Goal: Task Accomplishment & Management: Manage account settings

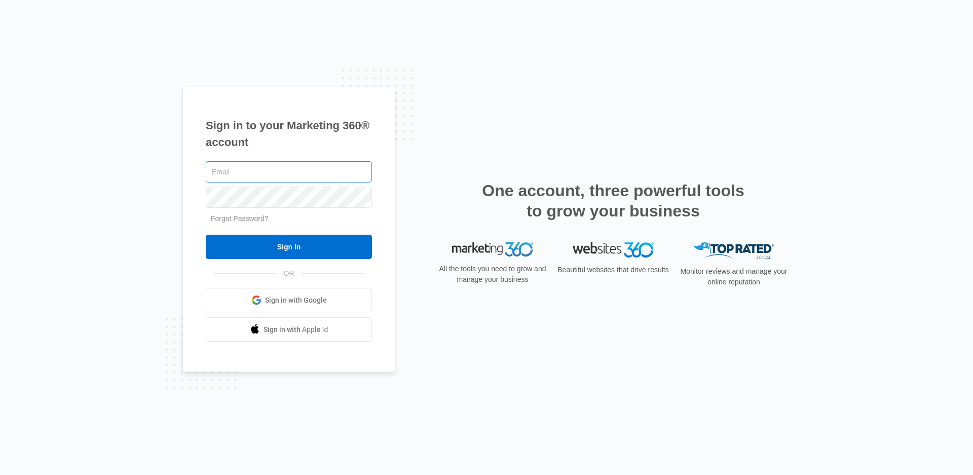
click at [252, 173] on input "text" at bounding box center [289, 171] width 166 height 21
type input "[EMAIL_ADDRESS][DOMAIN_NAME]"
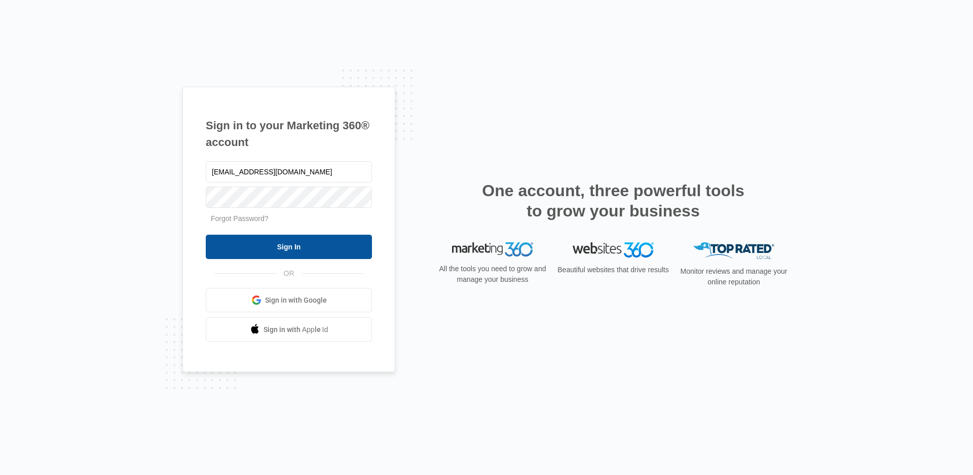
click at [271, 252] on input "Sign In" at bounding box center [289, 247] width 166 height 24
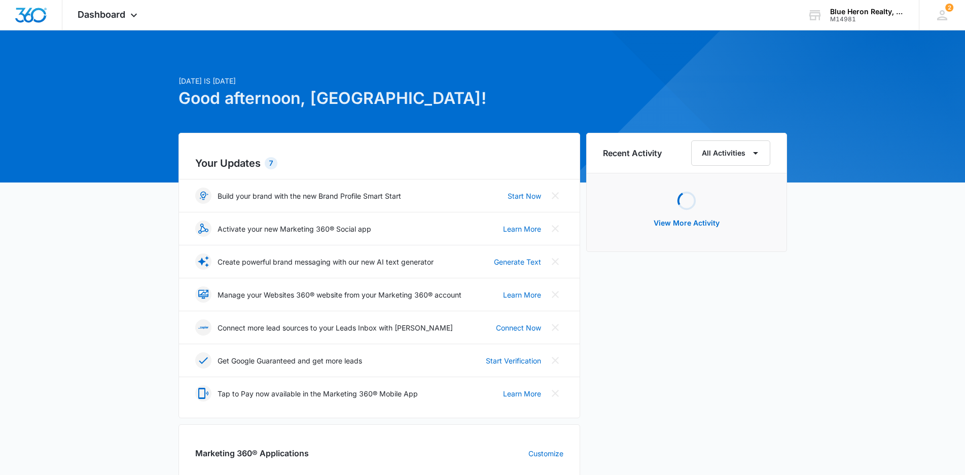
scroll to position [152, 0]
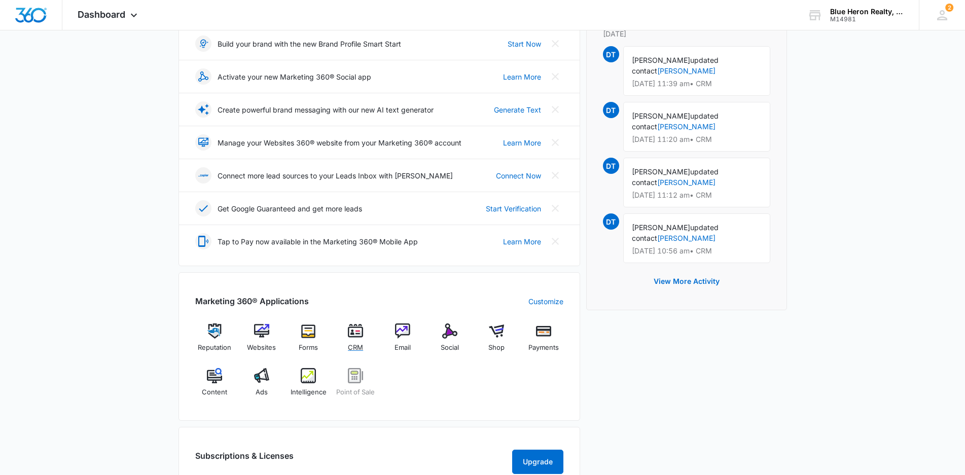
drag, startPoint x: 354, startPoint y: 334, endPoint x: 593, endPoint y: 347, distance: 239.7
click at [355, 334] on img at bounding box center [355, 330] width 15 height 15
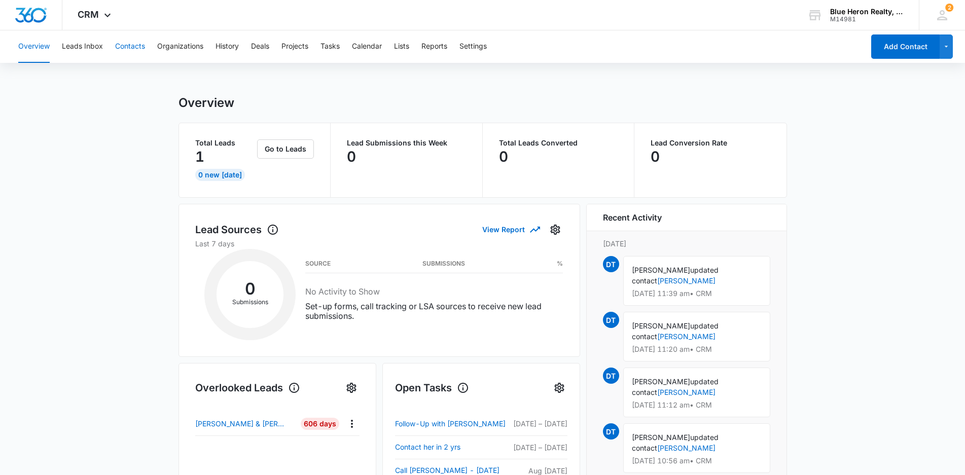
click at [131, 50] on button "Contacts" at bounding box center [130, 46] width 30 height 32
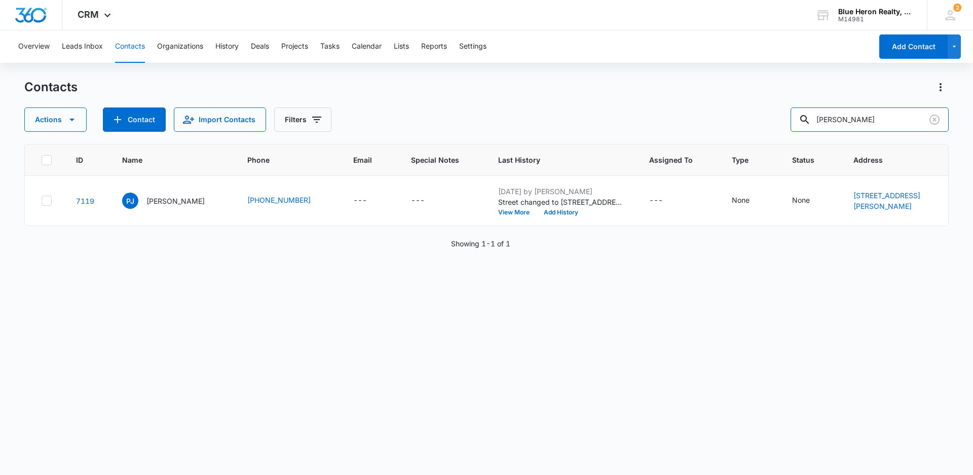
drag, startPoint x: 891, startPoint y: 117, endPoint x: 773, endPoint y: 121, distance: 118.2
click at [773, 121] on div "Actions Contact Import Contacts Filters [PERSON_NAME]" at bounding box center [486, 119] width 925 height 24
click at [872, 116] on input "text" at bounding box center [877, 119] width 143 height 24
type input "[PERSON_NAME]"
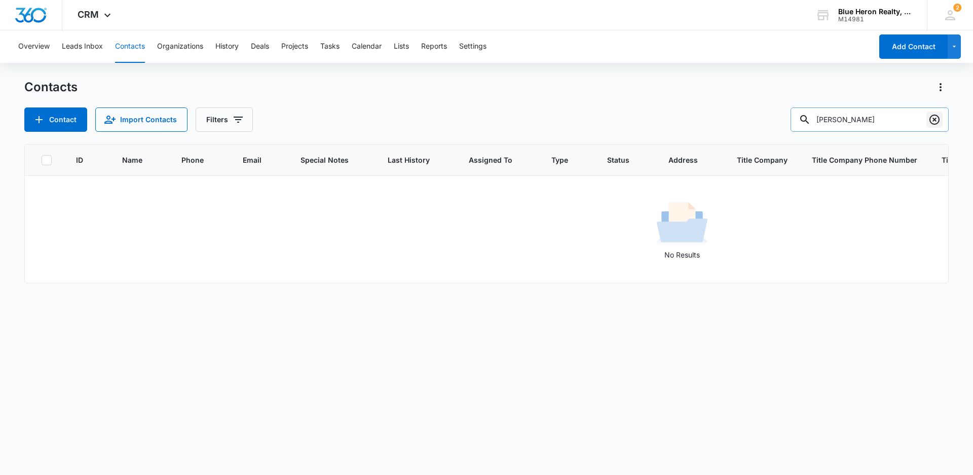
click at [934, 121] on icon "Clear" at bounding box center [935, 120] width 10 height 10
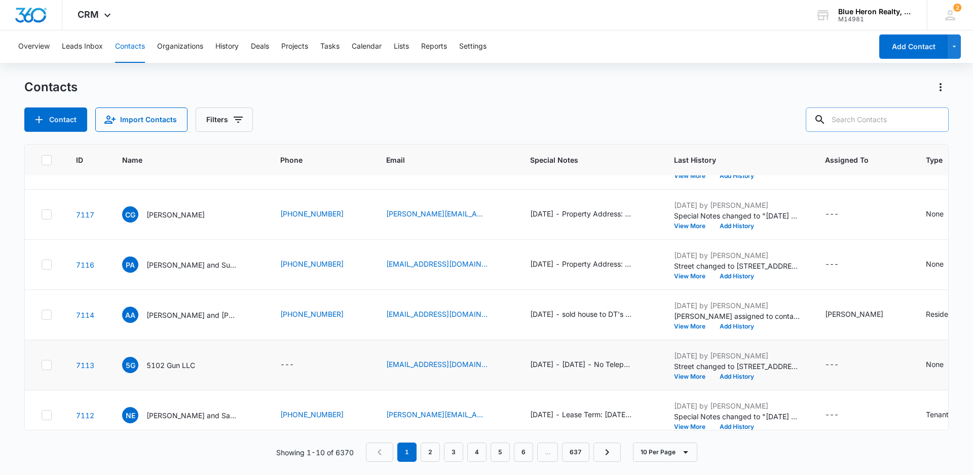
scroll to position [101, 0]
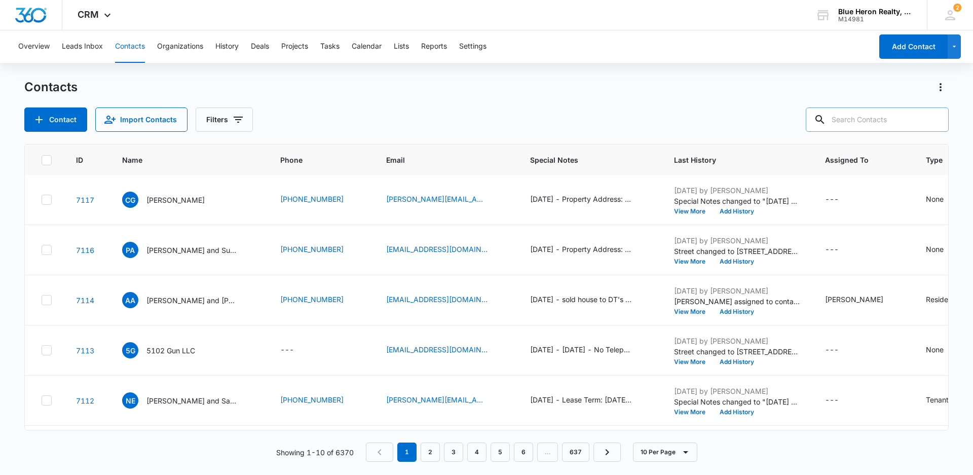
click at [849, 114] on input "text" at bounding box center [877, 119] width 143 height 24
type input "Nicole and Aaron"
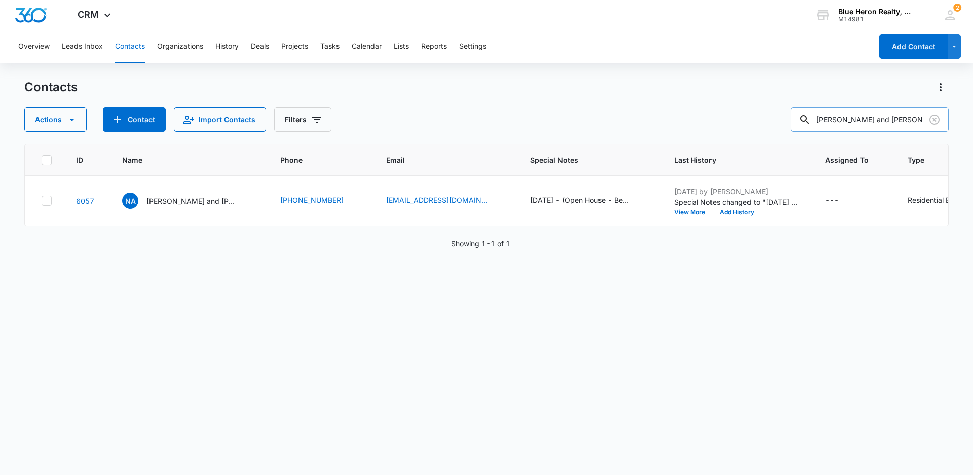
scroll to position [0, 0]
click at [182, 206] on p "Nicole and Aaron Gottieb" at bounding box center [191, 201] width 91 height 11
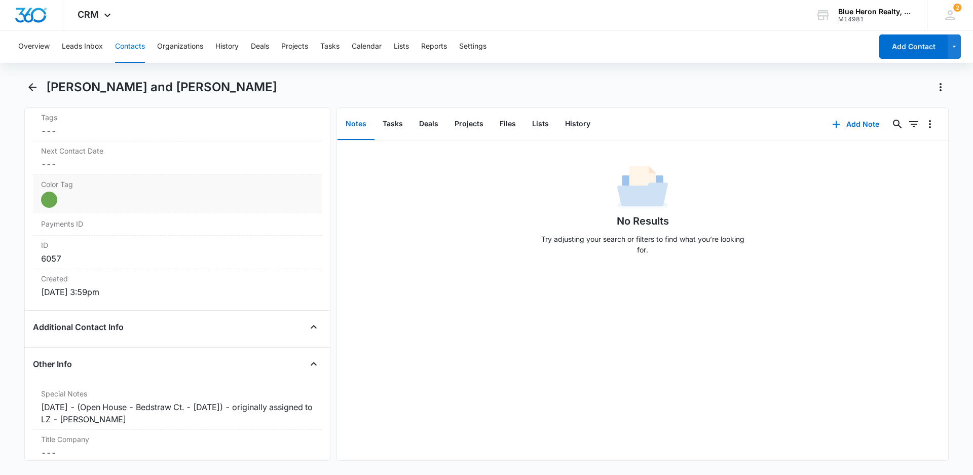
scroll to position [608, 0]
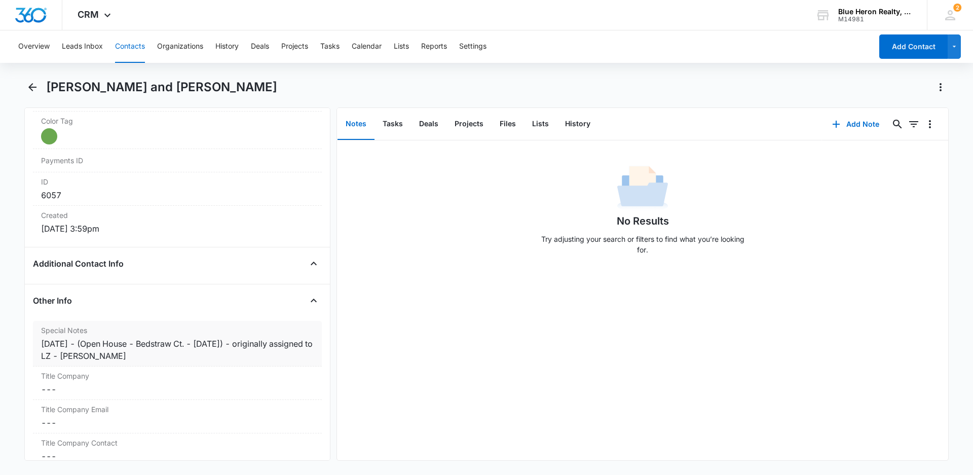
drag, startPoint x: 40, startPoint y: 343, endPoint x: 187, endPoint y: 363, distance: 148.0
click at [187, 363] on div "Special Notes Cancel Save Changes 2/21/2023 - (Open House - Bedstraw Ct. - 2/19…" at bounding box center [177, 344] width 289 height 46
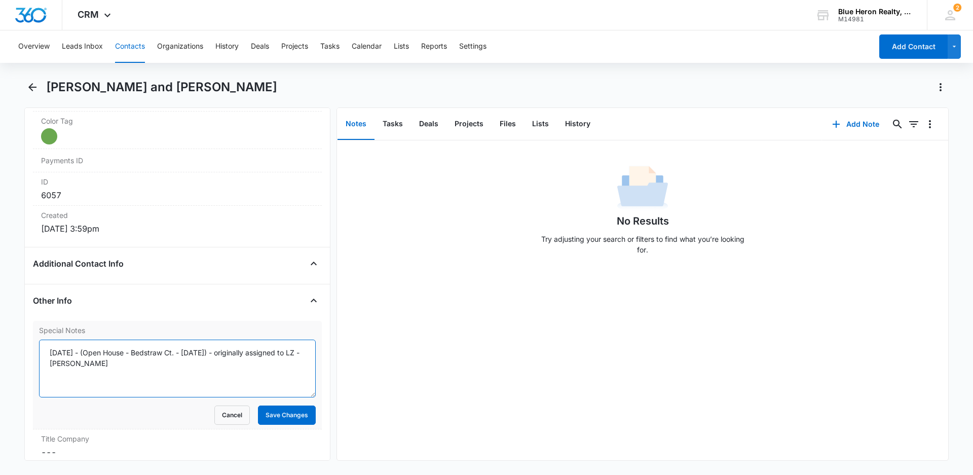
drag, startPoint x: 49, startPoint y: 353, endPoint x: 181, endPoint y: 360, distance: 132.5
click at [181, 360] on textarea "[DATE] - (Open House - Bedstraw Ct. - [DATE]) - originally assigned to LZ - [PE…" at bounding box center [177, 369] width 277 height 58
click at [479, 374] on div "No Results Try adjusting your search or filters to find what you’re looking for." at bounding box center [642, 300] width 611 height 320
click at [216, 414] on button "Cancel" at bounding box center [231, 415] width 35 height 19
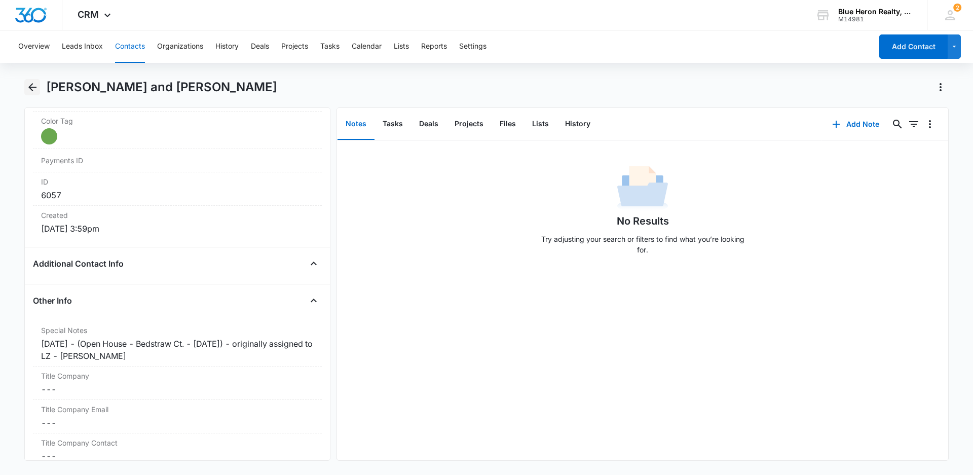
click at [34, 86] on icon "Back" at bounding box center [32, 87] width 12 height 12
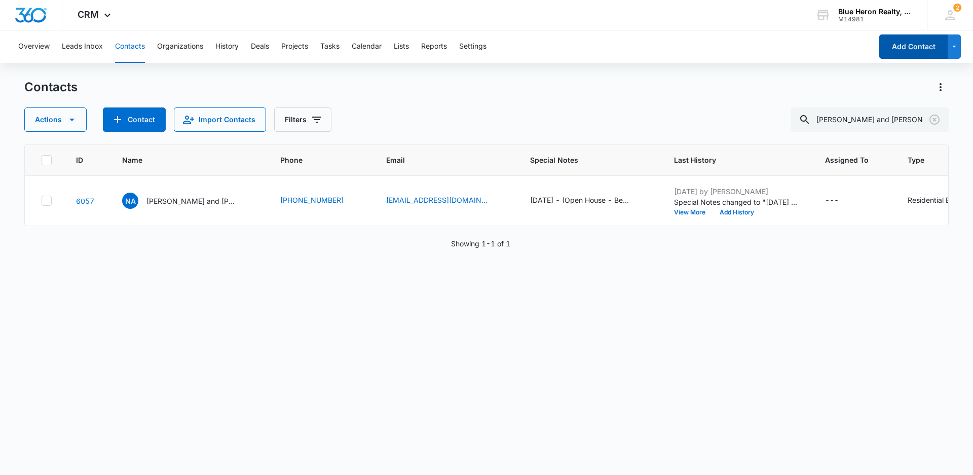
click at [914, 50] on button "Add Contact" at bounding box center [913, 46] width 68 height 24
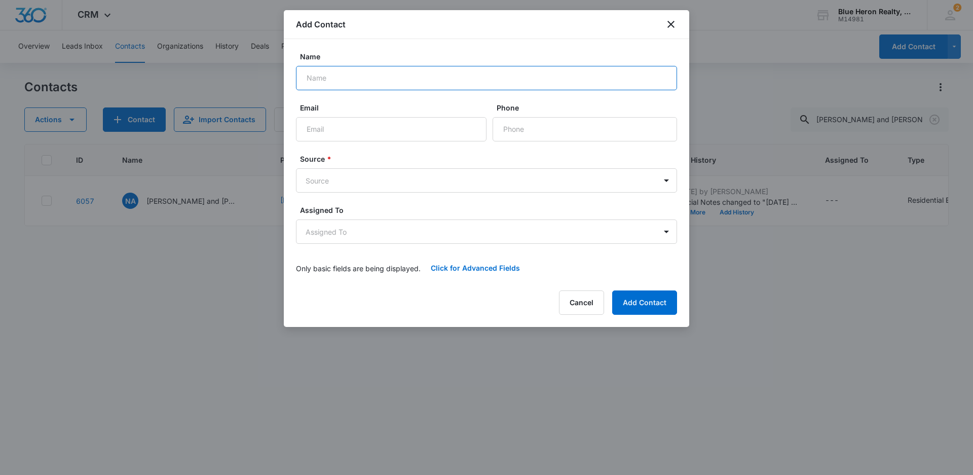
click at [341, 80] on input "Name" at bounding box center [486, 78] width 381 height 24
type input "[PERSON_NAME]"
click at [657, 186] on body "CRM Apps Reputation Websites Forms CRM Email Social Shop Payments POS Content A…" at bounding box center [486, 237] width 973 height 475
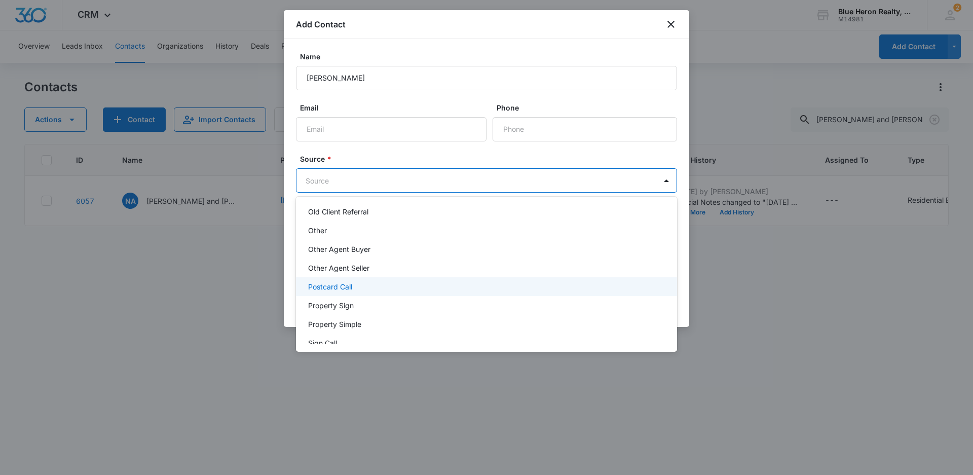
scroll to position [253, 0]
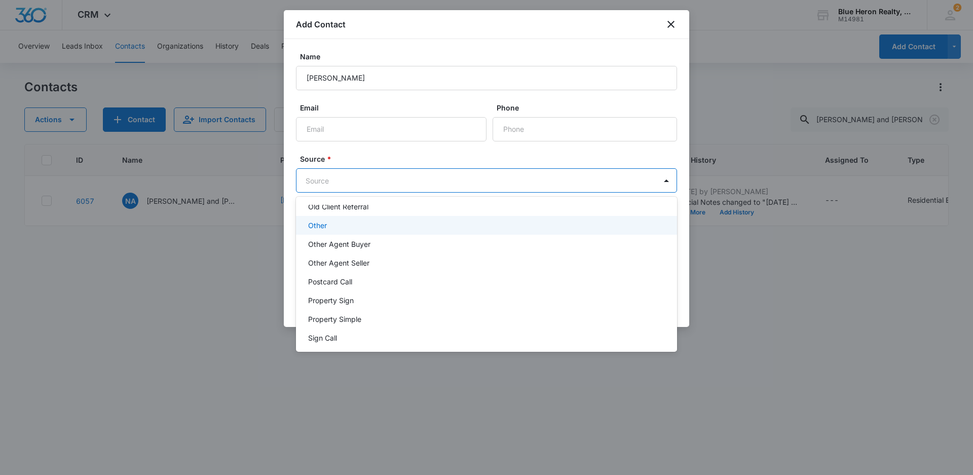
click at [323, 225] on p "Other" at bounding box center [317, 225] width 19 height 11
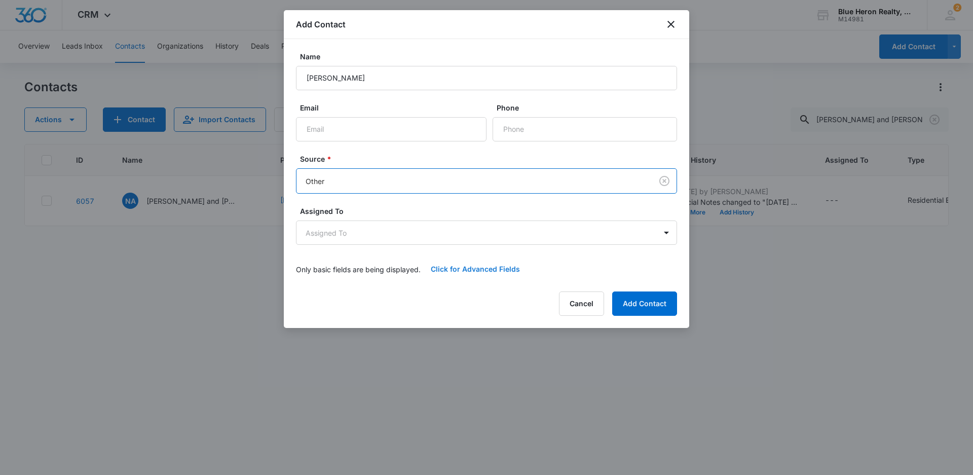
click at [462, 270] on button "Click for Advanced Fields" at bounding box center [475, 269] width 109 height 24
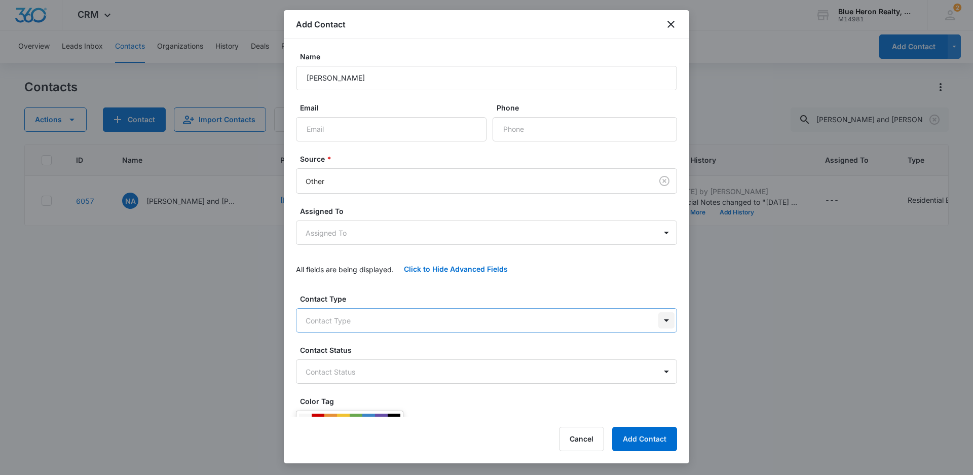
click at [657, 319] on body "CRM Apps Reputation Websites Forms CRM Email Social Shop Payments POS Content A…" at bounding box center [486, 237] width 973 height 475
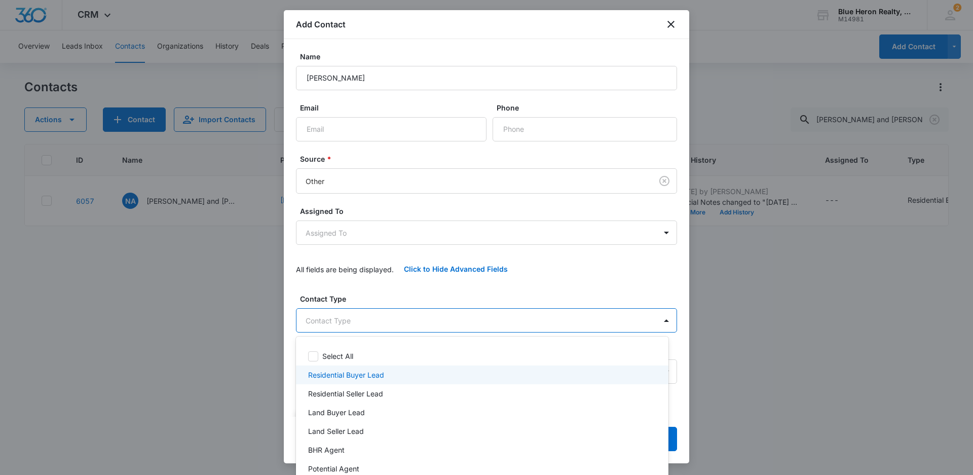
click at [359, 376] on p "Residential Buyer Lead" at bounding box center [346, 375] width 76 height 11
click at [761, 327] on div at bounding box center [486, 237] width 973 height 475
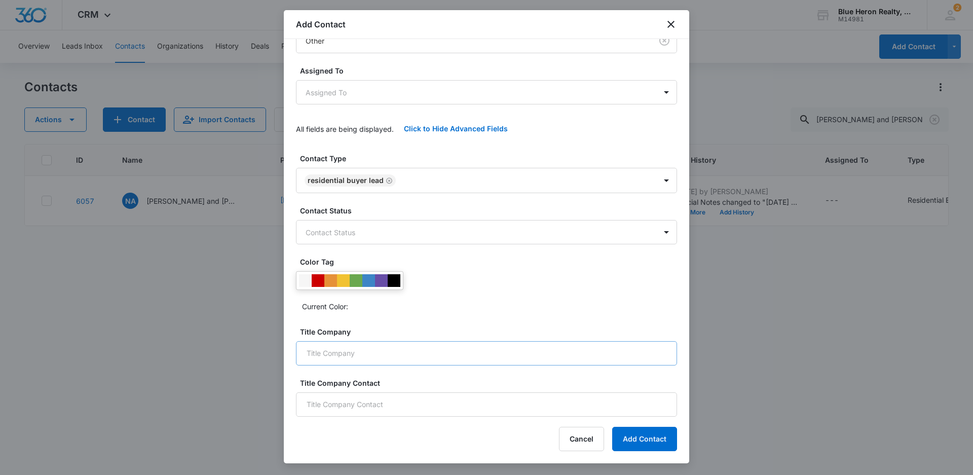
scroll to position [142, 0]
click at [356, 282] on div at bounding box center [356, 279] width 13 height 13
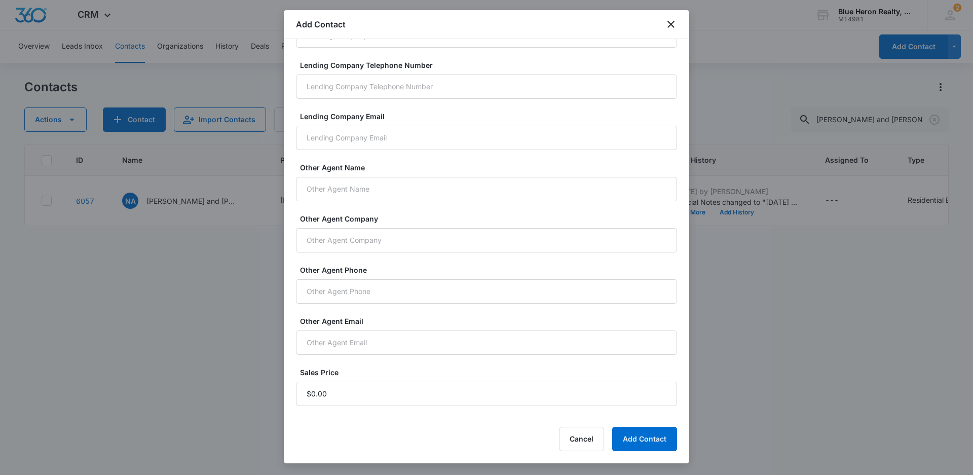
scroll to position [665, 0]
click at [331, 394] on input "Sales Price" at bounding box center [486, 392] width 381 height 24
type input "$1.00"
click at [648, 445] on button "Add Contact" at bounding box center [644, 439] width 65 height 24
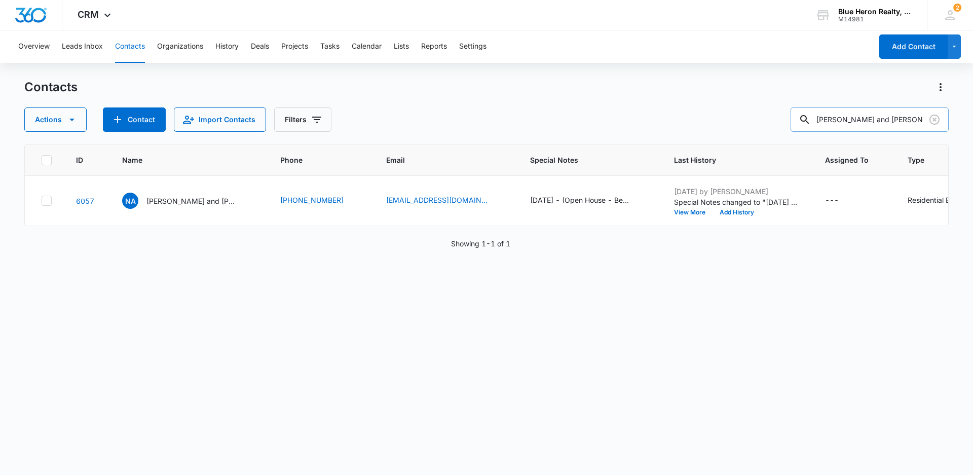
drag, startPoint x: 902, startPoint y: 118, endPoint x: 817, endPoint y: 114, distance: 84.8
click at [818, 114] on div "Nicole and Aaron" at bounding box center [870, 119] width 158 height 24
type input "Jerome Gooseeens"
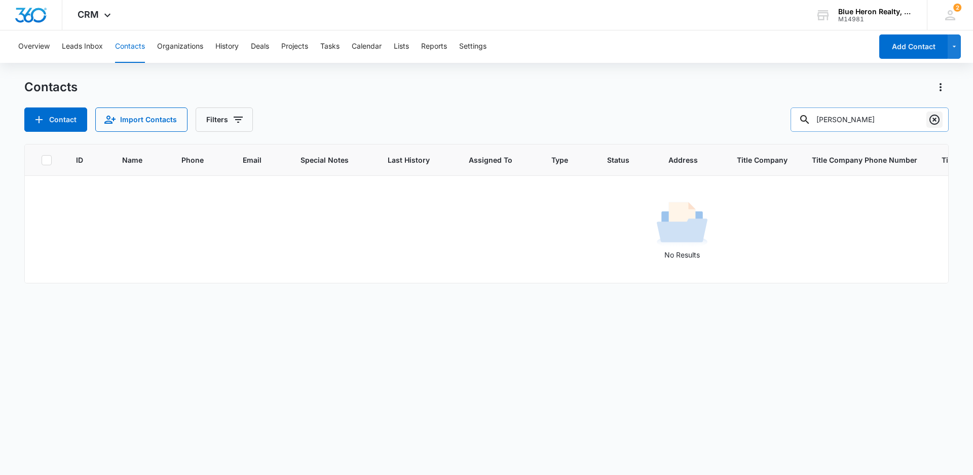
click at [935, 121] on icon "Clear" at bounding box center [935, 120] width 10 height 10
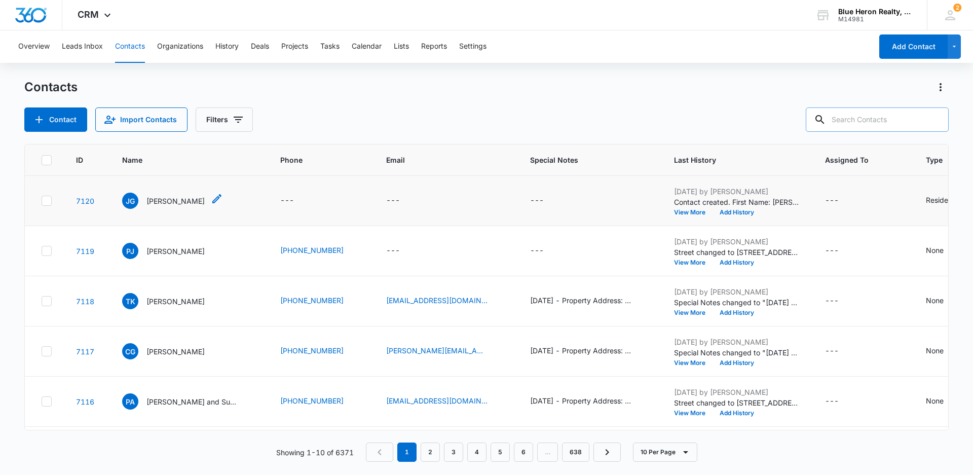
click at [166, 203] on p "[PERSON_NAME]" at bounding box center [175, 201] width 58 height 11
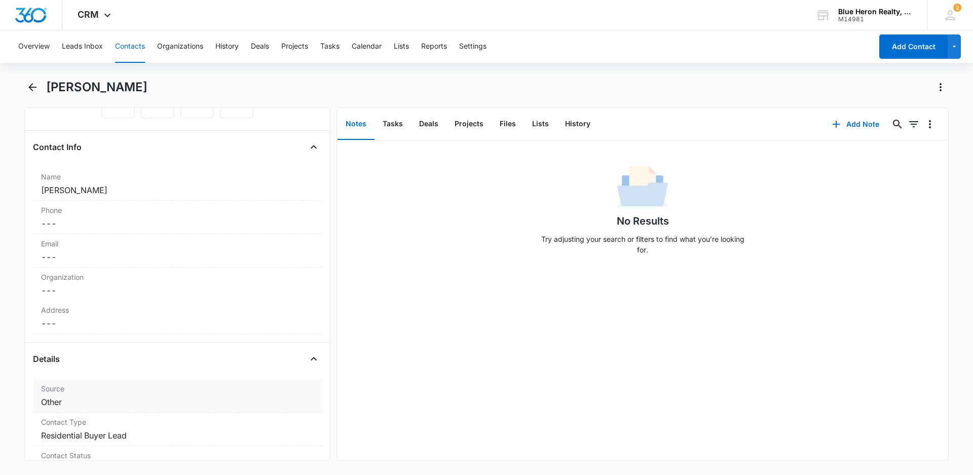
scroll to position [203, 0]
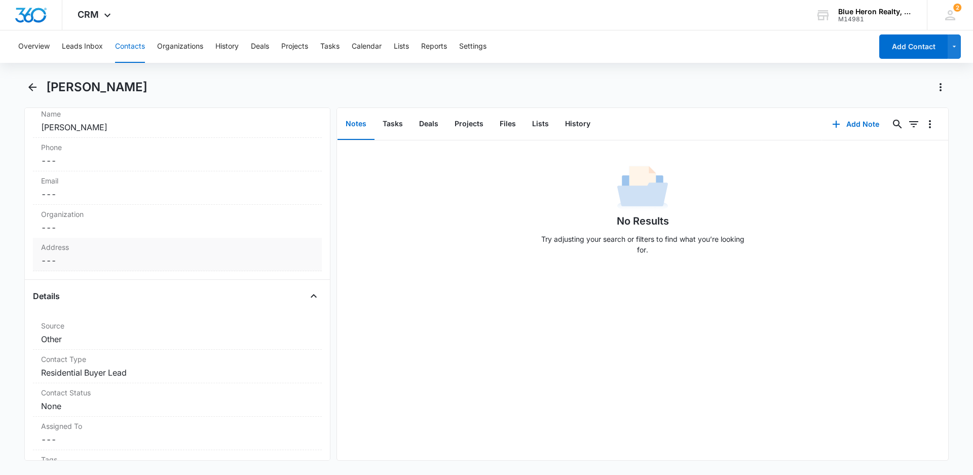
click at [77, 263] on dd "Cancel Save Changes ---" at bounding box center [177, 260] width 273 height 12
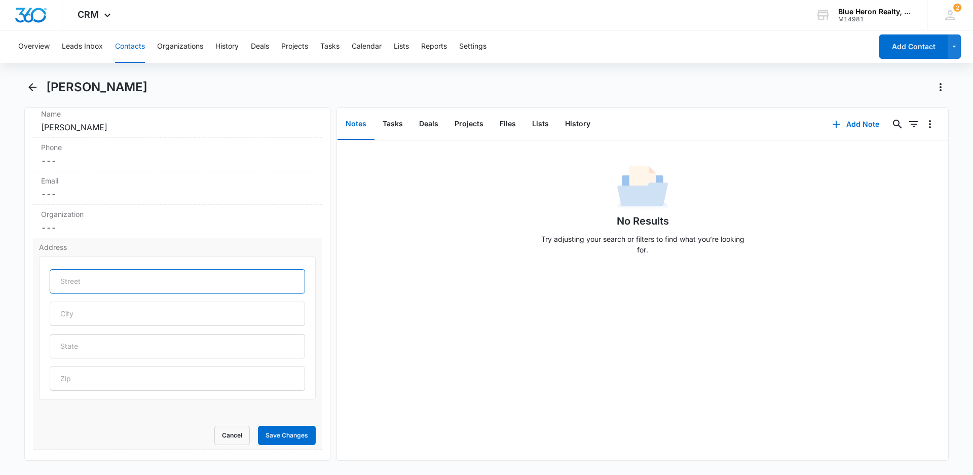
click at [110, 282] on input "text" at bounding box center [177, 281] width 255 height 24
click at [179, 280] on input "12010 Waterside View Drive" at bounding box center [177, 281] width 255 height 24
type input "12010 Waterside View Drive, Apt 32"
click at [106, 314] on input "text" at bounding box center [177, 314] width 255 height 24
type input "Reston"
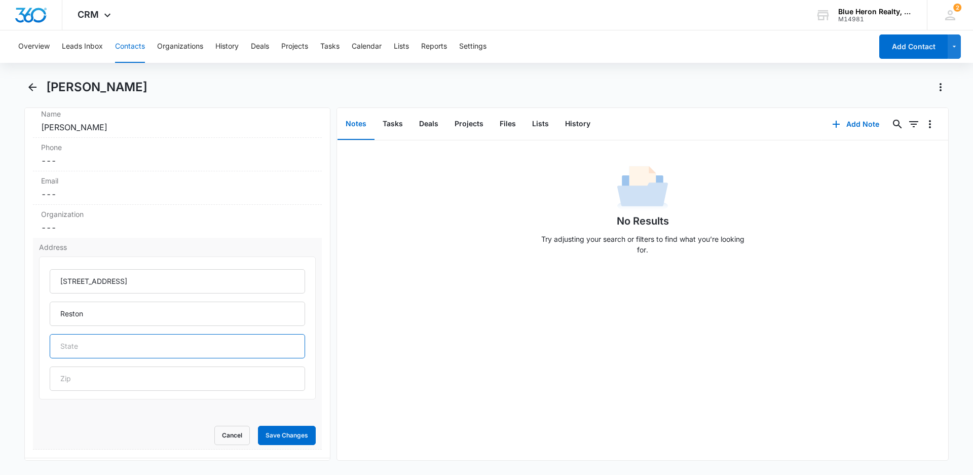
click at [129, 347] on input "text" at bounding box center [177, 346] width 255 height 24
click at [119, 347] on input "text" at bounding box center [177, 346] width 255 height 24
type input "VA"
click at [101, 377] on input "text" at bounding box center [177, 378] width 255 height 24
type input "201904"
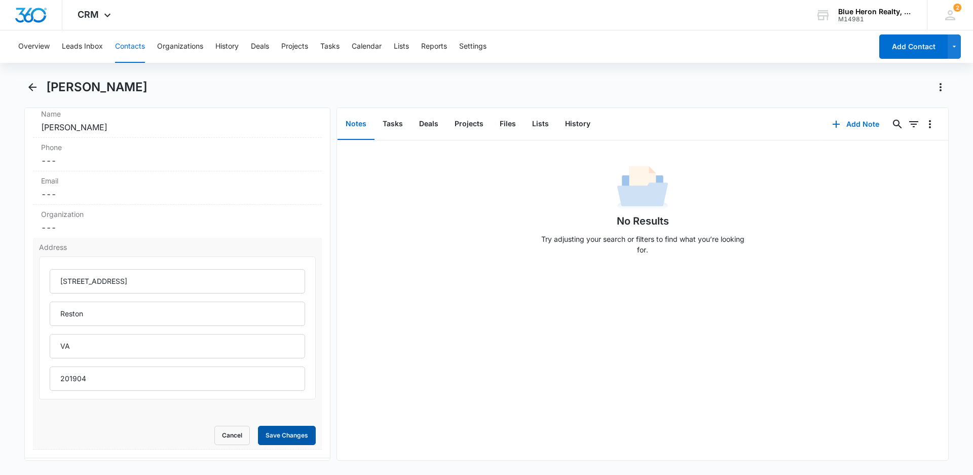
click at [265, 437] on button "Save Changes" at bounding box center [287, 435] width 58 height 19
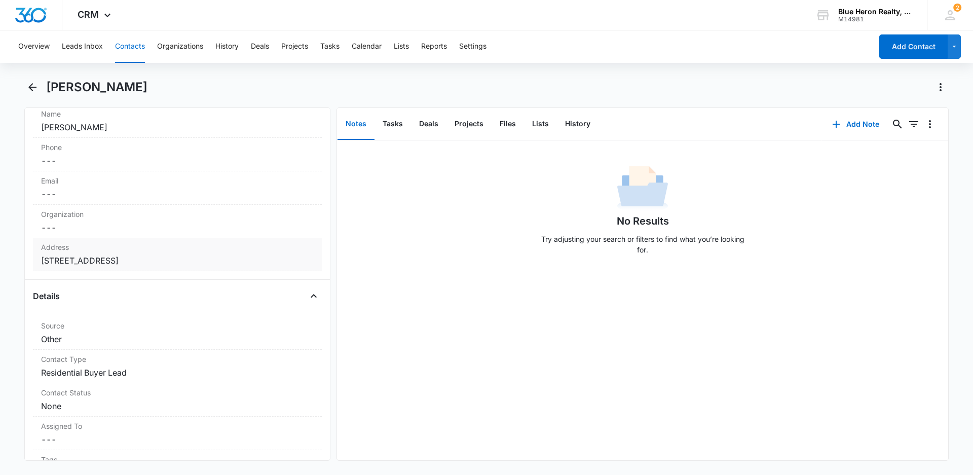
click at [262, 260] on dd "Cancel Save Changes 12010 Waterside View Drive, Apt 32 Reston VA 201904" at bounding box center [177, 260] width 273 height 12
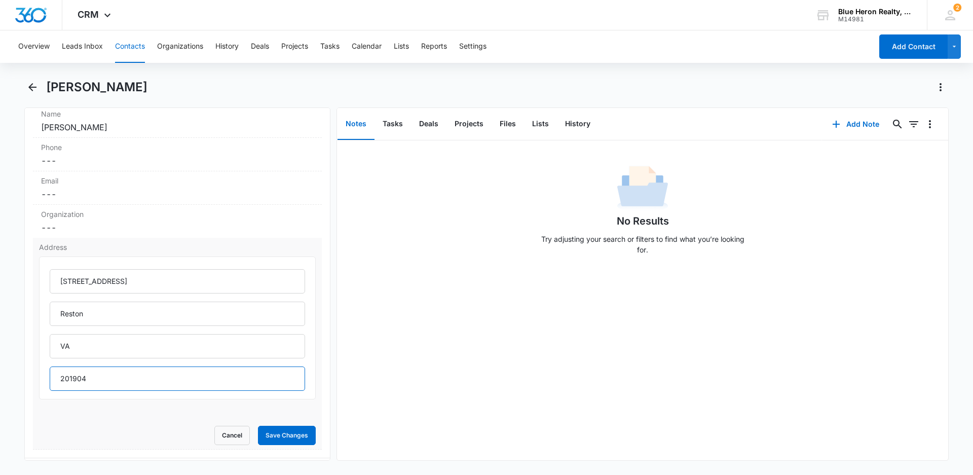
click at [103, 380] on input "201904" at bounding box center [177, 378] width 255 height 24
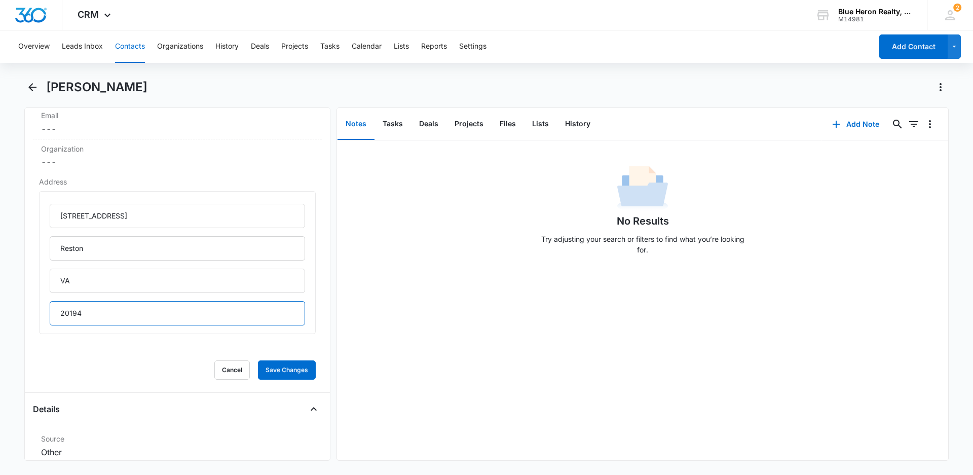
scroll to position [355, 0]
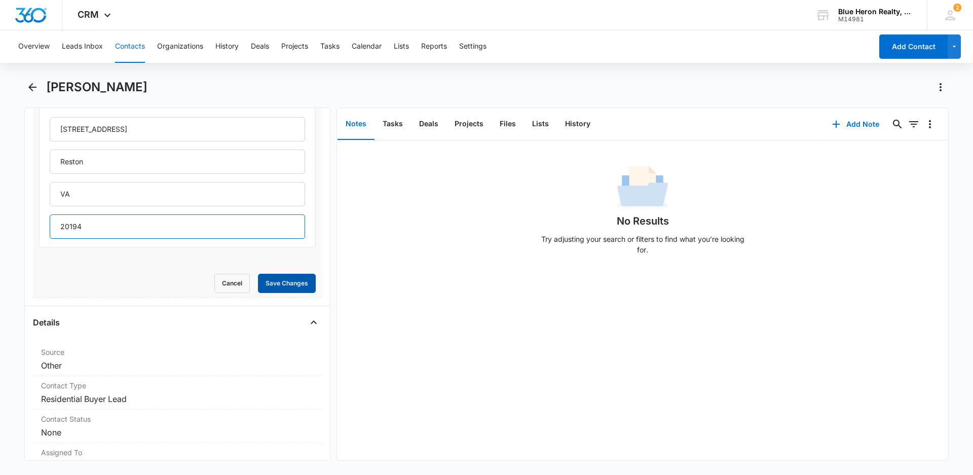
type input "20194"
click at [273, 282] on button "Save Changes" at bounding box center [287, 283] width 58 height 19
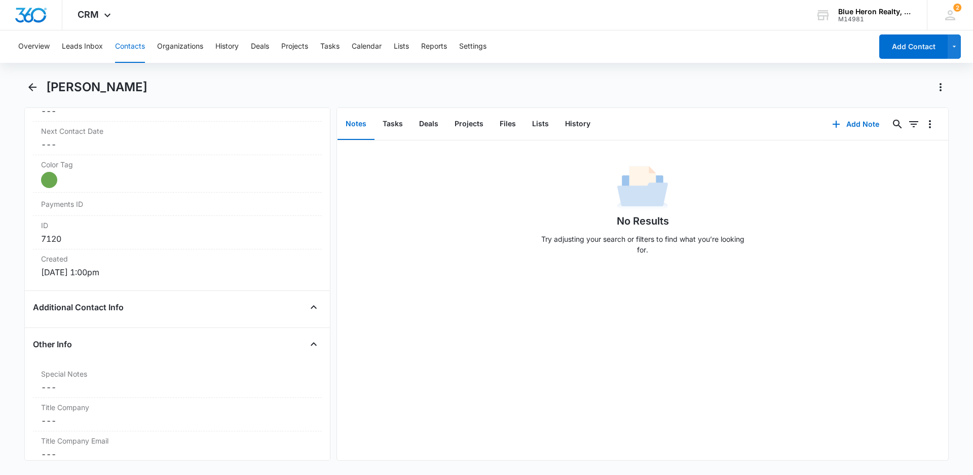
scroll to position [640, 0]
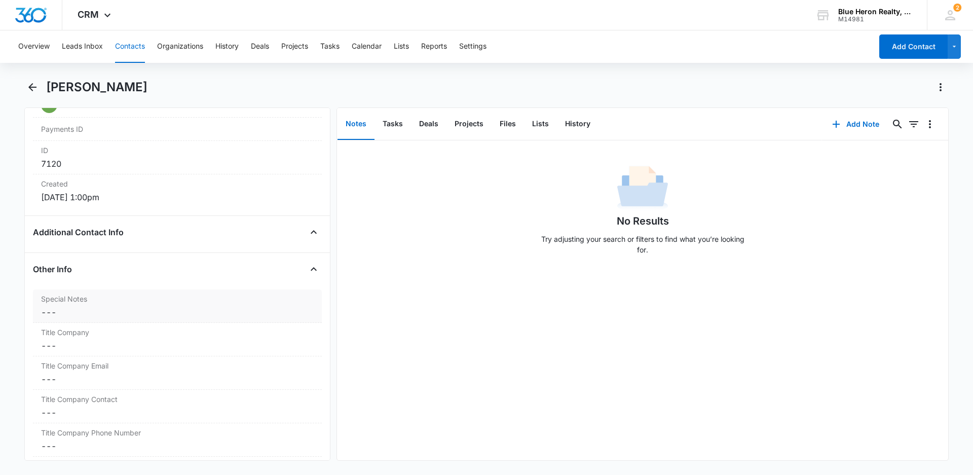
click at [53, 315] on dd "Cancel Save Changes ---" at bounding box center [177, 312] width 273 height 12
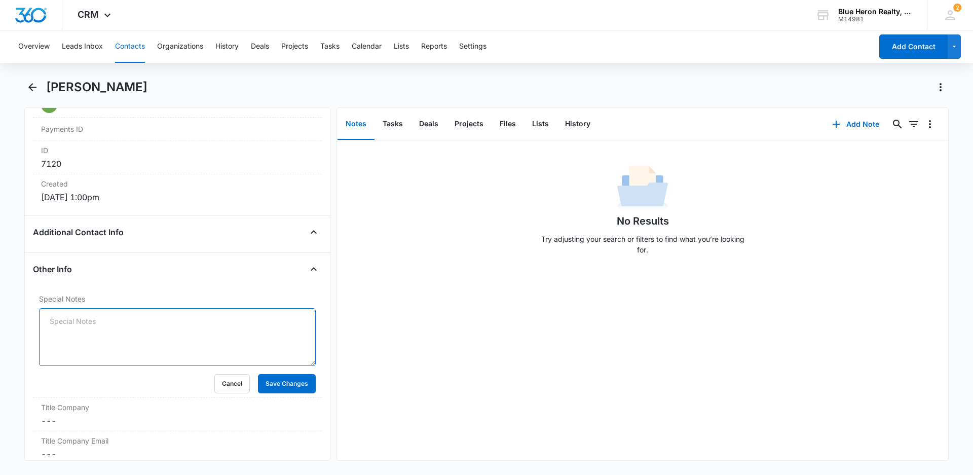
paste textarea "[DATE] - (Open House - Bedstraw Ct. - [DATE]) - originally assigned to LZ - [PE…"
drag, startPoint x: 86, startPoint y: 321, endPoint x: 46, endPoint y: 320, distance: 40.1
click at [46, 320] on textarea "[DATE] - (Open House - Bedstraw Ct. - [DATE]) - originally assigned to LZ - [PE…" at bounding box center [177, 337] width 277 height 58
drag, startPoint x: 140, startPoint y: 320, endPoint x: 182, endPoint y: 323, distance: 41.6
click at [182, 323] on textarea "8/11/25 - (Open House - Bedstraw Ct. - 2/19/2023) - originally assigned to LZ -…" at bounding box center [177, 337] width 277 height 58
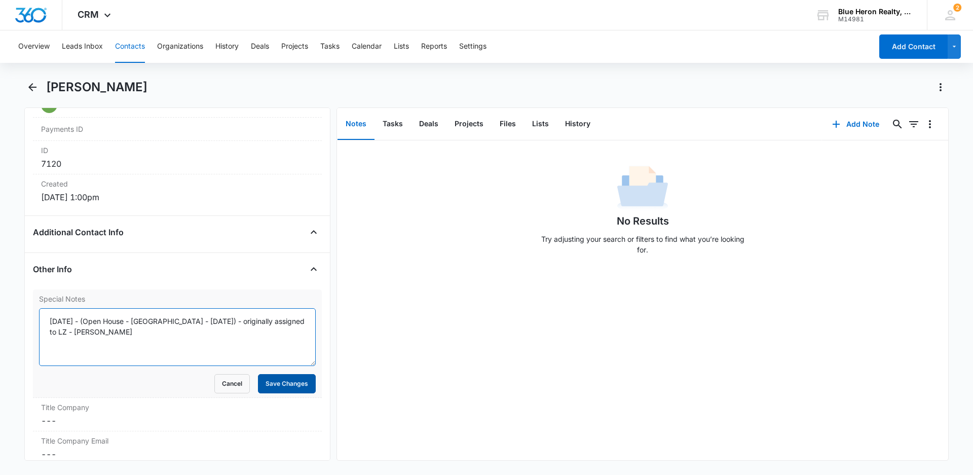
type textarea "[DATE] - (Open House - [GEOGRAPHIC_DATA] - [DATE]) - originally assigned to LZ …"
click at [286, 392] on button "Save Changes" at bounding box center [287, 383] width 58 height 19
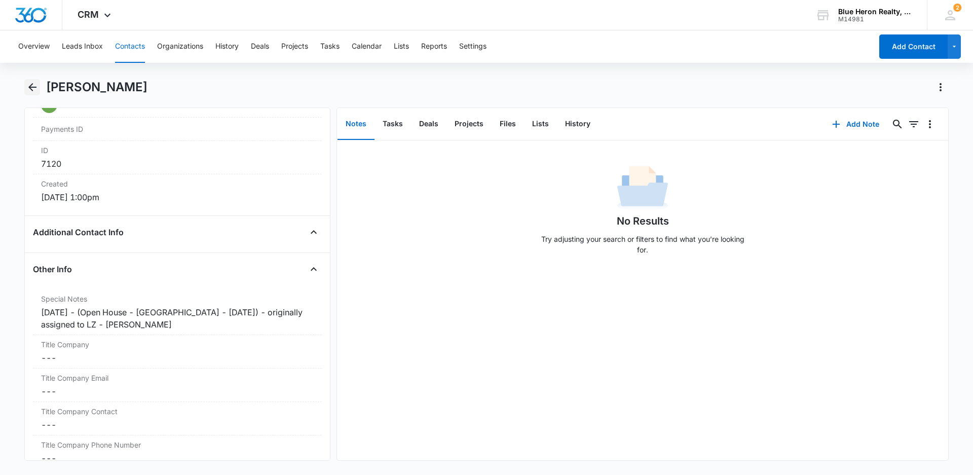
click at [33, 88] on icon "Back" at bounding box center [32, 87] width 8 height 8
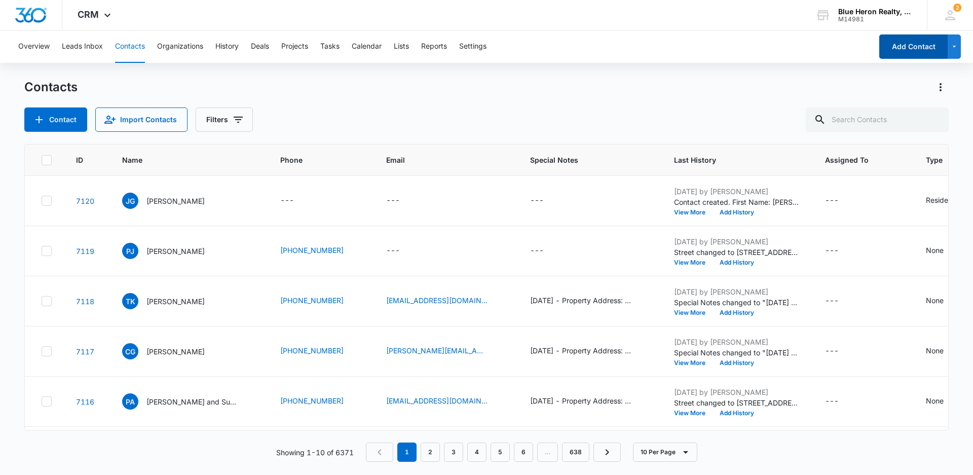
click at [905, 50] on button "Add Contact" at bounding box center [913, 46] width 68 height 24
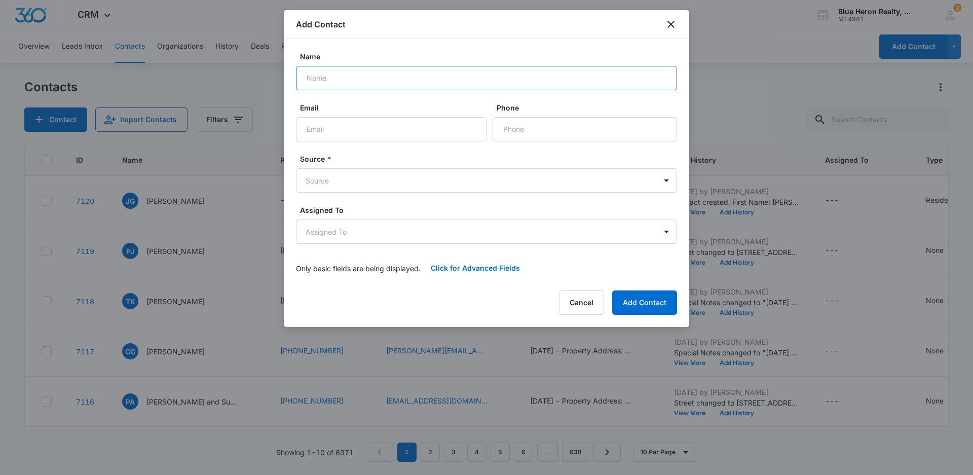
click at [337, 80] on input "Name" at bounding box center [486, 78] width 381 height 24
type input "[PERSON_NAME]"
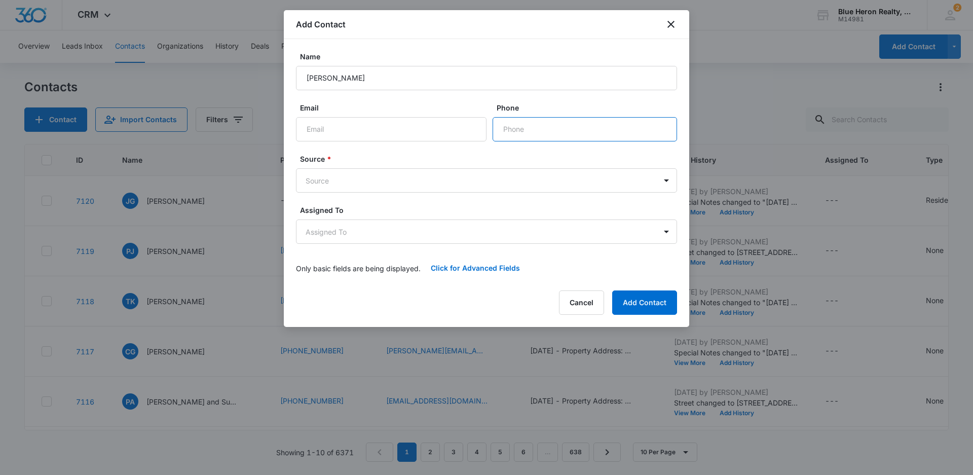
click at [552, 131] on input "Phone" at bounding box center [585, 129] width 185 height 24
type input "[PHONE_NUMBER]"
click at [427, 185] on body "CRM Apps Reputation Websites Forms CRM Email Social Shop Payments POS Content A…" at bounding box center [486, 237] width 973 height 475
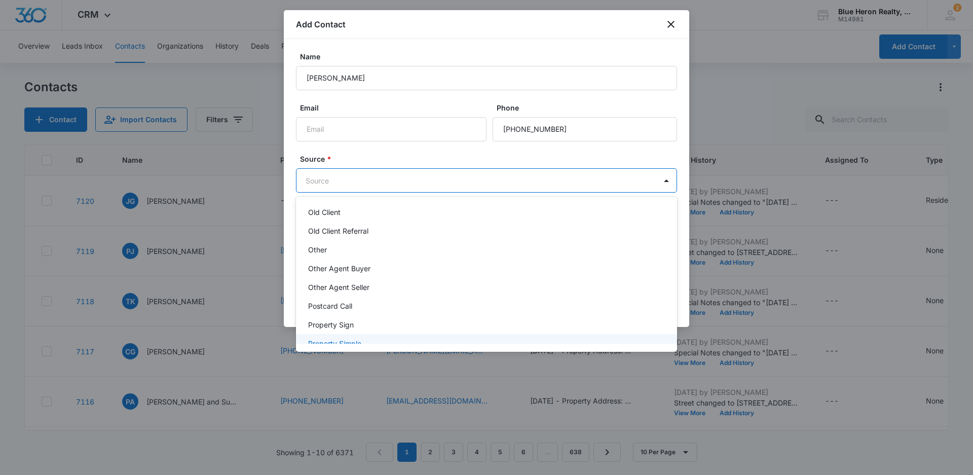
scroll to position [214, 0]
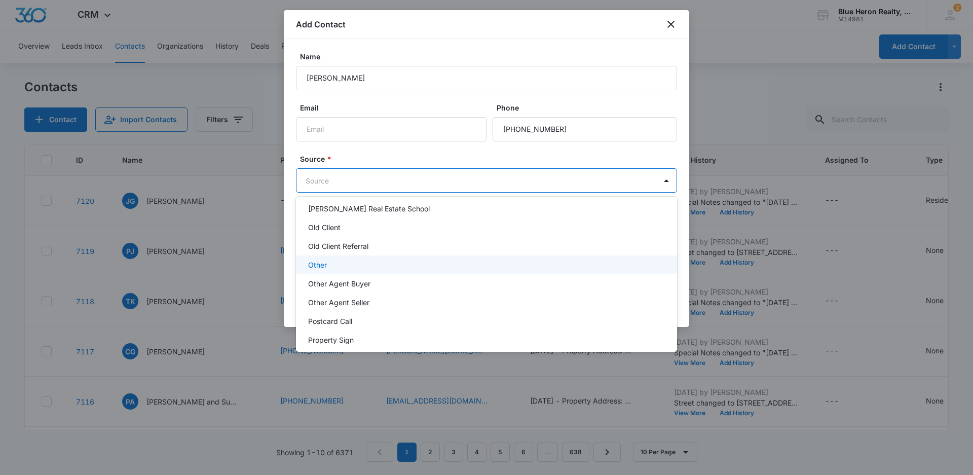
click at [332, 264] on div "Other" at bounding box center [485, 265] width 355 height 11
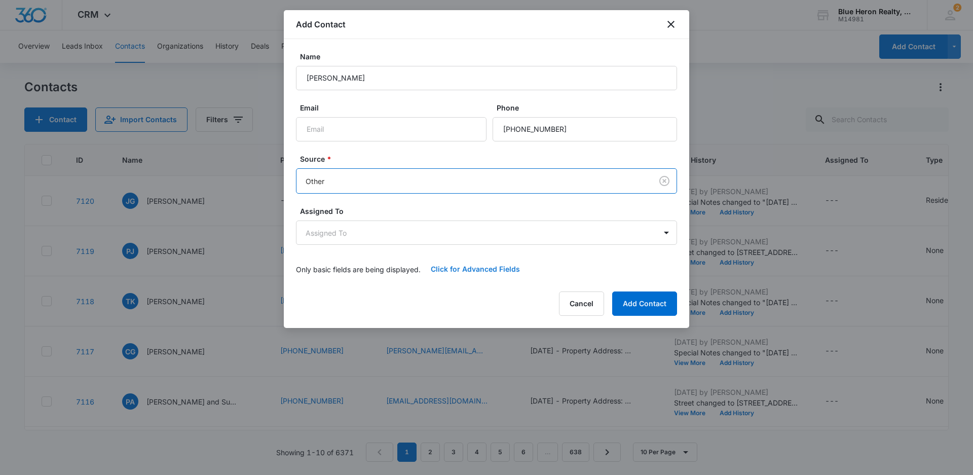
click at [464, 268] on button "Click for Advanced Fields" at bounding box center [475, 269] width 109 height 24
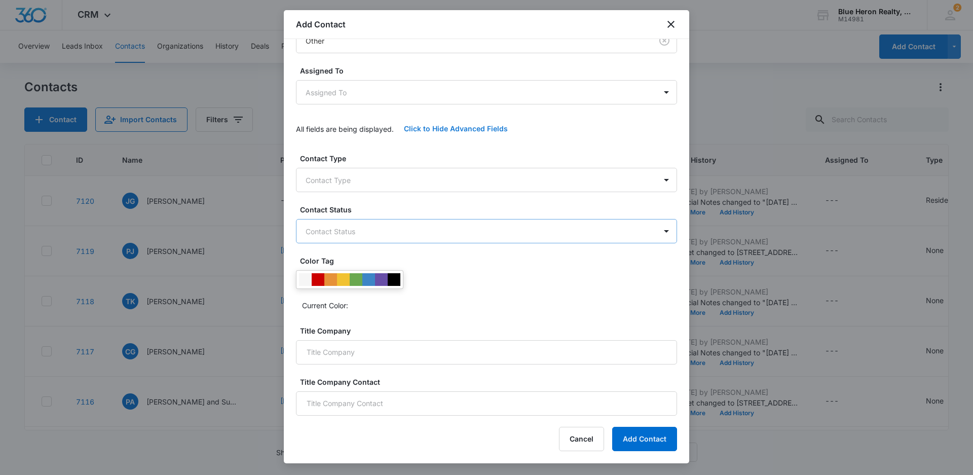
scroll to position [152, 0]
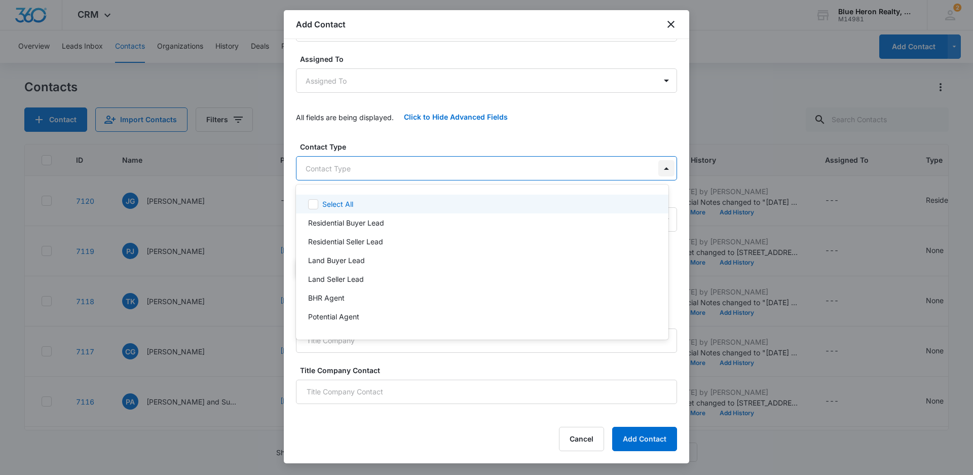
click at [656, 166] on body "CRM Apps Reputation Websites Forms CRM Email Social Shop Payments POS Content A…" at bounding box center [486, 237] width 973 height 475
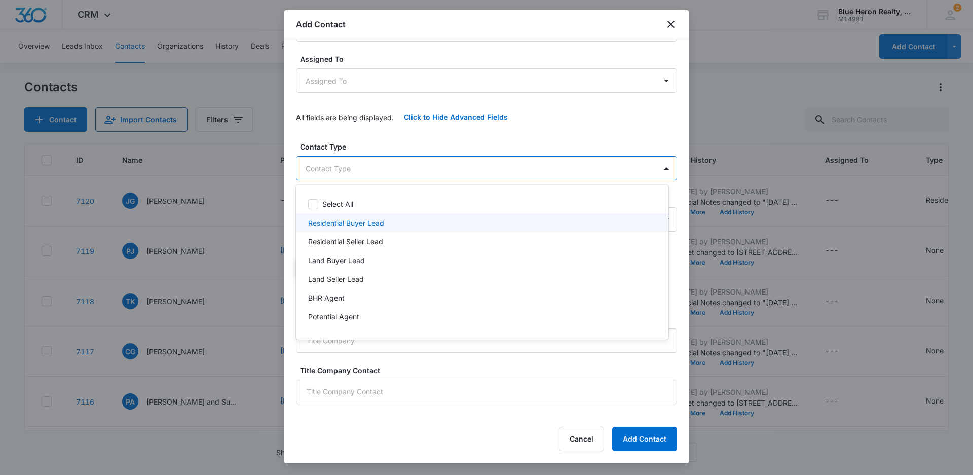
click at [348, 223] on p "Residential Buyer Lead" at bounding box center [346, 222] width 76 height 11
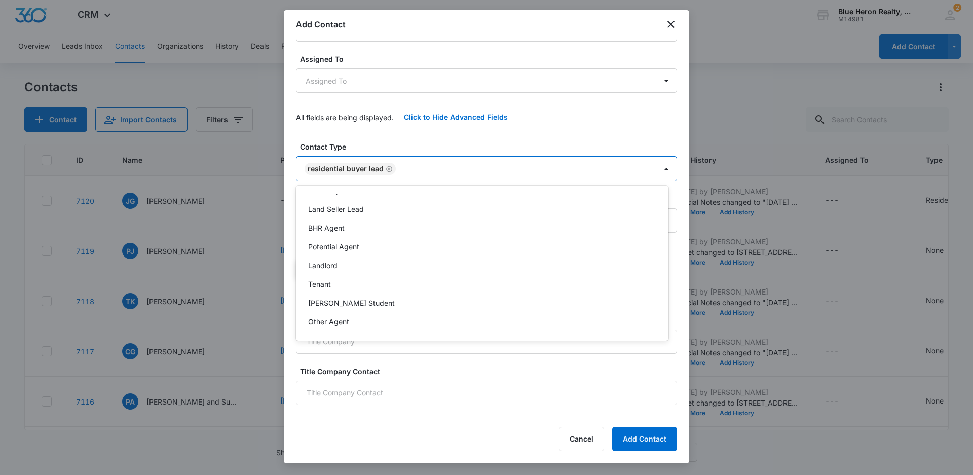
scroll to position [73, 0]
drag, startPoint x: 687, startPoint y: 174, endPoint x: 681, endPoint y: 208, distance: 34.6
click at [681, 208] on div at bounding box center [486, 237] width 973 height 475
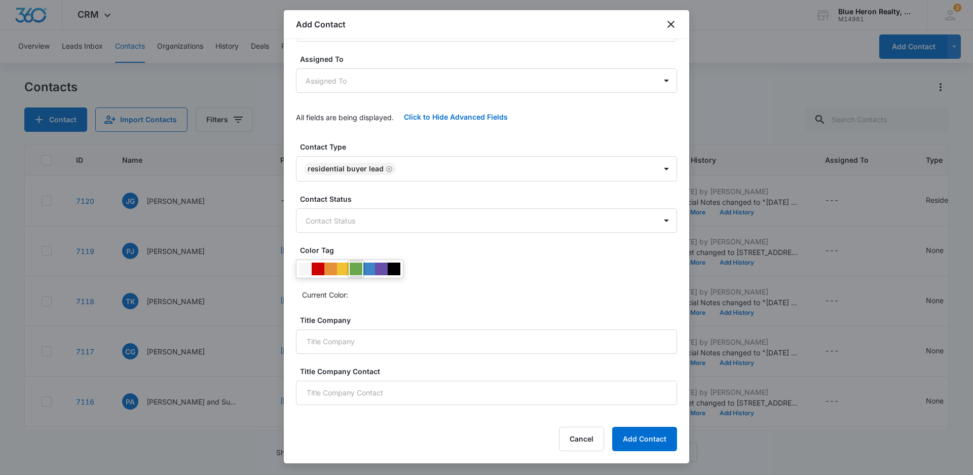
click at [355, 268] on div at bounding box center [356, 269] width 13 height 13
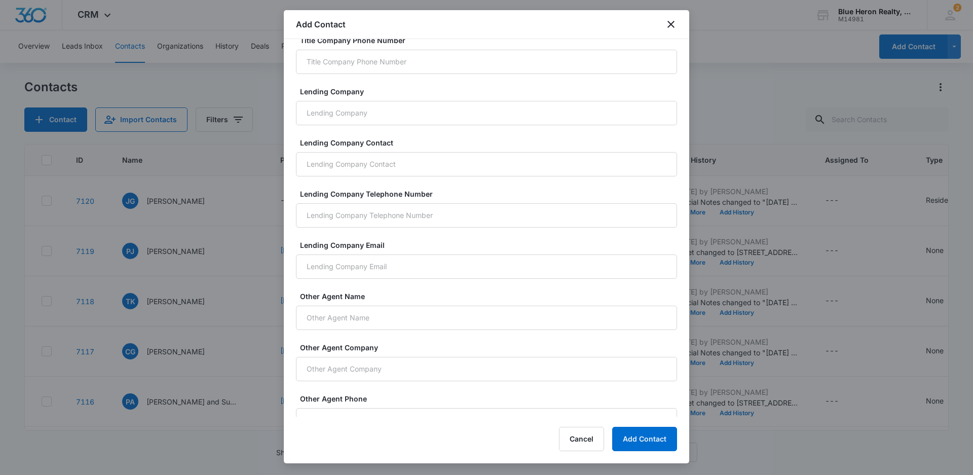
scroll to position [665, 0]
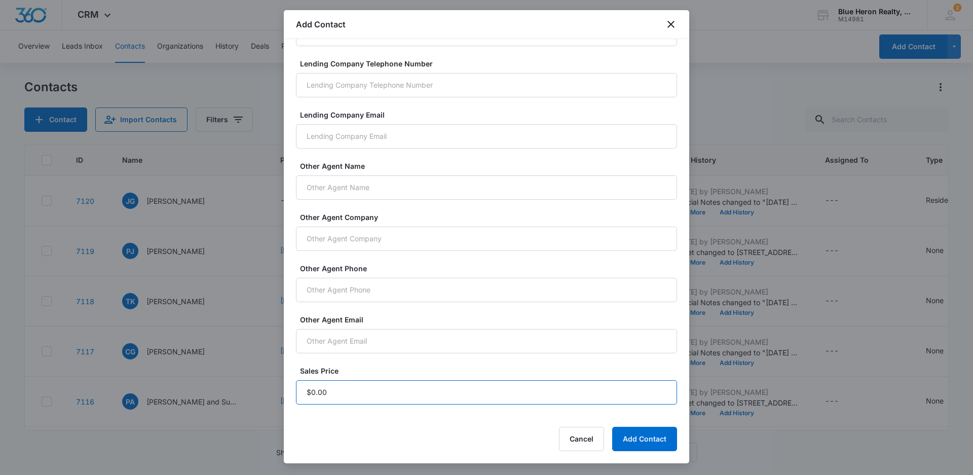
click at [341, 392] on input "Sales Price" at bounding box center [486, 392] width 381 height 24
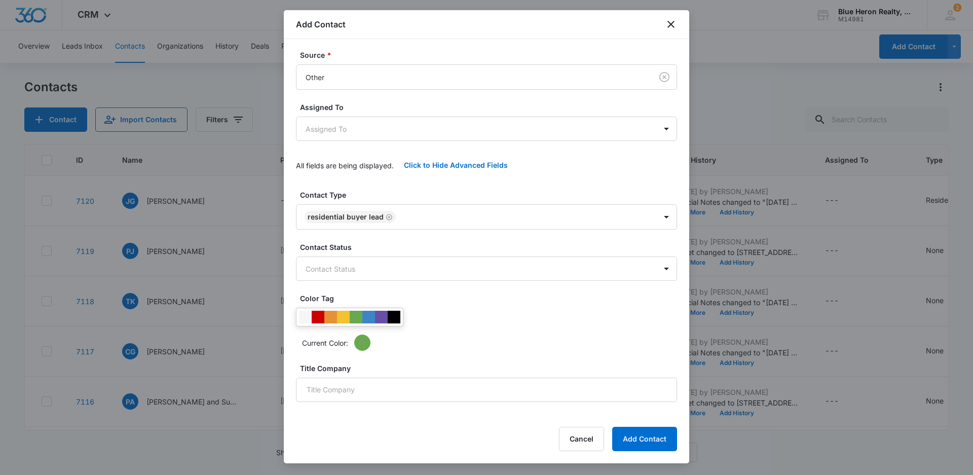
scroll to position [56, 0]
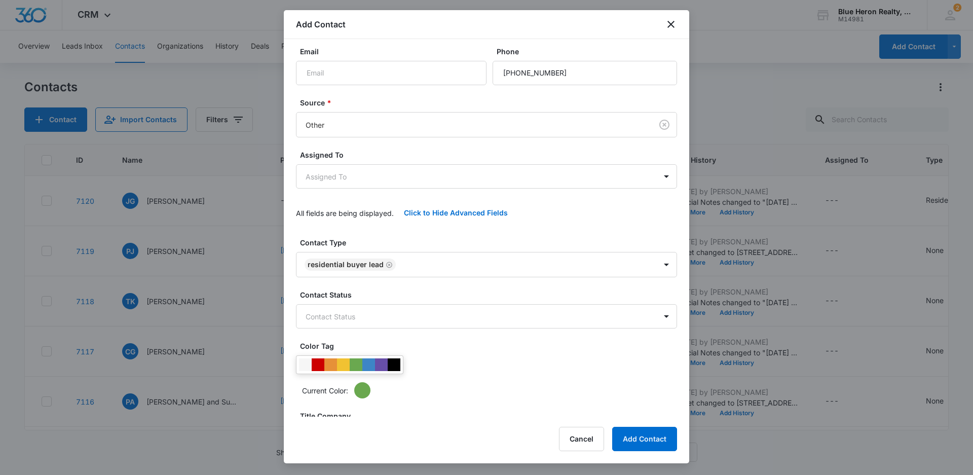
type input "$1.00"
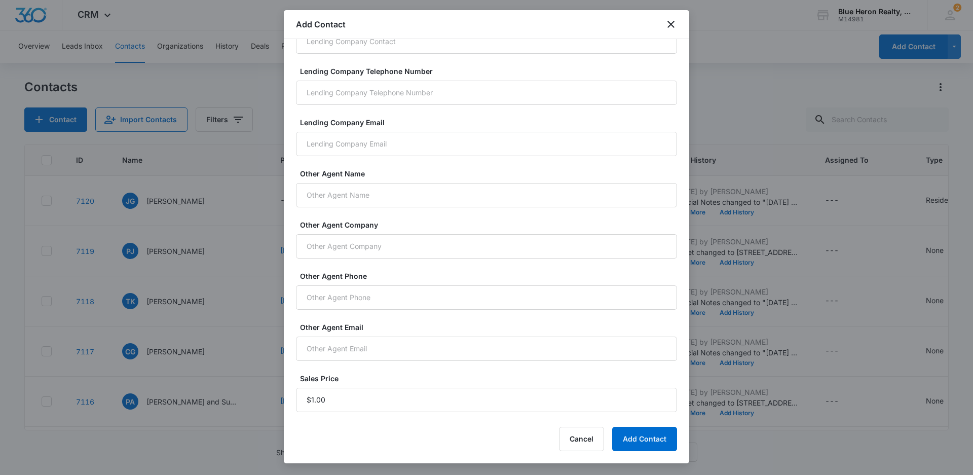
scroll to position [665, 0]
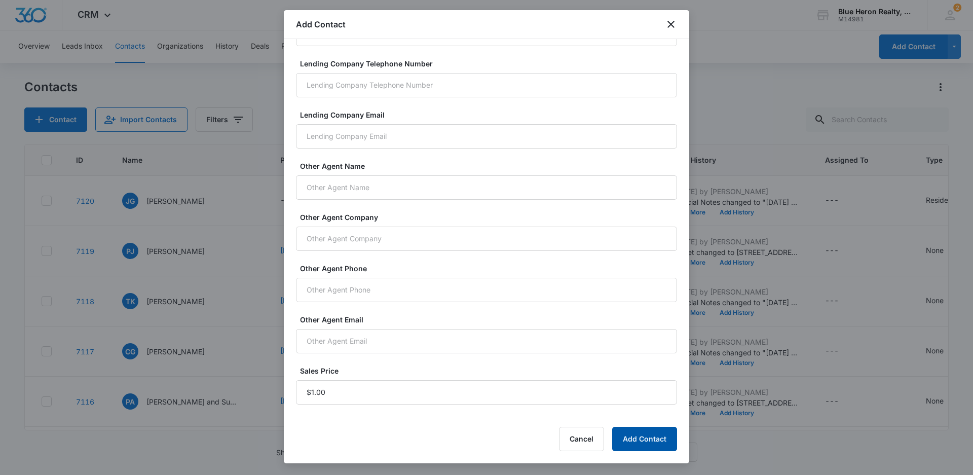
click at [630, 442] on button "Add Contact" at bounding box center [644, 439] width 65 height 24
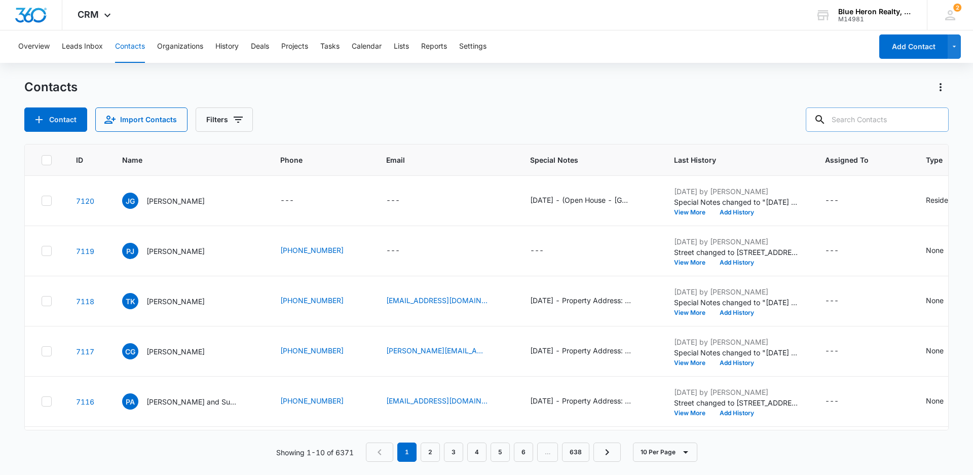
click at [877, 120] on input "text" at bounding box center [877, 119] width 143 height 24
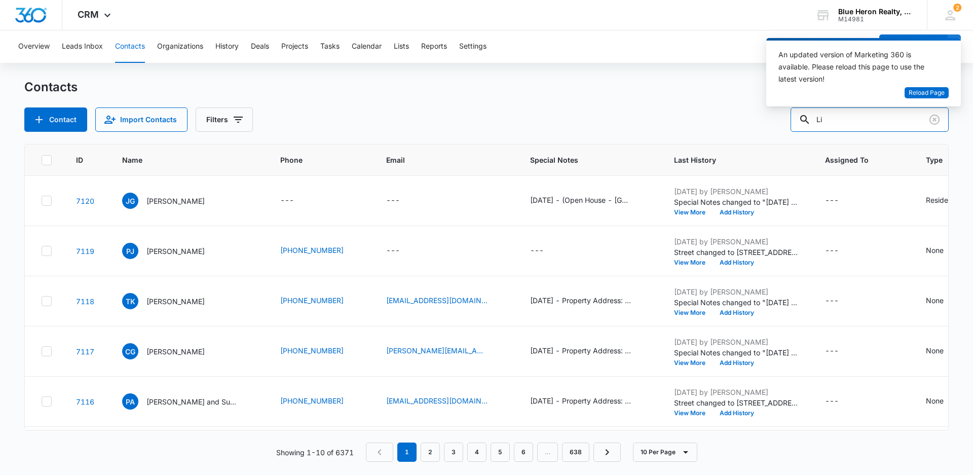
type input "L"
click at [928, 94] on span "Reload Page" at bounding box center [927, 93] width 36 height 10
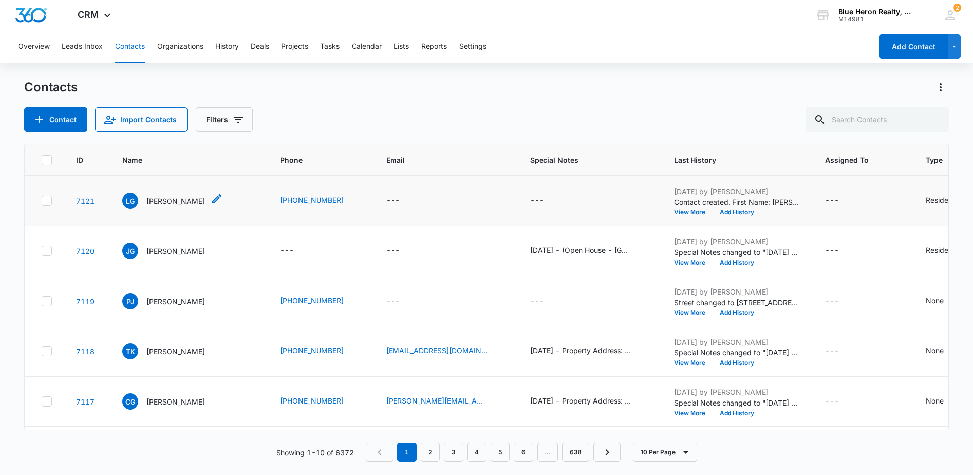
click at [167, 203] on p "[PERSON_NAME]" at bounding box center [175, 201] width 58 height 11
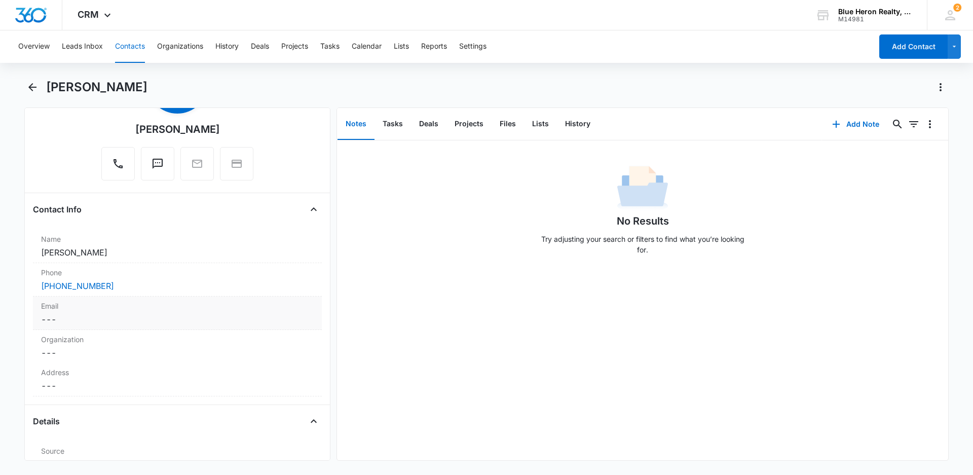
scroll to position [101, 0]
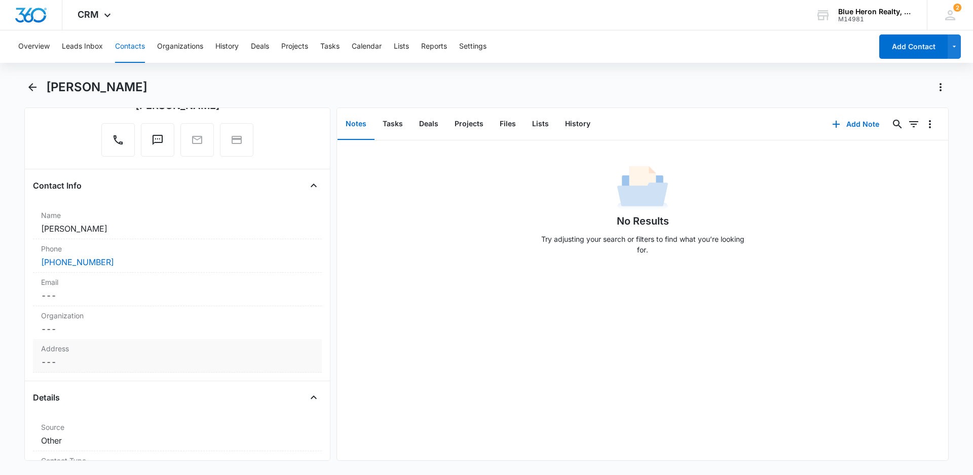
click at [65, 363] on dd "Cancel Save Changes ---" at bounding box center [177, 362] width 273 height 12
click at [84, 380] on input "text" at bounding box center [177, 383] width 255 height 24
type input "[STREET_ADDRESS]"
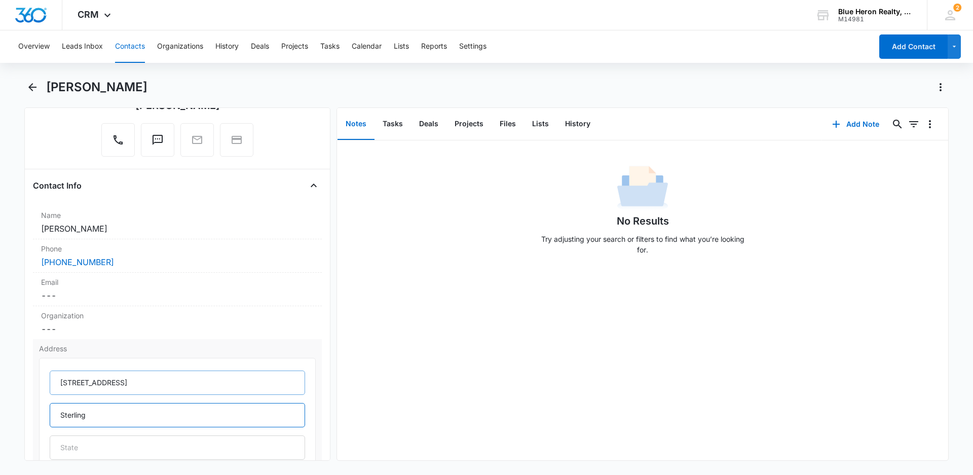
type input "Sterling"
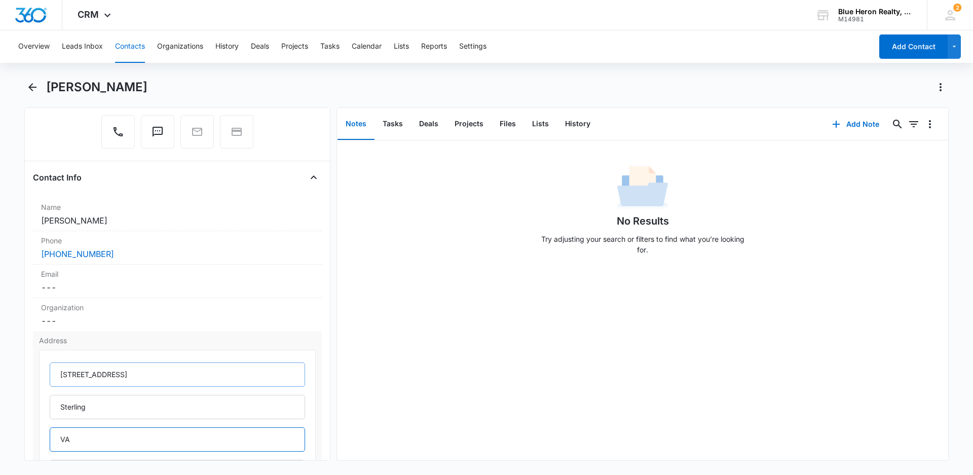
type input "VA"
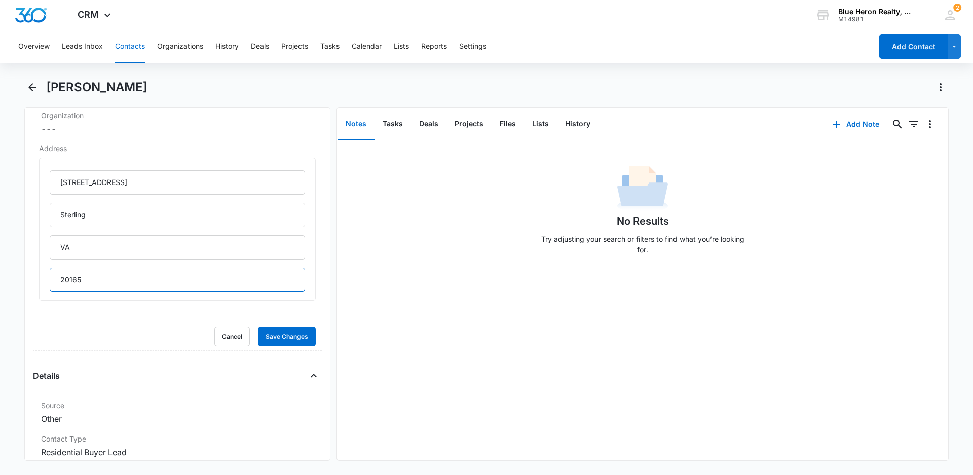
scroll to position [454, 0]
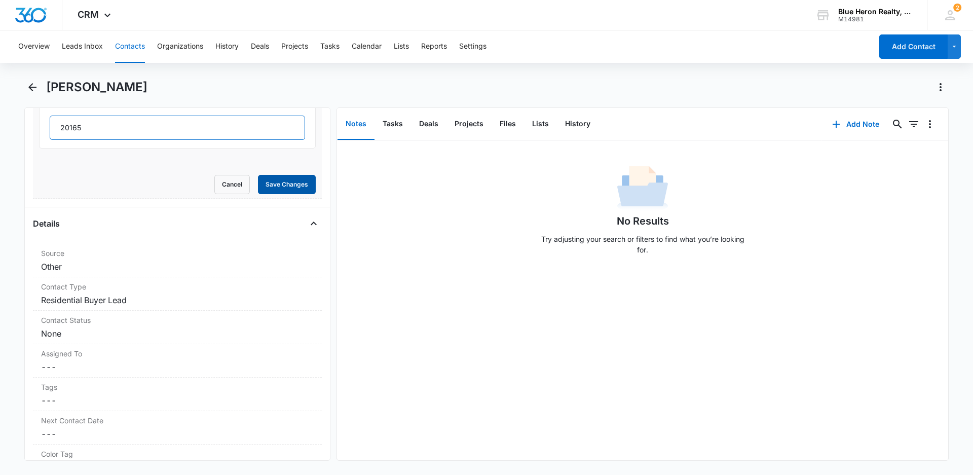
type input "20165"
click at [275, 181] on button "Save Changes" at bounding box center [287, 184] width 58 height 19
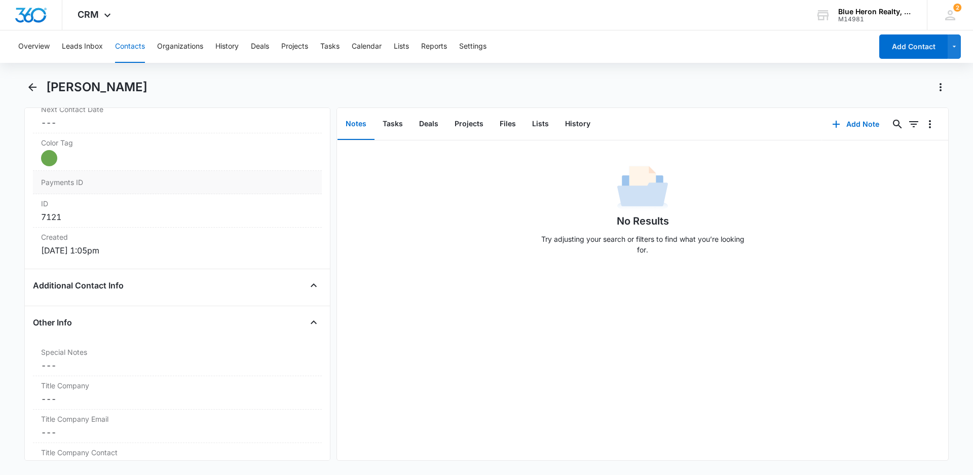
scroll to position [637, 0]
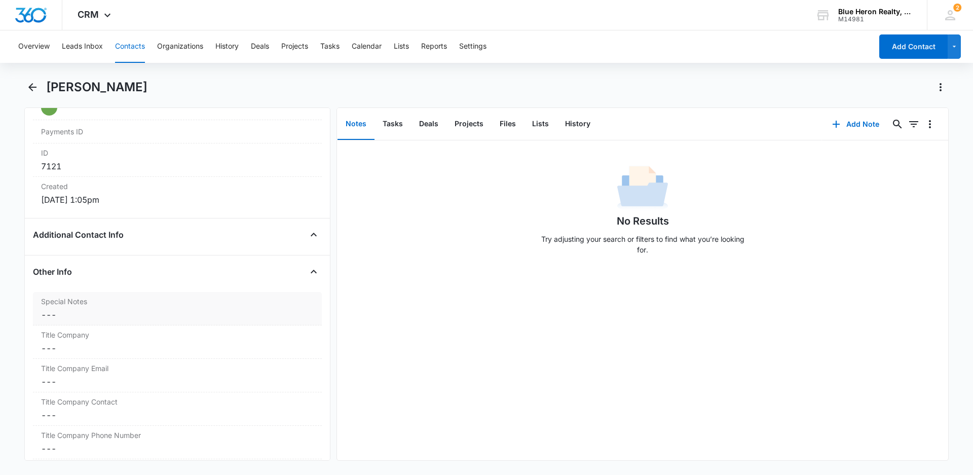
click at [54, 316] on dd "Cancel Save Changes ---" at bounding box center [177, 315] width 273 height 12
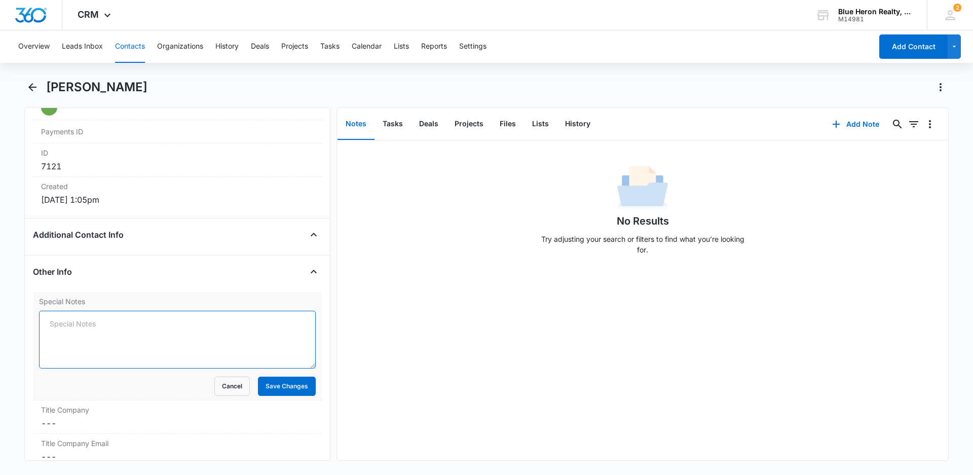
click at [55, 325] on textarea "Special Notes" at bounding box center [177, 340] width 277 height 58
paste textarea "[DATE] - (Open House - Bedstraw Ct. - [DATE]) - originally assigned to LZ - [PE…"
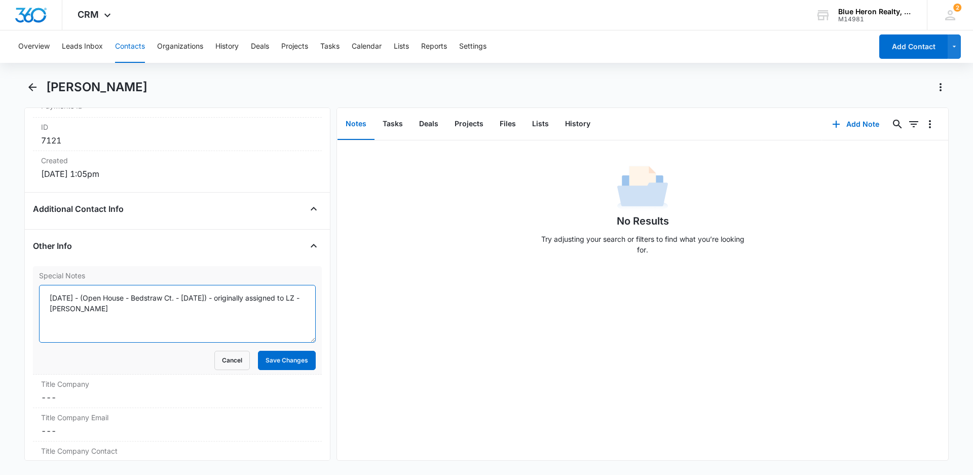
scroll to position [688, 0]
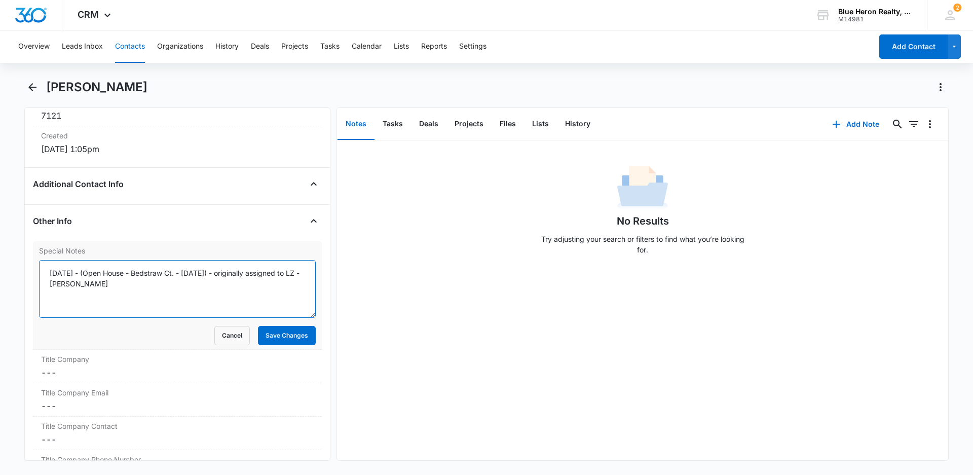
drag, startPoint x: 49, startPoint y: 273, endPoint x: 86, endPoint y: 272, distance: 37.0
click at [86, 272] on textarea "[DATE] - (Open House - Bedstraw Ct. - [DATE]) - originally assigned to LZ - [PE…" at bounding box center [177, 289] width 277 height 58
drag, startPoint x: 148, startPoint y: 271, endPoint x: 178, endPoint y: 277, distance: 31.4
click at [178, 277] on textarea "[DATE] - (Open House - Bedstraw Ct. - [DATE]) - originally assigned to LZ - [PE…" at bounding box center [177, 289] width 277 height 58
drag, startPoint x: 198, startPoint y: 274, endPoint x: 233, endPoint y: 274, distance: 35.0
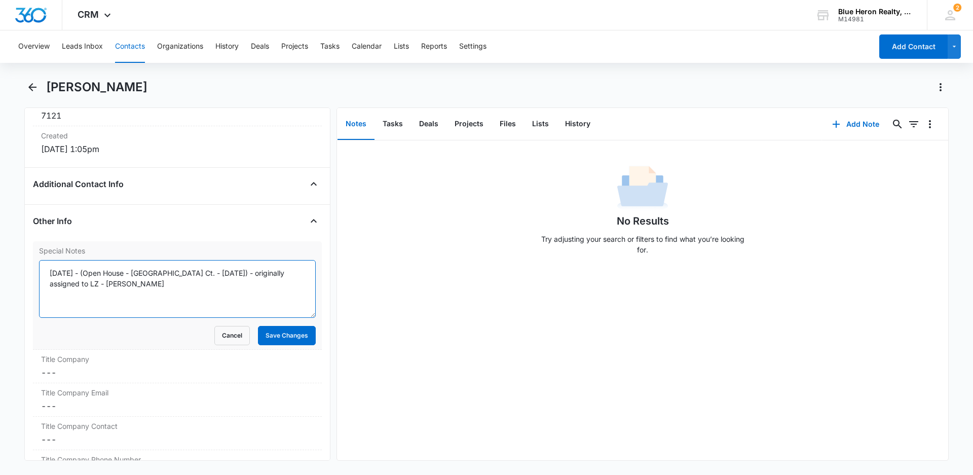
click at [233, 274] on textarea "[DATE] - (Open House - [GEOGRAPHIC_DATA] Ct. - [DATE]) - originally assigned to…" at bounding box center [177, 289] width 277 height 58
click at [235, 273] on textarea "[DATE] - (Open House - [GEOGRAPHIC_DATA] Ct. - 8/8/20253) - originally assigned…" at bounding box center [177, 289] width 277 height 58
click at [98, 274] on textarea "[DATE] - (Open House - [GEOGRAPHIC_DATA] Ct. - [DATE]) - originally assigned to…" at bounding box center [177, 289] width 277 height 58
type textarea "[DATE] - (Open House - [GEOGRAPHIC_DATA] Ct. - [DATE] (neighbor)) - originally …"
click at [276, 339] on button "Save Changes" at bounding box center [287, 335] width 58 height 19
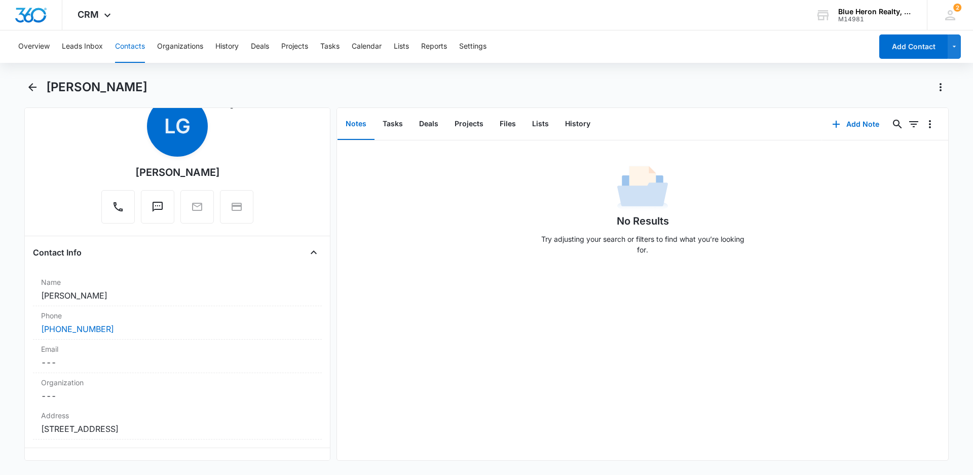
scroll to position [0, 0]
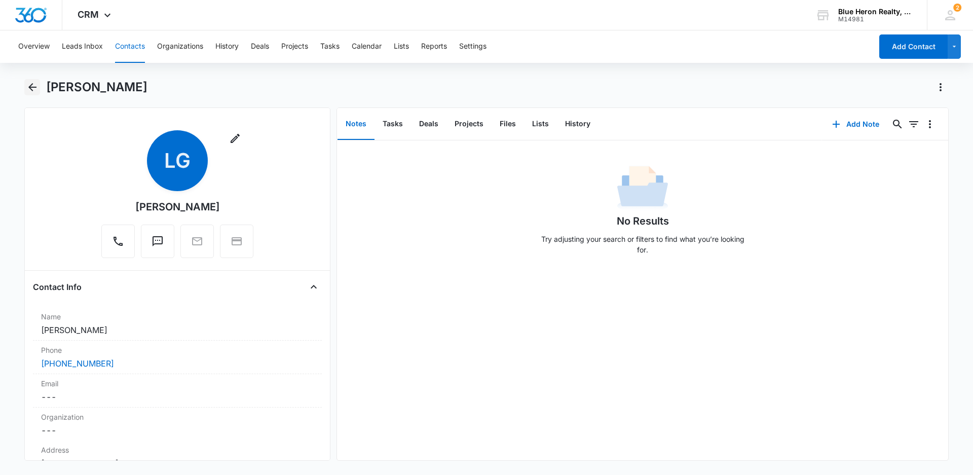
click at [31, 86] on icon "Back" at bounding box center [32, 87] width 8 height 8
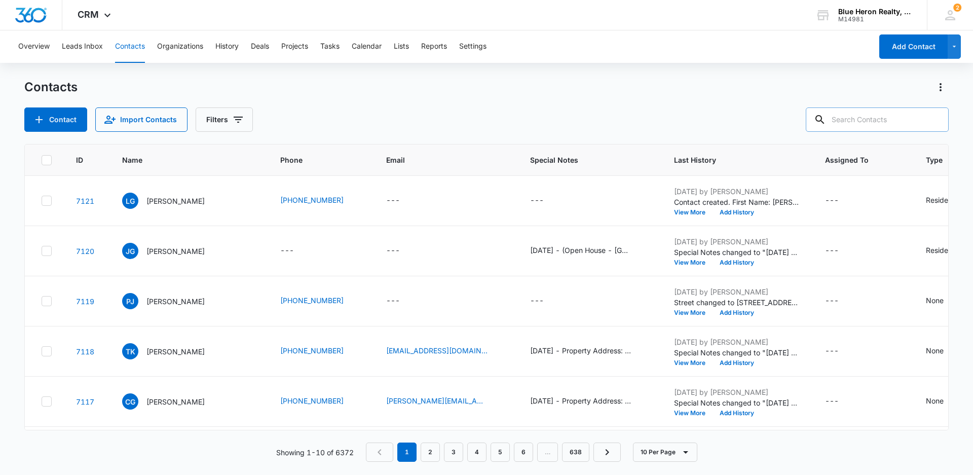
click at [864, 120] on input "text" at bounding box center [877, 119] width 143 height 24
click at [886, 50] on button "Add Contact" at bounding box center [913, 46] width 68 height 24
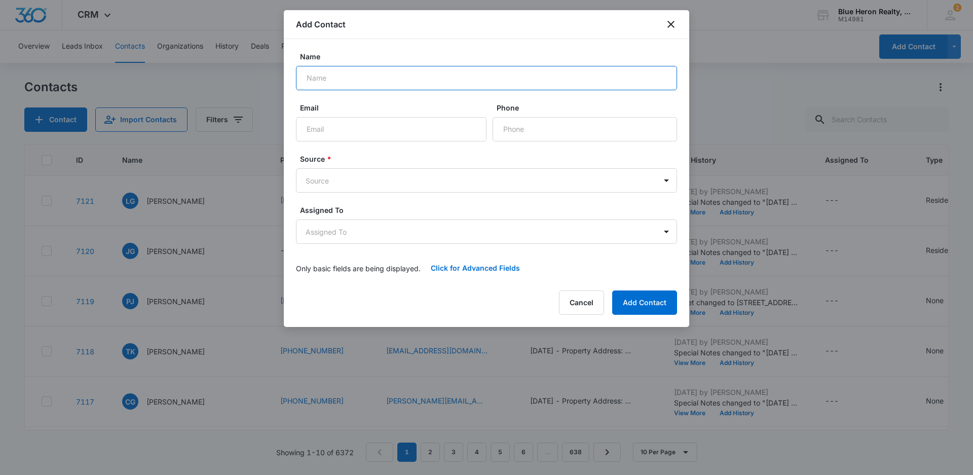
click at [342, 79] on input "Name" at bounding box center [486, 78] width 381 height 24
type input "[PERSON_NAME]"
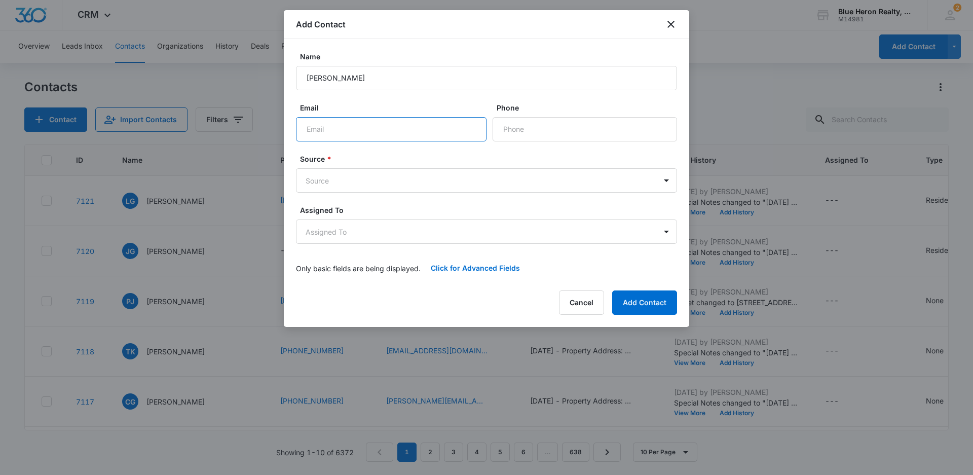
click at [332, 130] on input "Email" at bounding box center [391, 129] width 191 height 24
type input "[EMAIL_ADDRESS][DOMAIN_NAME]"
click at [515, 128] on input "Phone" at bounding box center [585, 129] width 185 height 24
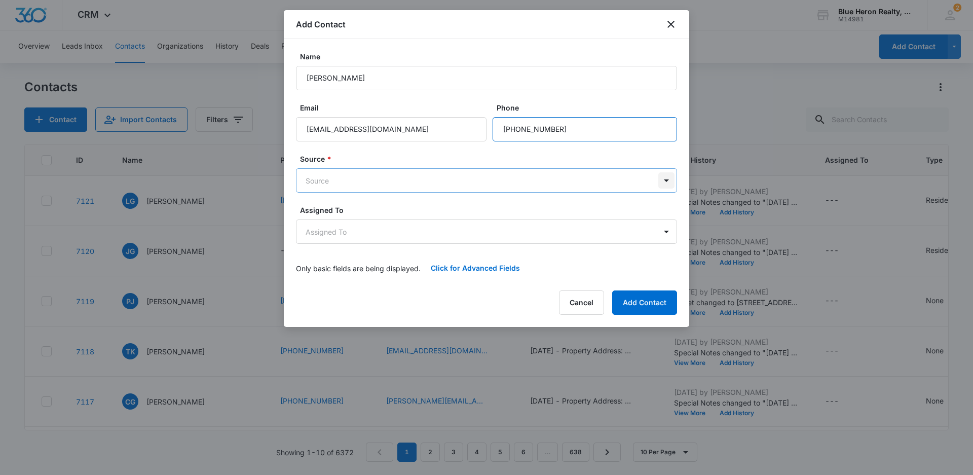
type input "[PHONE_NUMBER]"
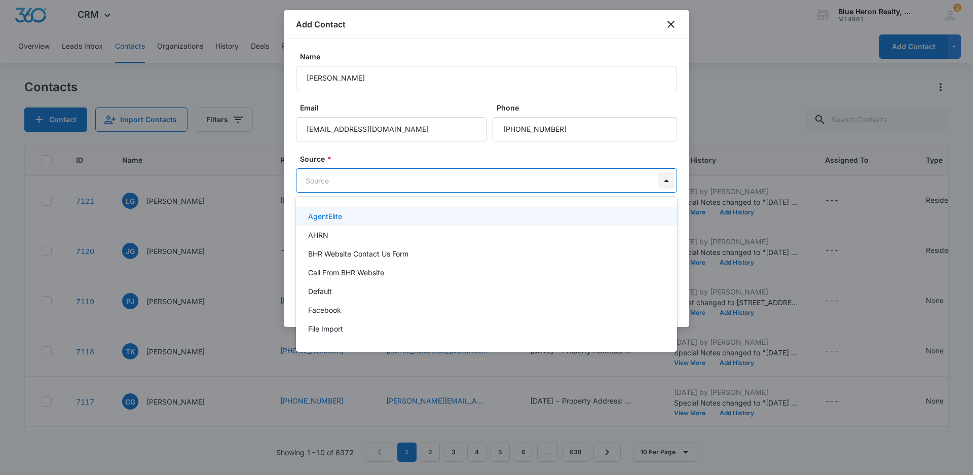
click at [667, 178] on body "CRM Apps Reputation Websites Forms CRM Email Social Shop Payments POS Content A…" at bounding box center [486, 237] width 973 height 475
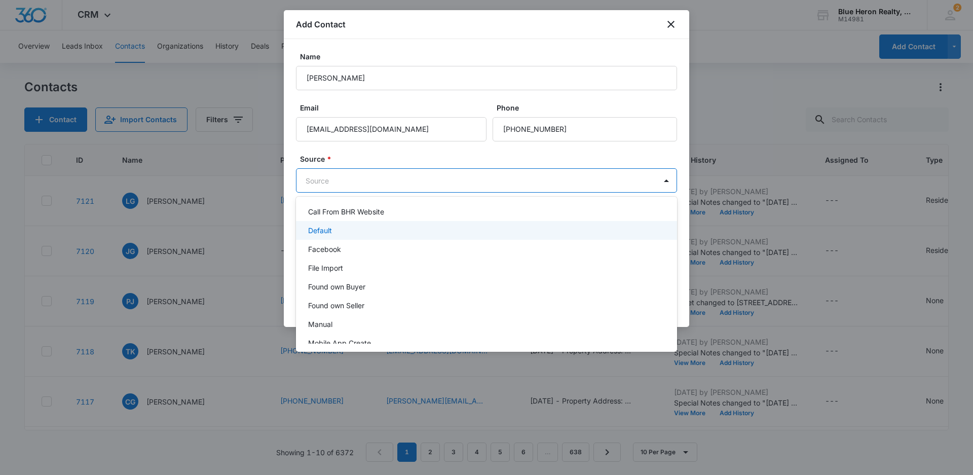
scroll to position [203, 0]
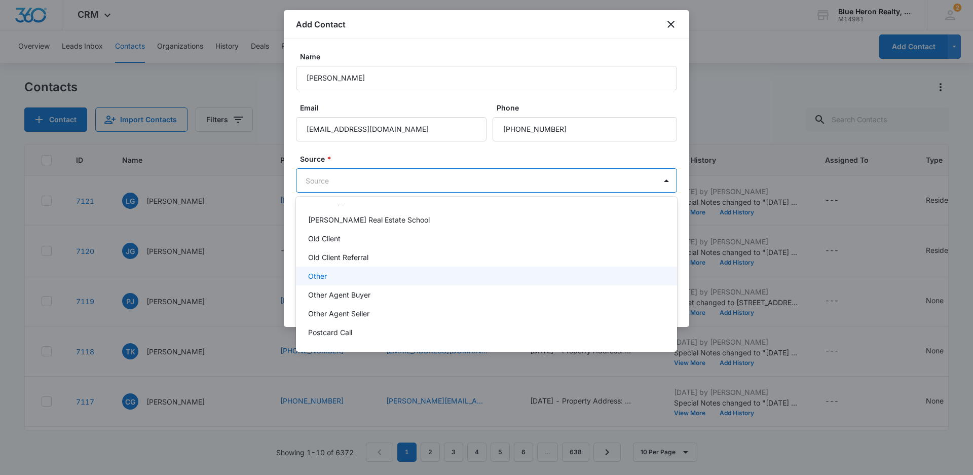
click at [324, 276] on p "Other" at bounding box center [317, 276] width 19 height 11
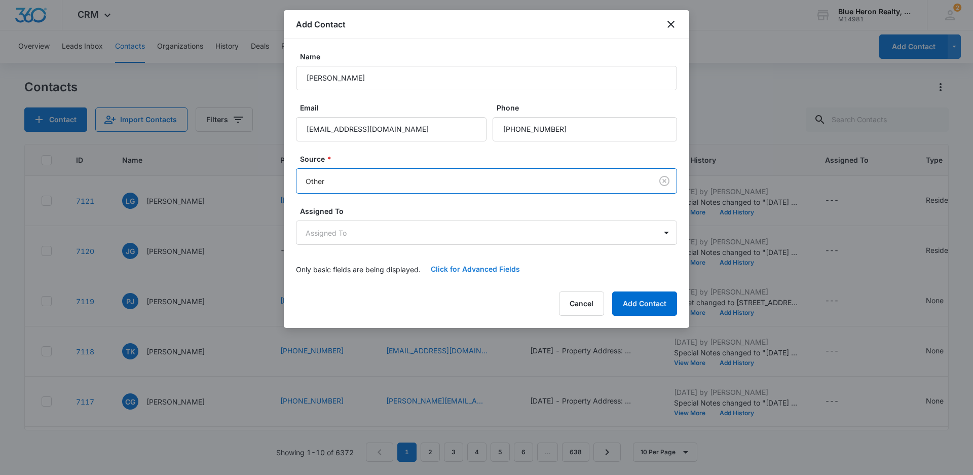
click at [473, 269] on button "Click for Advanced Fields" at bounding box center [475, 269] width 109 height 24
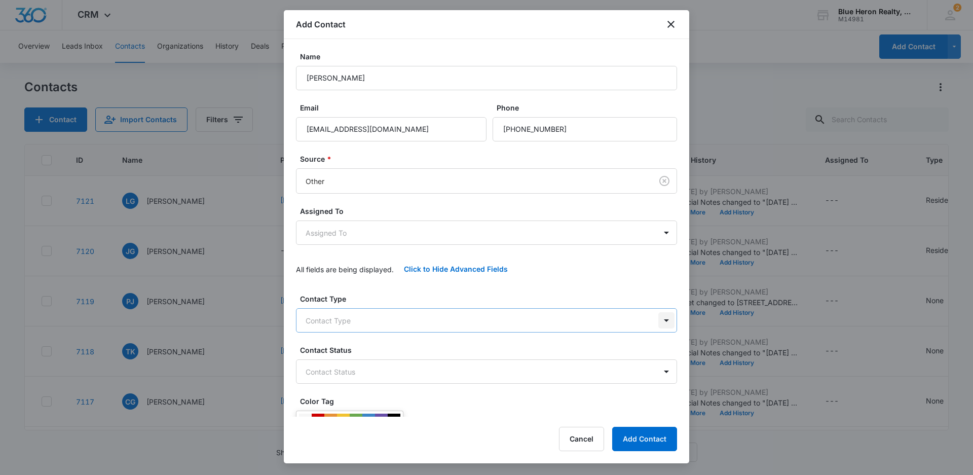
click at [658, 320] on body "CRM Apps Reputation Websites Forms CRM Email Social Shop Payments POS Content A…" at bounding box center [486, 237] width 973 height 475
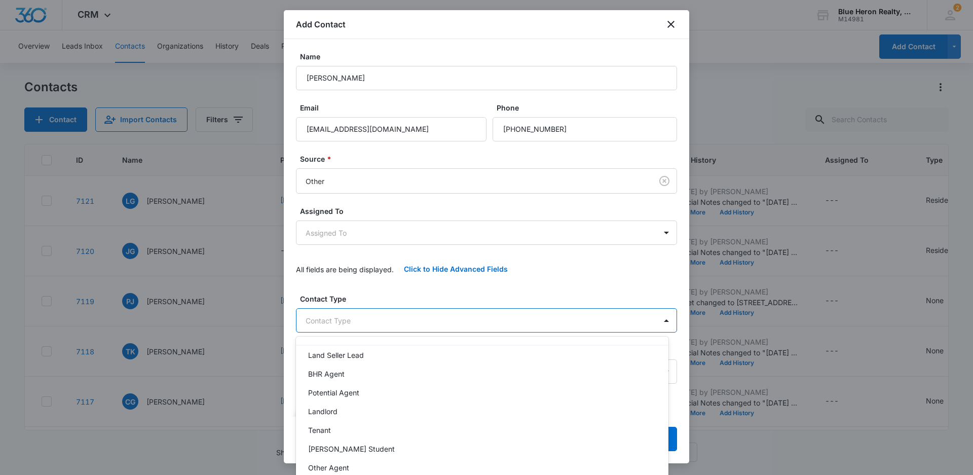
scroll to position [0, 0]
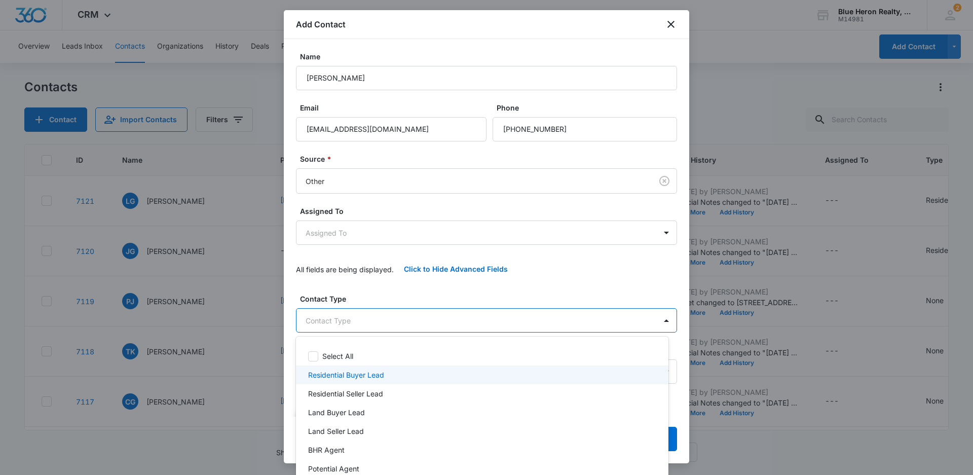
click at [363, 373] on p "Residential Buyer Lead" at bounding box center [346, 375] width 76 height 11
drag, startPoint x: 683, startPoint y: 165, endPoint x: 675, endPoint y: 258, distance: 93.1
click at [675, 258] on div at bounding box center [486, 237] width 973 height 475
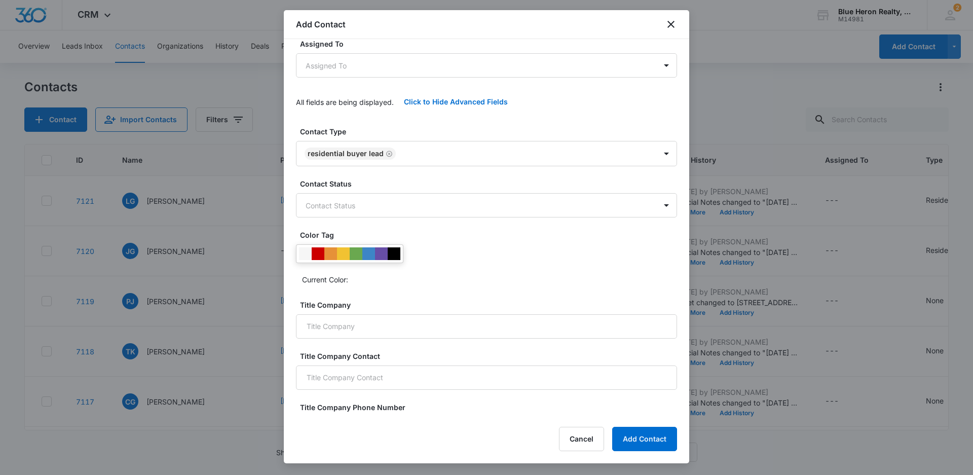
scroll to position [182, 0]
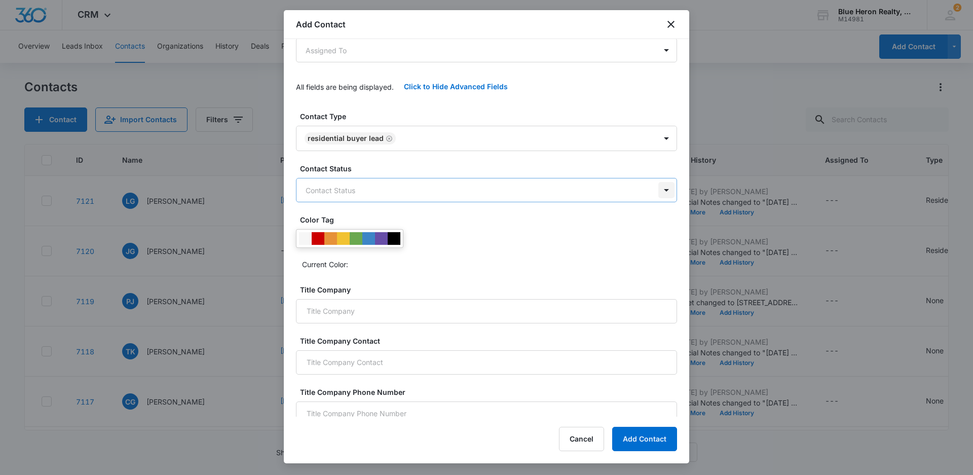
click at [661, 191] on body "CRM Apps Reputation Websites Forms CRM Email Social Shop Payments POS Content A…" at bounding box center [486, 237] width 973 height 475
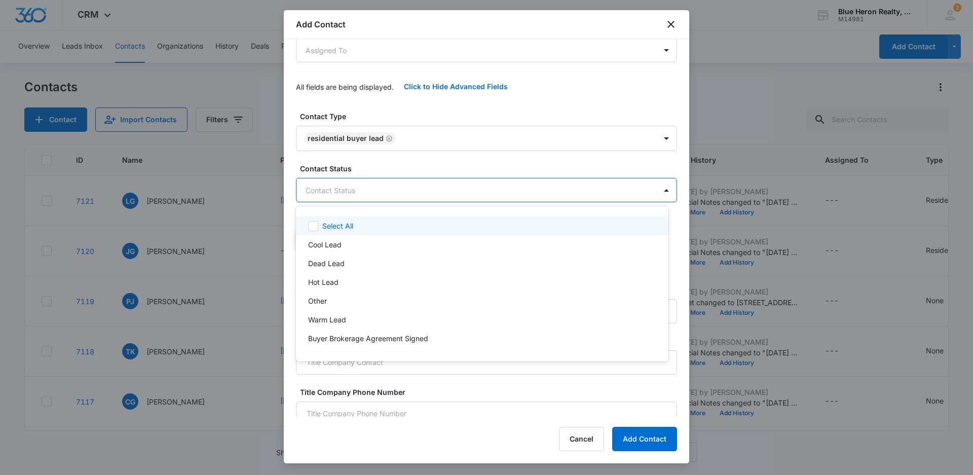
click at [664, 81] on div at bounding box center [486, 237] width 973 height 475
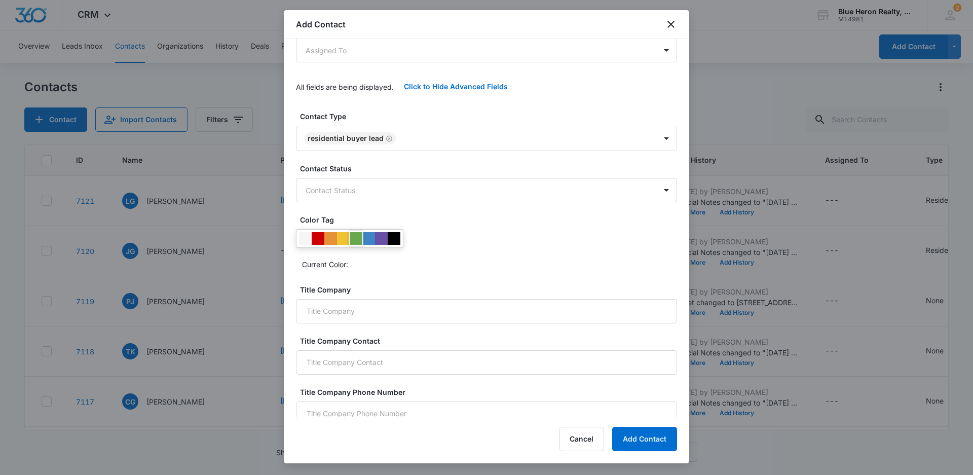
click at [356, 240] on div at bounding box center [356, 238] width 13 height 13
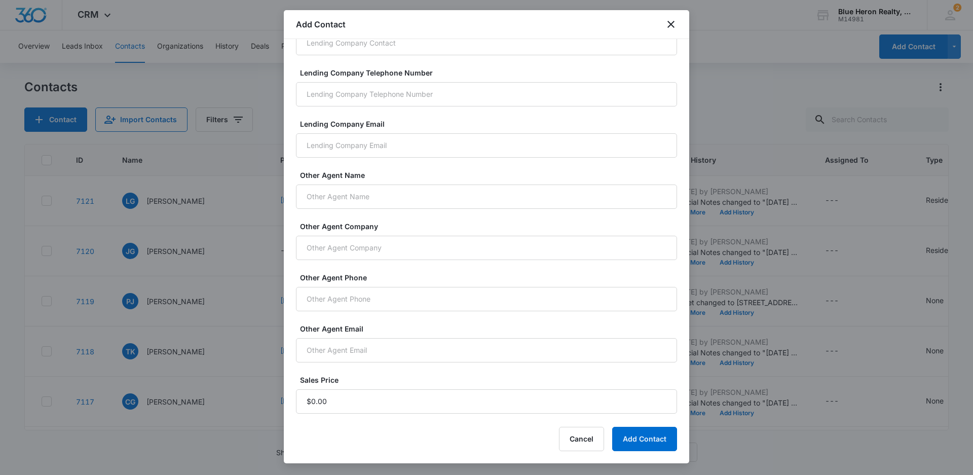
scroll to position [665, 0]
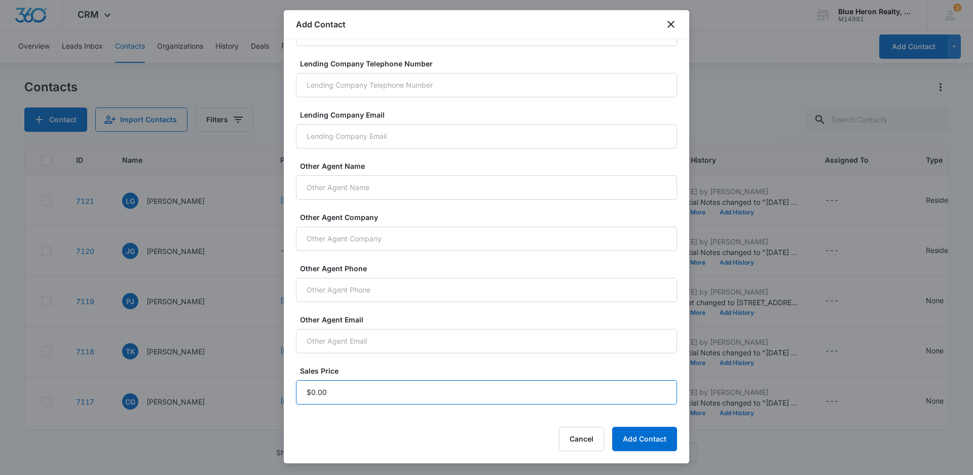
drag, startPoint x: 332, startPoint y: 392, endPoint x: 338, endPoint y: 385, distance: 9.7
click at [333, 391] on input "Sales Price" at bounding box center [486, 392] width 381 height 24
type input "$1.00"
click at [634, 443] on button "Add Contact" at bounding box center [644, 439] width 65 height 24
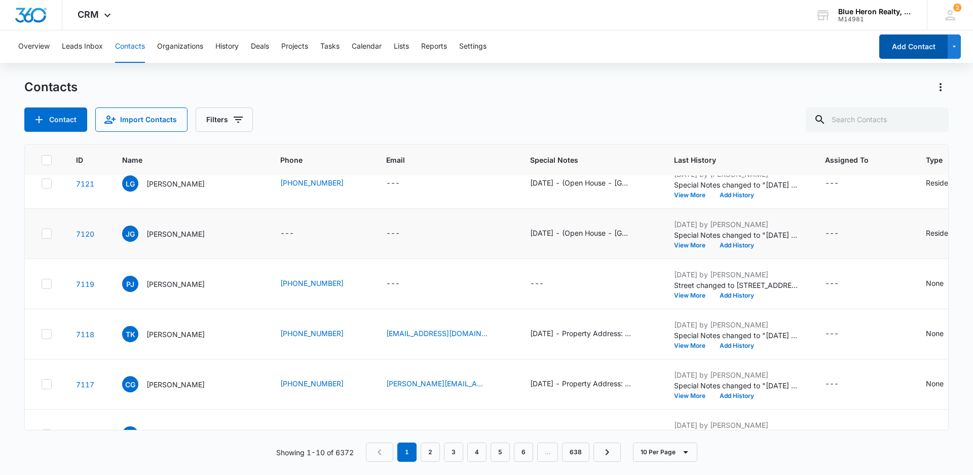
scroll to position [0, 0]
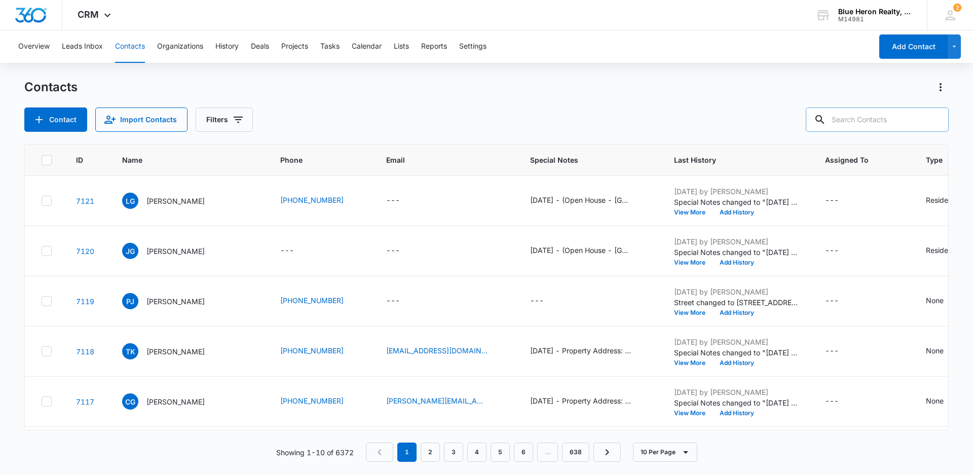
click at [866, 118] on input "text" at bounding box center [877, 119] width 143 height 24
type input "[PERSON_NAME]"
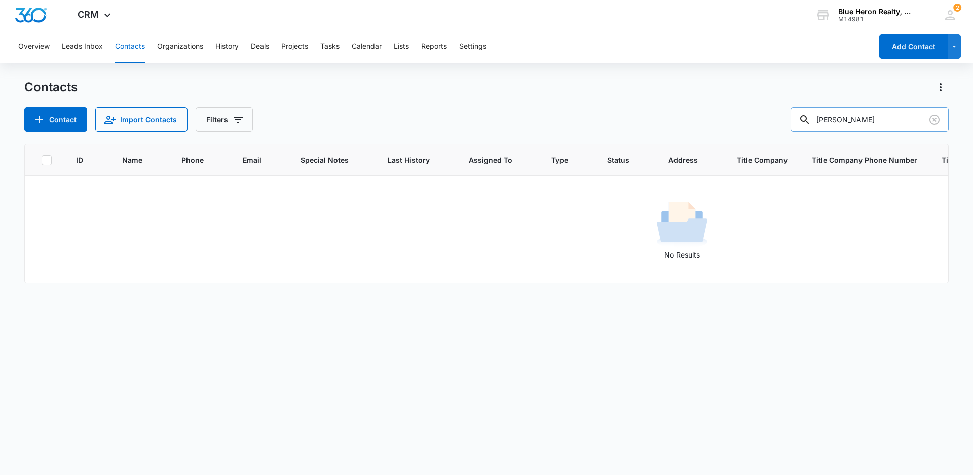
drag, startPoint x: 913, startPoint y: 116, endPoint x: 816, endPoint y: 119, distance: 97.4
click at [816, 119] on div "[PERSON_NAME]" at bounding box center [870, 119] width 158 height 24
click at [285, 229] on div "No Results" at bounding box center [682, 229] width 1314 height 61
click at [848, 115] on input "text" at bounding box center [877, 119] width 143 height 24
click at [848, 120] on input "text" at bounding box center [877, 119] width 143 height 24
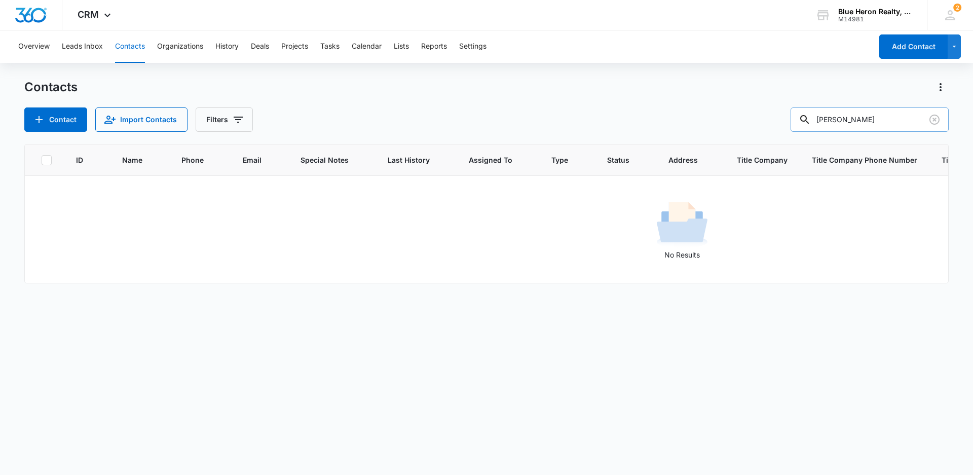
type input "[PERSON_NAME]"
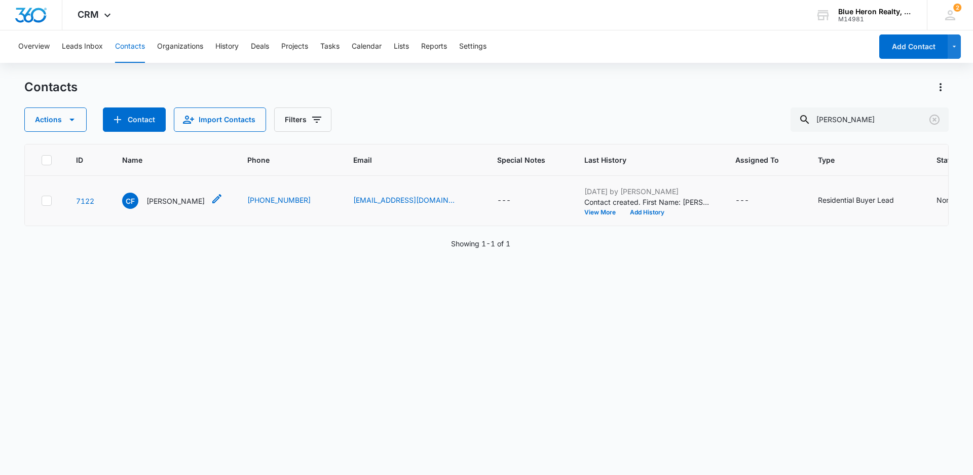
click at [166, 200] on p "[PERSON_NAME]" at bounding box center [175, 201] width 58 height 11
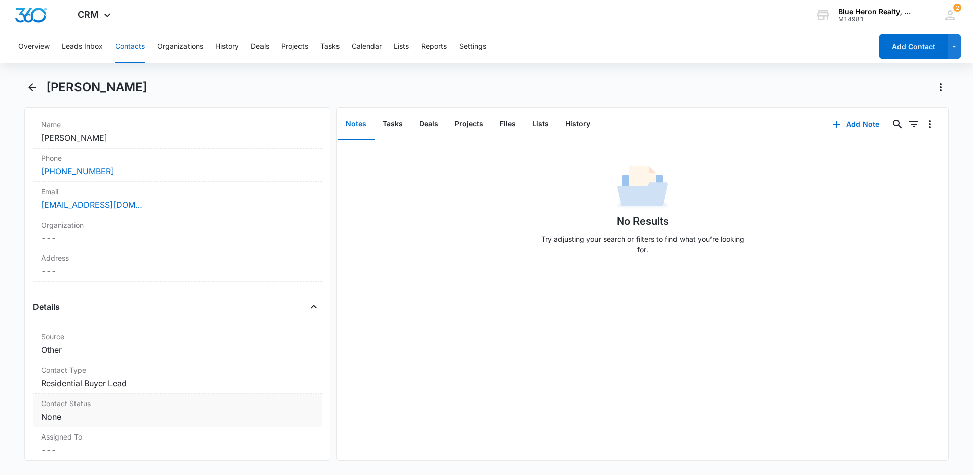
scroll to position [203, 0]
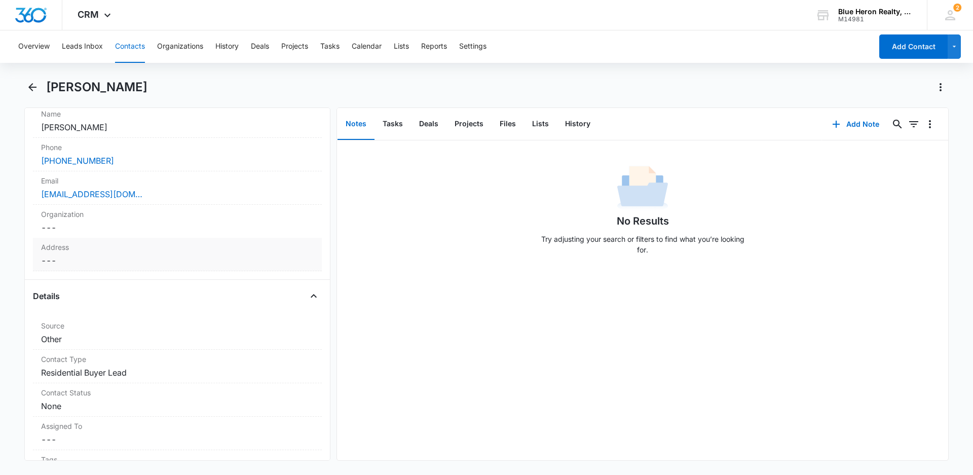
click at [59, 262] on dd "Cancel Save Changes ---" at bounding box center [177, 260] width 273 height 12
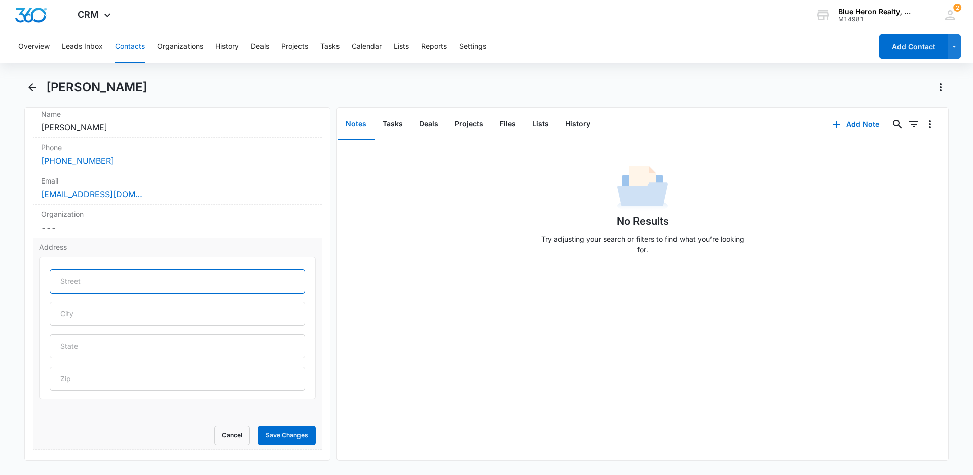
click at [85, 280] on input "text" at bounding box center [177, 281] width 255 height 24
click at [88, 346] on input "text" at bounding box center [177, 346] width 255 height 24
click at [94, 305] on input "text" at bounding box center [177, 314] width 255 height 24
type input "[PERSON_NAME]"
type input "VA"
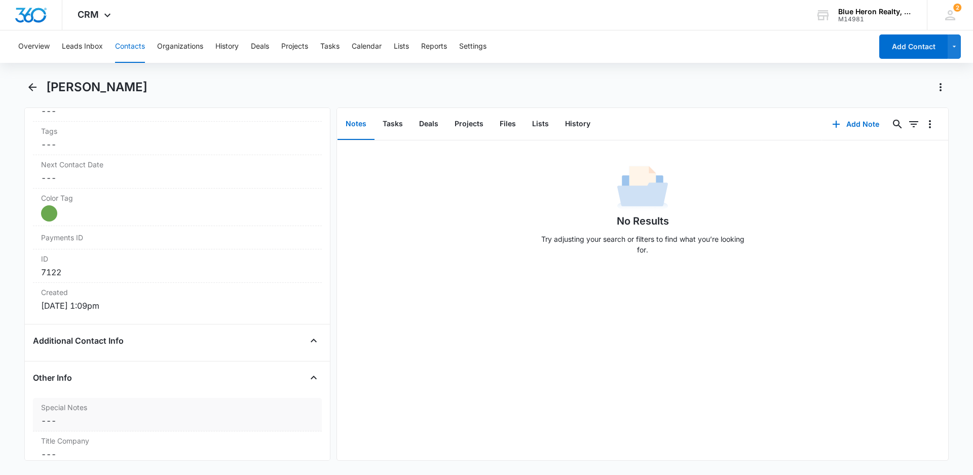
scroll to position [760, 0]
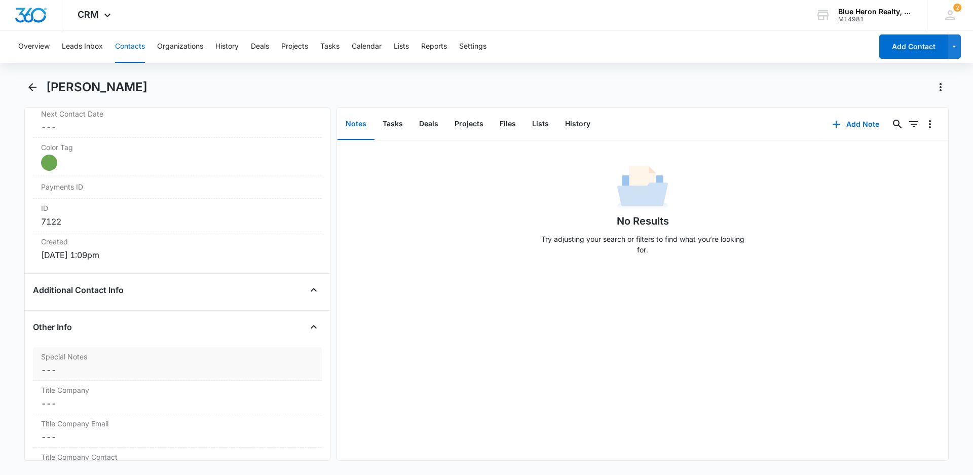
click at [62, 372] on dd "Cancel Save Changes ---" at bounding box center [177, 370] width 273 height 12
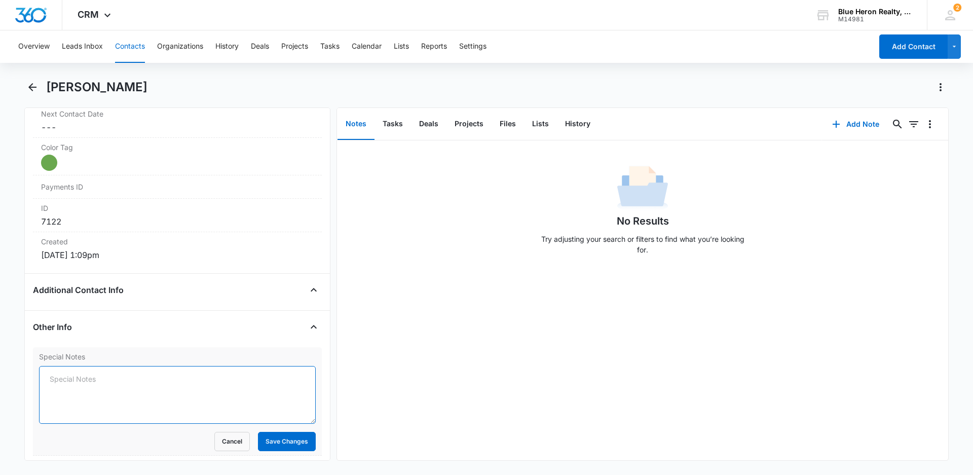
click at [61, 379] on textarea "Special Notes" at bounding box center [177, 395] width 277 height 58
paste textarea "[DATE] - (Open House - Bedstraw Ct. - [DATE]) - originally assigned to LZ - [PE…"
drag, startPoint x: 49, startPoint y: 379, endPoint x: 87, endPoint y: 381, distance: 38.0
click at [87, 381] on textarea "[DATE] - (Open House - Bedstraw Ct. - [DATE]) - originally assigned to LZ - [PE…" at bounding box center [177, 395] width 277 height 58
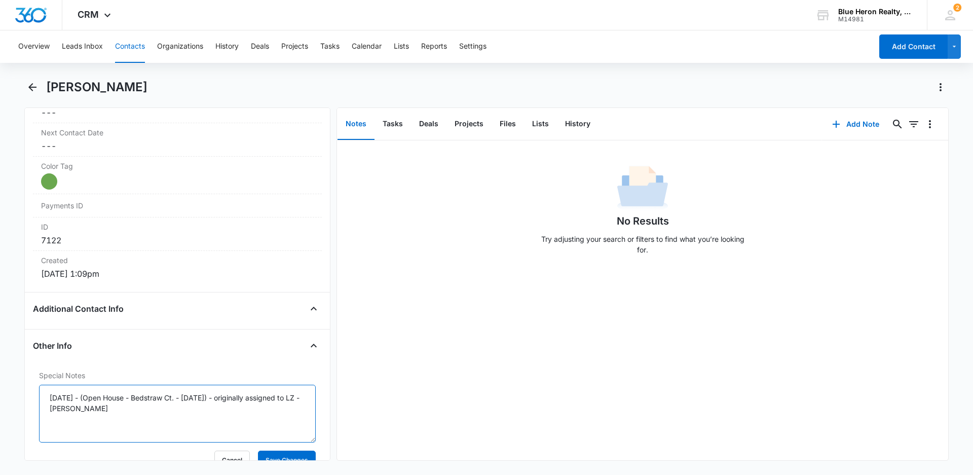
scroll to position [710, 0]
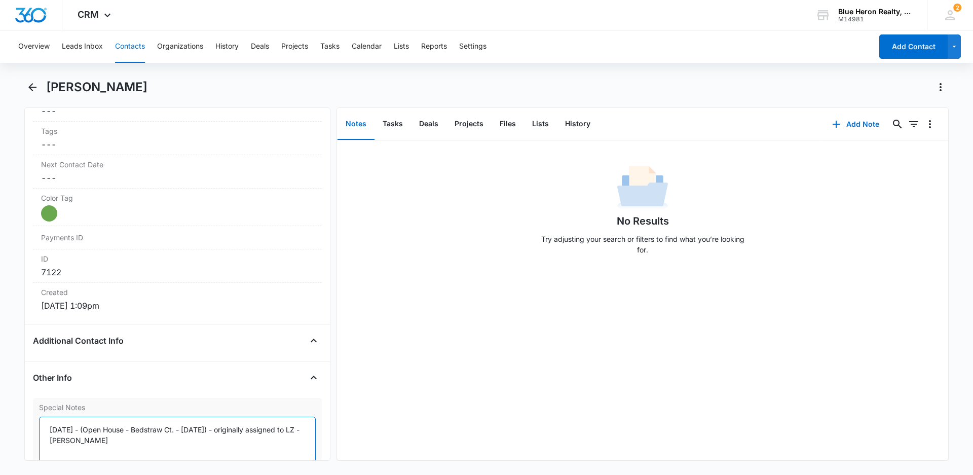
drag, startPoint x: 148, startPoint y: 430, endPoint x: 179, endPoint y: 431, distance: 32.0
click at [179, 431] on textarea "[DATE] - (Open House - Bedstraw Ct. - [DATE]) - originally assigned to LZ - [PE…" at bounding box center [177, 446] width 277 height 58
drag, startPoint x: 200, startPoint y: 432, endPoint x: 234, endPoint y: 432, distance: 34.0
click at [234, 432] on textarea "[DATE] - (Open House - [GEOGRAPHIC_DATA] Ct. - [DATE]) - originally assigned to…" at bounding box center [177, 446] width 277 height 58
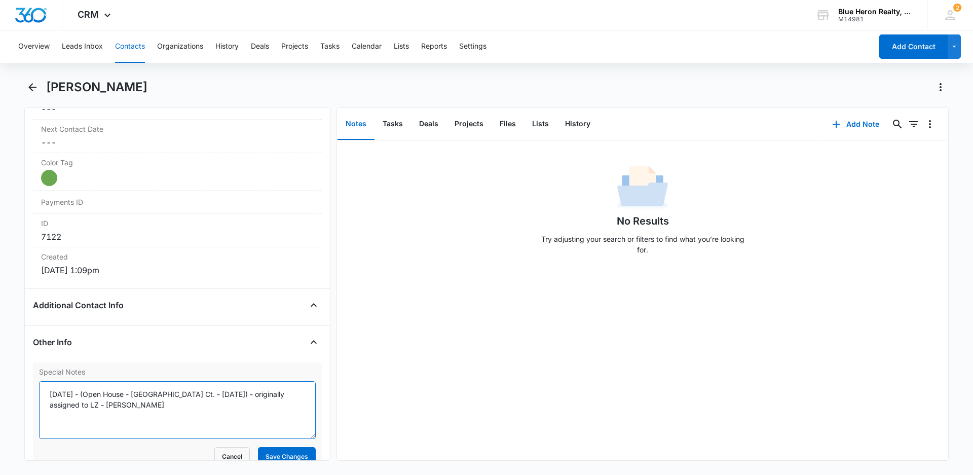
scroll to position [912, 0]
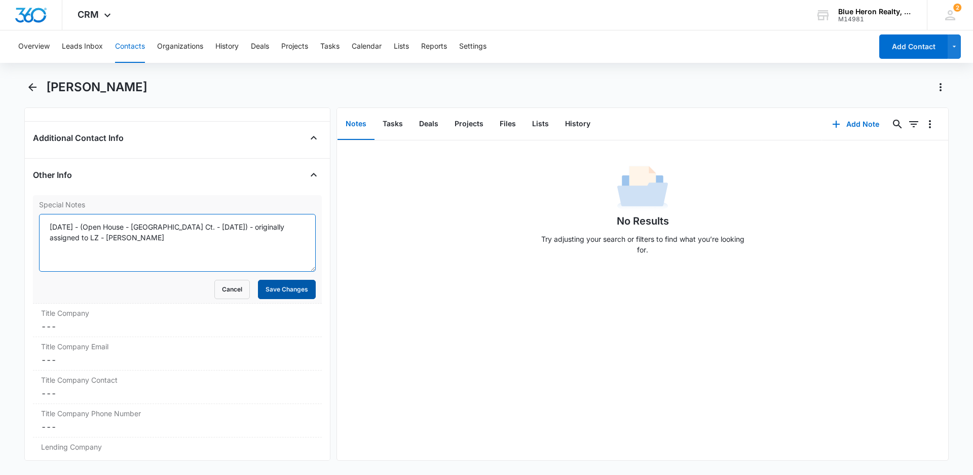
type textarea "[DATE] - (Open House - [GEOGRAPHIC_DATA] Ct. - [DATE]) - originally assigned to…"
click at [260, 294] on button "Save Changes" at bounding box center [287, 289] width 58 height 19
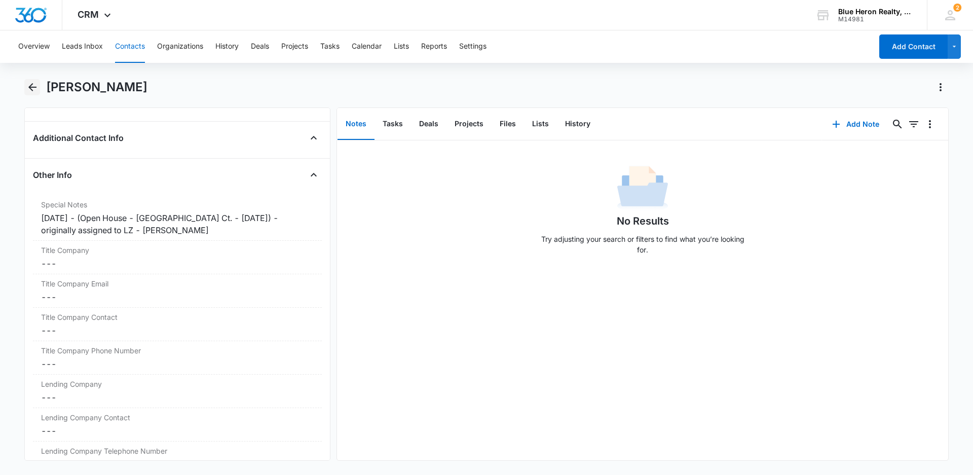
click at [36, 88] on icon "Back" at bounding box center [32, 87] width 8 height 8
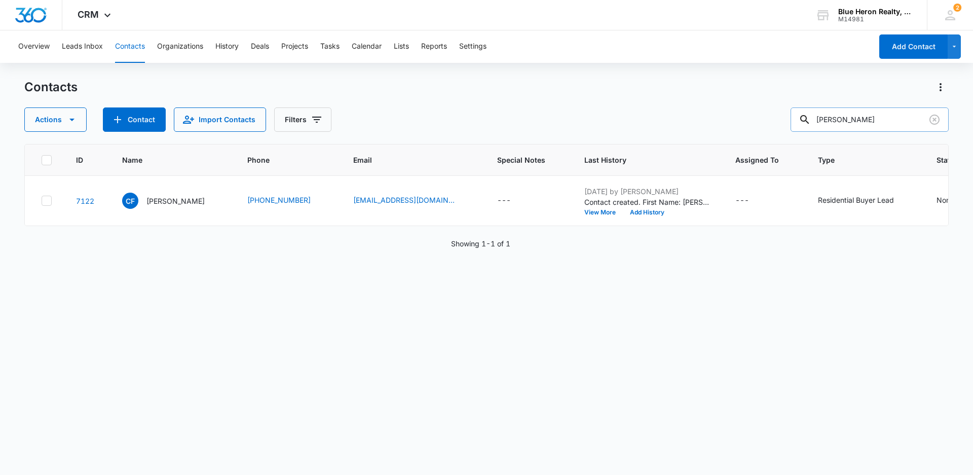
drag, startPoint x: 896, startPoint y: 119, endPoint x: 814, endPoint y: 118, distance: 81.6
click at [814, 118] on div "[PERSON_NAME]" at bounding box center [870, 119] width 158 height 24
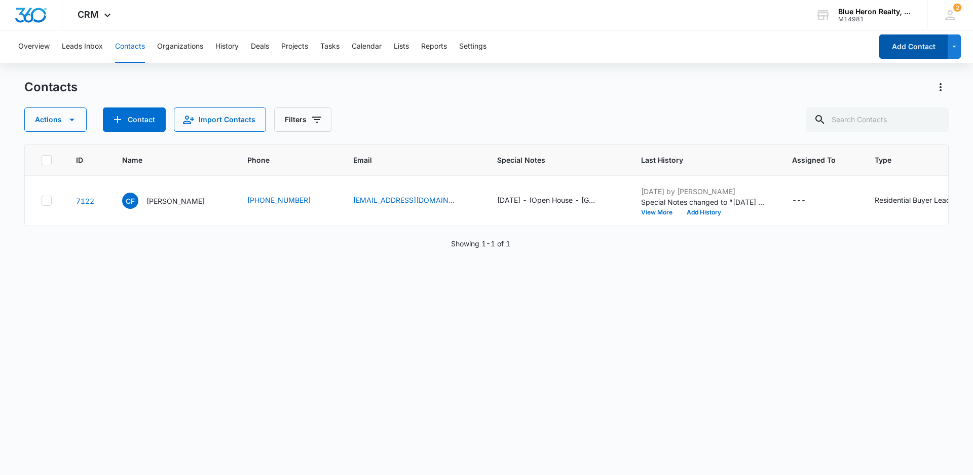
click at [903, 49] on button "Add Contact" at bounding box center [913, 46] width 68 height 24
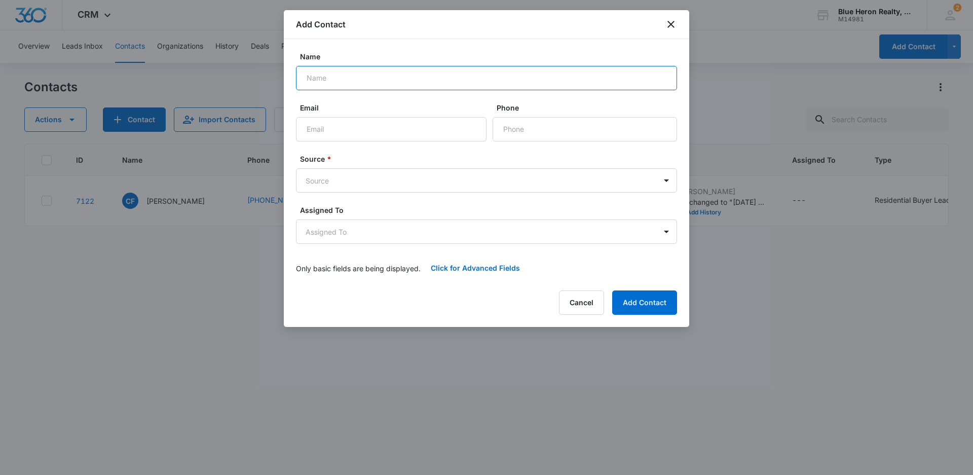
click at [354, 80] on input "Name" at bounding box center [486, 78] width 381 height 24
click at [356, 76] on input "[PERSON_NAME]" at bounding box center [486, 78] width 381 height 24
type input "[PERSON_NAME] Curfmen"
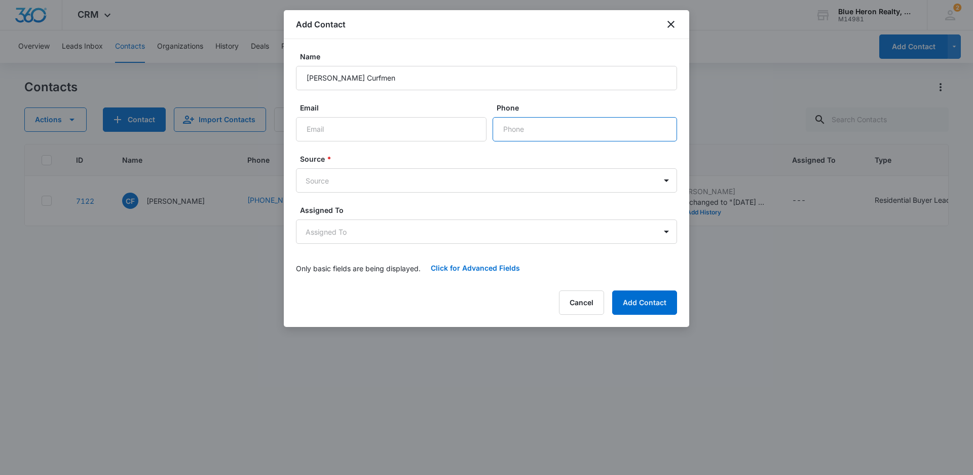
click at [557, 126] on input "Phone" at bounding box center [585, 129] width 185 height 24
type input "[PHONE_NUMBER]"
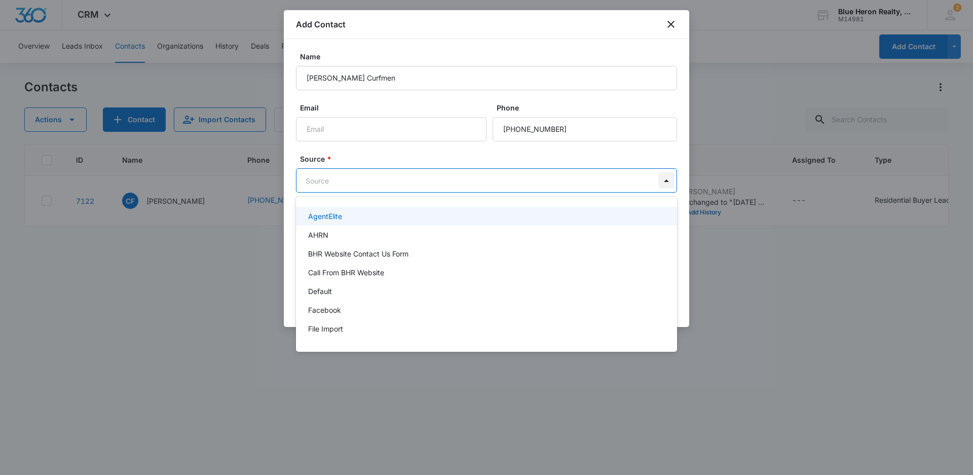
click at [665, 180] on body "CRM Apps Reputation Websites Forms CRM Email Social Shop Payments POS Content A…" at bounding box center [486, 237] width 973 height 475
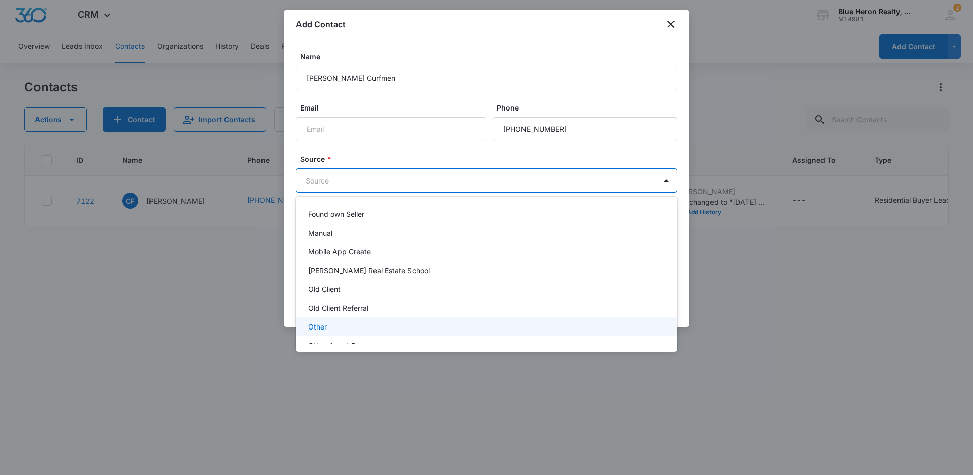
click at [317, 327] on p "Other" at bounding box center [317, 326] width 19 height 11
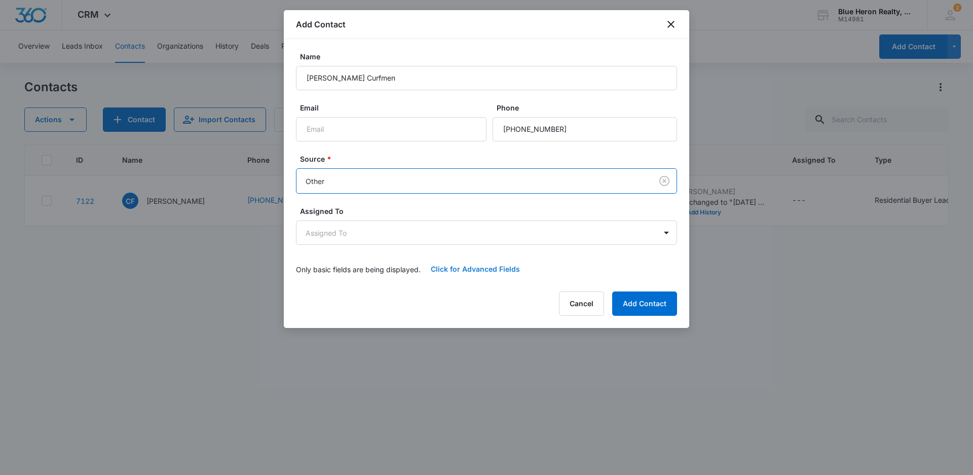
click at [463, 269] on button "Click for Advanced Fields" at bounding box center [475, 269] width 109 height 24
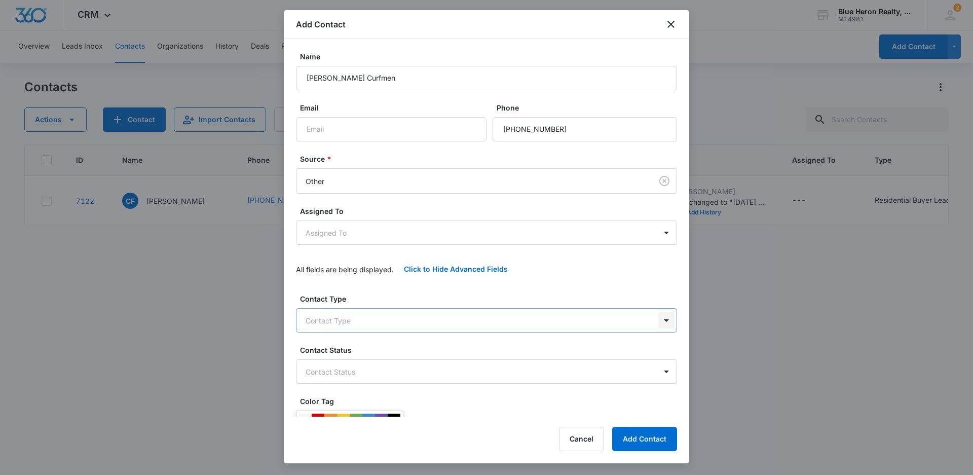
click at [659, 319] on body "CRM Apps Reputation Websites Forms CRM Email Social Shop Payments POS Content A…" at bounding box center [486, 237] width 973 height 475
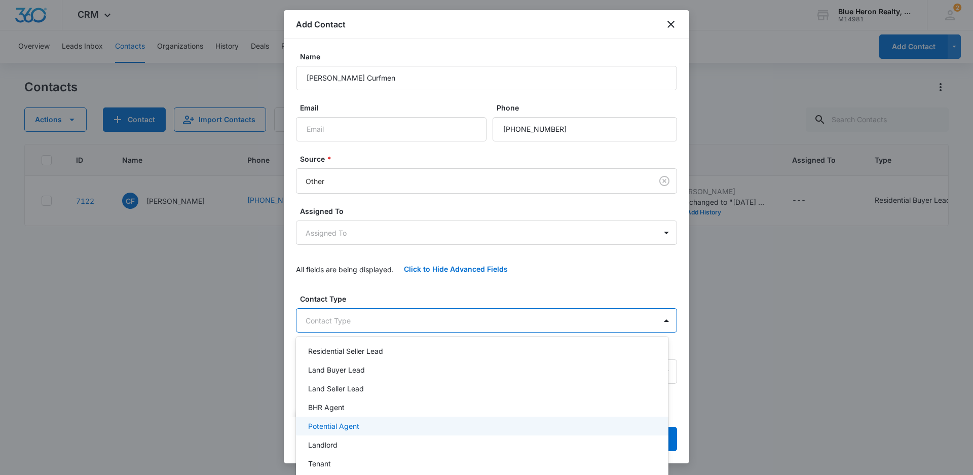
scroll to position [0, 0]
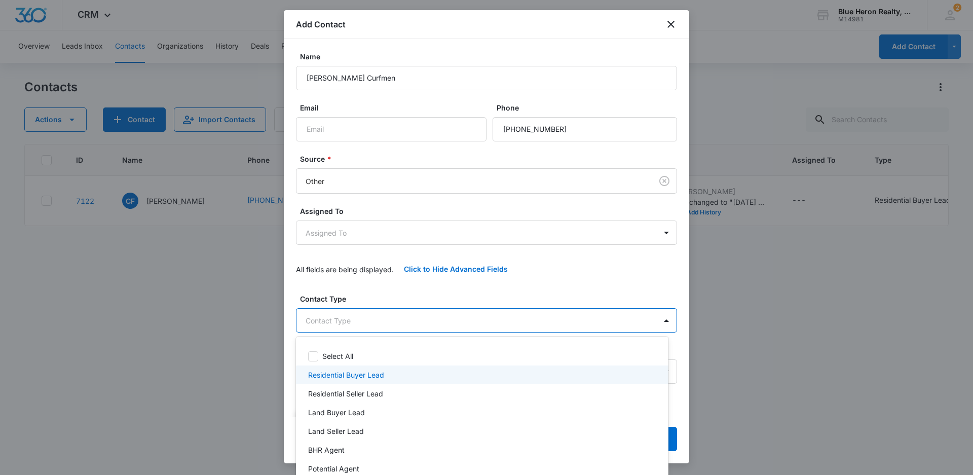
click at [357, 375] on p "Residential Buyer Lead" at bounding box center [346, 375] width 76 height 11
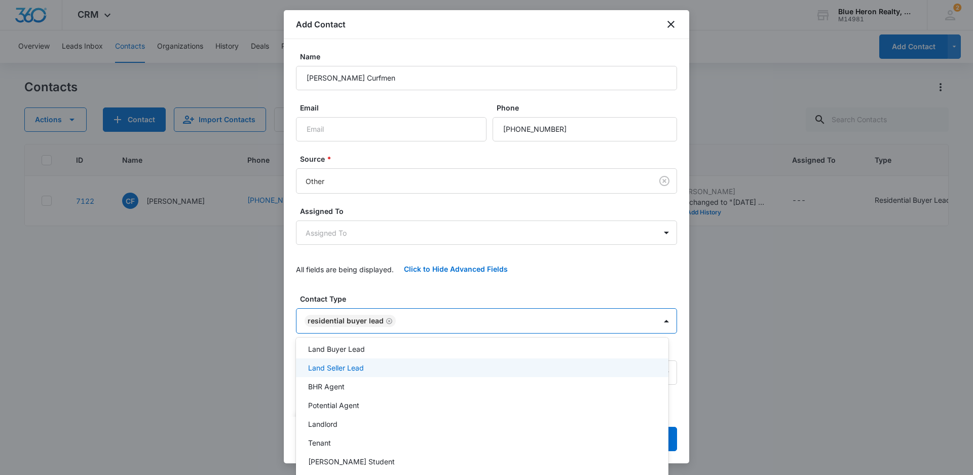
scroll to position [78, 0]
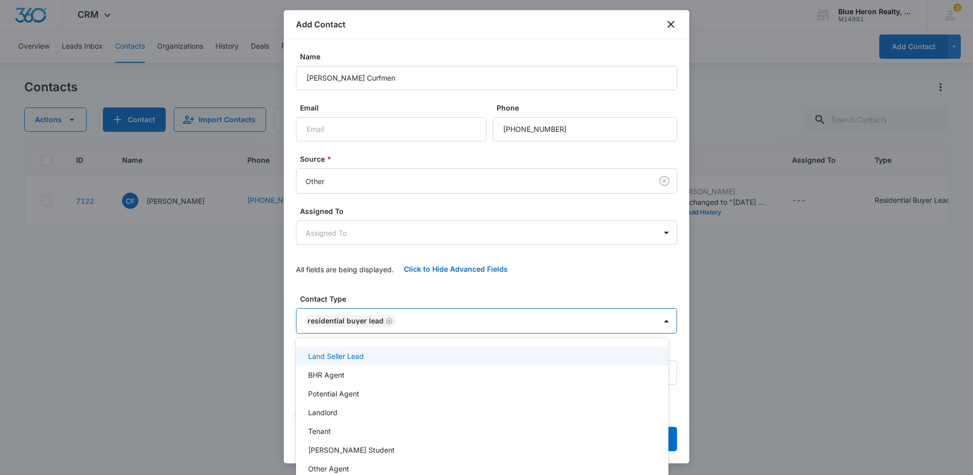
drag, startPoint x: 685, startPoint y: 169, endPoint x: 683, endPoint y: 265, distance: 95.3
click at [683, 265] on div at bounding box center [486, 237] width 973 height 475
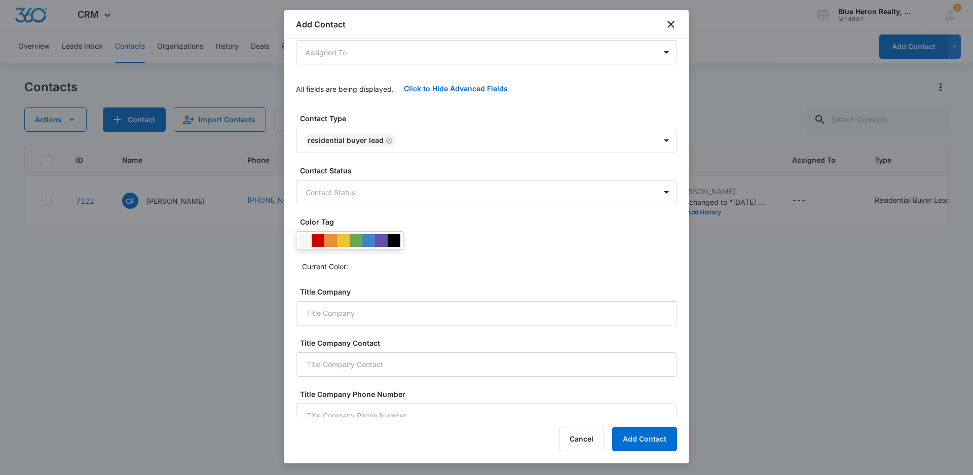
scroll to position [182, 0]
click at [356, 241] on div at bounding box center [356, 238] width 13 height 13
click at [658, 189] on body "CRM Apps Reputation Websites Forms CRM Email Social Shop Payments POS Content A…" at bounding box center [486, 237] width 973 height 475
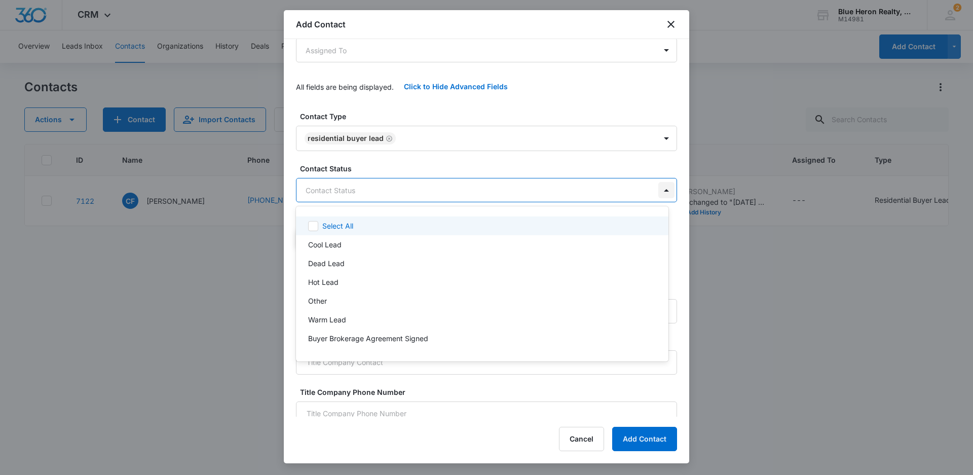
click at [658, 189] on div at bounding box center [486, 237] width 973 height 475
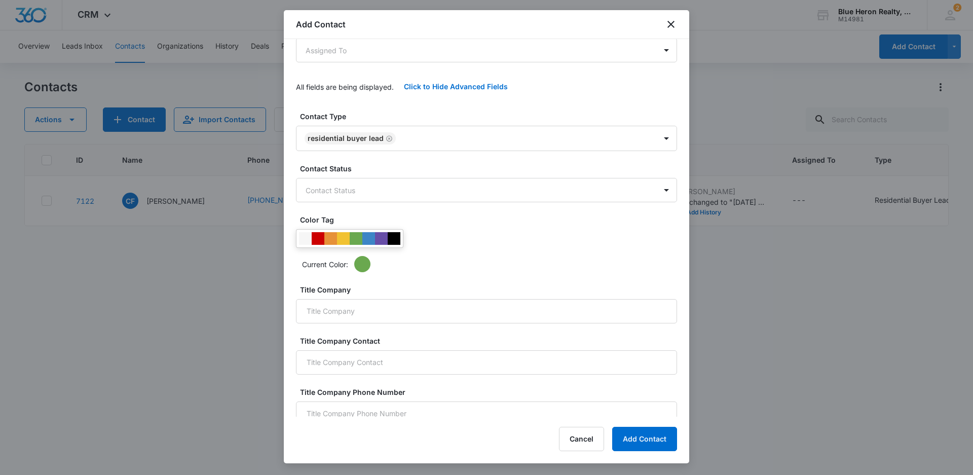
click at [779, 322] on div at bounding box center [486, 237] width 973 height 475
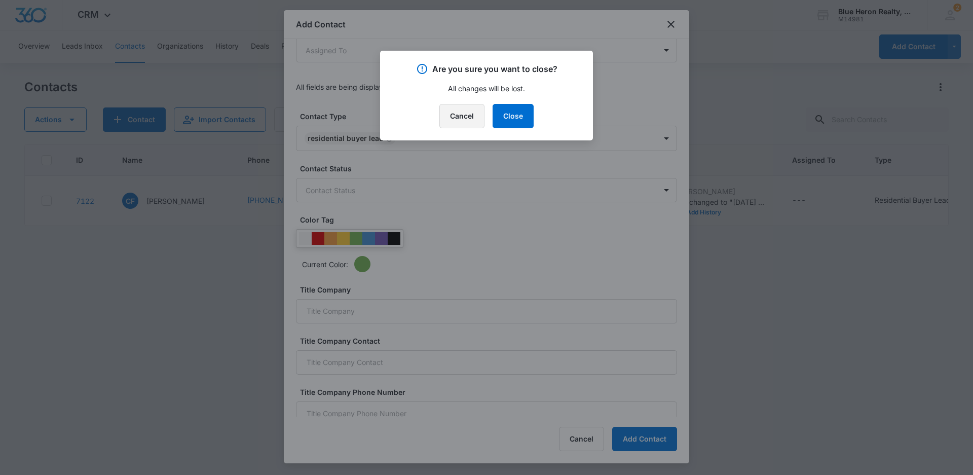
click at [454, 121] on button "Cancel" at bounding box center [461, 116] width 45 height 24
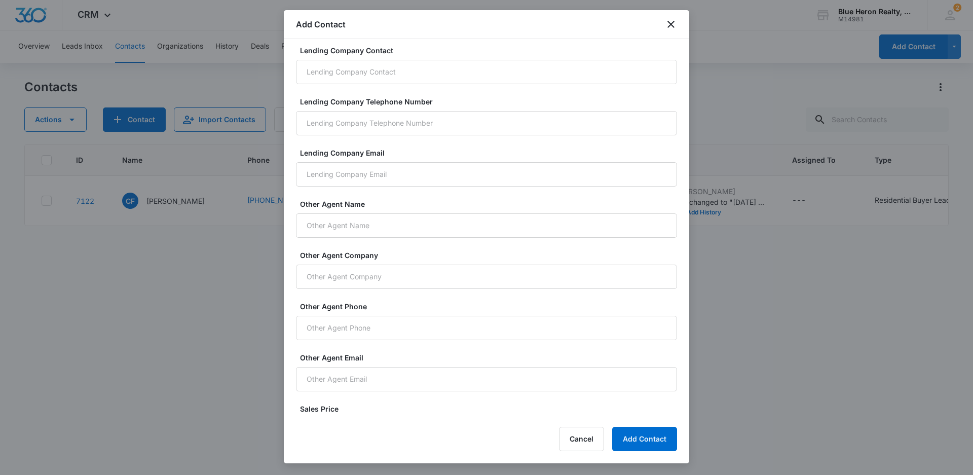
scroll to position [665, 0]
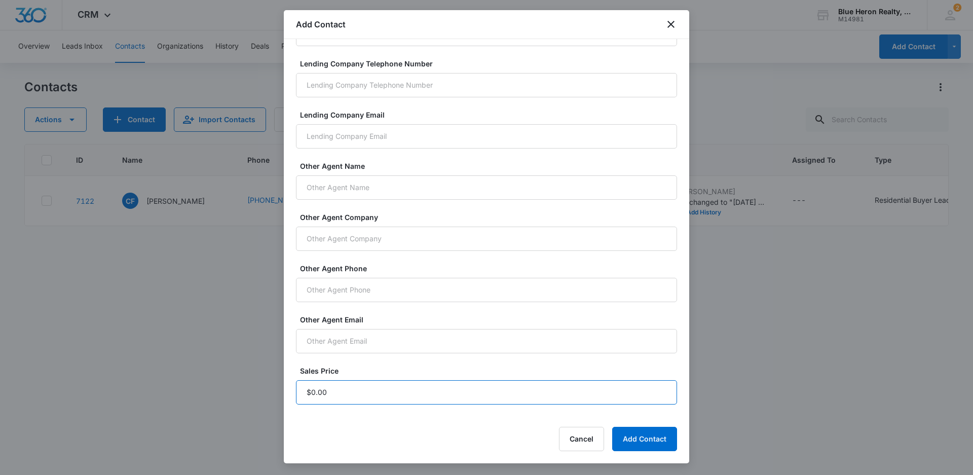
click at [336, 392] on input "Sales Price" at bounding box center [486, 392] width 381 height 24
type input "$1.00"
click at [630, 441] on button "Add Contact" at bounding box center [644, 439] width 65 height 24
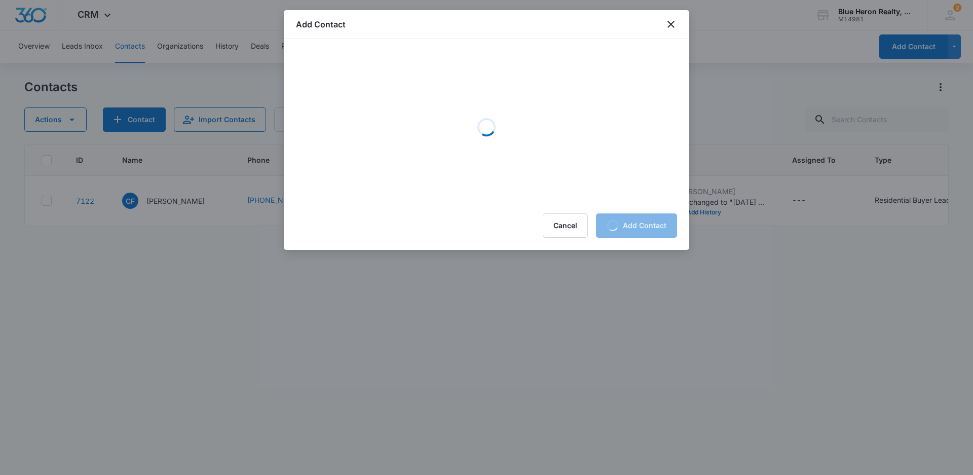
scroll to position [0, 0]
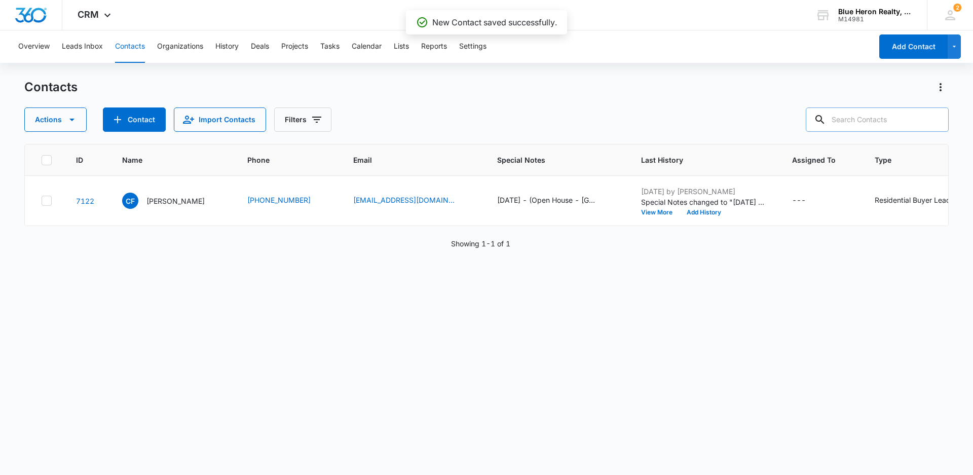
click at [855, 120] on input "text" at bounding box center [877, 119] width 143 height 24
type input "[PERSON_NAME] Curfmen"
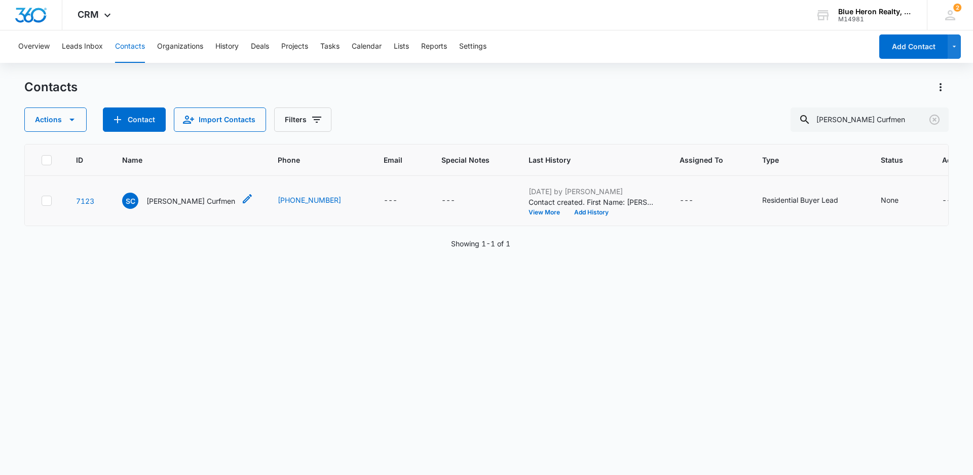
click at [152, 198] on p "[PERSON_NAME] Curfmen" at bounding box center [190, 201] width 89 height 11
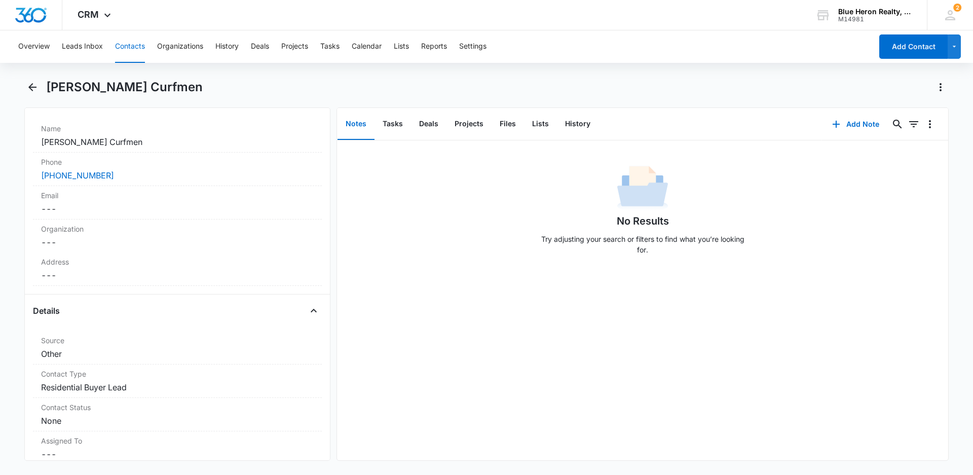
scroll to position [190, 0]
click at [86, 273] on dd "Cancel Save Changes ---" at bounding box center [177, 273] width 273 height 12
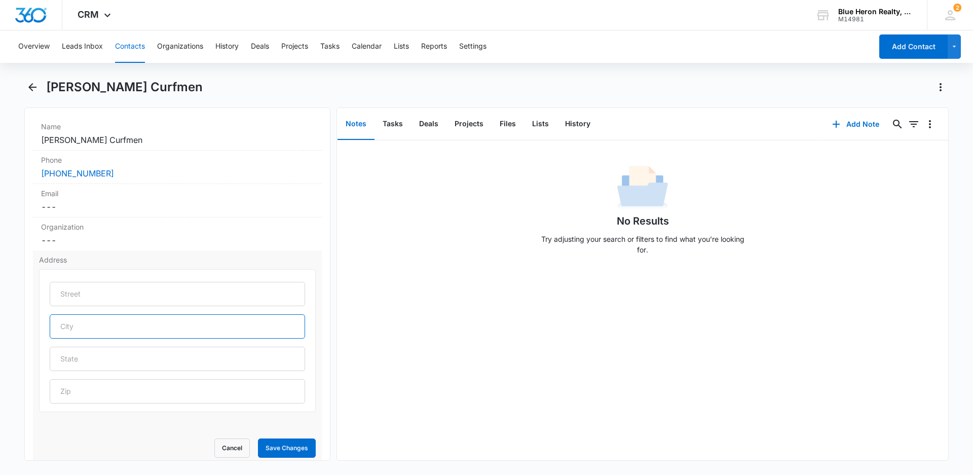
click at [102, 329] on input "text" at bounding box center [177, 326] width 255 height 24
type input "Sterling"
type input "VA"
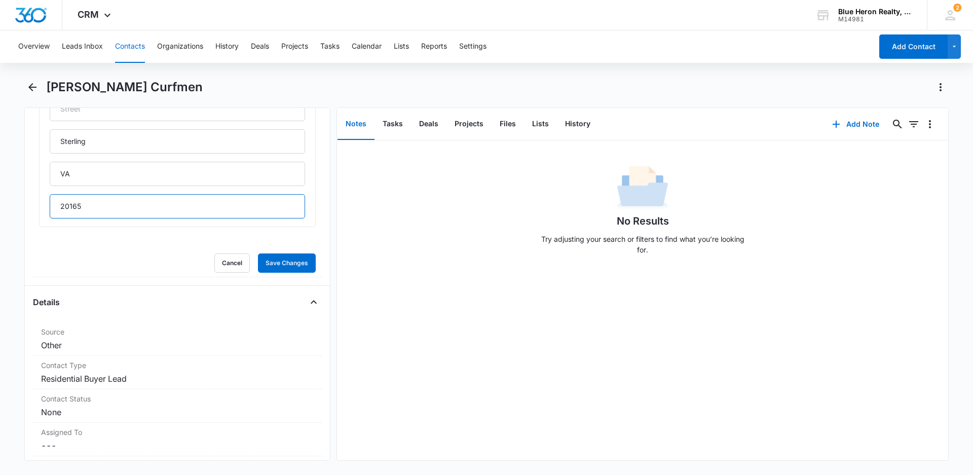
scroll to position [393, 0]
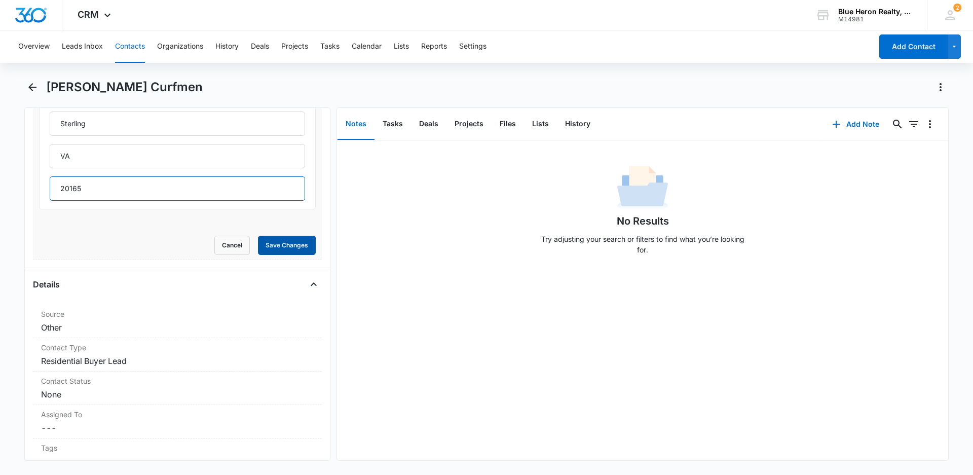
type input "20165"
click at [275, 250] on button "Save Changes" at bounding box center [287, 245] width 58 height 19
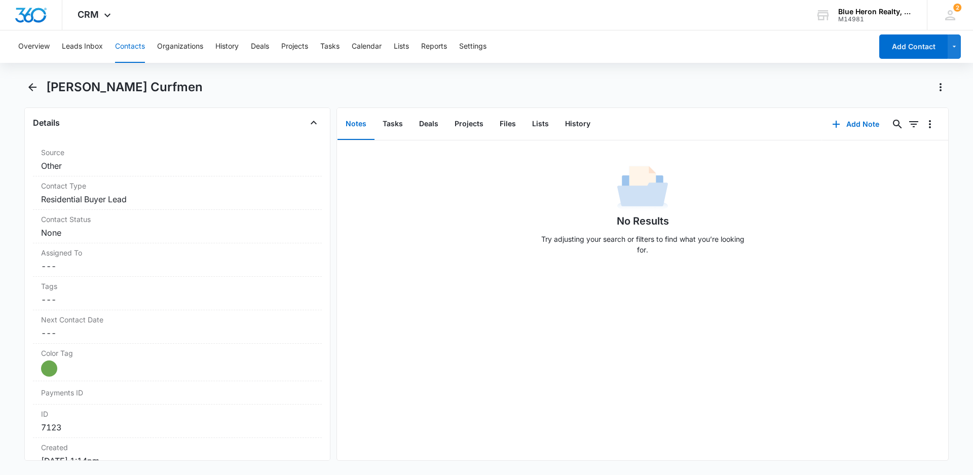
scroll to position [374, 0]
click at [905, 58] on button "Add Contact" at bounding box center [913, 46] width 68 height 24
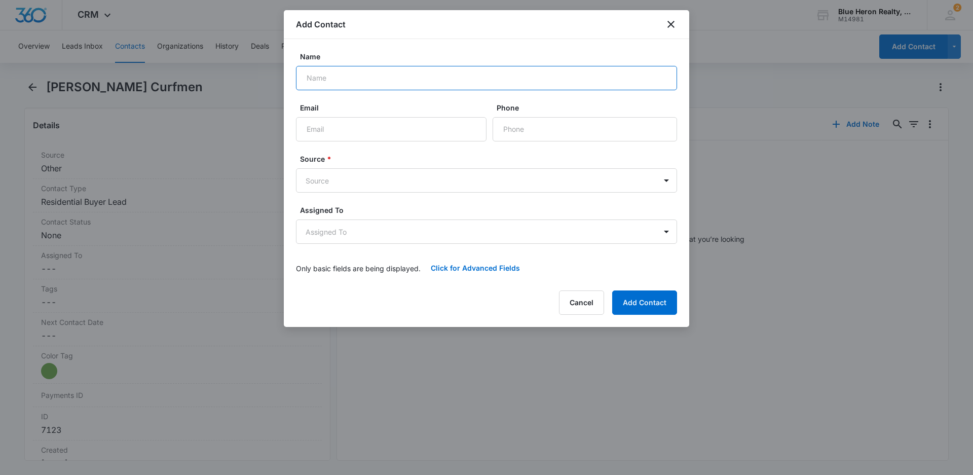
click at [353, 74] on input "Name" at bounding box center [486, 78] width 381 height 24
type input "[PERSON_NAME]"
click at [674, 21] on icon "close" at bounding box center [671, 24] width 12 height 12
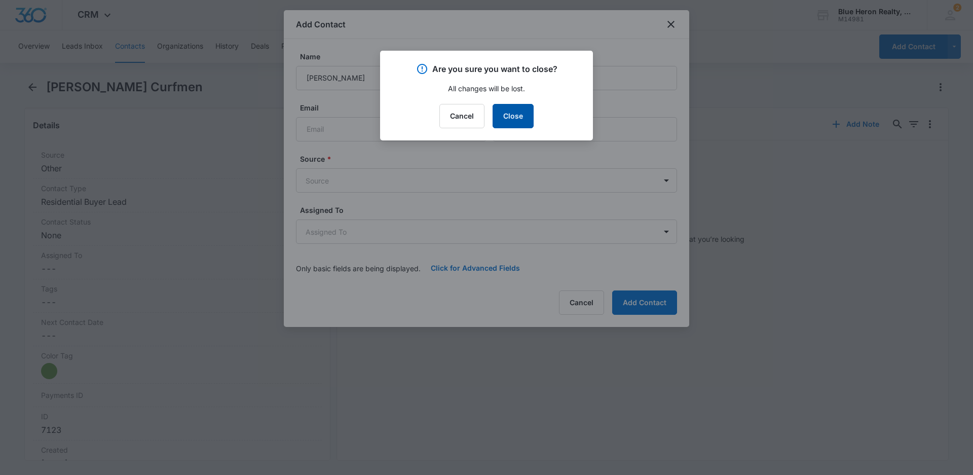
click at [502, 119] on button "Close" at bounding box center [513, 116] width 41 height 24
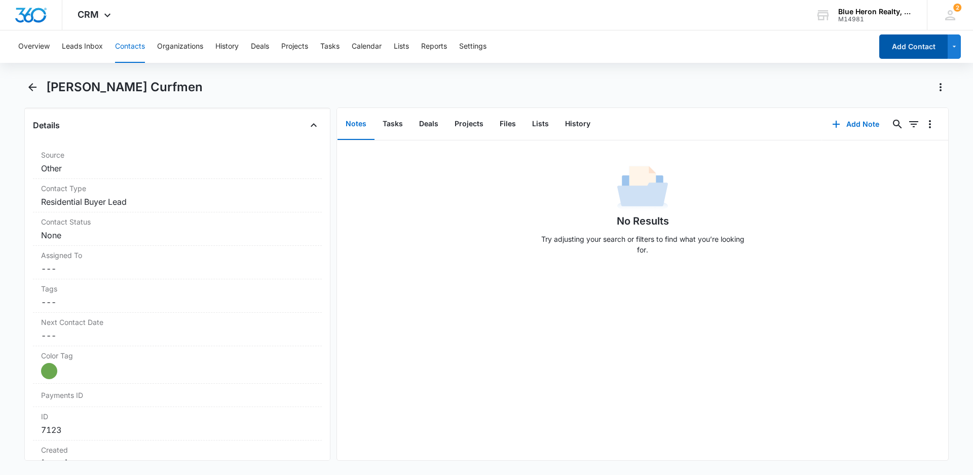
click at [907, 48] on button "Add Contact" at bounding box center [913, 46] width 68 height 24
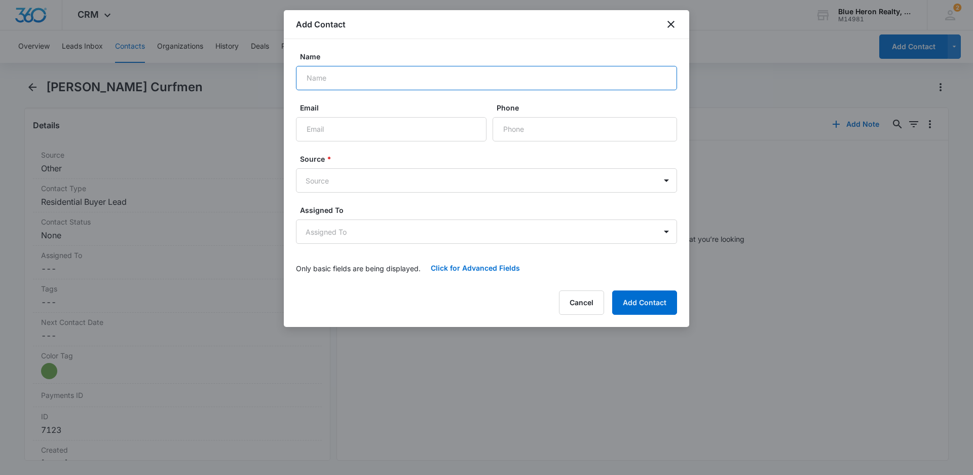
click at [329, 78] on input "Name" at bounding box center [486, 78] width 381 height 24
type input "[PERSON_NAME]"
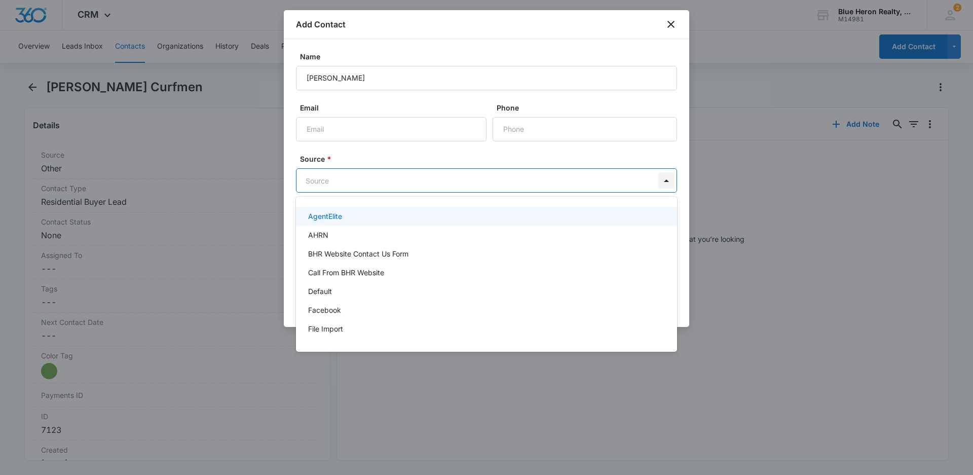
click at [669, 181] on body "CRM Apps Reputation Websites Forms CRM Email Social Shop Payments POS Content A…" at bounding box center [486, 237] width 973 height 475
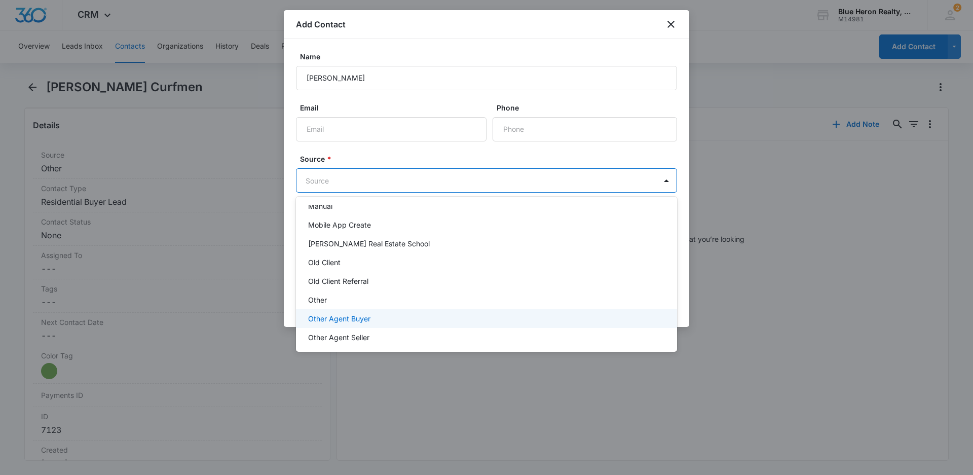
scroll to position [203, 0]
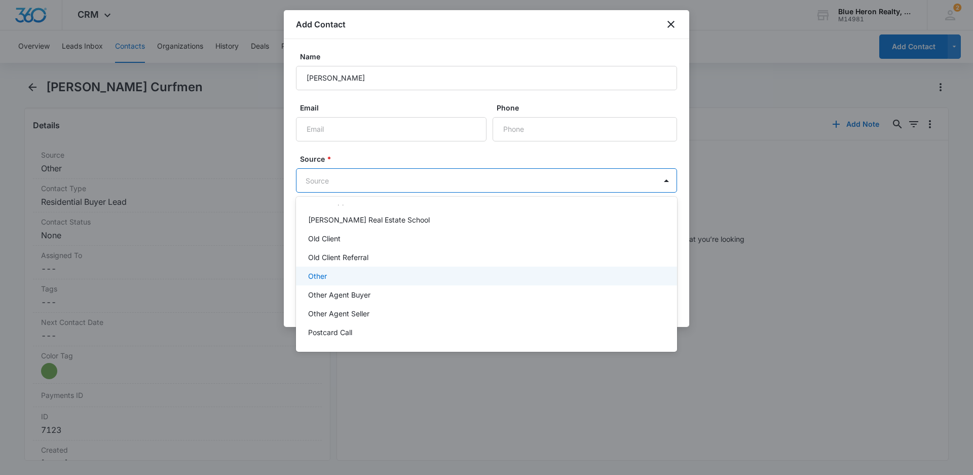
click at [327, 275] on div "Other" at bounding box center [485, 276] width 355 height 11
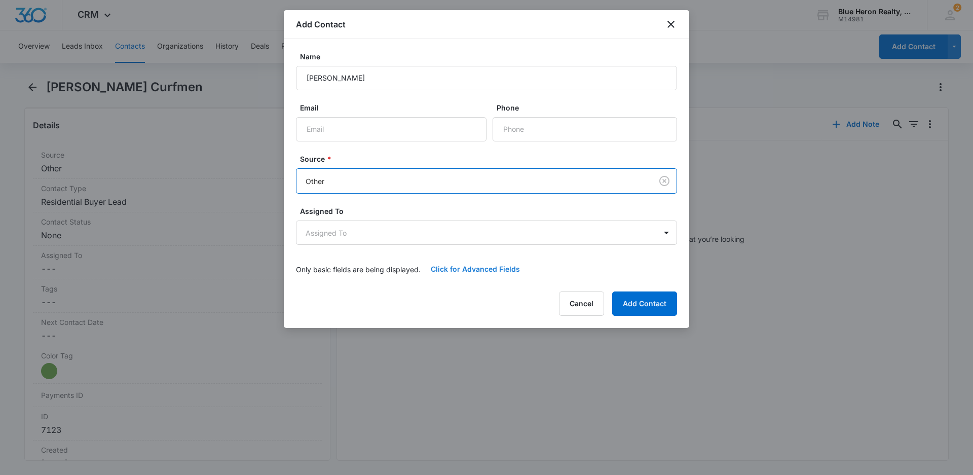
click at [465, 266] on button "Click for Advanced Fields" at bounding box center [475, 269] width 109 height 24
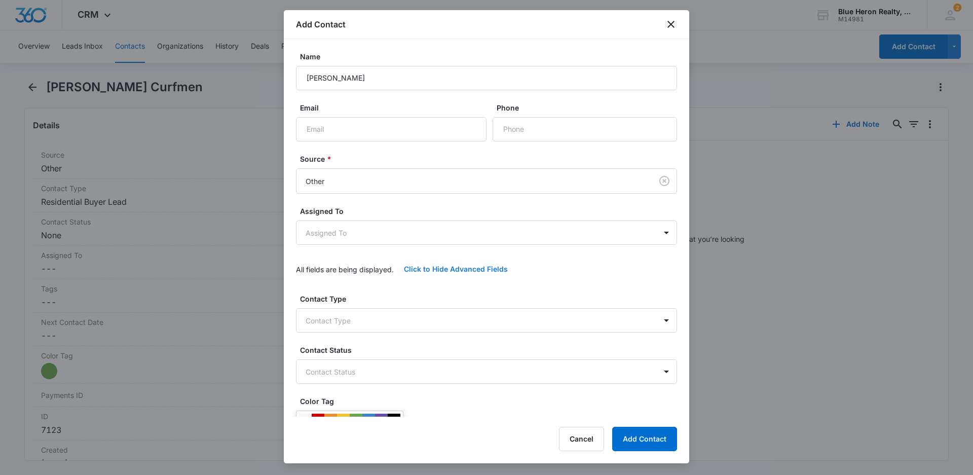
scroll to position [101, 0]
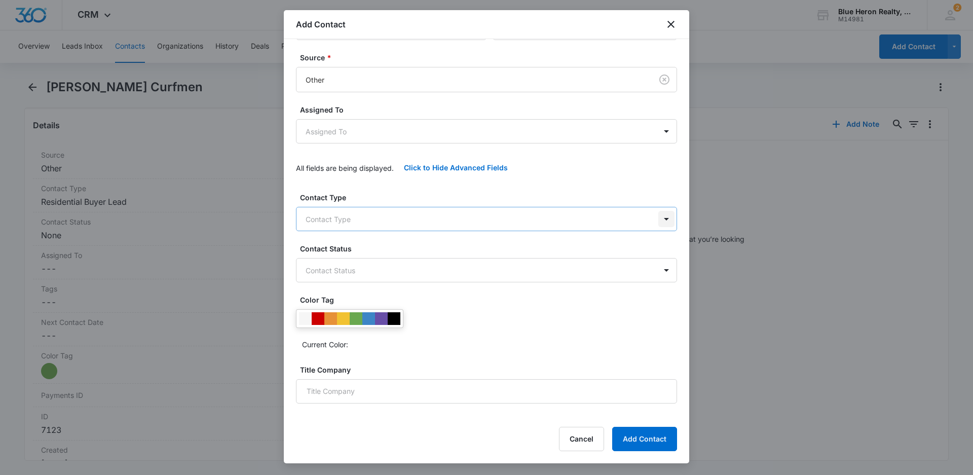
click at [657, 216] on body "CRM Apps Reputation Websites Forms CRM Email Social Shop Payments POS Content A…" at bounding box center [486, 237] width 973 height 475
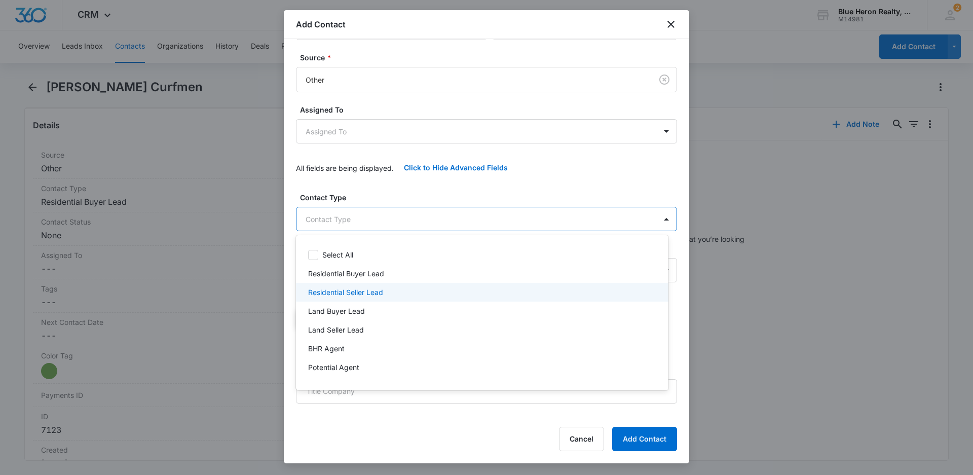
click at [345, 295] on p "Residential Seller Lead" at bounding box center [345, 292] width 75 height 11
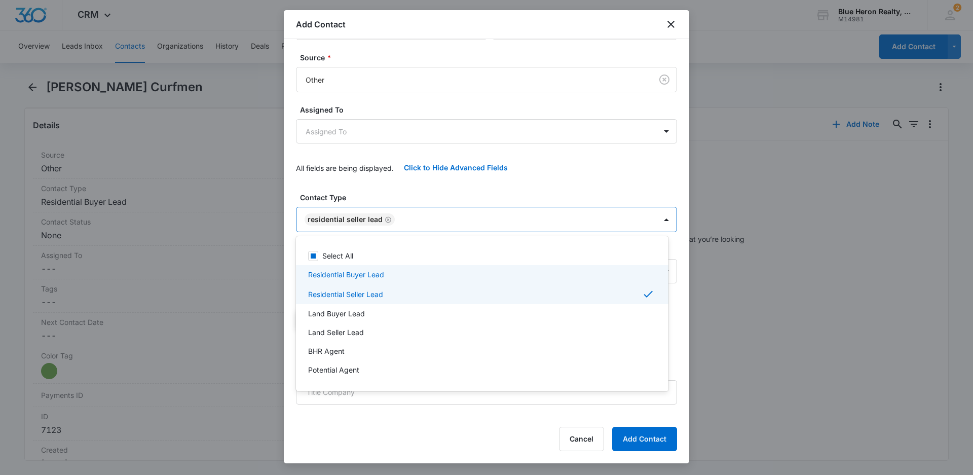
click at [363, 276] on p "Residential Buyer Lead" at bounding box center [346, 274] width 76 height 11
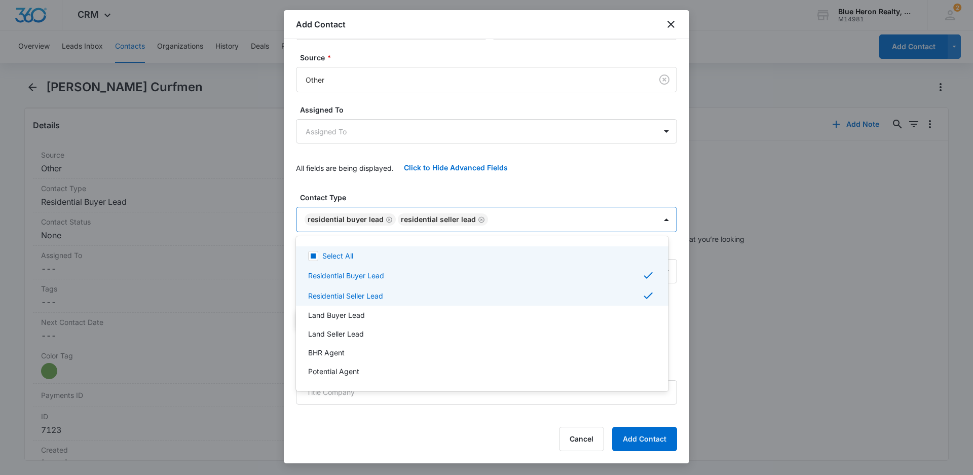
click at [481, 219] on div at bounding box center [486, 237] width 973 height 475
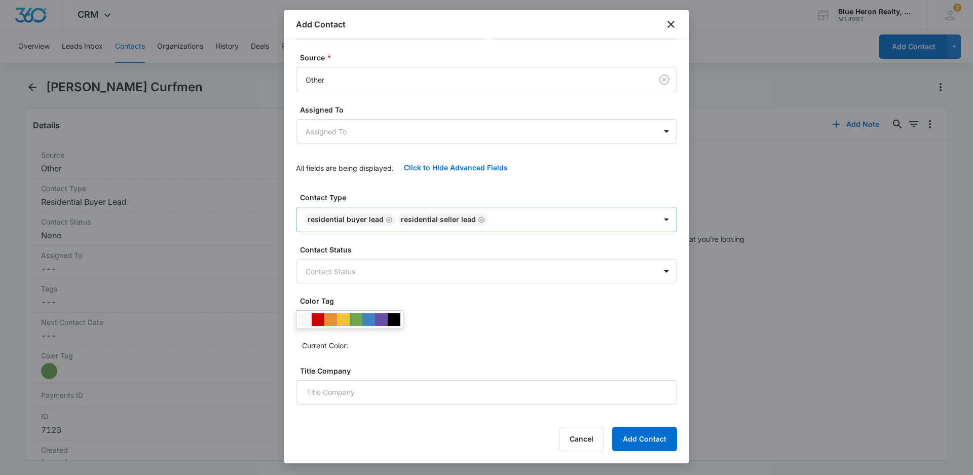
click at [478, 219] on icon "Remove Residential Seller Lead" at bounding box center [481, 220] width 7 height 8
click at [356, 320] on div at bounding box center [356, 319] width 13 height 13
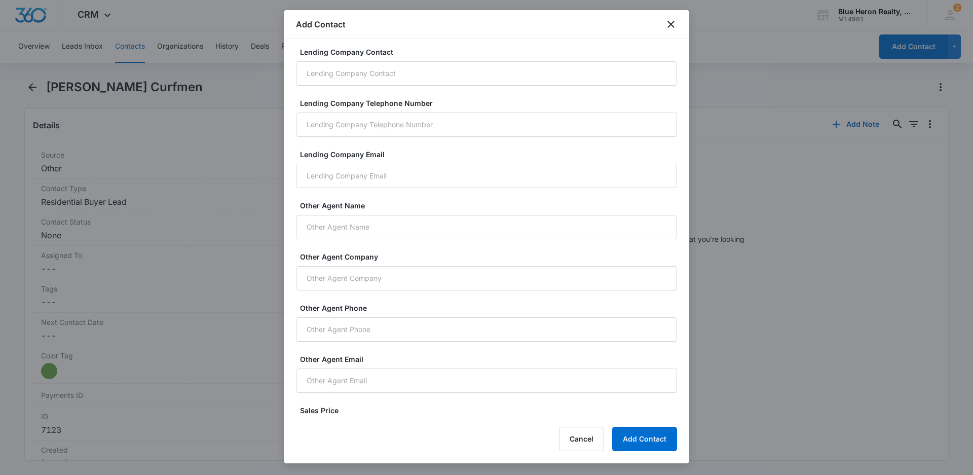
scroll to position [665, 0]
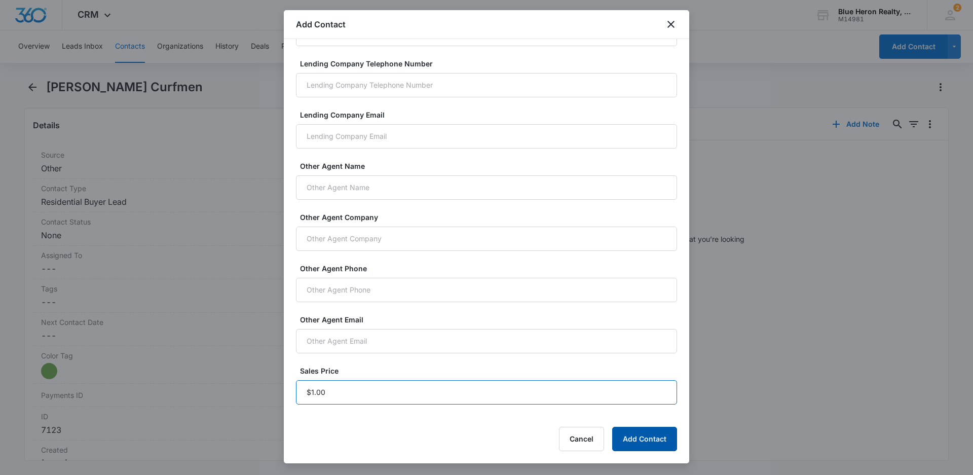
type input "$1.00"
click at [627, 442] on button "Add Contact" at bounding box center [644, 439] width 65 height 24
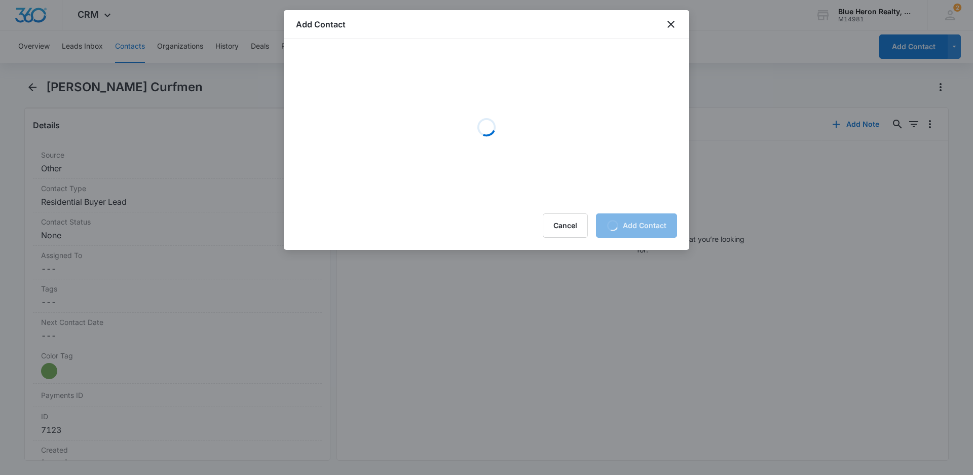
scroll to position [0, 0]
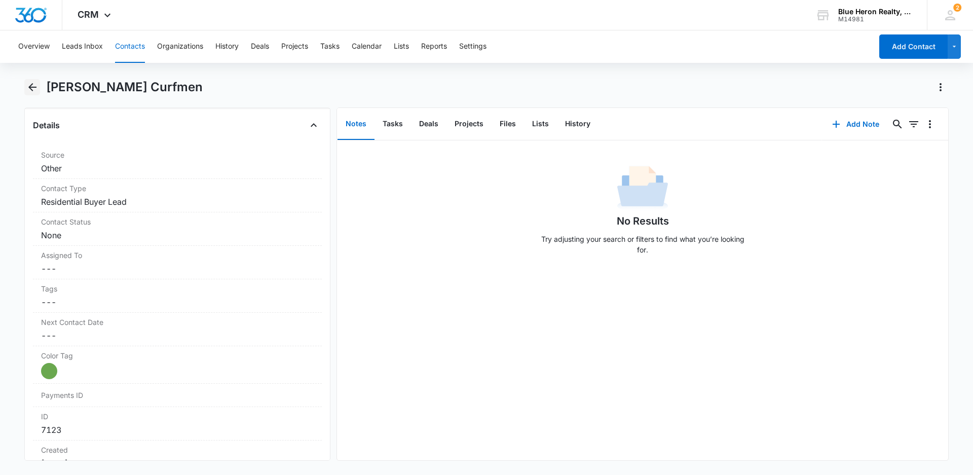
click at [33, 88] on icon "Back" at bounding box center [32, 87] width 8 height 8
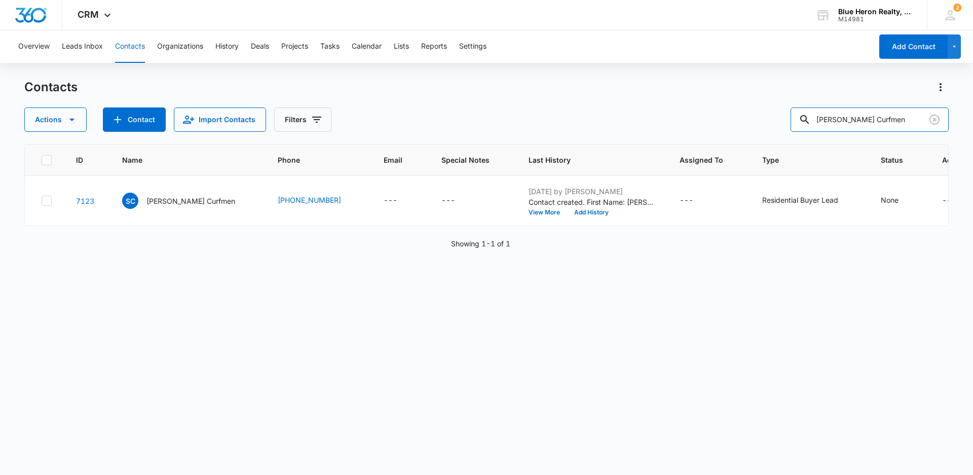
drag, startPoint x: 895, startPoint y: 118, endPoint x: 758, endPoint y: 124, distance: 137.5
click at [759, 124] on div "Actions Contact Import Contacts Filters [PERSON_NAME] Curfmen" at bounding box center [486, 119] width 925 height 24
type input "[PERSON_NAME]"
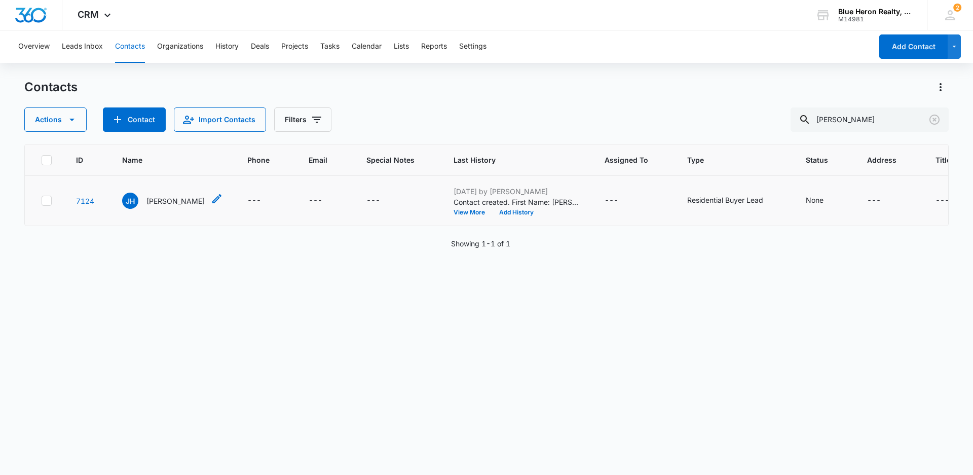
click at [158, 202] on p "[PERSON_NAME]" at bounding box center [175, 201] width 58 height 11
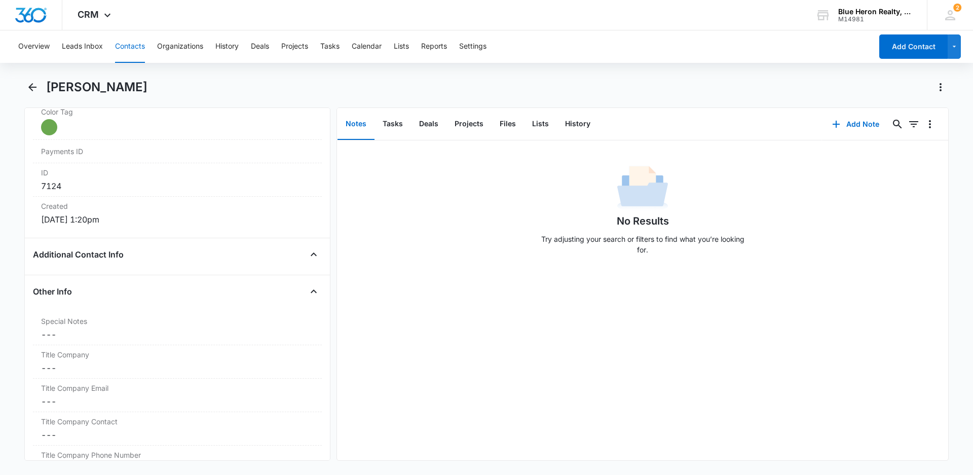
scroll to position [620, 0]
click at [62, 335] on dd "Cancel Save Changes ---" at bounding box center [177, 332] width 273 height 12
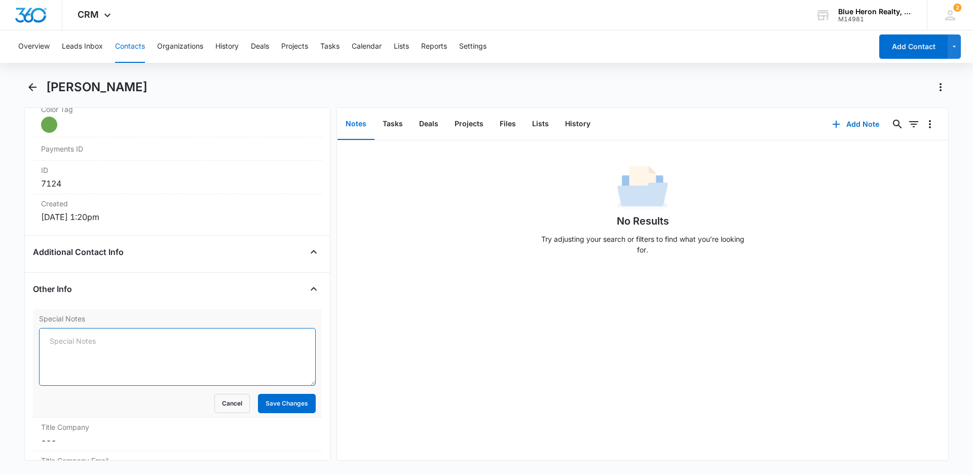
click at [57, 342] on textarea "Special Notes" at bounding box center [177, 357] width 277 height 58
paste textarea "[DATE] - (Open House - Bedstraw Ct. - [DATE]) - originally assigned to LZ - [PE…"
drag, startPoint x: 49, startPoint y: 341, endPoint x: 87, endPoint y: 341, distance: 38.0
click at [87, 341] on textarea "[DATE] - (Open House - Bedstraw Ct. - [DATE]) - originally assigned to LZ - [PE…" at bounding box center [177, 357] width 277 height 58
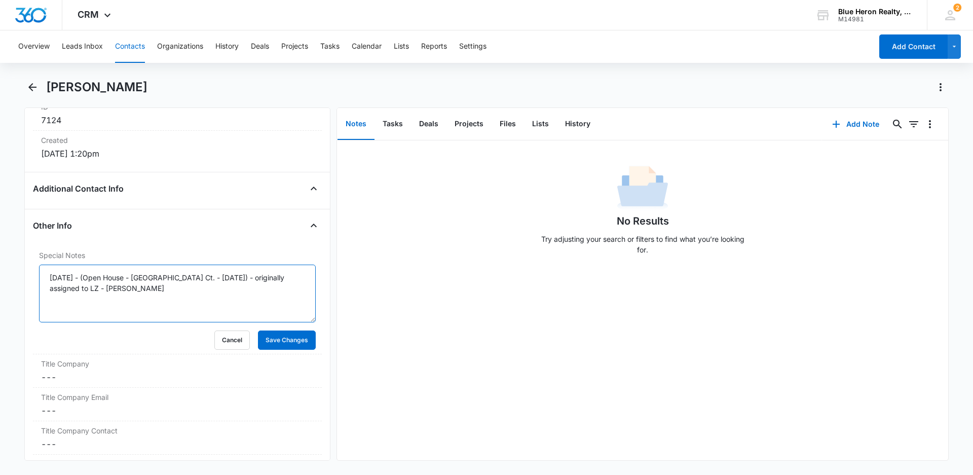
scroll to position [706, 0]
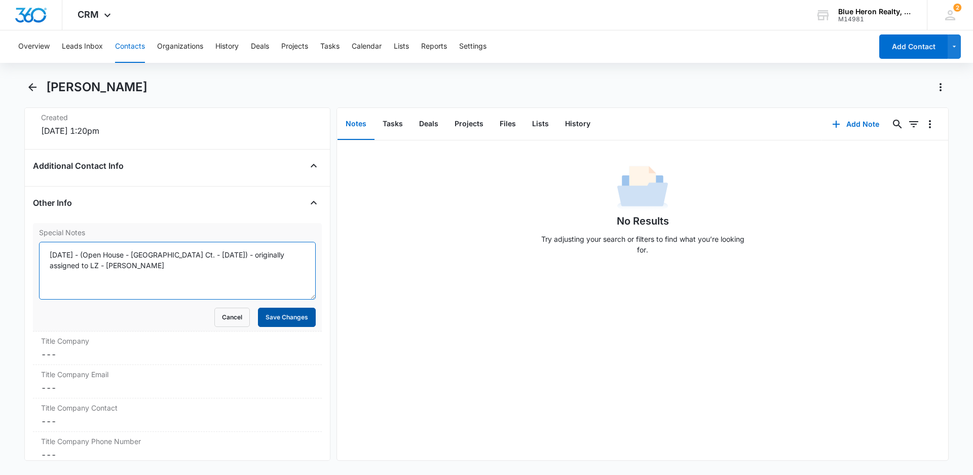
type textarea "[DATE] - (Open House - [GEOGRAPHIC_DATA] Ct. - [DATE]) - originally assigned to…"
click at [266, 314] on button "Save Changes" at bounding box center [287, 317] width 58 height 19
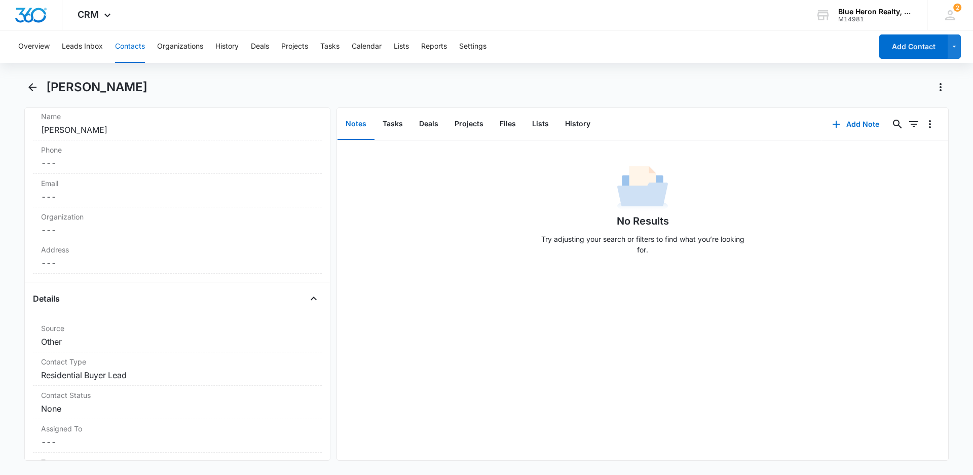
scroll to position [196, 0]
click at [92, 266] on dd "Cancel Save Changes ---" at bounding box center [177, 267] width 273 height 12
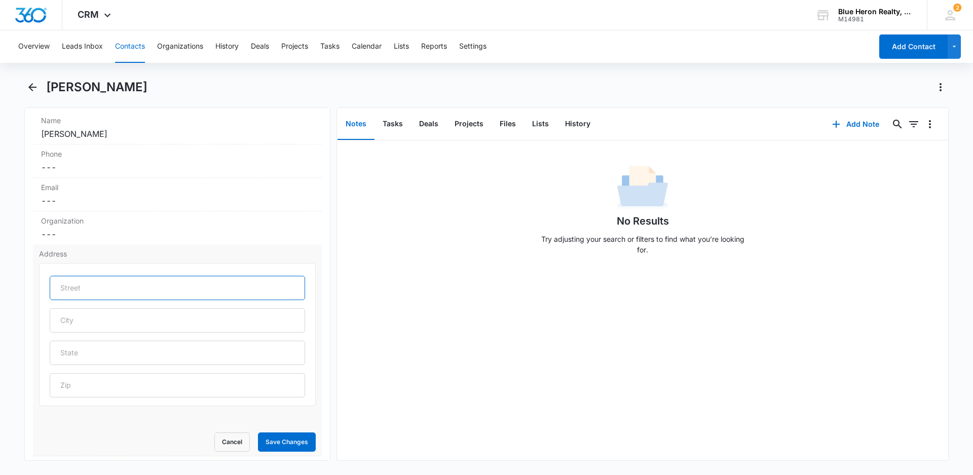
click at [109, 286] on input "text" at bounding box center [177, 288] width 255 height 24
type input "[STREET_ADDRESS][PERSON_NAME]"
type input "Sterling"
type input "VA"
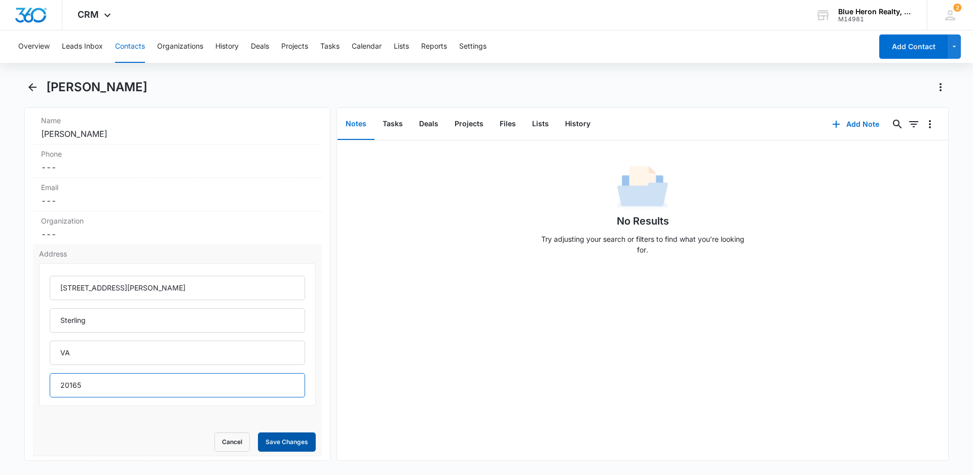
type input "20165"
click at [270, 445] on button "Save Changes" at bounding box center [287, 441] width 58 height 19
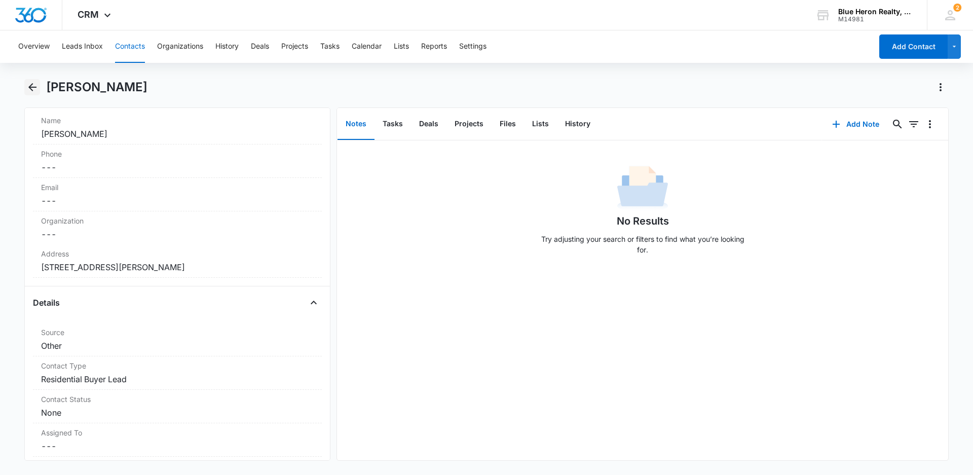
click at [32, 86] on icon "Back" at bounding box center [32, 87] width 12 height 12
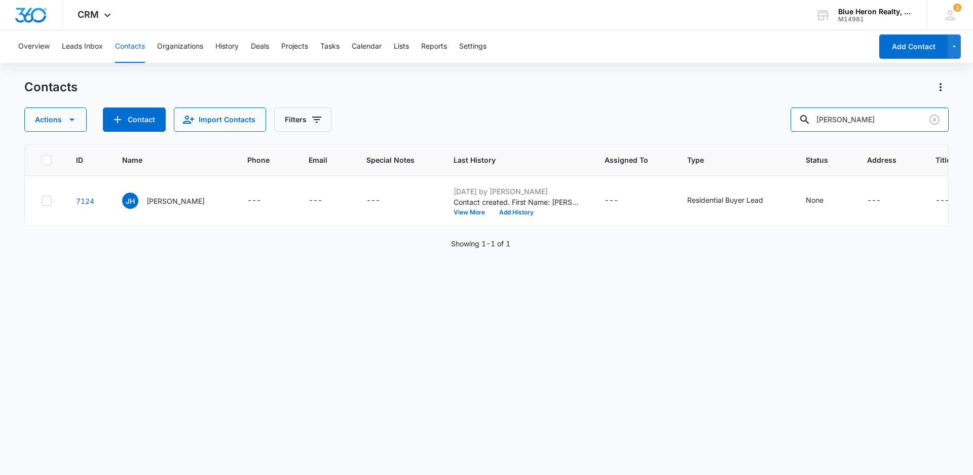
drag, startPoint x: 889, startPoint y: 121, endPoint x: 797, endPoint y: 115, distance: 92.5
click at [797, 115] on div "Actions Contact Import Contacts Filters [PERSON_NAME]" at bounding box center [486, 119] width 925 height 24
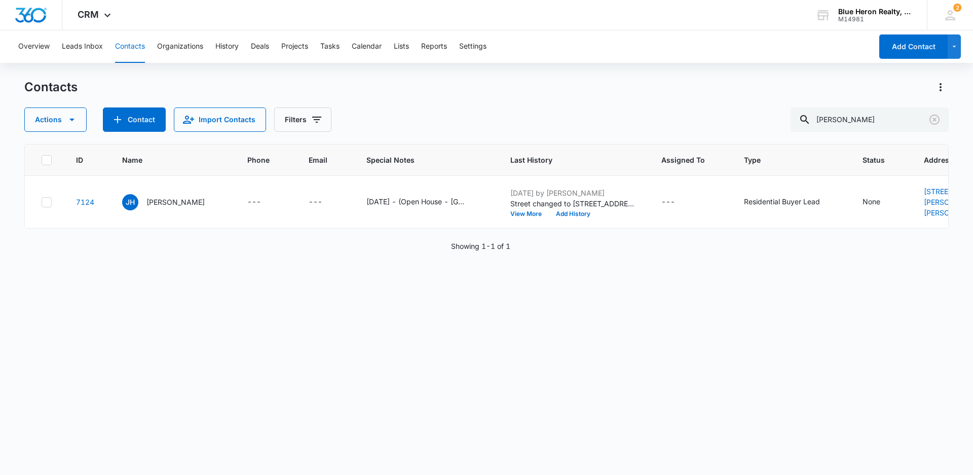
click at [803, 358] on div "ID Name Phone Email Special Notes Last History Assigned To Type Status Address …" at bounding box center [486, 303] width 925 height 318
click at [893, 48] on button "Add Contact" at bounding box center [913, 46] width 68 height 24
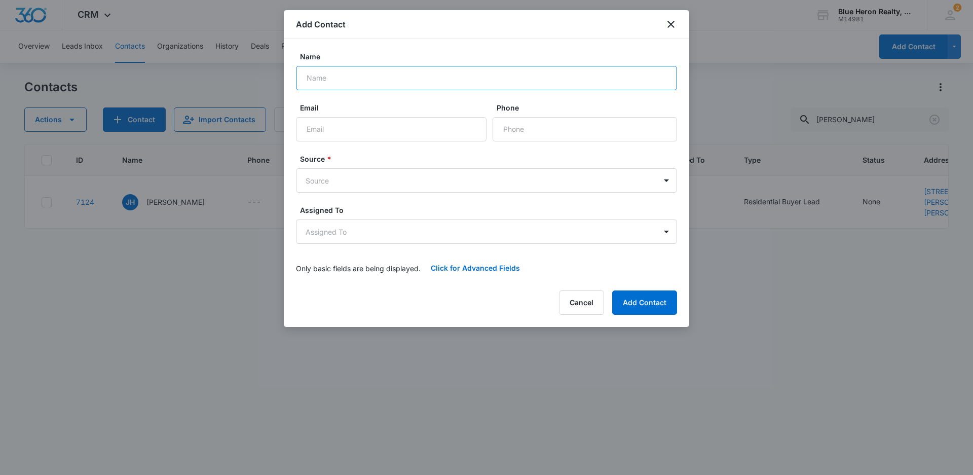
click at [327, 77] on input "Name" at bounding box center [486, 78] width 381 height 24
type input "[PERSON_NAME]"
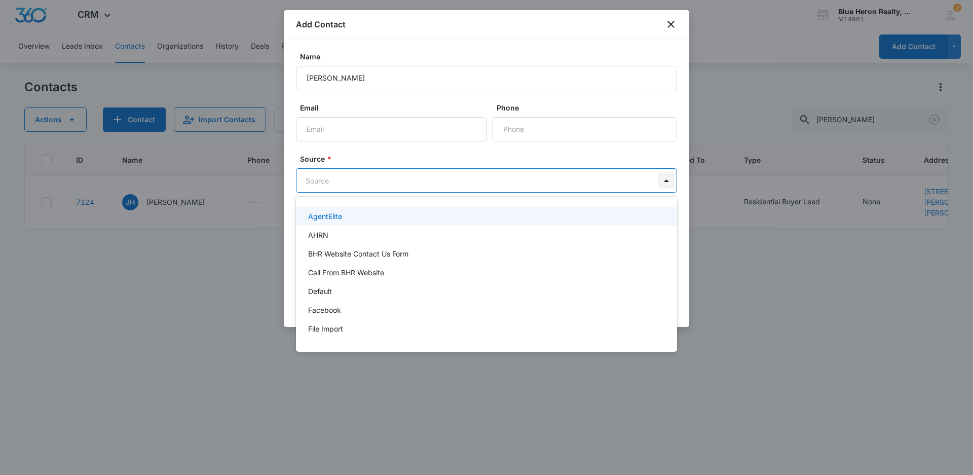
click at [667, 180] on body "CRM Apps Reputation Websites Forms CRM Email Social Shop Payments POS Content A…" at bounding box center [486, 237] width 973 height 475
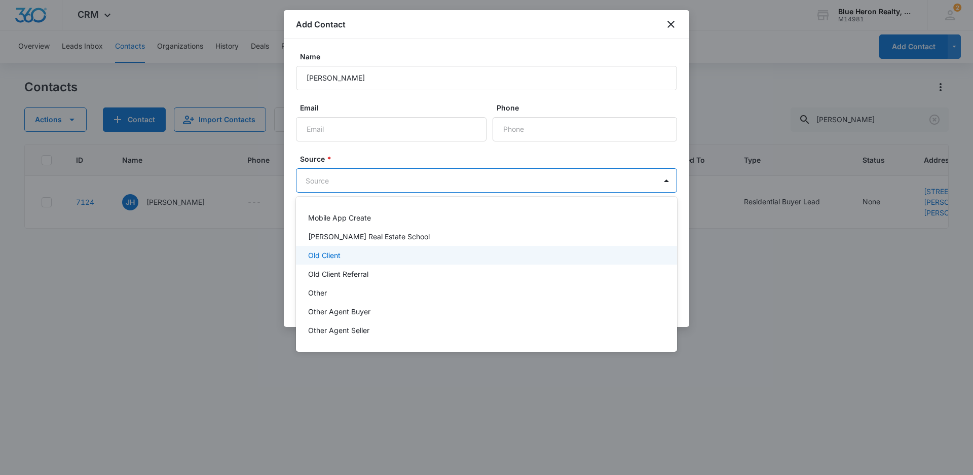
scroll to position [203, 0]
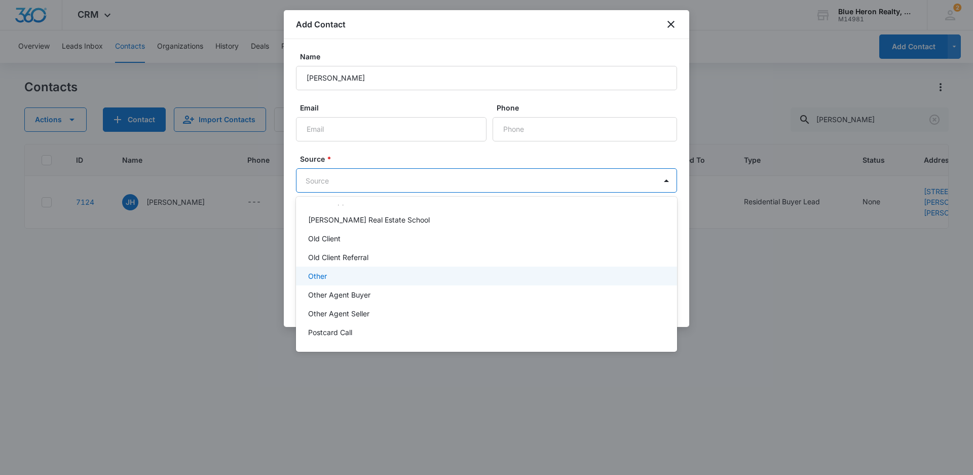
click at [326, 273] on p "Other" at bounding box center [317, 276] width 19 height 11
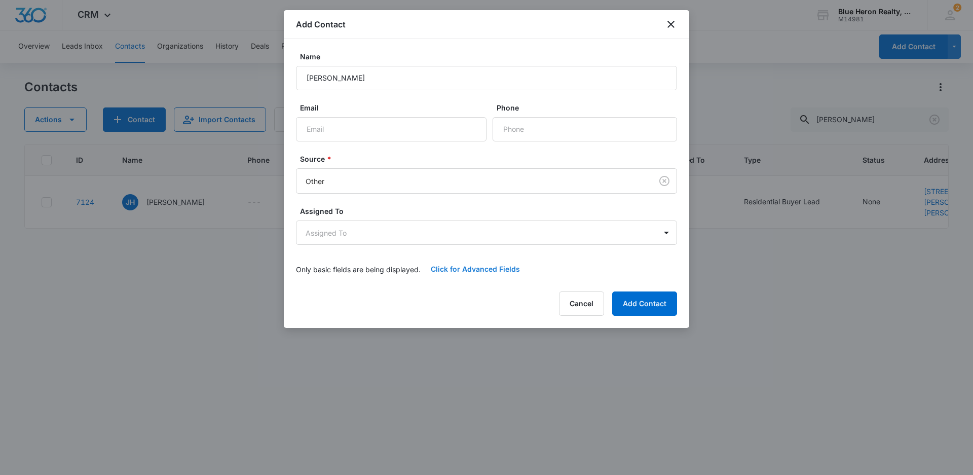
click at [481, 270] on button "Click for Advanced Fields" at bounding box center [475, 269] width 109 height 24
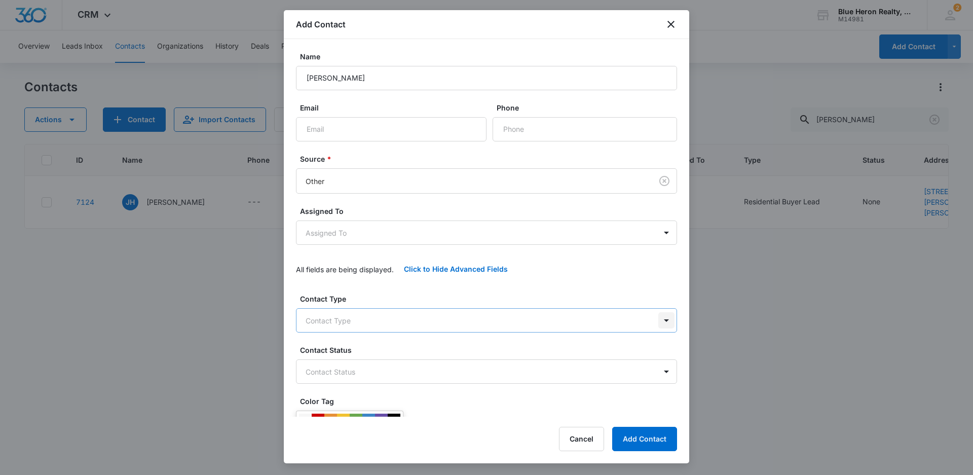
click at [658, 320] on body "CRM Apps Reputation Websites Forms CRM Email Social Shop Payments POS Content A…" at bounding box center [486, 237] width 973 height 475
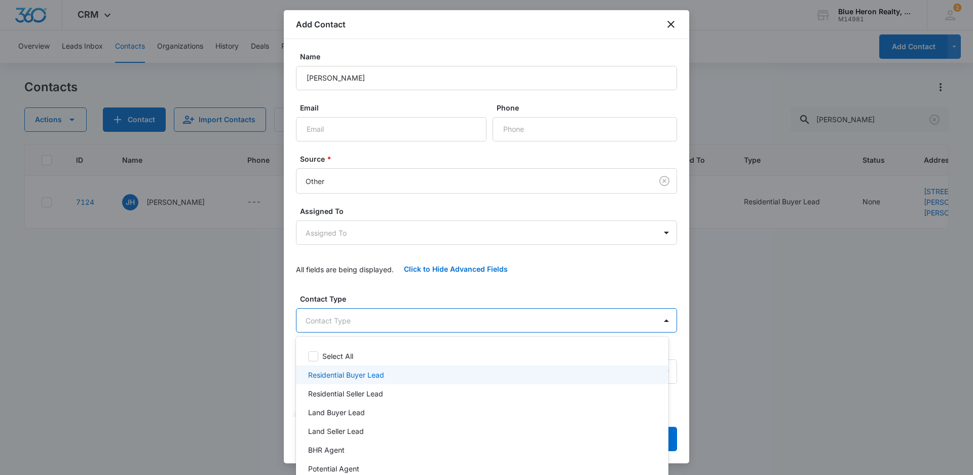
drag, startPoint x: 336, startPoint y: 376, endPoint x: 362, endPoint y: 371, distance: 26.8
click at [336, 376] on p "Residential Buyer Lead" at bounding box center [346, 375] width 76 height 11
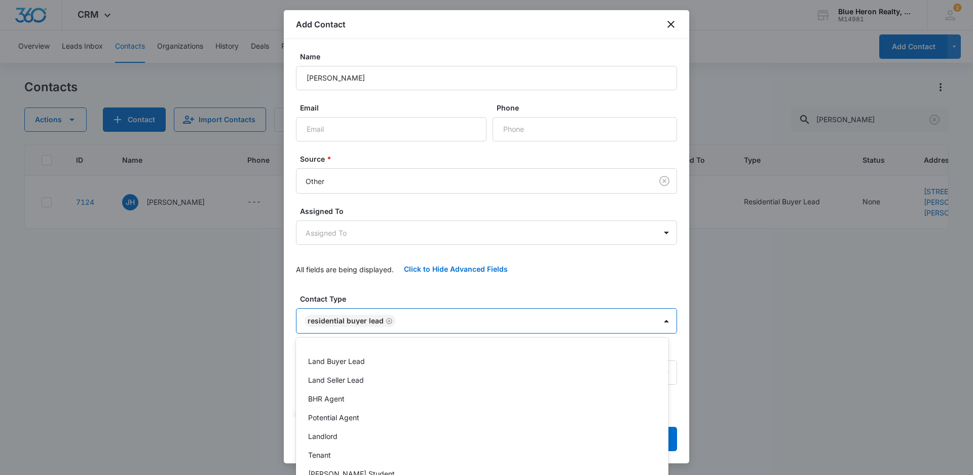
drag, startPoint x: 686, startPoint y: 160, endPoint x: 693, endPoint y: 219, distance: 59.7
click at [691, 213] on div at bounding box center [486, 237] width 973 height 475
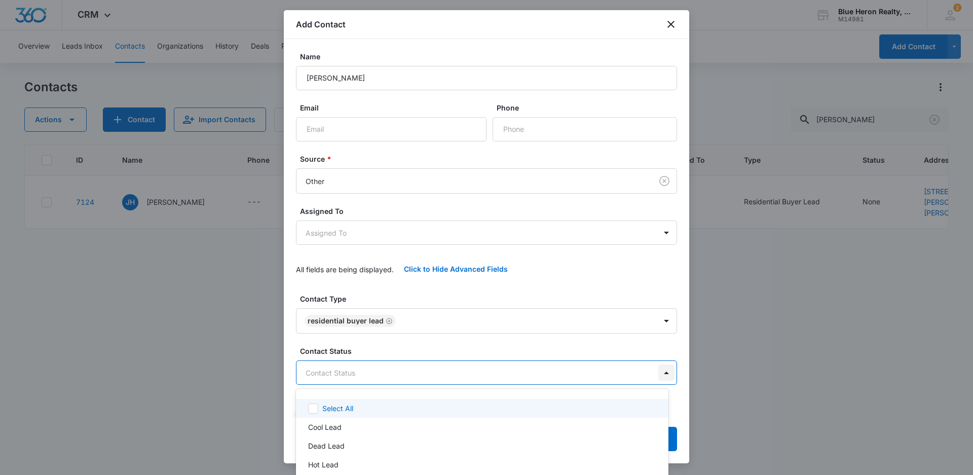
click at [658, 371] on body "CRM Apps Reputation Websites Forms CRM Email Social Shop Payments POS Content A…" at bounding box center [486, 237] width 973 height 475
click at [792, 320] on div at bounding box center [486, 237] width 973 height 475
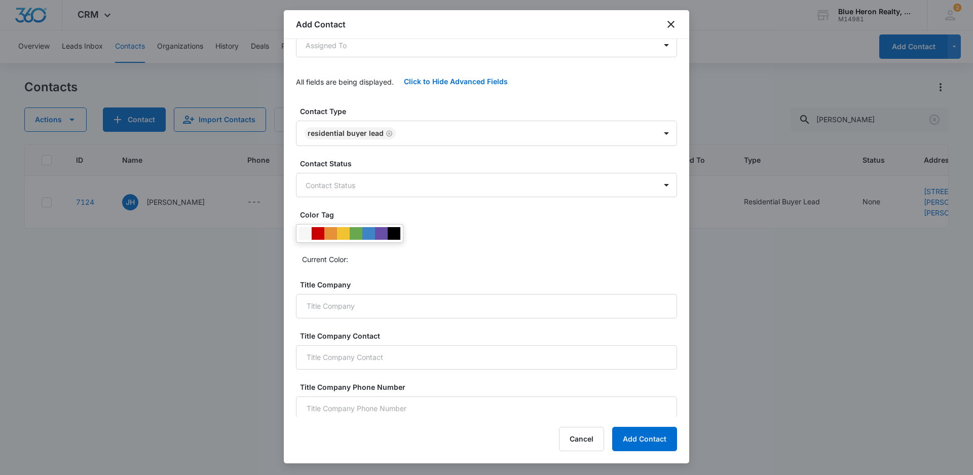
scroll to position [210, 0]
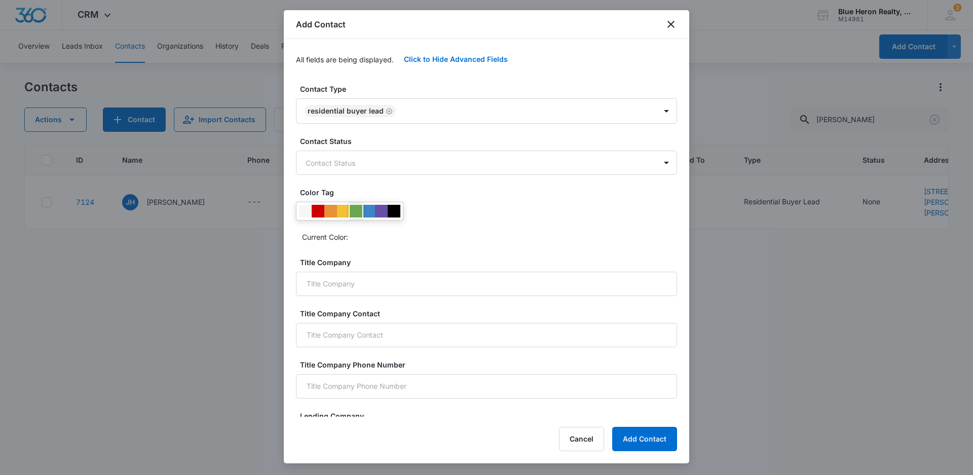
click at [356, 213] on div at bounding box center [356, 211] width 13 height 13
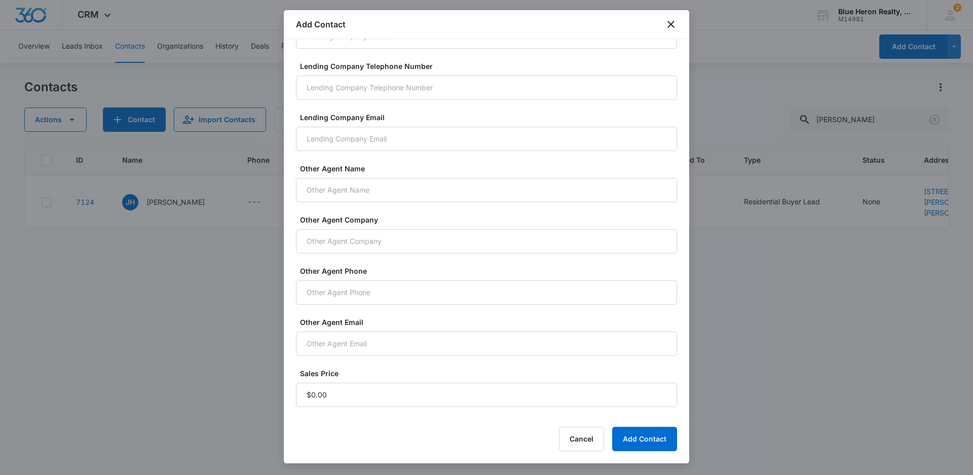
scroll to position [665, 0]
type input "$1.00"
click at [646, 440] on button "Add Contact" at bounding box center [644, 439] width 65 height 24
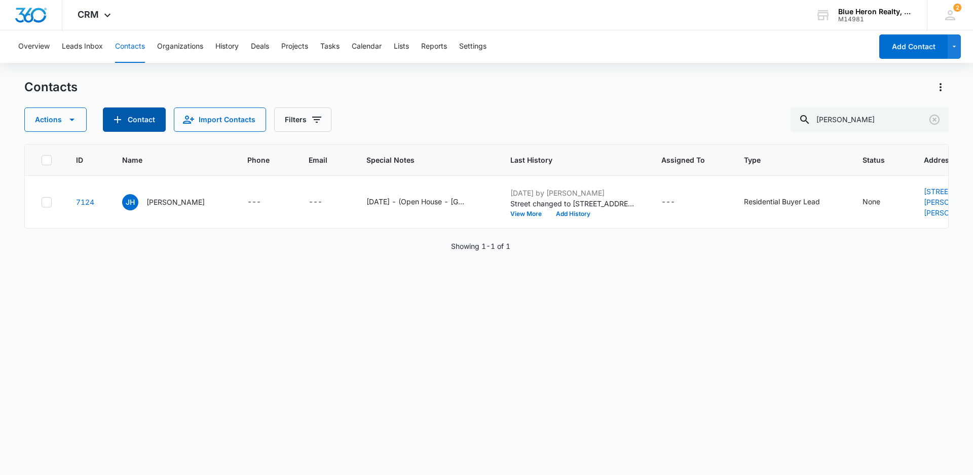
click at [141, 123] on button "Contact" at bounding box center [134, 119] width 63 height 24
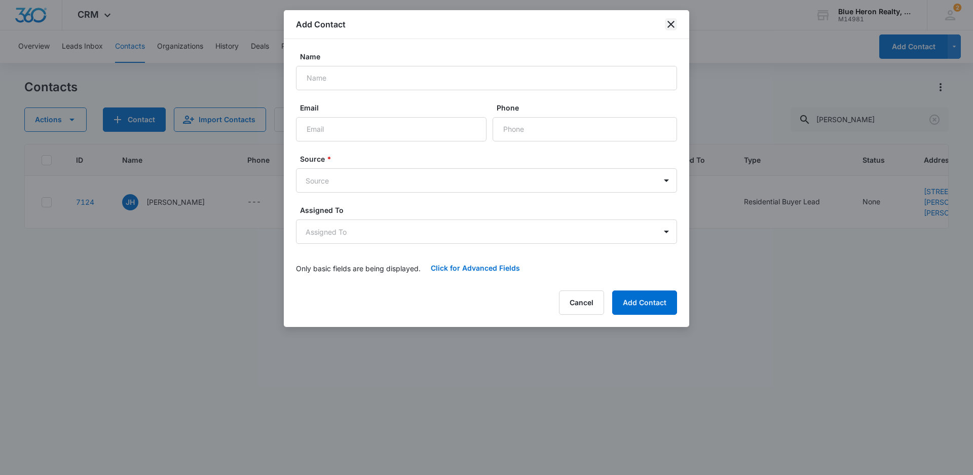
click at [672, 22] on icon "close" at bounding box center [671, 24] width 12 height 12
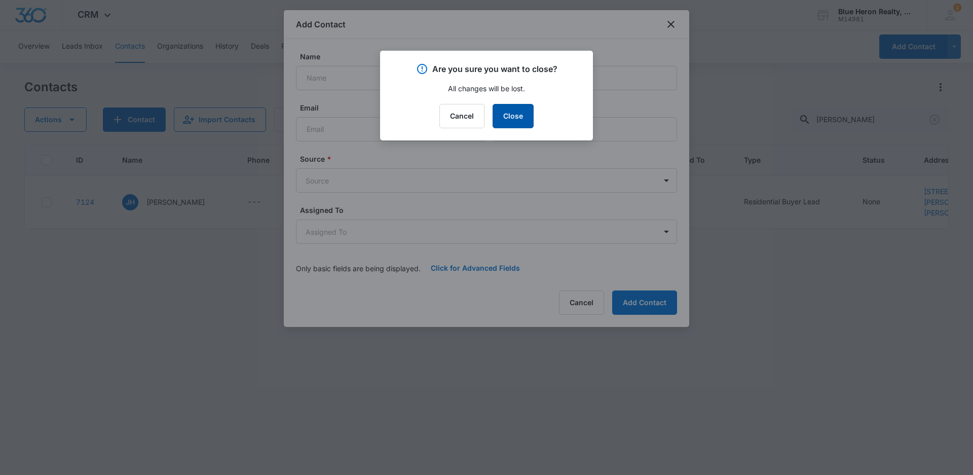
drag, startPoint x: 518, startPoint y: 121, endPoint x: 569, endPoint y: 140, distance: 54.4
click at [521, 122] on button "Close" at bounding box center [513, 116] width 41 height 24
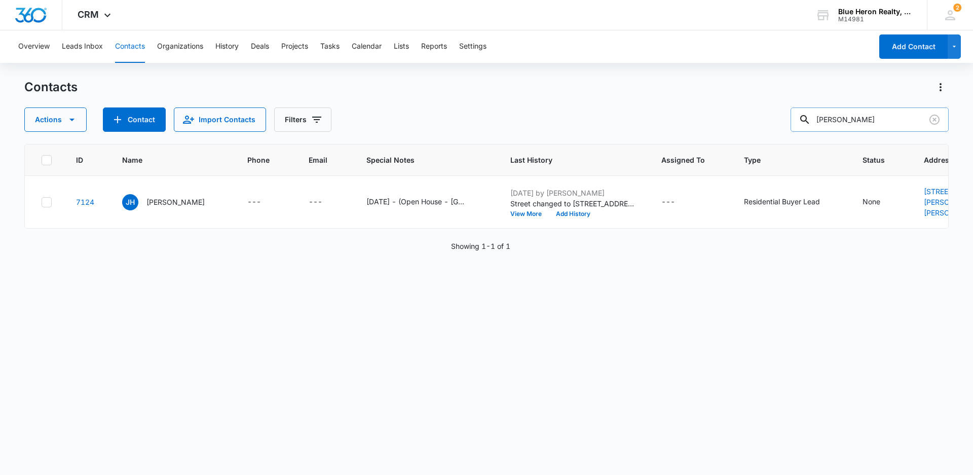
drag, startPoint x: 891, startPoint y: 118, endPoint x: 804, endPoint y: 130, distance: 88.0
click at [804, 130] on input "[PERSON_NAME]" at bounding box center [870, 119] width 158 height 24
type input "[PERSON_NAME]"
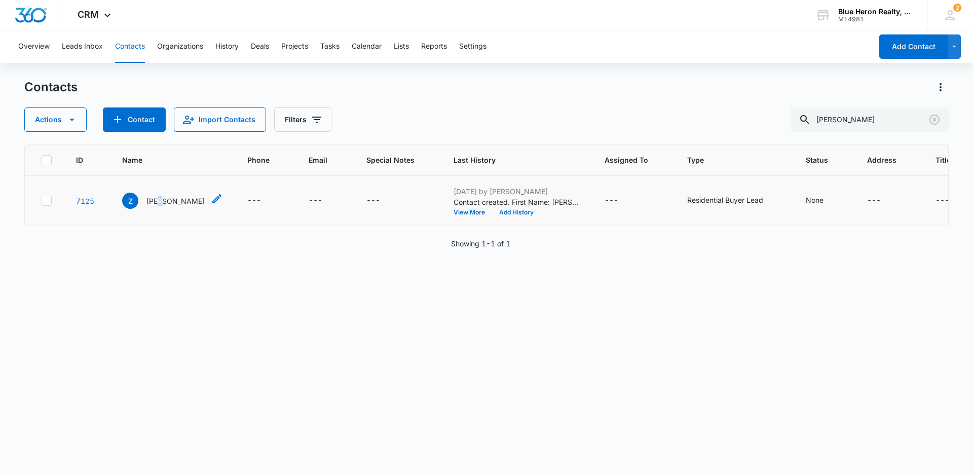
click at [160, 197] on p "[PERSON_NAME]" at bounding box center [175, 201] width 58 height 11
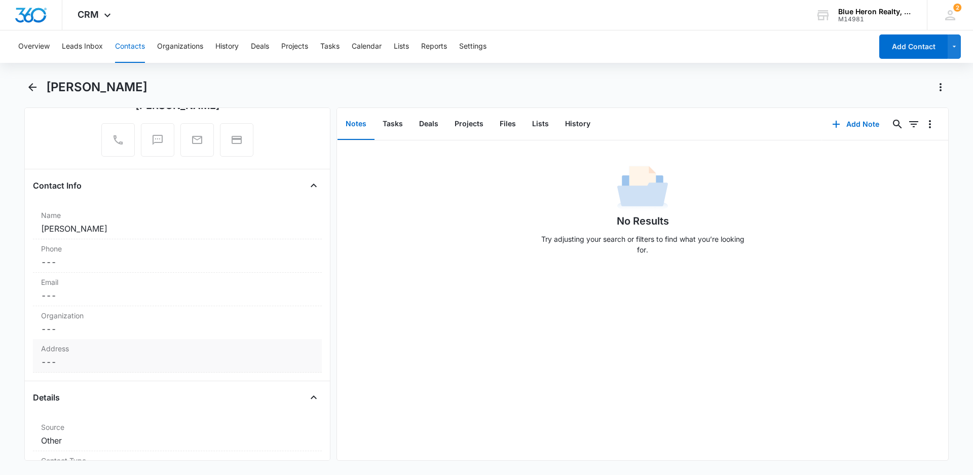
scroll to position [152, 0]
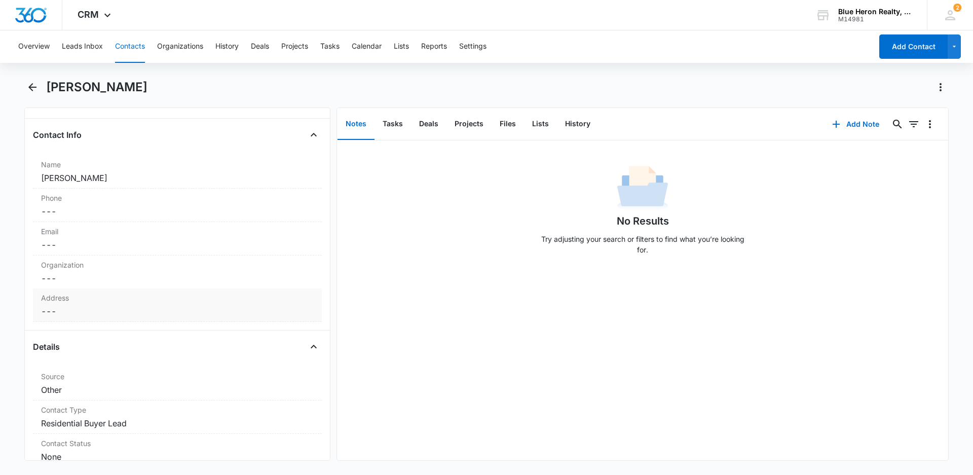
click at [68, 313] on dd "Cancel Save Changes ---" at bounding box center [177, 311] width 273 height 12
click at [96, 329] on input "text" at bounding box center [177, 332] width 255 height 24
type input "[STREET_ADDRESS]"
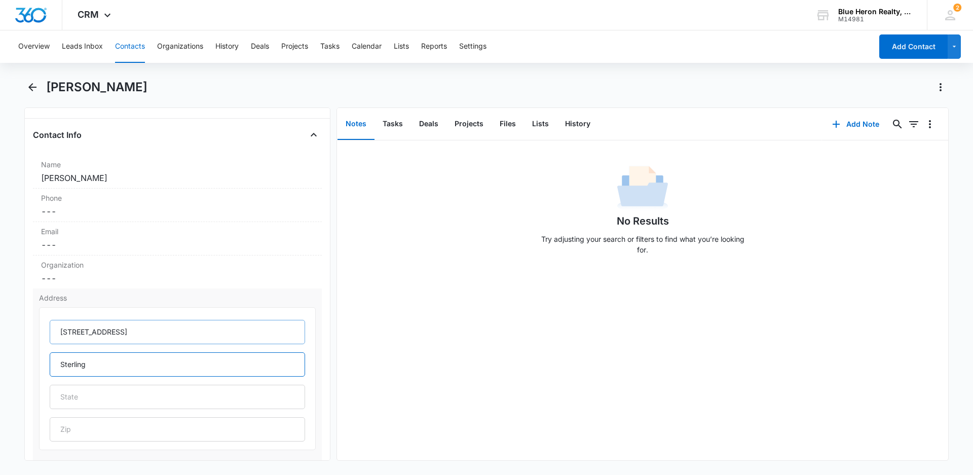
type input "Sterling"
type input "VA"
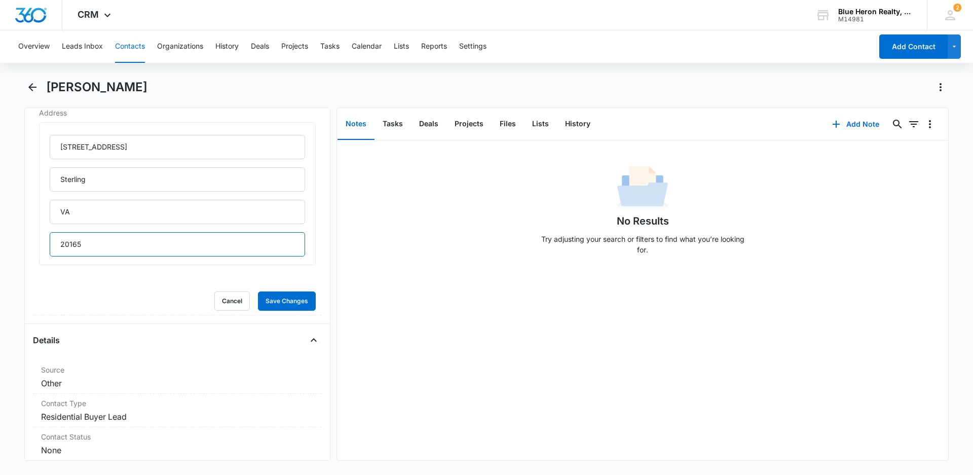
scroll to position [355, 0]
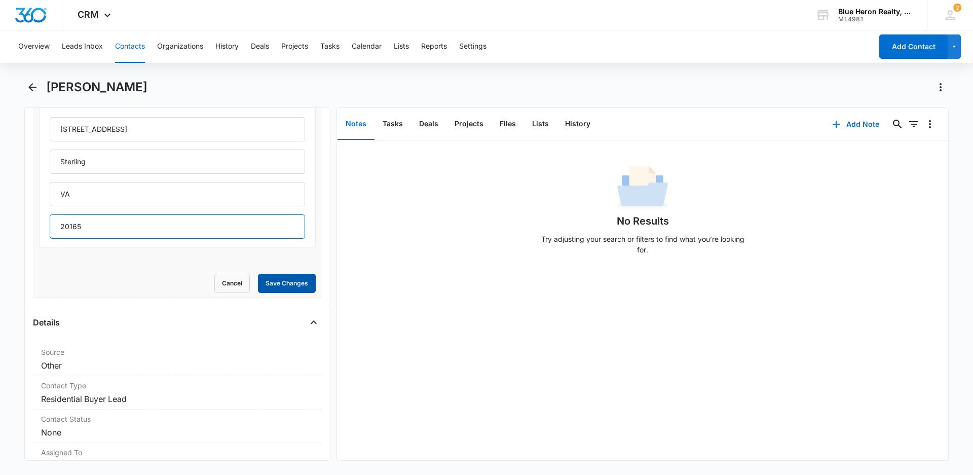
type input "20165"
click at [274, 288] on button "Save Changes" at bounding box center [287, 283] width 58 height 19
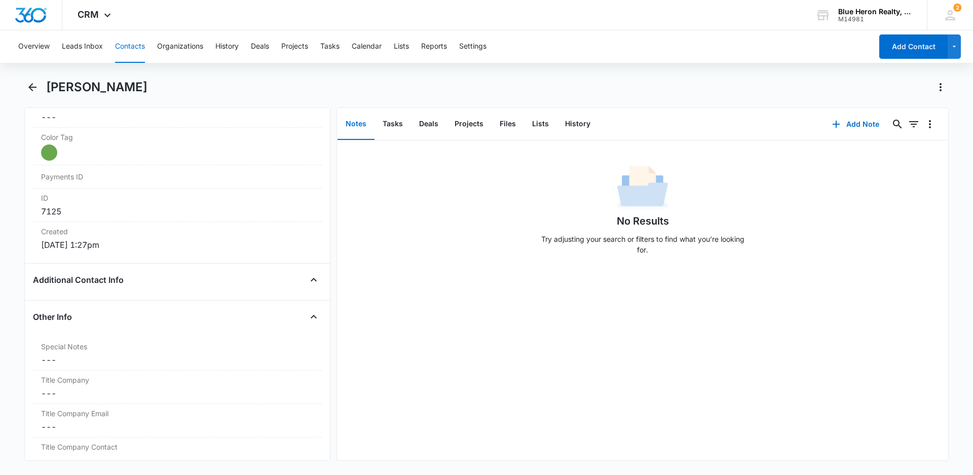
scroll to position [594, 0]
click at [73, 362] on dd "Cancel Save Changes ---" at bounding box center [177, 358] width 273 height 12
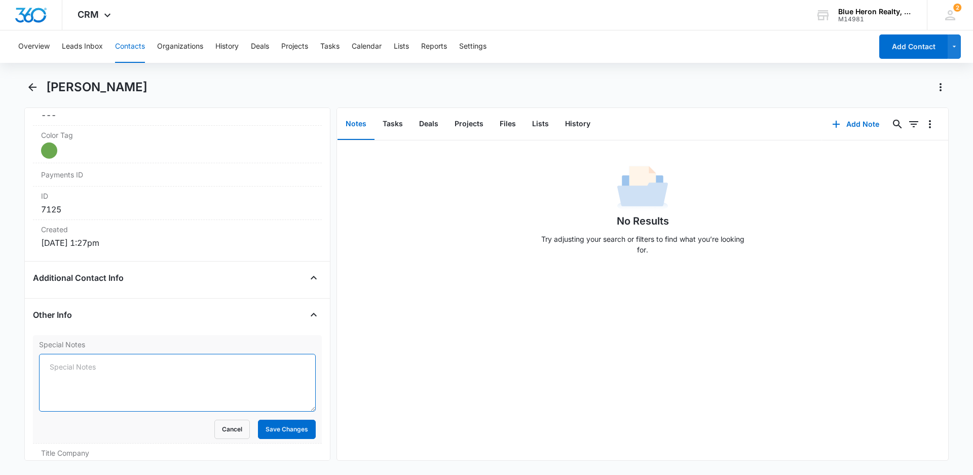
click at [51, 367] on textarea "Special Notes" at bounding box center [177, 383] width 277 height 58
paste textarea "[DATE] - (Open House - Bedstraw Ct. - [DATE]) - originally assigned to LZ - [PE…"
drag, startPoint x: 47, startPoint y: 368, endPoint x: 85, endPoint y: 368, distance: 38.0
click at [85, 368] on textarea "[DATE] - (Open House - Bedstraw Ct. - [DATE]) - originally assigned to LZ - [PE…" at bounding box center [177, 383] width 277 height 58
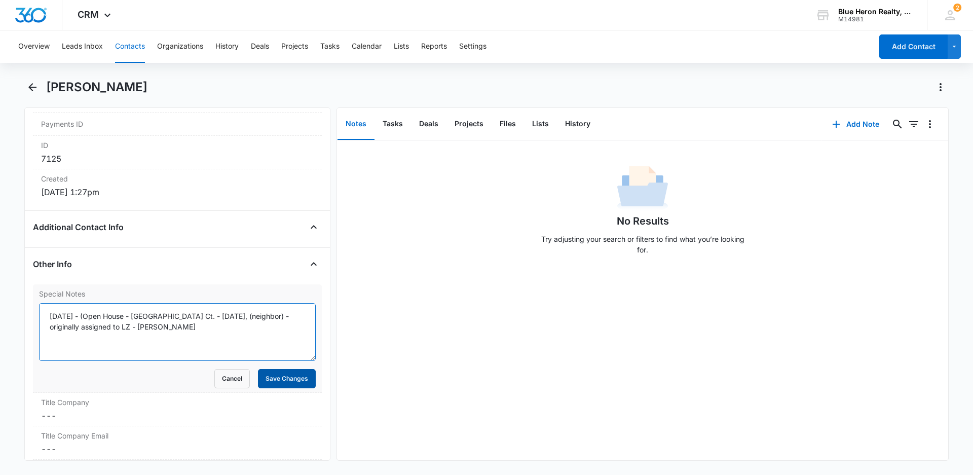
type textarea "[DATE] - (Open House - [GEOGRAPHIC_DATA] Ct. - [DATE], (neighbor) - originally …"
click at [263, 377] on button "Save Changes" at bounding box center [287, 378] width 58 height 19
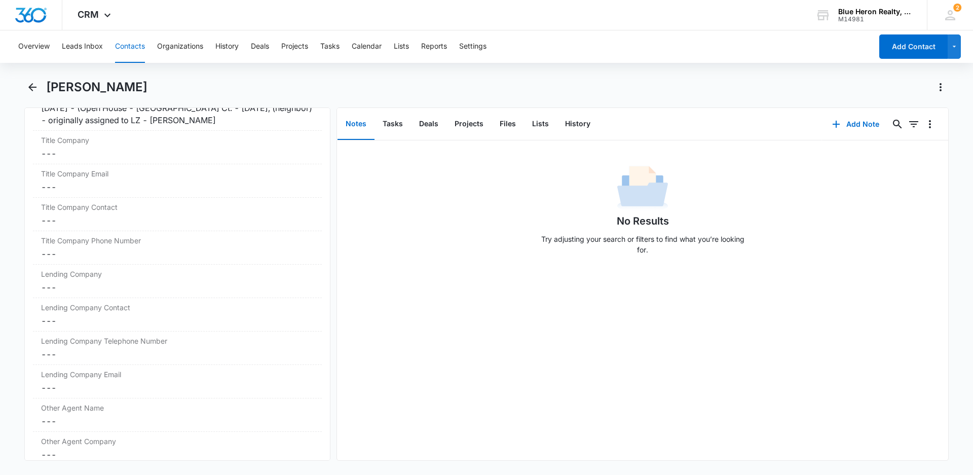
scroll to position [1044, 0]
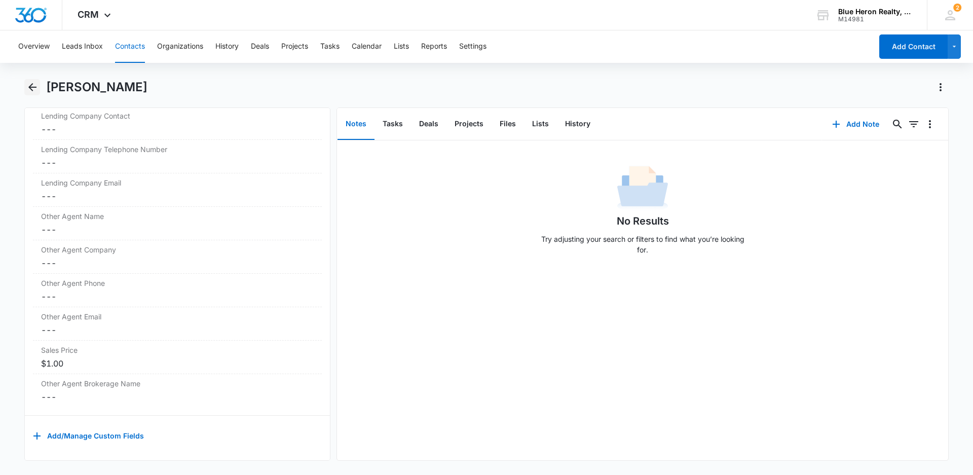
click at [33, 88] on icon "Back" at bounding box center [32, 87] width 8 height 8
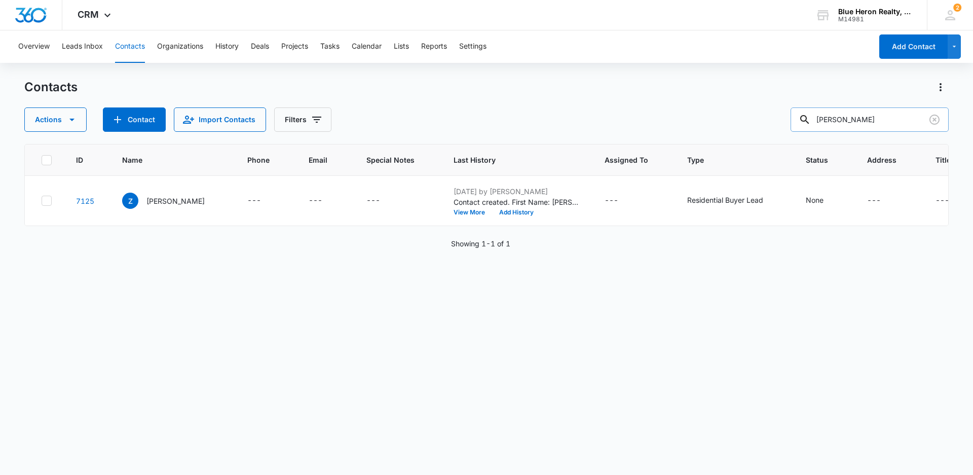
drag, startPoint x: 873, startPoint y: 124, endPoint x: 814, endPoint y: 124, distance: 59.8
click at [814, 124] on div "[PERSON_NAME]" at bounding box center [870, 119] width 158 height 24
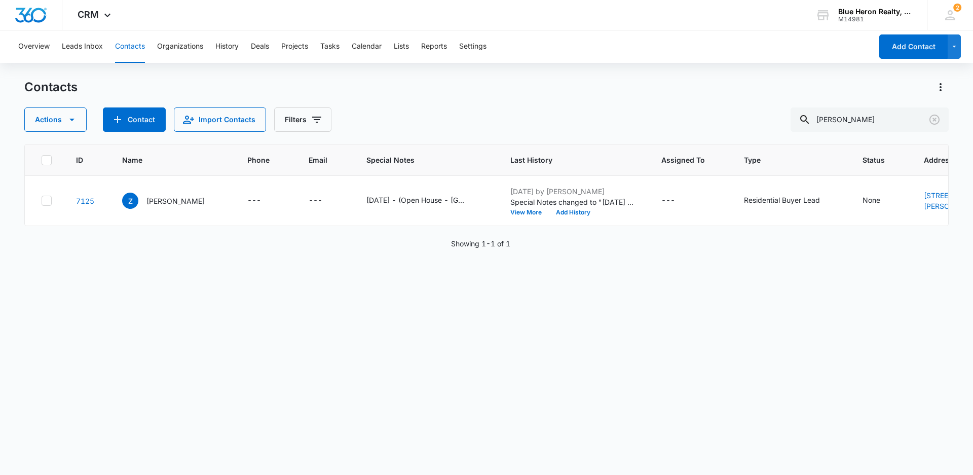
click at [766, 393] on div "ID Name Phone Email Special Notes Last History Assigned To Type Status Address …" at bounding box center [486, 303] width 925 height 318
click at [897, 51] on button "Add Contact" at bounding box center [913, 46] width 68 height 24
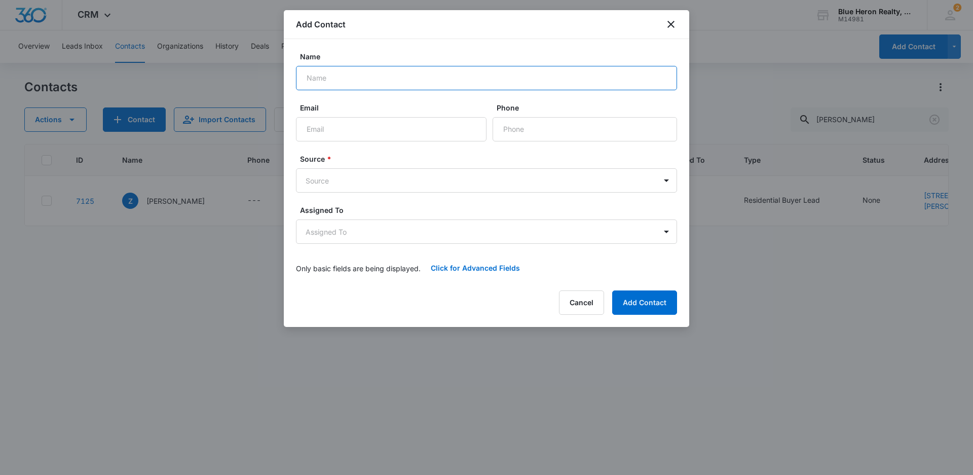
click at [339, 86] on input "Name" at bounding box center [486, 78] width 381 height 24
type input "[PERSON_NAME]"
click at [590, 309] on button "Cancel" at bounding box center [581, 302] width 45 height 24
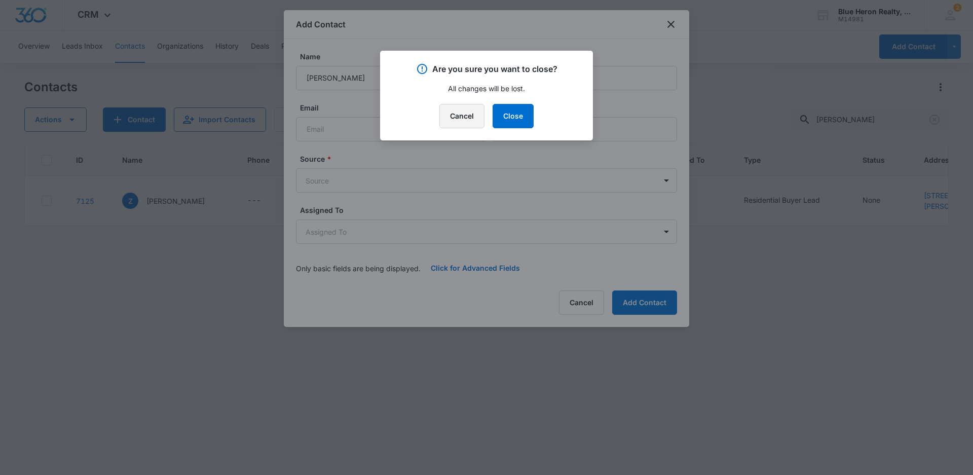
click at [457, 123] on button "Cancel" at bounding box center [461, 116] width 45 height 24
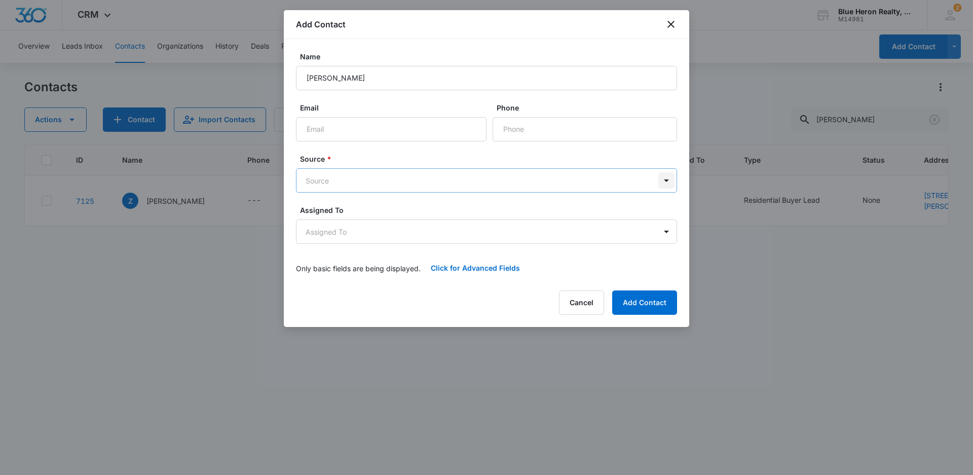
click at [669, 180] on body "CRM Apps Reputation Websites Forms CRM Email Social Shop Payments POS Content A…" at bounding box center [486, 237] width 973 height 475
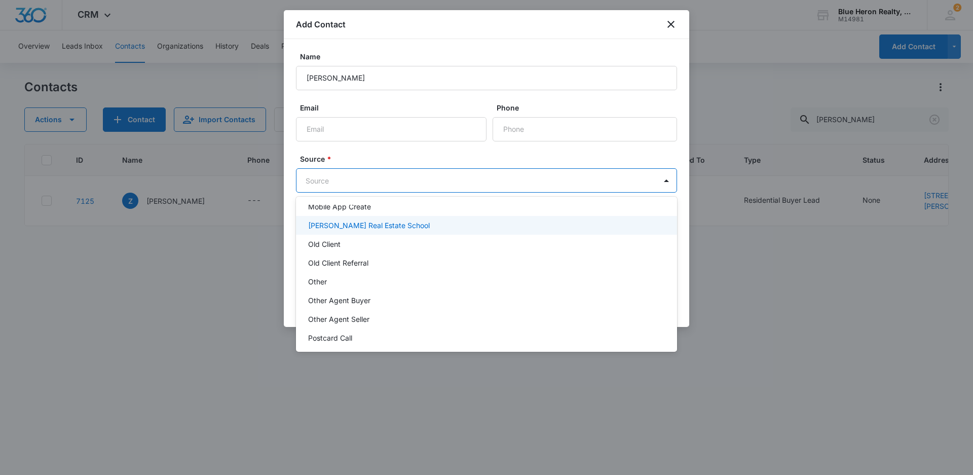
scroll to position [203, 0]
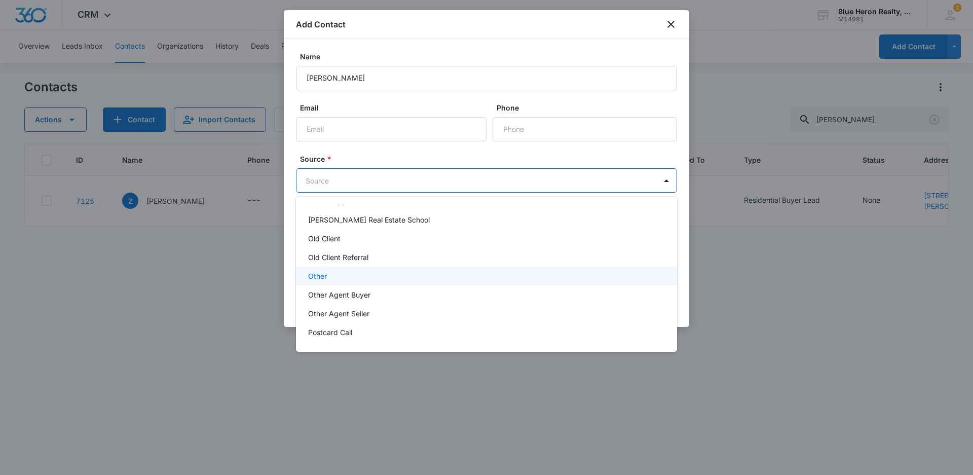
click at [326, 276] on p "Other" at bounding box center [317, 276] width 19 height 11
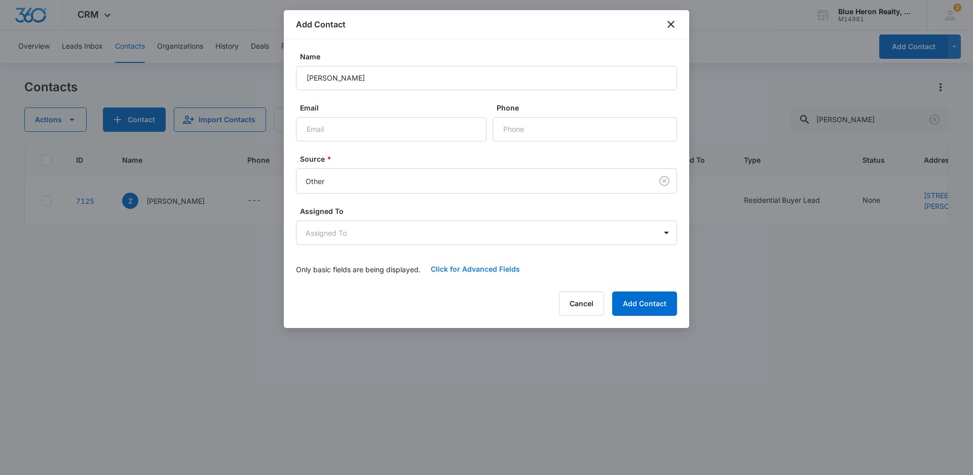
click at [471, 269] on button "Click for Advanced Fields" at bounding box center [475, 269] width 109 height 24
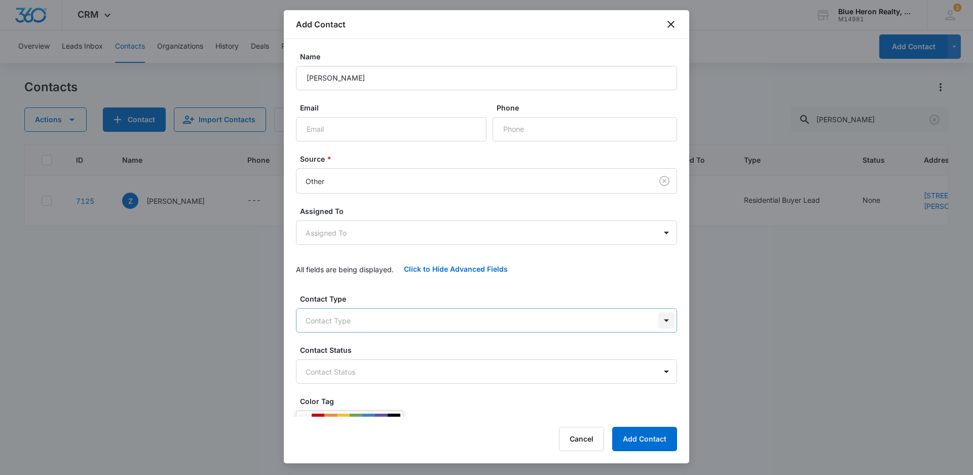
click at [658, 321] on body "CRM Apps Reputation Websites Forms CRM Email Social Shop Payments POS Content A…" at bounding box center [486, 237] width 973 height 475
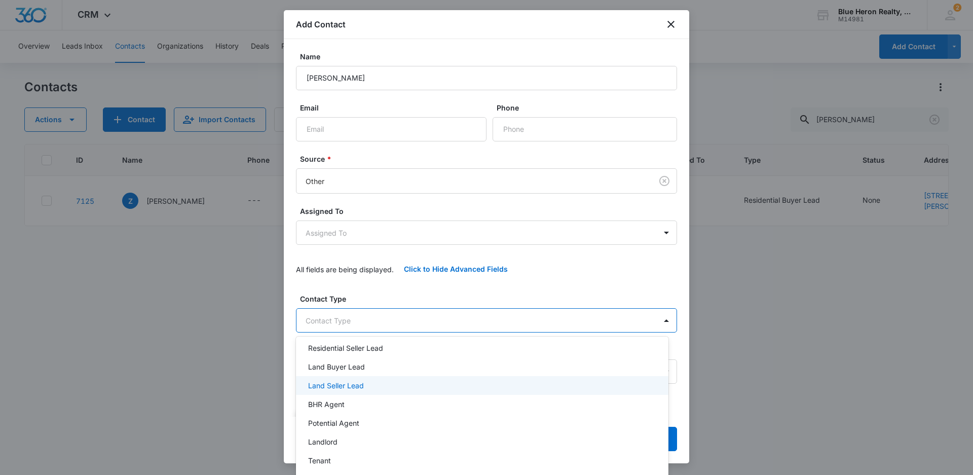
scroll to position [0, 0]
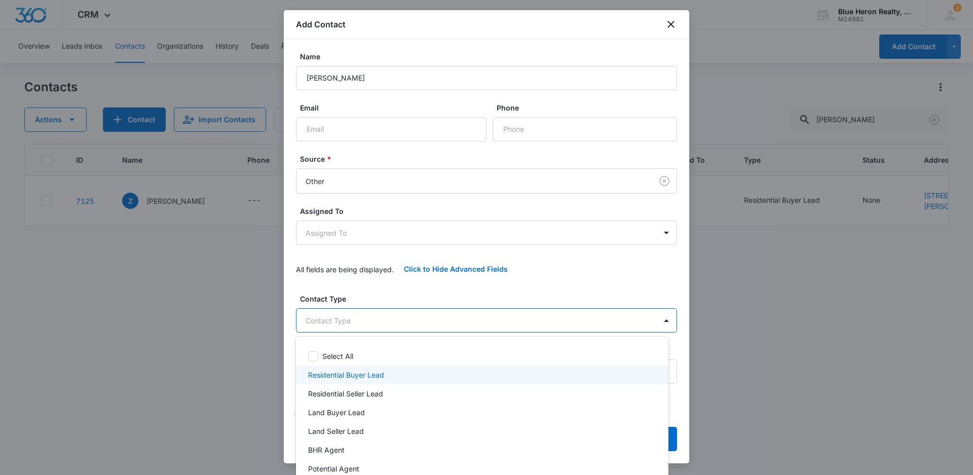
click at [362, 377] on p "Residential Buyer Lead" at bounding box center [346, 375] width 76 height 11
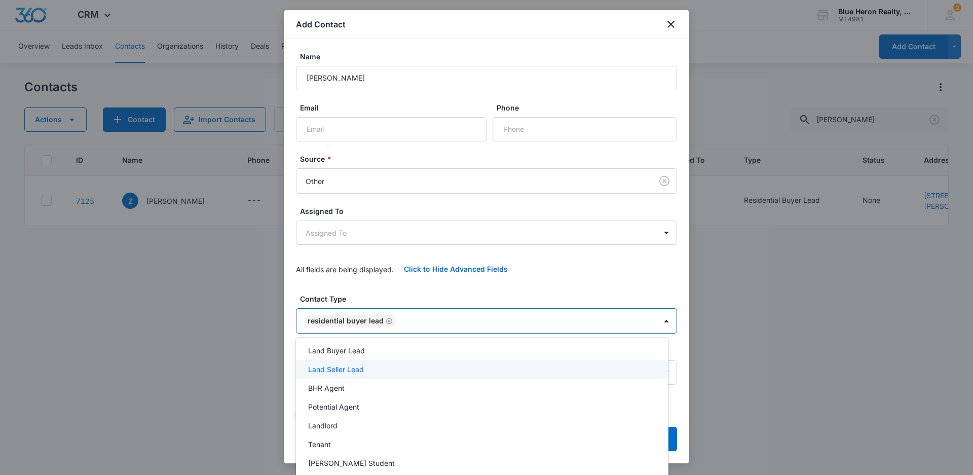
scroll to position [78, 0]
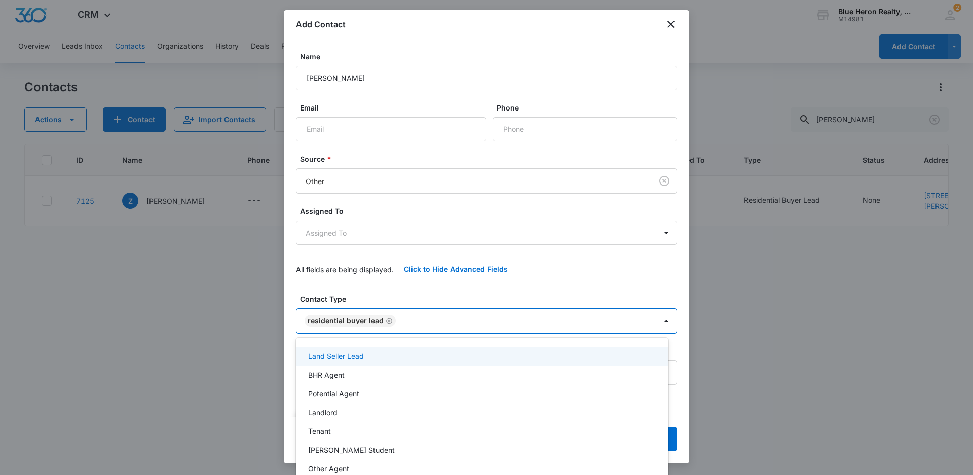
drag, startPoint x: 687, startPoint y: 167, endPoint x: 691, endPoint y: 243, distance: 76.1
click at [690, 242] on div at bounding box center [486, 237] width 973 height 475
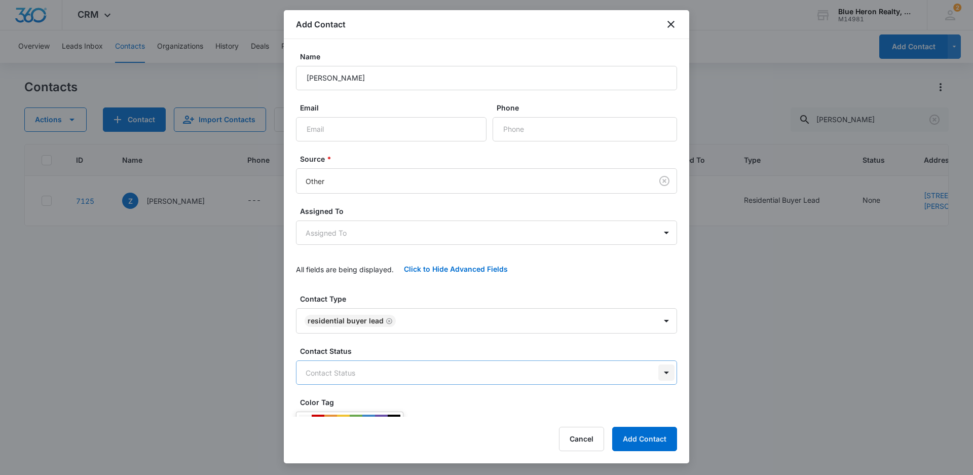
click at [659, 372] on body "CRM Apps Reputation Websites Forms CRM Email Social Shop Payments POS Content A…" at bounding box center [486, 237] width 973 height 475
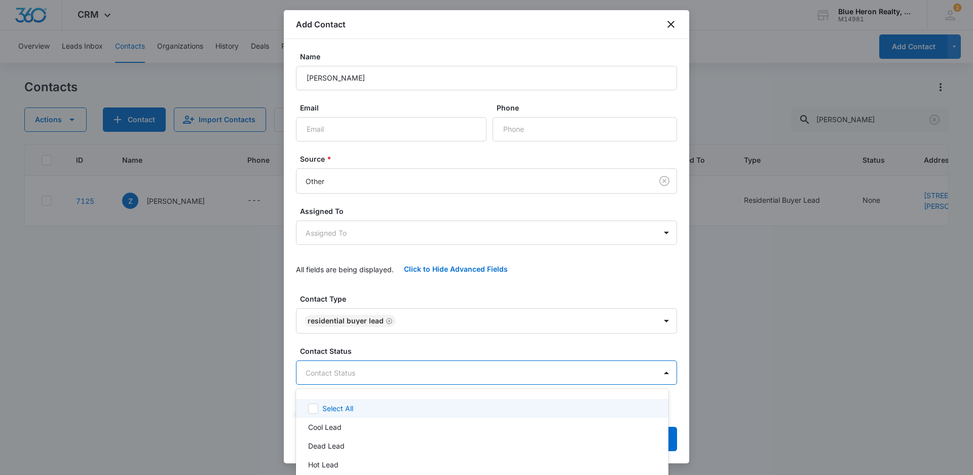
drag, startPoint x: 682, startPoint y: 164, endPoint x: 681, endPoint y: 261, distance: 96.3
click at [681, 261] on div at bounding box center [486, 237] width 973 height 475
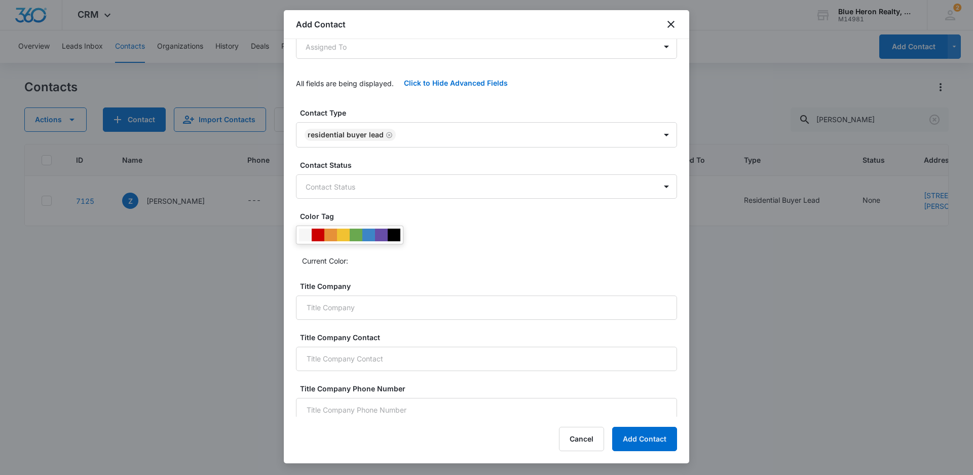
scroll to position [189, 0]
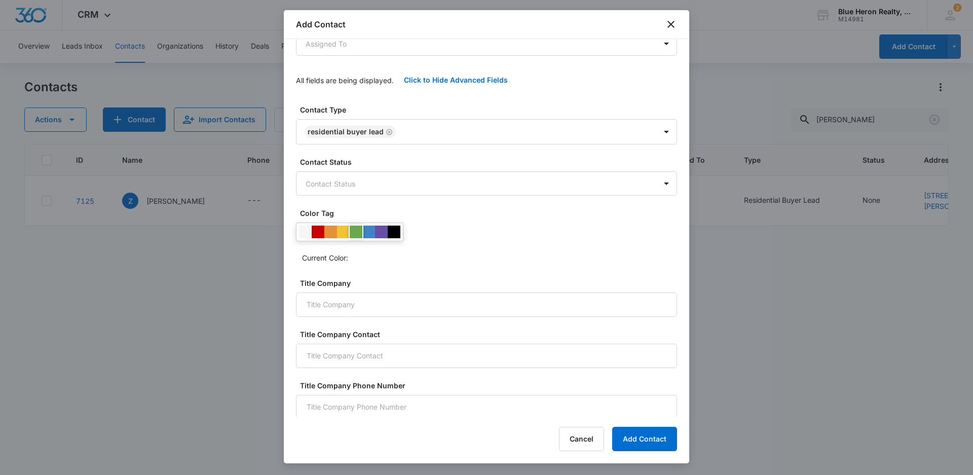
click at [357, 230] on div at bounding box center [356, 232] width 13 height 13
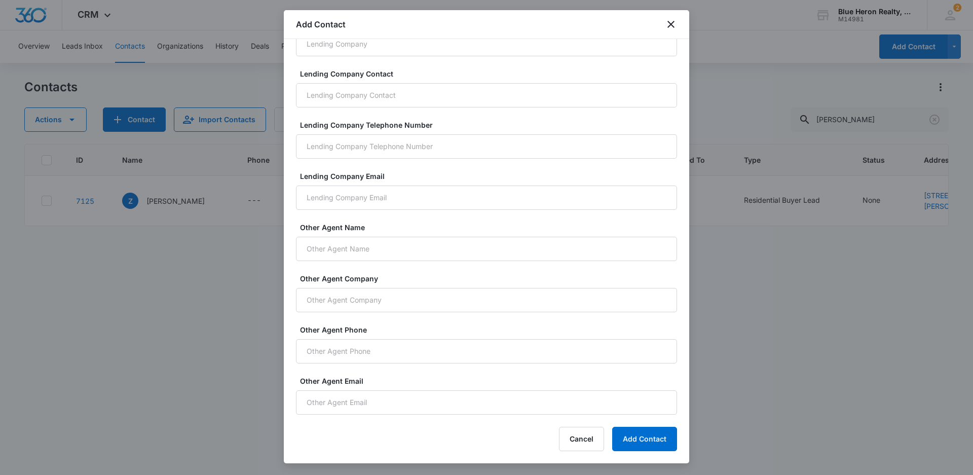
scroll to position [665, 0]
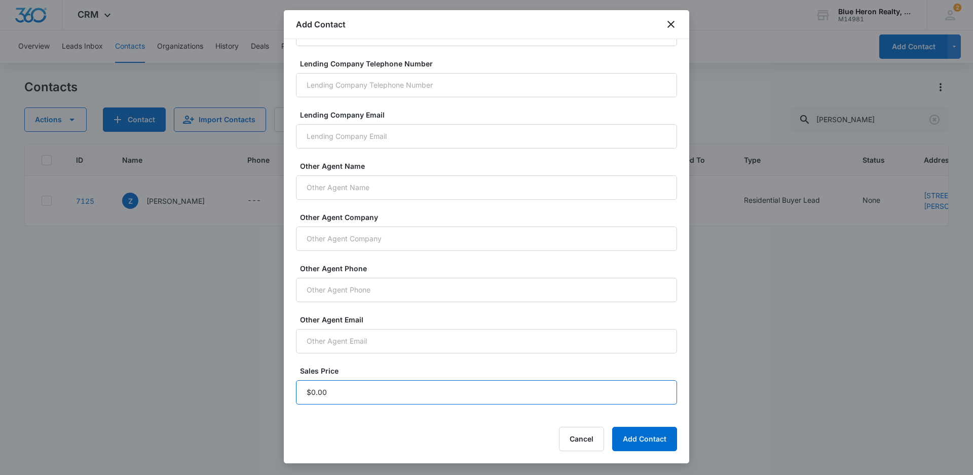
click at [368, 391] on input "Sales Price" at bounding box center [486, 392] width 381 height 24
type input "$1.00"
click at [636, 439] on button "Add Contact" at bounding box center [644, 439] width 65 height 24
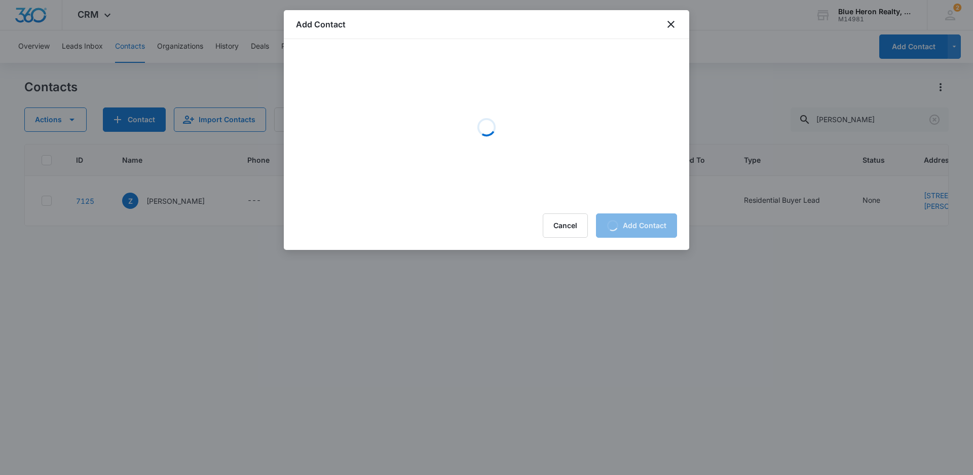
scroll to position [0, 0]
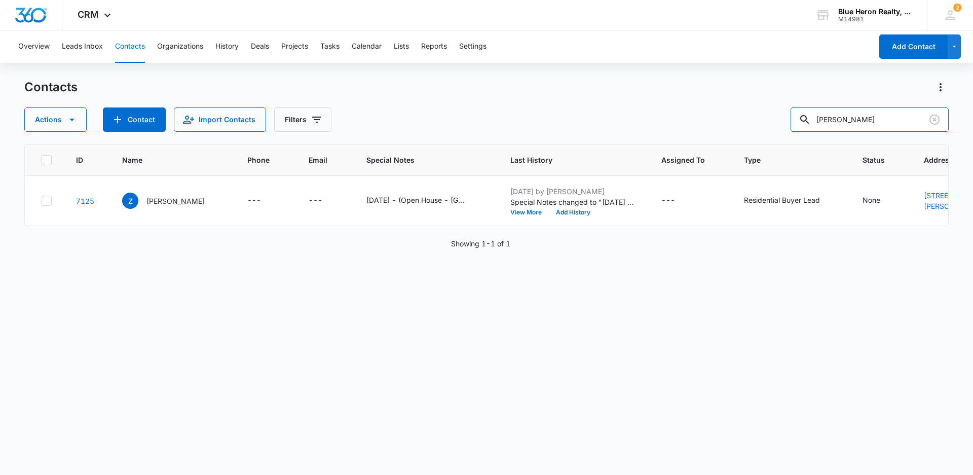
drag, startPoint x: 885, startPoint y: 117, endPoint x: 791, endPoint y: 124, distance: 93.5
click at [792, 124] on div "Actions Contact Import Contacts Filters [PERSON_NAME]" at bounding box center [486, 119] width 925 height 24
type input "J"
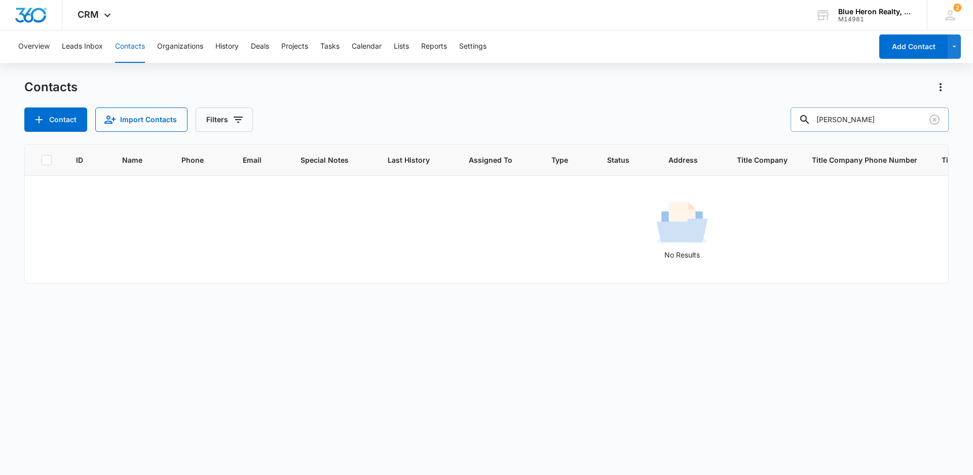
drag, startPoint x: 890, startPoint y: 118, endPoint x: 845, endPoint y: 124, distance: 46.0
click at [845, 124] on input "[PERSON_NAME]" at bounding box center [870, 119] width 158 height 24
type input "[PERSON_NAME]"
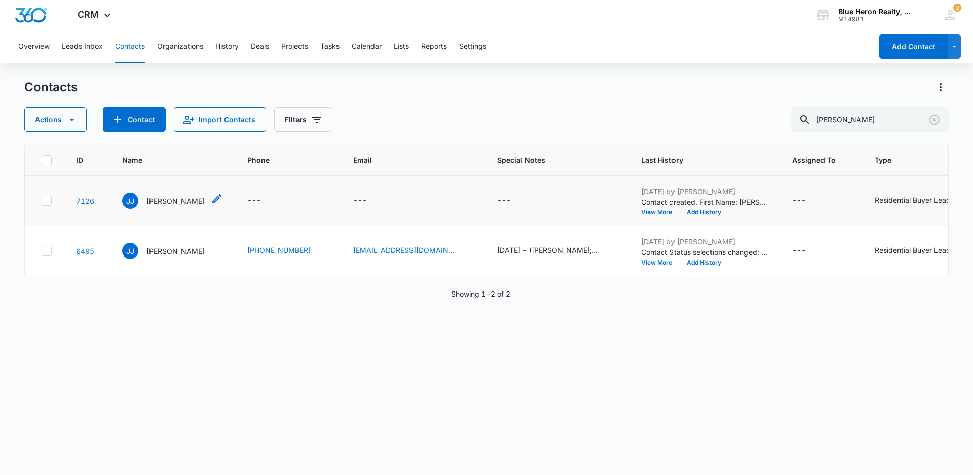
click at [168, 202] on p "[PERSON_NAME]" at bounding box center [175, 201] width 58 height 11
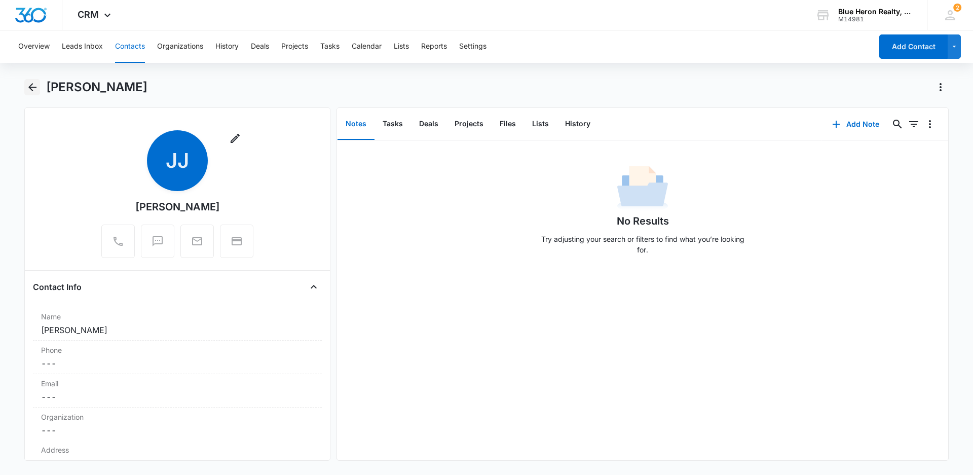
click at [32, 88] on icon "Back" at bounding box center [32, 87] width 12 height 12
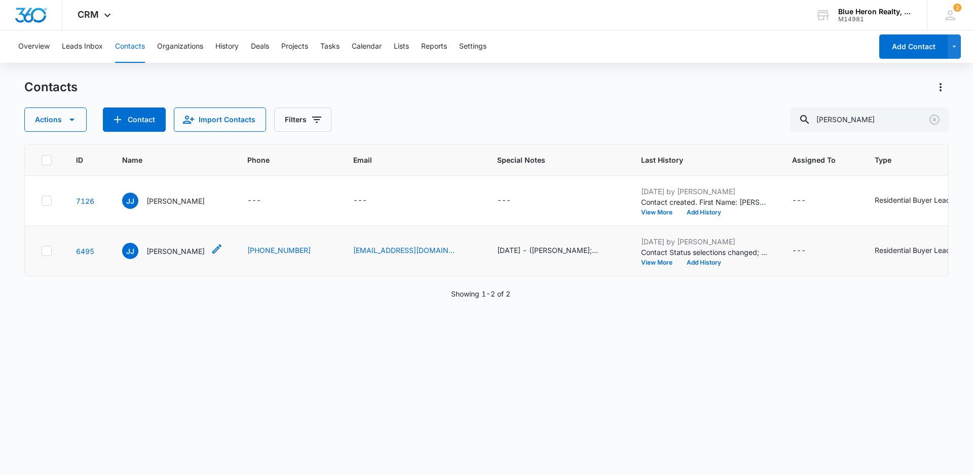
click at [171, 250] on p "[PERSON_NAME]" at bounding box center [175, 251] width 58 height 11
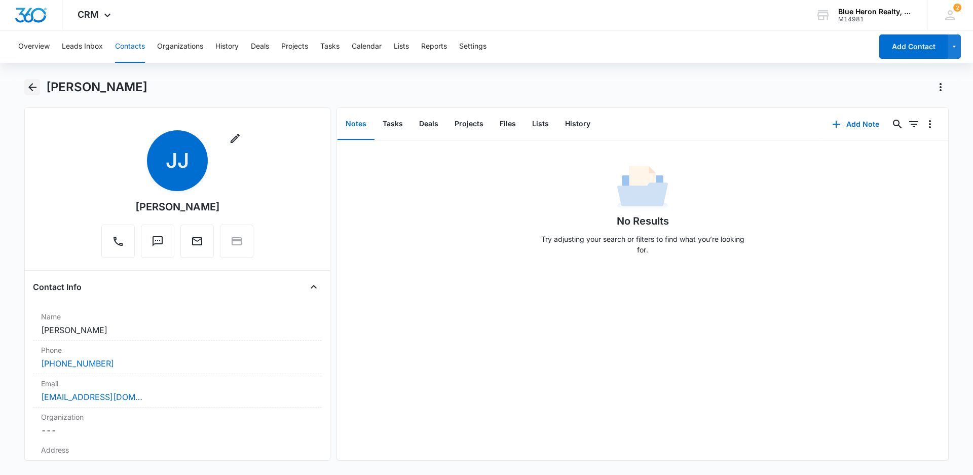
click at [30, 87] on icon "Back" at bounding box center [32, 87] width 8 height 8
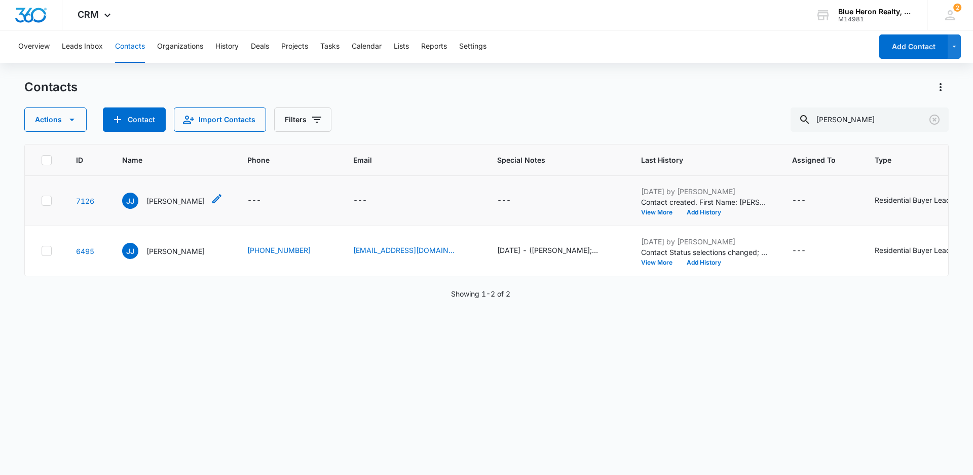
click at [172, 202] on p "[PERSON_NAME]" at bounding box center [175, 201] width 58 height 11
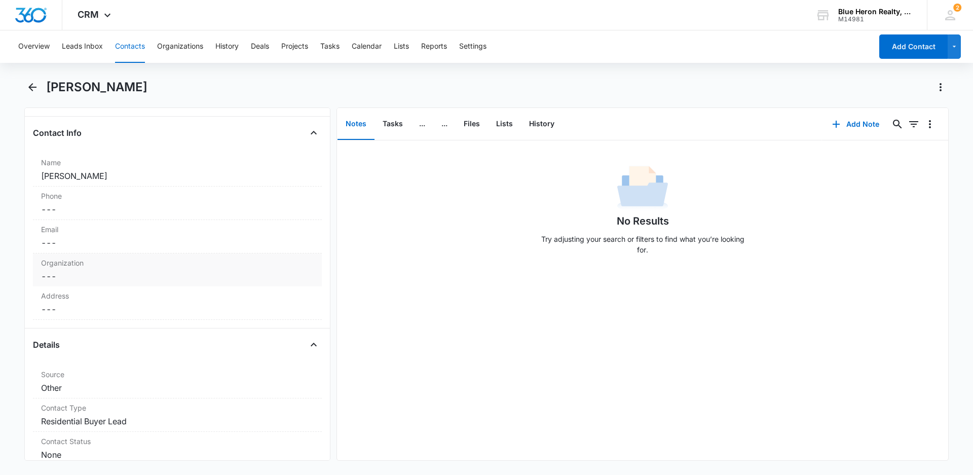
scroll to position [162, 0]
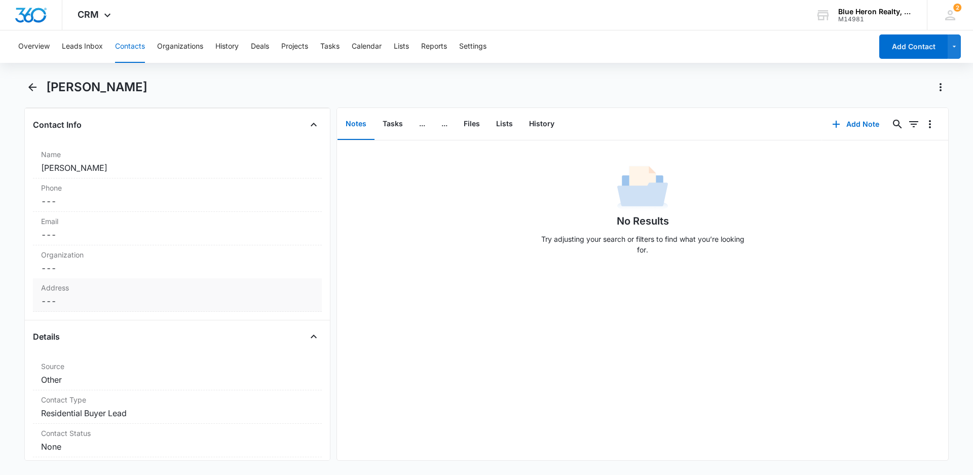
click at [74, 299] on dd "Cancel Save Changes ---" at bounding box center [177, 301] width 273 height 12
click at [111, 324] on input "text" at bounding box center [177, 322] width 255 height 24
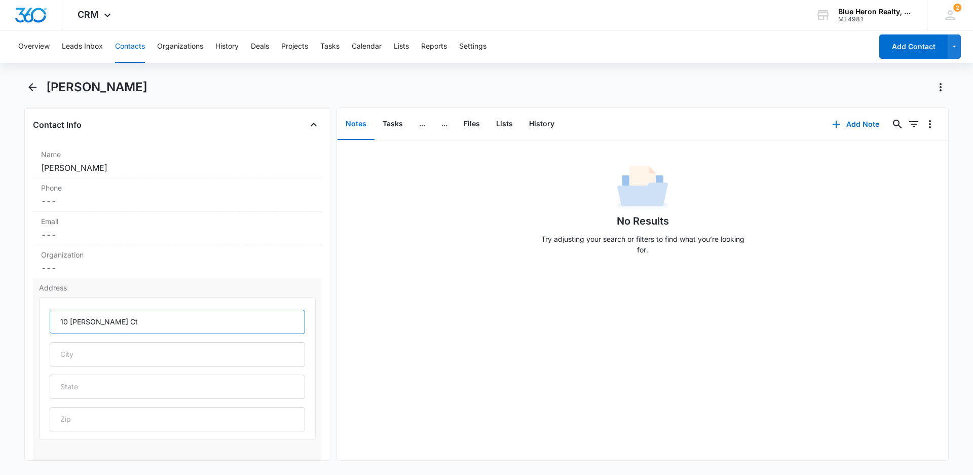
type input "10 [PERSON_NAME] Ct"
type input "Sterling"
type input "VA"
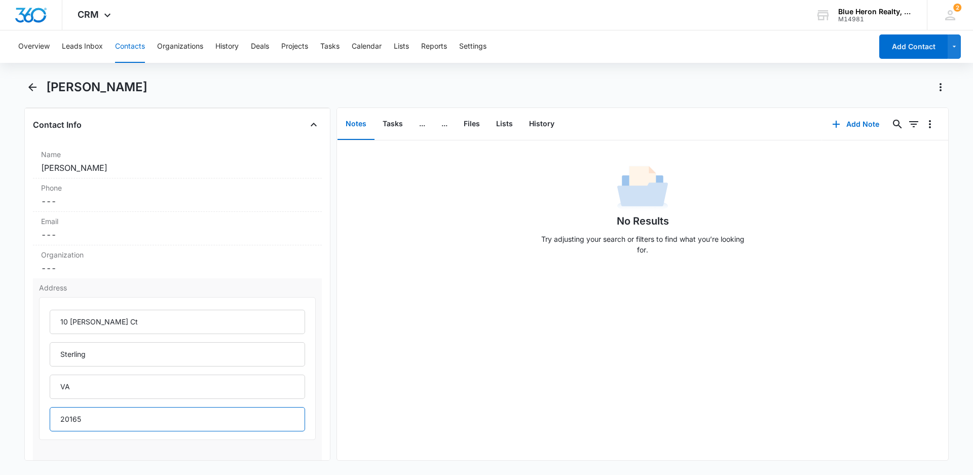
scroll to position [314, 0]
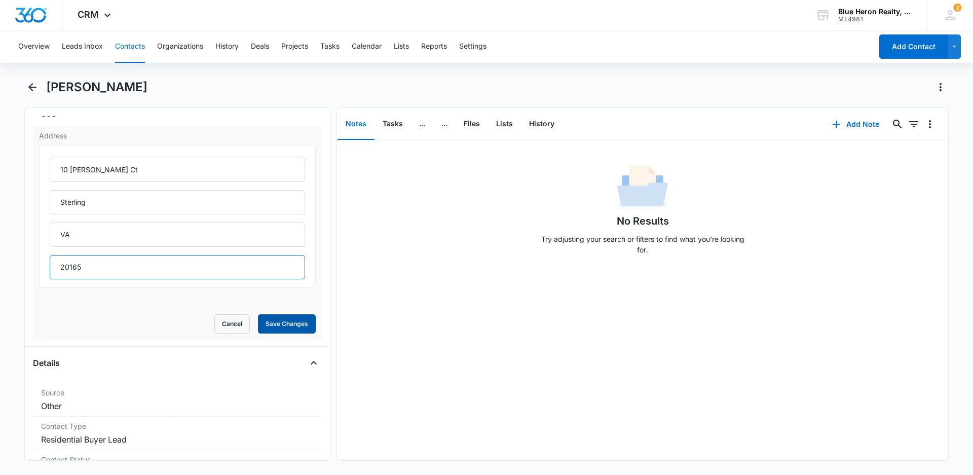
type input "20165"
drag, startPoint x: 259, startPoint y: 326, endPoint x: 306, endPoint y: 332, distance: 48.0
click at [260, 328] on button "Save Changes" at bounding box center [287, 323] width 58 height 19
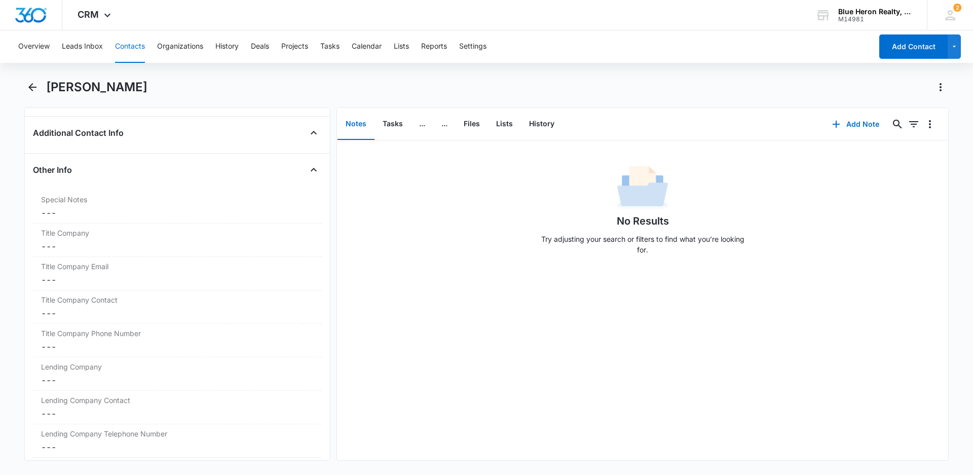
scroll to position [739, 0]
click at [65, 213] on dd "Cancel Save Changes ---" at bounding box center [177, 213] width 273 height 12
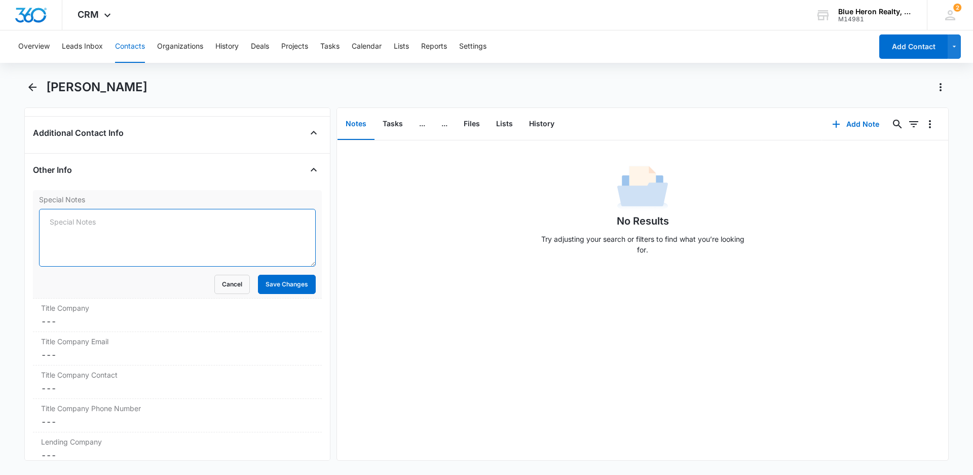
paste textarea "[DATE] - (Open House - Bedstraw Ct. - [DATE]) - originally assigned to LZ - [PE…"
drag, startPoint x: 50, startPoint y: 221, endPoint x: 86, endPoint y: 221, distance: 36.0
click at [86, 221] on textarea "[DATE] - (Open House - Bedstraw Ct. - [DATE]) - originally assigned to LZ - [PE…" at bounding box center [177, 238] width 277 height 58
drag, startPoint x: 149, startPoint y: 222, endPoint x: 191, endPoint y: 222, distance: 41.6
click at [191, 222] on textarea "[DATE] - (Open House - Bedstraw Ct. - [DATE]) - originally assigned to LZ - [PE…" at bounding box center [177, 238] width 277 height 58
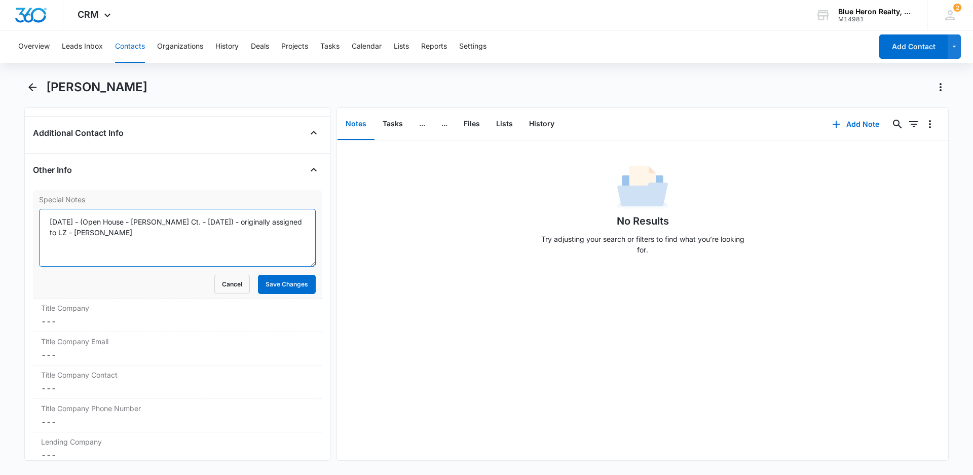
drag, startPoint x: 191, startPoint y: 222, endPoint x: 226, endPoint y: 222, distance: 35.0
click at [226, 222] on textarea "[DATE] - (Open House - [PERSON_NAME] Ct. - [DATE]) - originally assigned to LZ …" at bounding box center [177, 238] width 277 height 58
type textarea "[DATE] - (Open House - [PERSON_NAME] Ct. - [DATE]) - originally assigned to LZ …"
click at [280, 287] on button "Save Changes" at bounding box center [287, 284] width 58 height 19
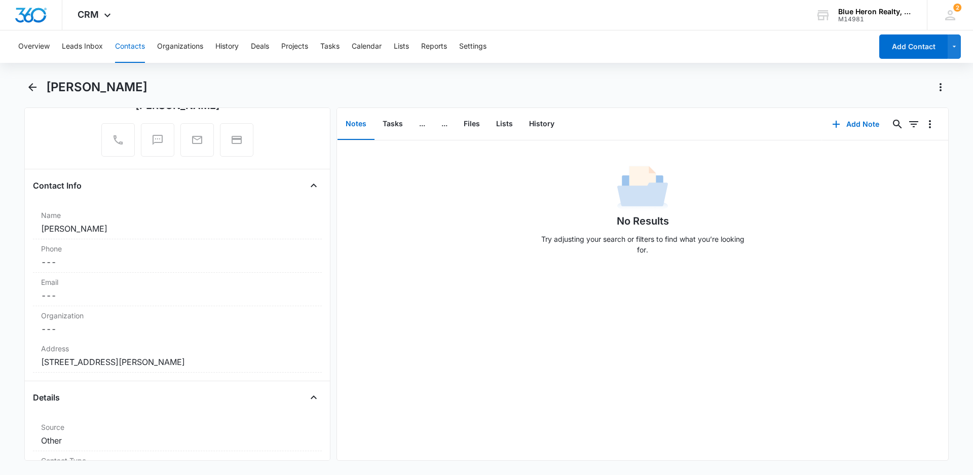
scroll to position [82, 0]
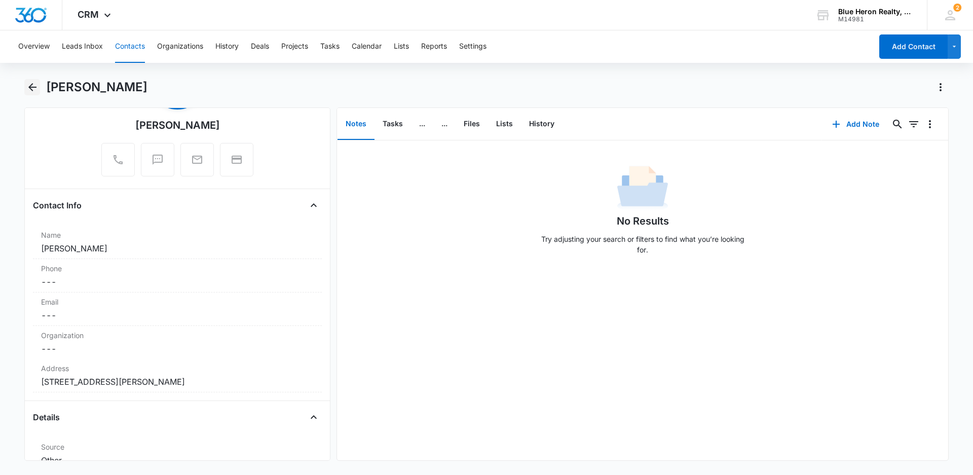
click at [36, 85] on icon "Back" at bounding box center [32, 87] width 12 height 12
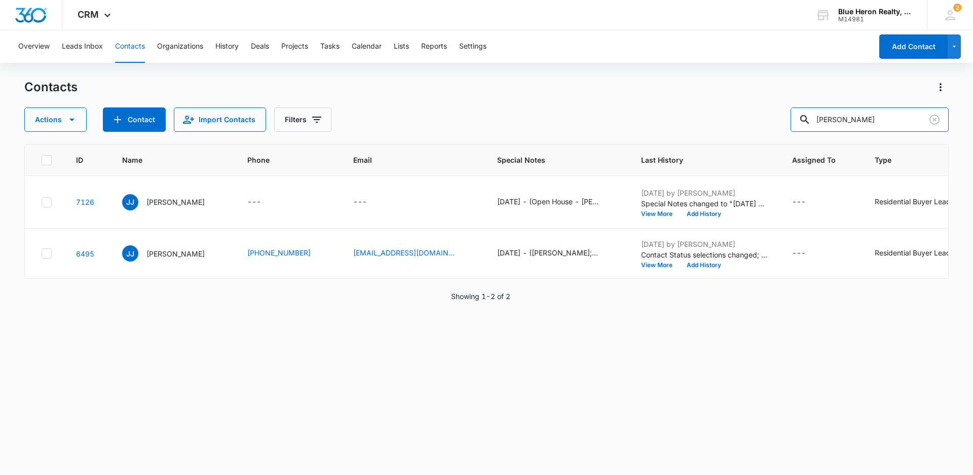
drag, startPoint x: 905, startPoint y: 113, endPoint x: 809, endPoint y: 132, distance: 98.2
click at [809, 132] on div "Contacts Actions Contact Import Contacts Filters [PERSON_NAME] ID Name Phone Em…" at bounding box center [486, 276] width 925 height 395
drag, startPoint x: 631, startPoint y: 446, endPoint x: 848, endPoint y: 211, distance: 319.6
click at [642, 441] on div "ID Name Phone Email Special Notes Last History Assigned To Type Status Address …" at bounding box center [486, 303] width 925 height 318
click at [896, 46] on button "Add Contact" at bounding box center [913, 46] width 68 height 24
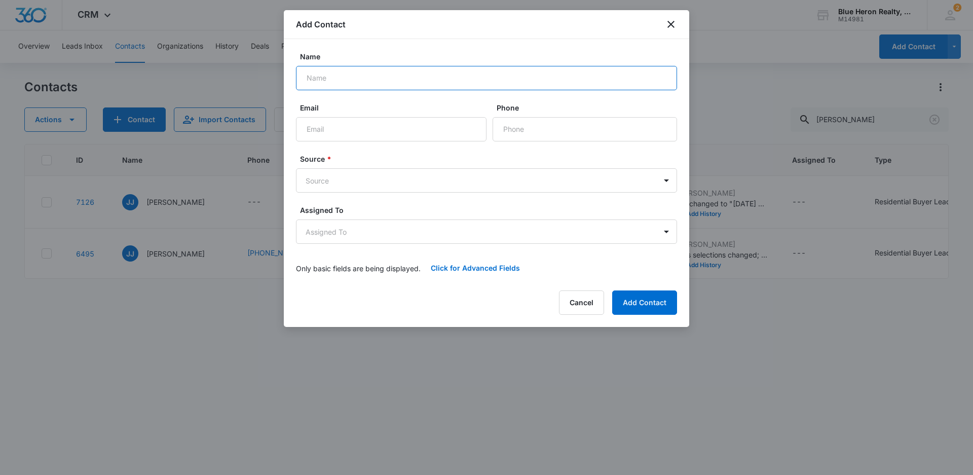
click at [361, 75] on input "Name" at bounding box center [486, 78] width 381 height 24
type input "[PERSON_NAME] Jingil [PERSON_NAME]"
type input "[EMAIL_ADDRESS][DOMAIN_NAME]"
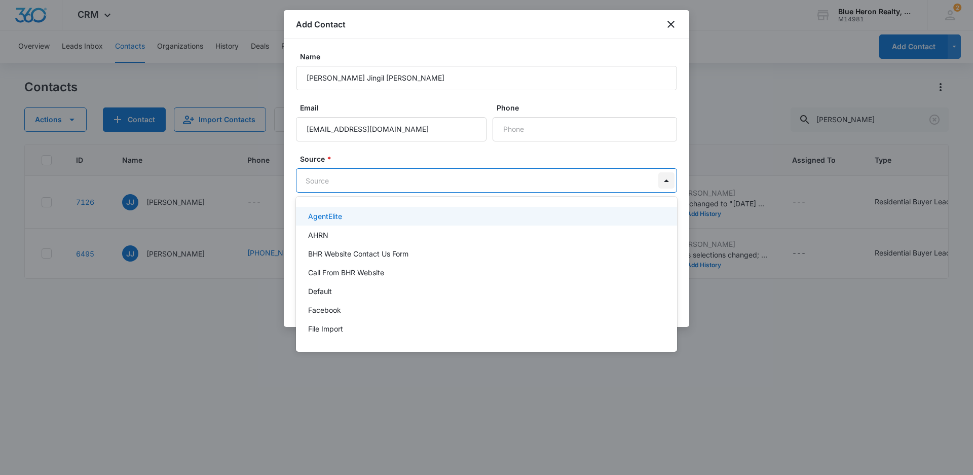
click at [666, 177] on body "CRM Apps Reputation Websites Forms CRM Email Social Shop Payments POS Content A…" at bounding box center [486, 237] width 973 height 475
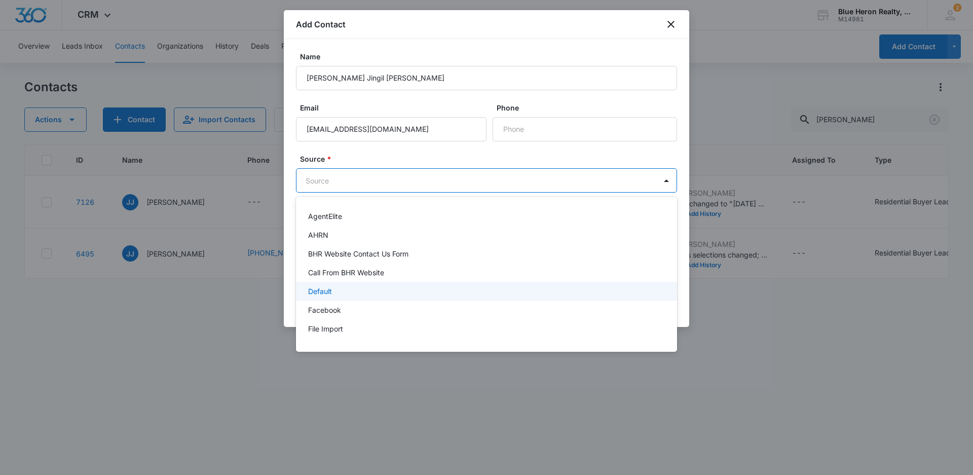
drag, startPoint x: 573, startPoint y: 433, endPoint x: 599, endPoint y: 421, distance: 28.6
click at [574, 432] on div at bounding box center [486, 237] width 973 height 475
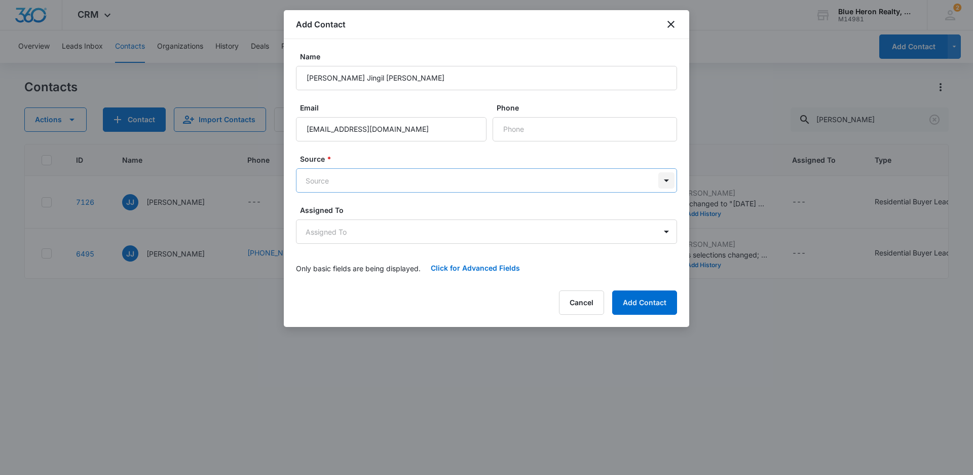
click at [667, 179] on body "CRM Apps Reputation Websites Forms CRM Email Social Shop Payments POS Content A…" at bounding box center [486, 237] width 973 height 475
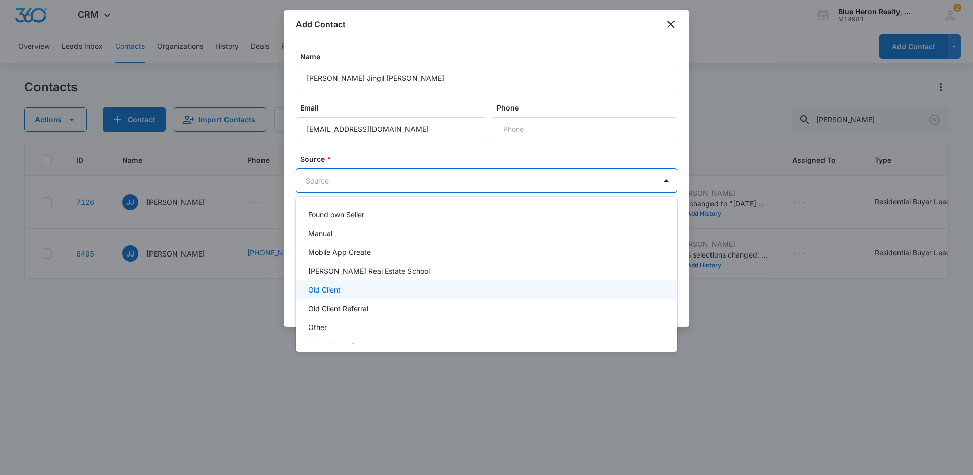
scroll to position [152, 0]
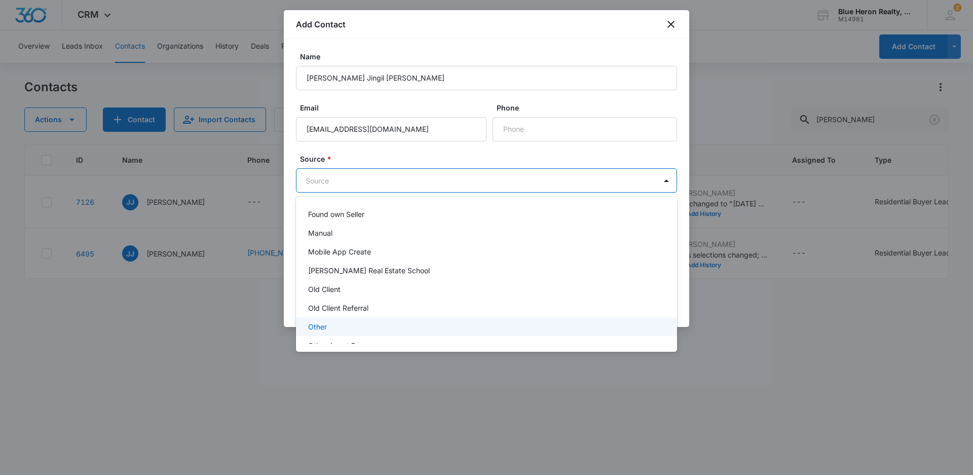
click at [319, 323] on p "Other" at bounding box center [317, 326] width 19 height 11
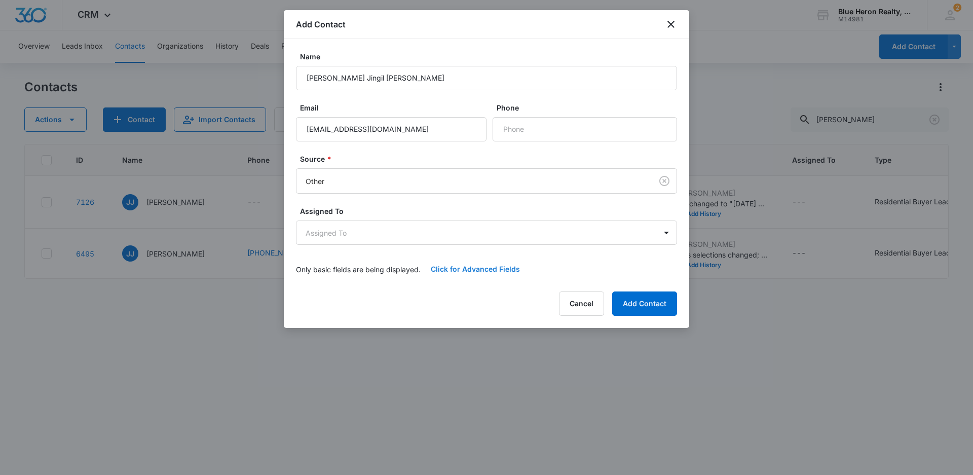
click at [470, 269] on button "Click for Advanced Fields" at bounding box center [475, 269] width 109 height 24
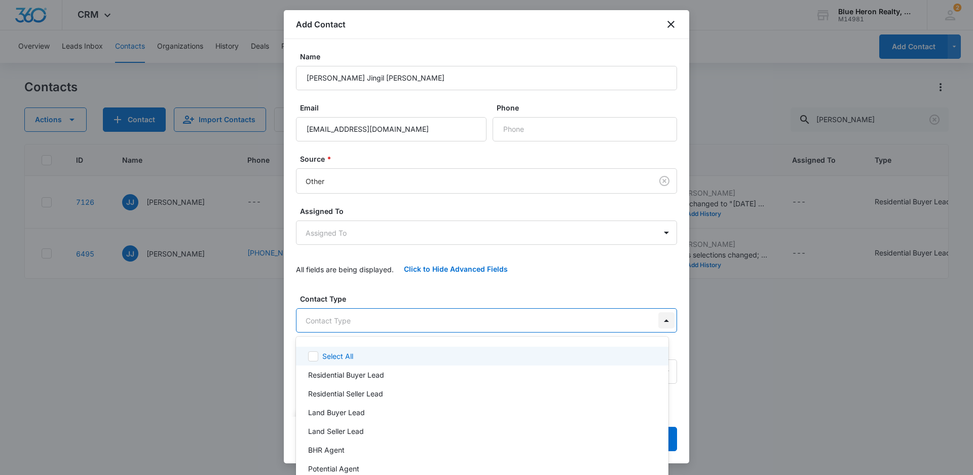
click at [658, 320] on body "CRM Apps Reputation Websites Forms CRM Email Social Shop Payments POS Content A…" at bounding box center [486, 237] width 973 height 475
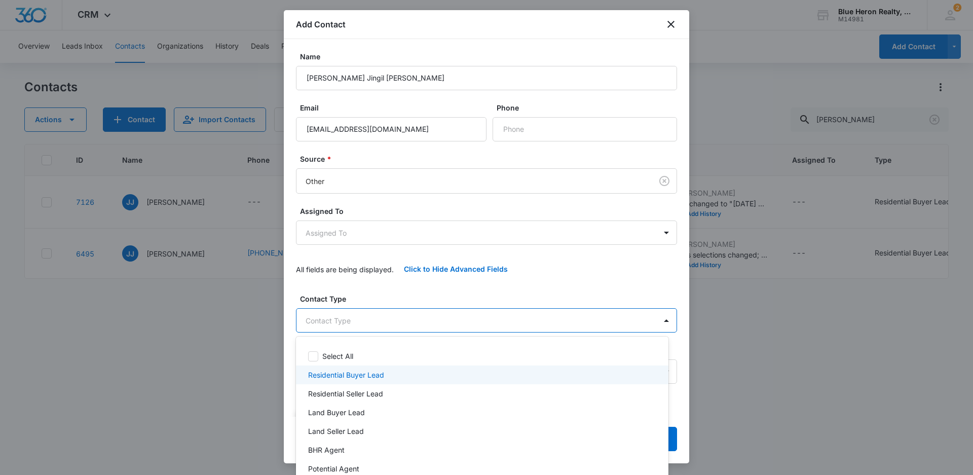
click at [377, 379] on p "Residential Buyer Lead" at bounding box center [346, 375] width 76 height 11
drag, startPoint x: 687, startPoint y: 167, endPoint x: 682, endPoint y: 232, distance: 65.1
click at [682, 232] on div at bounding box center [486, 237] width 973 height 475
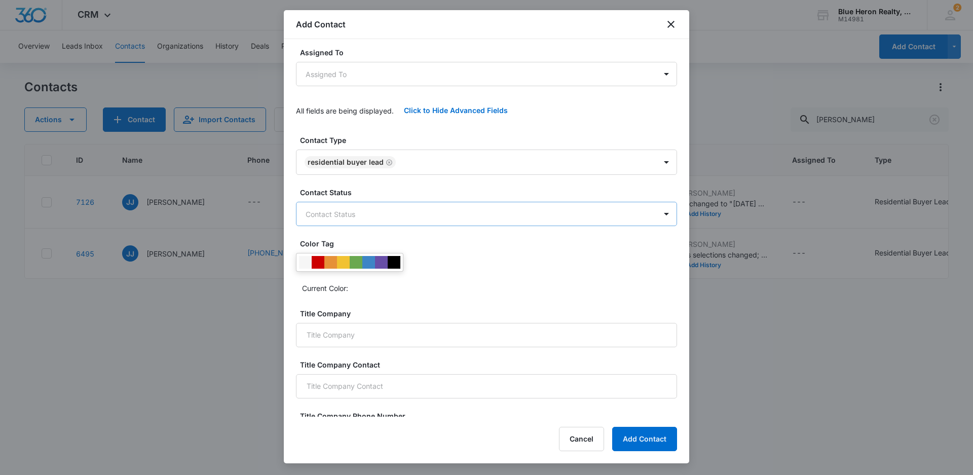
scroll to position [162, 0]
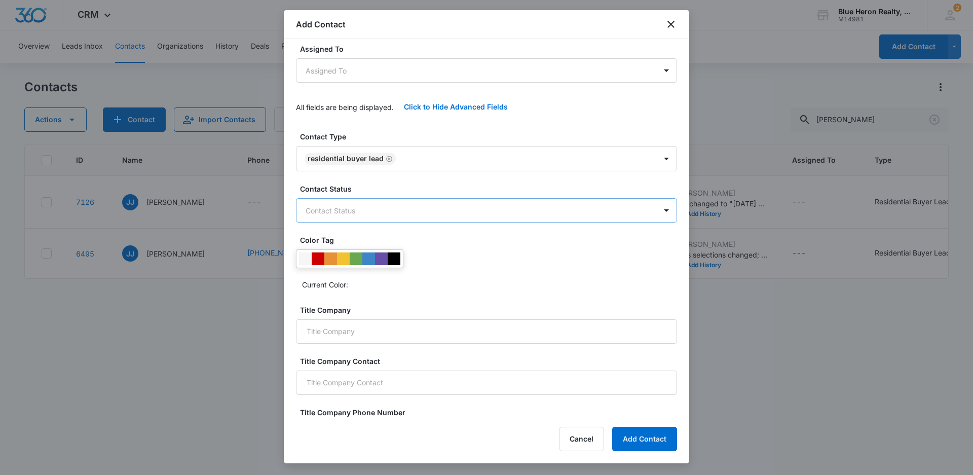
click at [376, 207] on body "CRM Apps Reputation Websites Forms CRM Email Social Shop Payments POS Content A…" at bounding box center [486, 237] width 973 height 475
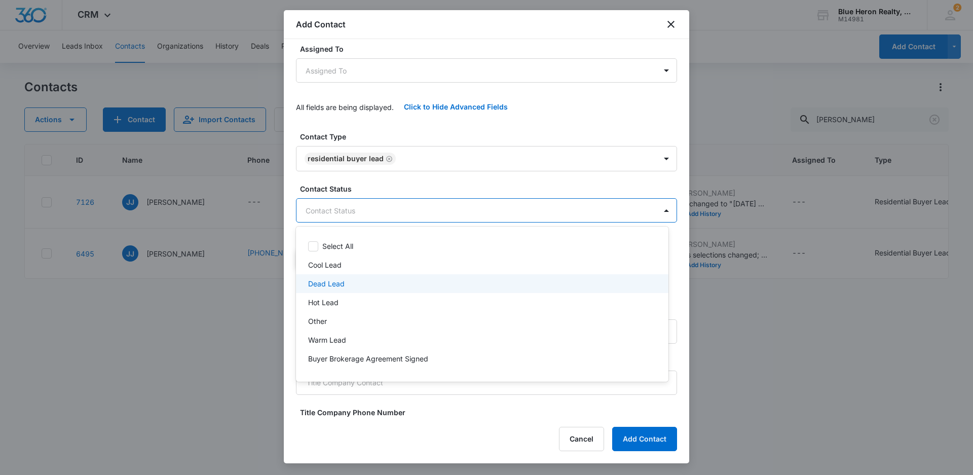
click at [789, 402] on div at bounding box center [486, 237] width 973 height 475
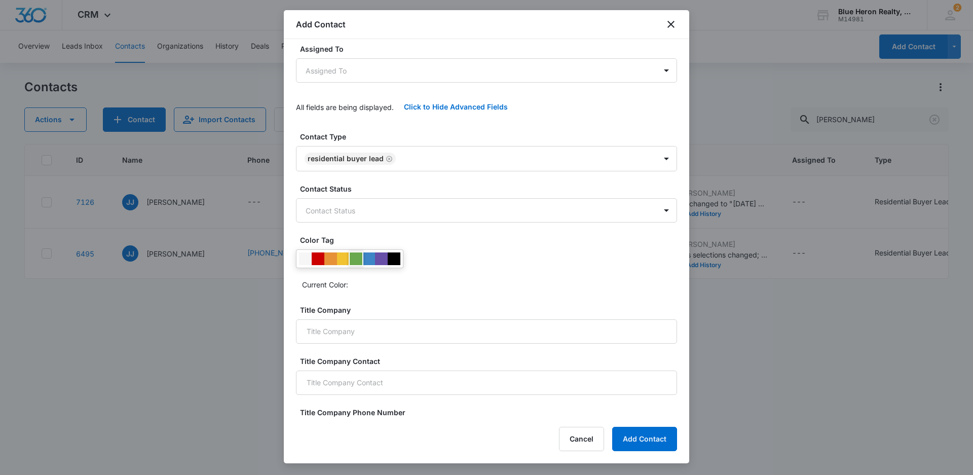
click at [354, 258] on div at bounding box center [356, 258] width 13 height 13
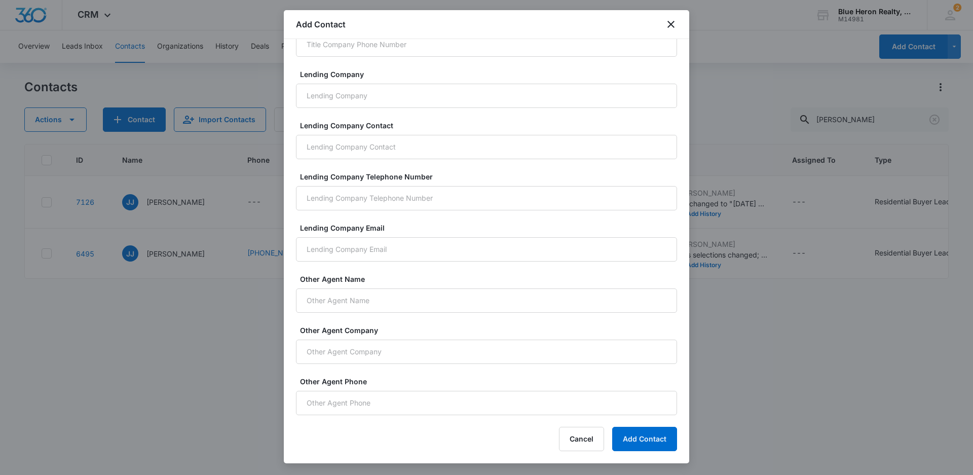
scroll to position [665, 0]
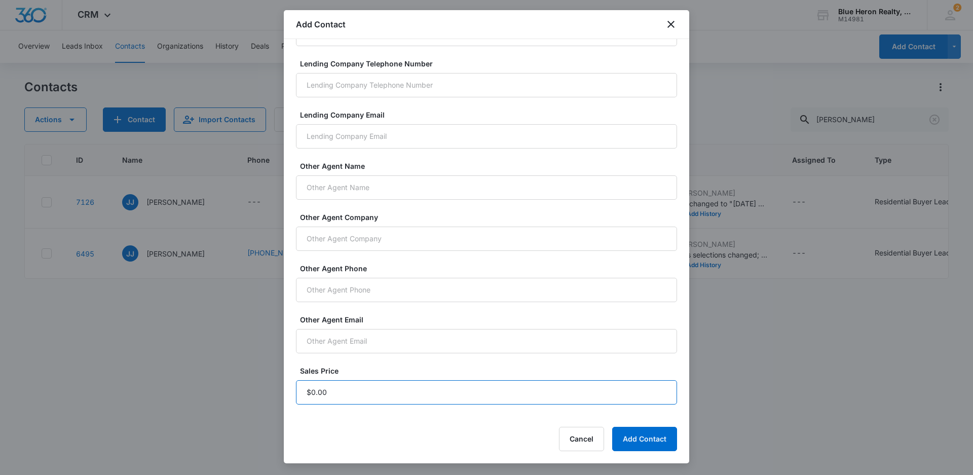
click at [346, 396] on input "Sales Price" at bounding box center [486, 392] width 381 height 24
type input "$1.00"
click at [635, 437] on button "Add Contact" at bounding box center [644, 439] width 65 height 24
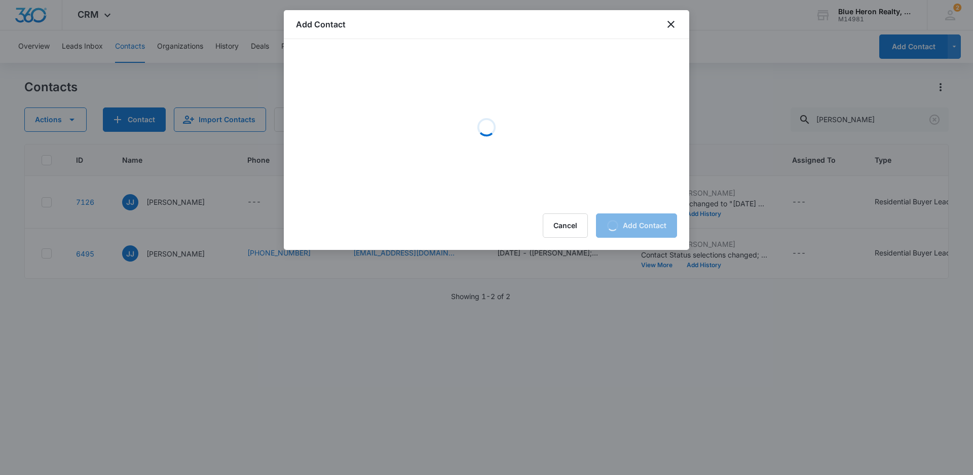
scroll to position [0, 0]
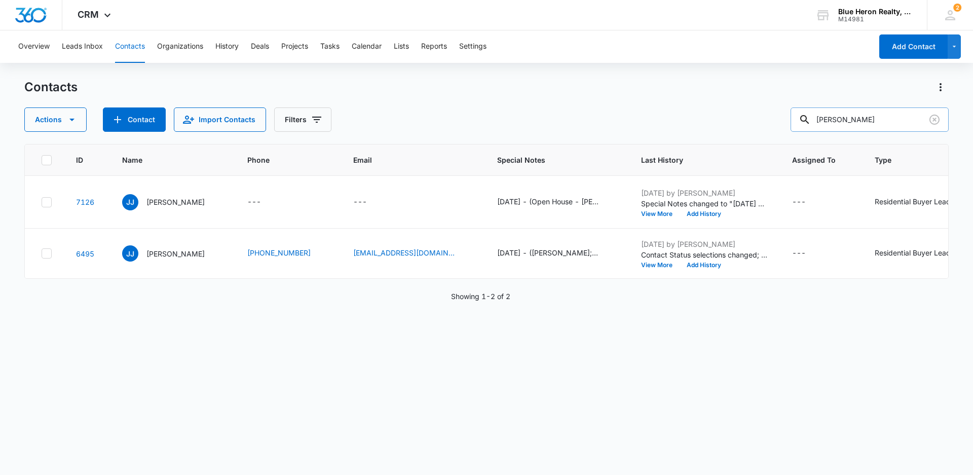
click at [879, 121] on input "[PERSON_NAME]" at bounding box center [870, 119] width 158 height 24
drag, startPoint x: 880, startPoint y: 121, endPoint x: 820, endPoint y: 120, distance: 59.8
click at [826, 126] on input "[PERSON_NAME]" at bounding box center [870, 119] width 158 height 24
type input "[PERSON_NAME] Jingil [PERSON_NAME]"
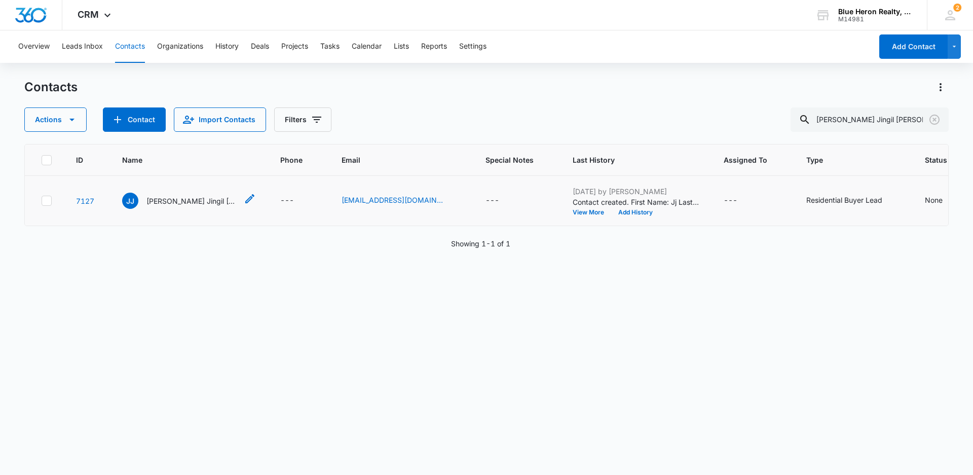
click at [182, 200] on p "[PERSON_NAME] Jingil [PERSON_NAME]" at bounding box center [191, 201] width 91 height 11
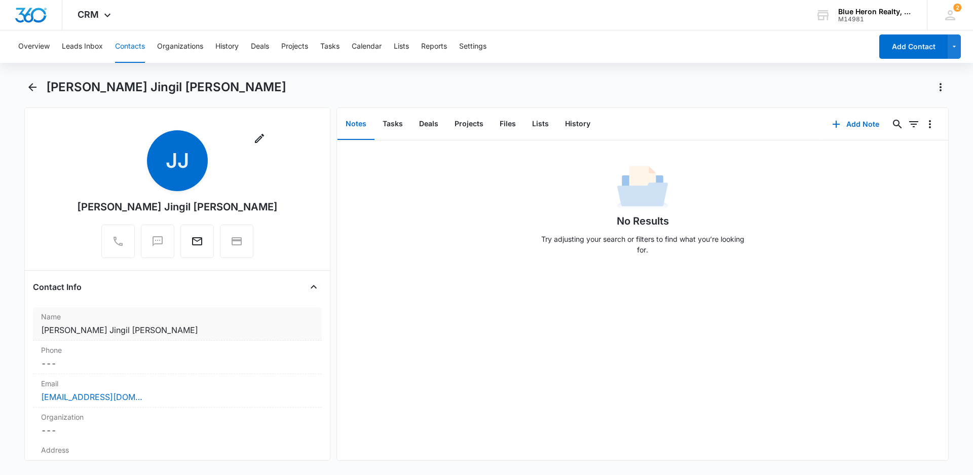
click at [169, 321] on label "Name" at bounding box center [177, 316] width 273 height 11
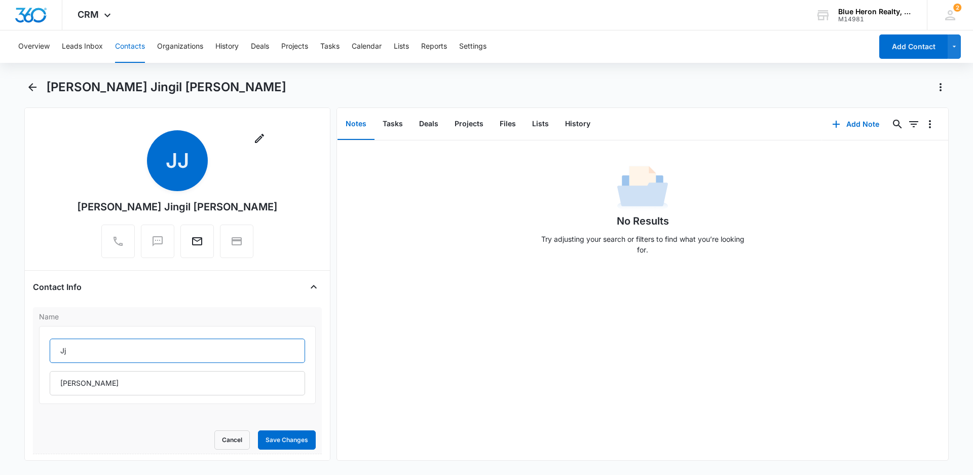
click at [87, 354] on input "Jj" at bounding box center [177, 351] width 255 height 24
type input "JJ"
click at [276, 441] on button "Save Changes" at bounding box center [287, 439] width 58 height 19
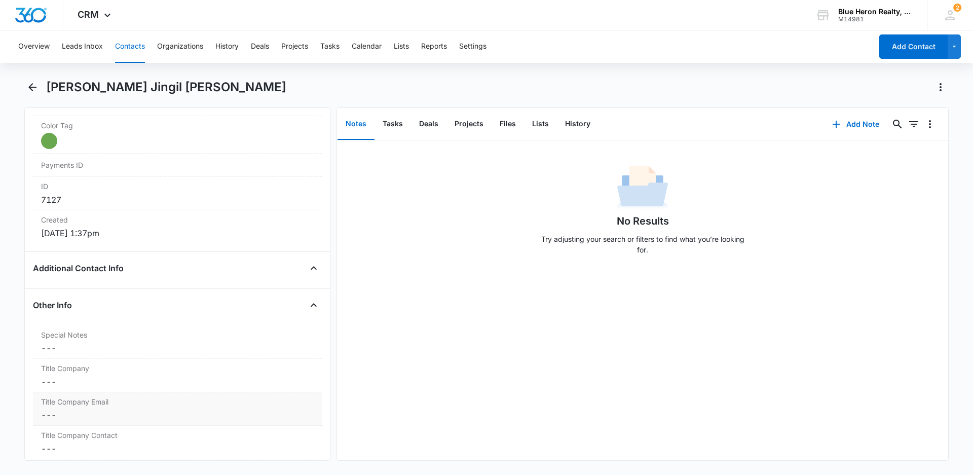
scroll to position [608, 0]
click at [53, 345] on dd "Cancel Save Changes ---" at bounding box center [177, 344] width 273 height 12
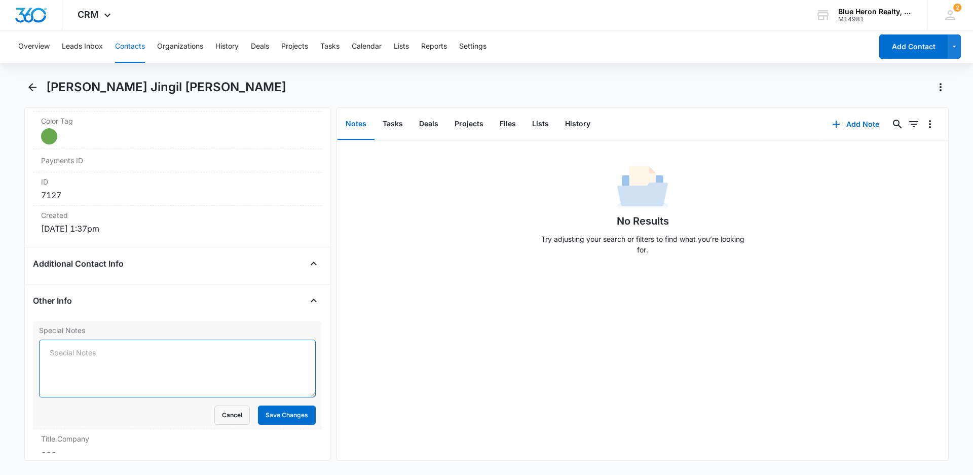
click at [51, 357] on textarea "Special Notes" at bounding box center [177, 369] width 277 height 58
paste textarea "[DATE] - (Open House - Bedstraw Ct. - [DATE]) - originally assigned to LZ - [PE…"
drag, startPoint x: 87, startPoint y: 352, endPoint x: 0, endPoint y: 352, distance: 86.7
click at [0, 352] on main "[PERSON_NAME] Jingil [PERSON_NAME] Remove [PERSON_NAME] [PERSON_NAME] Jingil [P…" at bounding box center [486, 276] width 973 height 394
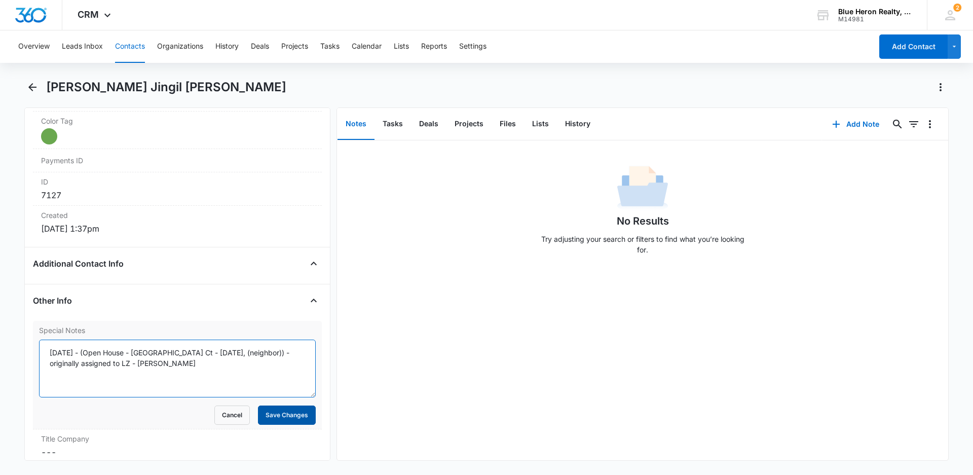
type textarea "[DATE] - (Open House - [GEOGRAPHIC_DATA] Ct - [DATE], (neighbor)) - originally …"
click at [258, 417] on button "Save Changes" at bounding box center [287, 415] width 58 height 19
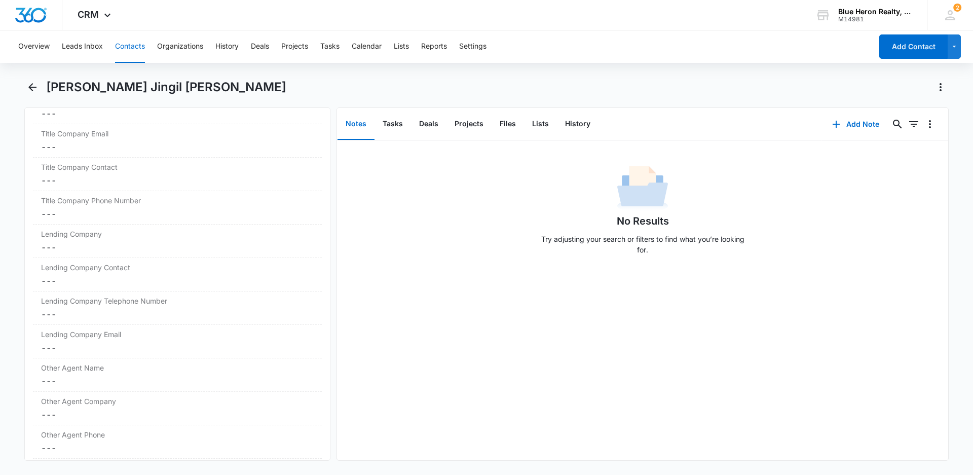
scroll to position [963, 0]
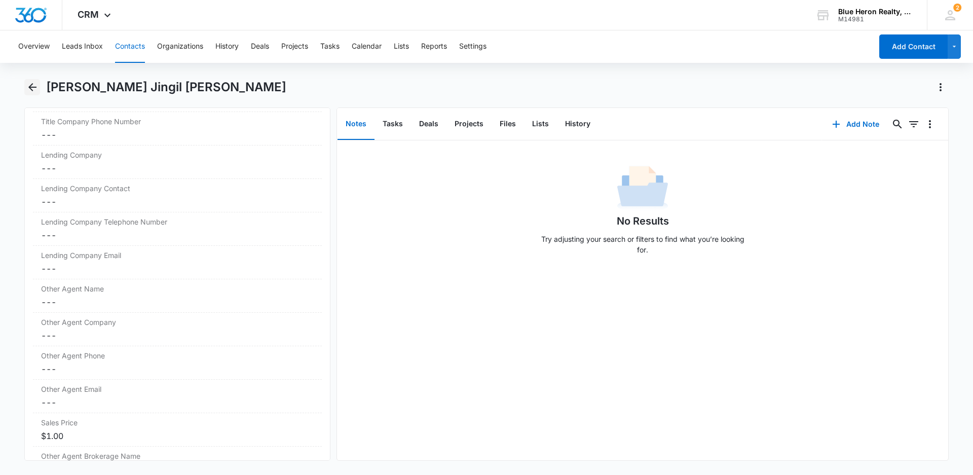
click at [33, 86] on icon "Back" at bounding box center [32, 87] width 12 height 12
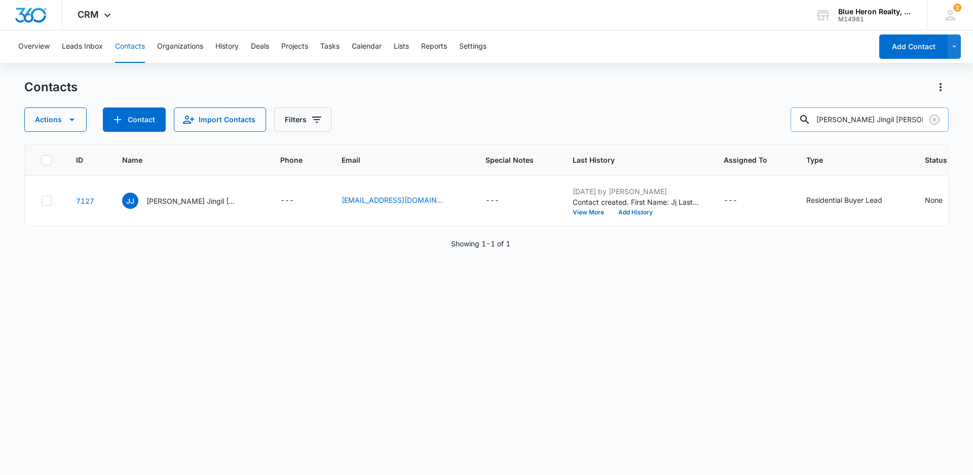
drag, startPoint x: 898, startPoint y: 118, endPoint x: 804, endPoint y: 114, distance: 93.4
click at [804, 114] on input "[PERSON_NAME] Jingil [PERSON_NAME]" at bounding box center [870, 119] width 158 height 24
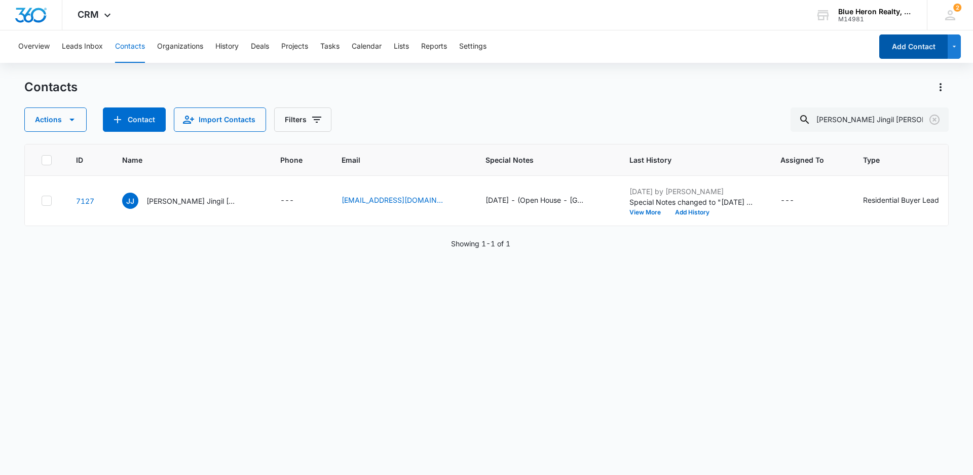
click at [914, 51] on button "Add Contact" at bounding box center [913, 46] width 68 height 24
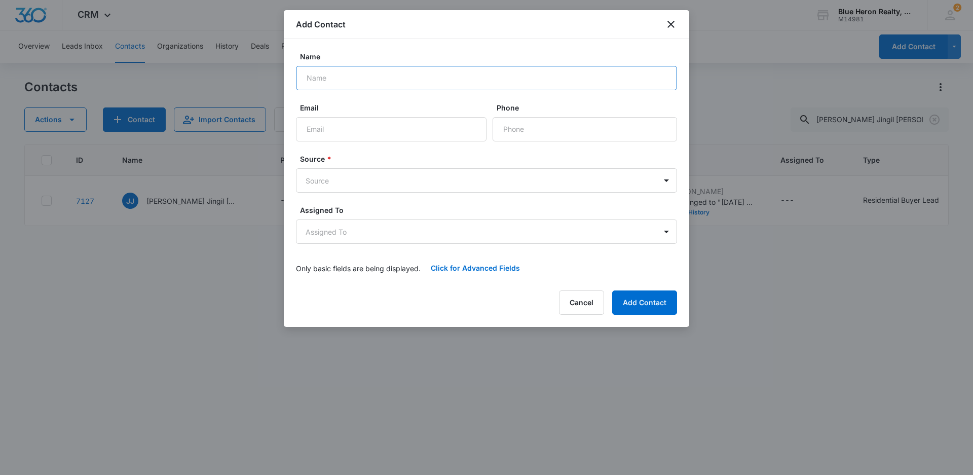
click at [350, 85] on input "Name" at bounding box center [486, 78] width 381 height 24
type input "[PERSON_NAME]"
click at [668, 180] on body "CRM Apps Reputation Websites Forms CRM Email Social Shop Payments POS Content A…" at bounding box center [486, 237] width 973 height 475
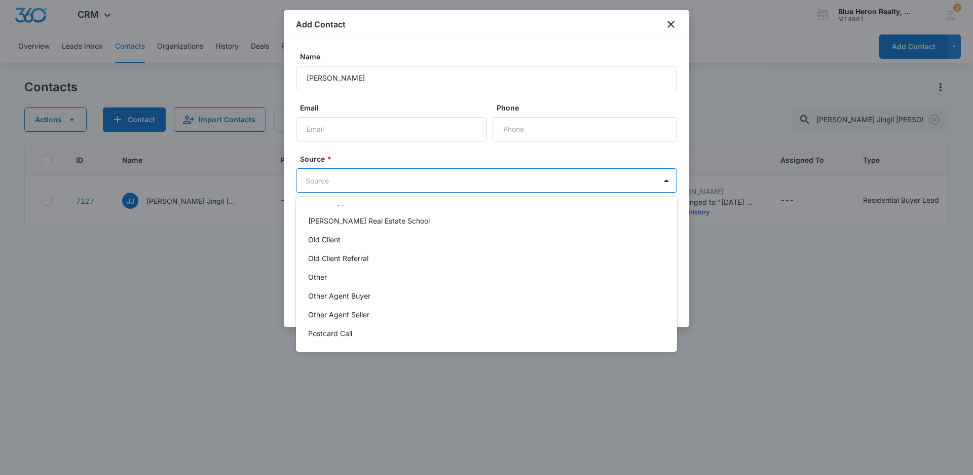
scroll to position [203, 0]
click at [321, 277] on p "Other" at bounding box center [317, 276] width 19 height 11
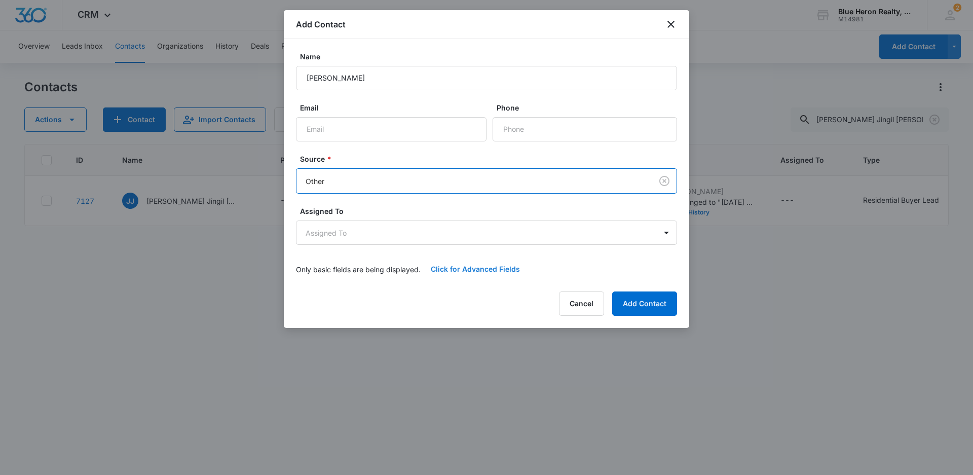
click at [459, 266] on button "Click for Advanced Fields" at bounding box center [475, 269] width 109 height 24
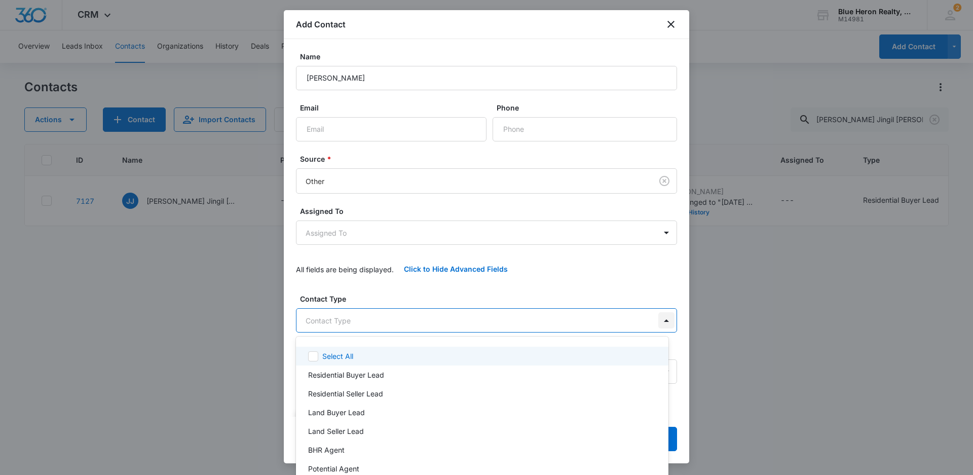
click at [657, 320] on body "CRM Apps Reputation Websites Forms CRM Email Social Shop Payments POS Content A…" at bounding box center [486, 237] width 973 height 475
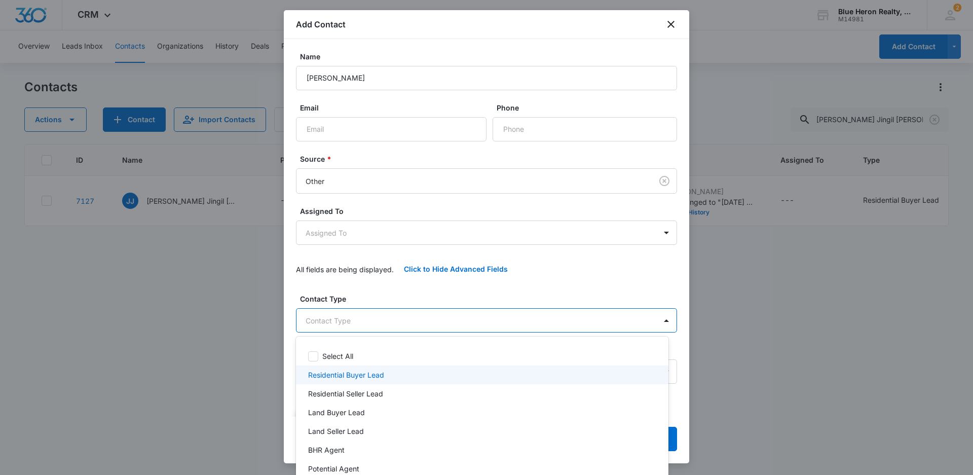
click at [358, 373] on p "Residential Buyer Lead" at bounding box center [346, 375] width 76 height 11
drag, startPoint x: 685, startPoint y: 168, endPoint x: 698, endPoint y: 269, distance: 102.2
click at [698, 269] on div at bounding box center [486, 237] width 973 height 475
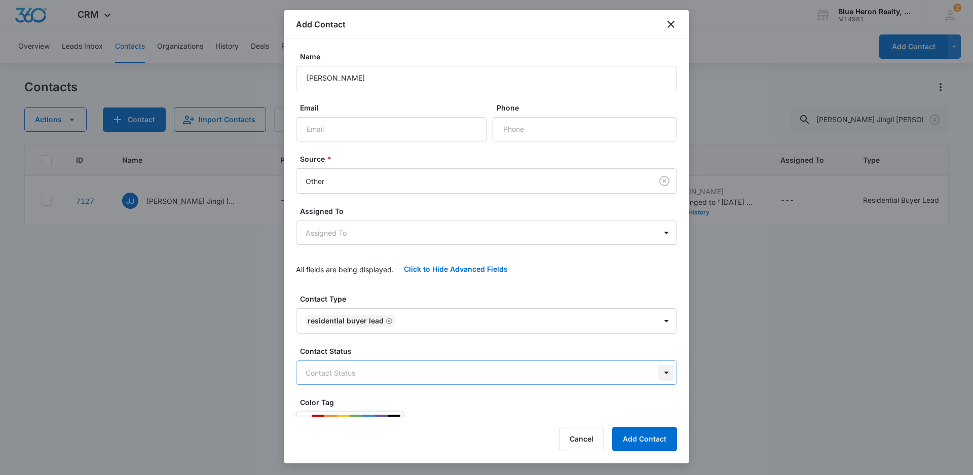
click at [655, 374] on body "CRM Apps Reputation Websites Forms CRM Email Social Shop Payments POS Content A…" at bounding box center [486, 237] width 973 height 475
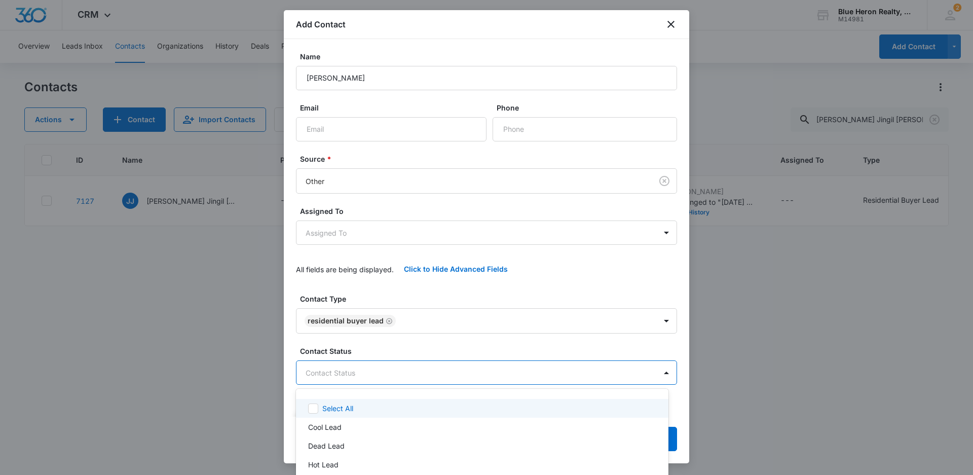
click at [757, 340] on div at bounding box center [486, 237] width 973 height 475
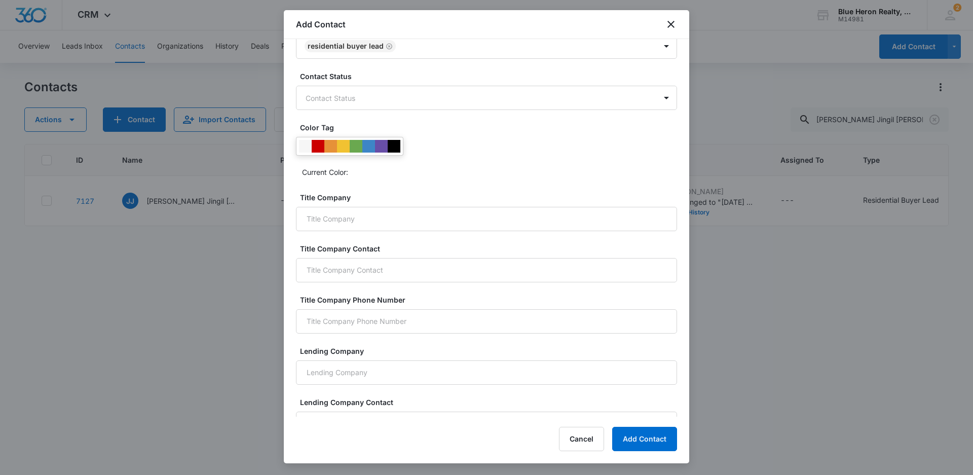
scroll to position [351, 0]
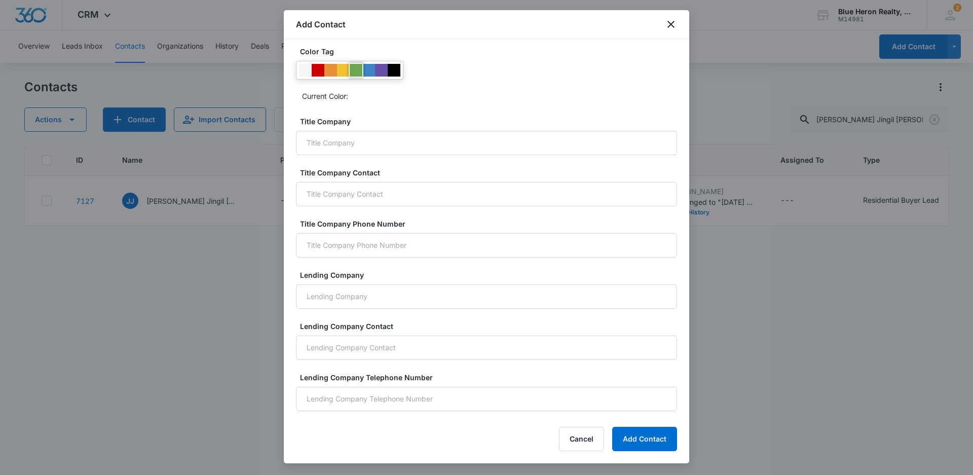
click at [356, 70] on div at bounding box center [356, 70] width 13 height 13
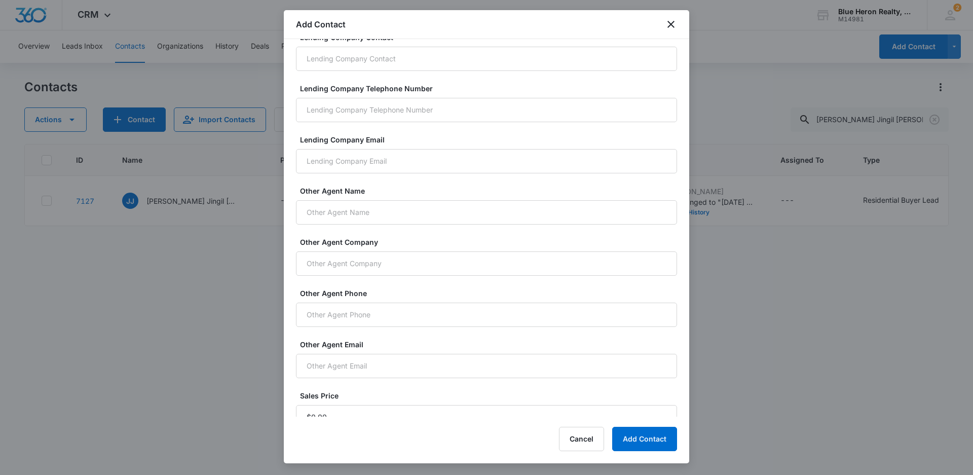
scroll to position [665, 0]
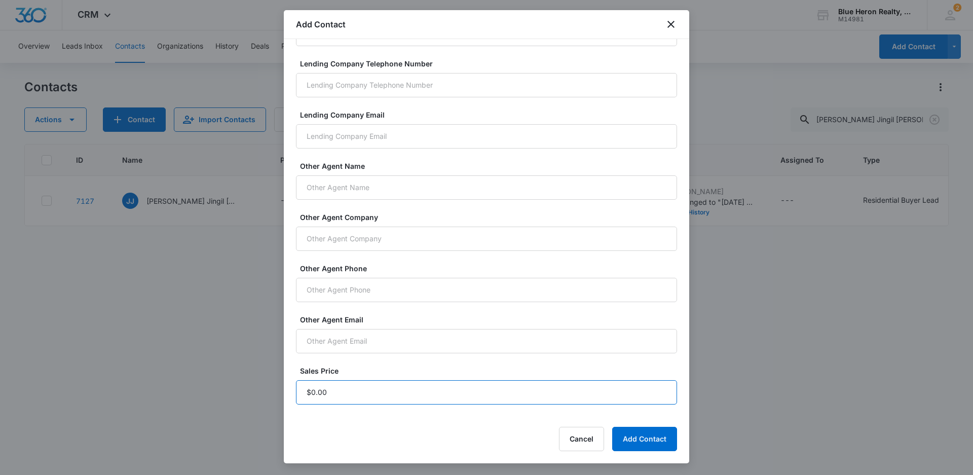
click at [342, 394] on input "Sales Price" at bounding box center [486, 392] width 381 height 24
type input "$1.00"
click at [638, 439] on button "Add Contact" at bounding box center [644, 439] width 65 height 24
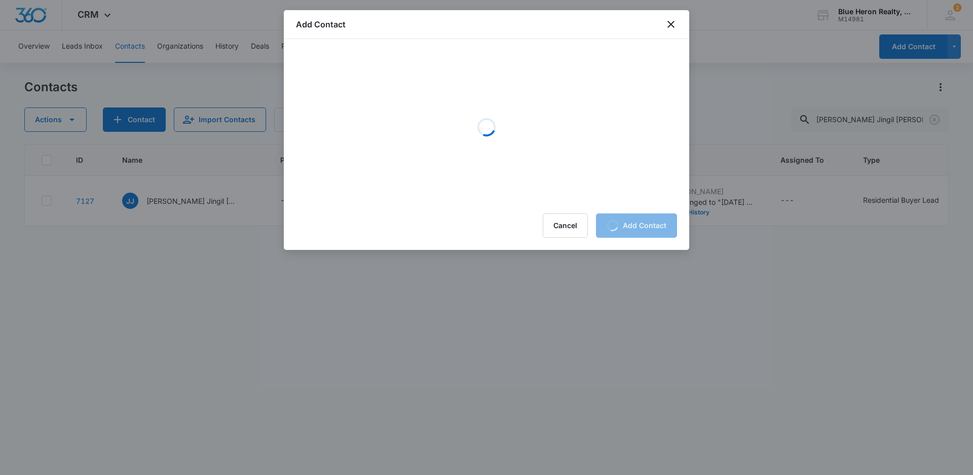
scroll to position [0, 0]
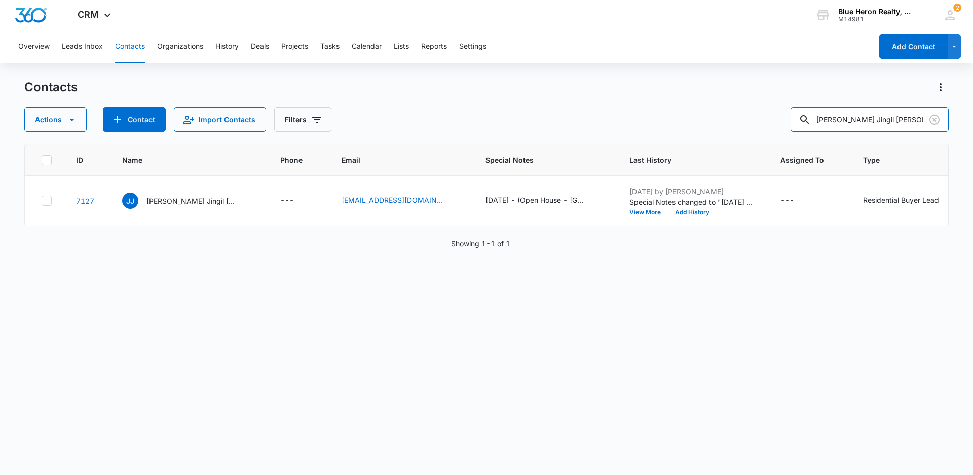
drag, startPoint x: 901, startPoint y: 120, endPoint x: 791, endPoint y: 137, distance: 111.4
click at [791, 137] on div "Contacts Actions Contact Import Contacts Filters [PERSON_NAME] Jingil [PERSON_N…" at bounding box center [486, 276] width 925 height 395
type input "[PERSON_NAME]"
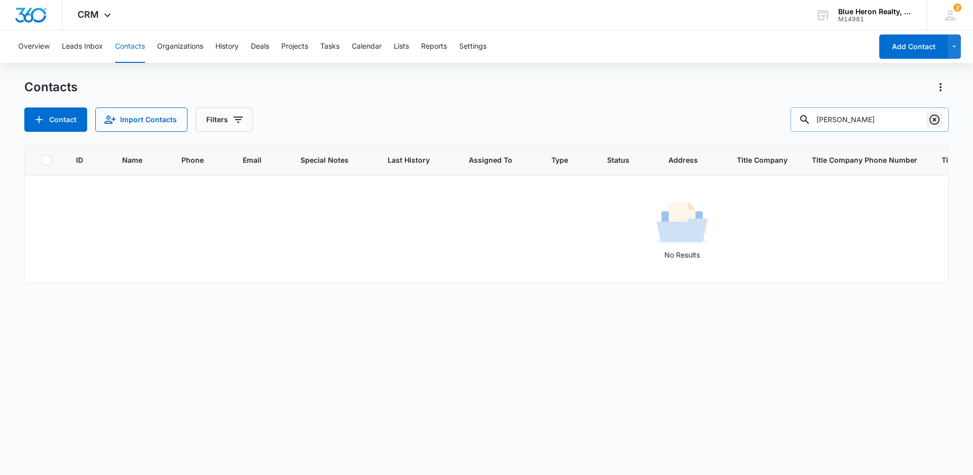
click at [933, 119] on icon "Clear" at bounding box center [935, 120] width 12 height 12
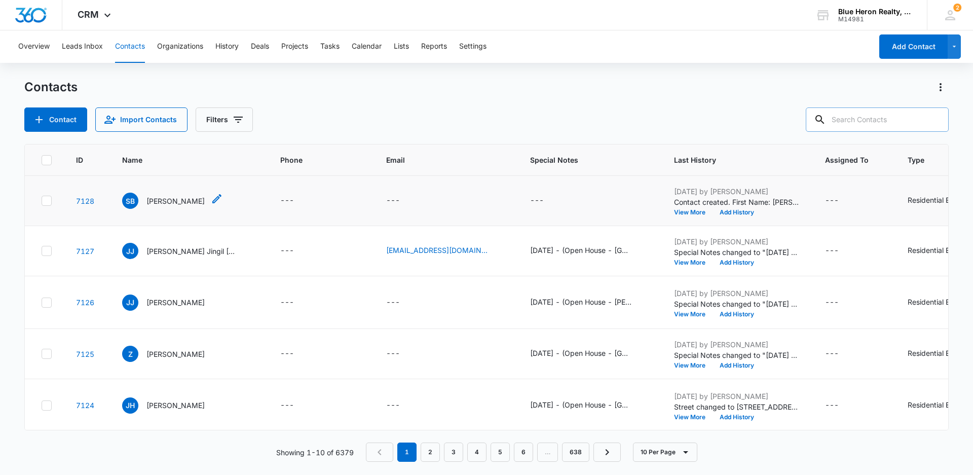
click at [162, 202] on p "[PERSON_NAME]" at bounding box center [175, 201] width 58 height 11
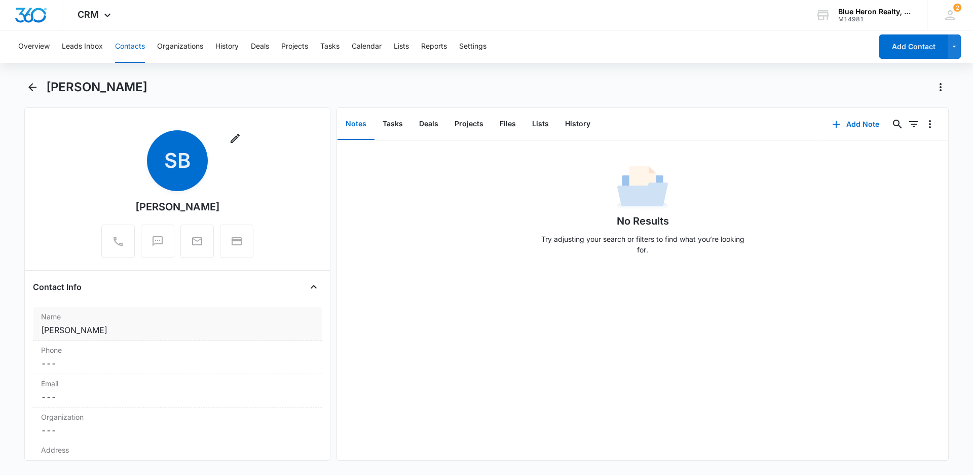
click at [122, 329] on dd "Cancel Save Changes [PERSON_NAME]" at bounding box center [177, 330] width 273 height 12
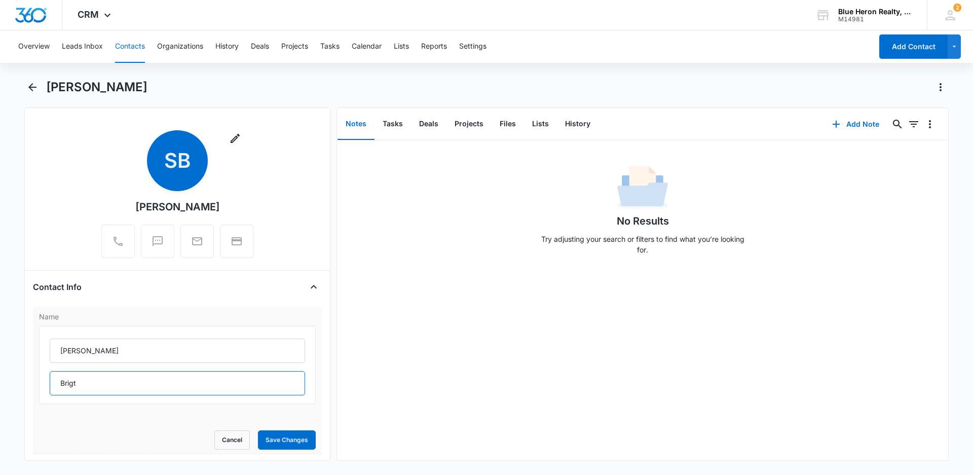
click at [84, 383] on input "Brigt" at bounding box center [177, 383] width 255 height 24
type input "Bright"
click at [284, 444] on button "Save Changes" at bounding box center [287, 439] width 58 height 19
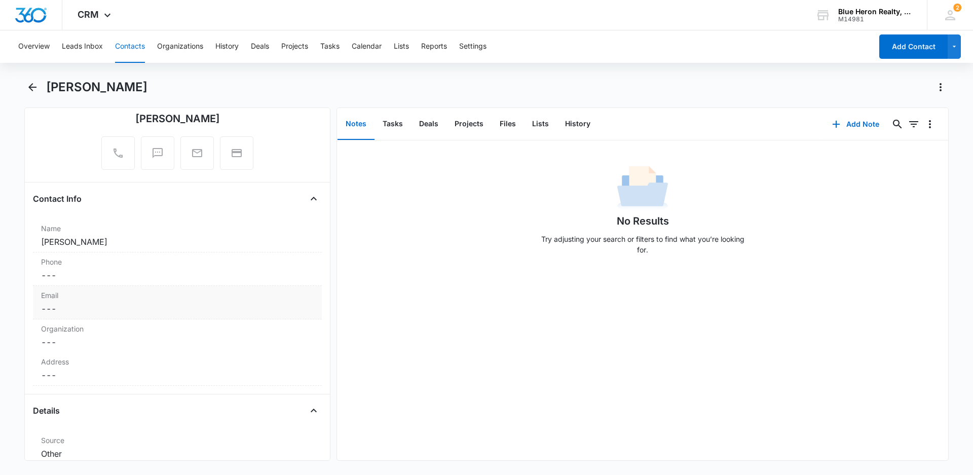
scroll to position [101, 0]
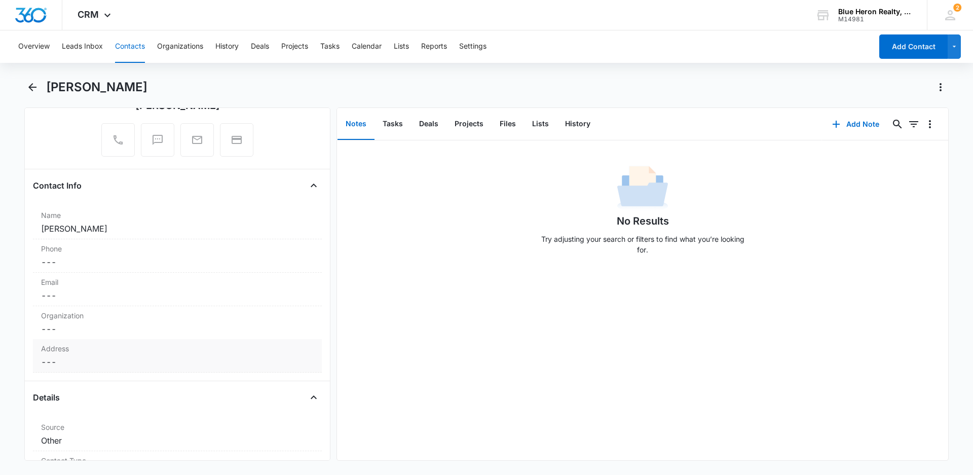
click at [74, 364] on dd "Cancel Save Changes ---" at bounding box center [177, 362] width 273 height 12
drag, startPoint x: 77, startPoint y: 380, endPoint x: 82, endPoint y: 378, distance: 5.3
click at [77, 380] on input "text" at bounding box center [177, 383] width 255 height 24
type input "17 [PERSON_NAME]"
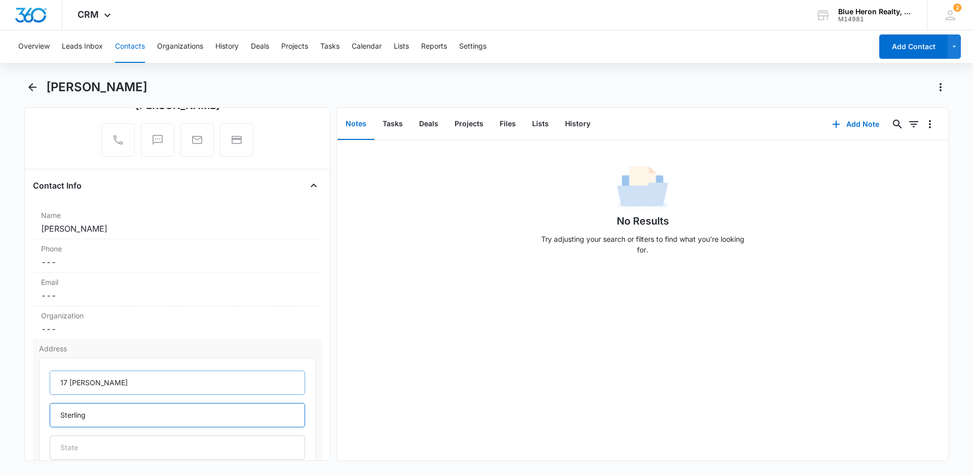
type input "Sterling"
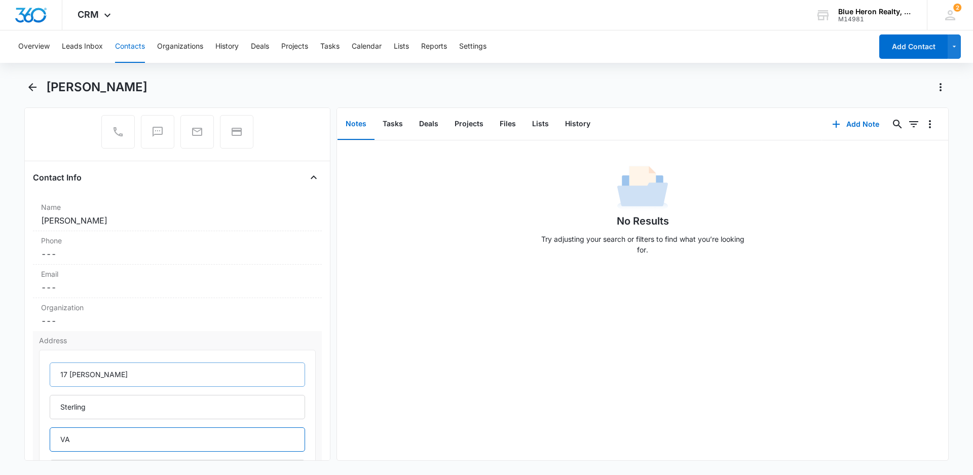
type input "VA"
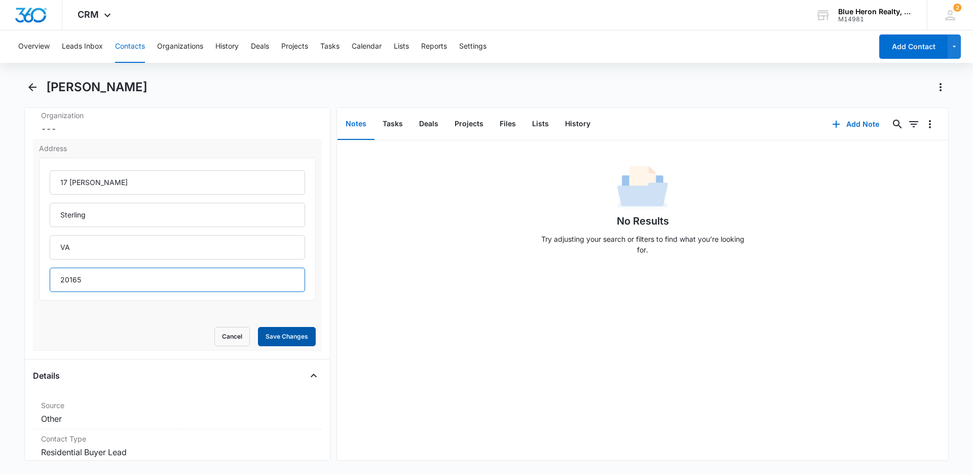
type input "20165"
click at [270, 337] on button "Save Changes" at bounding box center [287, 336] width 58 height 19
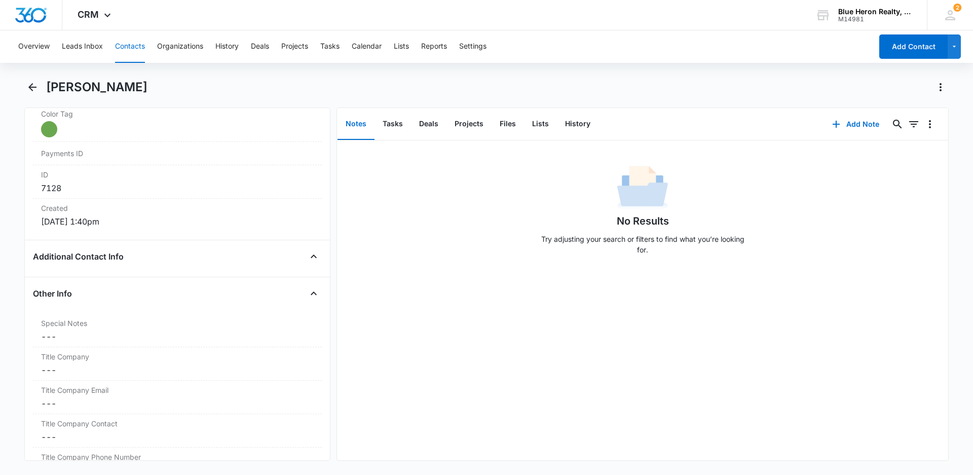
scroll to position [637, 0]
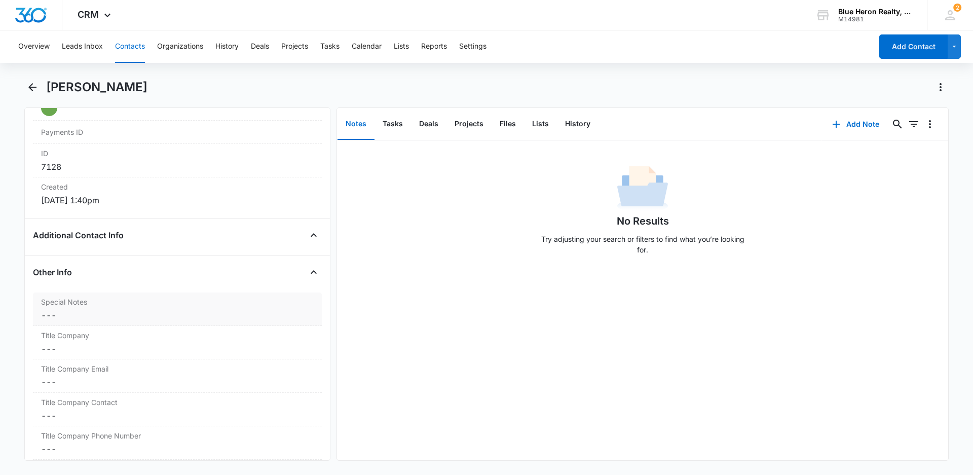
drag, startPoint x: 62, startPoint y: 317, endPoint x: 80, endPoint y: 319, distance: 18.4
click at [63, 317] on dd "Cancel Save Changes ---" at bounding box center [177, 315] width 273 height 12
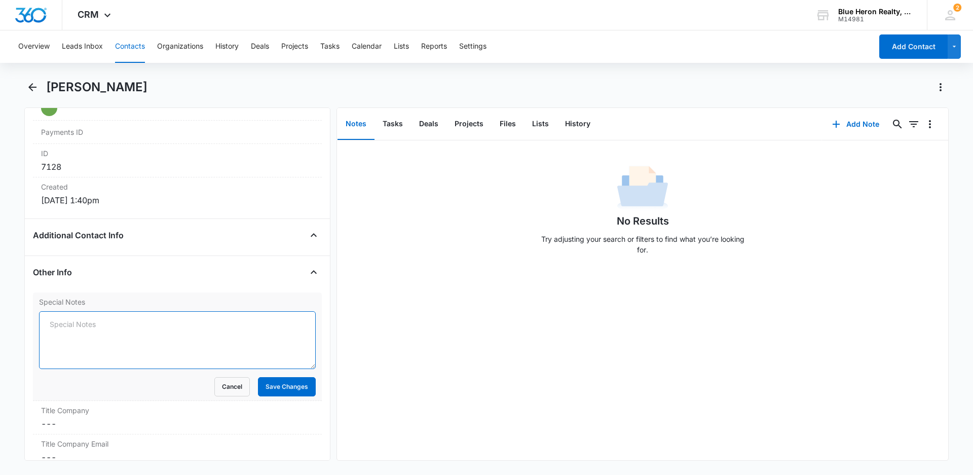
click at [46, 326] on textarea "Special Notes" at bounding box center [177, 340] width 277 height 58
paste textarea "[DATE] - (Open House - Bedstraw Ct. - [DATE]) - originally assigned to LZ - [PE…"
drag, startPoint x: 50, startPoint y: 324, endPoint x: 85, endPoint y: 327, distance: 35.6
click at [85, 327] on textarea "[DATE] - (Open House - Bedstraw Ct. - [DATE]) - originally assigned to LZ - [PE…" at bounding box center [177, 340] width 277 height 58
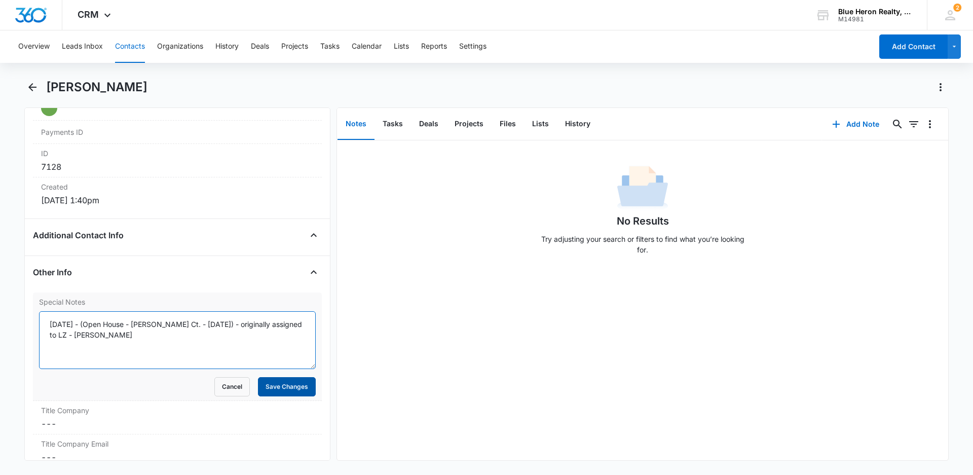
type textarea "[DATE] - (Open House - [PERSON_NAME] Ct. - [DATE]) - originally assigned to LZ …"
drag, startPoint x: 282, startPoint y: 384, endPoint x: 299, endPoint y: 386, distance: 16.9
click at [281, 384] on button "Save Changes" at bounding box center [287, 386] width 58 height 19
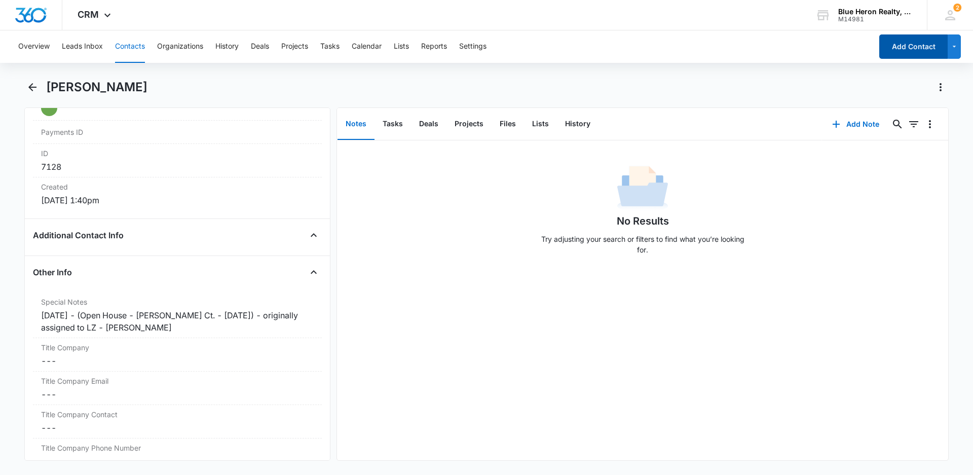
click at [900, 47] on button "Add Contact" at bounding box center [913, 46] width 68 height 24
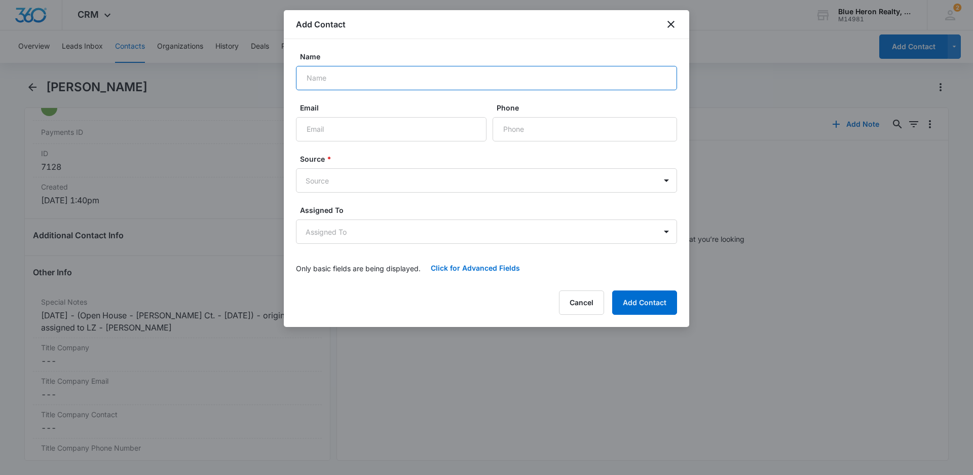
click at [347, 76] on input "Name" at bounding box center [486, 78] width 381 height 24
type input "[PERSON_NAME]"
type input "[PERSON_NAME]..[PERSON_NAME][EMAIL_ADDRESS][DOMAIN_NAME]"
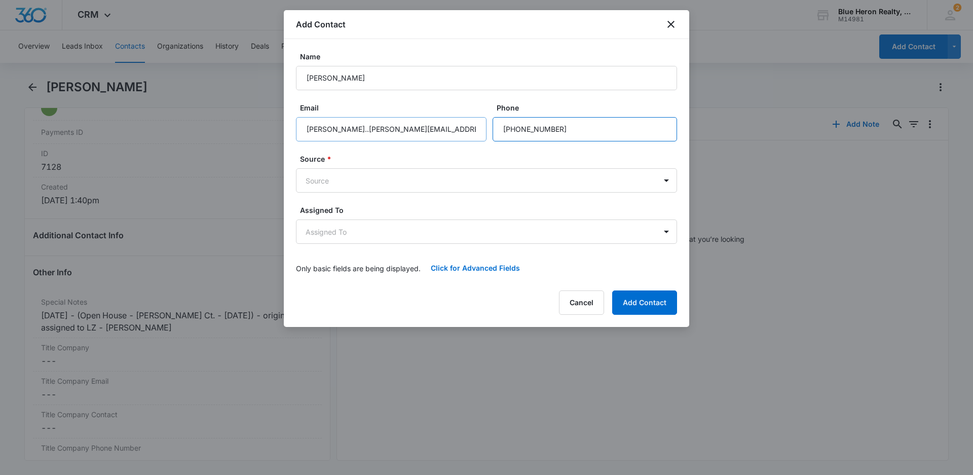
type input "[PHONE_NUMBER]"
click at [325, 131] on input "[PERSON_NAME]..[PERSON_NAME][EMAIL_ADDRESS][DOMAIN_NAME]" at bounding box center [391, 129] width 191 height 24
type input "[PERSON_NAME][EMAIL_ADDRESS][PERSON_NAME][DOMAIN_NAME]"
click at [502, 180] on body "CRM Apps Reputation Websites Forms CRM Email Social Shop Payments POS Content A…" at bounding box center [486, 237] width 973 height 475
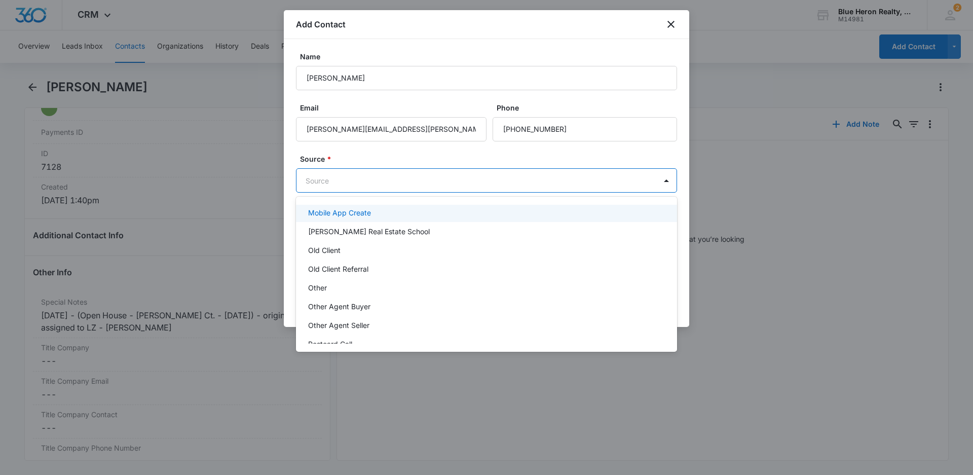
scroll to position [203, 0]
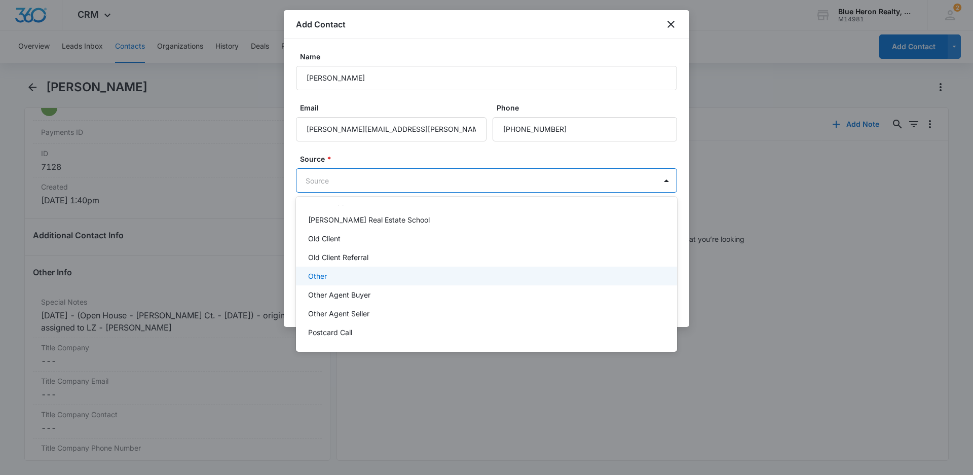
click at [321, 275] on p "Other" at bounding box center [317, 276] width 19 height 11
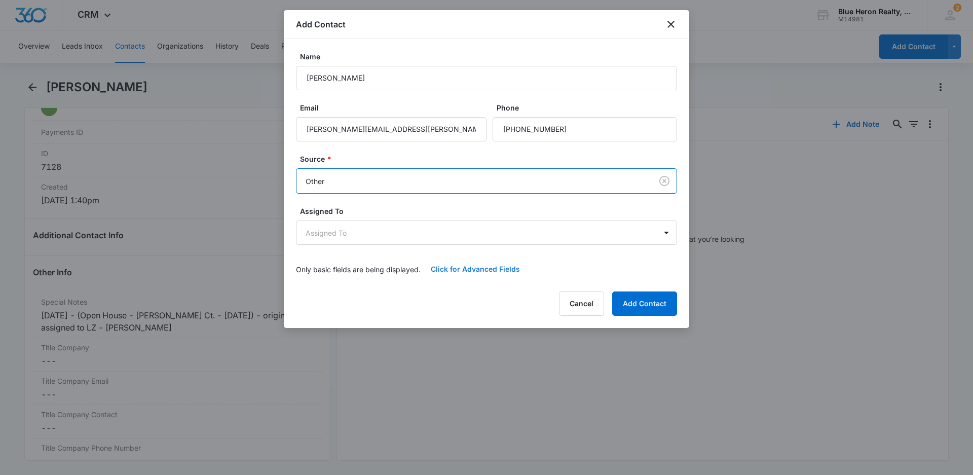
click at [471, 269] on button "Click for Advanced Fields" at bounding box center [475, 269] width 109 height 24
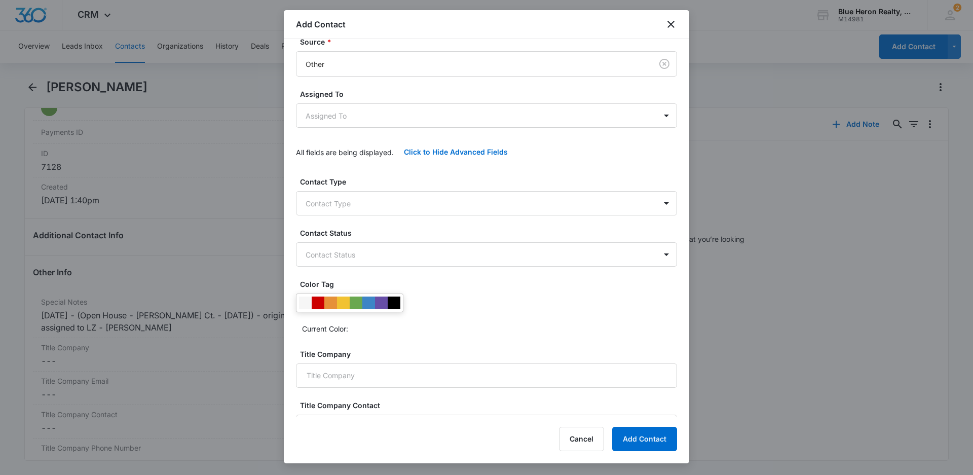
scroll to position [140, 0]
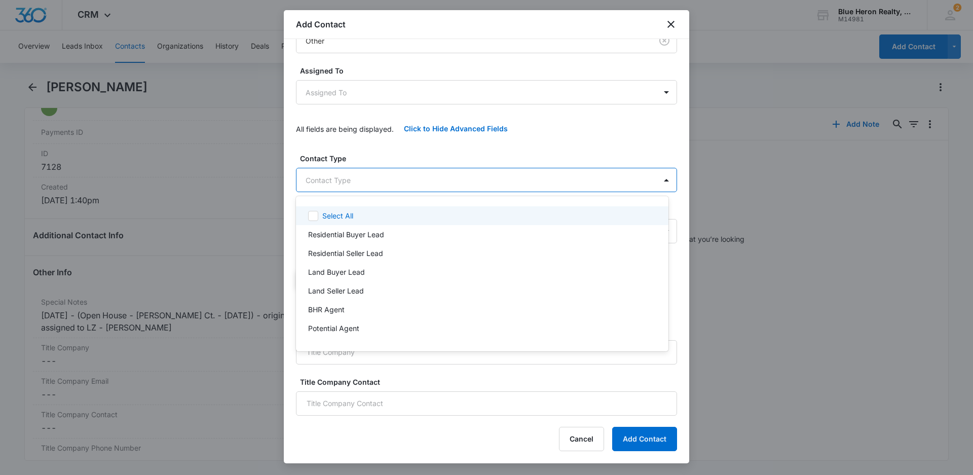
click at [379, 179] on body "CRM Apps Reputation Websites Forms CRM Email Social Shop Payments POS Content A…" at bounding box center [486, 237] width 973 height 475
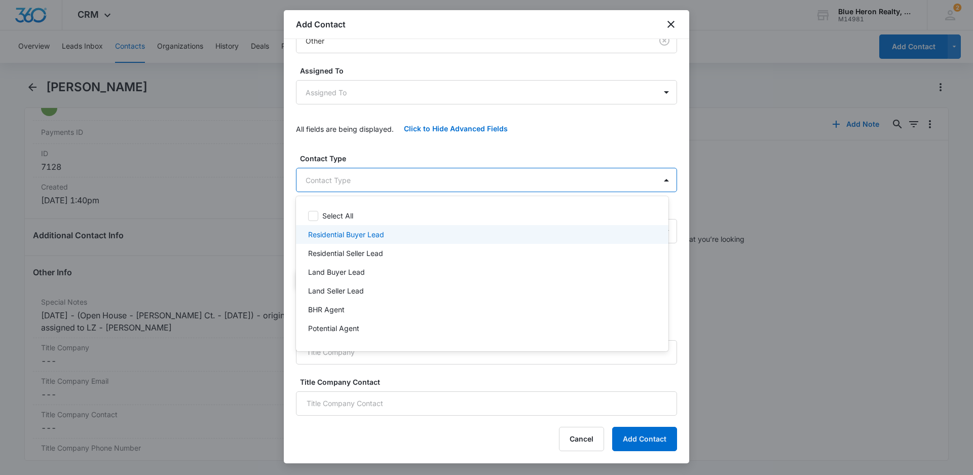
click at [376, 236] on p "Residential Buyer Lead" at bounding box center [346, 234] width 76 height 11
drag, startPoint x: 685, startPoint y: 184, endPoint x: 680, endPoint y: 271, distance: 87.4
click at [680, 271] on div at bounding box center [486, 237] width 973 height 475
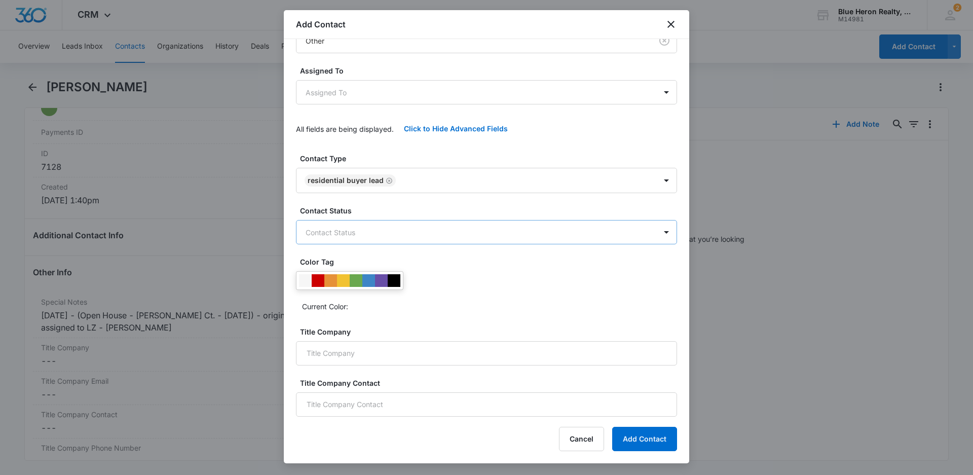
click at [643, 234] on body "CRM Apps Reputation Websites Forms CRM Email Social Shop Payments POS Content A…" at bounding box center [486, 237] width 973 height 475
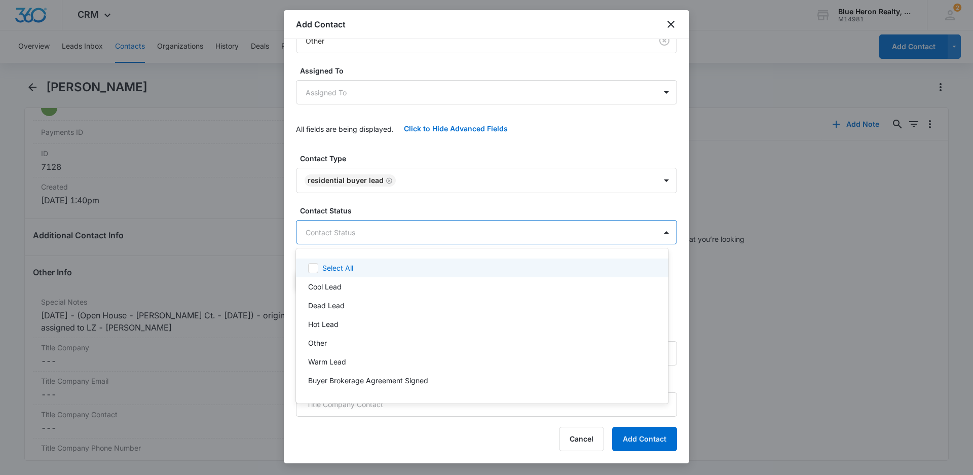
click at [741, 268] on div at bounding box center [486, 237] width 973 height 475
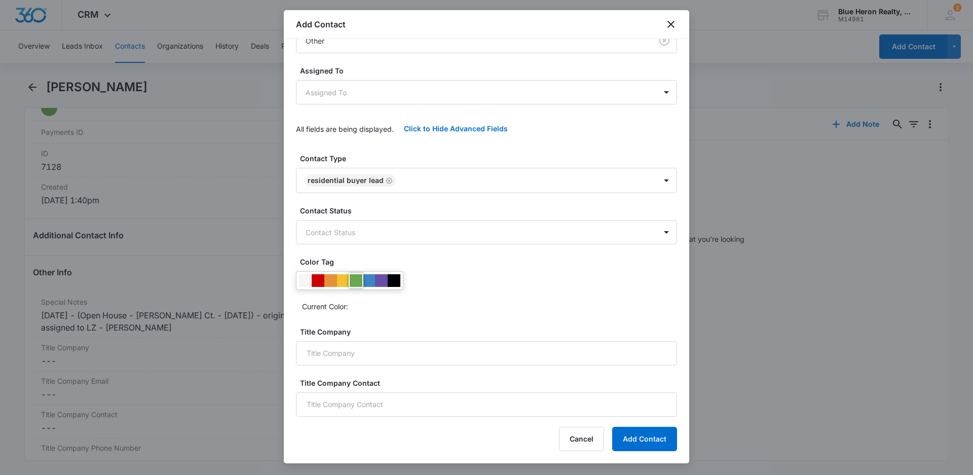
click at [356, 279] on div at bounding box center [356, 280] width 13 height 13
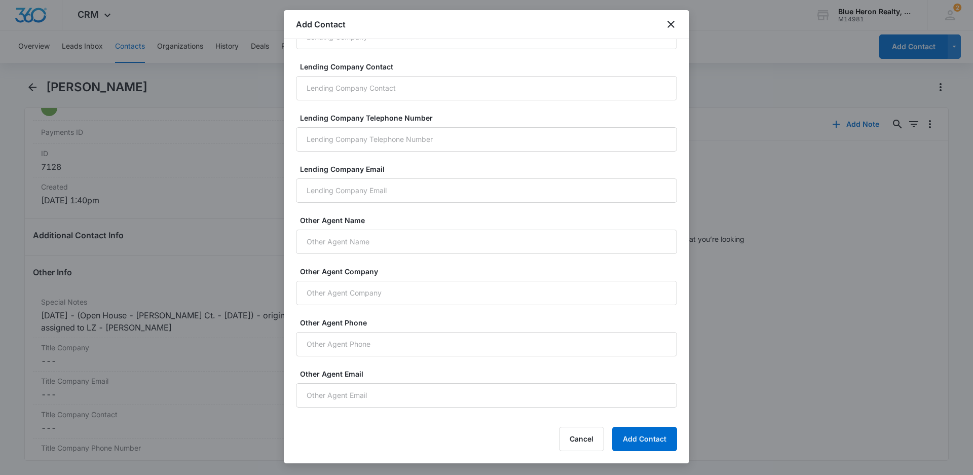
scroll to position [665, 0]
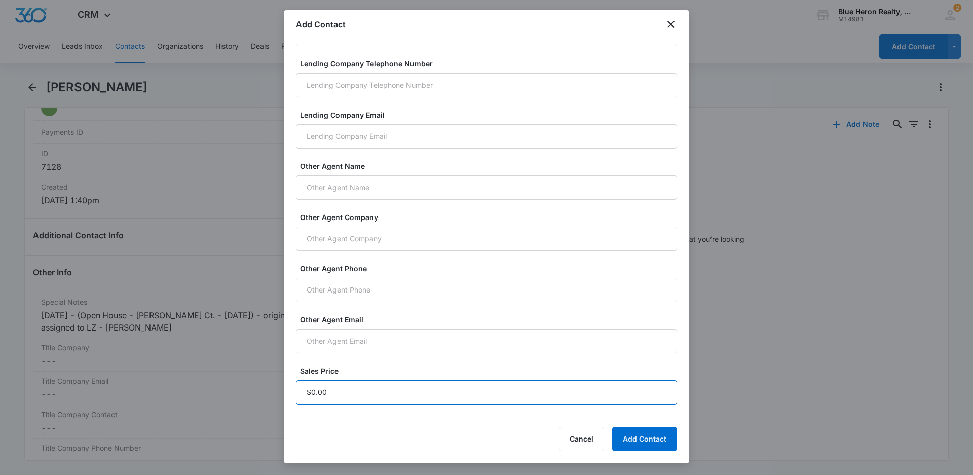
drag, startPoint x: 326, startPoint y: 389, endPoint x: 347, endPoint y: 390, distance: 20.3
click at [327, 390] on input "Sales Price" at bounding box center [486, 392] width 381 height 24
type input "$1.00"
click at [636, 434] on button "Add Contact" at bounding box center [644, 439] width 65 height 24
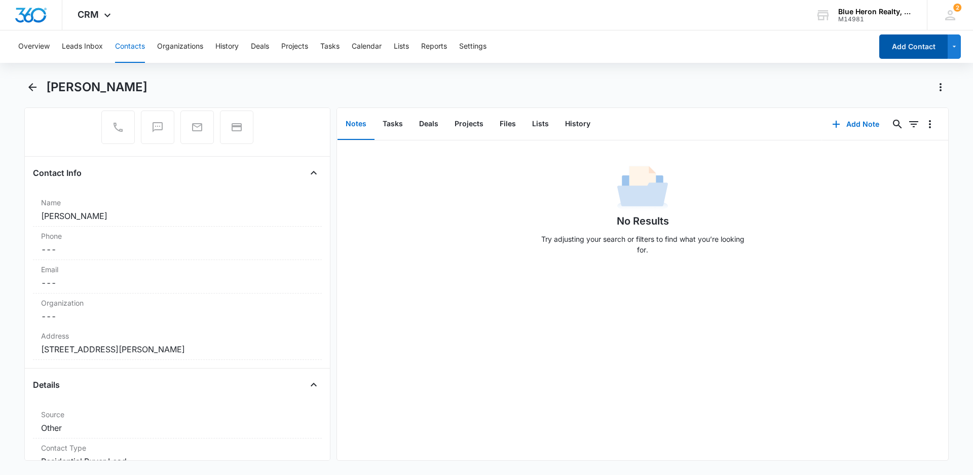
scroll to position [0, 0]
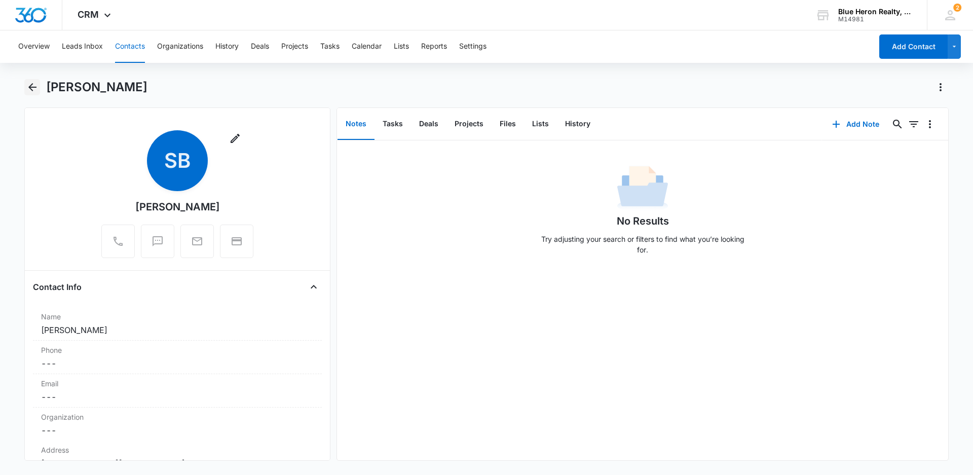
click at [34, 86] on icon "Back" at bounding box center [32, 87] width 12 height 12
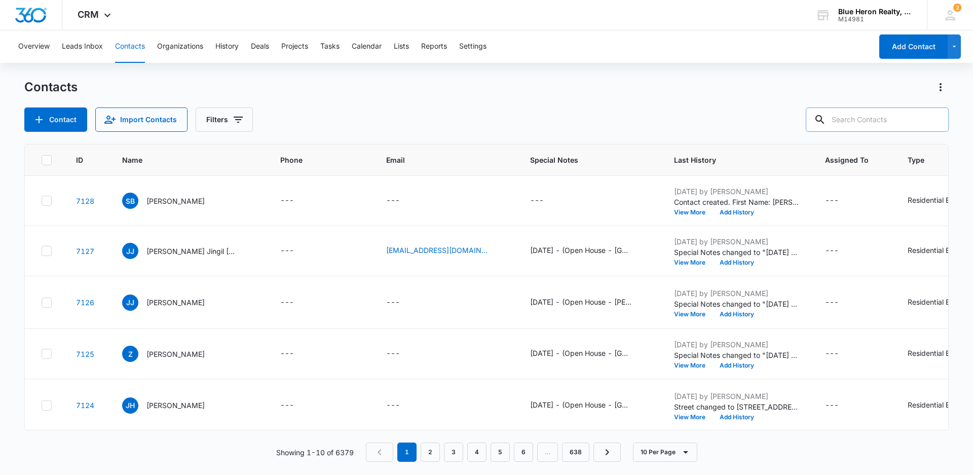
click at [910, 116] on input "text" at bounding box center [877, 119] width 143 height 24
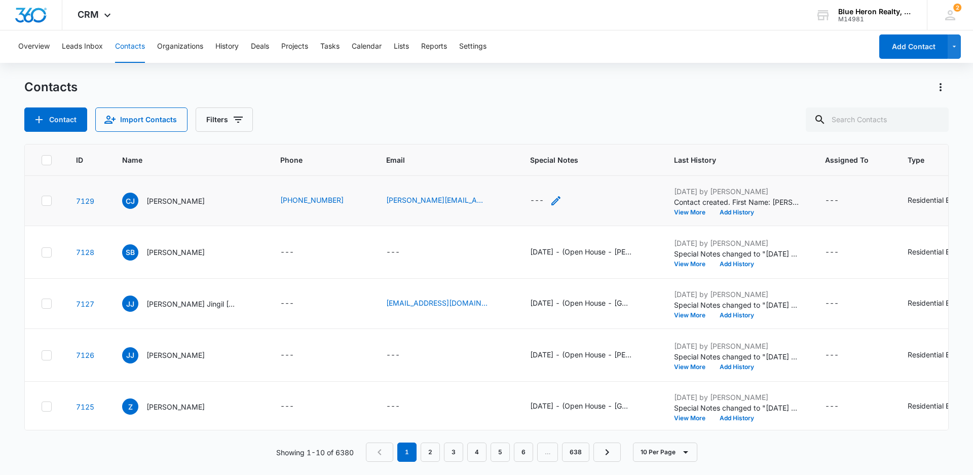
click at [550, 204] on icon "Special Notes - - Select to Edit Field" at bounding box center [556, 201] width 12 height 12
click at [601, 120] on div "Contact Import Contacts Filters" at bounding box center [486, 119] width 925 height 24
drag, startPoint x: 190, startPoint y: 206, endPoint x: 286, endPoint y: 206, distance: 96.3
click at [190, 206] on div "[PERSON_NAME]" at bounding box center [163, 201] width 83 height 16
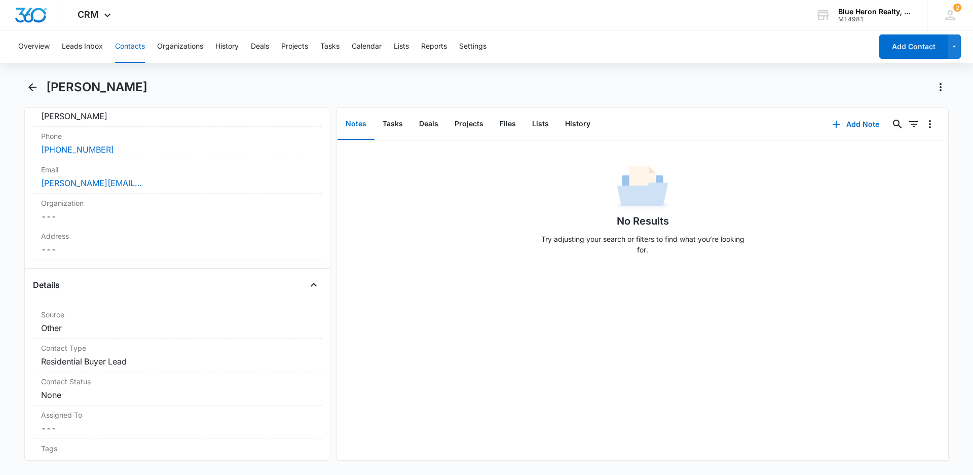
scroll to position [218, 0]
click at [68, 247] on dd "Cancel Save Changes ---" at bounding box center [177, 245] width 273 height 12
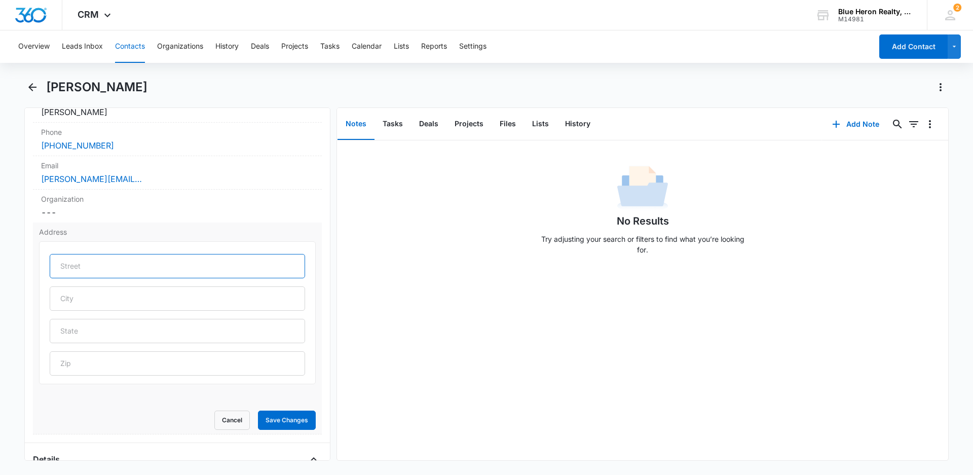
click at [83, 263] on input "text" at bounding box center [177, 266] width 255 height 24
type input "[STREET_ADDRESS]"
type input "Sterling"
type input "VA"
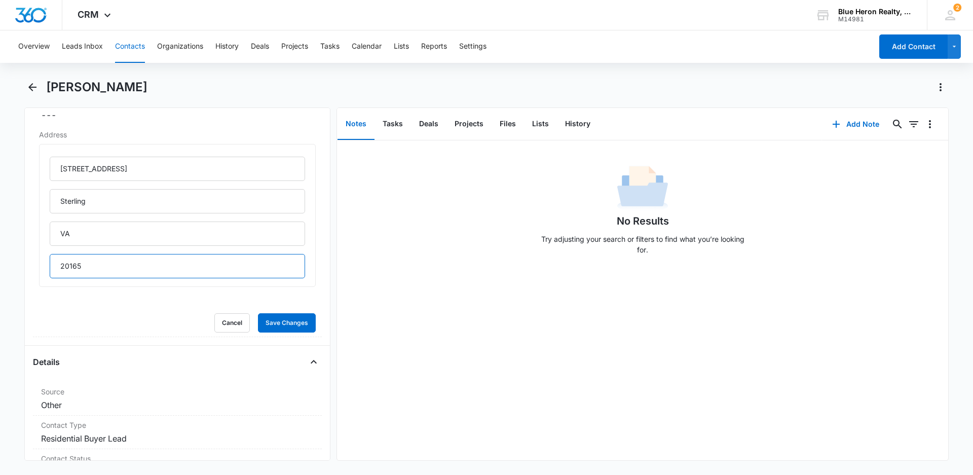
scroll to position [319, 0]
type input "20165"
click at [281, 321] on button "Save Changes" at bounding box center [287, 318] width 58 height 19
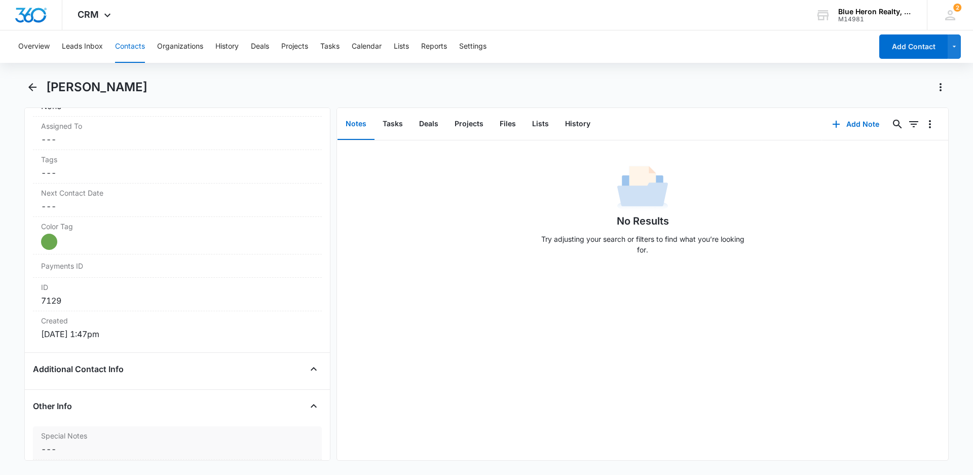
scroll to position [554, 0]
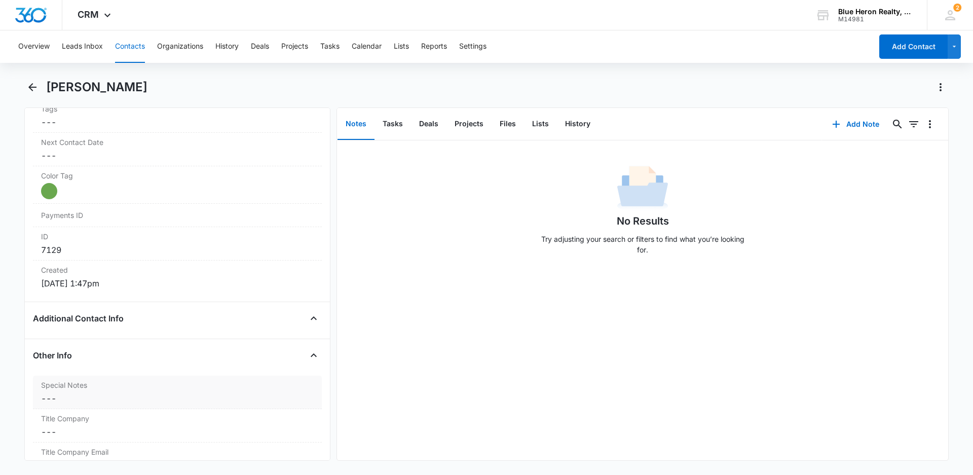
click at [58, 395] on dd "Cancel Save Changes ---" at bounding box center [177, 398] width 273 height 12
click at [52, 406] on textarea "Special Notes" at bounding box center [177, 423] width 277 height 58
paste textarea "[DATE] - (Open House - Bedstraw Ct. - [DATE]) - originally assigned to LZ - [PE…"
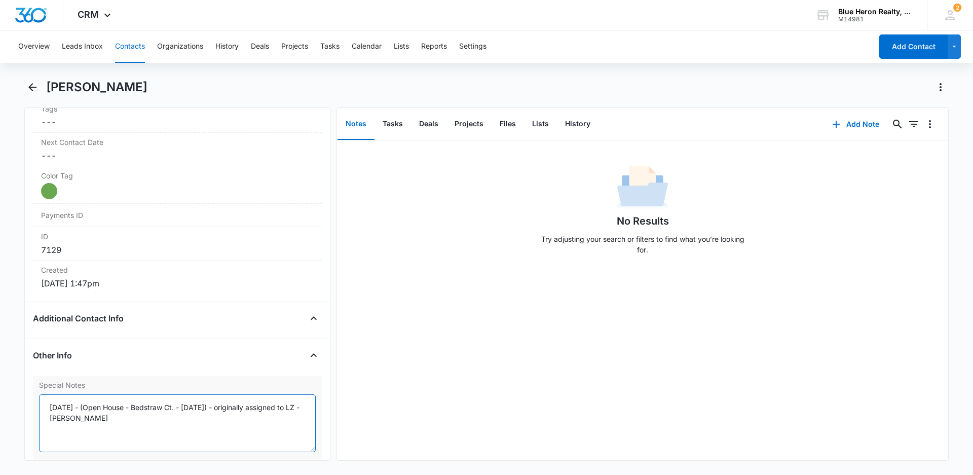
drag, startPoint x: 50, startPoint y: 407, endPoint x: 86, endPoint y: 407, distance: 36.5
click at [86, 407] on textarea "[DATE] - (Open House - Bedstraw Ct. - [DATE]) - originally assigned to LZ - [PE…" at bounding box center [177, 423] width 277 height 58
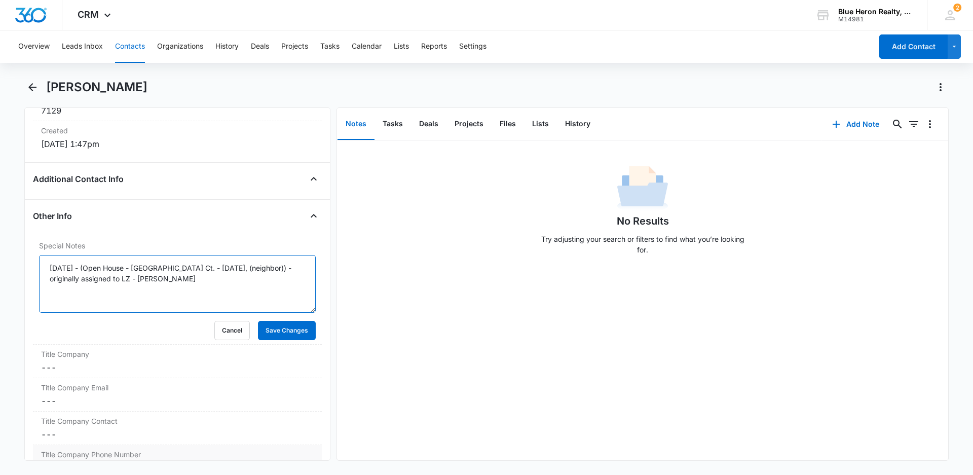
scroll to position [706, 0]
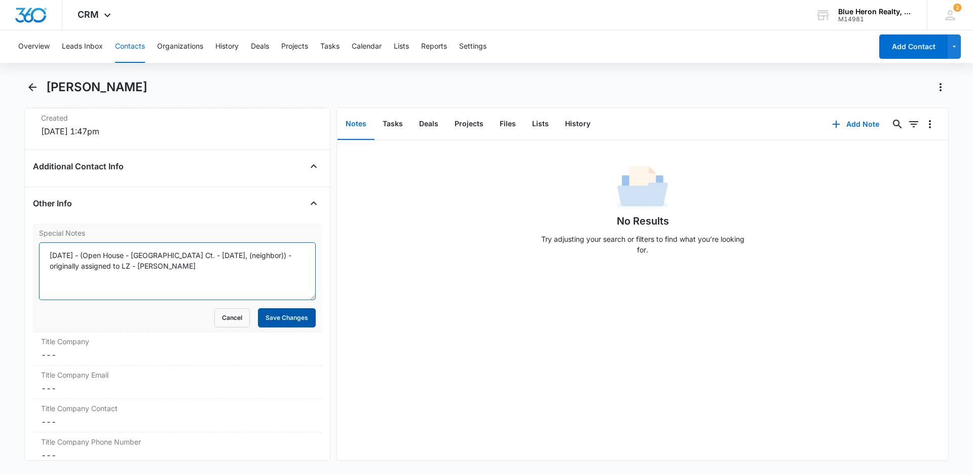
type textarea "[DATE] - (Open House - [GEOGRAPHIC_DATA] Ct. - [DATE], (neighbor)) - originally…"
click at [267, 321] on button "Save Changes" at bounding box center [287, 317] width 58 height 19
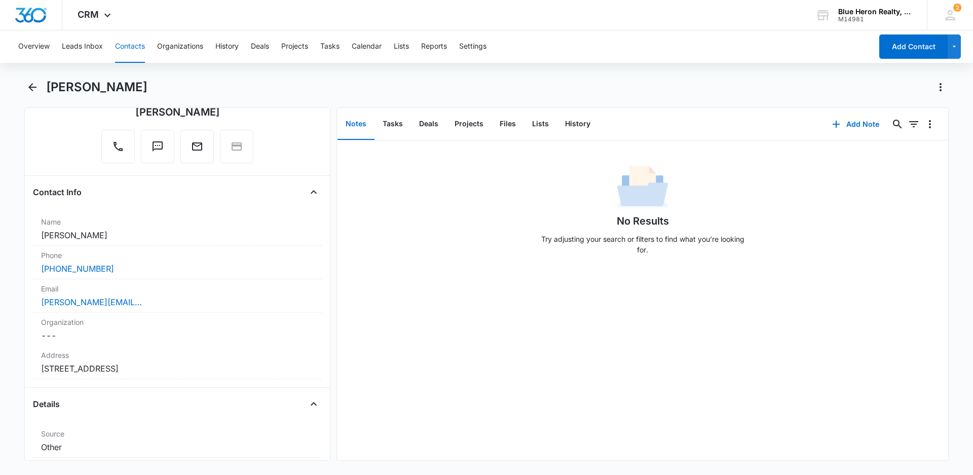
scroll to position [0, 0]
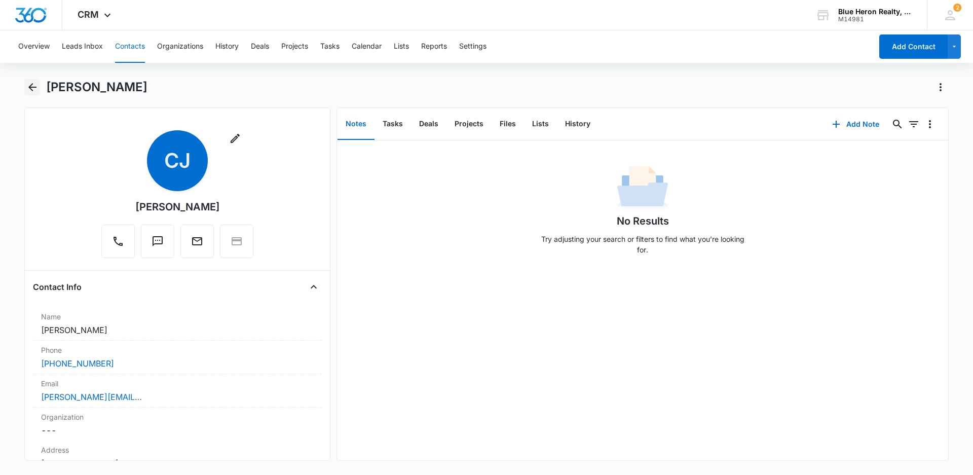
click at [32, 87] on icon "Back" at bounding box center [32, 87] width 8 height 8
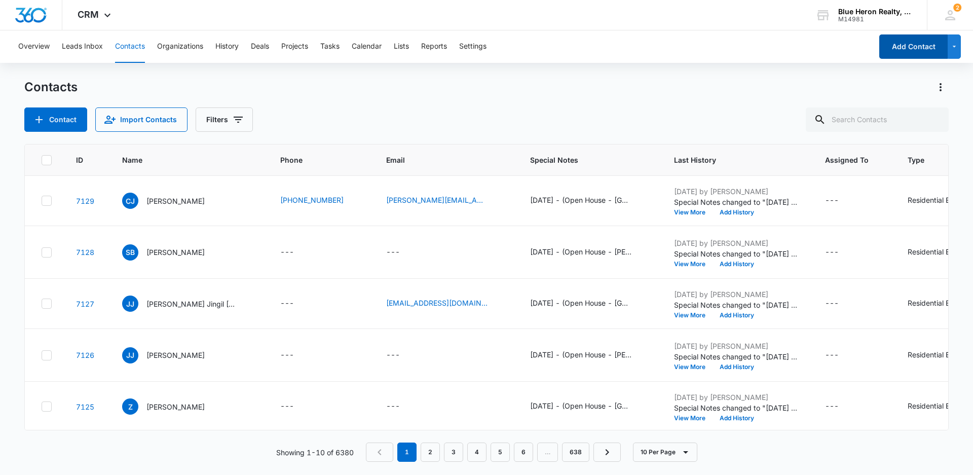
click at [909, 51] on button "Add Contact" at bounding box center [913, 46] width 68 height 24
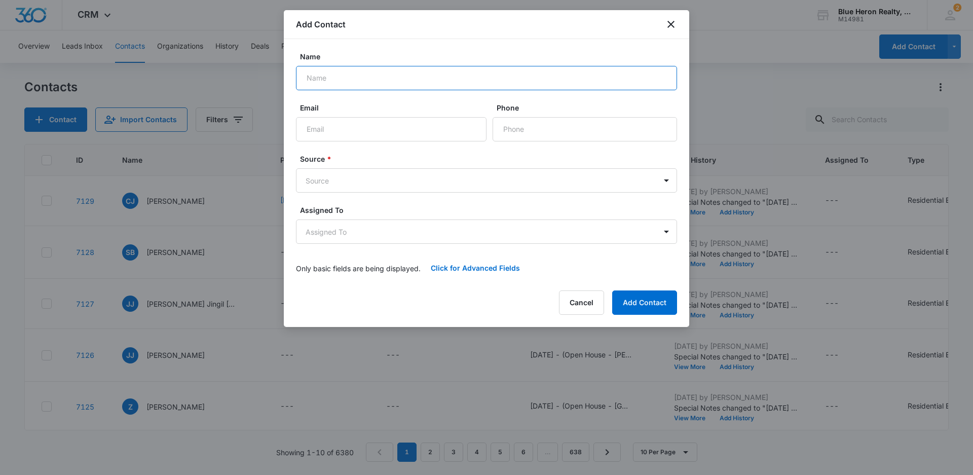
click at [335, 76] on input "Name" at bounding box center [486, 78] width 381 height 24
click at [348, 78] on input "[PERSON_NAME]" at bounding box center [486, 78] width 381 height 24
type input "[PERSON_NAME]"
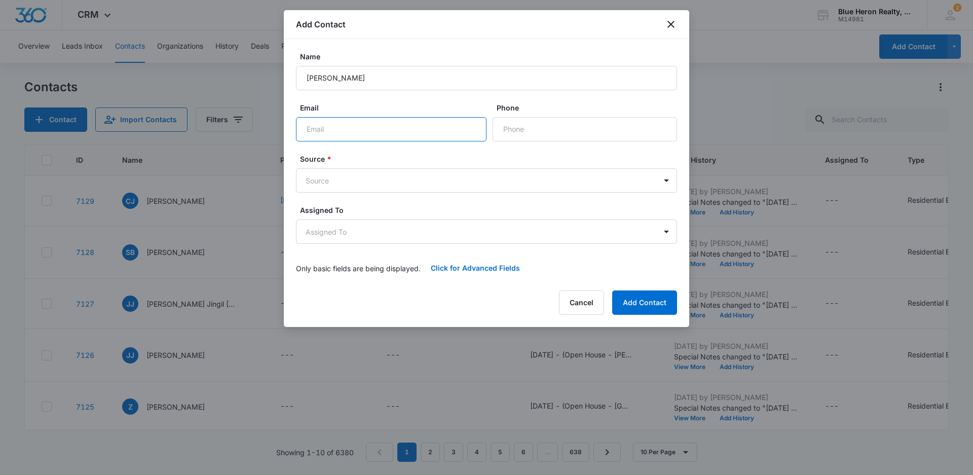
click at [374, 130] on input "Email" at bounding box center [391, 129] width 191 height 24
type input "[EMAIL_ADDRESS][DOMAIN_NAME]"
click at [549, 129] on input "Phone" at bounding box center [585, 129] width 185 height 24
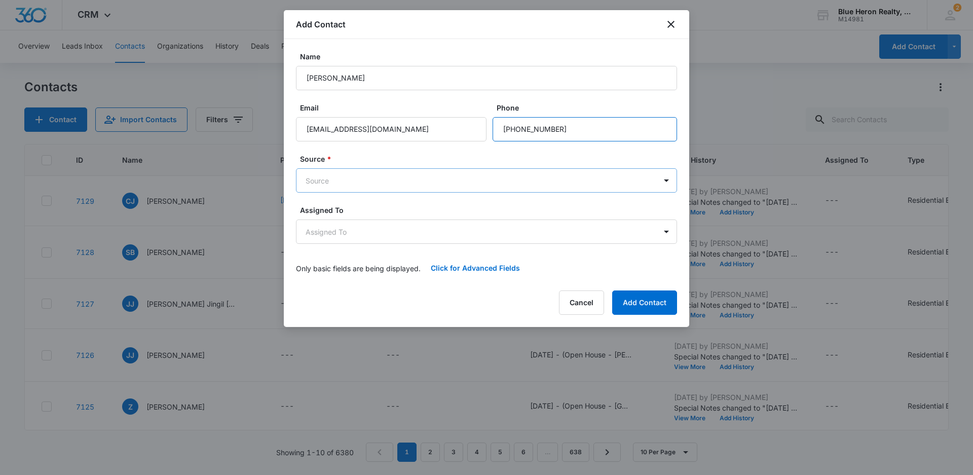
type input "[PHONE_NUMBER]"
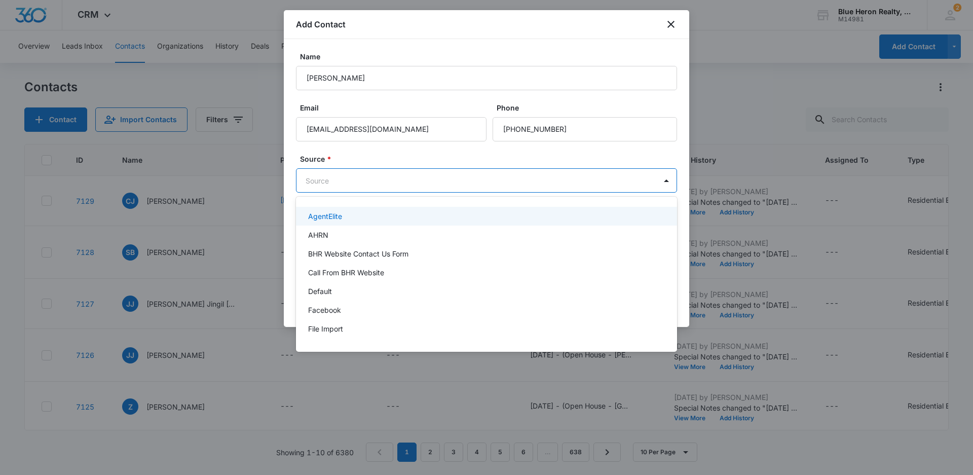
click at [380, 175] on body "CRM Apps Reputation Websites Forms CRM Email Social Shop Payments POS Content A…" at bounding box center [486, 237] width 973 height 475
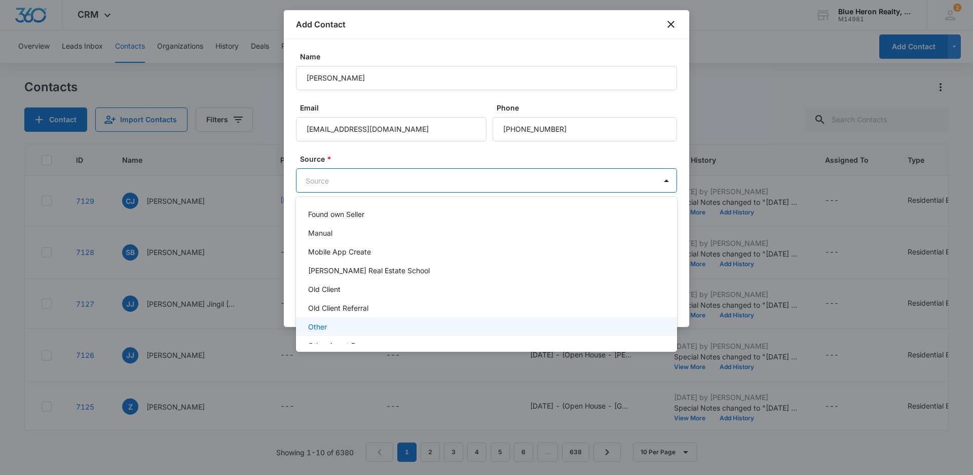
click at [320, 325] on p "Other" at bounding box center [317, 326] width 19 height 11
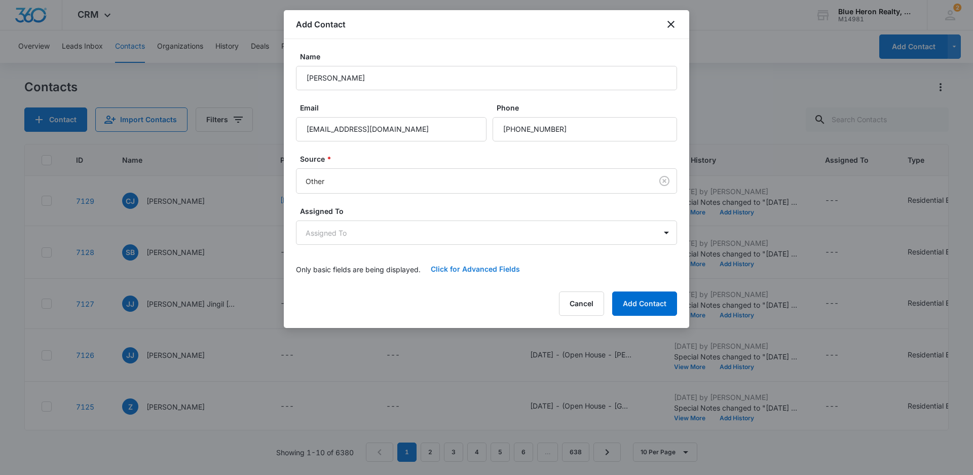
click at [470, 268] on button "Click for Advanced Fields" at bounding box center [475, 269] width 109 height 24
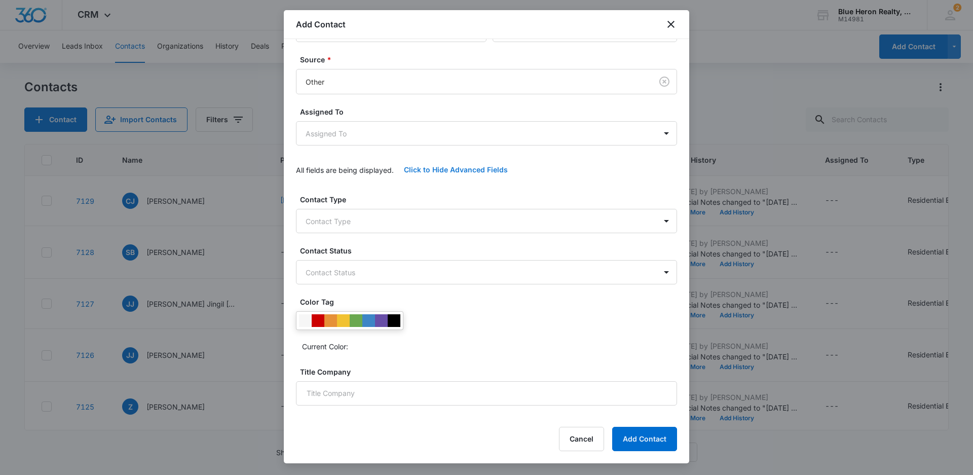
scroll to position [101, 0]
click at [359, 320] on div at bounding box center [356, 318] width 13 height 13
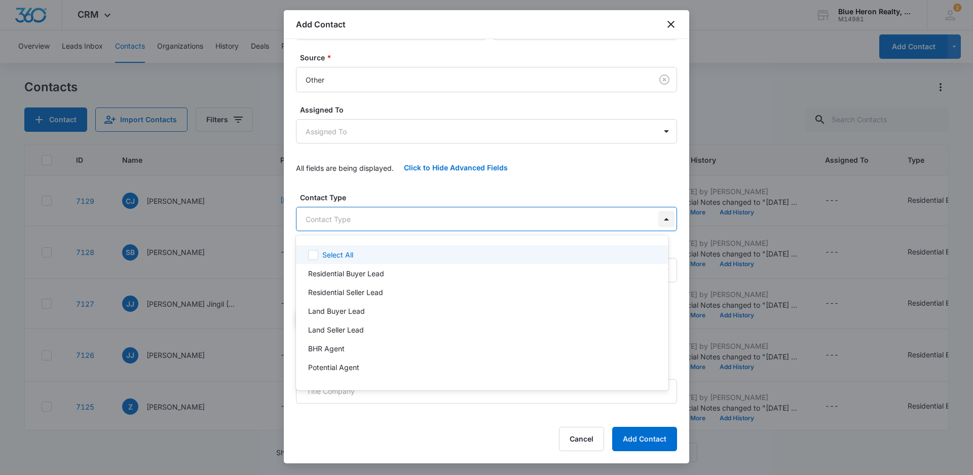
click at [661, 217] on body "CRM Apps Reputation Websites Forms CRM Email Social Shop Payments POS Content A…" at bounding box center [486, 237] width 973 height 475
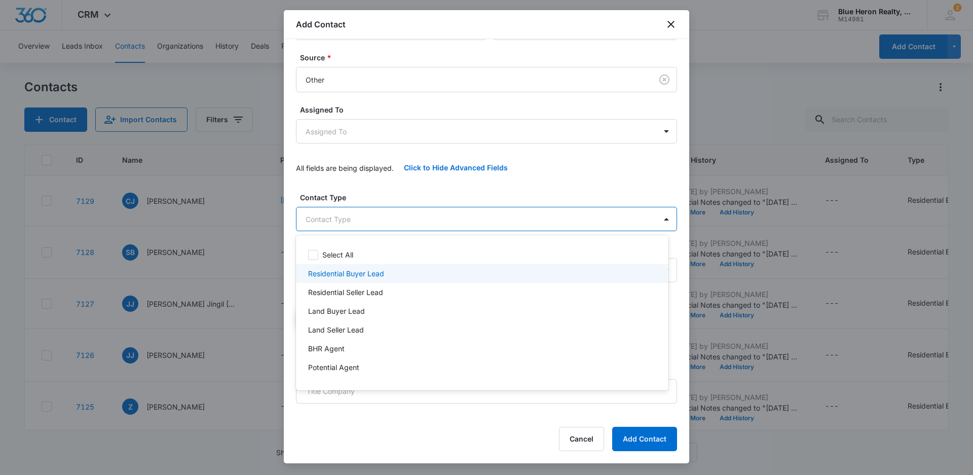
click at [357, 275] on p "Residential Buyer Lead" at bounding box center [346, 273] width 76 height 11
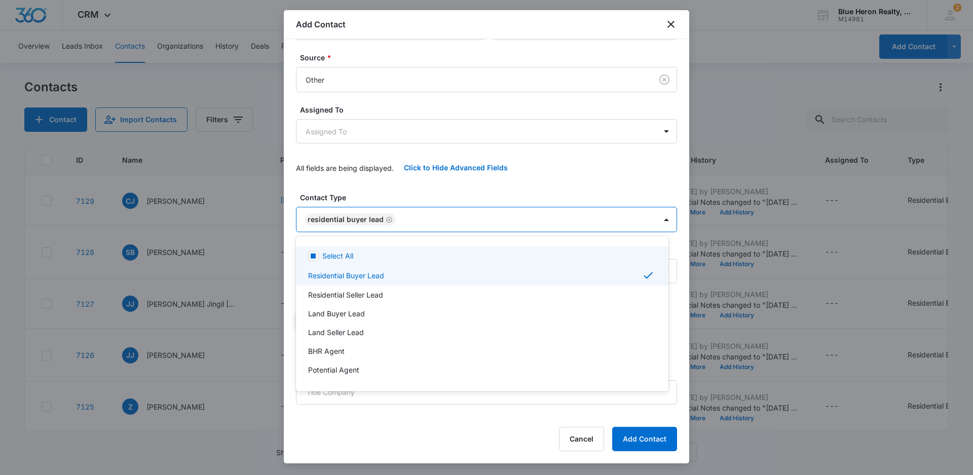
drag, startPoint x: 685, startPoint y: 194, endPoint x: 685, endPoint y: 258, distance: 63.9
click at [685, 258] on div at bounding box center [486, 237] width 973 height 475
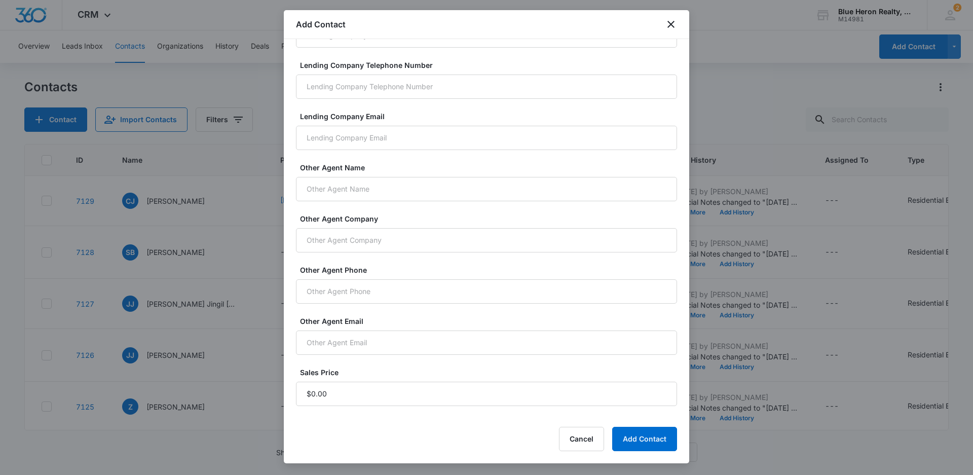
scroll to position [665, 0]
click at [338, 392] on input "Sales Price" at bounding box center [486, 392] width 381 height 24
type input "$1.00"
click at [631, 436] on button "Add Contact" at bounding box center [644, 439] width 65 height 24
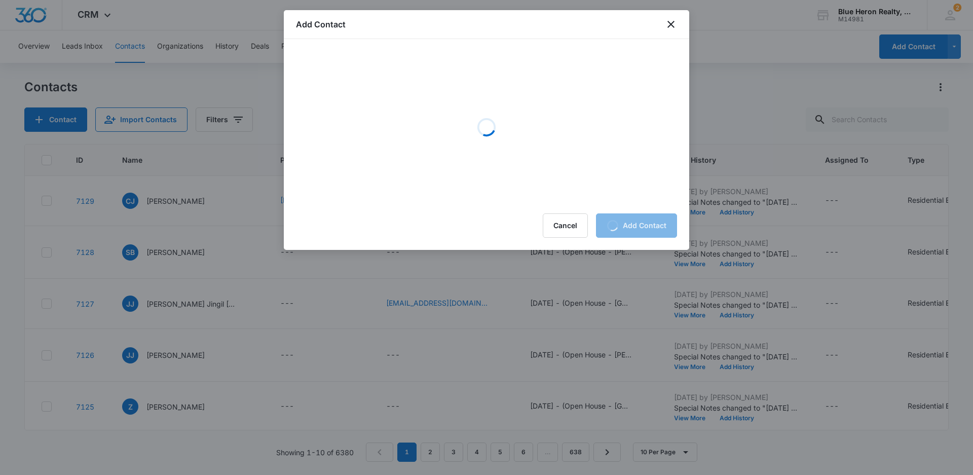
scroll to position [0, 0]
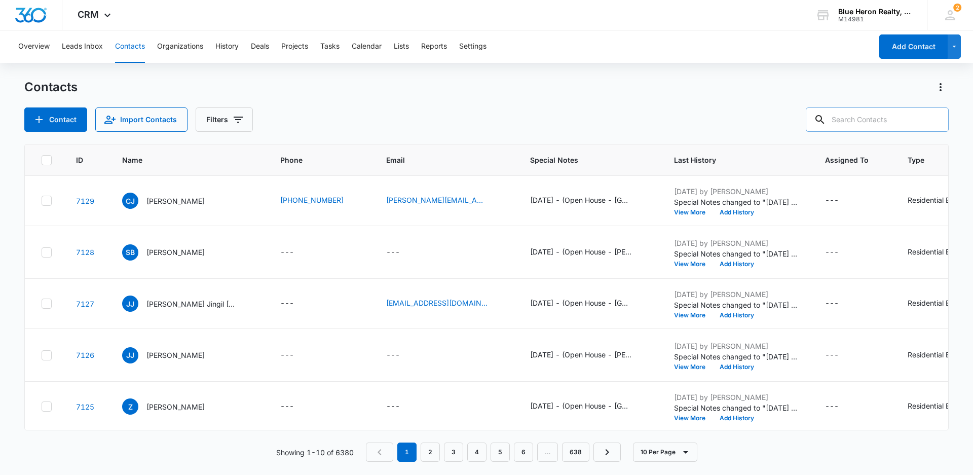
click at [853, 119] on input "text" at bounding box center [877, 119] width 143 height 24
type input "[PERSON_NAME]"
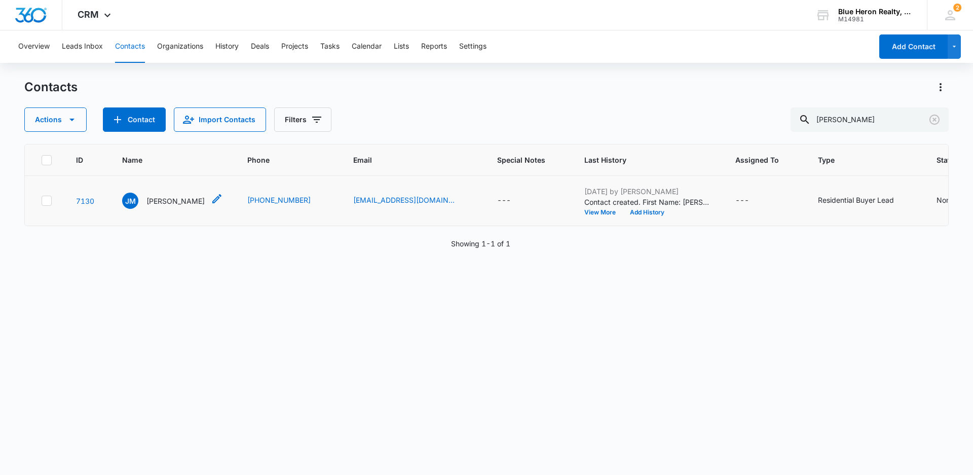
click at [179, 202] on p "[PERSON_NAME]" at bounding box center [175, 201] width 58 height 11
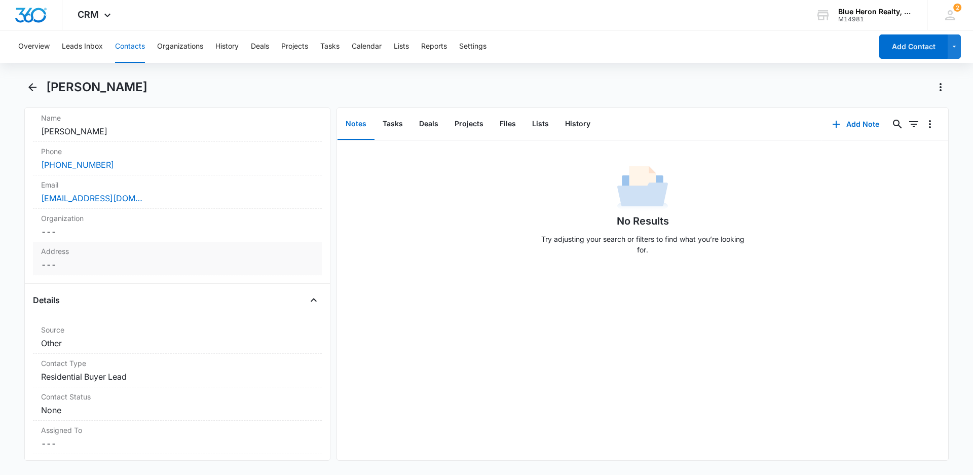
scroll to position [203, 0]
click at [68, 261] on dd "Cancel Save Changes ---" at bounding box center [177, 260] width 273 height 12
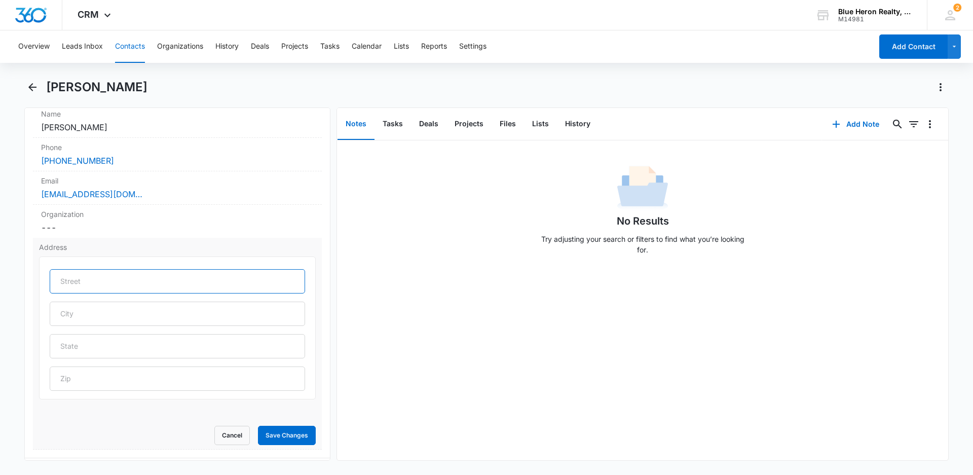
click at [86, 279] on input "text" at bounding box center [177, 281] width 255 height 24
type input "[STREET_ADDRESS]"
type input "[PERSON_NAME]"
type input "VA"
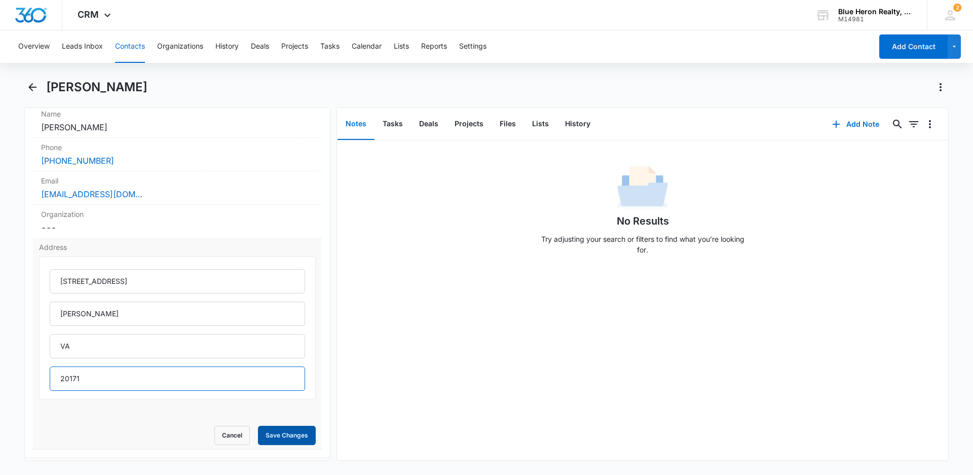
type input "20171"
click at [288, 437] on button "Save Changes" at bounding box center [287, 435] width 58 height 19
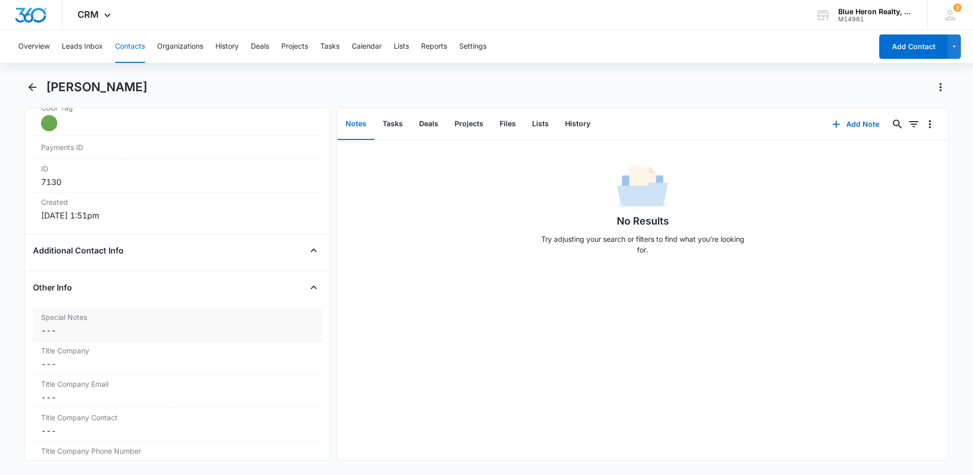
scroll to position [624, 0]
click at [44, 327] on dd "Cancel Save Changes ---" at bounding box center [177, 328] width 273 height 12
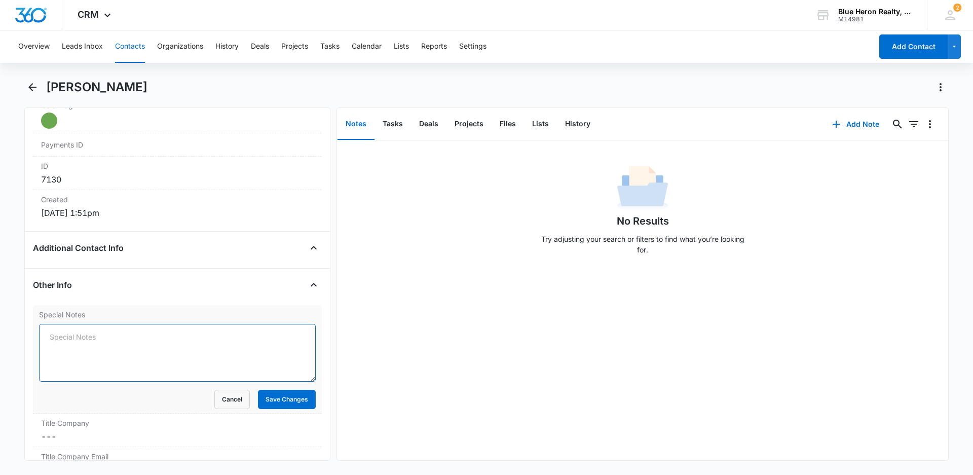
click at [49, 339] on textarea "Special Notes" at bounding box center [177, 353] width 277 height 58
paste textarea "[DATE] - (Open House - Bedstraw Ct. - [DATE]) - originally assigned to LZ - [PE…"
drag, startPoint x: 49, startPoint y: 335, endPoint x: 85, endPoint y: 338, distance: 36.1
click at [85, 338] on textarea "[DATE] - (Open House - Bedstraw Ct. - [DATE]) - originally assigned to LZ - [PE…" at bounding box center [177, 353] width 277 height 58
type textarea "[DATE] - (Open House - [GEOGRAPHIC_DATA] Ct. - [DATE]) - originally assigned to…"
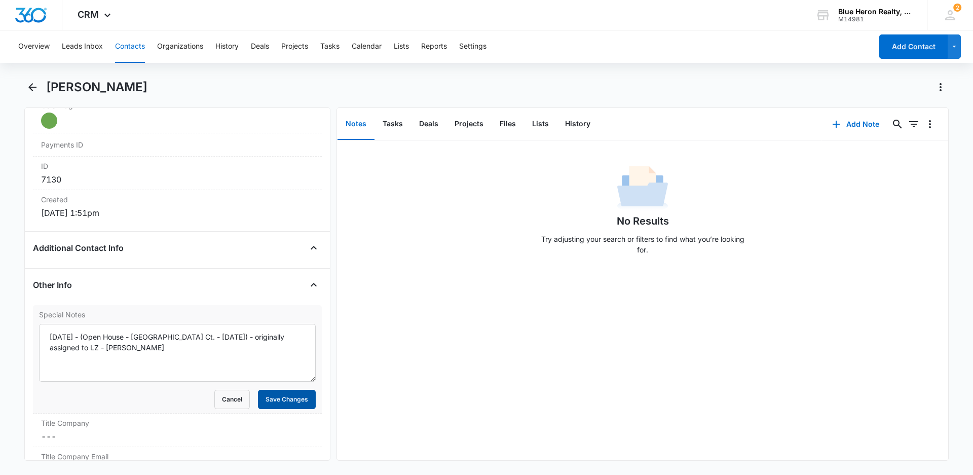
click at [271, 401] on button "Save Changes" at bounding box center [287, 399] width 58 height 19
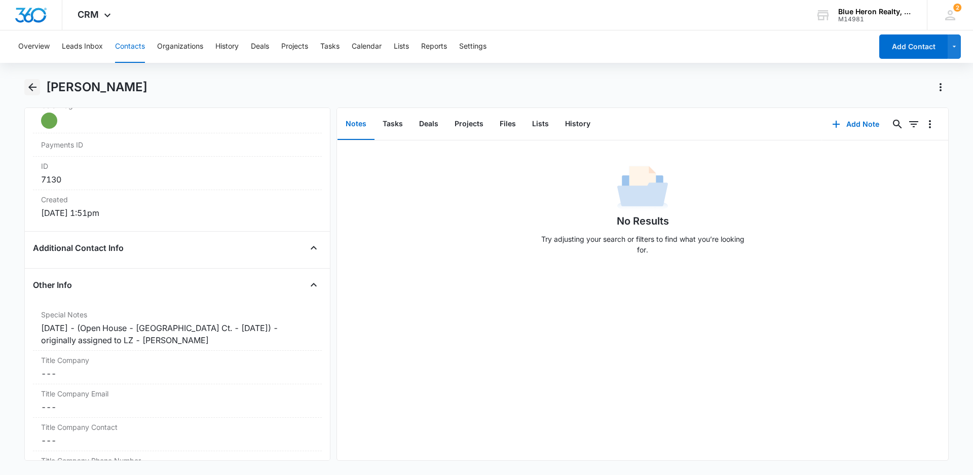
click at [31, 86] on icon "Back" at bounding box center [32, 87] width 8 height 8
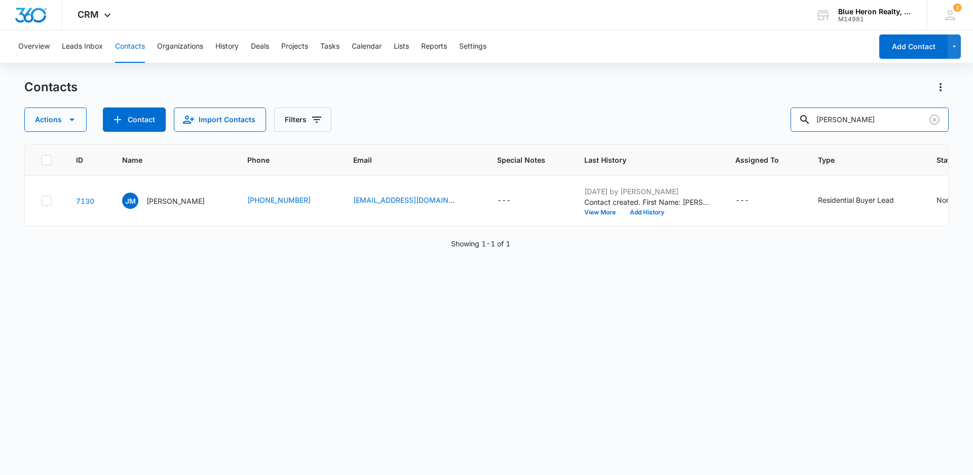
drag, startPoint x: 883, startPoint y: 119, endPoint x: 743, endPoint y: 136, distance: 141.0
click at [743, 136] on div "Contacts Actions Contact Import Contacts Filters [PERSON_NAME] ID Name Phone Em…" at bounding box center [486, 276] width 925 height 395
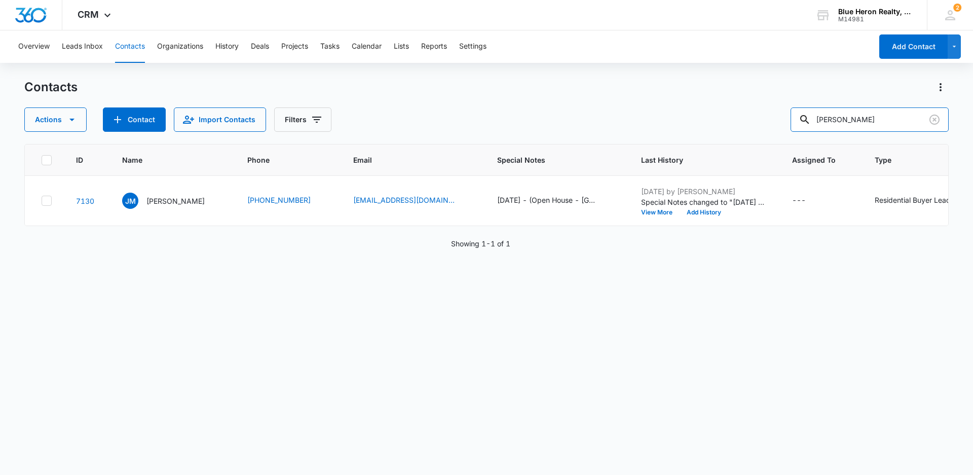
type input "[PERSON_NAME]"
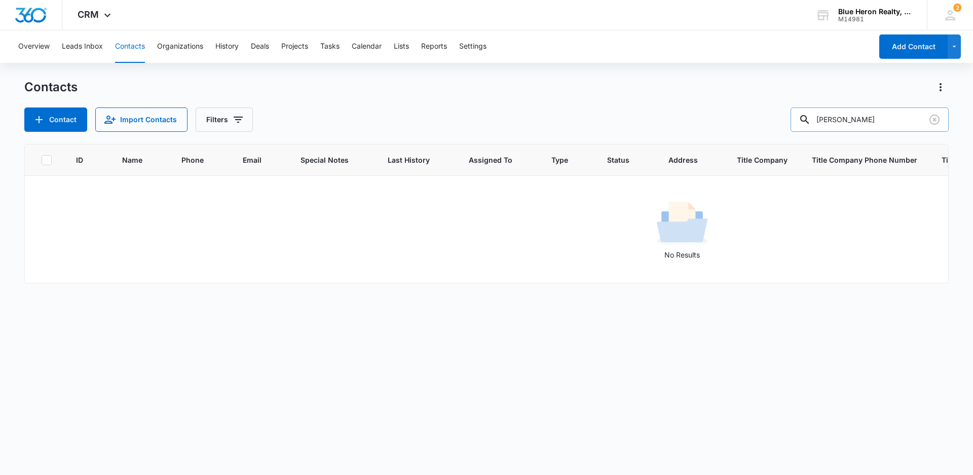
drag, startPoint x: 892, startPoint y: 120, endPoint x: 809, endPoint y: 122, distance: 82.7
click at [809, 122] on div "[PERSON_NAME]" at bounding box center [870, 119] width 158 height 24
click at [899, 48] on button "Add Contact" at bounding box center [913, 46] width 68 height 24
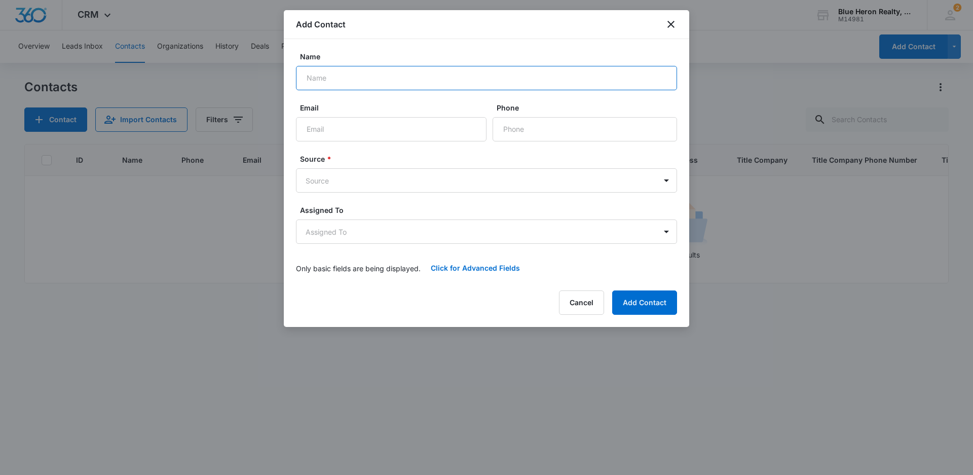
click at [346, 77] on input "Name" at bounding box center [486, 78] width 381 height 24
type input "[PERSON_NAME]"
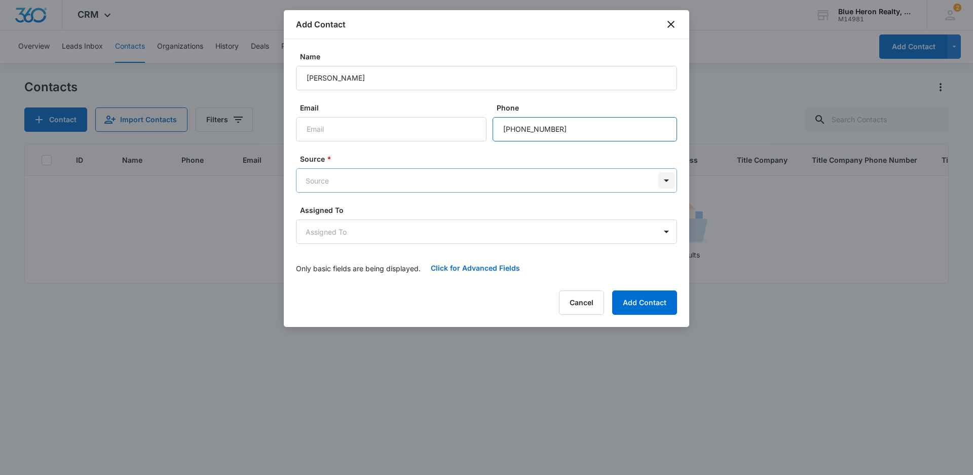
type input "[PHONE_NUMBER]"
click at [669, 178] on body "CRM Apps Reputation Websites Forms CRM Email Social Shop Payments POS Content A…" at bounding box center [486, 237] width 973 height 475
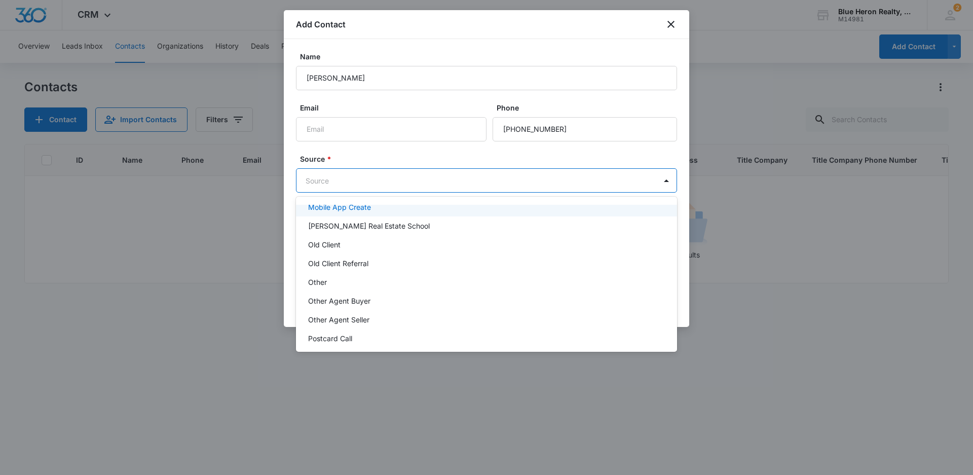
scroll to position [203, 0]
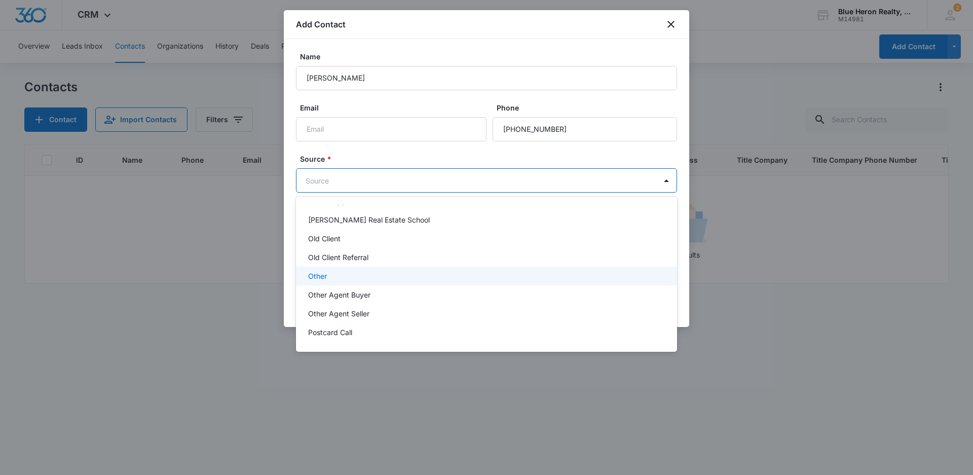
click at [325, 278] on p "Other" at bounding box center [317, 276] width 19 height 11
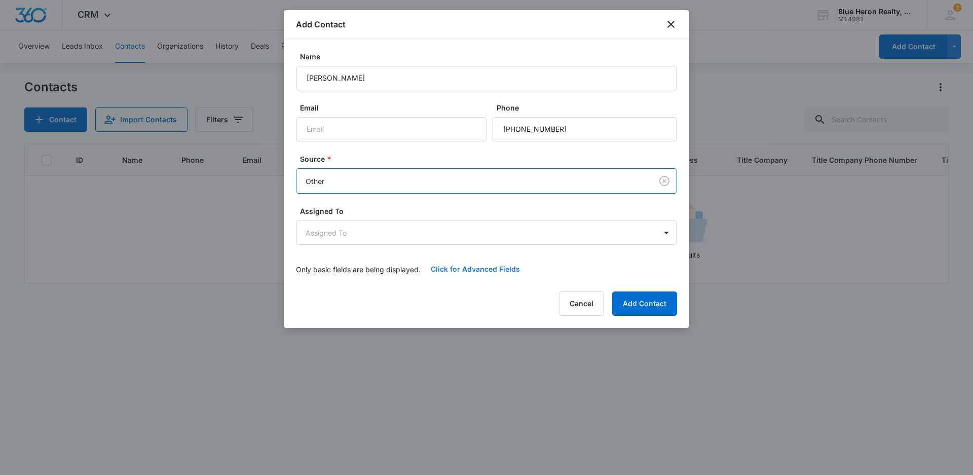
click at [472, 269] on button "Click for Advanced Fields" at bounding box center [475, 269] width 109 height 24
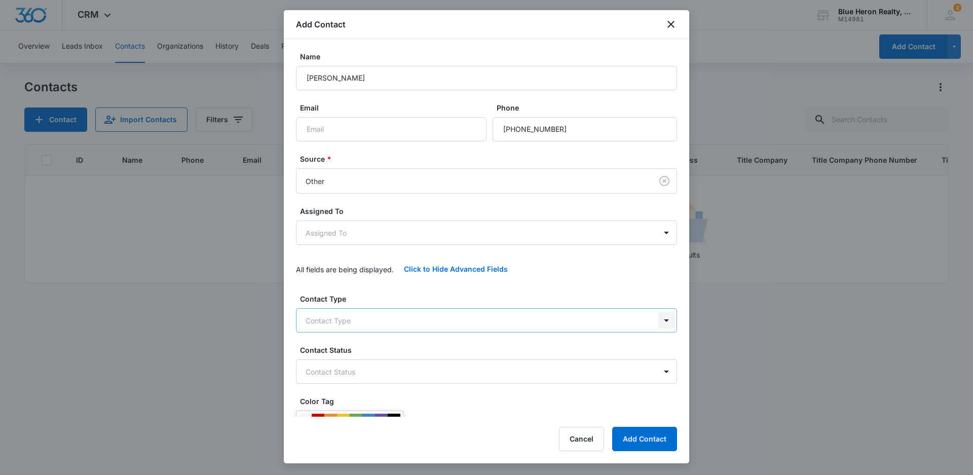
click at [657, 319] on body "CRM Apps Reputation Websites Forms CRM Email Social Shop Payments POS Content A…" at bounding box center [486, 237] width 973 height 475
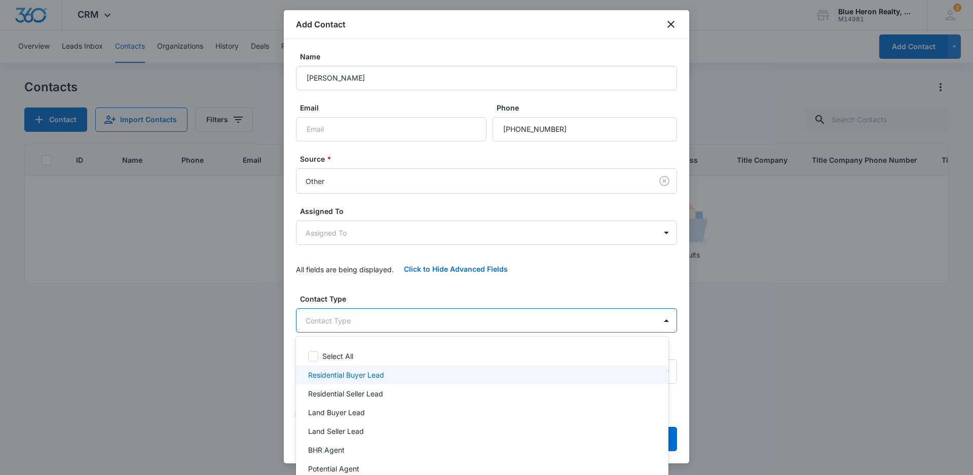
click at [354, 375] on p "Residential Buyer Lead" at bounding box center [346, 375] width 76 height 11
drag, startPoint x: 685, startPoint y: 168, endPoint x: 684, endPoint y: 234, distance: 65.9
click at [684, 232] on div at bounding box center [486, 237] width 973 height 475
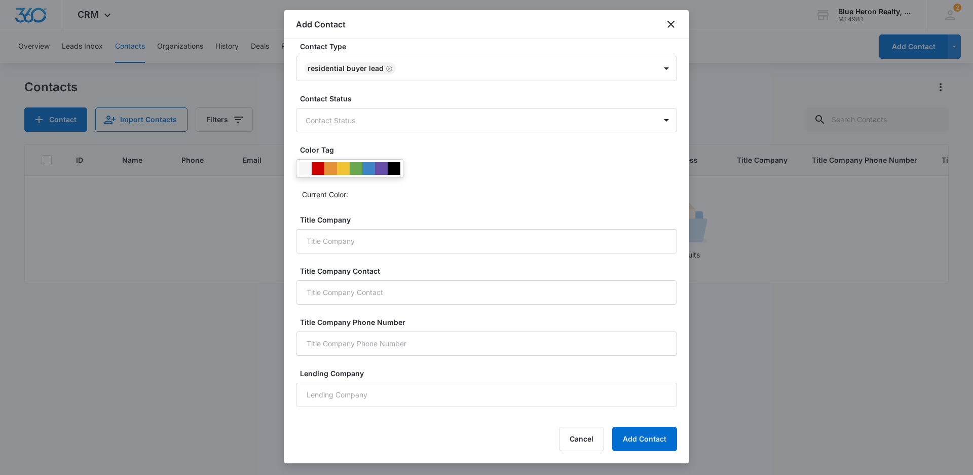
scroll to position [260, 0]
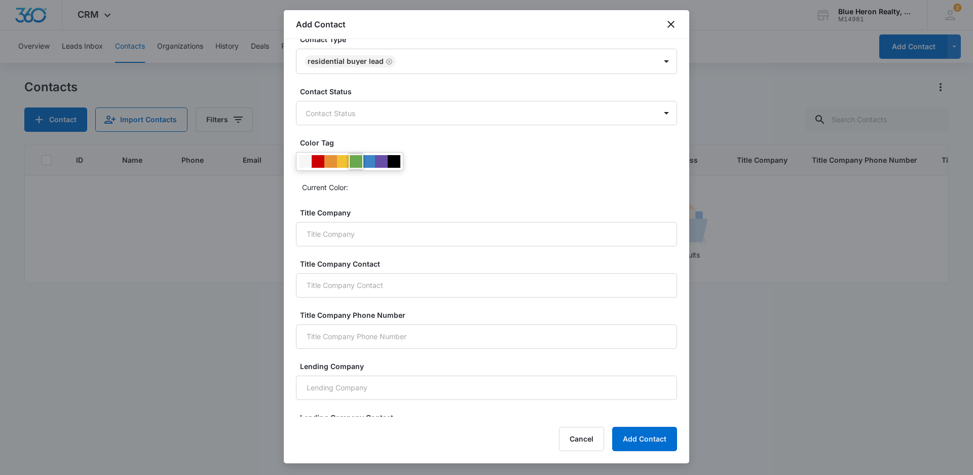
click at [359, 161] on div at bounding box center [356, 161] width 13 height 13
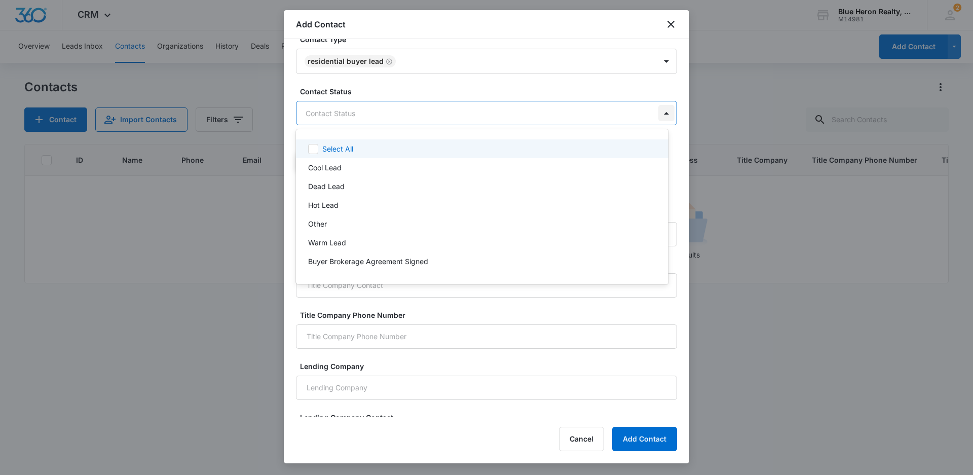
click at [658, 113] on body "CRM Apps Reputation Websites Forms CRM Email Social Shop Payments POS Content A…" at bounding box center [486, 237] width 973 height 475
click at [826, 405] on div at bounding box center [486, 237] width 973 height 475
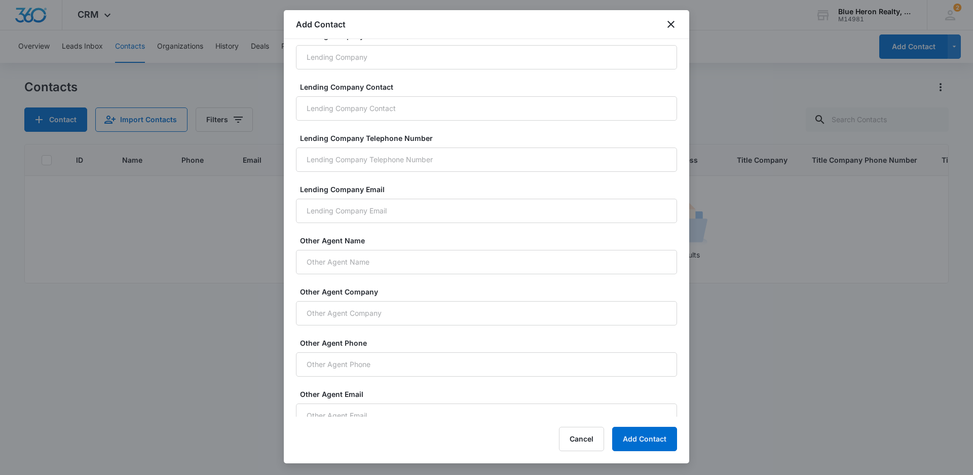
scroll to position [665, 0]
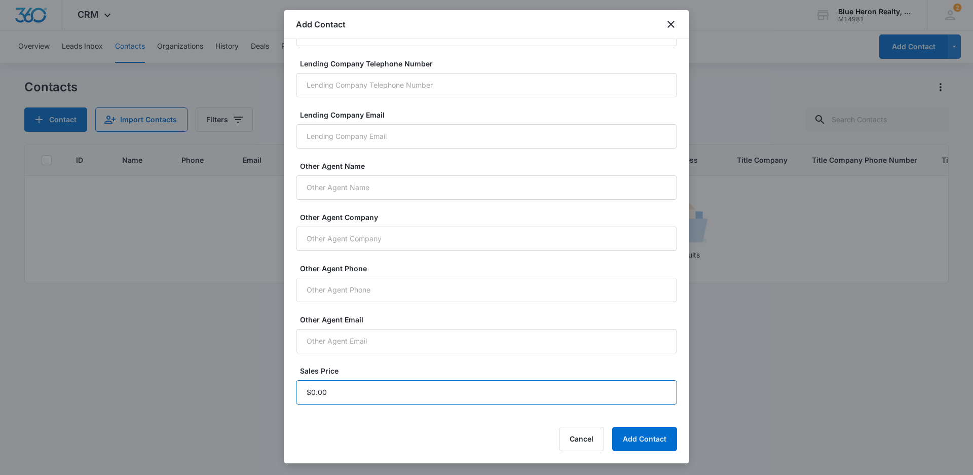
click at [345, 392] on input "Sales Price" at bounding box center [486, 392] width 381 height 24
type input "$1.00"
click at [629, 448] on button "Add Contact" at bounding box center [644, 439] width 65 height 24
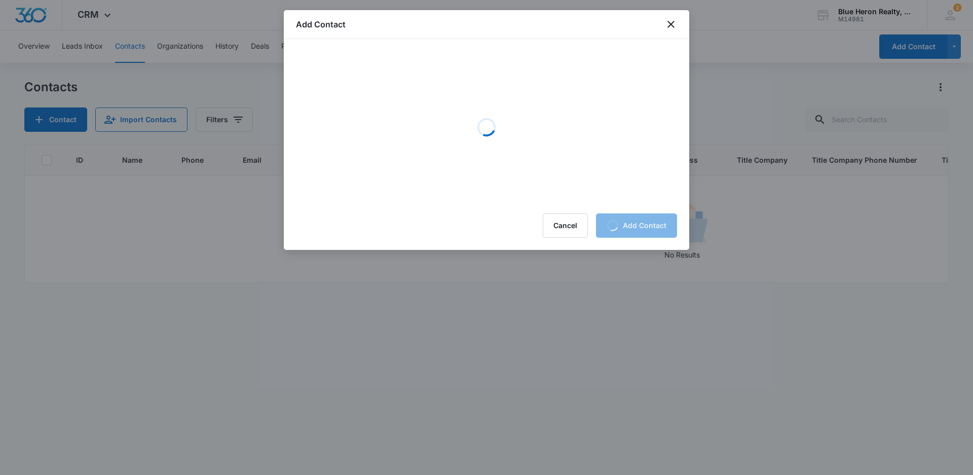
scroll to position [0, 0]
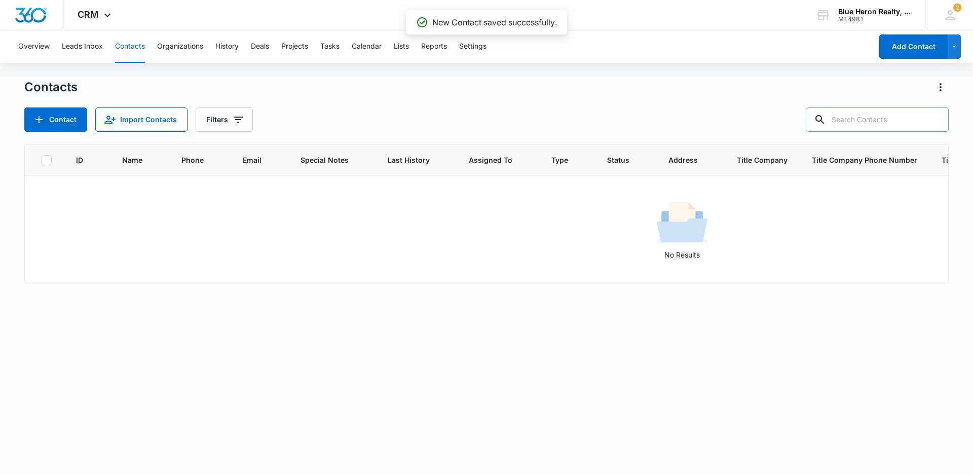
click at [882, 122] on input "text" at bounding box center [877, 119] width 143 height 24
type input "[PERSON_NAME]"
click at [935, 120] on icon "Clear" at bounding box center [935, 120] width 10 height 10
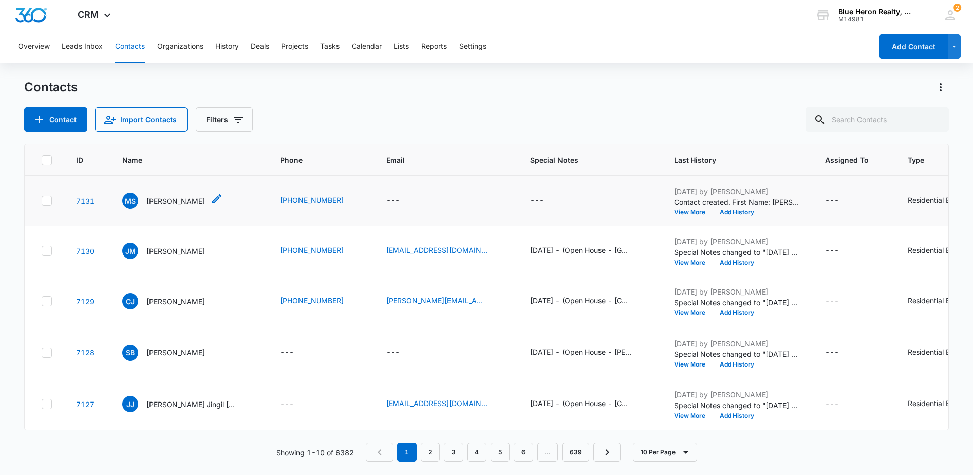
click at [163, 200] on p "[PERSON_NAME]" at bounding box center [175, 201] width 58 height 11
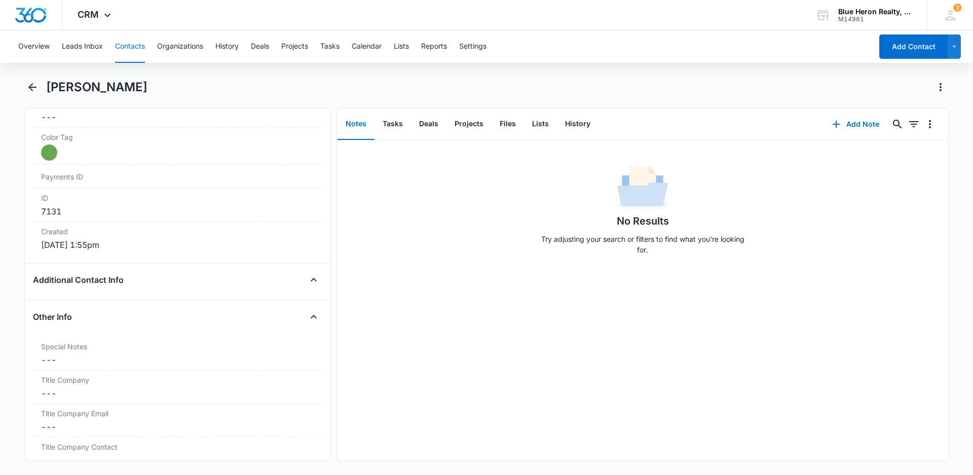
scroll to position [594, 0]
drag, startPoint x: 58, startPoint y: 362, endPoint x: 71, endPoint y: 362, distance: 13.2
click at [58, 362] on dd "Cancel Save Changes ---" at bounding box center [177, 358] width 273 height 12
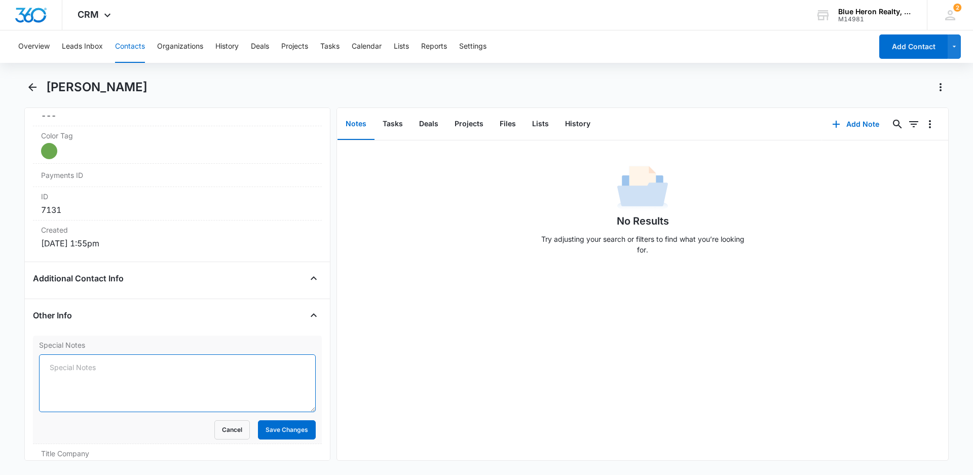
click at [48, 368] on textarea "Special Notes" at bounding box center [177, 383] width 277 height 58
paste textarea "[DATE] - (Open House - Bedstraw Ct. - [DATE]) - originally assigned to LZ - [PE…"
drag, startPoint x: 49, startPoint y: 365, endPoint x: 85, endPoint y: 361, distance: 36.8
click at [85, 361] on textarea "[DATE] - (Open House - Bedstraw Ct. - [DATE]) - originally assigned to LZ - [PE…" at bounding box center [177, 383] width 277 height 58
type textarea "[DATE] - (Open House - [GEOGRAPHIC_DATA] Ct. - [DATE]) - originally assigned to…"
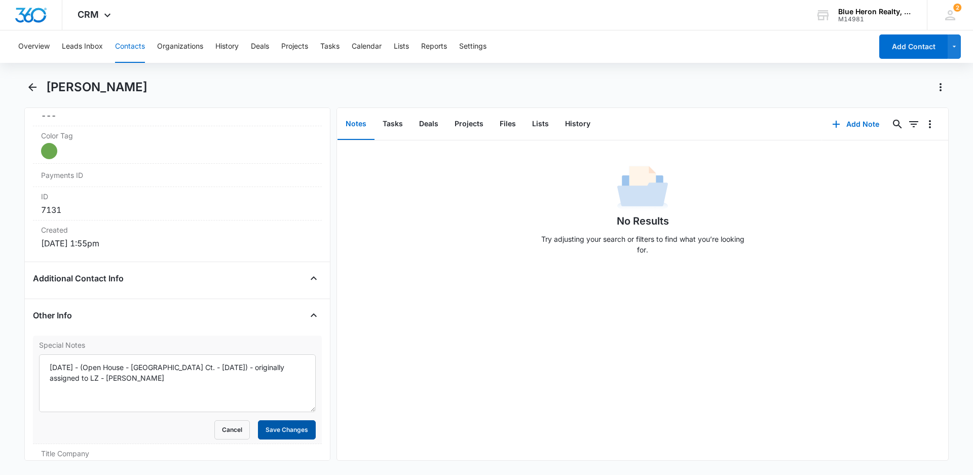
click at [291, 426] on button "Save Changes" at bounding box center [287, 429] width 58 height 19
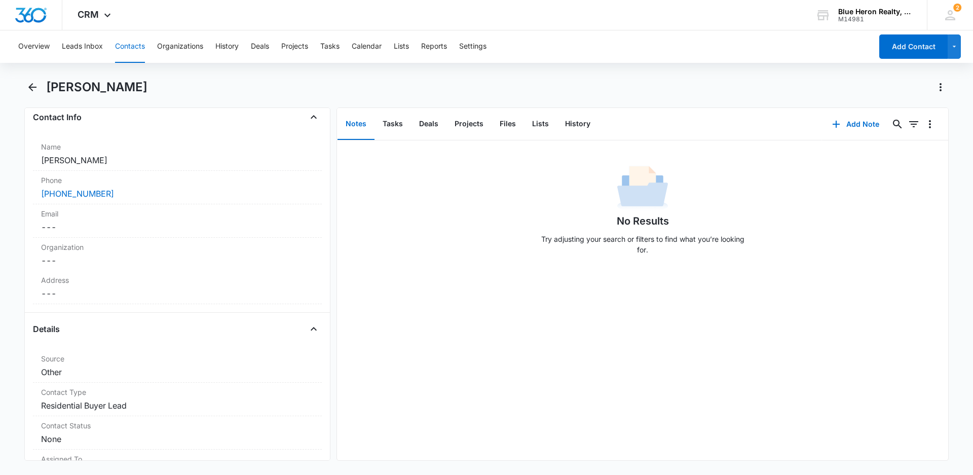
scroll to position [151, 0]
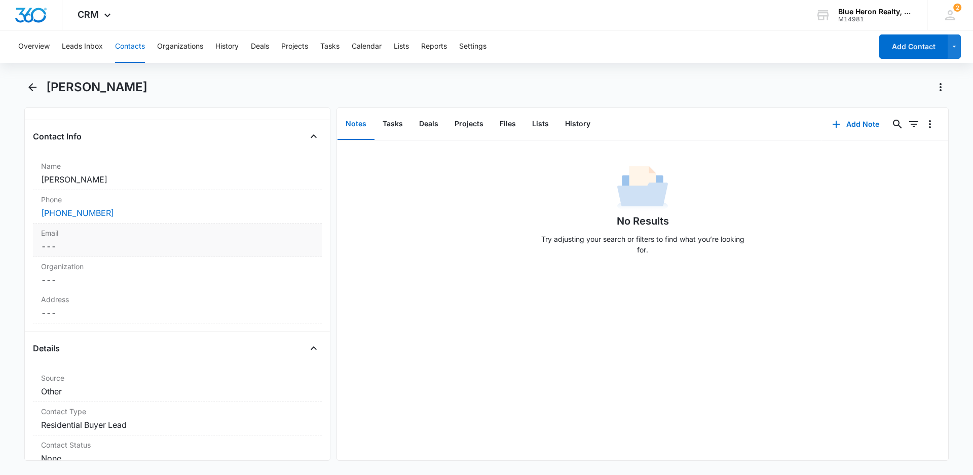
click at [74, 248] on dd "Cancel Save Changes ---" at bounding box center [177, 246] width 273 height 12
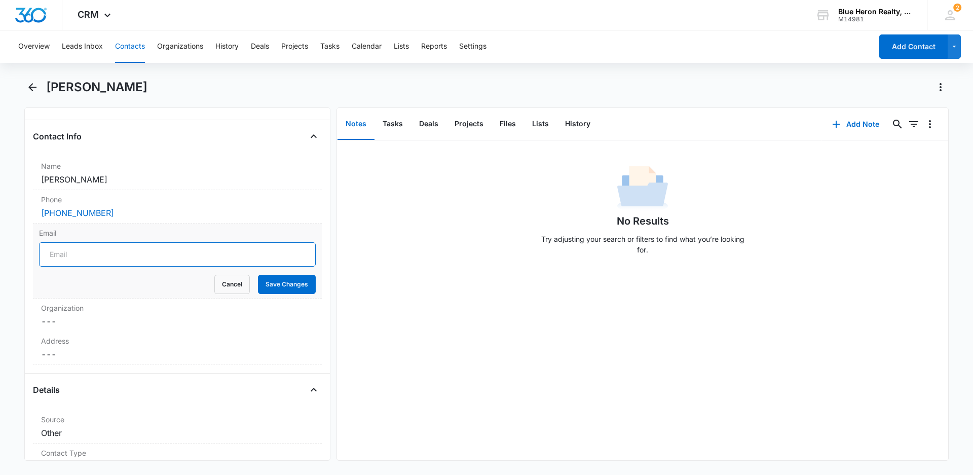
click at [93, 255] on input "Email" at bounding box center [177, 254] width 277 height 24
type input "[EMAIL_ADDRESS][DOMAIN_NAME]"
click at [281, 284] on button "Save Changes" at bounding box center [287, 284] width 58 height 19
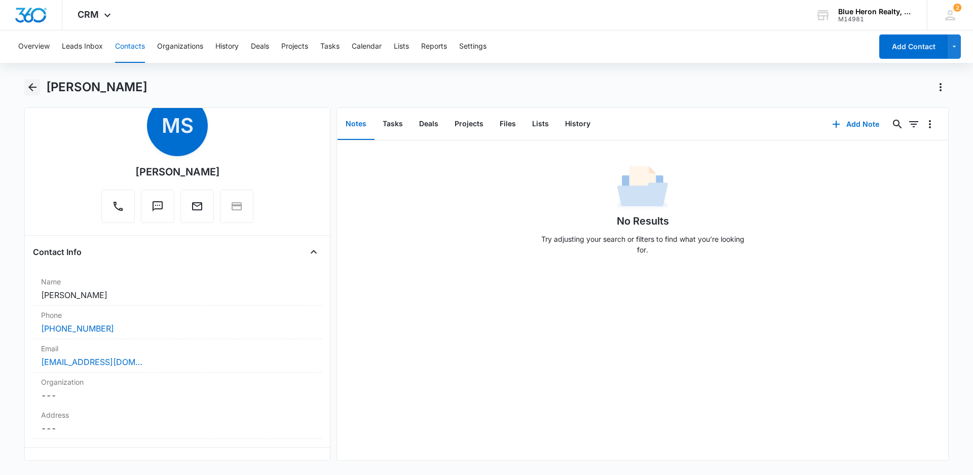
scroll to position [0, 0]
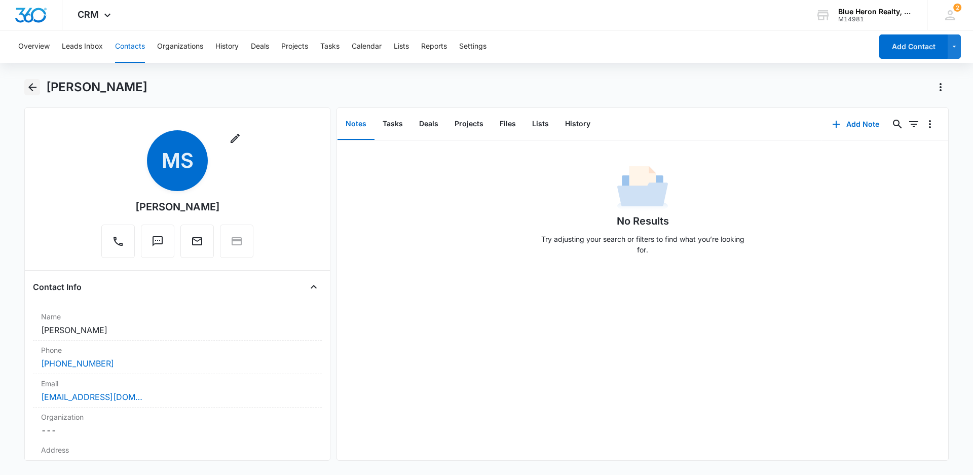
click at [31, 90] on icon "Back" at bounding box center [32, 87] width 8 height 8
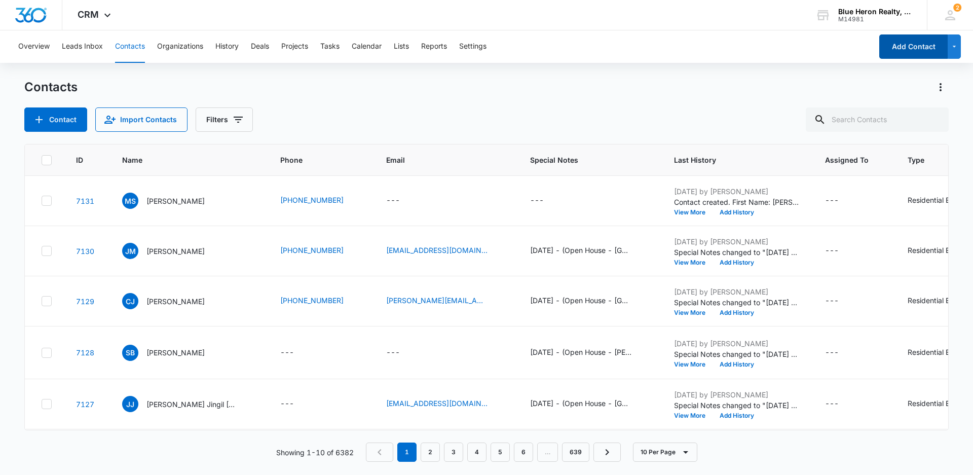
click at [893, 51] on button "Add Contact" at bounding box center [913, 46] width 68 height 24
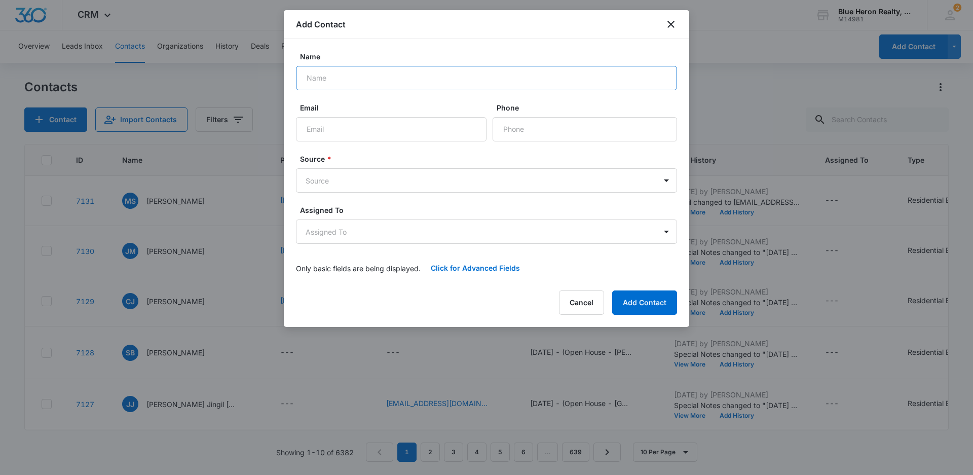
click at [344, 75] on input "Name" at bounding box center [486, 78] width 381 height 24
click at [669, 24] on icon "close" at bounding box center [671, 24] width 12 height 12
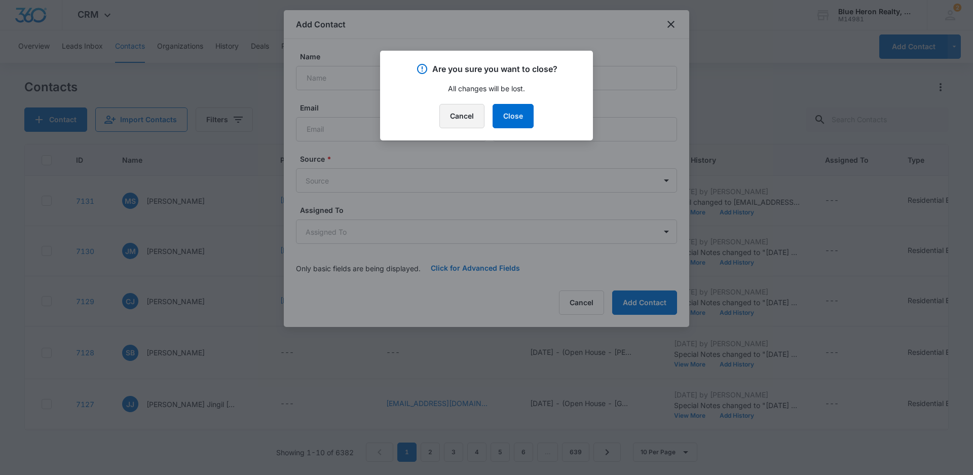
drag, startPoint x: 460, startPoint y: 121, endPoint x: 833, endPoint y: 163, distance: 375.5
click at [465, 120] on button "Cancel" at bounding box center [461, 116] width 45 height 24
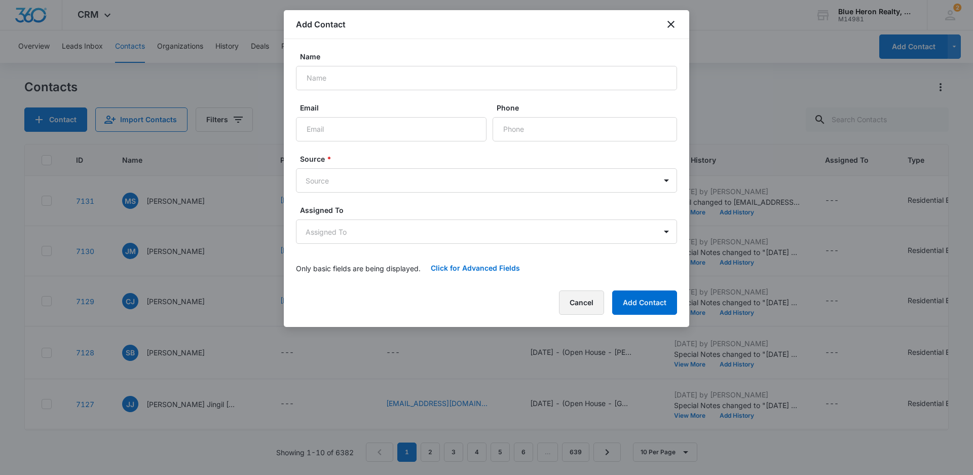
click at [582, 302] on button "Cancel" at bounding box center [581, 302] width 45 height 24
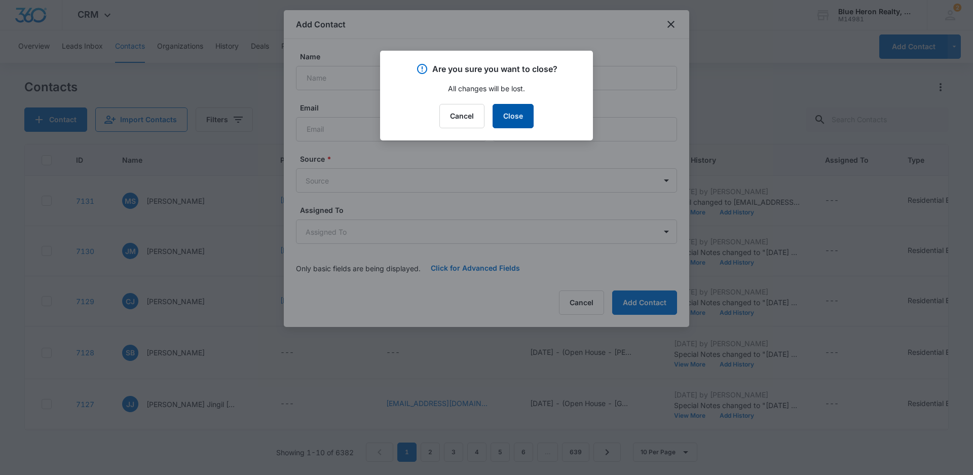
click at [511, 119] on button "Close" at bounding box center [513, 116] width 41 height 24
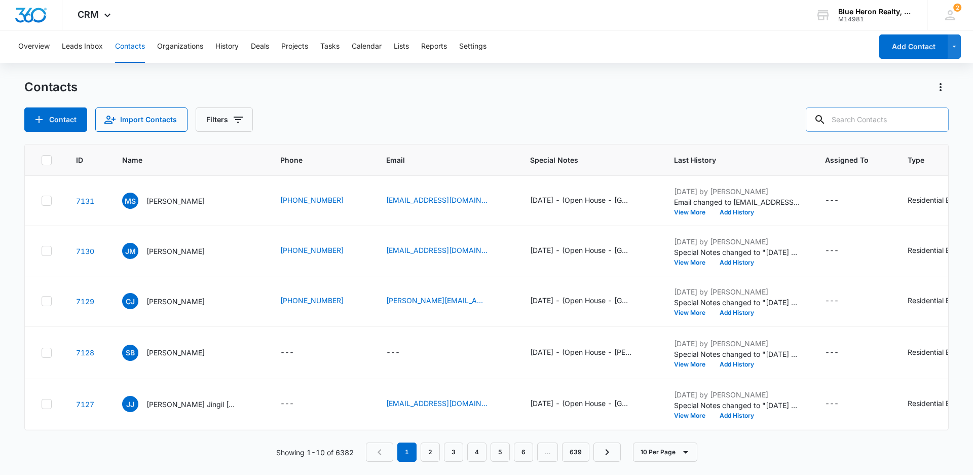
click at [854, 122] on input "text" at bounding box center [877, 119] width 143 height 24
type input "[PERSON_NAME]"
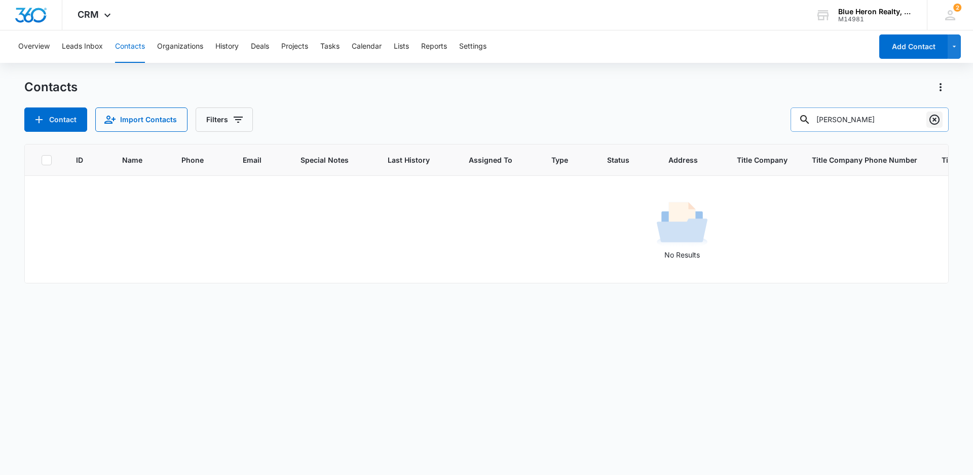
click at [935, 118] on icon "Clear" at bounding box center [935, 120] width 12 height 12
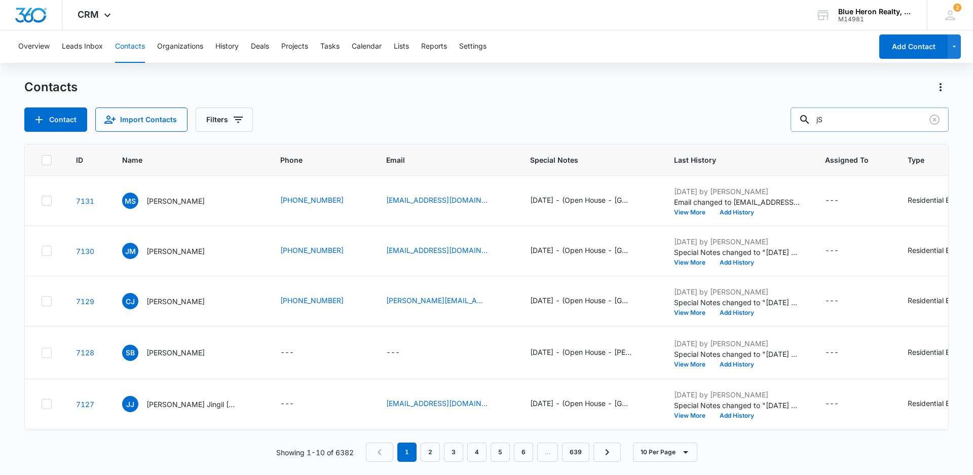
type input "j"
type input "[PERSON_NAME]"
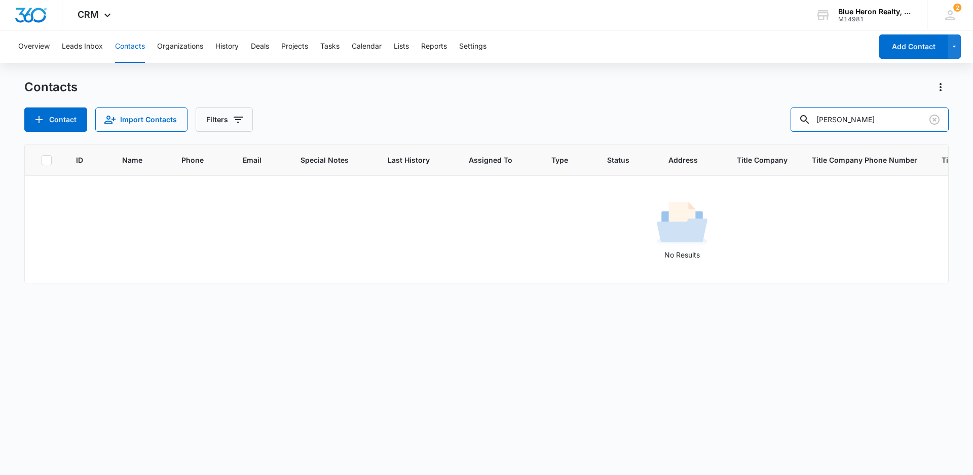
drag, startPoint x: 886, startPoint y: 122, endPoint x: 766, endPoint y: 126, distance: 119.7
click at [767, 126] on div "Contact Import Contacts Filters [PERSON_NAME]" at bounding box center [486, 119] width 925 height 24
click at [896, 46] on button "Add Contact" at bounding box center [913, 46] width 68 height 24
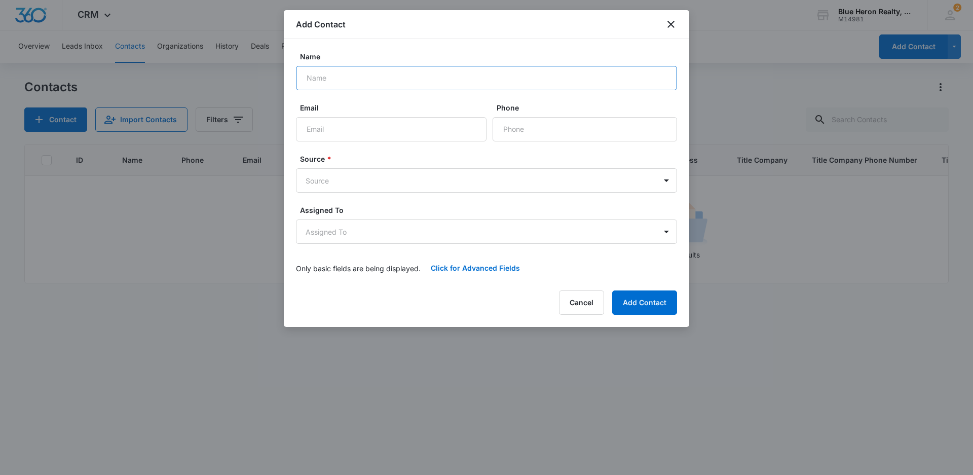
click at [337, 78] on input "Name" at bounding box center [486, 78] width 381 height 24
type input "[PERSON_NAME]"
click at [612, 290] on button "Add Contact" at bounding box center [644, 302] width 65 height 24
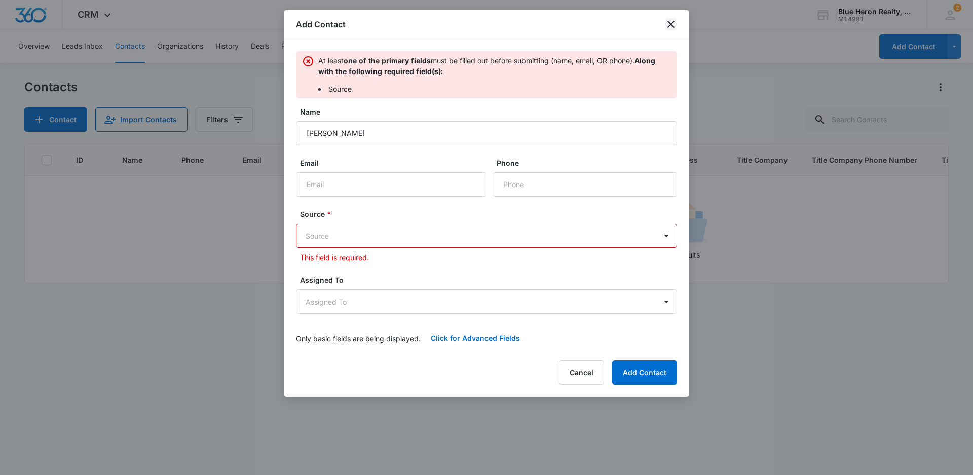
click at [670, 22] on icon "close" at bounding box center [671, 24] width 7 height 7
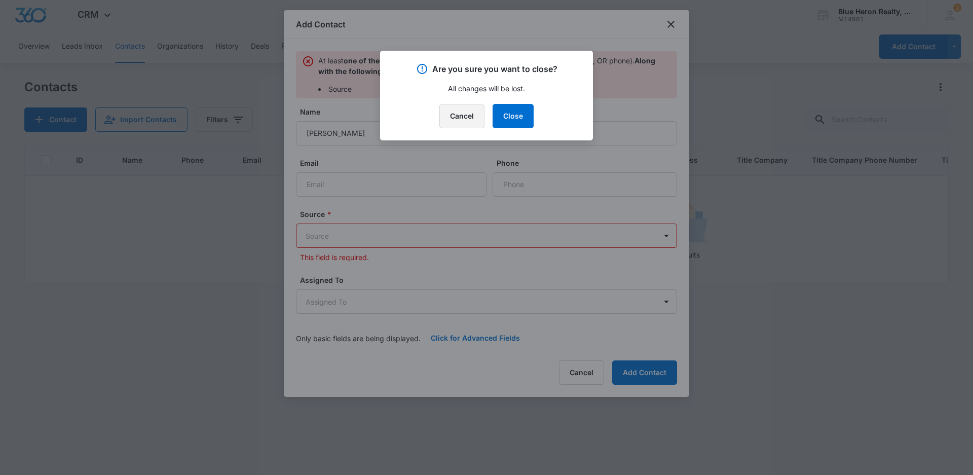
click at [469, 120] on button "Cancel" at bounding box center [461, 116] width 45 height 24
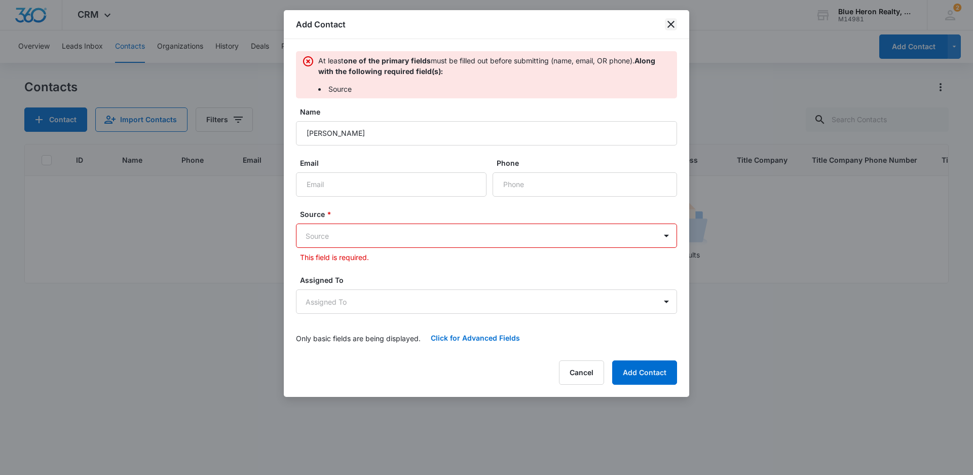
click at [670, 26] on icon "close" at bounding box center [671, 24] width 7 height 7
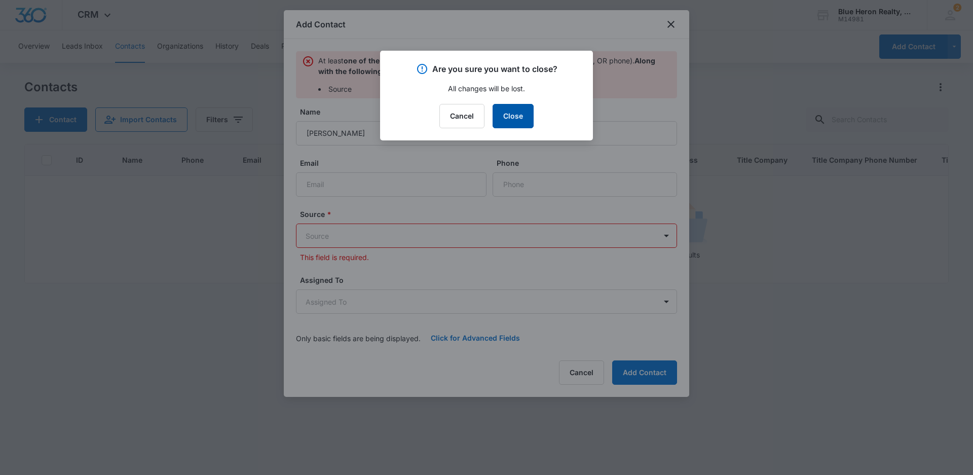
click at [512, 120] on button "Close" at bounding box center [513, 116] width 41 height 24
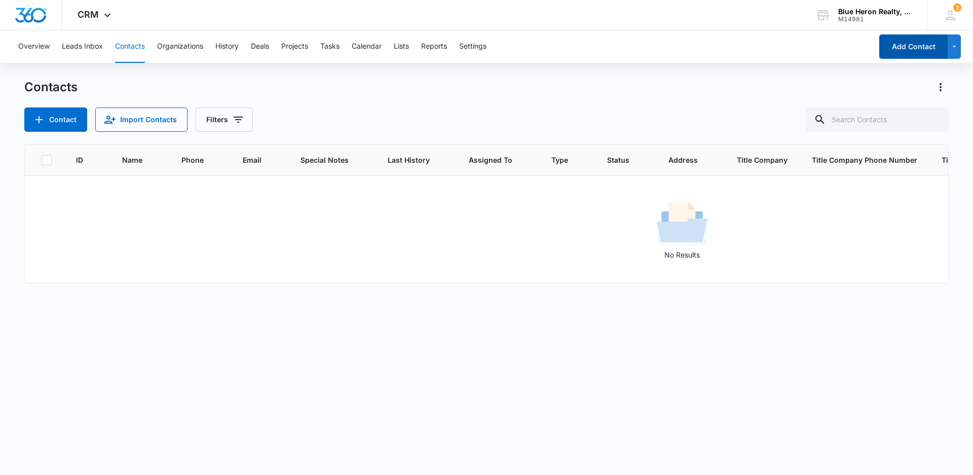
click at [907, 51] on button "Add Contact" at bounding box center [913, 46] width 68 height 24
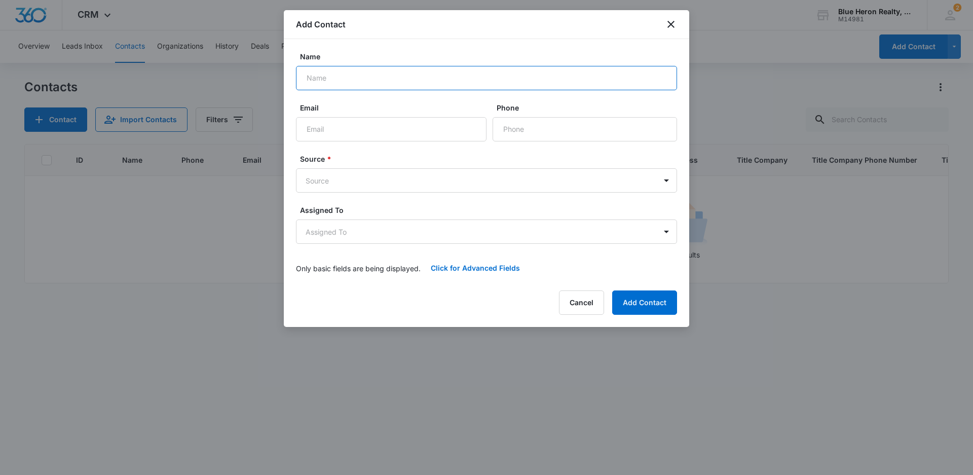
click at [372, 77] on input "Name" at bounding box center [486, 78] width 381 height 24
type input "[PERSON_NAME]"
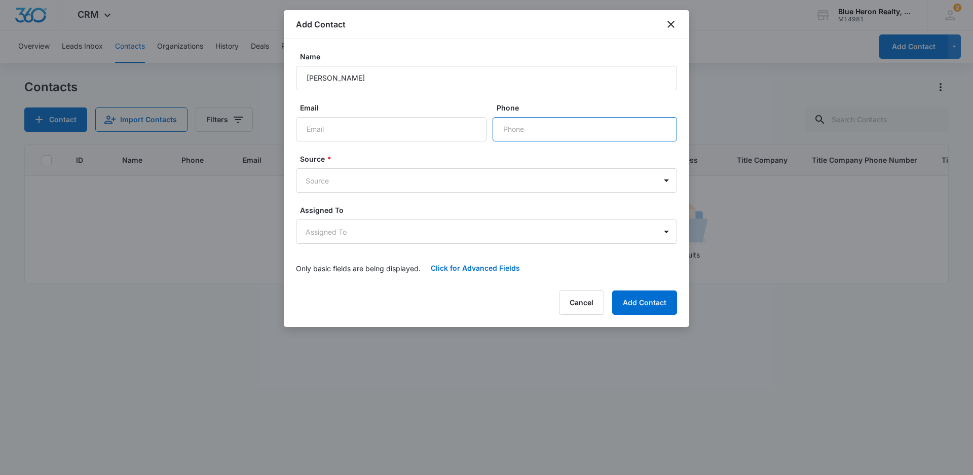
click at [542, 128] on input "Phone" at bounding box center [585, 129] width 185 height 24
type input "[PHONE_NUMBER]"
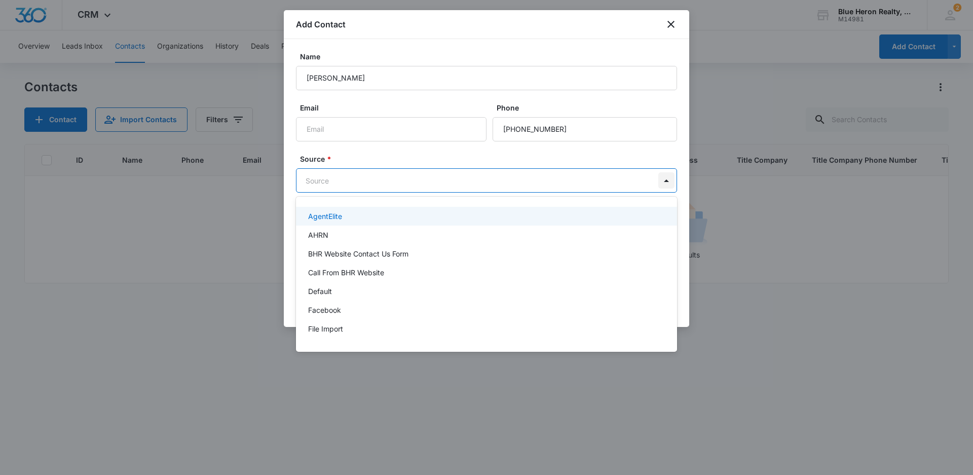
click at [668, 180] on body "CRM Apps Reputation Websites Forms CRM Email Social Shop Payments POS Content A…" at bounding box center [486, 237] width 973 height 475
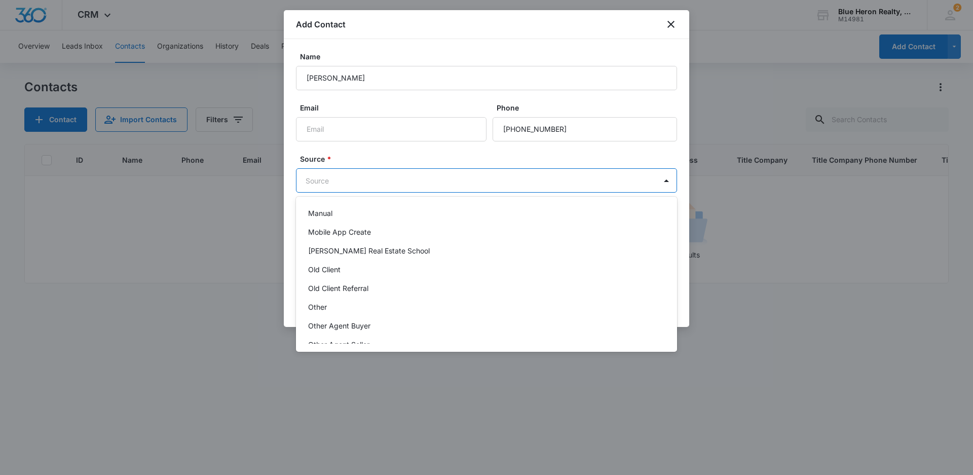
scroll to position [203, 0]
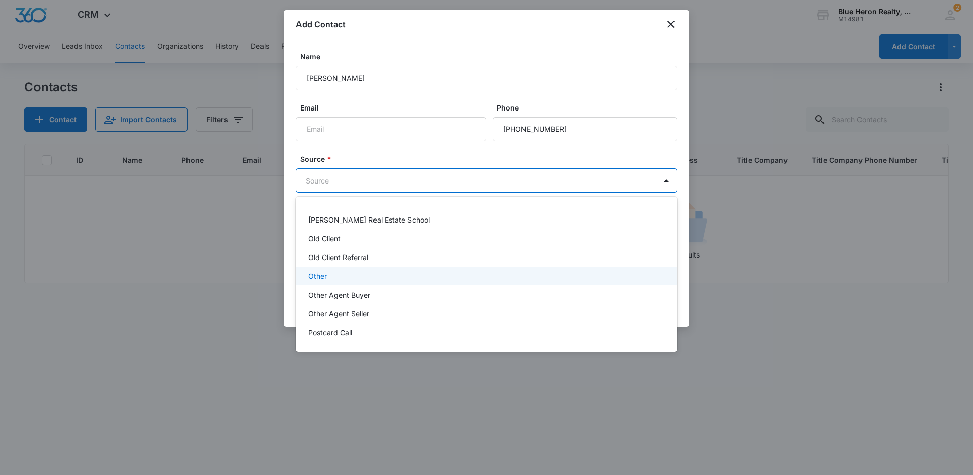
click at [327, 276] on div "Other" at bounding box center [485, 276] width 355 height 11
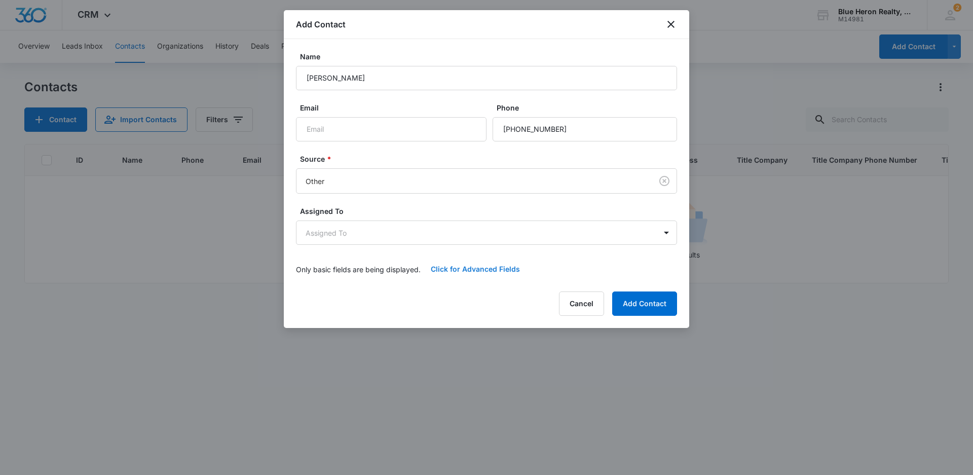
click at [478, 268] on button "Click for Advanced Fields" at bounding box center [475, 269] width 109 height 24
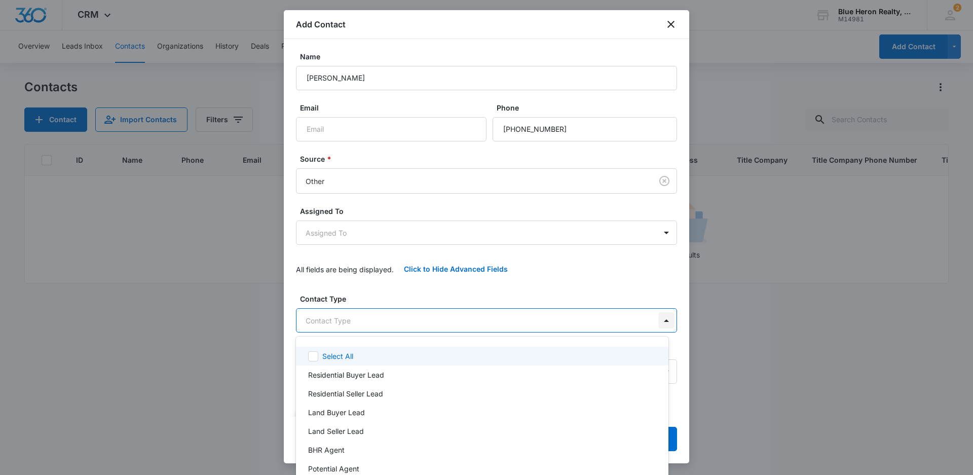
click at [656, 320] on body "CRM Apps Reputation Websites Forms CRM Email Social Shop Payments POS Content A…" at bounding box center [486, 237] width 973 height 475
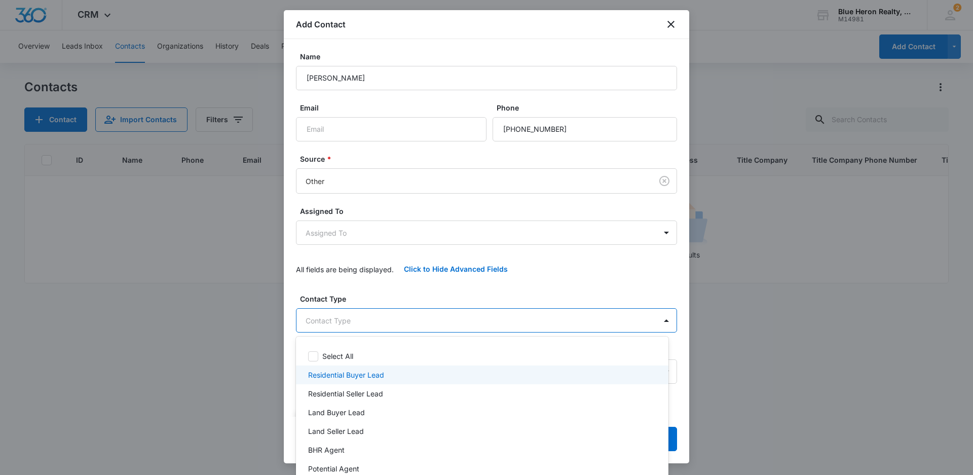
click at [376, 377] on p "Residential Buyer Lead" at bounding box center [346, 375] width 76 height 11
drag, startPoint x: 685, startPoint y: 162, endPoint x: 702, endPoint y: 276, distance: 115.9
click at [702, 276] on div at bounding box center [486, 237] width 973 height 475
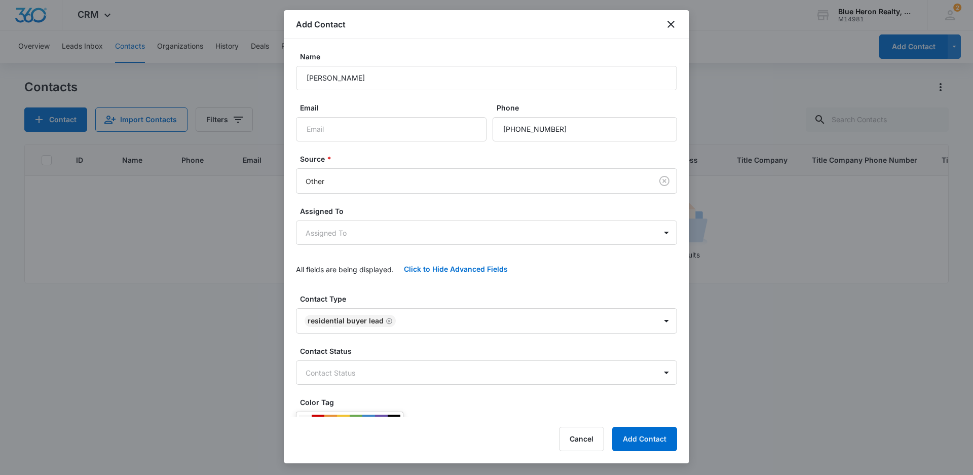
scroll to position [104, 0]
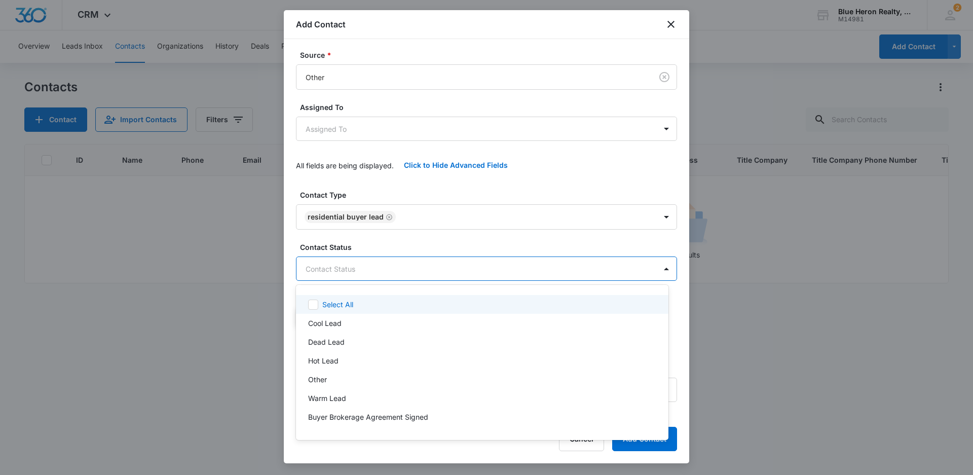
click at [450, 271] on body "CRM Apps Reputation Websites Forms CRM Email Social Shop Payments POS Content A…" at bounding box center [486, 237] width 973 height 475
click at [781, 397] on div at bounding box center [486, 237] width 973 height 475
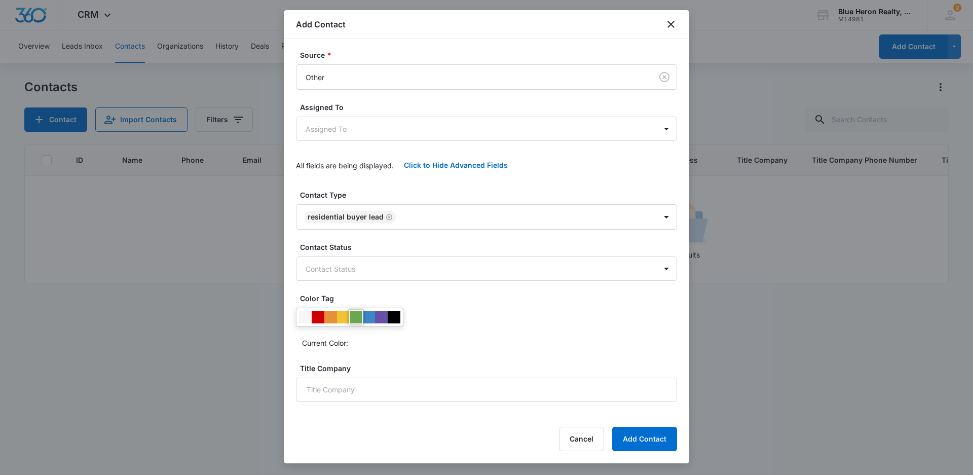
click at [357, 317] on div at bounding box center [356, 317] width 13 height 13
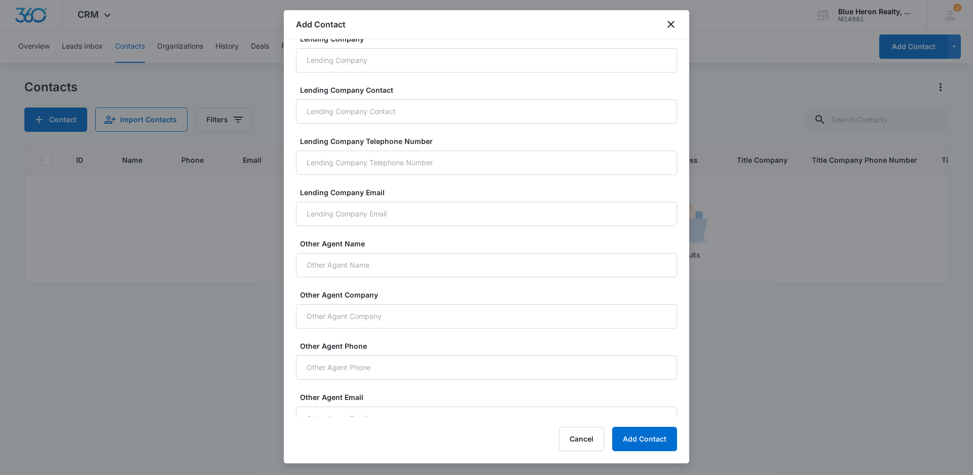
scroll to position [665, 0]
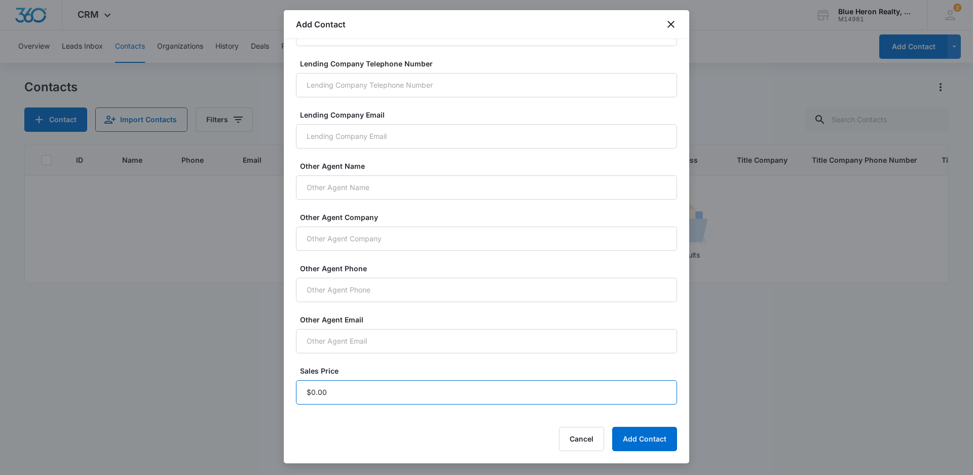
click at [345, 392] on input "Sales Price" at bounding box center [486, 392] width 381 height 24
type input "$1.00"
click at [648, 437] on button "Add Contact" at bounding box center [644, 439] width 65 height 24
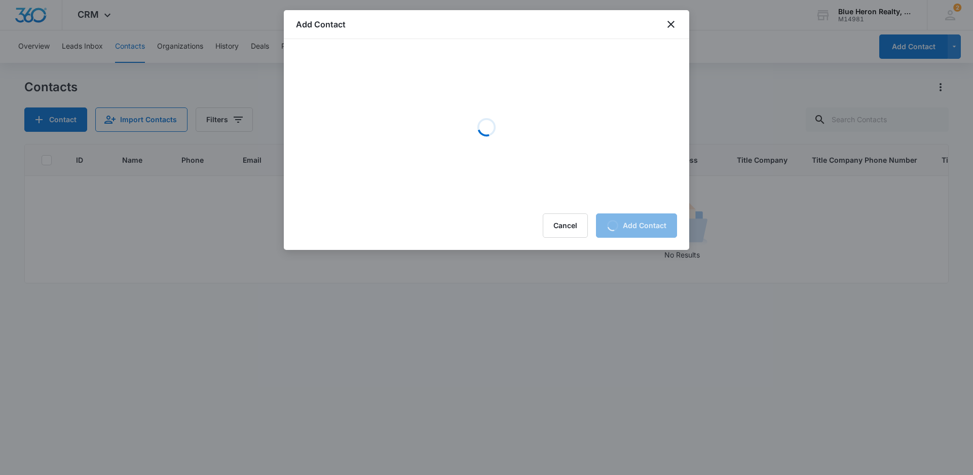
scroll to position [0, 0]
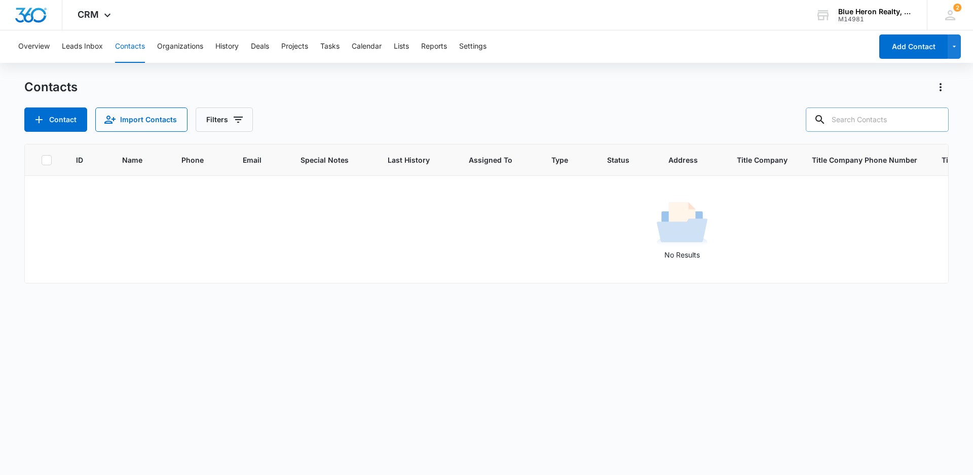
click at [855, 120] on input "text" at bounding box center [877, 119] width 143 height 24
type input "[PERSON_NAME]"
click at [935, 120] on icon "Clear" at bounding box center [935, 120] width 10 height 10
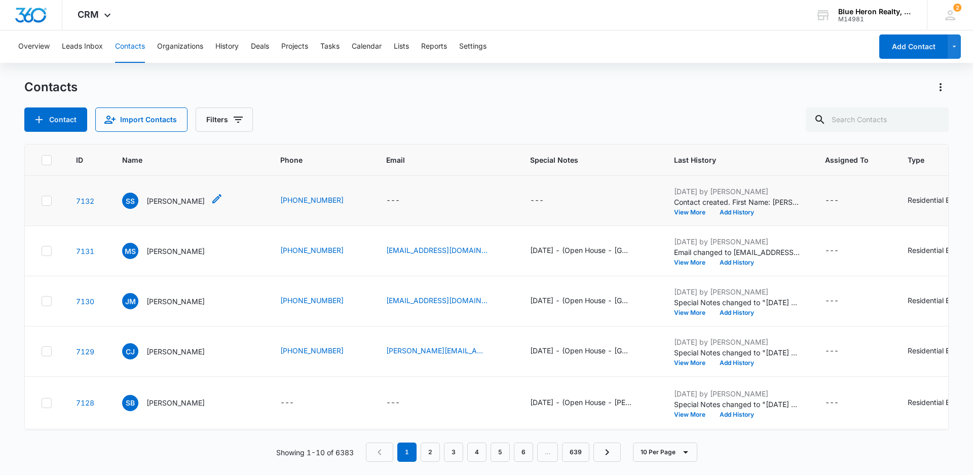
click at [159, 201] on p "[PERSON_NAME]" at bounding box center [175, 201] width 58 height 11
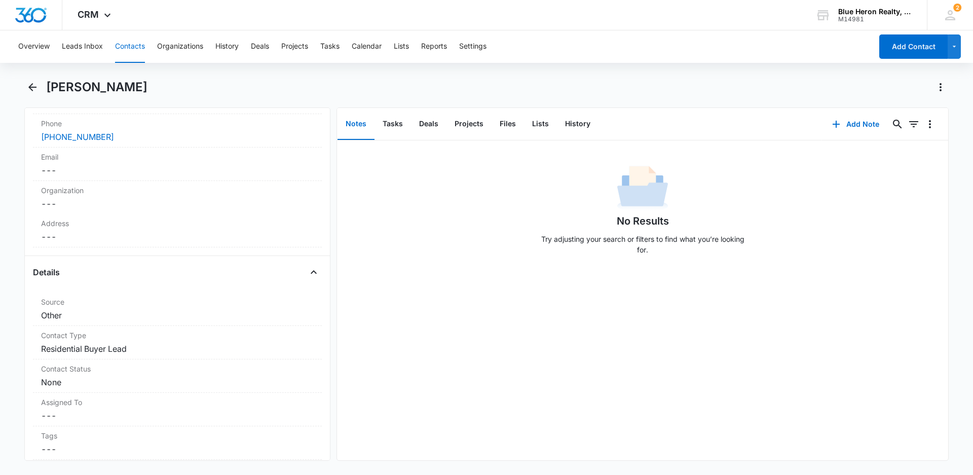
scroll to position [241, 0]
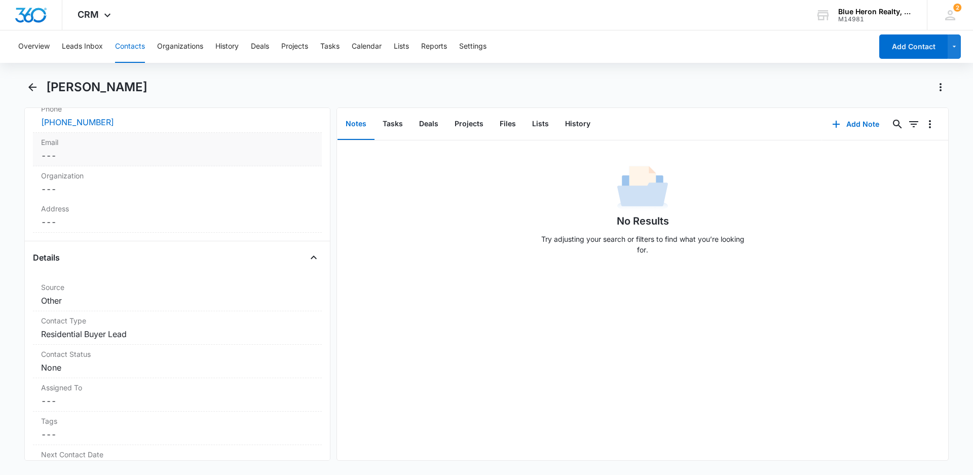
click at [98, 154] on dd "Cancel Save Changes ---" at bounding box center [177, 156] width 273 height 12
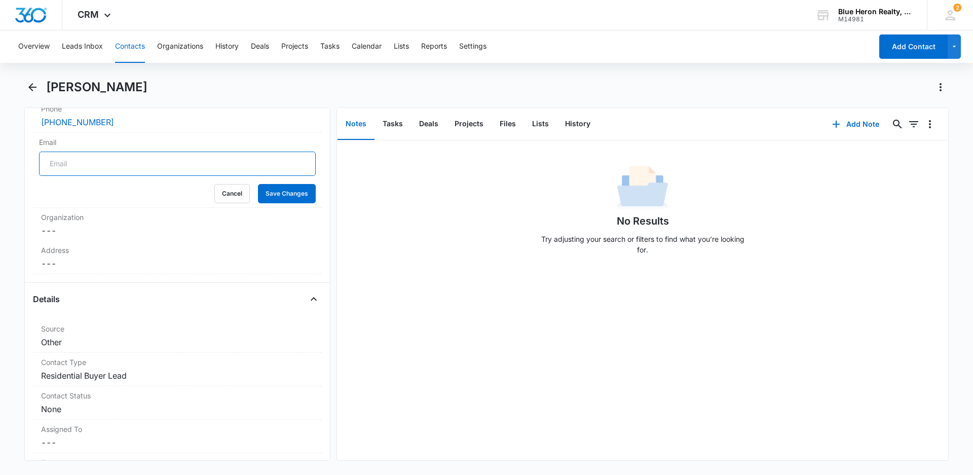
click at [94, 164] on input "Email" at bounding box center [177, 164] width 277 height 24
type input "N"
type input "B"
type input "N"
type input "n"
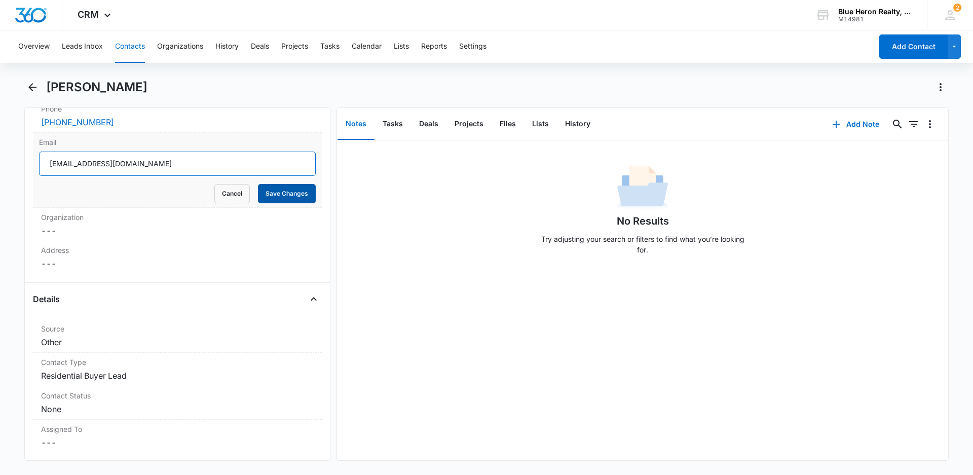
type input "[EMAIL_ADDRESS][DOMAIN_NAME]"
drag, startPoint x: 277, startPoint y: 199, endPoint x: 363, endPoint y: 247, distance: 99.0
click at [278, 198] on button "Save Changes" at bounding box center [287, 193] width 58 height 19
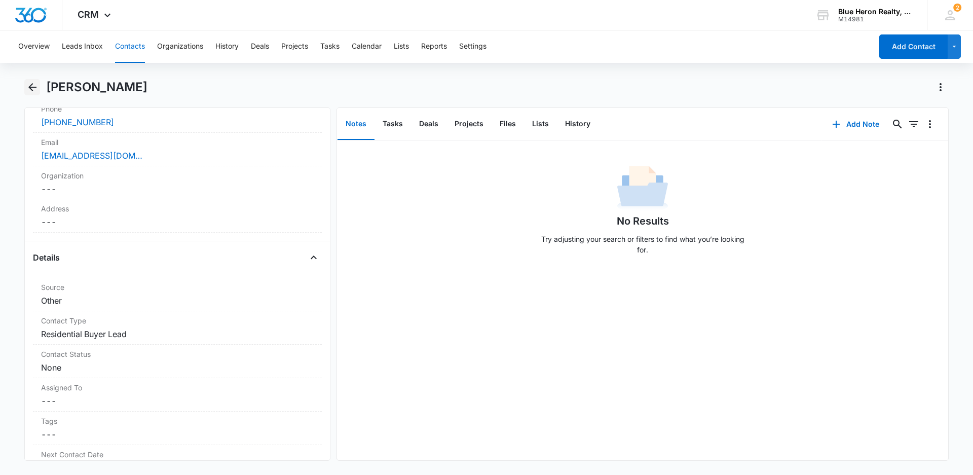
drag, startPoint x: 32, startPoint y: 88, endPoint x: 83, endPoint y: 96, distance: 50.9
click at [32, 88] on icon "Back" at bounding box center [32, 87] width 8 height 8
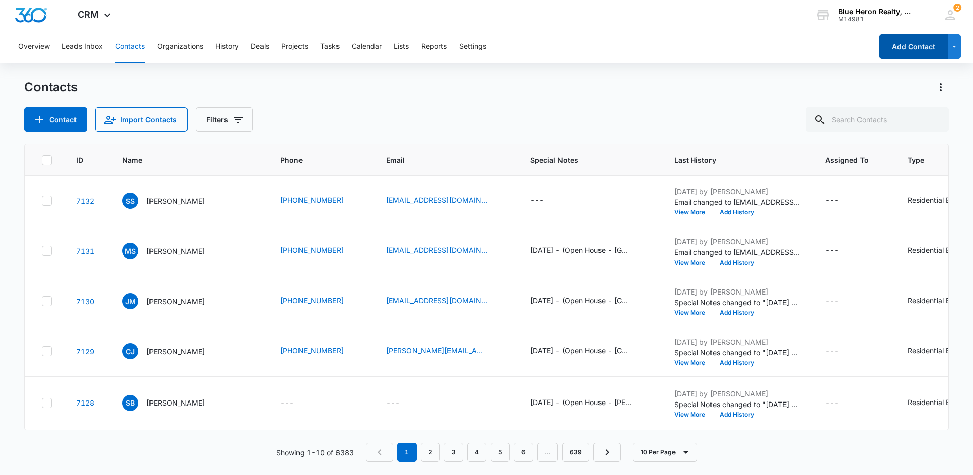
click at [899, 47] on button "Add Contact" at bounding box center [913, 46] width 68 height 24
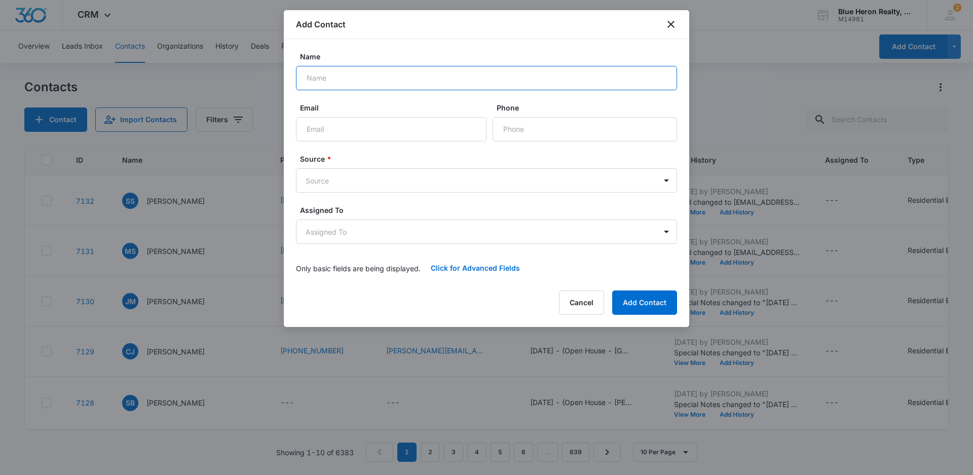
click at [340, 79] on input "Name" at bounding box center [486, 78] width 381 height 24
type input "[PERSON_NAME] and [PERSON_NAME]"
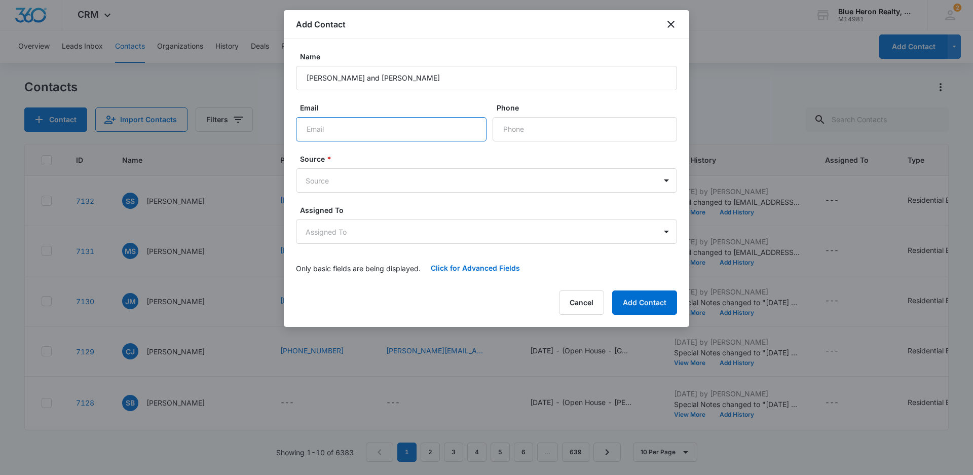
click at [376, 124] on input "Email" at bounding box center [391, 129] width 191 height 24
type input "[EMAIL_ADDRESS][DOMAIN_NAME]"
click at [552, 132] on input "Phone" at bounding box center [585, 129] width 185 height 24
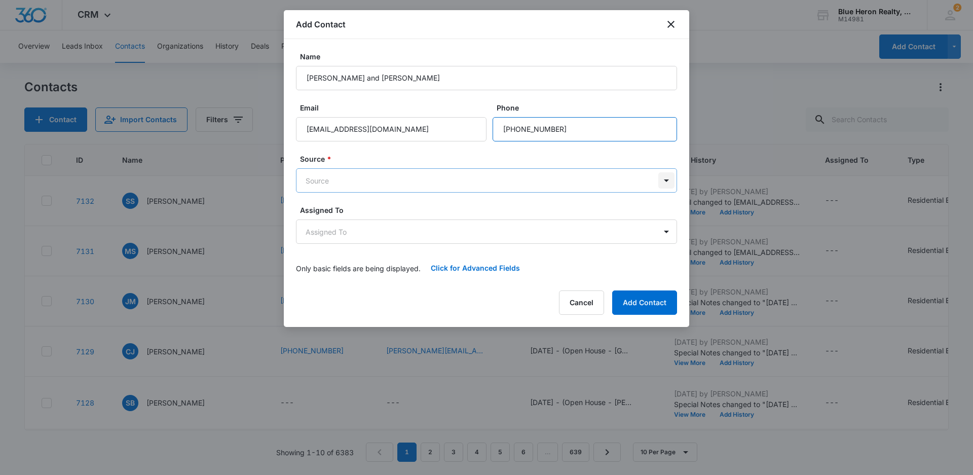
type input "[PHONE_NUMBER]"
click at [667, 179] on body "CRM Apps Reputation Websites Forms CRM Email Social Shop Payments POS Content A…" at bounding box center [486, 237] width 973 height 475
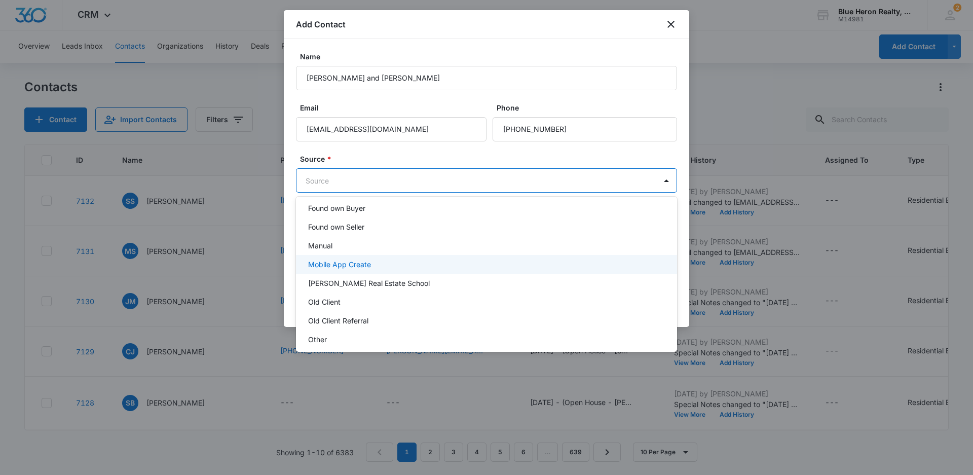
scroll to position [152, 0]
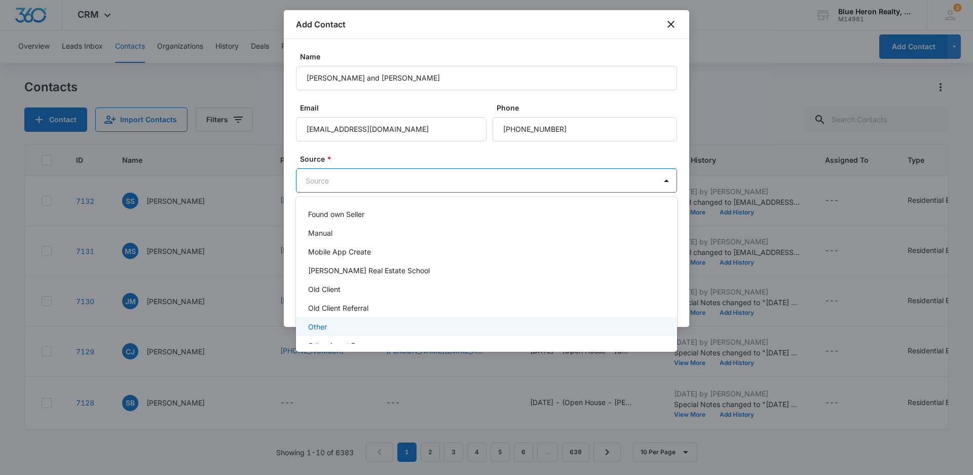
click at [322, 327] on p "Other" at bounding box center [317, 326] width 19 height 11
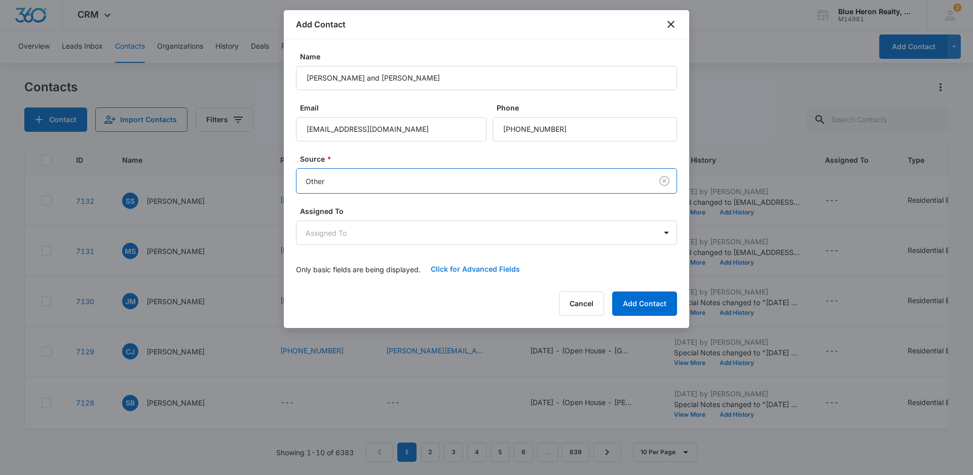
click at [466, 267] on button "Click for Advanced Fields" at bounding box center [475, 269] width 109 height 24
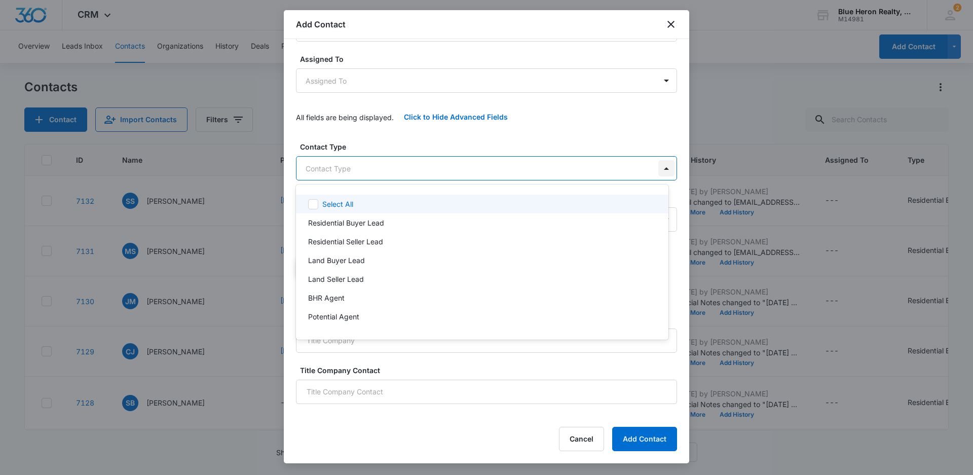
click at [659, 170] on body "CRM Apps Reputation Websites Forms CRM Email Social Shop Payments POS Content A…" at bounding box center [486, 237] width 973 height 475
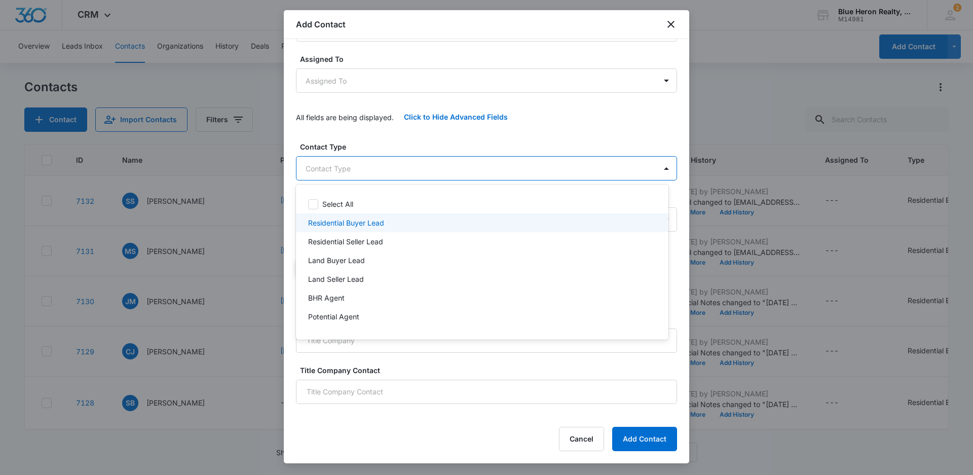
click at [341, 226] on p "Residential Buyer Lead" at bounding box center [346, 222] width 76 height 11
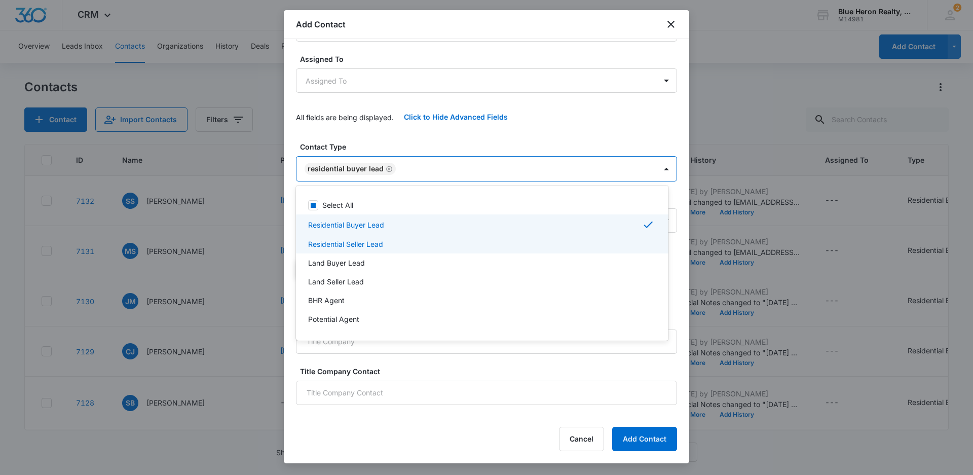
drag, startPoint x: 687, startPoint y: 223, endPoint x: 686, endPoint y: 245, distance: 22.3
click at [686, 245] on div at bounding box center [486, 237] width 973 height 475
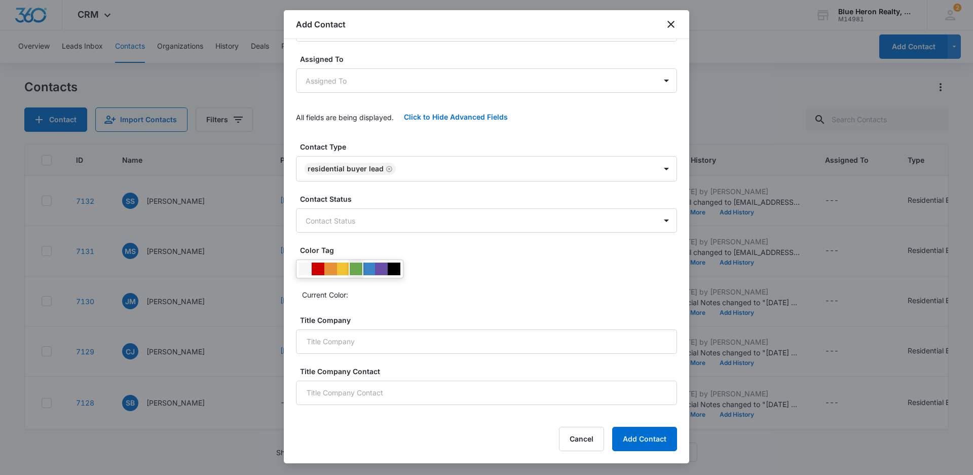
click at [353, 270] on div at bounding box center [356, 269] width 13 height 13
drag, startPoint x: 640, startPoint y: 442, endPoint x: 872, endPoint y: 469, distance: 233.8
click at [641, 442] on button "Add Contact" at bounding box center [644, 439] width 65 height 24
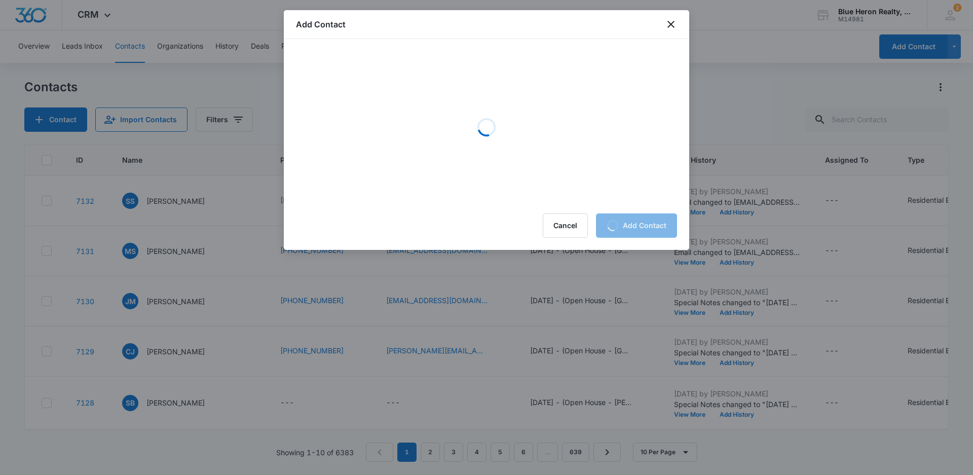
scroll to position [0, 0]
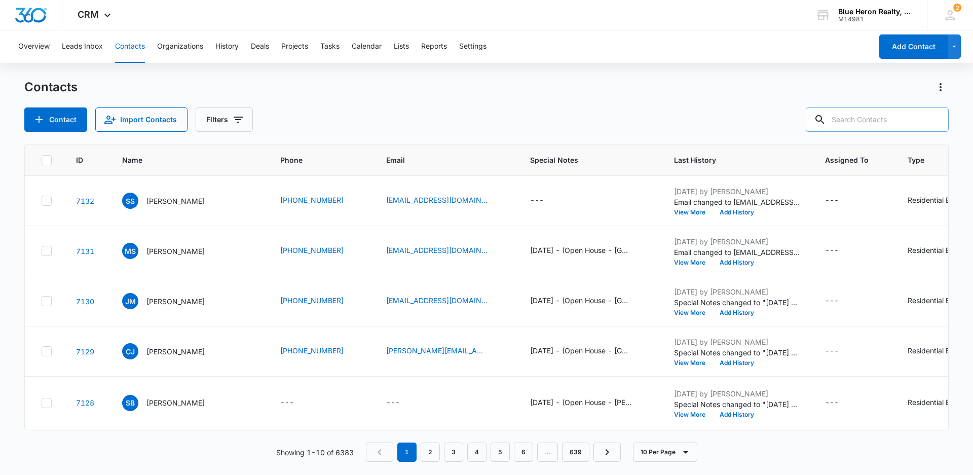
click at [854, 121] on input "text" at bounding box center [877, 119] width 143 height 24
type input "[PERSON_NAME] and [PERSON_NAME]"
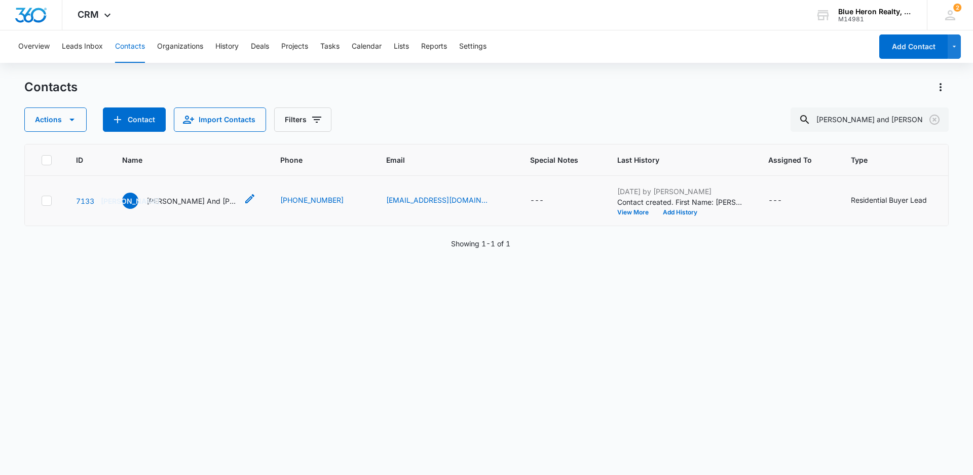
click at [210, 203] on p "[PERSON_NAME] And [PERSON_NAME]" at bounding box center [191, 201] width 91 height 11
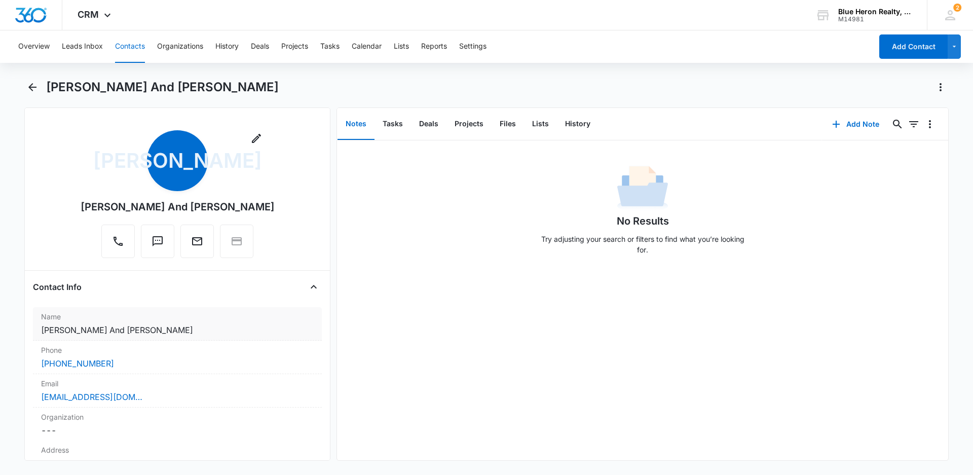
click at [83, 327] on dd "Cancel Save Changes [PERSON_NAME] And [PERSON_NAME]" at bounding box center [177, 330] width 273 height 12
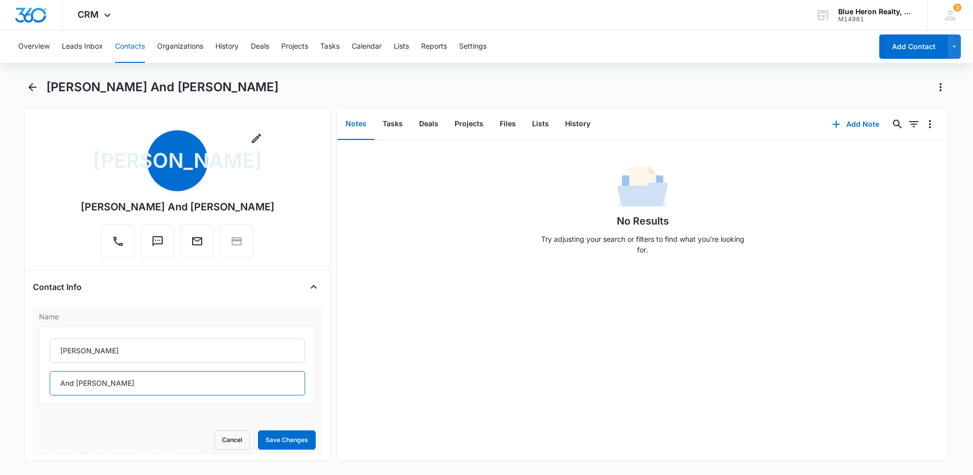
click at [64, 381] on input "And [PERSON_NAME]" at bounding box center [177, 383] width 255 height 24
type input "and [PERSON_NAME]"
click at [265, 441] on button "Save Changes" at bounding box center [287, 439] width 58 height 19
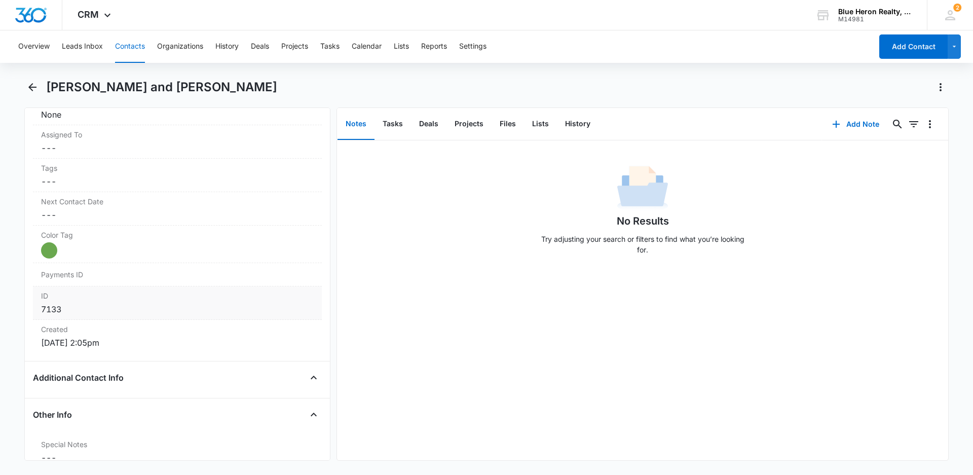
scroll to position [596, 0]
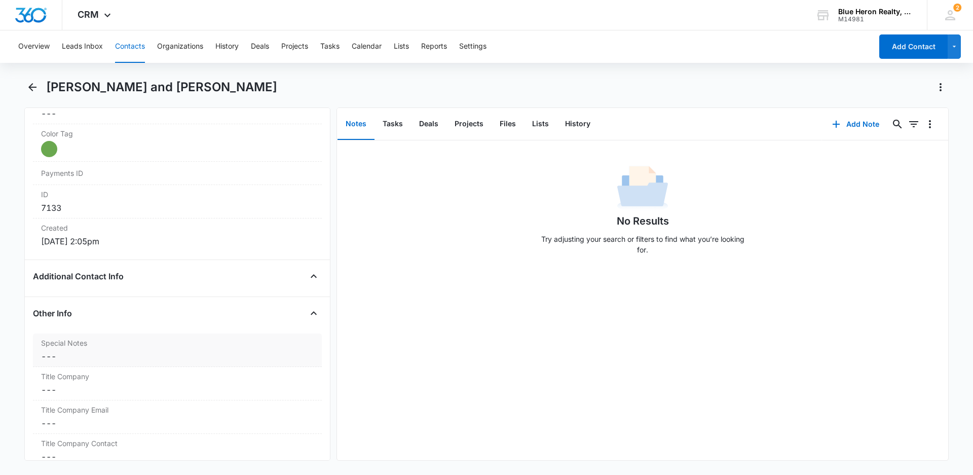
click at [51, 357] on dd "Cancel Save Changes ---" at bounding box center [177, 356] width 273 height 12
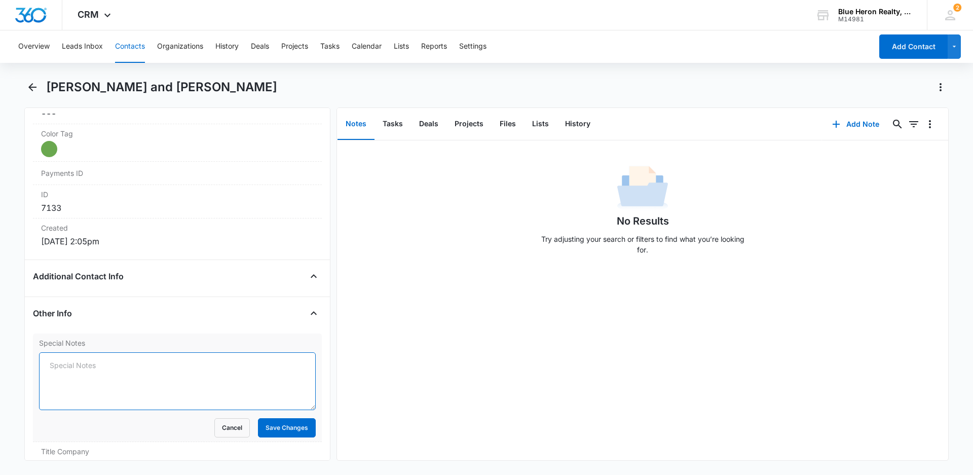
click at [47, 363] on textarea "Special Notes" at bounding box center [177, 381] width 277 height 58
paste textarea "[DATE] - (Open House - Bedstraw Ct. - [DATE]) - originally assigned to LZ - [PE…"
drag, startPoint x: 51, startPoint y: 366, endPoint x: 88, endPoint y: 365, distance: 37.5
click at [87, 365] on textarea "[DATE] - (Open House - Bedstraw Ct. - [DATE]) - originally assigned to LZ - [PE…" at bounding box center [177, 381] width 277 height 58
click at [212, 364] on textarea "[DATE] - (Open House - [GEOGRAPHIC_DATA] Ct. - [DATE]) - originally assigned to…" at bounding box center [177, 381] width 277 height 58
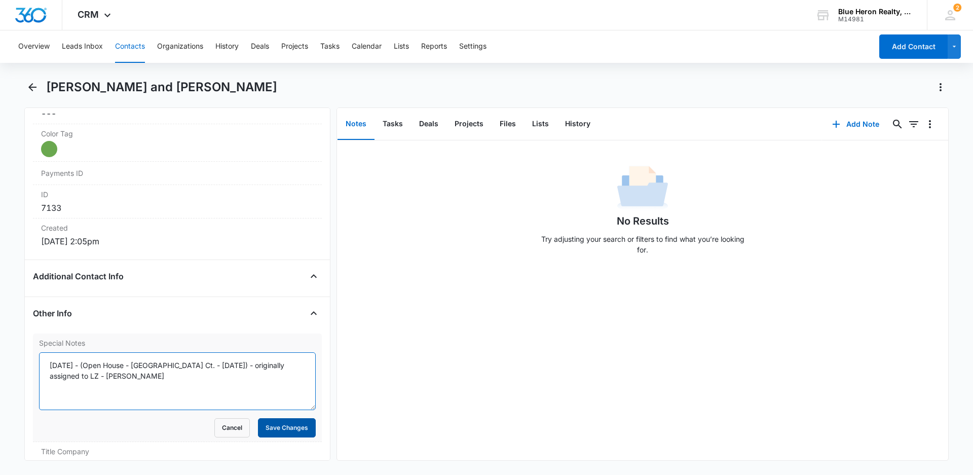
type textarea "[DATE] - (Open House - [GEOGRAPHIC_DATA] Ct. - [DATE]) - originally assigned to…"
click at [270, 430] on button "Save Changes" at bounding box center [287, 427] width 58 height 19
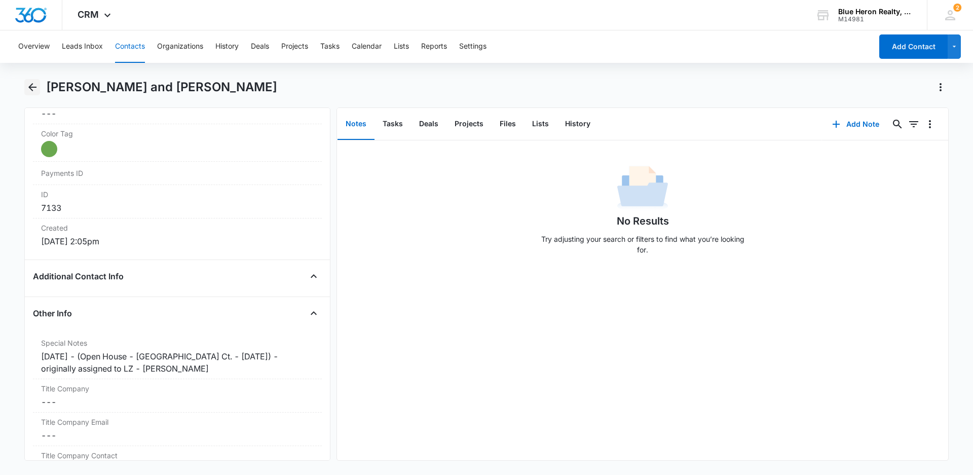
click at [30, 88] on icon "Back" at bounding box center [32, 87] width 8 height 8
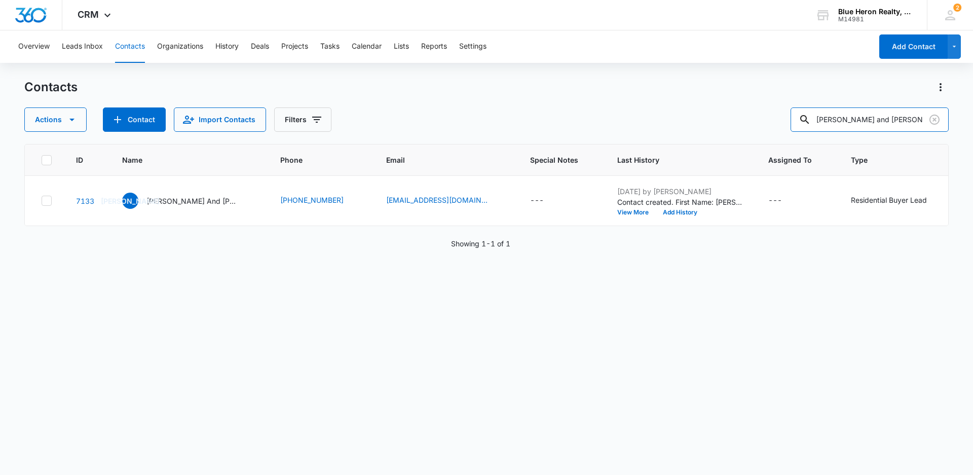
drag, startPoint x: 918, startPoint y: 116, endPoint x: 803, endPoint y: 132, distance: 115.7
click at [803, 132] on div "Contacts Actions Contact Import Contacts Filters [PERSON_NAME] and [PERSON_NAME…" at bounding box center [486, 276] width 925 height 395
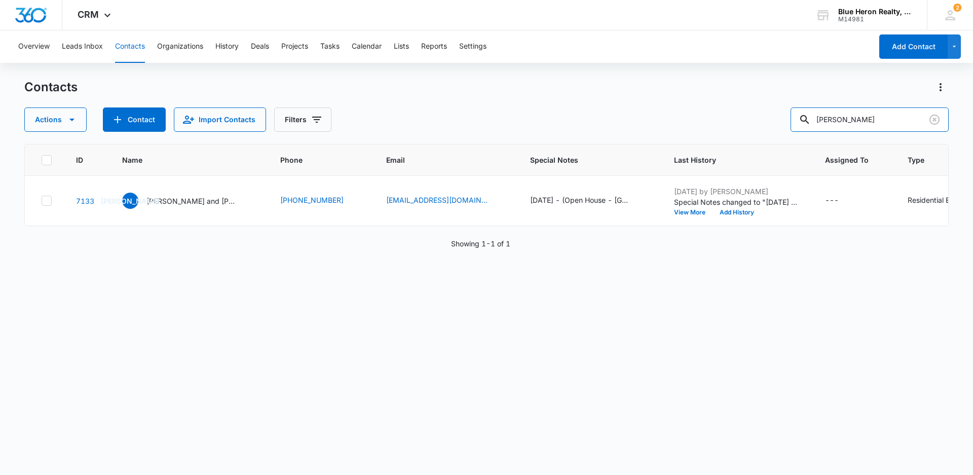
type input "[PERSON_NAME]"
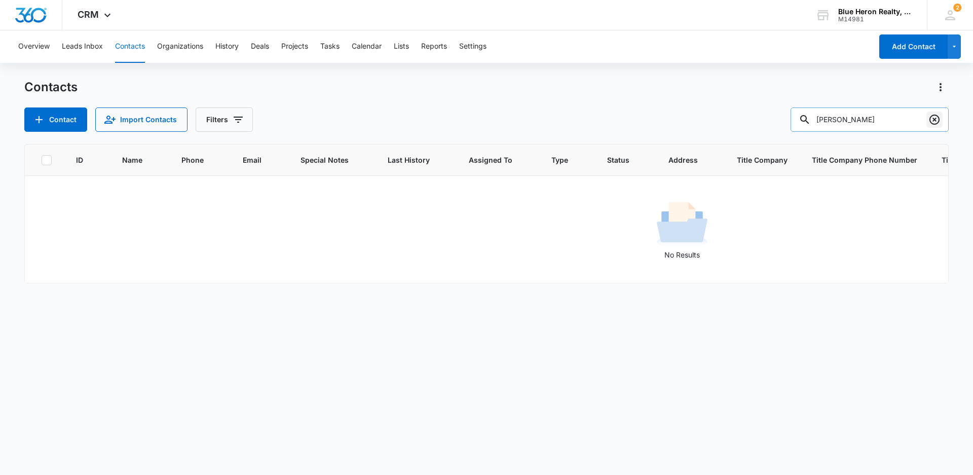
click at [933, 120] on icon "Clear" at bounding box center [935, 120] width 12 height 12
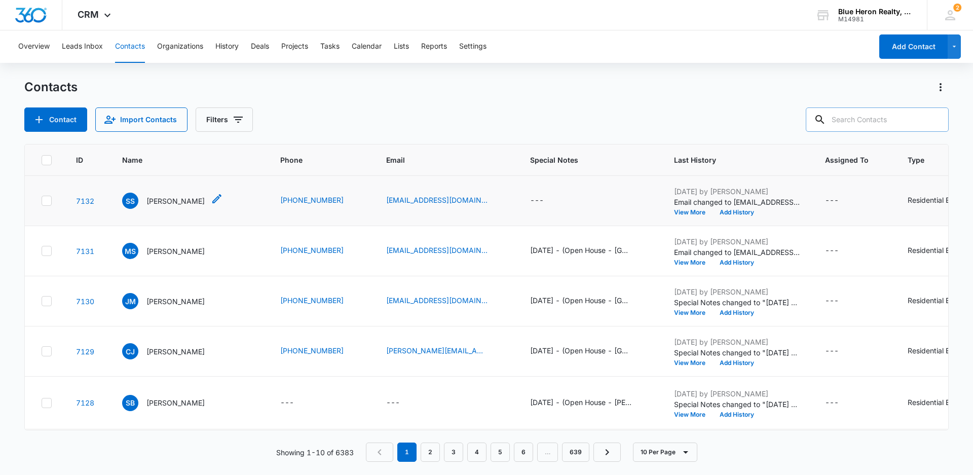
click at [163, 204] on p "[PERSON_NAME]" at bounding box center [175, 201] width 58 height 11
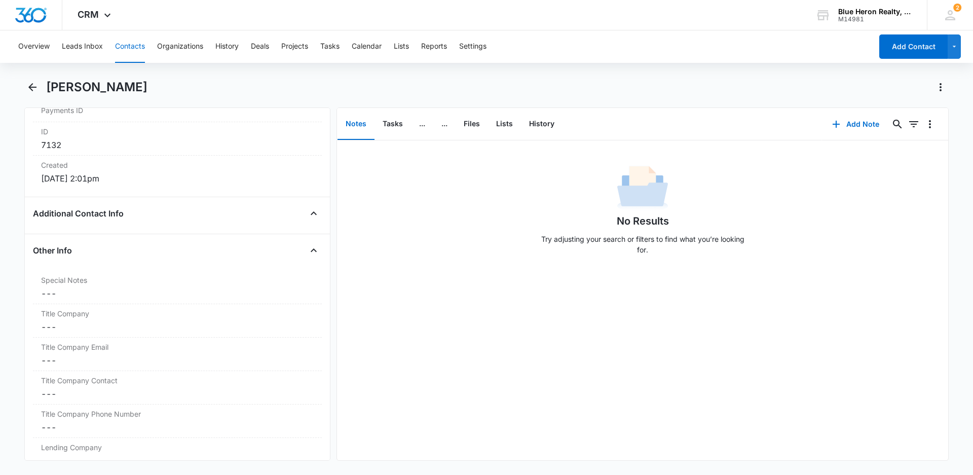
scroll to position [690, 0]
click at [68, 265] on dd "Cancel Save Changes ---" at bounding box center [177, 262] width 273 height 12
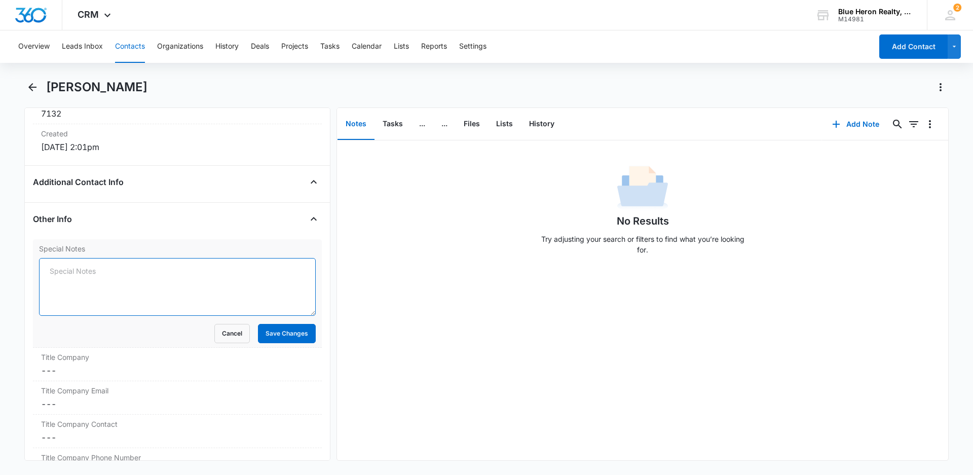
drag, startPoint x: 68, startPoint y: 265, endPoint x: 55, endPoint y: 272, distance: 14.8
click at [55, 272] on textarea "Special Notes" at bounding box center [177, 287] width 277 height 58
click at [50, 272] on textarea "Special Notes" at bounding box center [177, 287] width 277 height 58
paste textarea "[DATE] - (Open House - Bedstraw Ct. - [DATE]) - originally assigned to LZ - [PE…"
drag, startPoint x: 50, startPoint y: 271, endPoint x: 88, endPoint y: 272, distance: 38.0
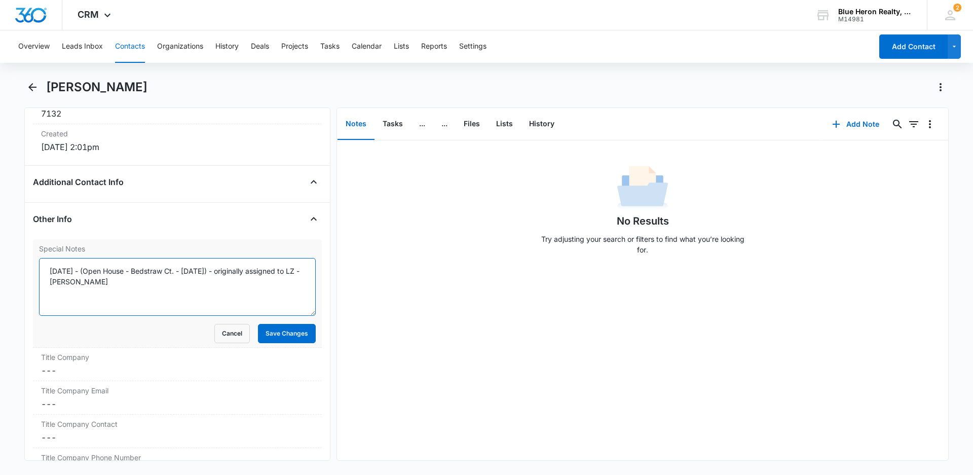
click at [88, 272] on textarea "[DATE] - (Open House - Bedstraw Ct. - [DATE]) - originally assigned to LZ - [PE…" at bounding box center [177, 287] width 277 height 58
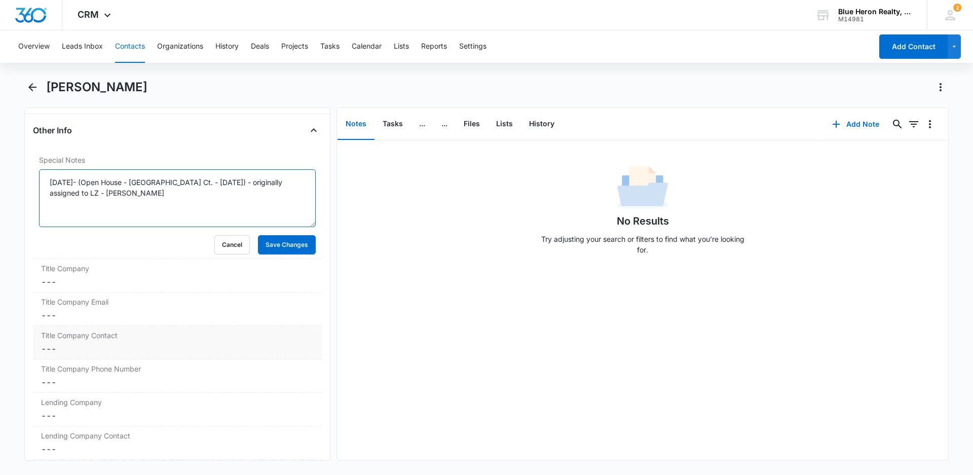
scroll to position [842, 0]
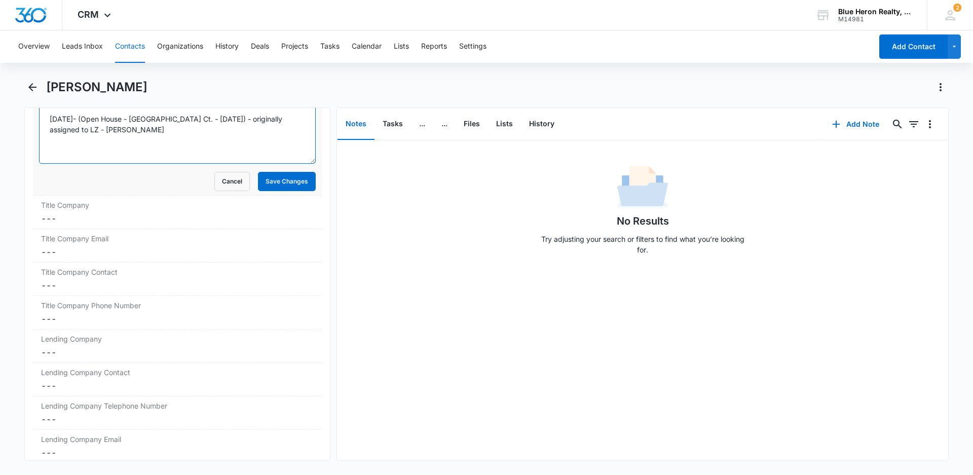
click at [208, 119] on textarea "[DATE]- (Open House - [GEOGRAPHIC_DATA] Ct. - [DATE]) - originally assigned to …" at bounding box center [177, 135] width 277 height 58
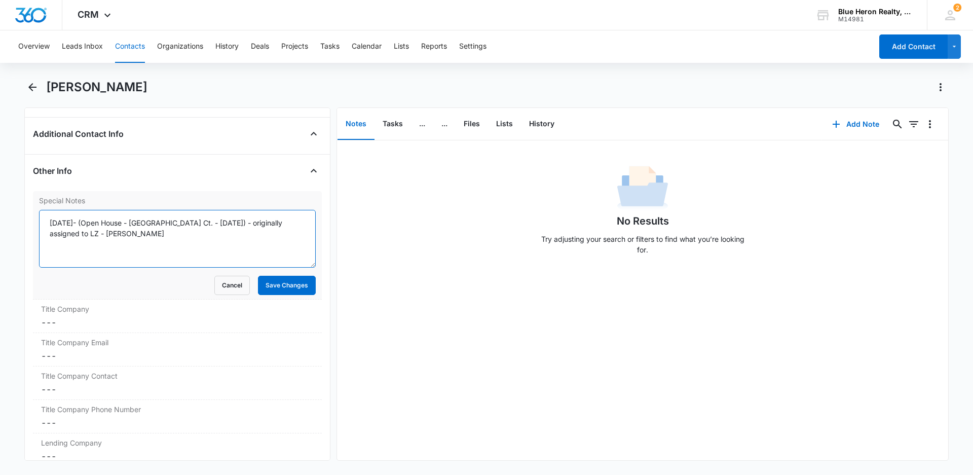
scroll to position [690, 0]
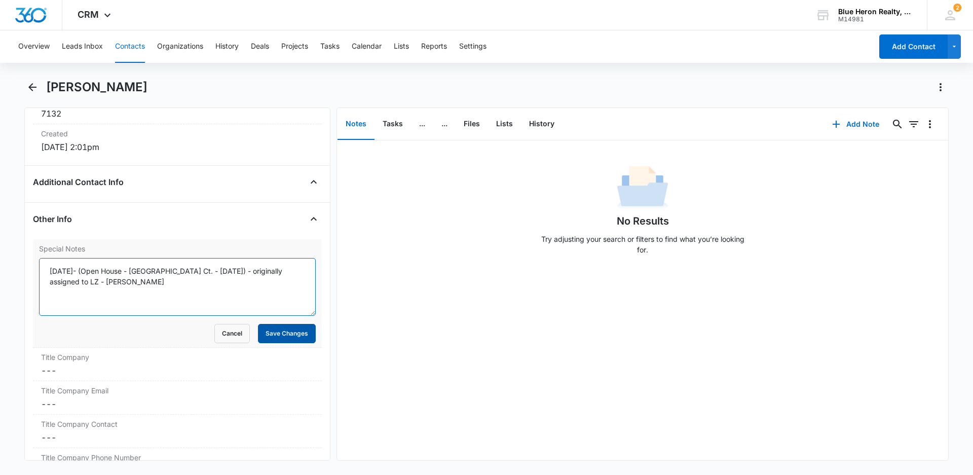
type textarea "[DATE]- (Open House - [GEOGRAPHIC_DATA] Ct. - [DATE]) - originally assigned to …"
click at [282, 336] on button "Save Changes" at bounding box center [287, 333] width 58 height 19
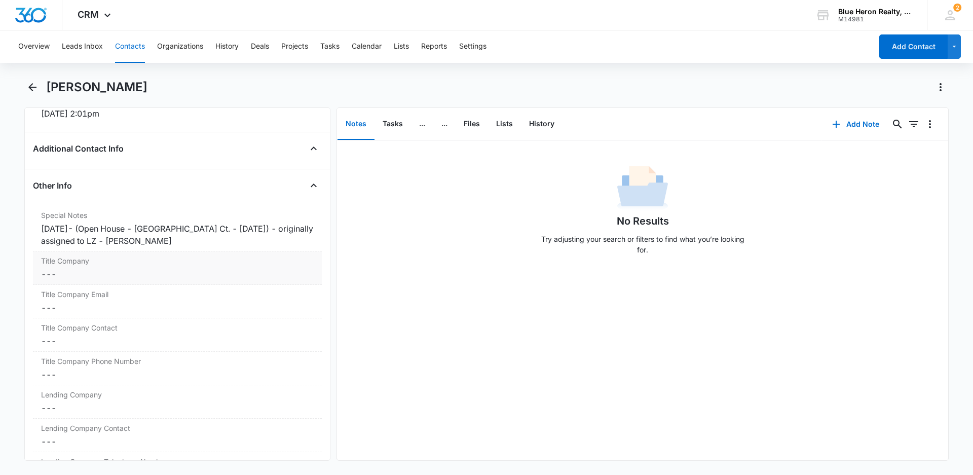
scroll to position [741, 0]
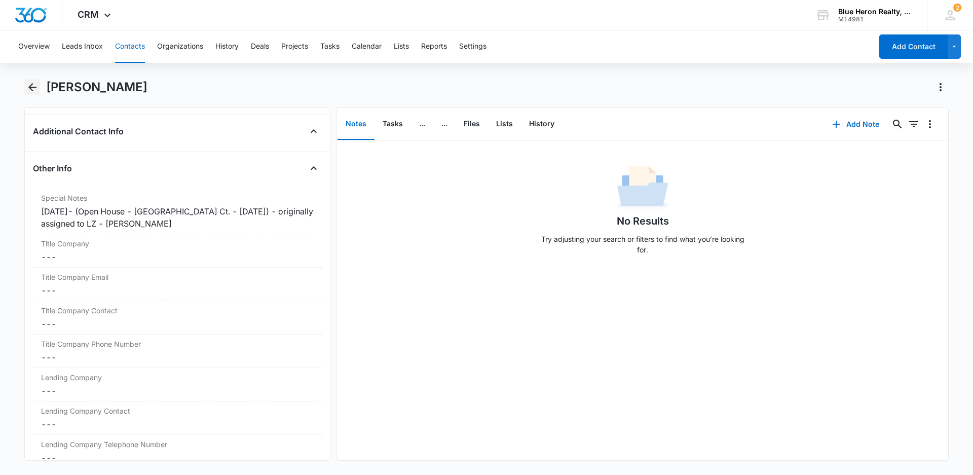
click at [33, 90] on icon "Back" at bounding box center [32, 87] width 12 height 12
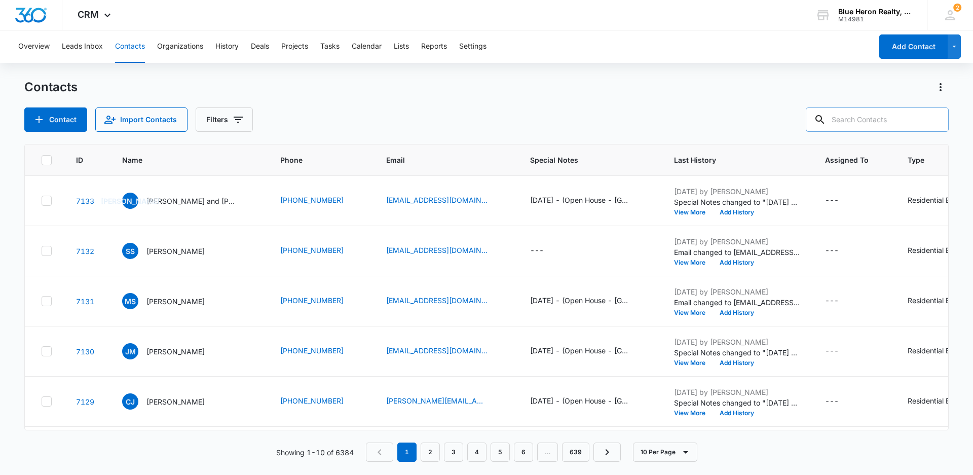
click at [862, 119] on input "text" at bounding box center [877, 119] width 143 height 24
click at [912, 53] on button "Add Contact" at bounding box center [913, 46] width 68 height 24
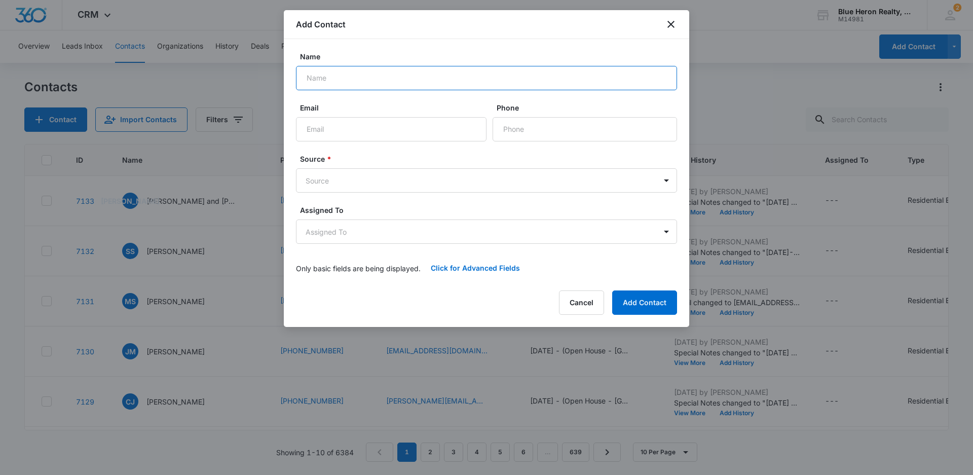
click at [340, 79] on input "Name" at bounding box center [486, 78] width 381 height 24
type input "[PERSON_NAME]"
click at [664, 179] on body "CRM Apps Reputation Websites Forms CRM Email Social Shop Payments POS Content A…" at bounding box center [486, 237] width 973 height 475
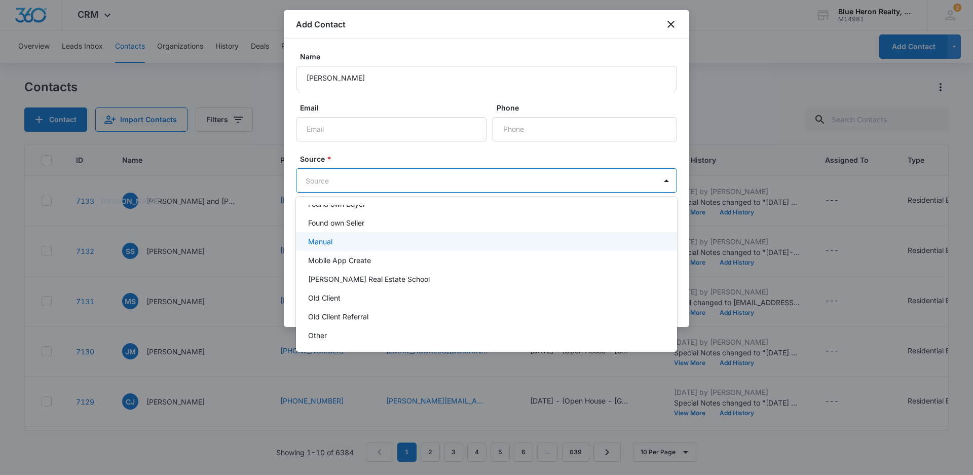
scroll to position [152, 0]
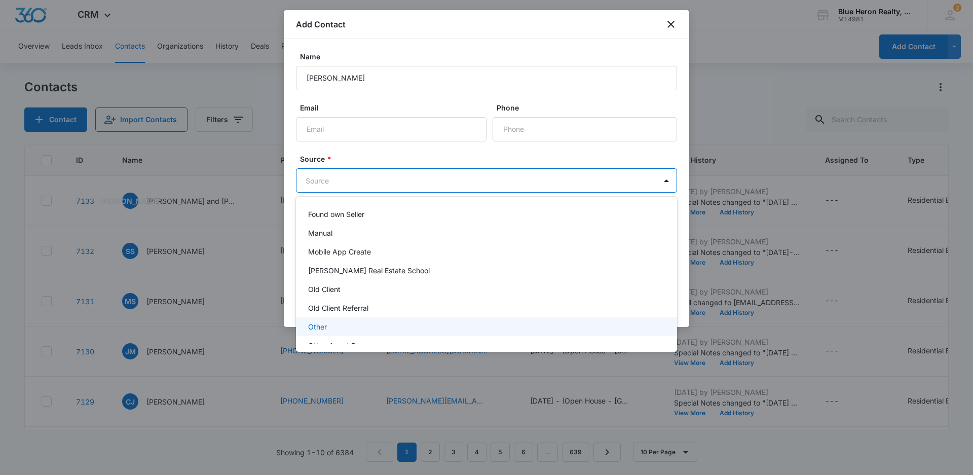
click at [315, 325] on p "Other" at bounding box center [317, 326] width 19 height 11
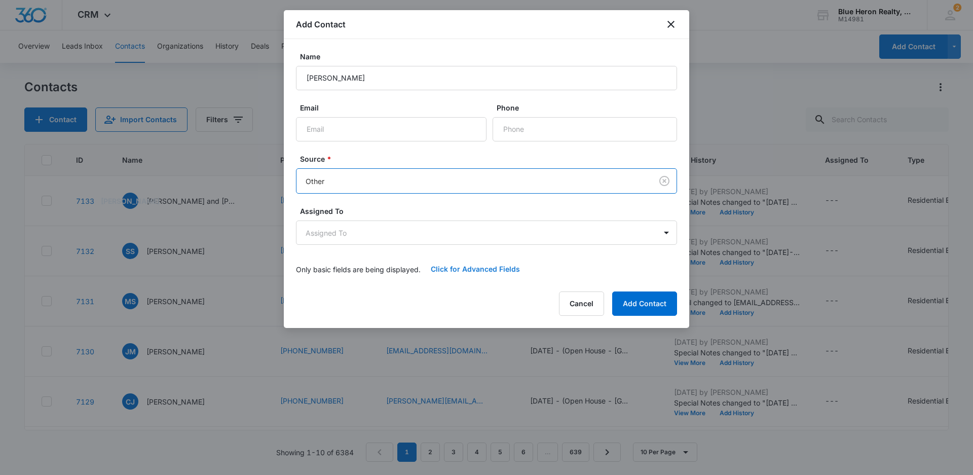
click at [465, 266] on button "Click for Advanced Fields" at bounding box center [475, 269] width 109 height 24
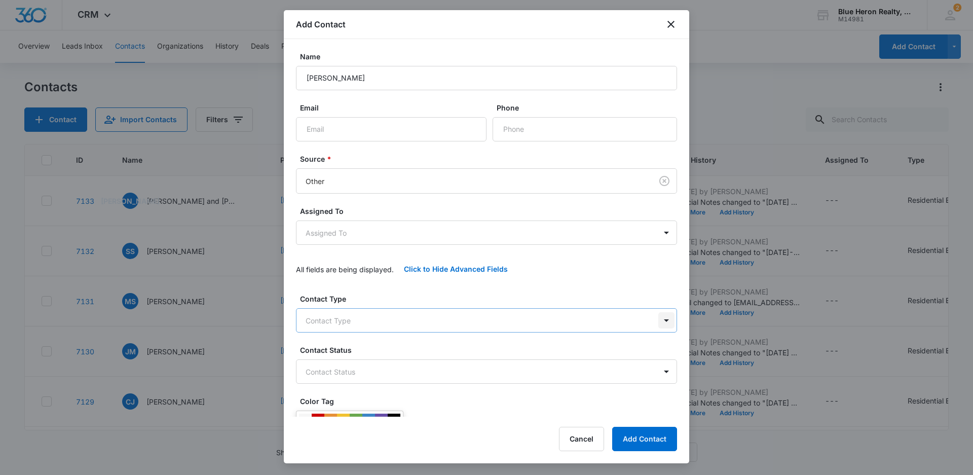
click at [656, 318] on body "CRM Apps Reputation Websites Forms CRM Email Social Shop Payments POS Content A…" at bounding box center [486, 237] width 973 height 475
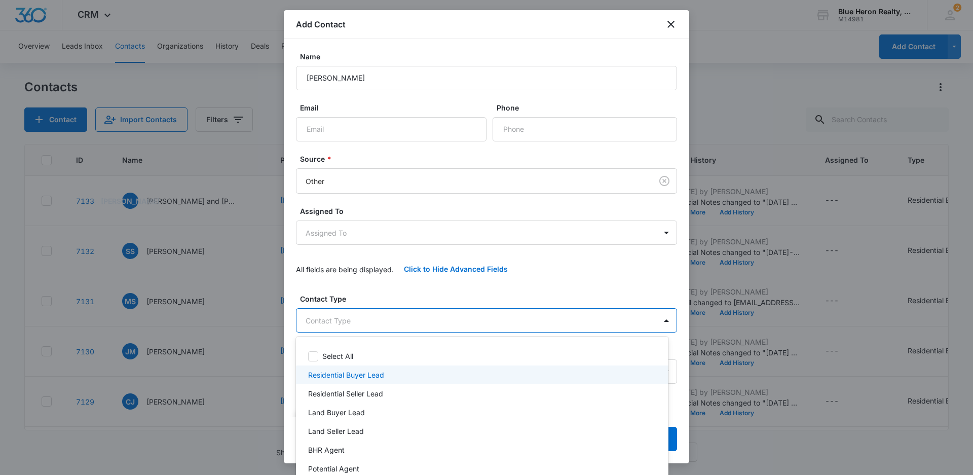
click at [357, 377] on p "Residential Buyer Lead" at bounding box center [346, 375] width 76 height 11
drag, startPoint x: 684, startPoint y: 158, endPoint x: 674, endPoint y: 265, distance: 107.9
click at [674, 265] on div at bounding box center [486, 237] width 973 height 475
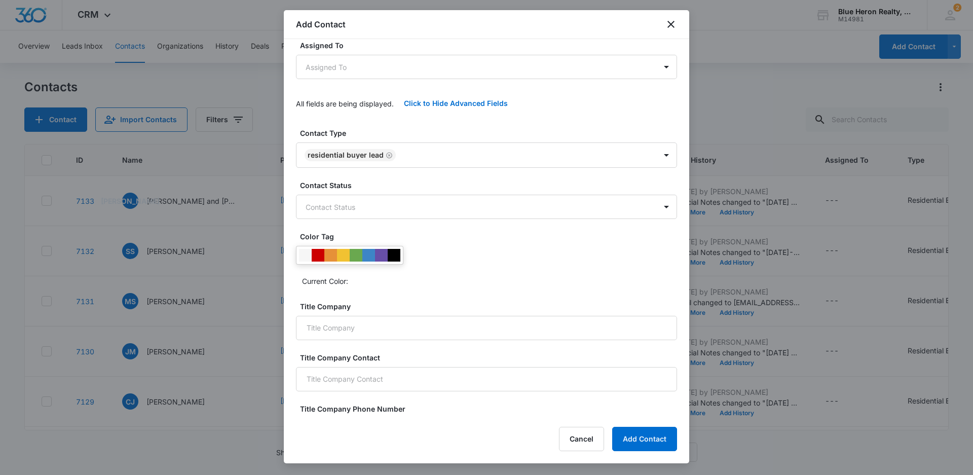
scroll to position [185, 0]
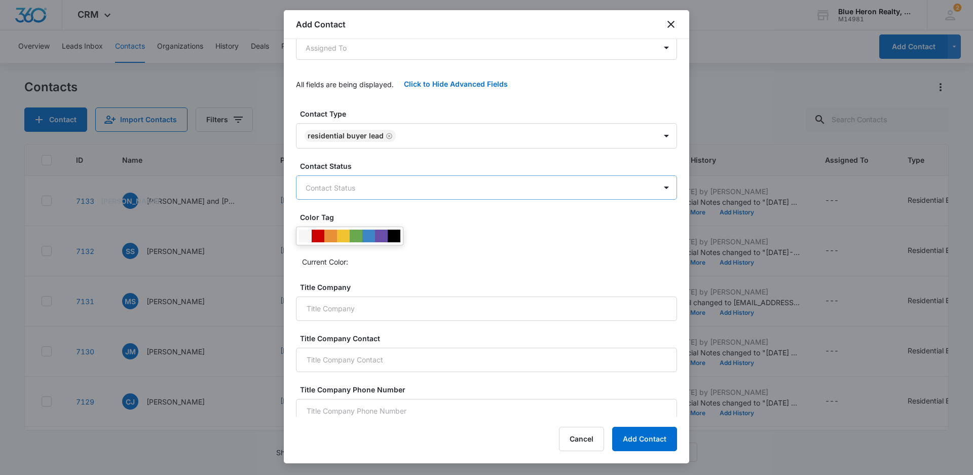
click at [374, 189] on body "CRM Apps Reputation Websites Forms CRM Email Social Shop Payments POS Content A…" at bounding box center [486, 237] width 973 height 475
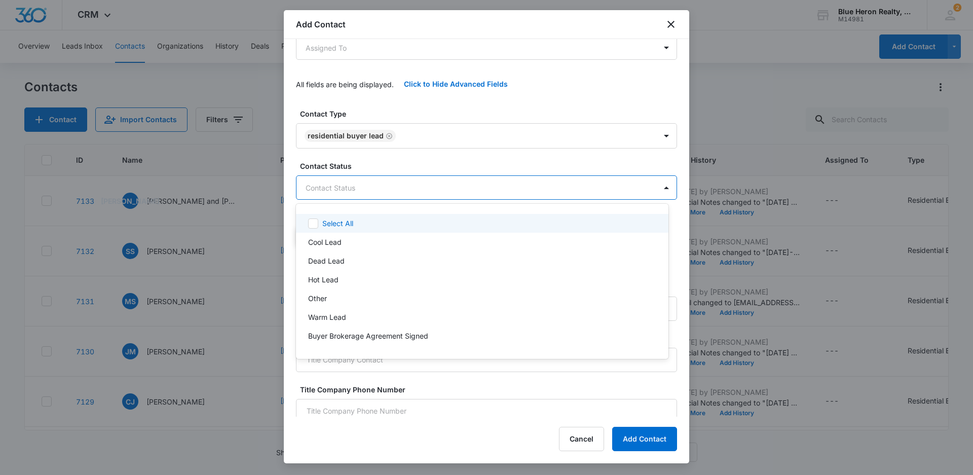
click at [760, 118] on div at bounding box center [486, 237] width 973 height 475
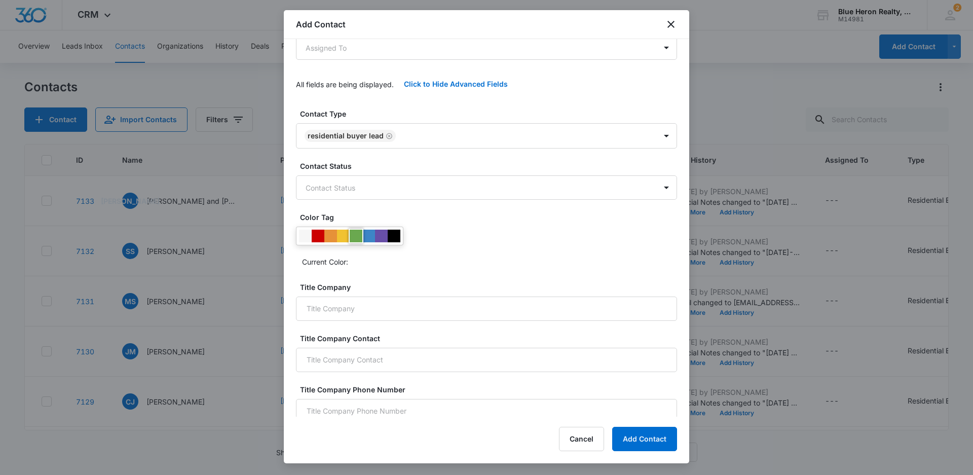
click at [359, 237] on div at bounding box center [356, 236] width 13 height 13
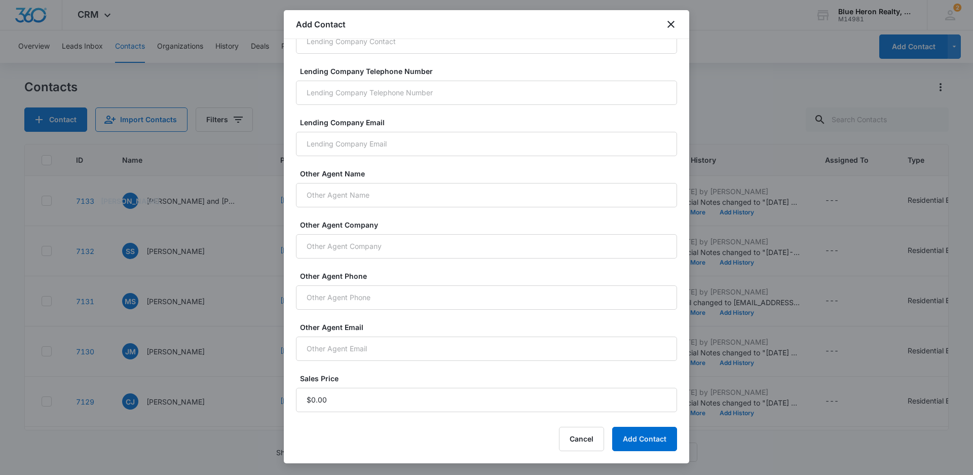
scroll to position [665, 0]
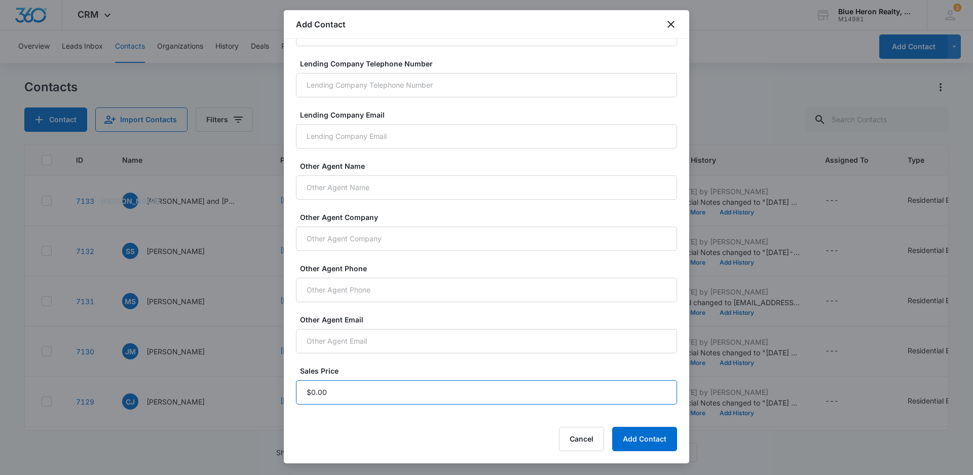
click at [329, 394] on input "Sales Price" at bounding box center [486, 392] width 381 height 24
type input "$1.00"
click at [649, 442] on button "Add Contact" at bounding box center [644, 439] width 65 height 24
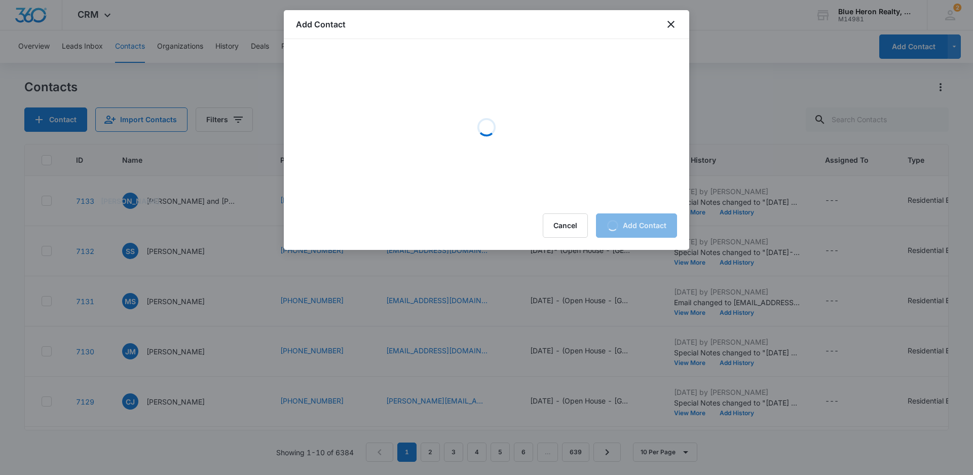
scroll to position [0, 0]
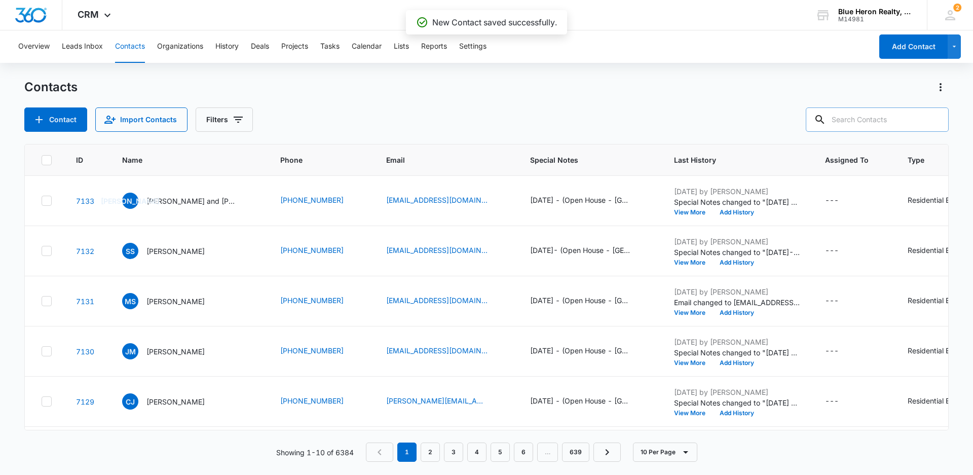
click at [864, 119] on input "text" at bounding box center [877, 119] width 143 height 24
type input "[PERSON_NAME]"
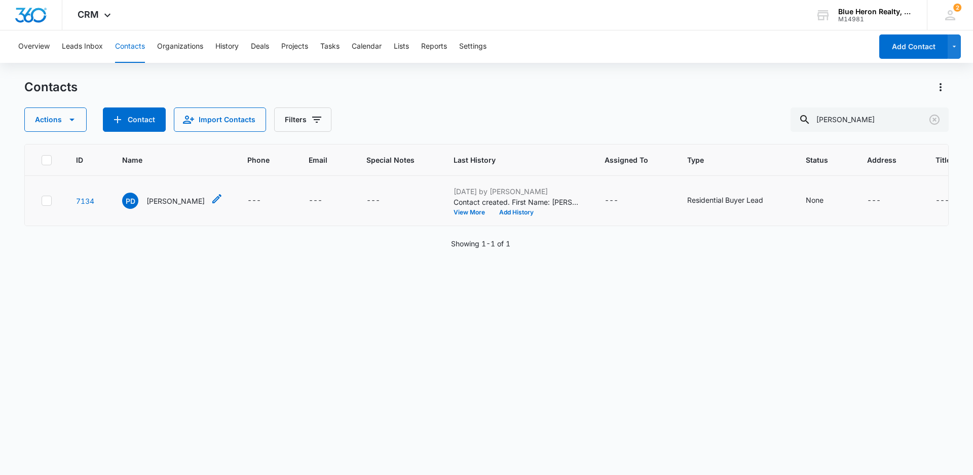
click at [153, 198] on p "[PERSON_NAME]" at bounding box center [175, 201] width 58 height 11
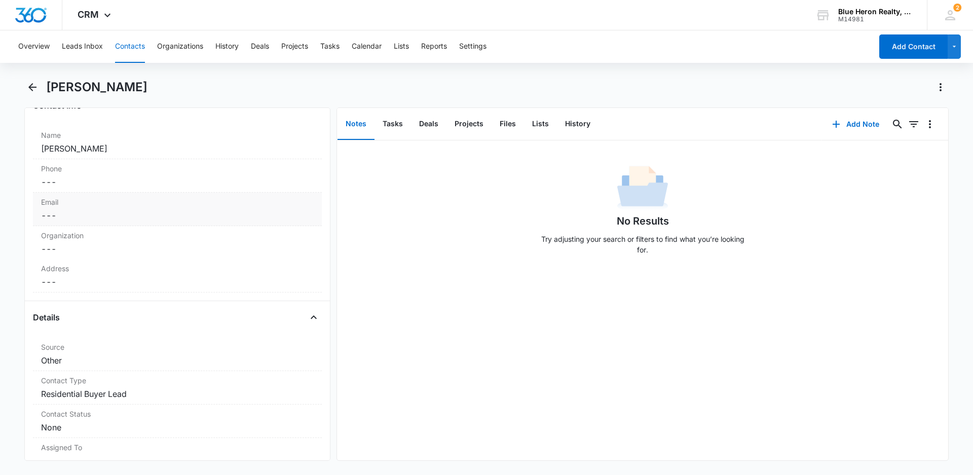
scroll to position [184, 0]
click at [99, 279] on dd "Cancel Save Changes ---" at bounding box center [177, 279] width 273 height 12
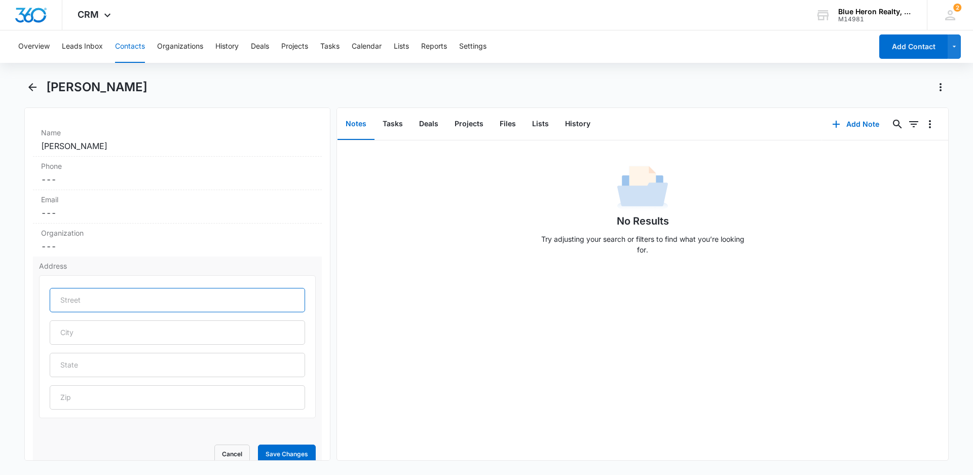
click at [82, 305] on input "text" at bounding box center [177, 300] width 255 height 24
type input "[STREET_ADDRESS]"
type input "Sterling"
type input "VA"
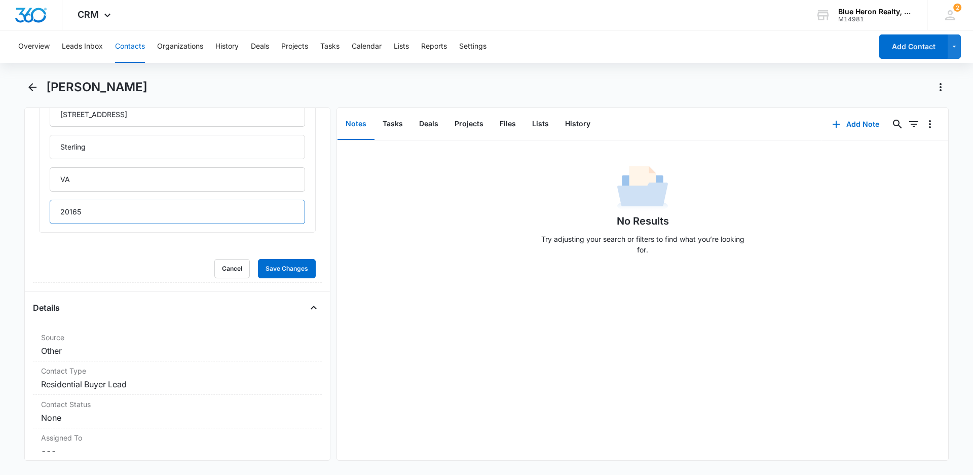
scroll to position [387, 0]
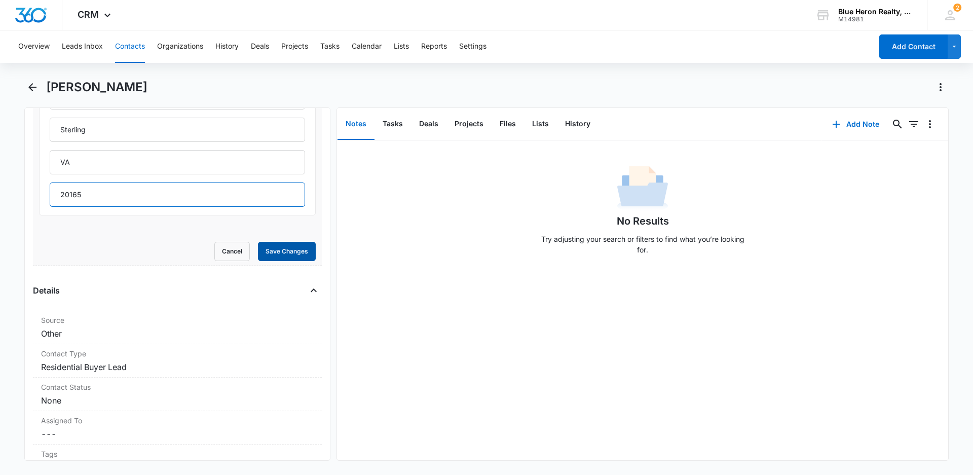
type input "20165"
click at [273, 252] on button "Save Changes" at bounding box center [287, 251] width 58 height 19
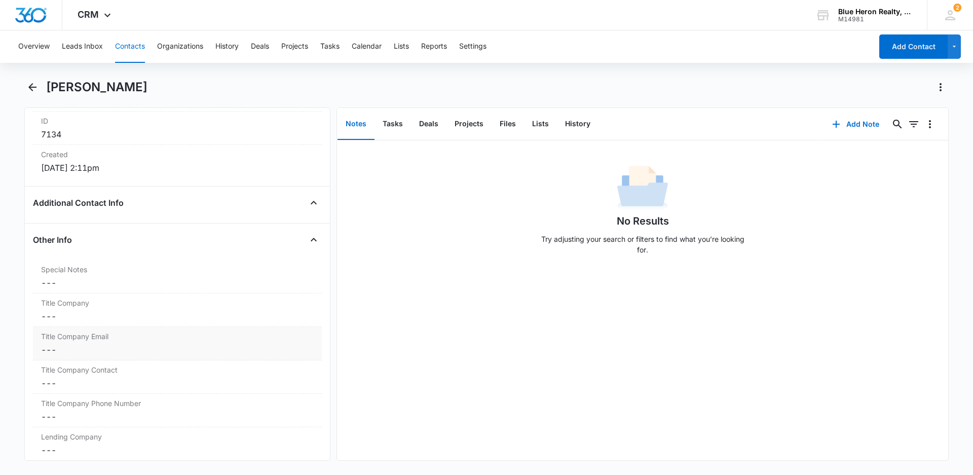
scroll to position [672, 0]
click at [78, 281] on dd "Cancel Save Changes ---" at bounding box center [177, 280] width 273 height 12
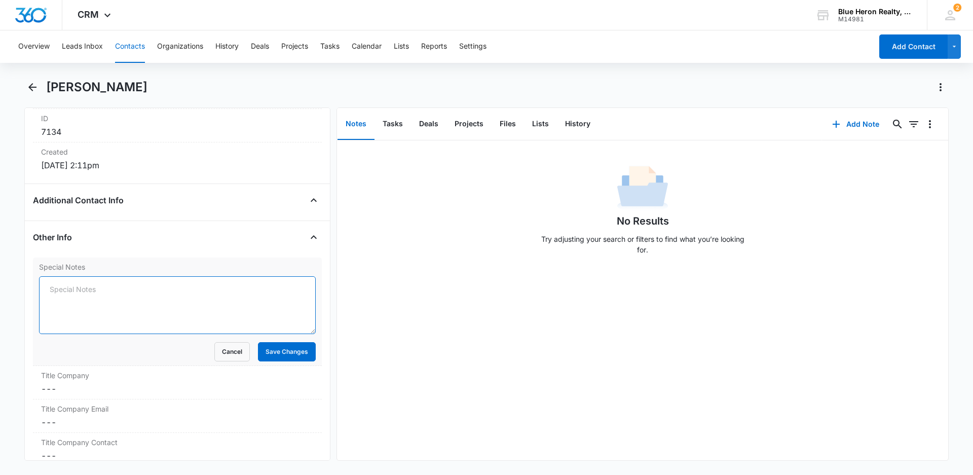
drag, startPoint x: 44, startPoint y: 292, endPoint x: 105, endPoint y: 299, distance: 61.7
click at [44, 291] on textarea "Special Notes" at bounding box center [177, 305] width 277 height 58
paste textarea "[DATE] - (Open House - Bedstraw Ct. - [DATE]) - originally assigned to LZ - [PE…"
drag, startPoint x: 49, startPoint y: 289, endPoint x: 86, endPoint y: 287, distance: 37.0
click at [86, 287] on textarea "[DATE] - (Open House - Bedstraw Ct. - [DATE]) - originally assigned to LZ - [PE…" at bounding box center [177, 305] width 277 height 58
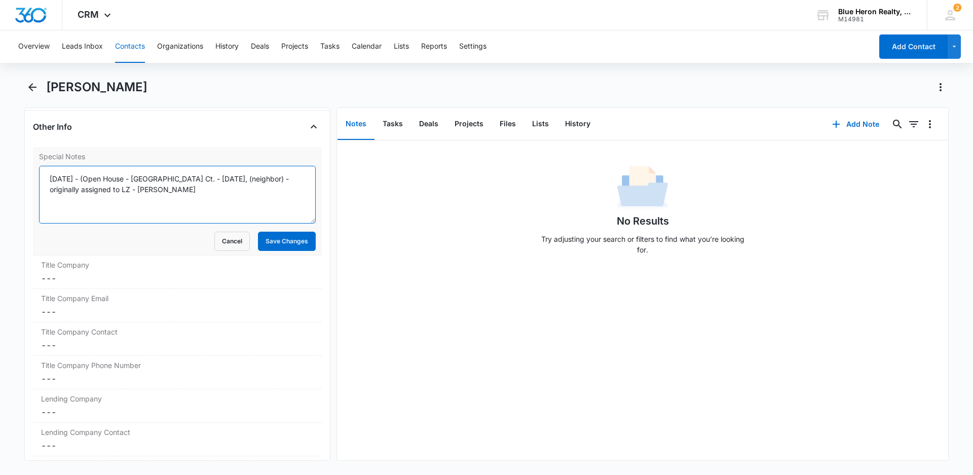
scroll to position [722, 0]
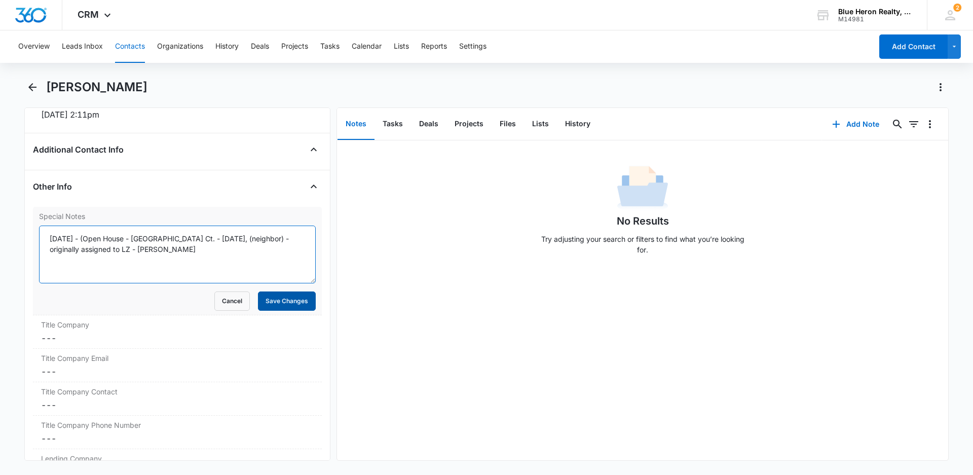
type textarea "[DATE] - (Open House - [GEOGRAPHIC_DATA] Ct. - [DATE], (neighbor) - originally …"
click at [282, 300] on button "Save Changes" at bounding box center [287, 300] width 58 height 19
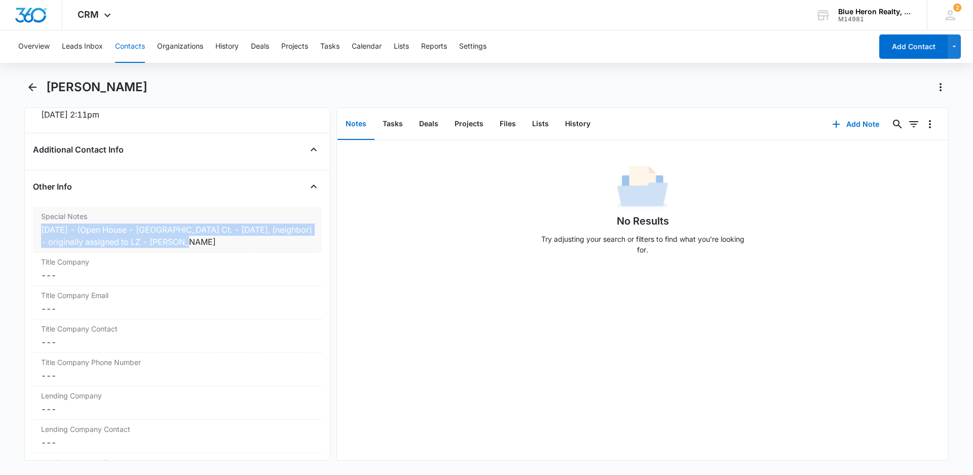
drag, startPoint x: 40, startPoint y: 229, endPoint x: 195, endPoint y: 239, distance: 155.4
click at [195, 239] on div "Special Notes Cancel Save Changes [DATE] - (Open House - [GEOGRAPHIC_DATA] Ct. …" at bounding box center [177, 230] width 289 height 46
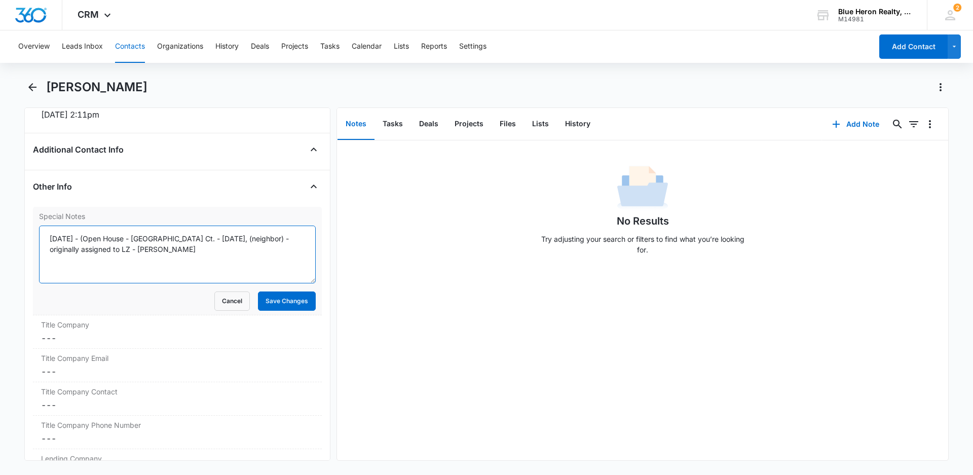
drag, startPoint x: 50, startPoint y: 238, endPoint x: 190, endPoint y: 249, distance: 140.9
click at [190, 249] on textarea "[DATE] - (Open House - [GEOGRAPHIC_DATA] Ct. - [DATE], (neighbor) - originally …" at bounding box center [177, 255] width 277 height 58
click at [396, 320] on div "No Results Try adjusting your search or filters to find what you’re looking for." at bounding box center [642, 300] width 611 height 320
click at [272, 302] on button "Save Changes" at bounding box center [287, 300] width 58 height 19
click at [33, 88] on icon "Back" at bounding box center [32, 87] width 8 height 8
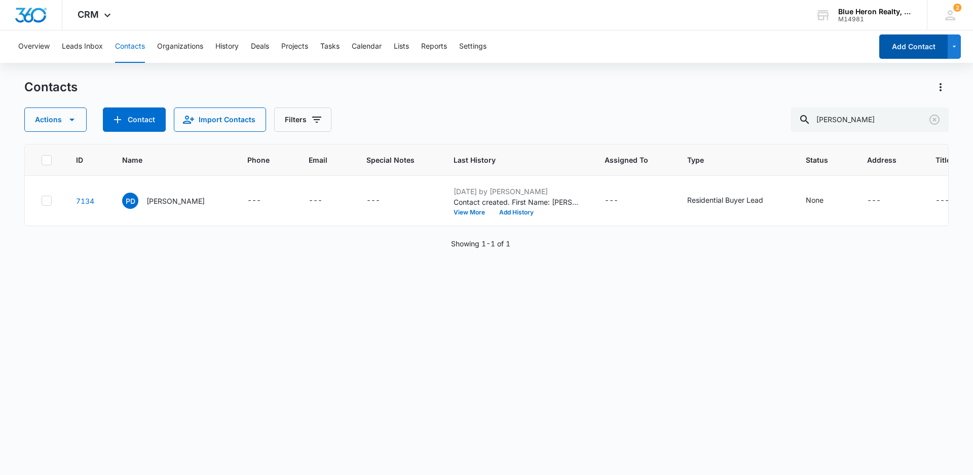
click at [911, 52] on button "Add Contact" at bounding box center [913, 46] width 68 height 24
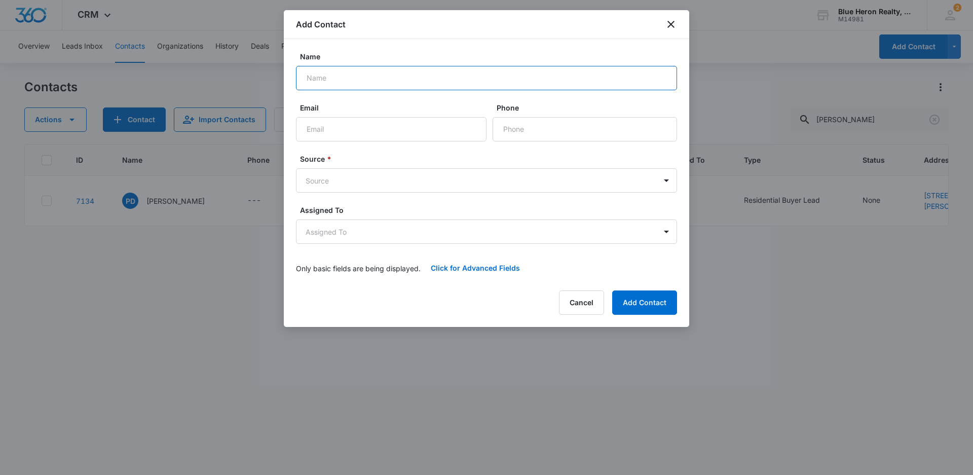
click at [355, 79] on input "Name" at bounding box center [486, 78] width 381 height 24
type input "[PERSON_NAME]"
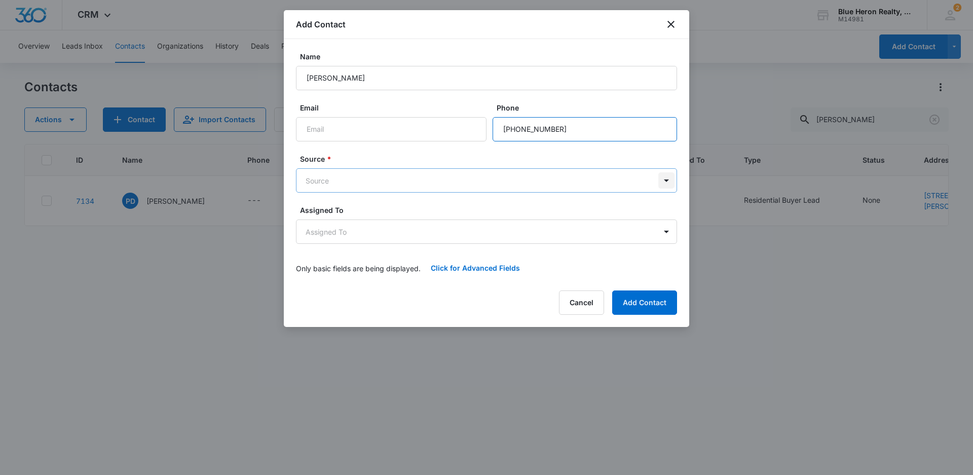
type input "[PHONE_NUMBER]"
click at [669, 181] on body "CRM Apps Reputation Websites Forms CRM Email Social Shop Payments POS Content A…" at bounding box center [486, 237] width 973 height 475
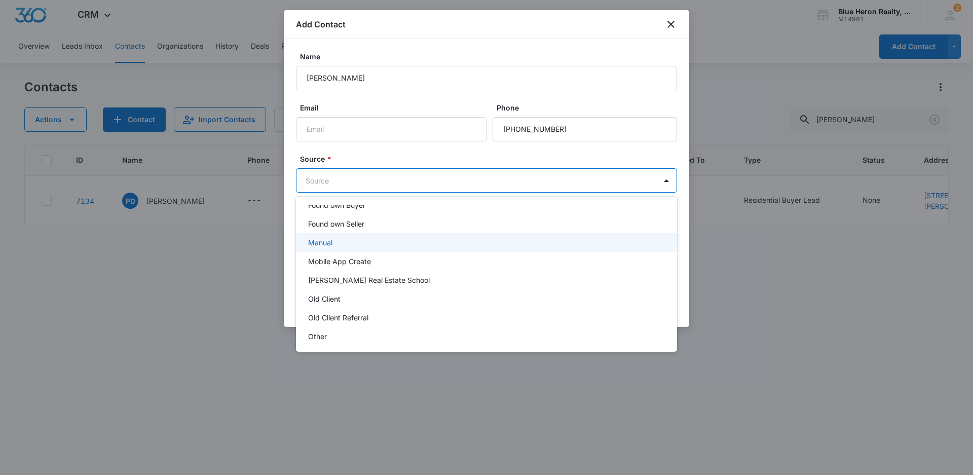
scroll to position [152, 0]
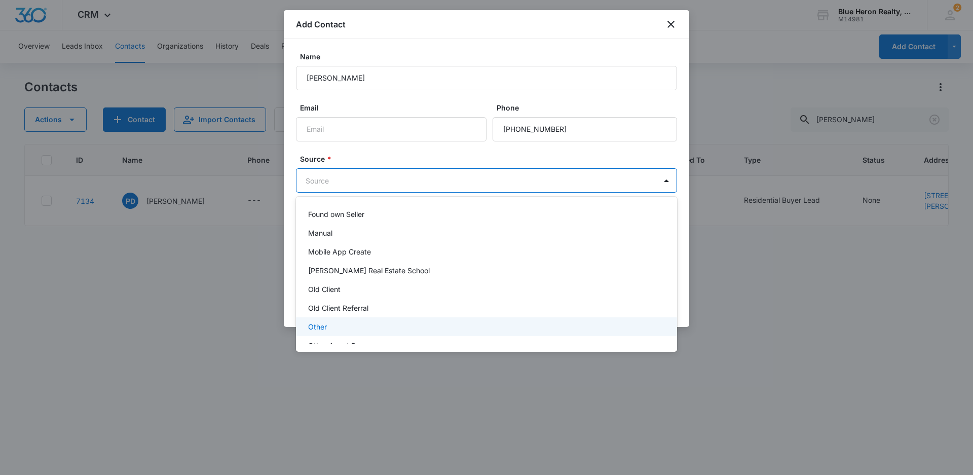
click at [323, 327] on p "Other" at bounding box center [317, 326] width 19 height 11
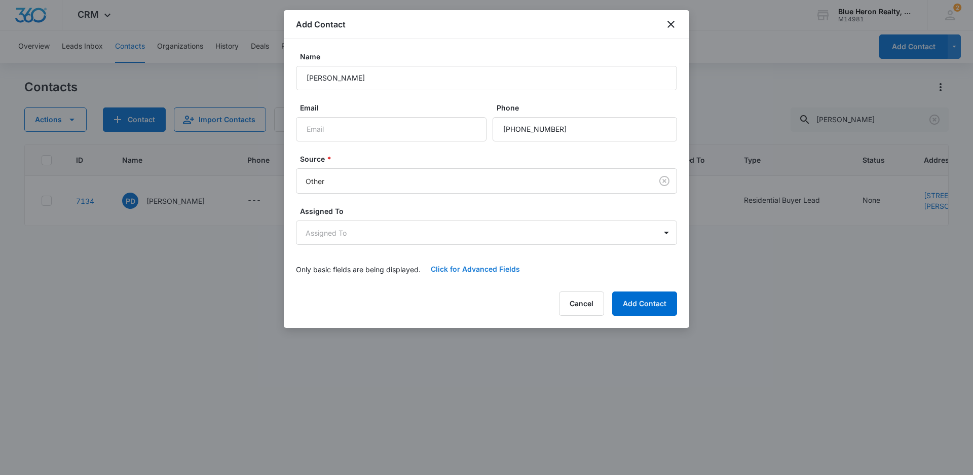
click at [465, 270] on button "Click for Advanced Fields" at bounding box center [475, 269] width 109 height 24
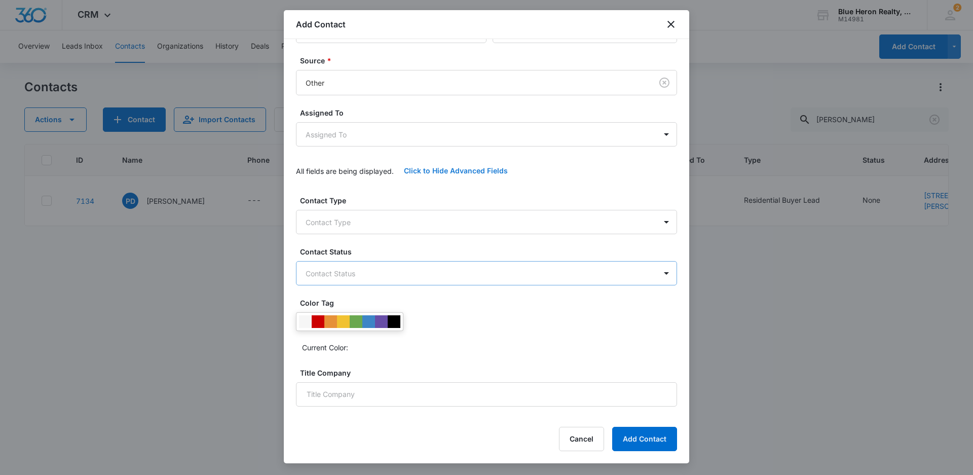
scroll to position [101, 0]
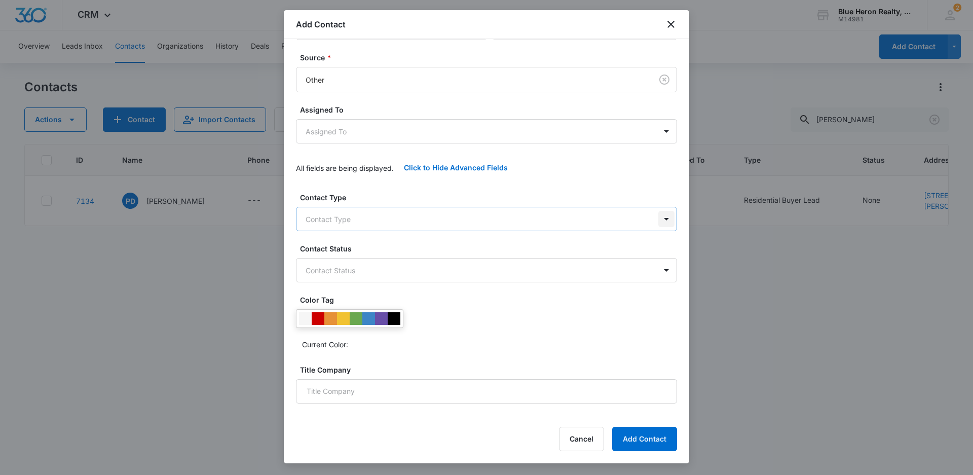
click at [658, 218] on body "CRM Apps Reputation Websites Forms CRM Email Social Shop Payments POS Content A…" at bounding box center [486, 237] width 973 height 475
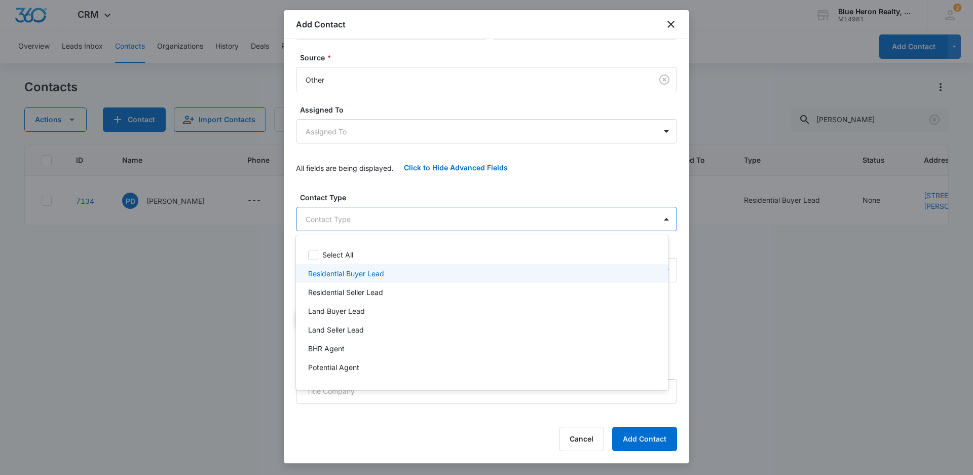
click at [383, 276] on p "Residential Buyer Lead" at bounding box center [346, 273] width 76 height 11
drag, startPoint x: 686, startPoint y: 190, endPoint x: 686, endPoint y: 244, distance: 54.2
click at [686, 244] on div at bounding box center [486, 237] width 973 height 475
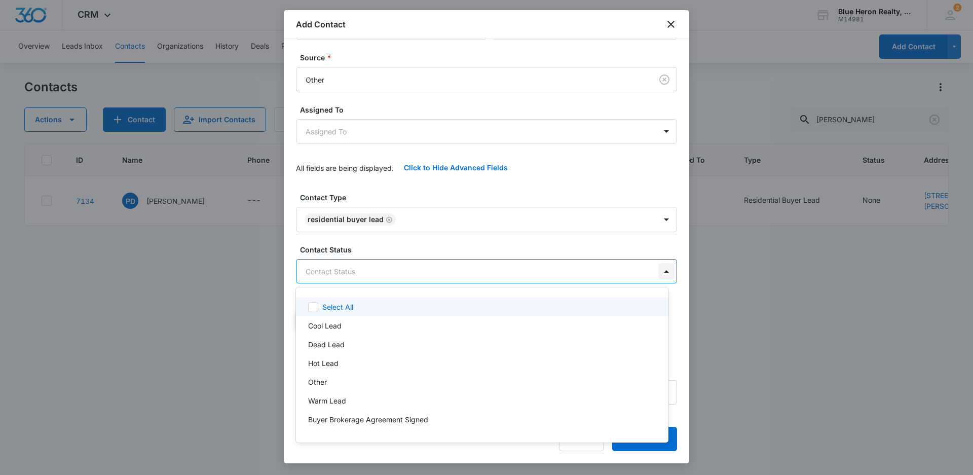
click at [658, 272] on body "CRM Apps Reputation Websites Forms CRM Email Social Shop Payments POS Content A…" at bounding box center [486, 237] width 973 height 475
click at [793, 388] on div at bounding box center [486, 237] width 973 height 475
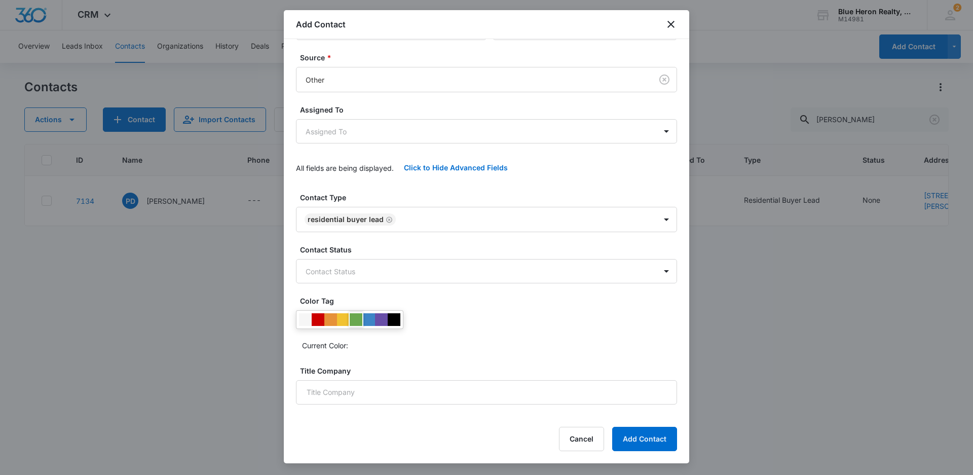
drag, startPoint x: 354, startPoint y: 321, endPoint x: 525, endPoint y: 338, distance: 171.6
click at [354, 321] on div at bounding box center [356, 319] width 13 height 13
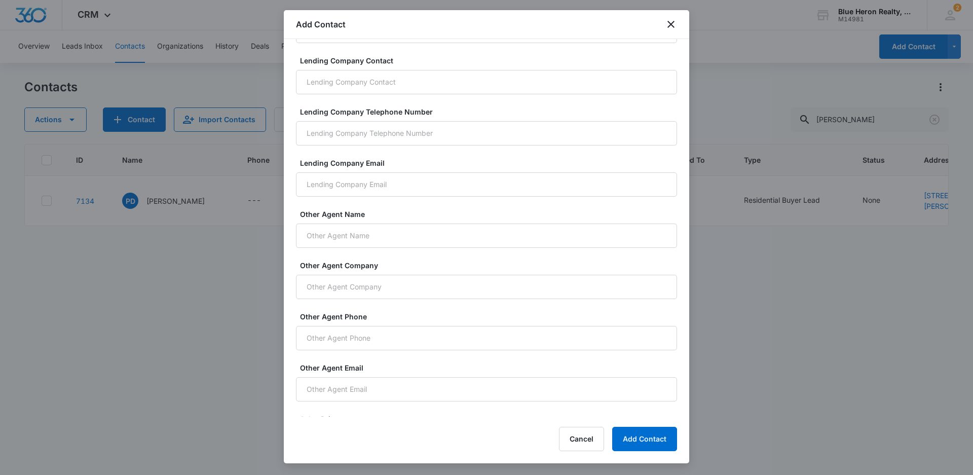
scroll to position [665, 0]
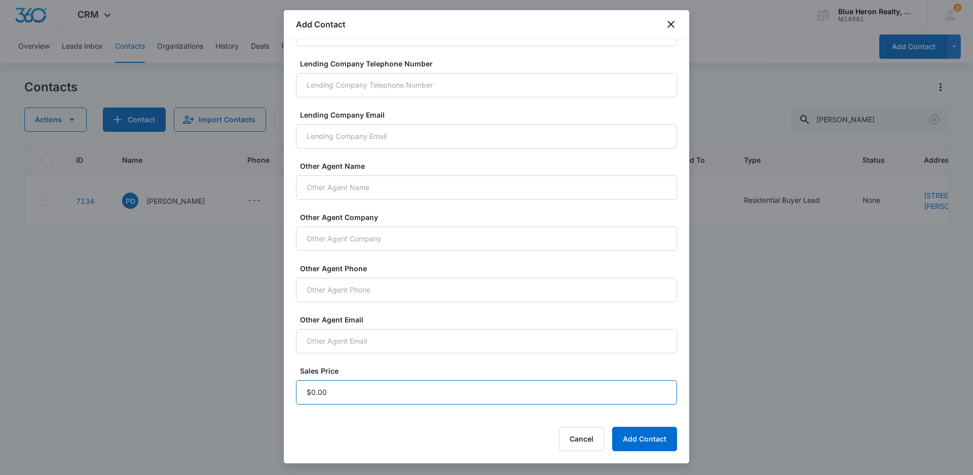
click at [352, 395] on input "Sales Price" at bounding box center [486, 392] width 381 height 24
type input "$1.00"
click at [665, 438] on button "Add Contact" at bounding box center [644, 439] width 65 height 24
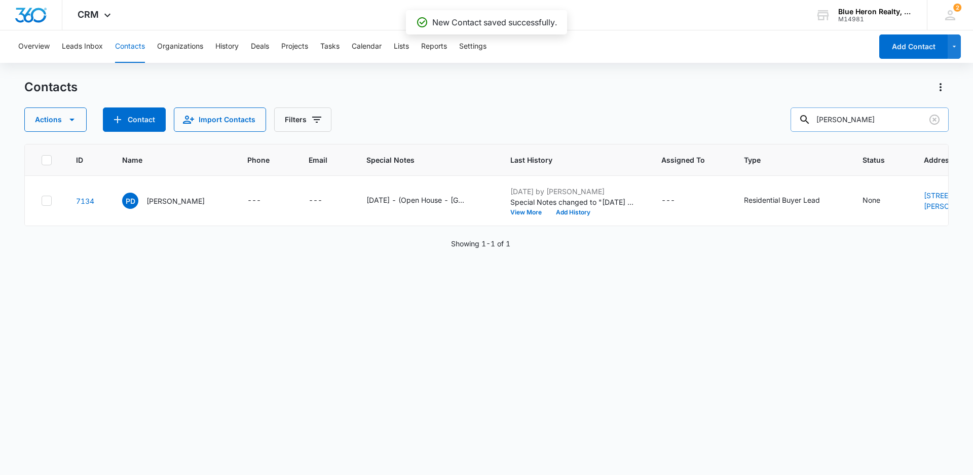
drag, startPoint x: 881, startPoint y: 120, endPoint x: 815, endPoint y: 127, distance: 66.3
click at [815, 127] on div "[PERSON_NAME]" at bounding box center [870, 119] width 158 height 24
type input "[PERSON_NAME]"
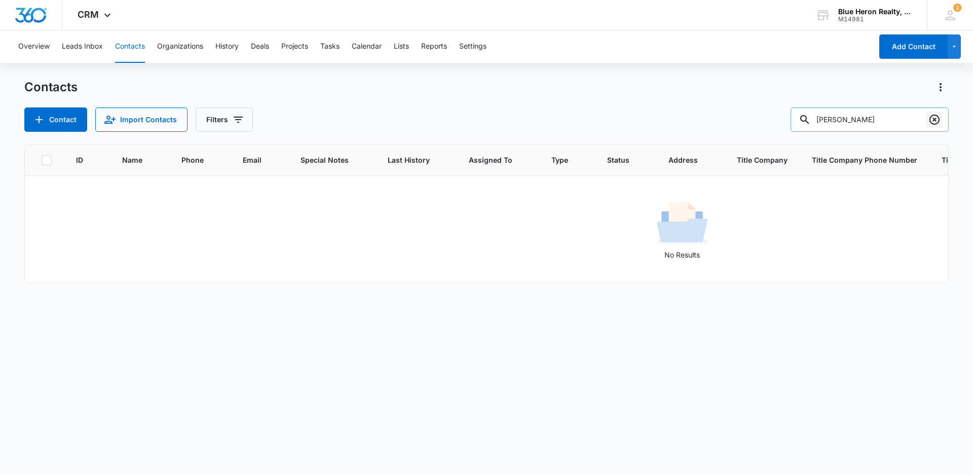
click at [937, 119] on icon "Clear" at bounding box center [935, 120] width 12 height 12
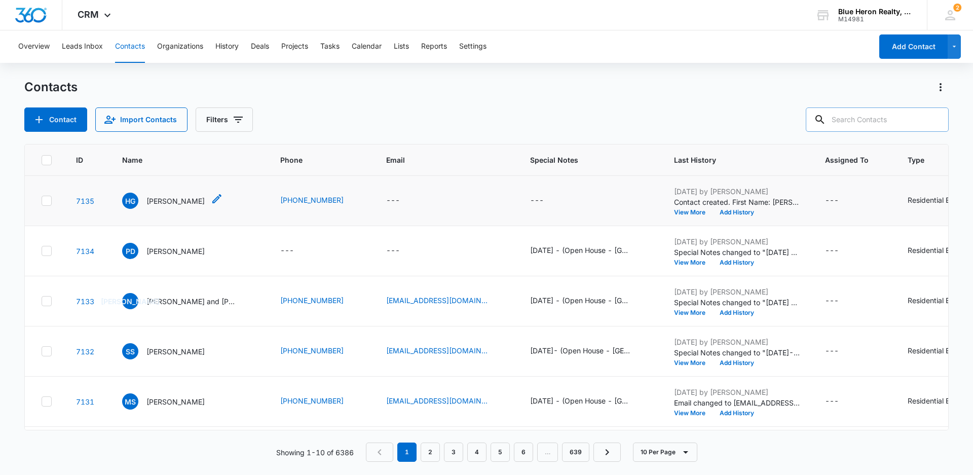
click at [163, 203] on p "[PERSON_NAME]" at bounding box center [175, 201] width 58 height 11
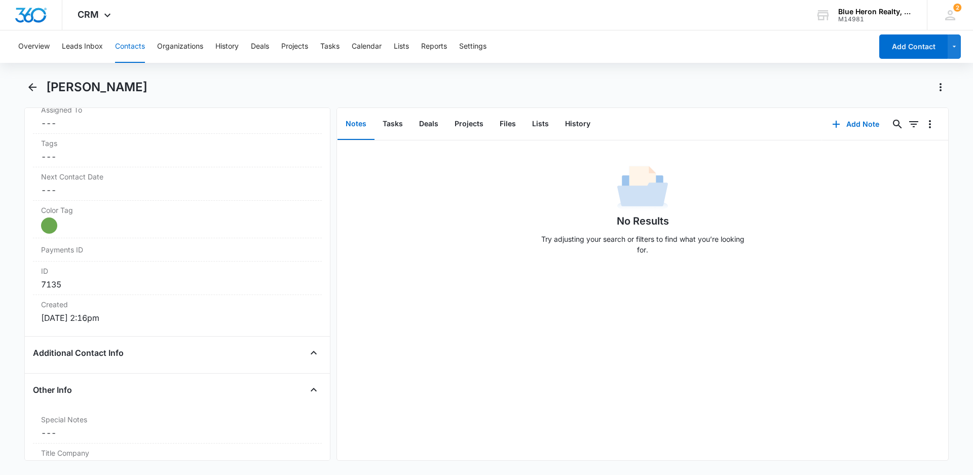
scroll to position [607, 0]
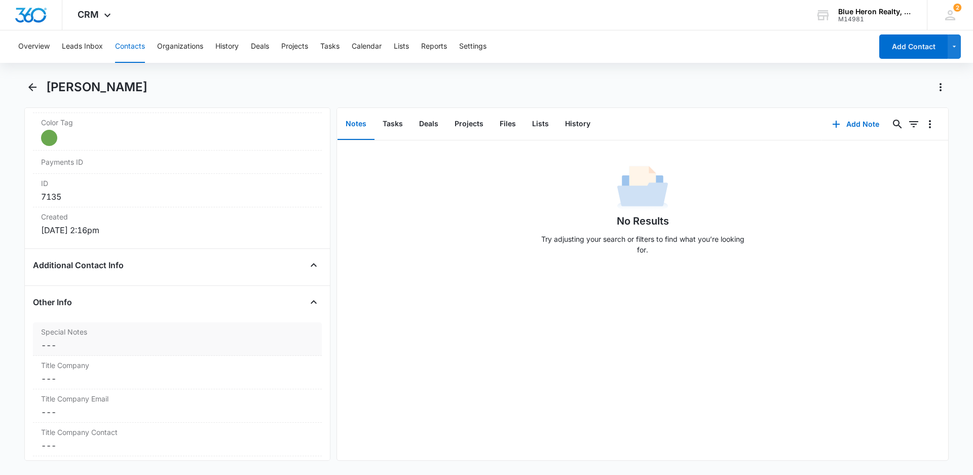
click at [48, 349] on dd "Cancel Save Changes ---" at bounding box center [177, 345] width 273 height 12
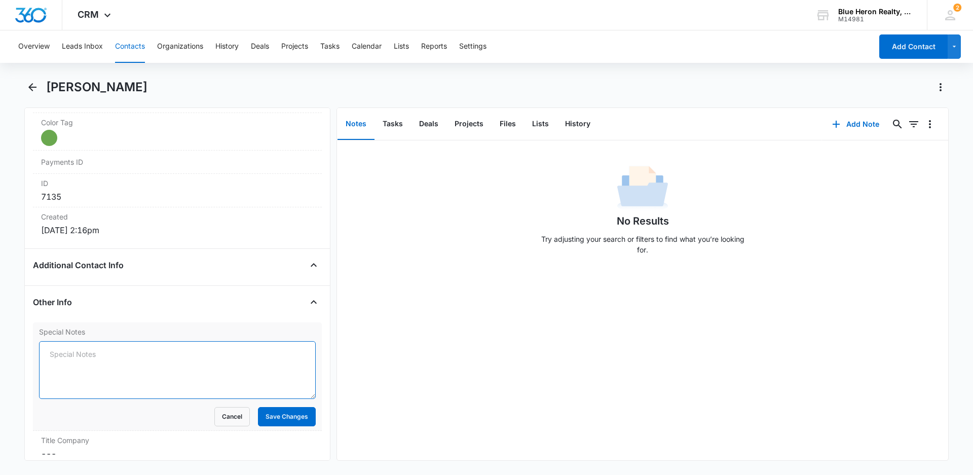
click at [51, 354] on textarea "Special Notes" at bounding box center [177, 370] width 277 height 58
paste textarea "[DATE] - (Open House - [GEOGRAPHIC_DATA] Ct. - [DATE], (neighbor) - originally …"
drag, startPoint x: 234, startPoint y: 356, endPoint x: 269, endPoint y: 354, distance: 35.5
click at [269, 354] on textarea "[DATE] - (Open House - [GEOGRAPHIC_DATA] Ct. - [DATE], (neighbor) - originally …" at bounding box center [177, 370] width 277 height 58
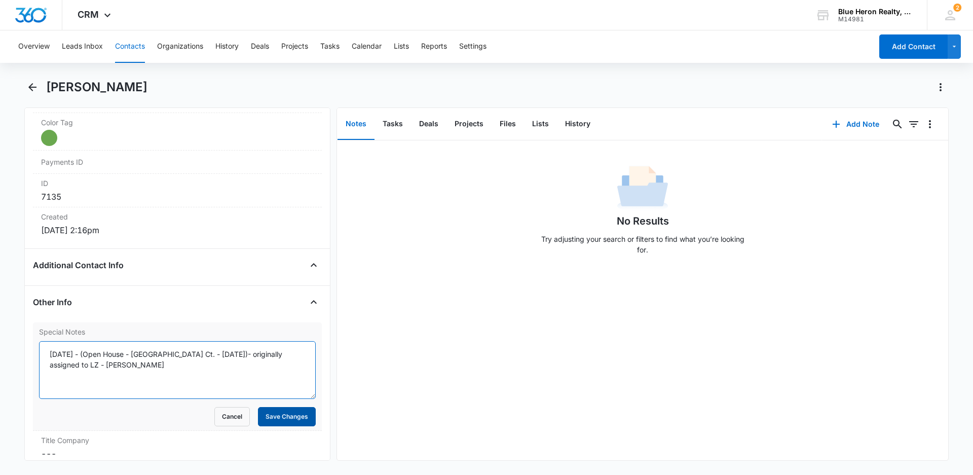
type textarea "[DATE] - (Open House - [GEOGRAPHIC_DATA] Ct. - [DATE])- originally assigned to …"
click at [271, 420] on form "[DATE] - (Open House - [GEOGRAPHIC_DATA] Ct. - [DATE])- originally assigned to …" at bounding box center [177, 383] width 277 height 85
click at [271, 420] on button "Save Changes" at bounding box center [287, 416] width 58 height 19
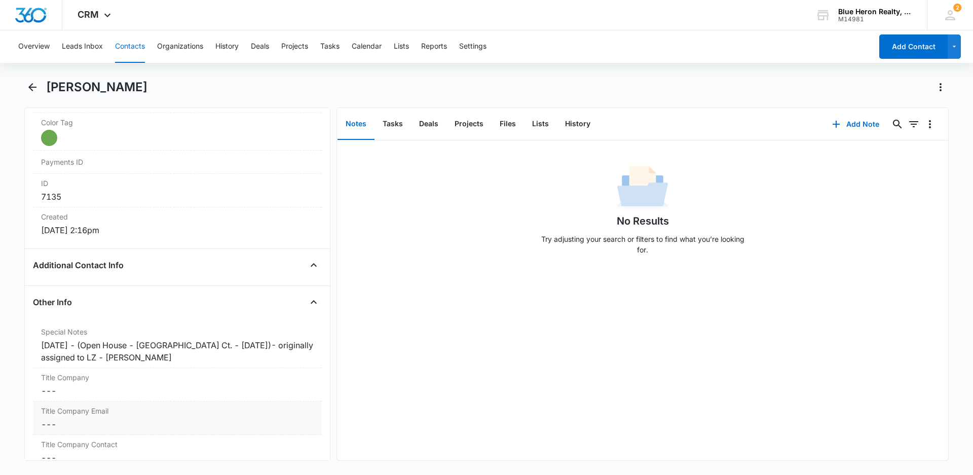
scroll to position [708, 0]
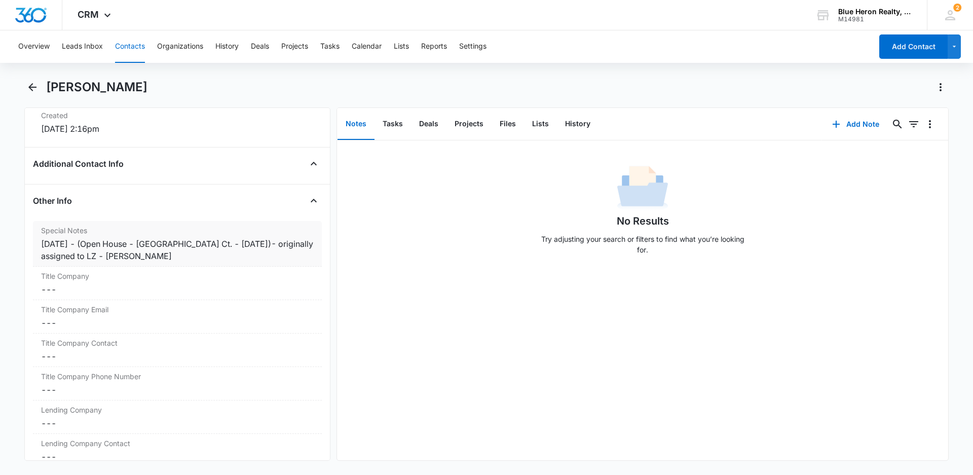
click at [223, 244] on div "[DATE] - (Open House - [GEOGRAPHIC_DATA] Ct. - [DATE])- originally assigned to …" at bounding box center [177, 250] width 273 height 24
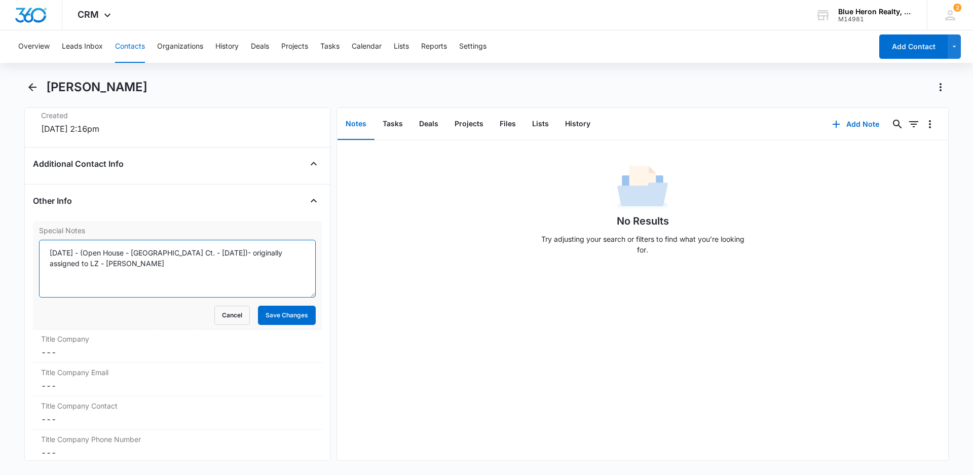
click at [222, 263] on textarea "[DATE] - (Open House - [GEOGRAPHIC_DATA] Ct. - [DATE])- originally assigned to …" at bounding box center [177, 269] width 277 height 58
click at [211, 252] on textarea "[DATE] - (Open House - [GEOGRAPHIC_DATA] Ct. - [DATE])- originally assigned to …" at bounding box center [177, 269] width 277 height 58
type textarea "[DATE] - (Open House - [GEOGRAPHIC_DATA] Ct. - [DATE])- originally assigned to …"
click at [279, 316] on button "Save Changes" at bounding box center [287, 315] width 58 height 19
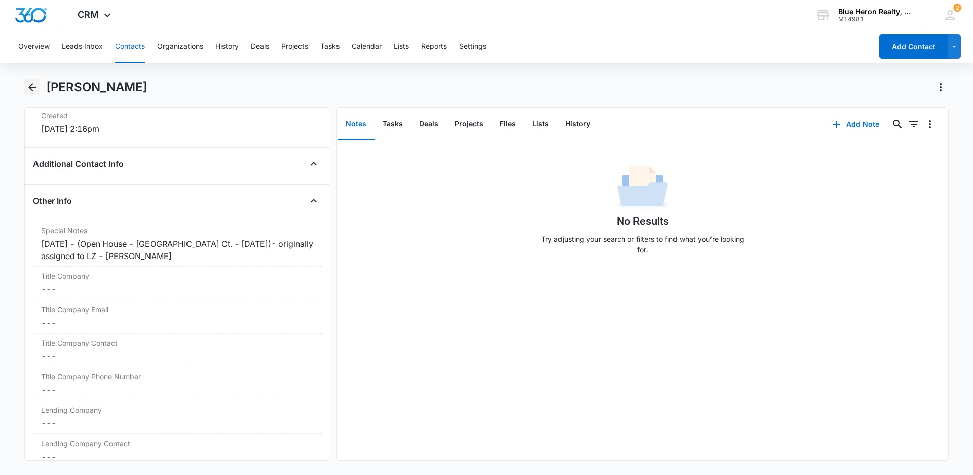
click at [33, 88] on icon "Back" at bounding box center [32, 87] width 12 height 12
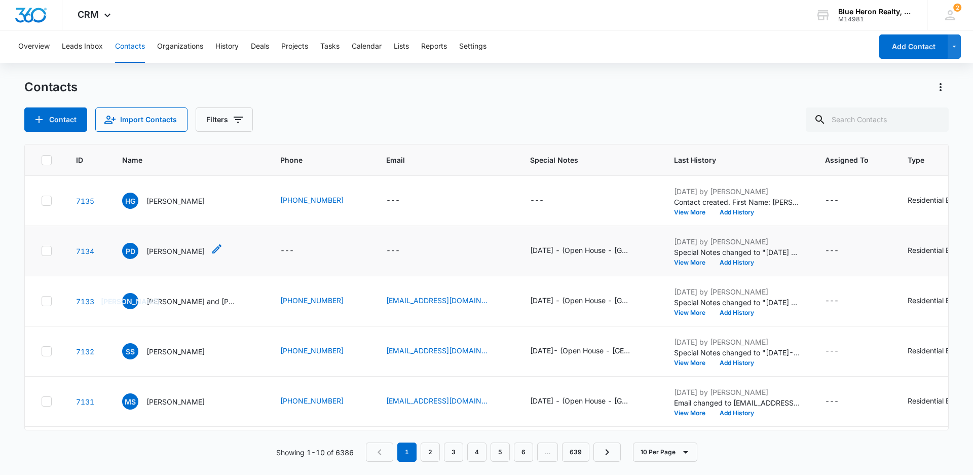
click at [168, 256] on p "[PERSON_NAME]" at bounding box center [175, 251] width 58 height 11
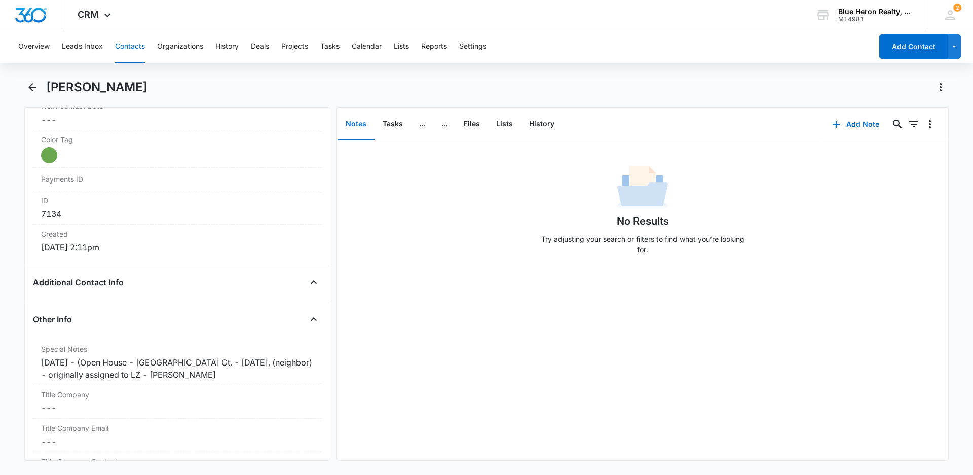
scroll to position [603, 0]
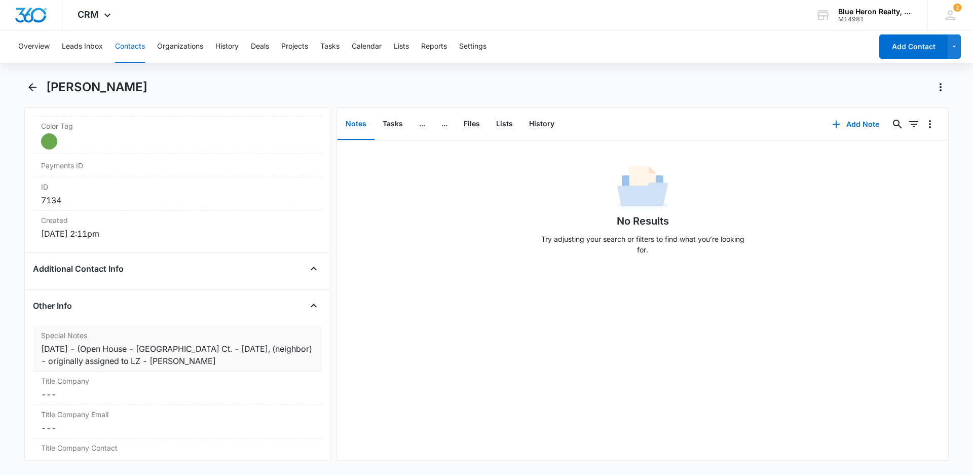
click at [221, 348] on div "[DATE] - (Open House - [GEOGRAPHIC_DATA] Ct. - [DATE], (neighbor) - originally …" at bounding box center [177, 355] width 273 height 24
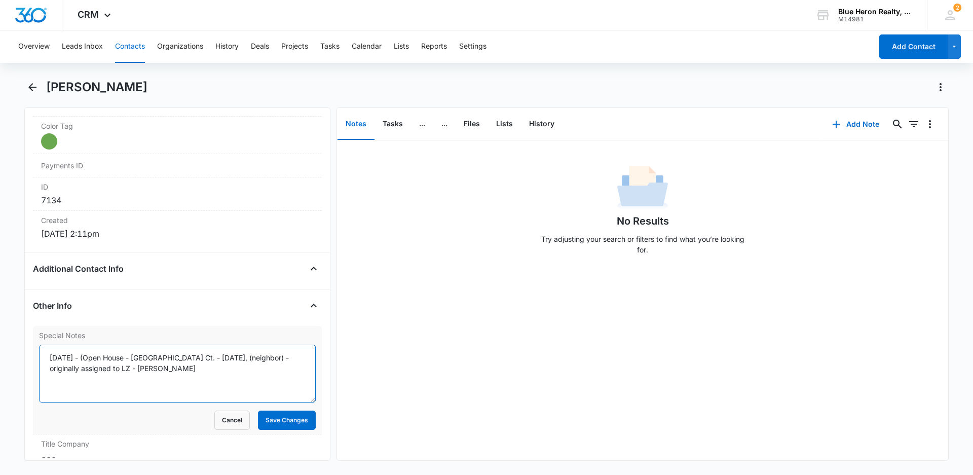
click at [210, 358] on textarea "[DATE] - (Open House - [GEOGRAPHIC_DATA] Ct. - [DATE], (neighbor) - originally …" at bounding box center [177, 374] width 277 height 58
type textarea "[DATE] - (Open House - [GEOGRAPHIC_DATA] Ct. - [DATE], (neighbor) - originally …"
click at [289, 419] on button "Save Changes" at bounding box center [287, 420] width 58 height 19
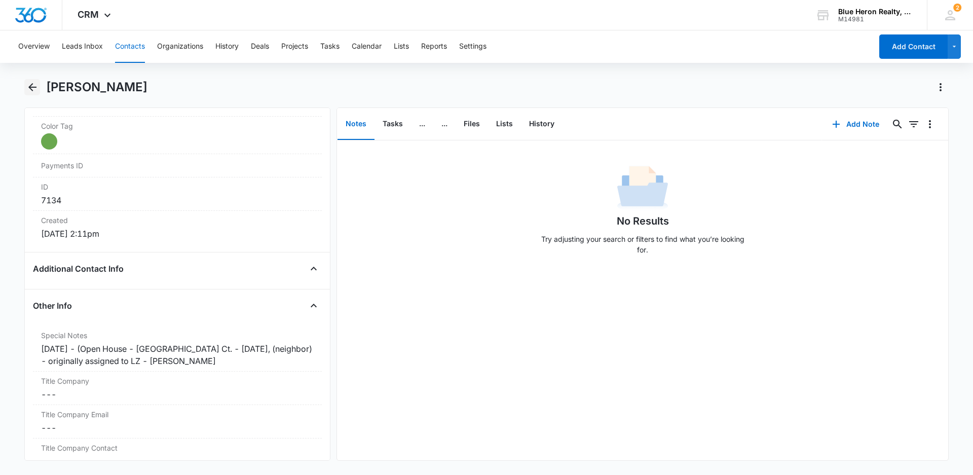
click at [30, 89] on icon "Back" at bounding box center [32, 87] width 8 height 8
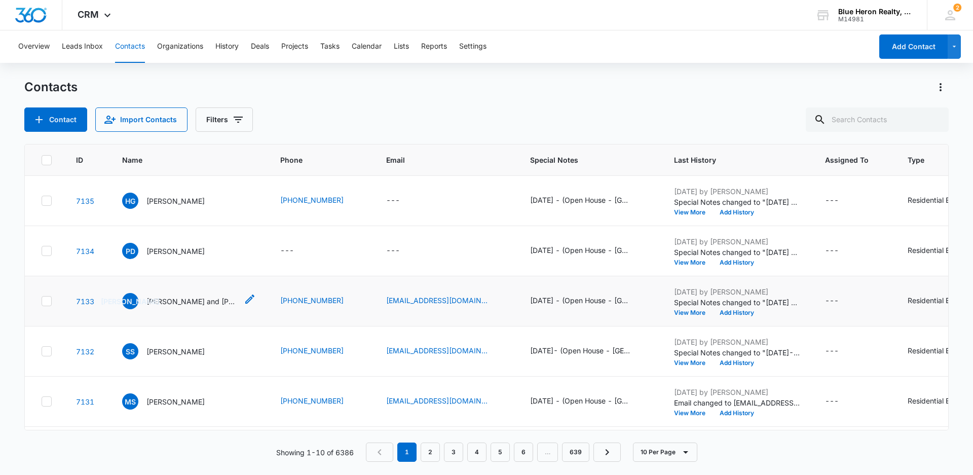
click at [170, 307] on p "[PERSON_NAME] and [PERSON_NAME]" at bounding box center [191, 301] width 91 height 11
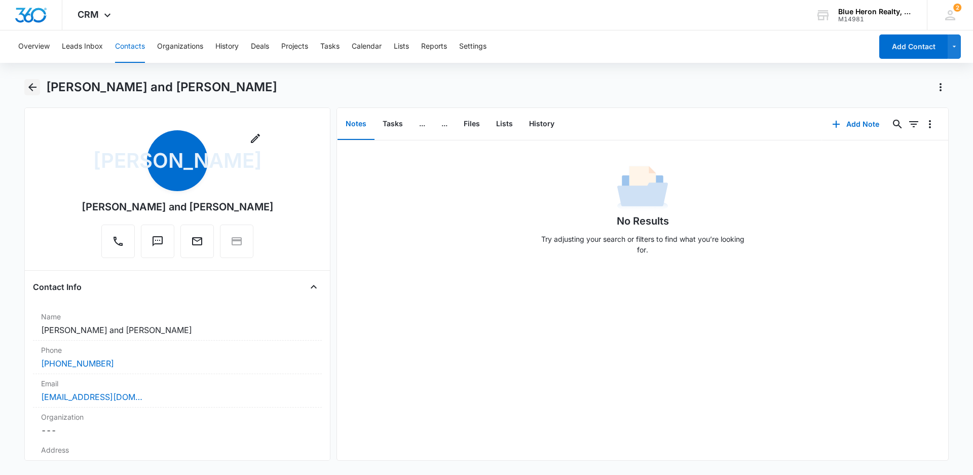
click at [33, 89] on icon "Back" at bounding box center [32, 87] width 12 height 12
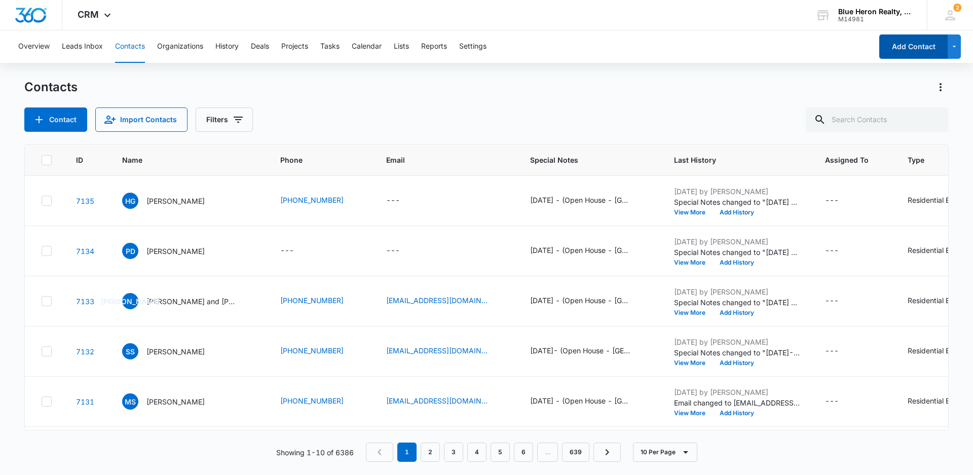
click at [930, 51] on button "Add Contact" at bounding box center [913, 46] width 68 height 24
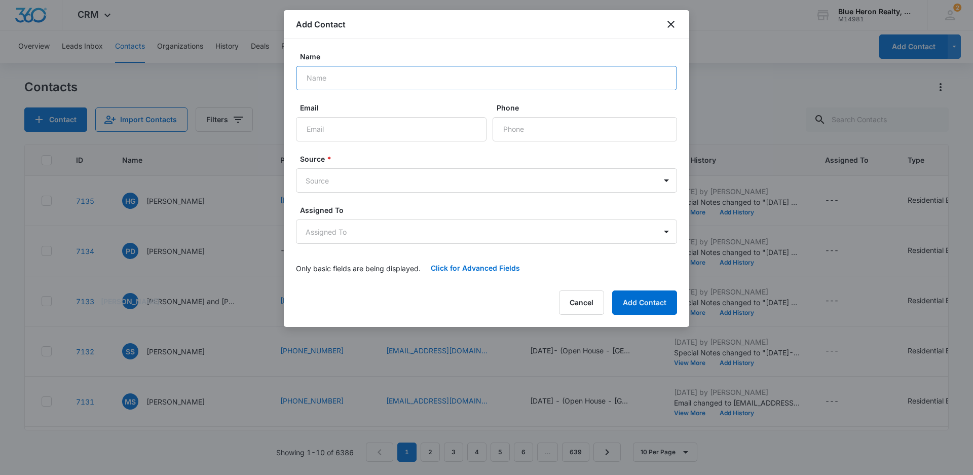
click at [338, 80] on input "Name" at bounding box center [486, 78] width 381 height 24
type input "[PERSON_NAME]"
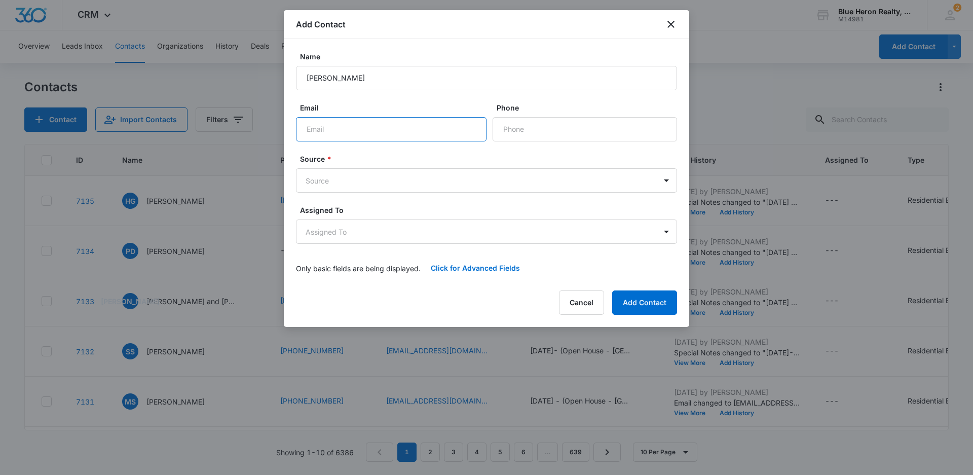
click at [320, 133] on input "Email" at bounding box center [391, 129] width 191 height 24
click at [534, 131] on input "Phone" at bounding box center [585, 129] width 185 height 24
type input "[PHONE_NUMBER]"
click at [406, 182] on body "CRM Apps Reputation Websites Forms CRM Email Social Shop Payments POS Content A…" at bounding box center [486, 237] width 973 height 475
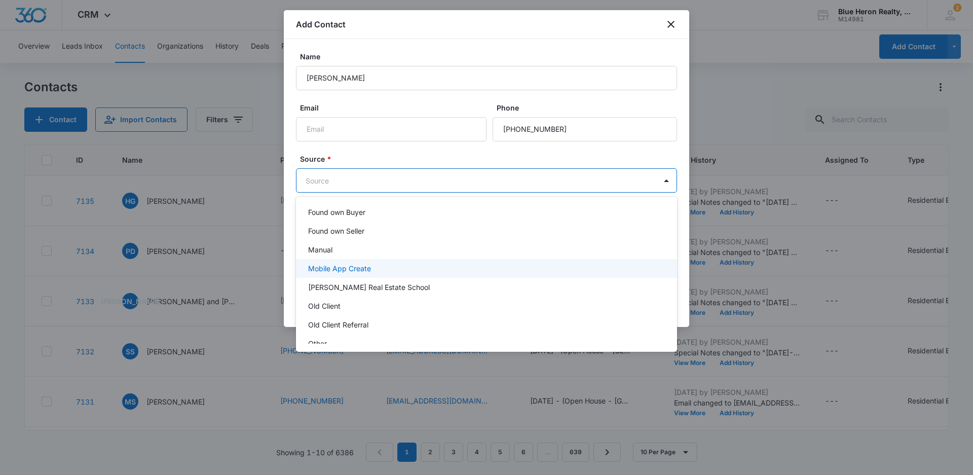
scroll to position [152, 0]
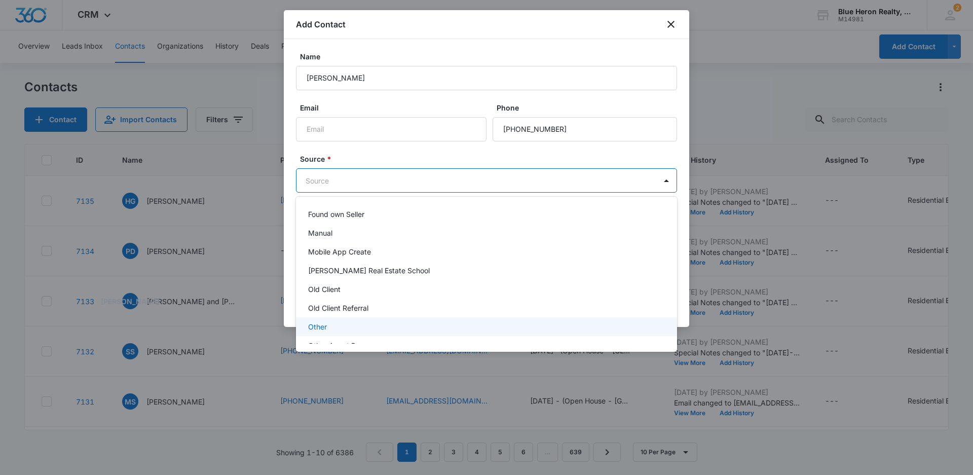
click at [317, 326] on p "Other" at bounding box center [317, 326] width 19 height 11
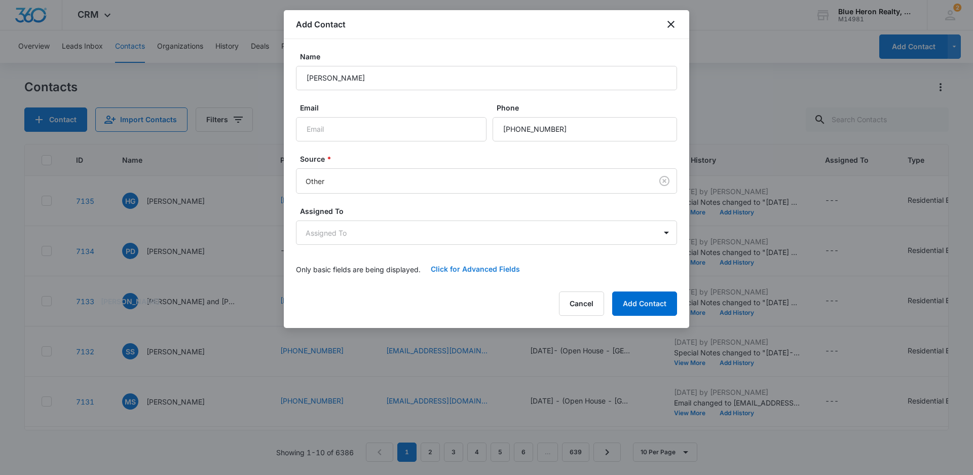
click at [469, 269] on button "Click for Advanced Fields" at bounding box center [475, 269] width 109 height 24
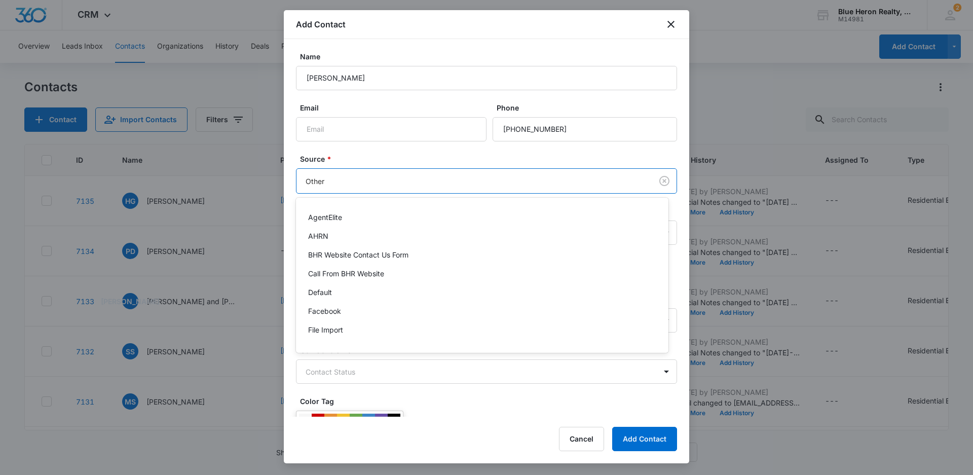
click at [540, 182] on body "CRM Apps Reputation Websites Forms CRM Email Social Shop Payments POS Content A…" at bounding box center [486, 237] width 973 height 475
click at [540, 182] on div at bounding box center [486, 237] width 973 height 475
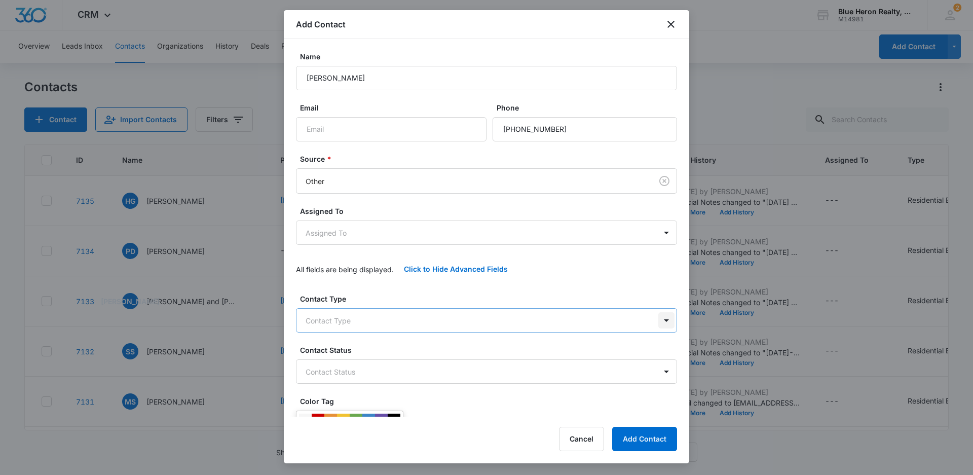
click at [661, 320] on body "CRM Apps Reputation Websites Forms CRM Email Social Shop Payments POS Content A…" at bounding box center [486, 237] width 973 height 475
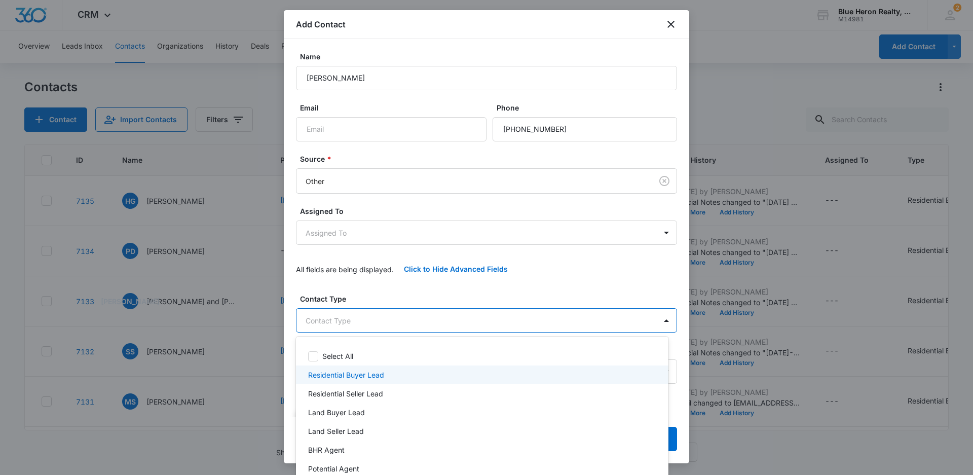
click at [365, 376] on p "Residential Buyer Lead" at bounding box center [346, 375] width 76 height 11
drag, startPoint x: 683, startPoint y: 166, endPoint x: 694, endPoint y: 211, distance: 47.0
click at [694, 211] on div at bounding box center [486, 237] width 973 height 475
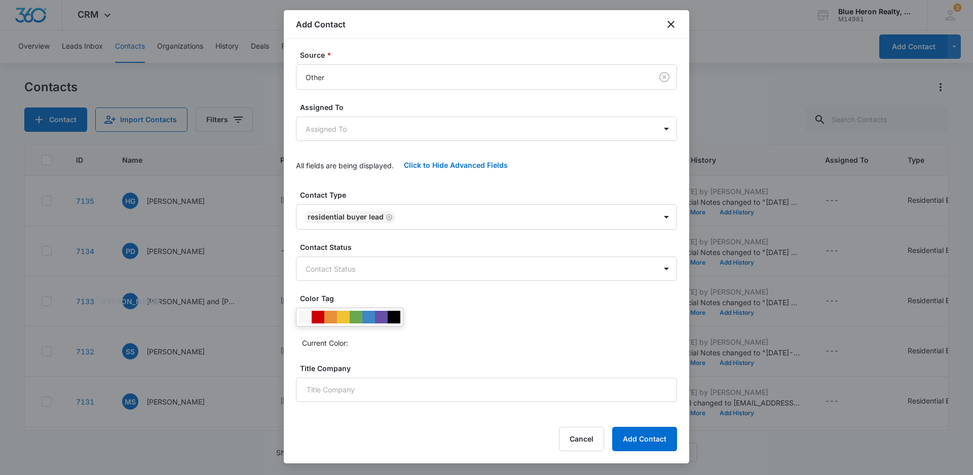
scroll to position [118, 0]
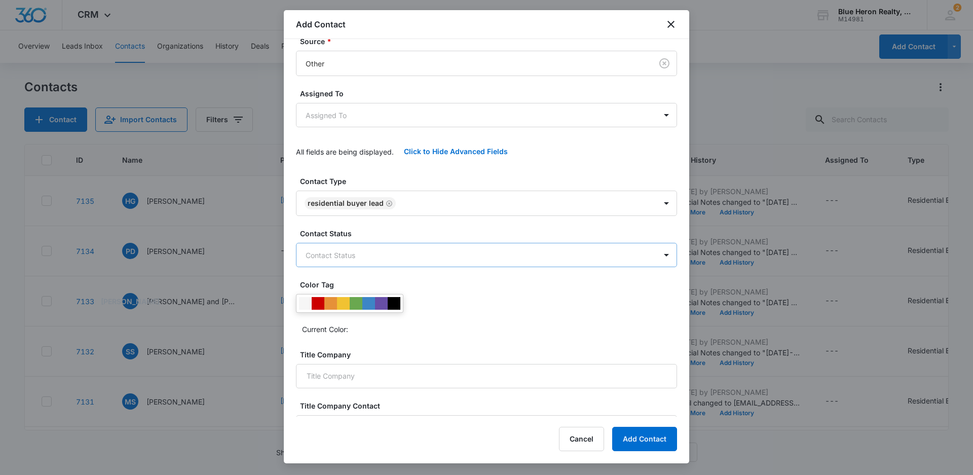
click at [370, 254] on body "CRM Apps Reputation Websites Forms CRM Email Social Shop Payments POS Content A…" at bounding box center [486, 237] width 973 height 475
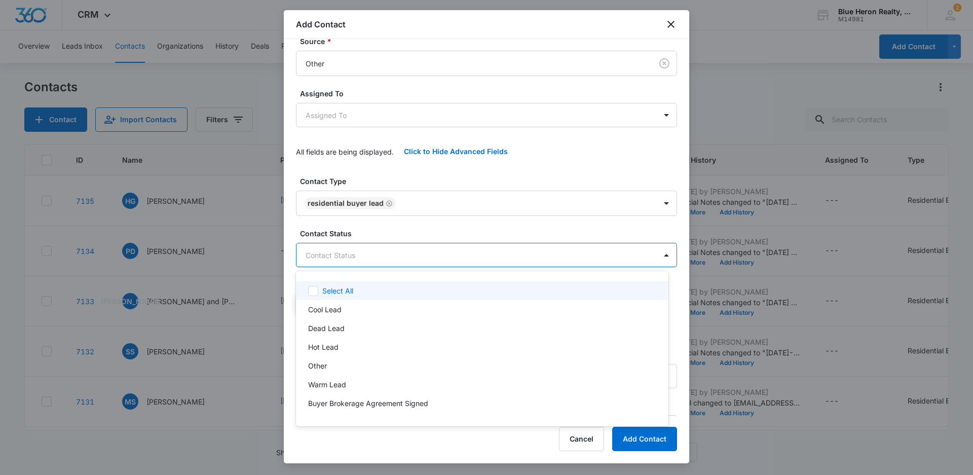
drag, startPoint x: 688, startPoint y: 182, endPoint x: 687, endPoint y: 216, distance: 34.0
click at [687, 216] on div at bounding box center [486, 237] width 973 height 475
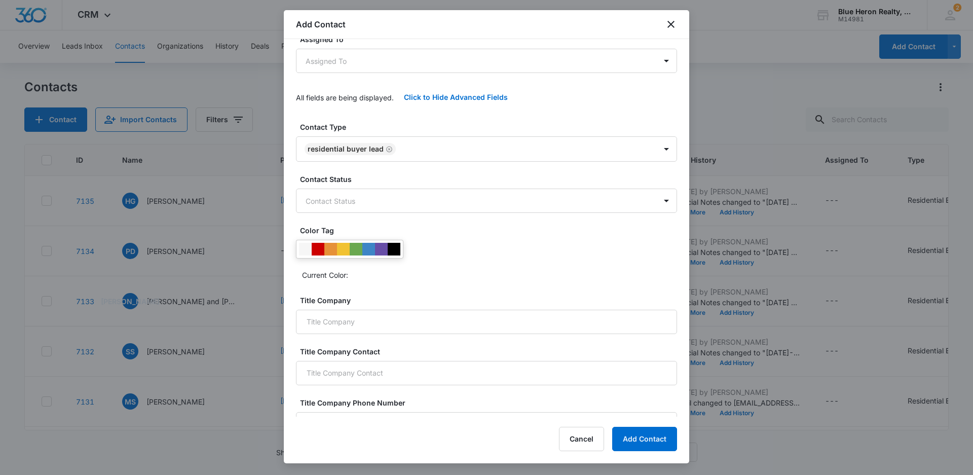
scroll to position [175, 0]
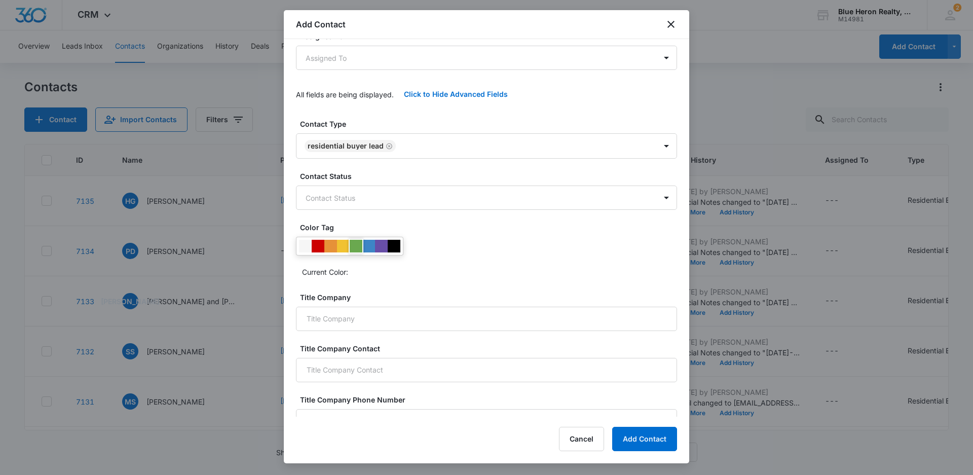
click at [353, 248] on div at bounding box center [356, 246] width 13 height 13
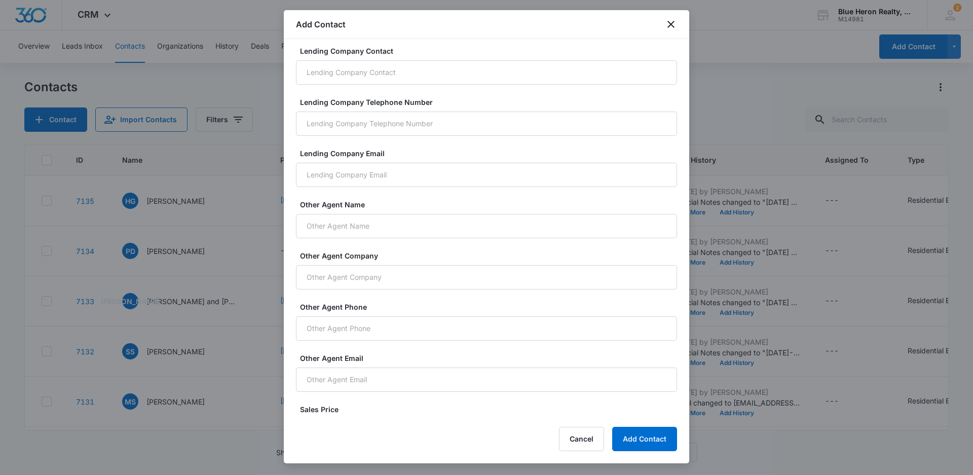
scroll to position [665, 0]
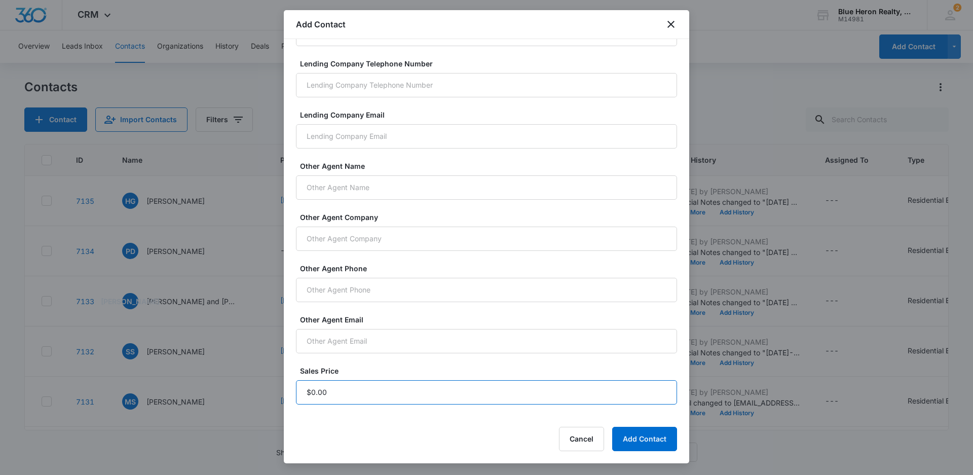
click at [347, 393] on input "Sales Price" at bounding box center [486, 392] width 381 height 24
type input "$1.00"
click at [634, 445] on button "Add Contact" at bounding box center [644, 439] width 65 height 24
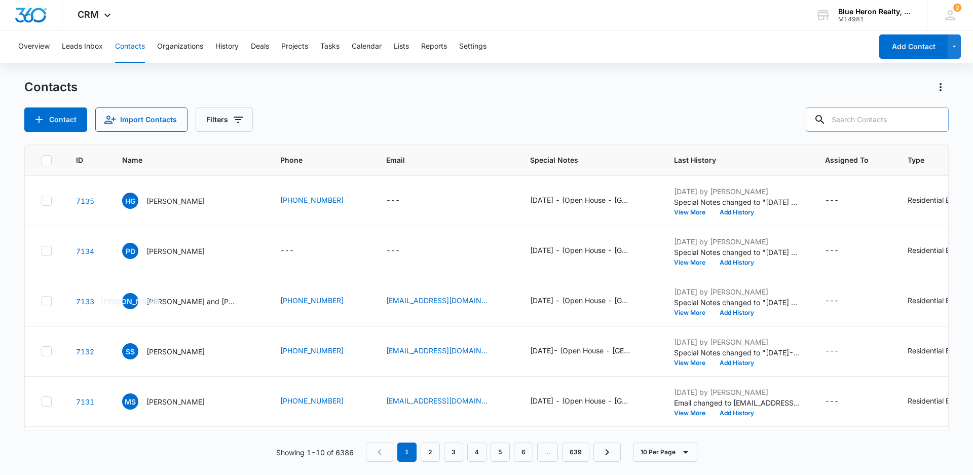
click at [903, 122] on input "text" at bounding box center [877, 119] width 143 height 24
type input "[PERSON_NAME]"
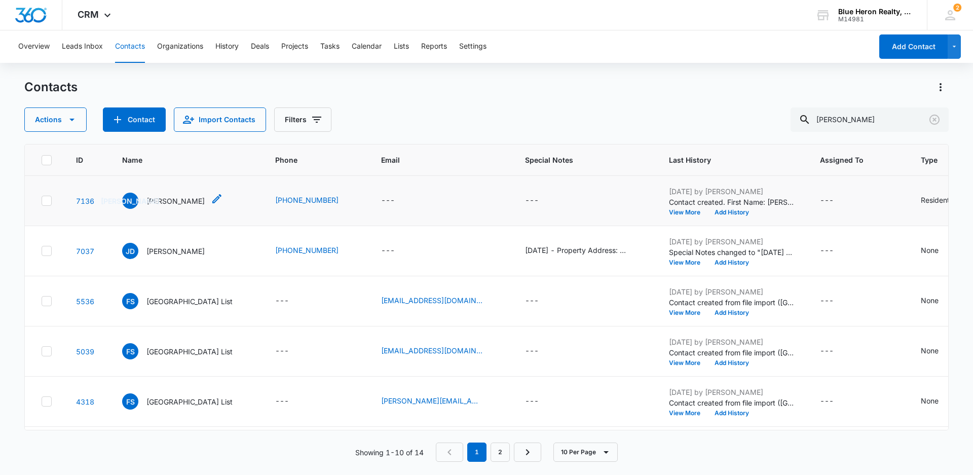
click at [163, 197] on p "[PERSON_NAME]" at bounding box center [175, 201] width 58 height 11
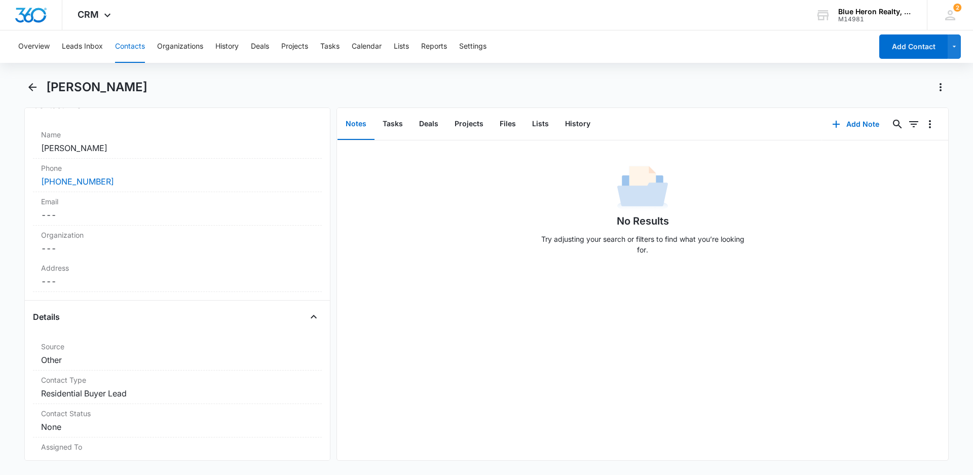
scroll to position [192, 0]
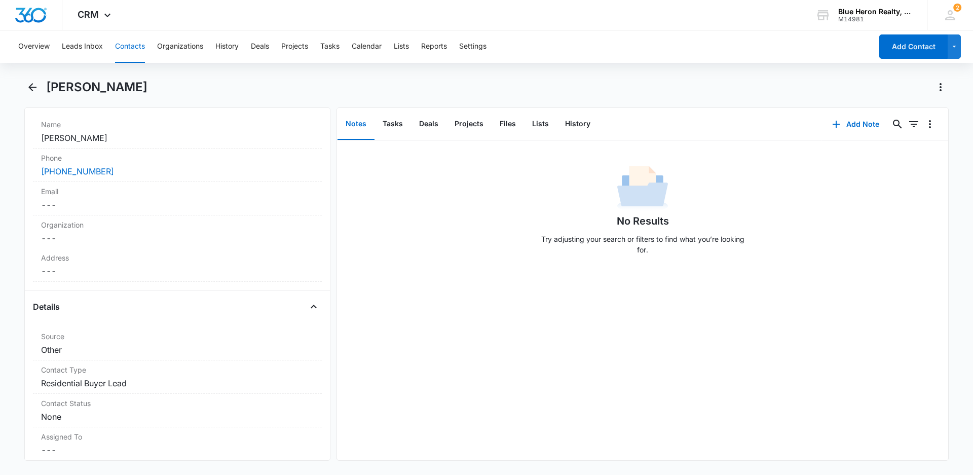
click at [80, 276] on dd "Cancel Save Changes ---" at bounding box center [177, 271] width 273 height 12
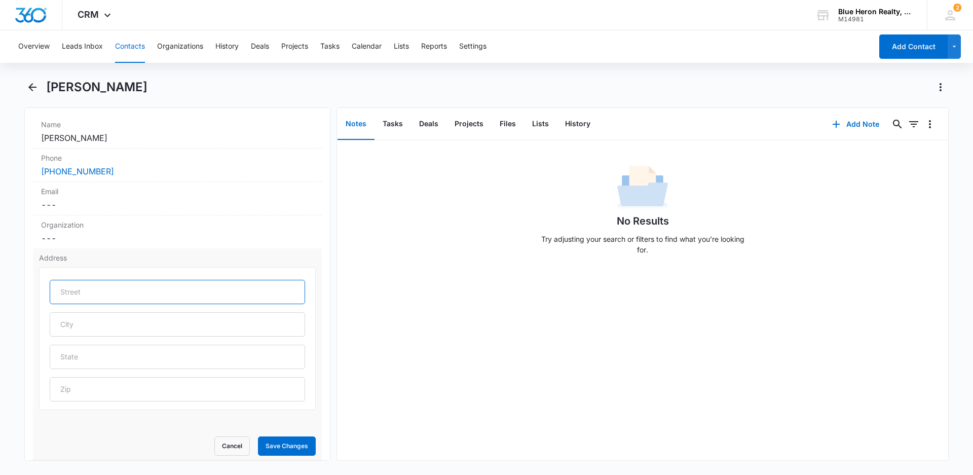
click at [80, 291] on input "text" at bounding box center [177, 292] width 255 height 24
type input "[STREET_ADDRESS]"
type input "[PERSON_NAME]"
type input "VA"
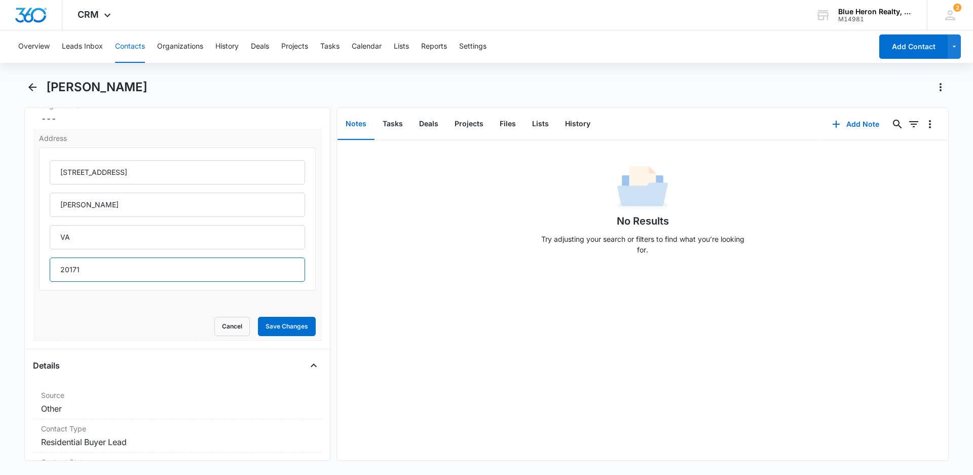
scroll to position [344, 0]
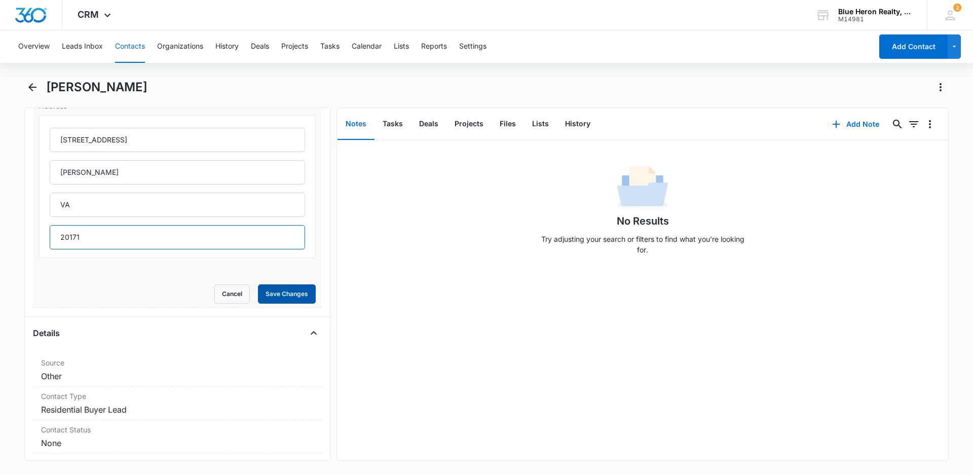
type input "20171"
click at [283, 291] on button "Save Changes" at bounding box center [287, 293] width 58 height 19
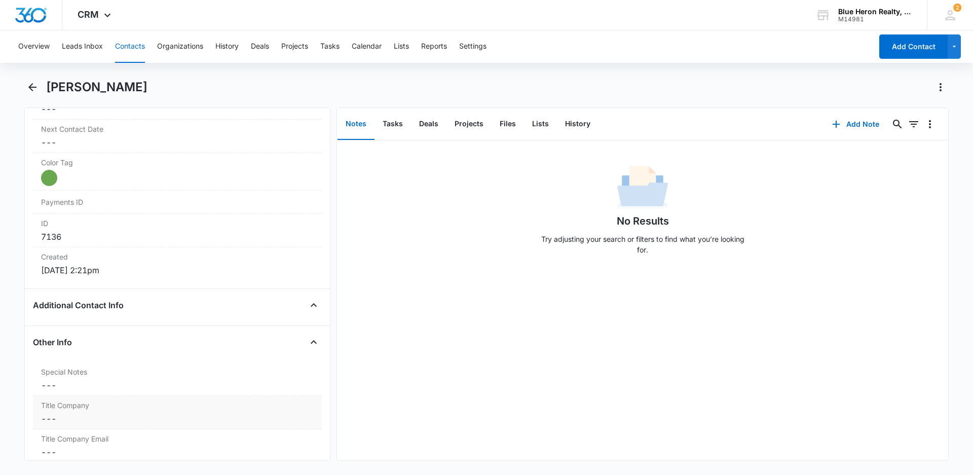
scroll to position [598, 0]
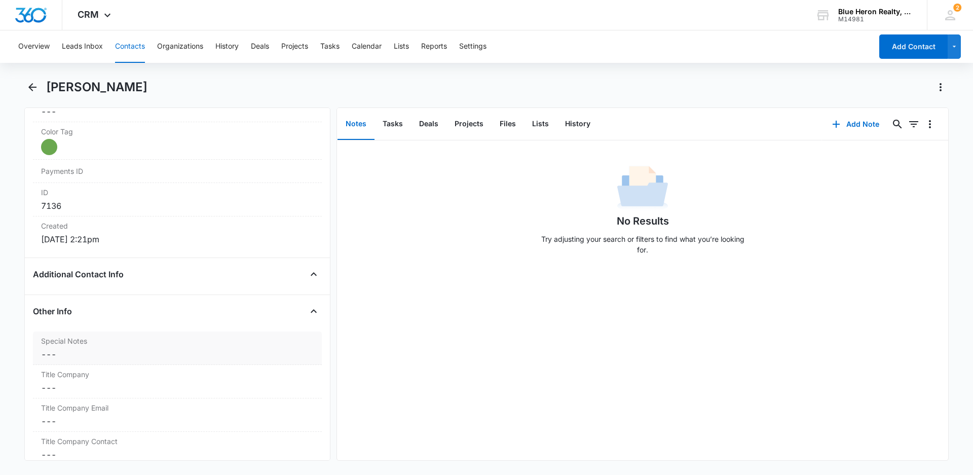
click at [68, 354] on dd "Cancel Save Changes ---" at bounding box center [177, 354] width 273 height 12
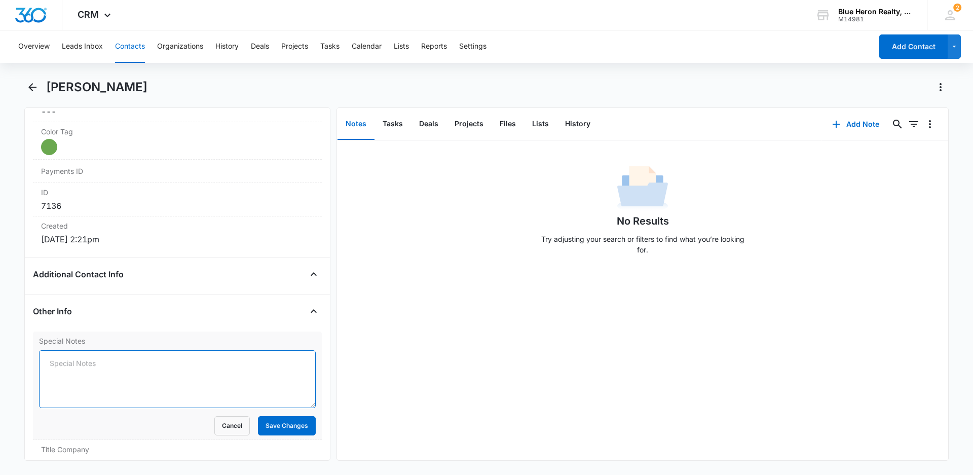
click at [60, 364] on textarea "Special Notes" at bounding box center [177, 379] width 277 height 58
type textarea "[DATE] -"
drag, startPoint x: 48, startPoint y: 364, endPoint x: 94, endPoint y: 366, distance: 46.2
click at [94, 366] on textarea "[DATE] -" at bounding box center [177, 379] width 277 height 58
paste textarea "[DATE] - (Open House - [GEOGRAPHIC_DATA] Ct. - [DATE], (neighbor) - originally …"
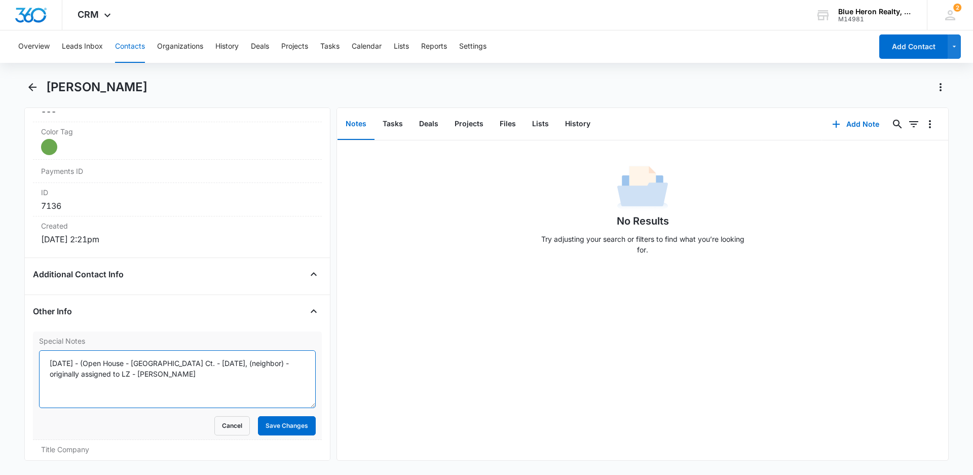
click at [212, 362] on textarea "[DATE] - (Open House - [GEOGRAPHIC_DATA] Ct. - [DATE], (neighbor) - originally …" at bounding box center [177, 379] width 277 height 58
drag, startPoint x: 233, startPoint y: 363, endPoint x: 273, endPoint y: 361, distance: 40.1
click at [273, 361] on textarea "[DATE] - (Open House - [GEOGRAPHIC_DATA] Ct. - [DATE], (neighbor) - originally …" at bounding box center [177, 379] width 277 height 58
drag, startPoint x: 50, startPoint y: 364, endPoint x: 157, endPoint y: 380, distance: 108.7
click at [157, 380] on textarea "[DATE] - (Open House - [GEOGRAPHIC_DATA] Ct. - [DATE]) - originally assigned to…" at bounding box center [177, 379] width 277 height 58
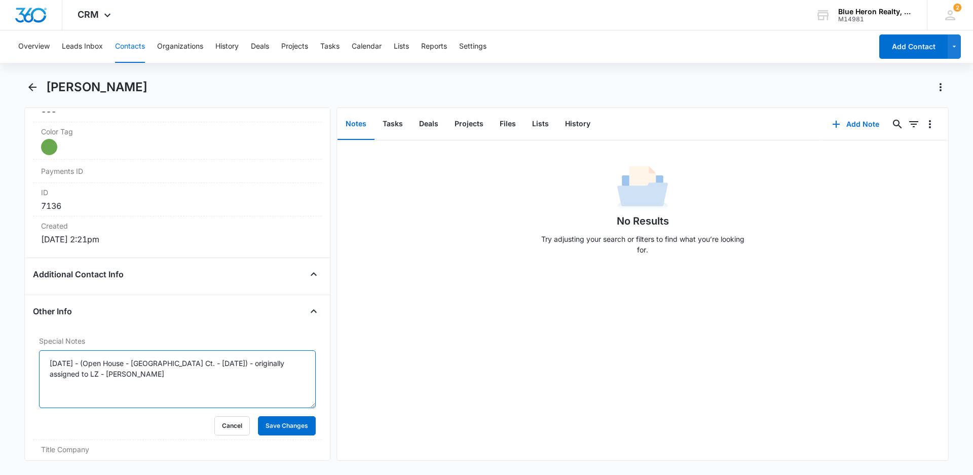
type textarea "[DATE] - (Open House - [GEOGRAPHIC_DATA] Ct. - [DATE]) - originally assigned to…"
click at [470, 418] on div "No Results Try adjusting your search or filters to find what you’re looking for." at bounding box center [642, 300] width 611 height 320
click at [286, 429] on button "Save Changes" at bounding box center [287, 425] width 58 height 19
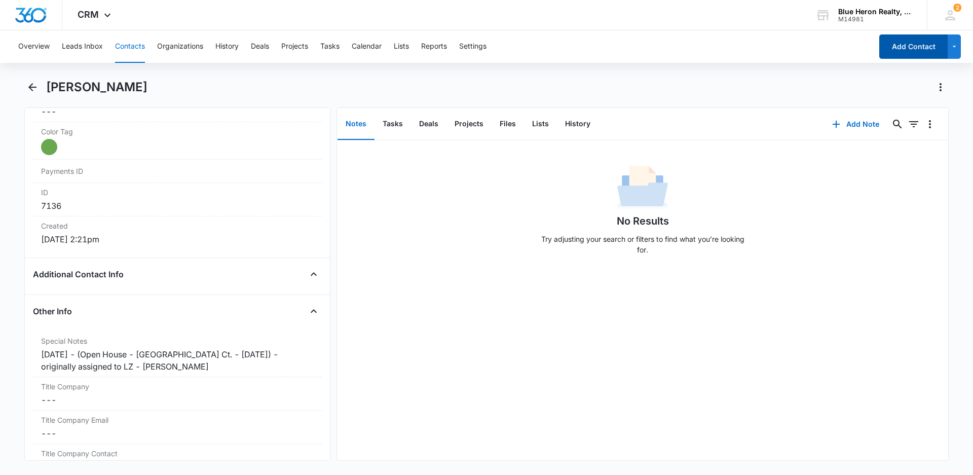
click at [919, 49] on button "Add Contact" at bounding box center [913, 46] width 68 height 24
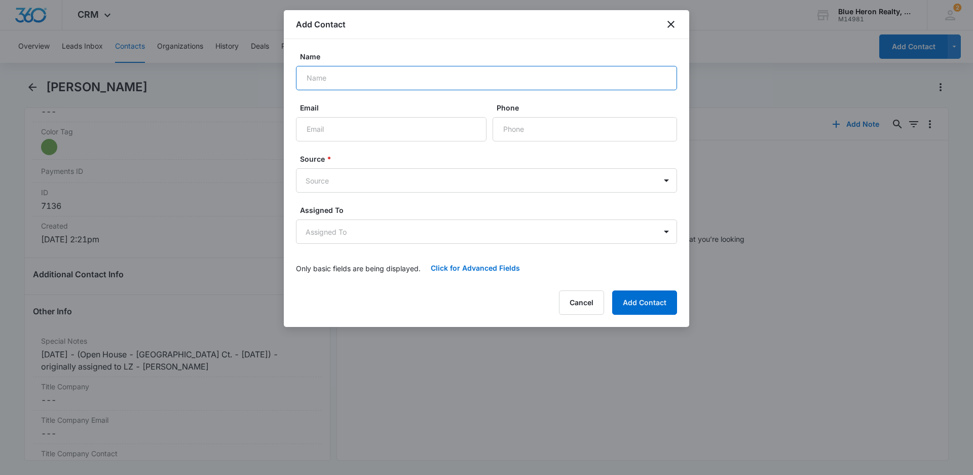
click at [337, 77] on input "Name" at bounding box center [486, 78] width 381 height 24
type input "[PERSON_NAME]"
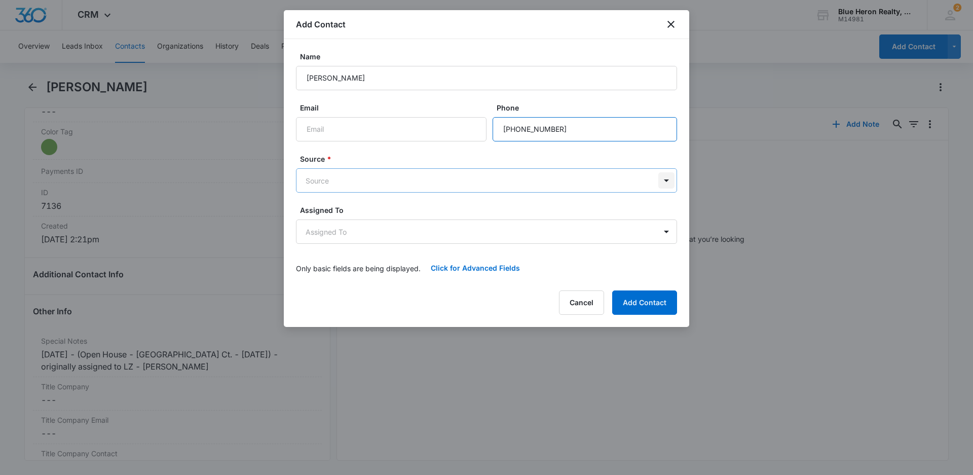
type input "[PHONE_NUMBER]"
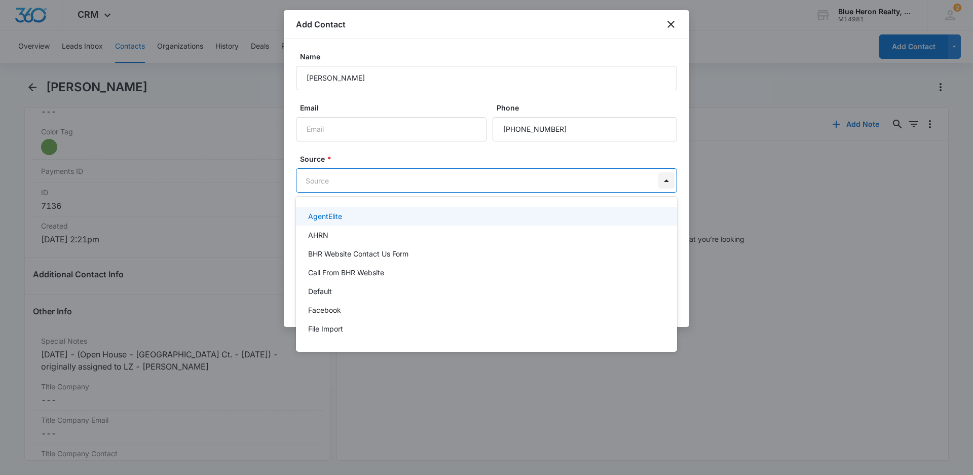
click at [666, 180] on body "CRM Apps Reputation Websites Forms CRM Email Social Shop Payments POS Content A…" at bounding box center [486, 237] width 973 height 475
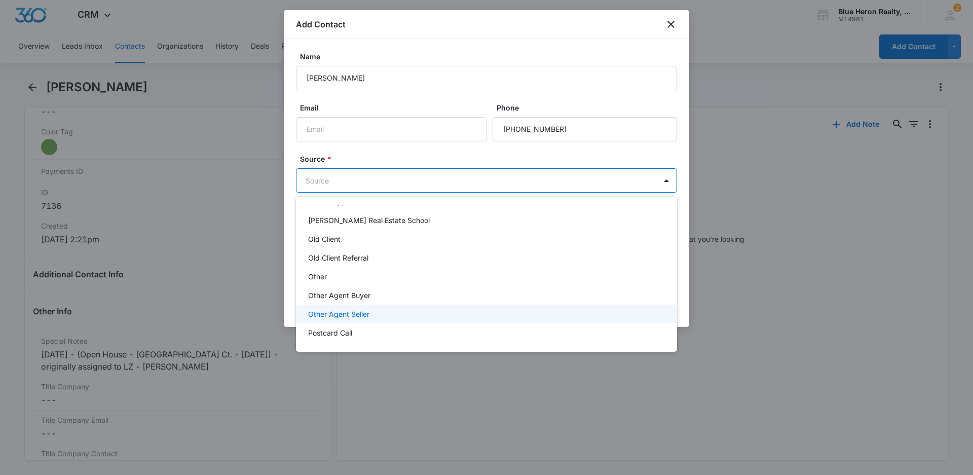
scroll to position [203, 0]
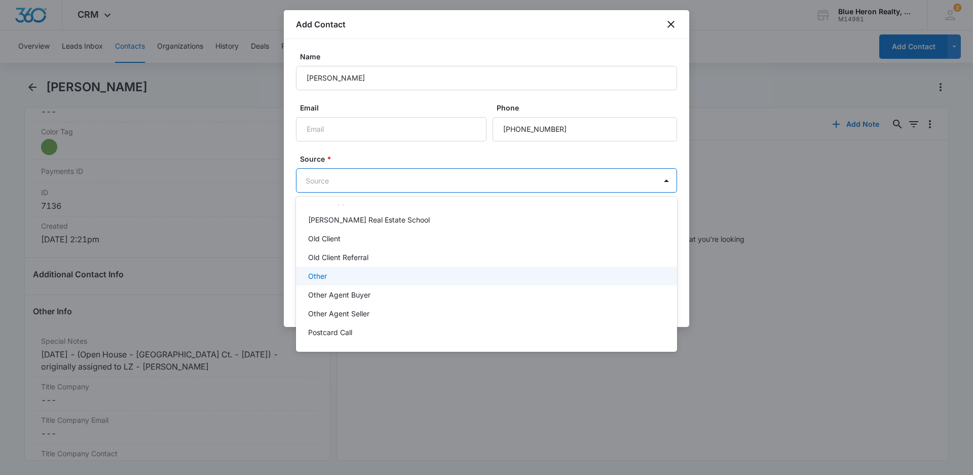
click at [322, 277] on p "Other" at bounding box center [317, 276] width 19 height 11
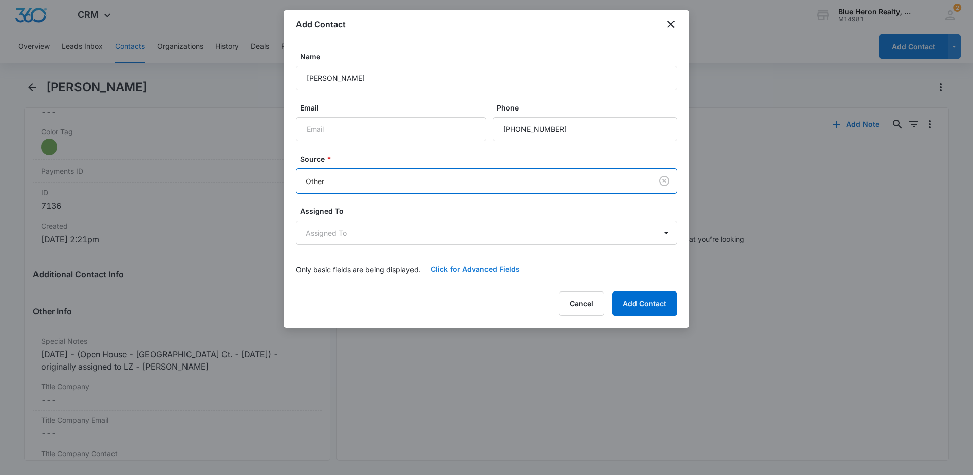
click at [468, 266] on button "Click for Advanced Fields" at bounding box center [475, 269] width 109 height 24
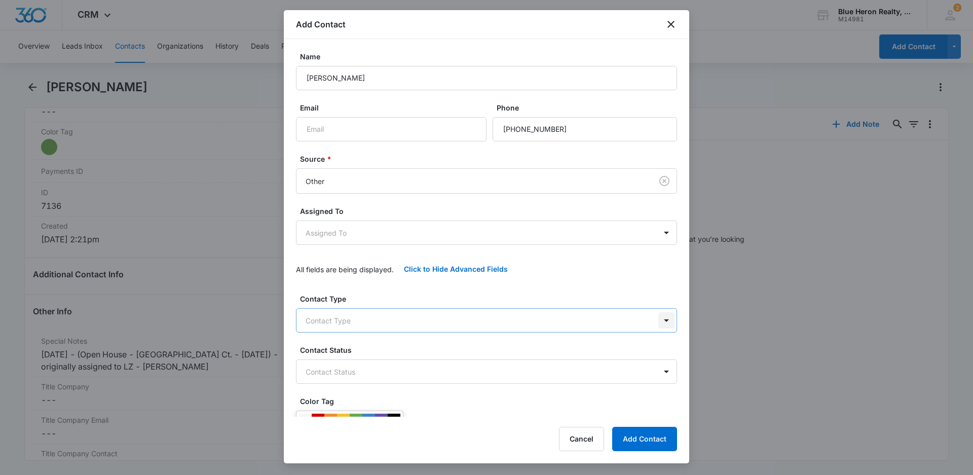
click at [657, 319] on body "CRM Apps Reputation Websites Forms CRM Email Social Shop Payments POS Content A…" at bounding box center [486, 237] width 973 height 475
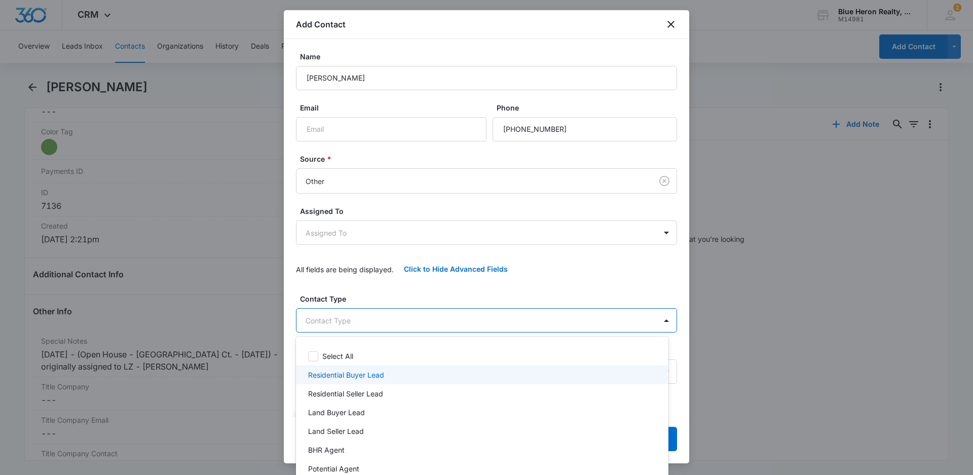
click at [373, 378] on p "Residential Buyer Lead" at bounding box center [346, 375] width 76 height 11
drag, startPoint x: 685, startPoint y: 162, endPoint x: 702, endPoint y: 264, distance: 103.3
click at [702, 264] on div at bounding box center [486, 237] width 973 height 475
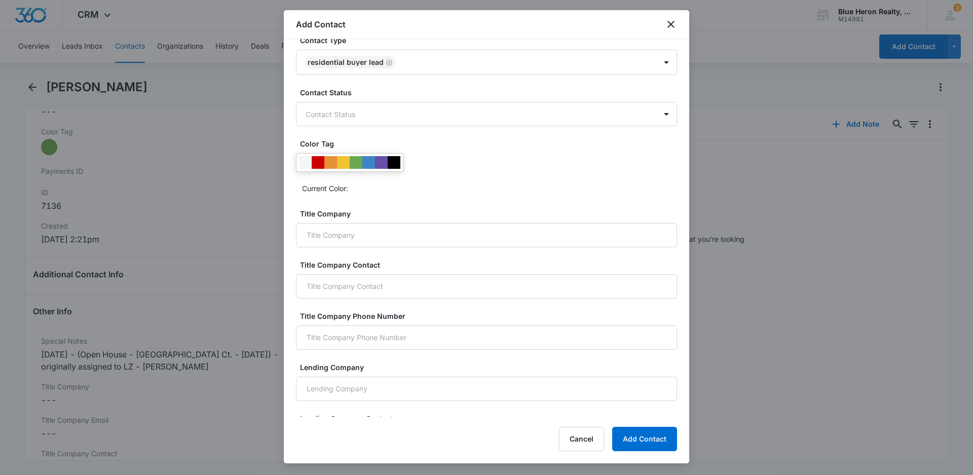
scroll to position [267, 0]
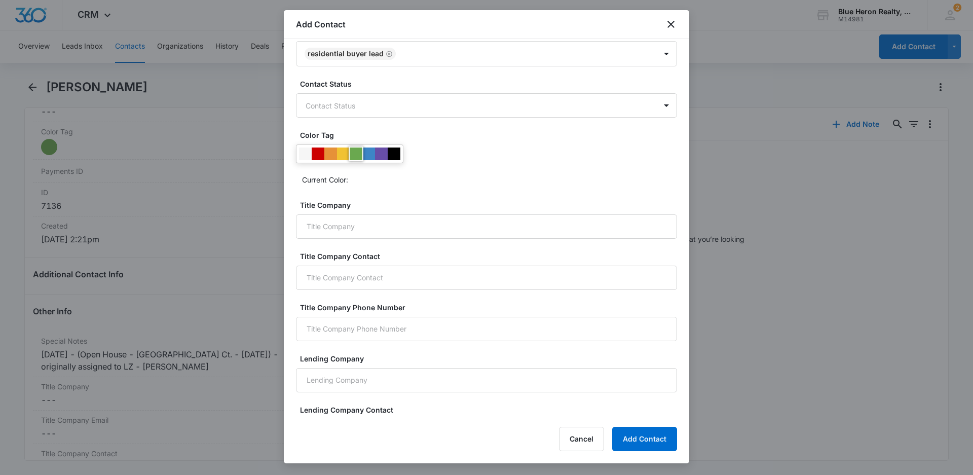
click at [357, 153] on div at bounding box center [356, 154] width 13 height 13
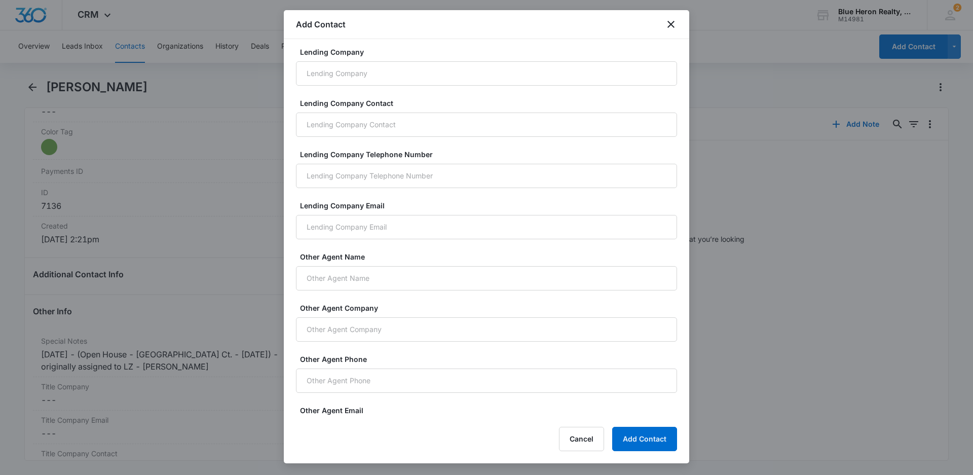
scroll to position [665, 0]
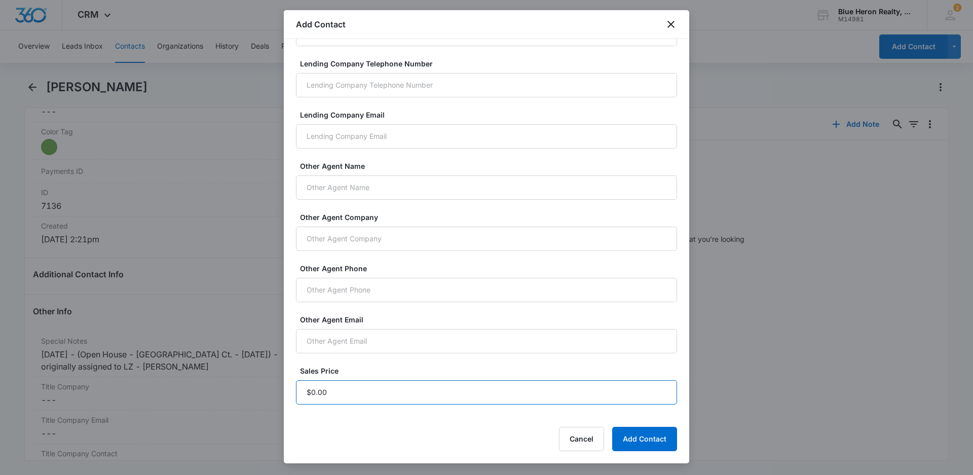
click at [334, 395] on input "Sales Price" at bounding box center [486, 392] width 381 height 24
type input "$1.00"
click at [651, 435] on button "Add Contact" at bounding box center [644, 439] width 65 height 24
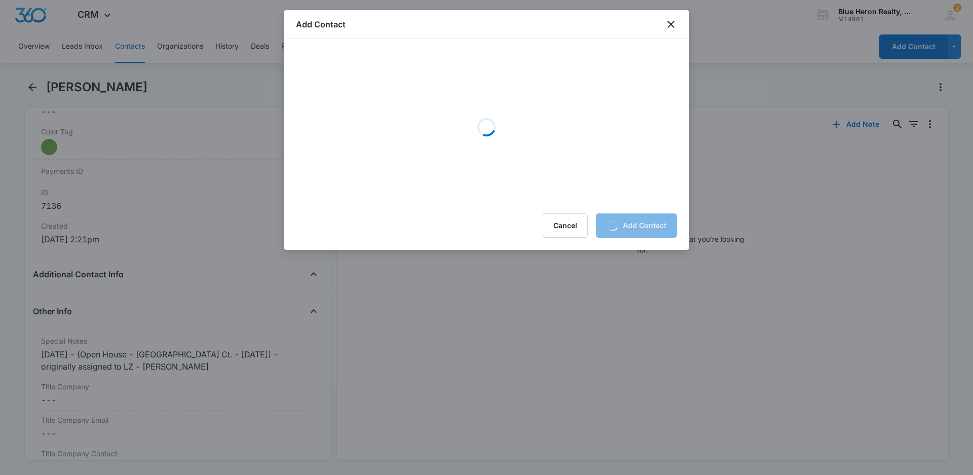
scroll to position [0, 0]
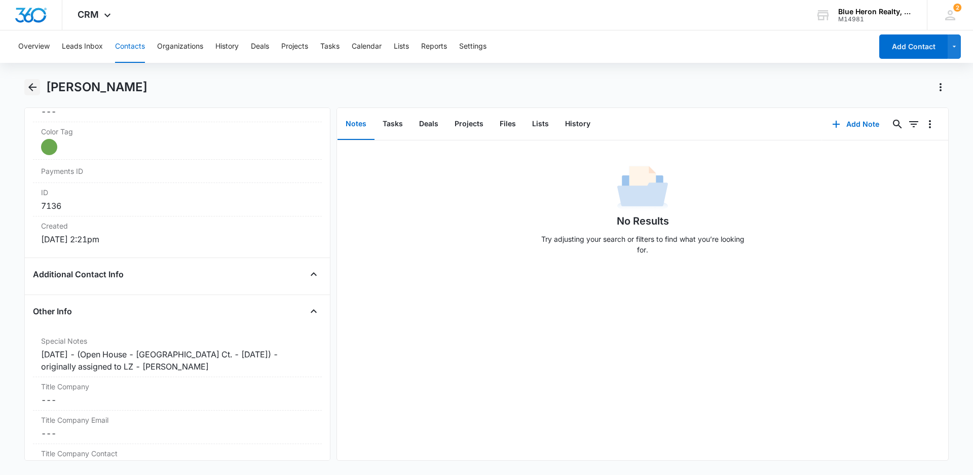
click at [28, 88] on icon "Back" at bounding box center [32, 87] width 12 height 12
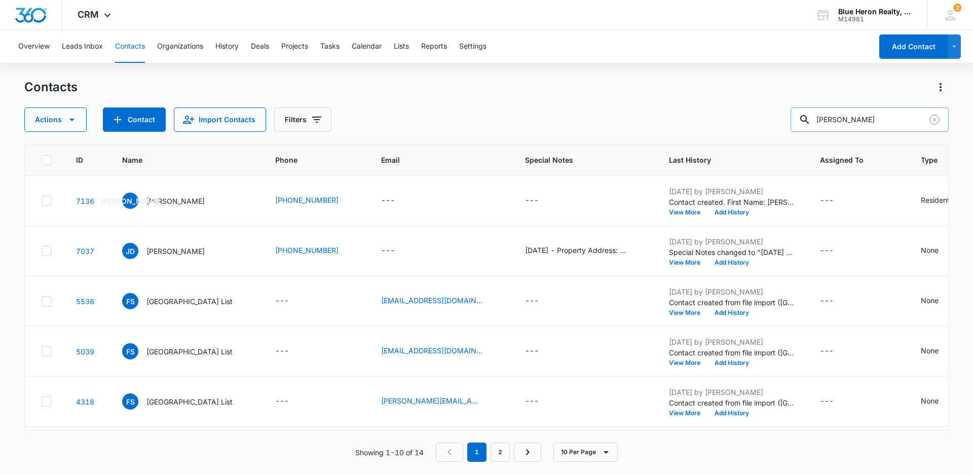
drag, startPoint x: 858, startPoint y: 120, endPoint x: 807, endPoint y: 119, distance: 51.7
click at [807, 119] on div "[PERSON_NAME]" at bounding box center [870, 119] width 158 height 24
type input "[PERSON_NAME]"
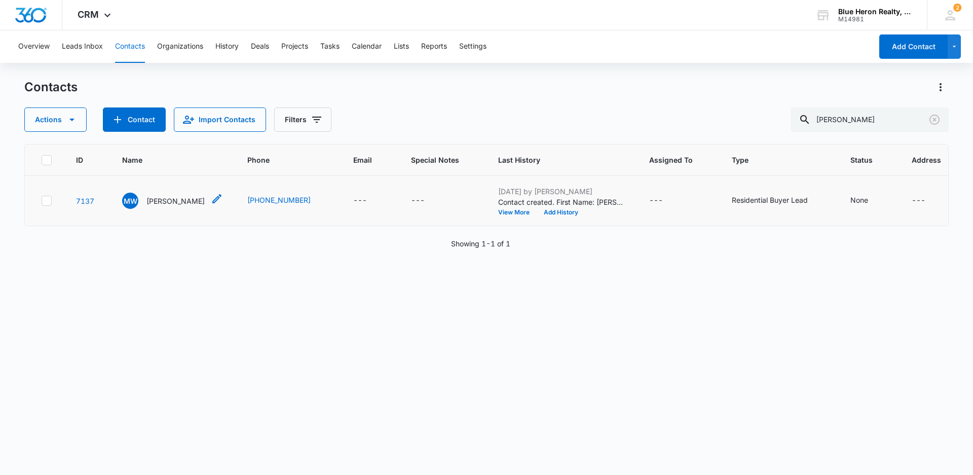
click at [173, 202] on p "[PERSON_NAME]" at bounding box center [175, 201] width 58 height 11
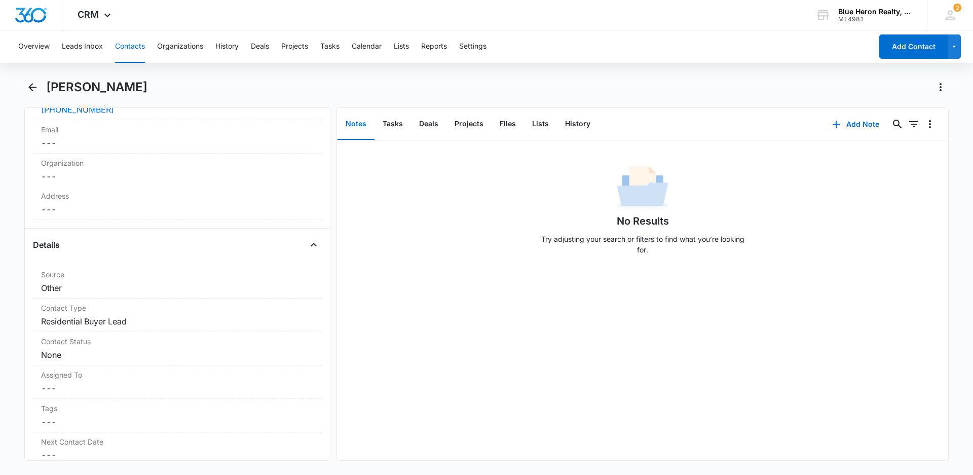
scroll to position [271, 0]
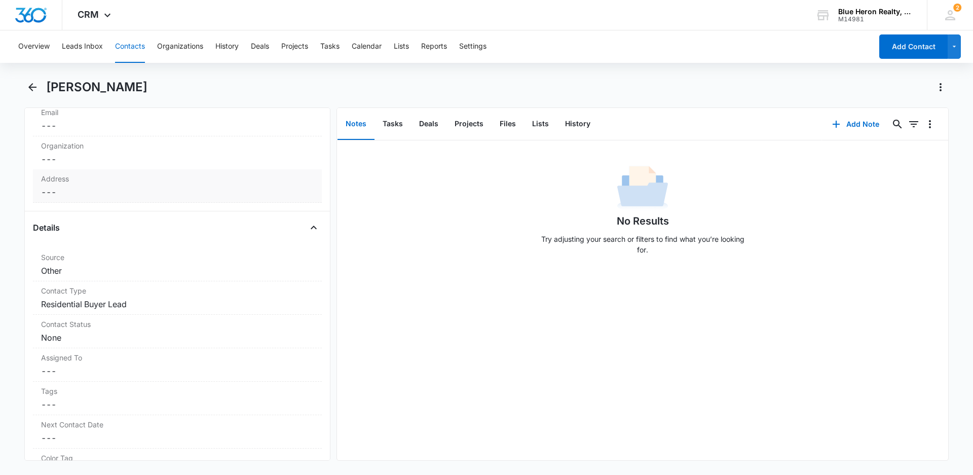
click at [86, 194] on dd "Cancel Save Changes ---" at bounding box center [177, 192] width 273 height 12
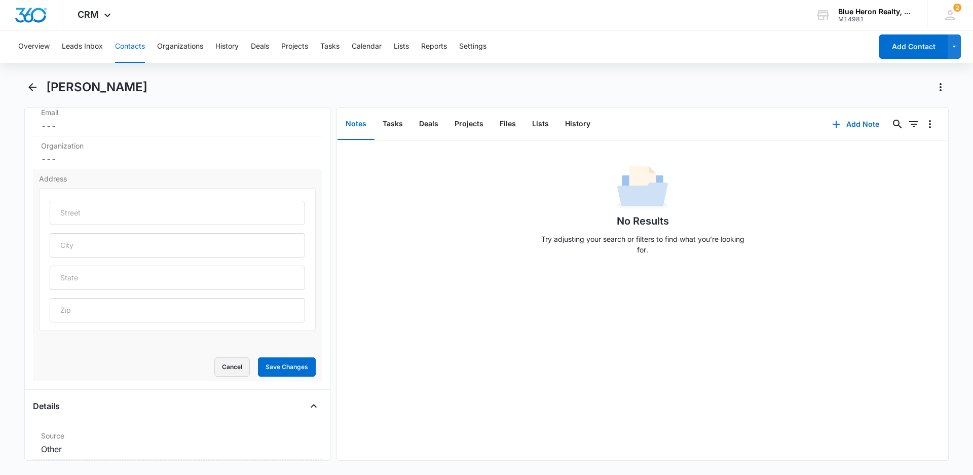
click at [227, 373] on button "Cancel" at bounding box center [231, 366] width 35 height 19
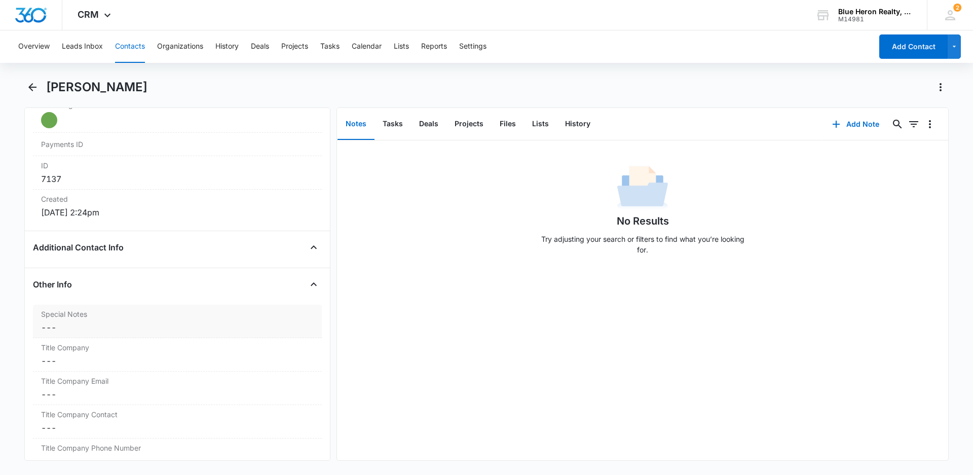
scroll to position [626, 0]
click at [72, 324] on dd "Cancel Save Changes ---" at bounding box center [177, 326] width 273 height 12
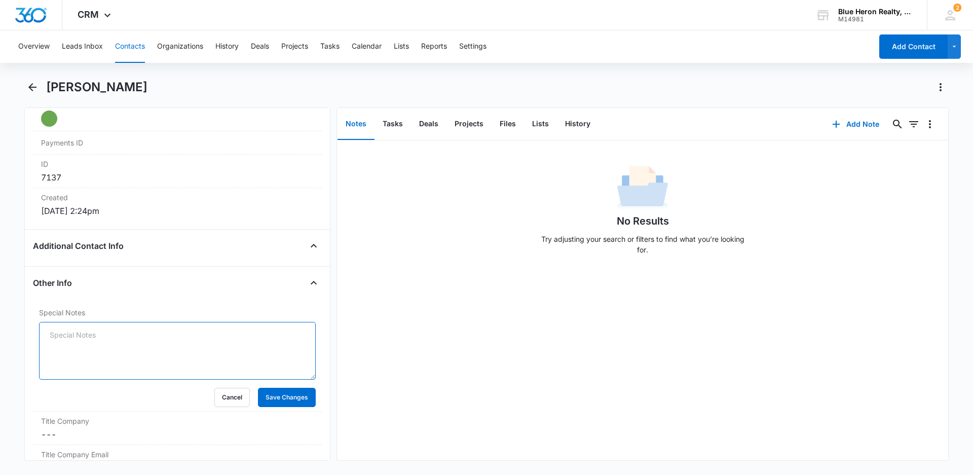
click at [56, 333] on textarea "Special Notes" at bounding box center [177, 351] width 277 height 58
paste textarea "[DATE] - (Open House - [GEOGRAPHIC_DATA] Ct. - [DATE]) - originally assigned to…"
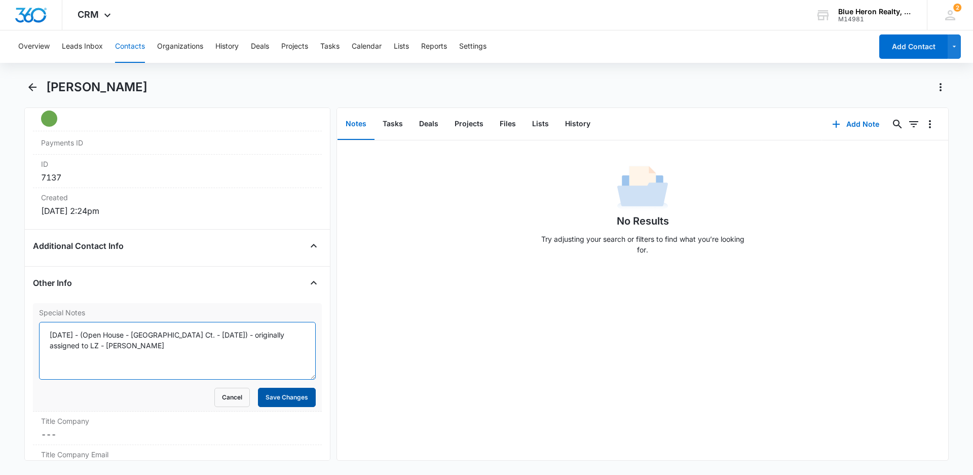
type textarea "[DATE] - (Open House - [GEOGRAPHIC_DATA] Ct. - [DATE]) - originally assigned to…"
click at [281, 395] on button "Save Changes" at bounding box center [287, 397] width 58 height 19
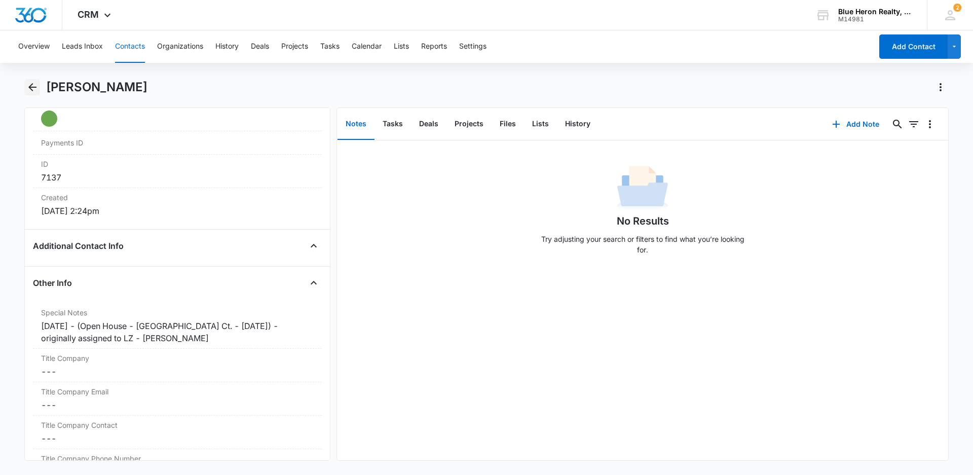
click at [32, 88] on icon "Back" at bounding box center [32, 87] width 8 height 8
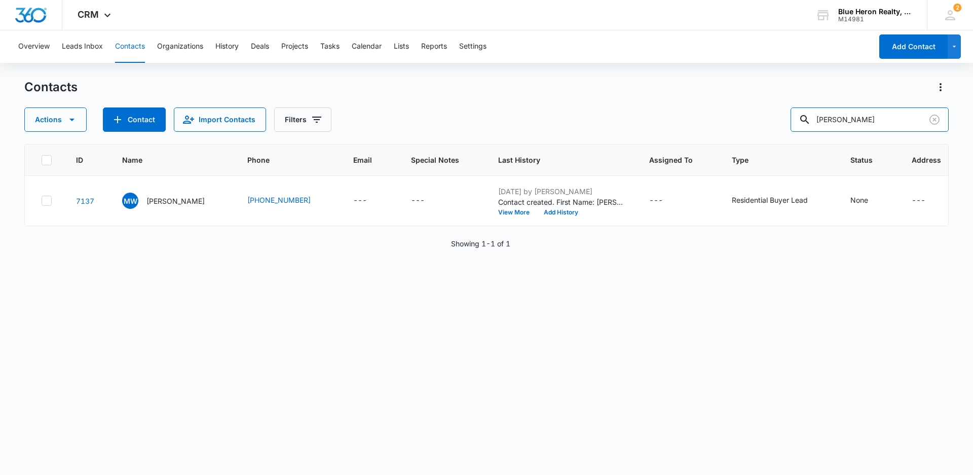
drag, startPoint x: 894, startPoint y: 123, endPoint x: 810, endPoint y: 134, distance: 84.8
click at [810, 134] on div "Contacts Actions Contact Import Contacts Filters [PERSON_NAME] ID Name Phone Em…" at bounding box center [486, 276] width 925 height 395
type input "N"
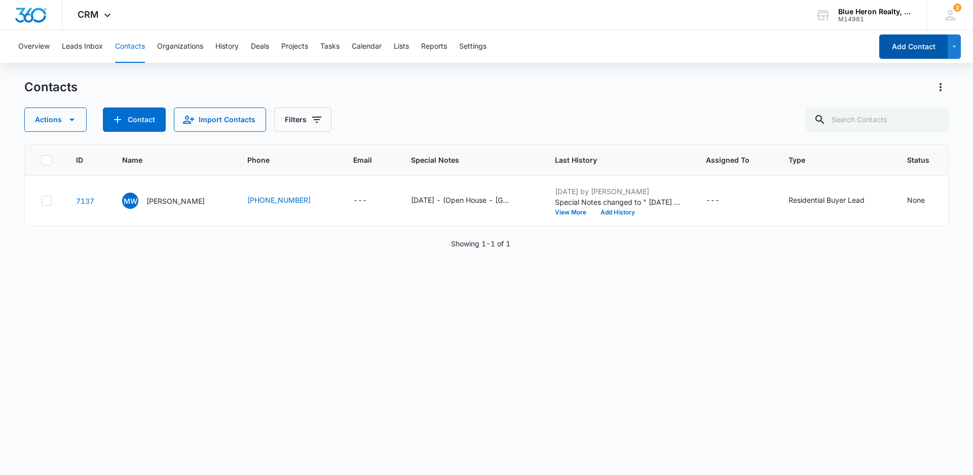
click at [912, 50] on button "Add Contact" at bounding box center [913, 46] width 68 height 24
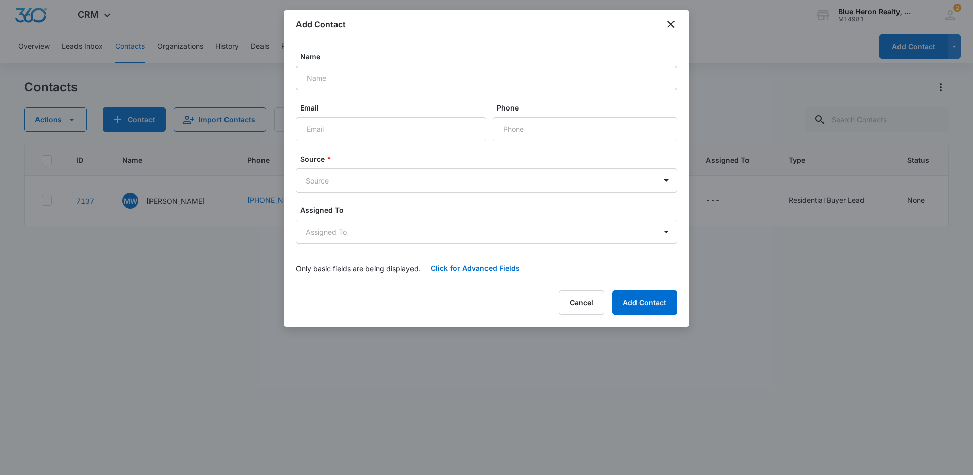
click at [385, 84] on input "Name" at bounding box center [486, 78] width 381 height 24
type input "[PERSON_NAME]"
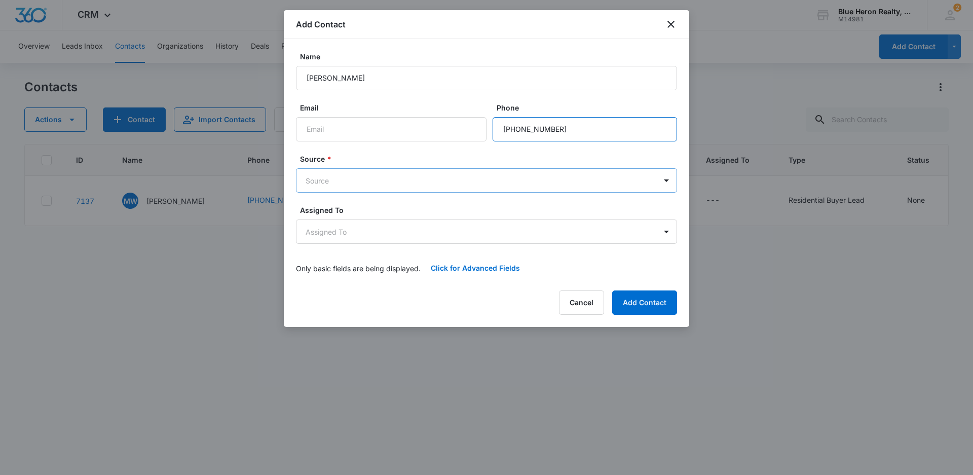
type input "[PHONE_NUMBER]"
click at [469, 175] on body "CRM Apps Reputation Websites Forms CRM Email Social Shop Payments POS Content A…" at bounding box center [486, 237] width 973 height 475
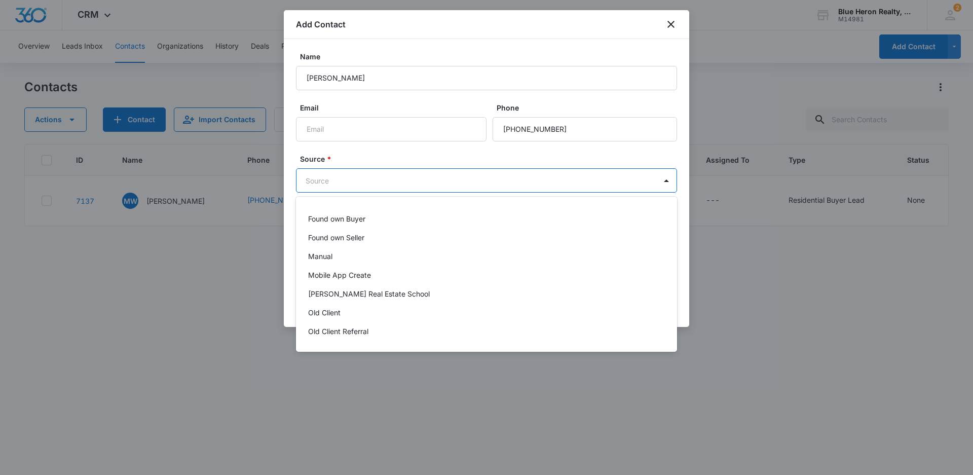
scroll to position [152, 0]
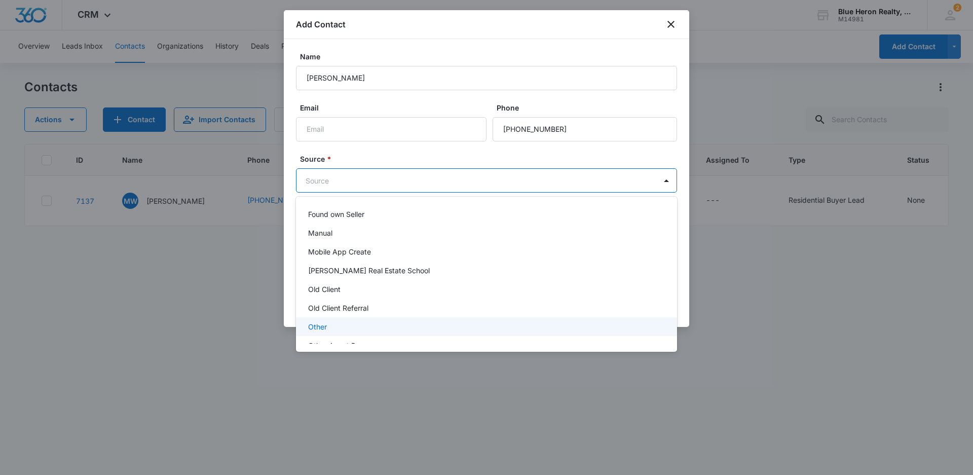
click at [326, 325] on p "Other" at bounding box center [317, 326] width 19 height 11
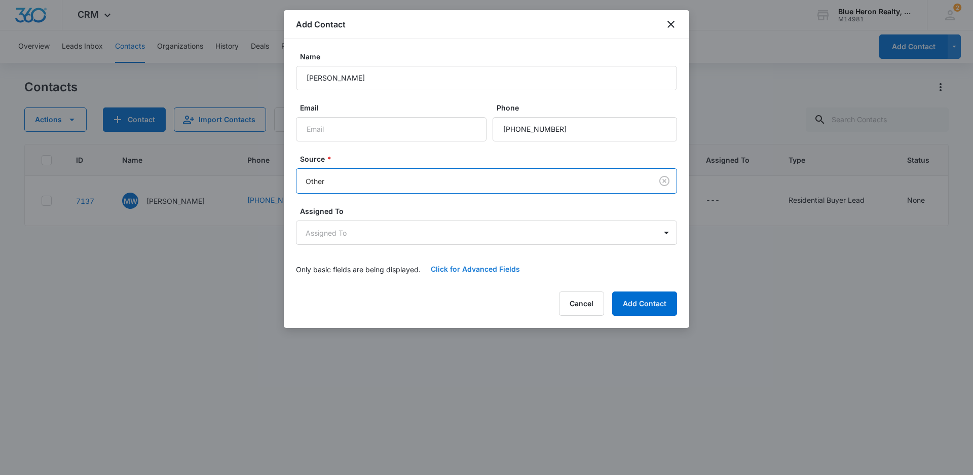
click at [468, 269] on button "Click for Advanced Fields" at bounding box center [475, 269] width 109 height 24
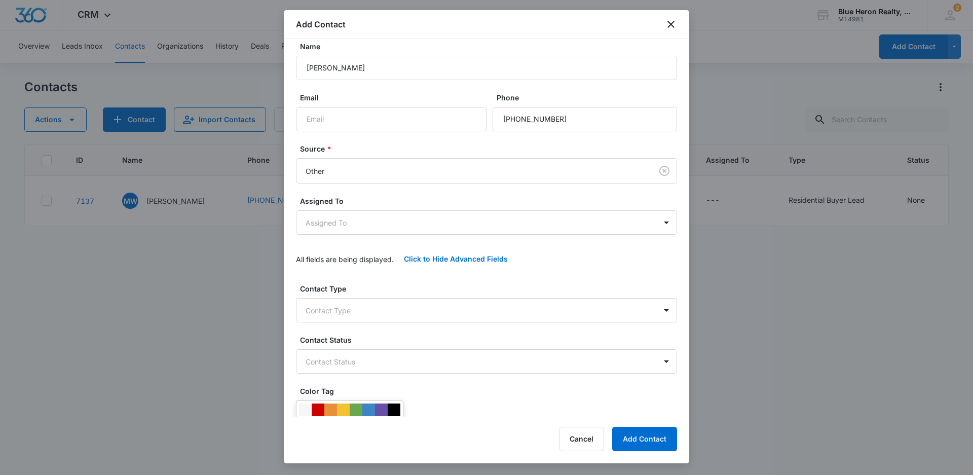
scroll to position [0, 0]
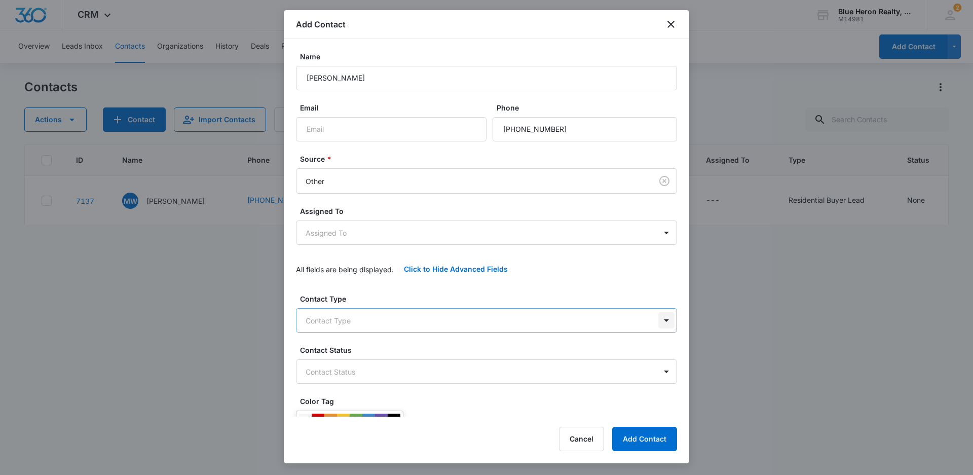
click at [659, 320] on body "CRM Apps Reputation Websites Forms CRM Email Social Shop Payments POS Content A…" at bounding box center [486, 237] width 973 height 475
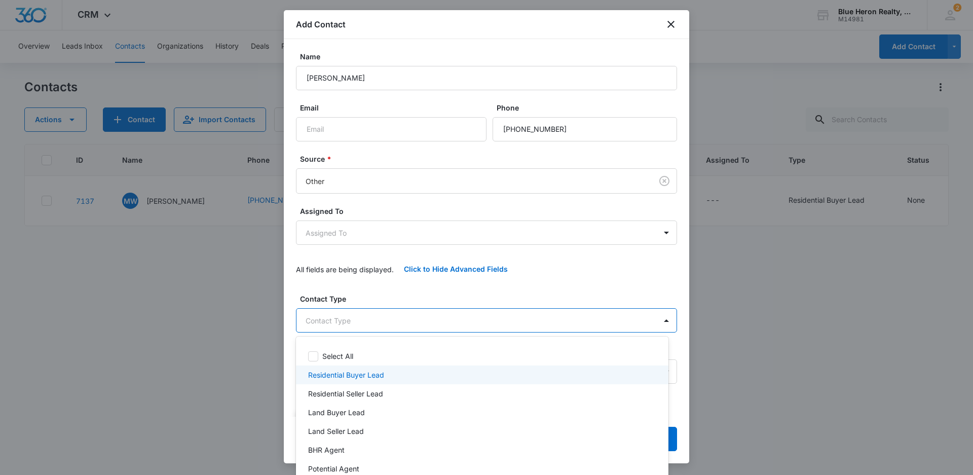
click at [366, 372] on p "Residential Buyer Lead" at bounding box center [346, 375] width 76 height 11
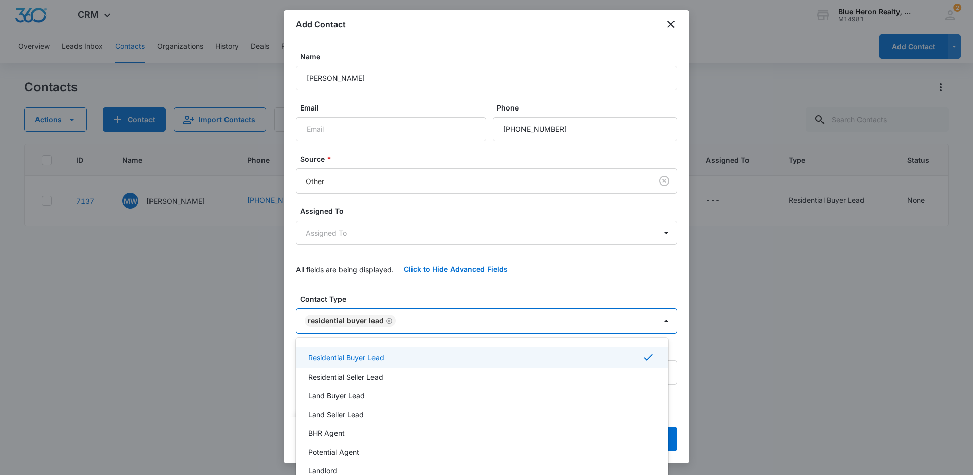
scroll to position [30, 0]
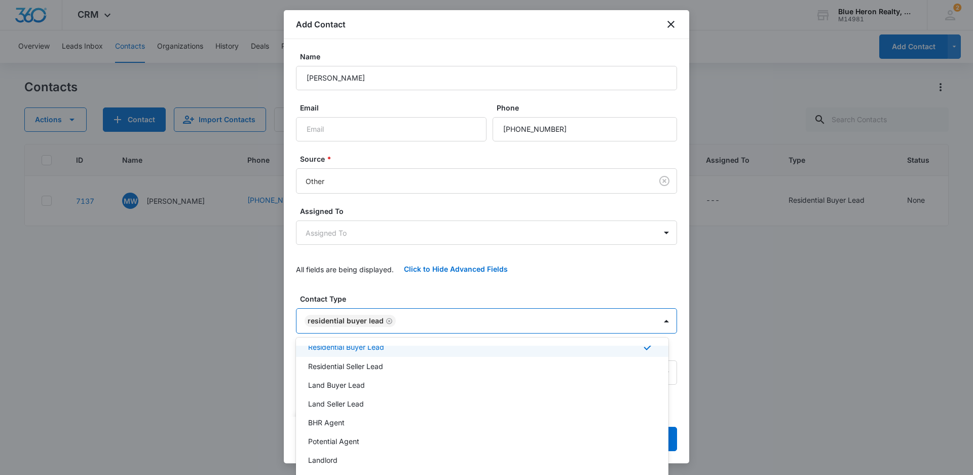
drag, startPoint x: 685, startPoint y: 169, endPoint x: 691, endPoint y: 244, distance: 74.7
click at [695, 229] on div at bounding box center [486, 237] width 973 height 475
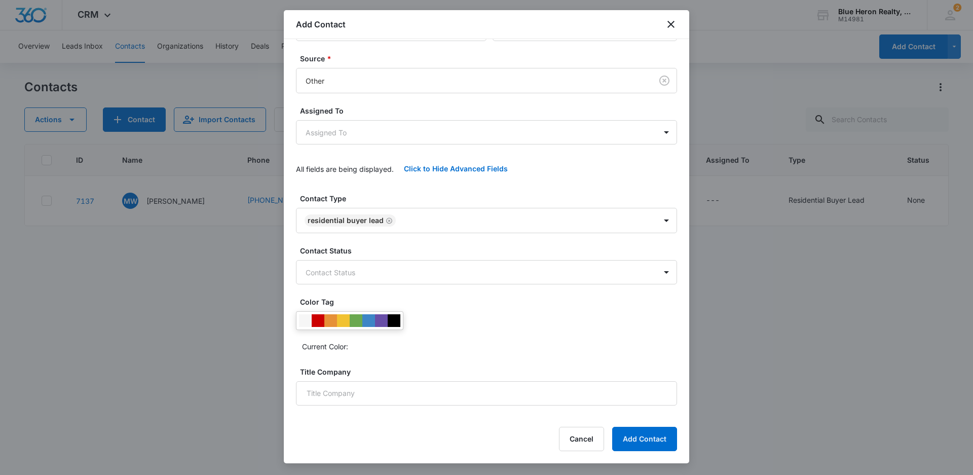
scroll to position [101, 0]
click at [354, 322] on div at bounding box center [356, 319] width 13 height 13
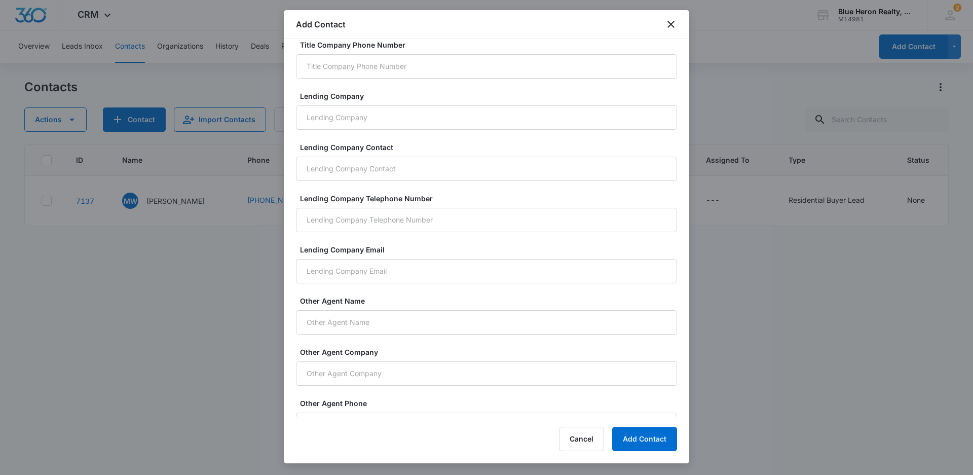
scroll to position [665, 0]
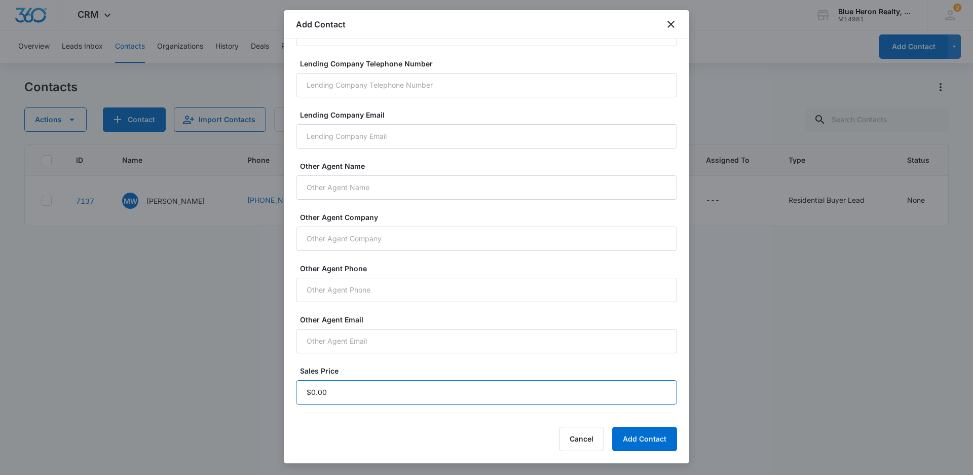
click at [338, 394] on input "Sales Price" at bounding box center [486, 392] width 381 height 24
type input "$1.00"
click at [634, 446] on button "Add Contact" at bounding box center [644, 439] width 65 height 24
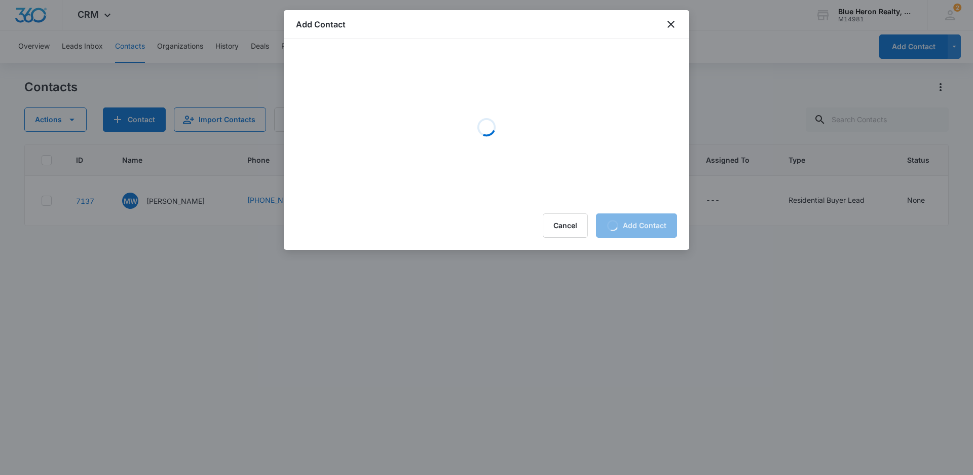
scroll to position [0, 0]
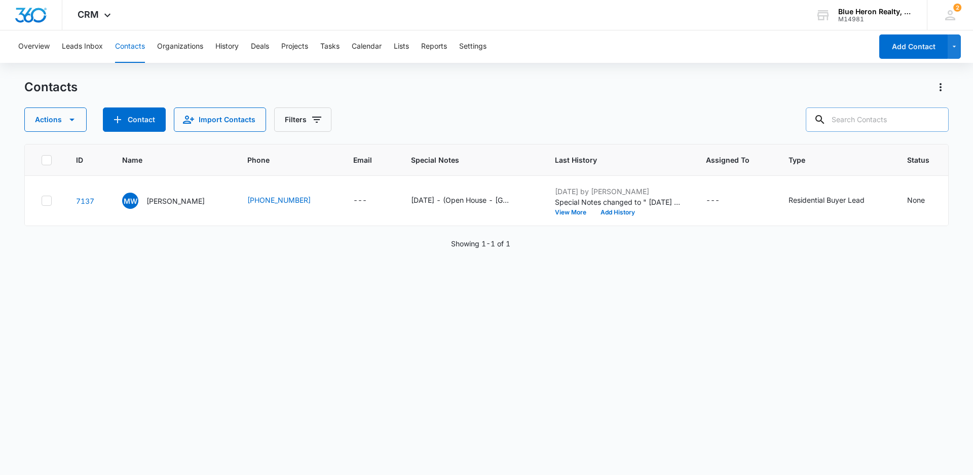
click at [872, 121] on input "text" at bounding box center [877, 119] width 143 height 24
type input "[PERSON_NAME]"
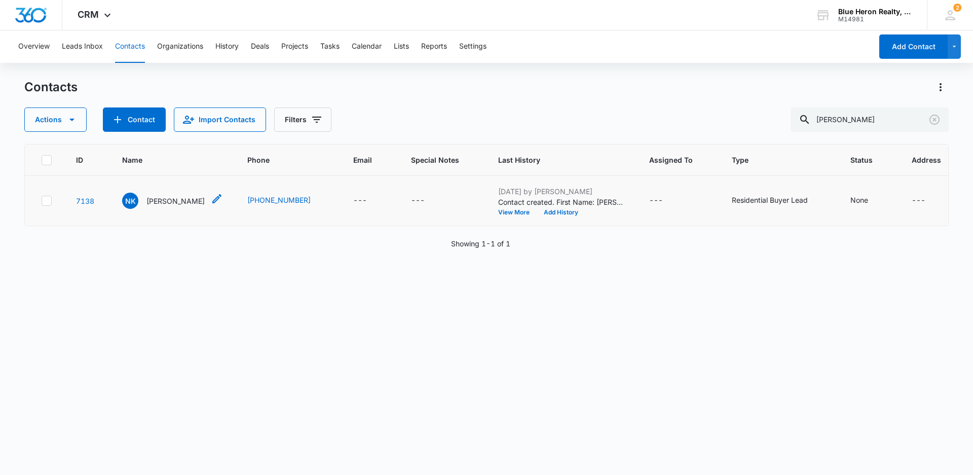
click at [166, 199] on p "[PERSON_NAME]" at bounding box center [175, 201] width 58 height 11
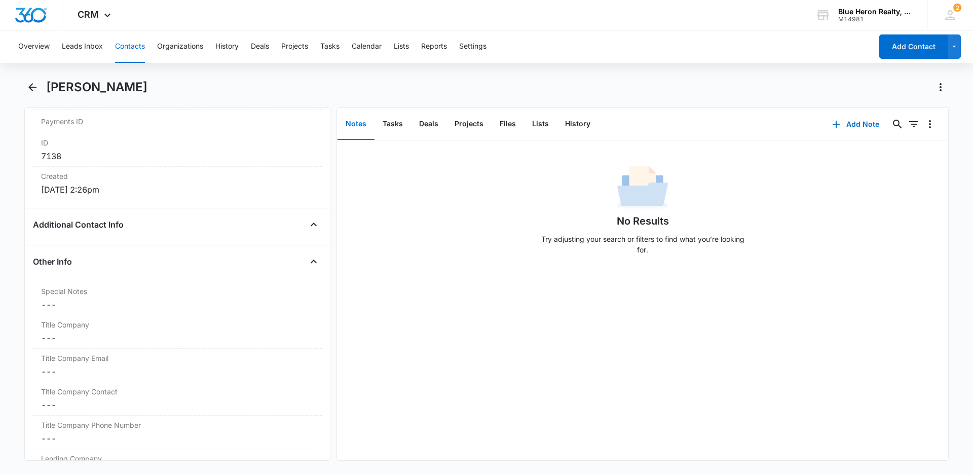
scroll to position [649, 0]
click at [52, 305] on dd "Cancel Save Changes ---" at bounding box center [177, 303] width 273 height 12
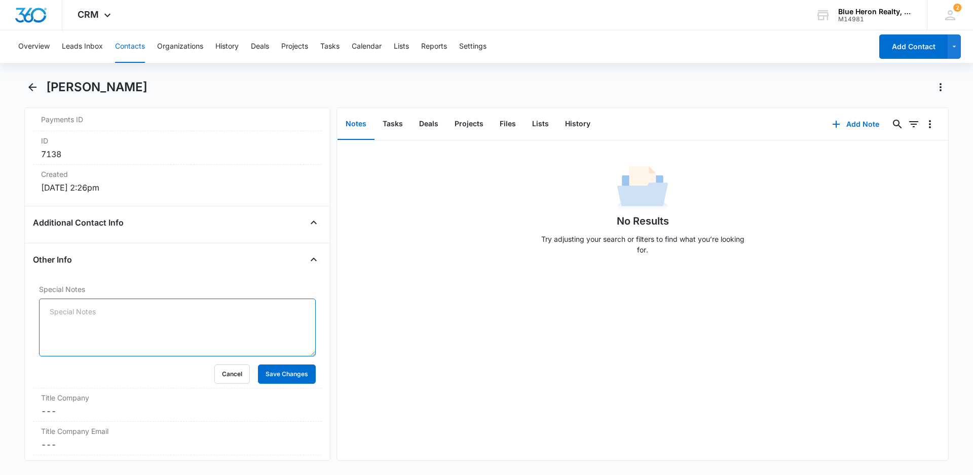
click at [58, 312] on textarea "Special Notes" at bounding box center [177, 328] width 277 height 58
paste textarea "[DATE] - (Open House - [GEOGRAPHIC_DATA] Ct. - [DATE]) - originally assigned to…"
click at [51, 312] on textarea "[DATE] - (Open House - [GEOGRAPHIC_DATA] Ct. - [DATE]) - originally assigned to…" at bounding box center [177, 328] width 277 height 58
type textarea "[DATE] - (Open House - [GEOGRAPHIC_DATA] Ct. - [DATE]) - originally assigned to…"
click at [265, 375] on button "Save Changes" at bounding box center [287, 373] width 58 height 19
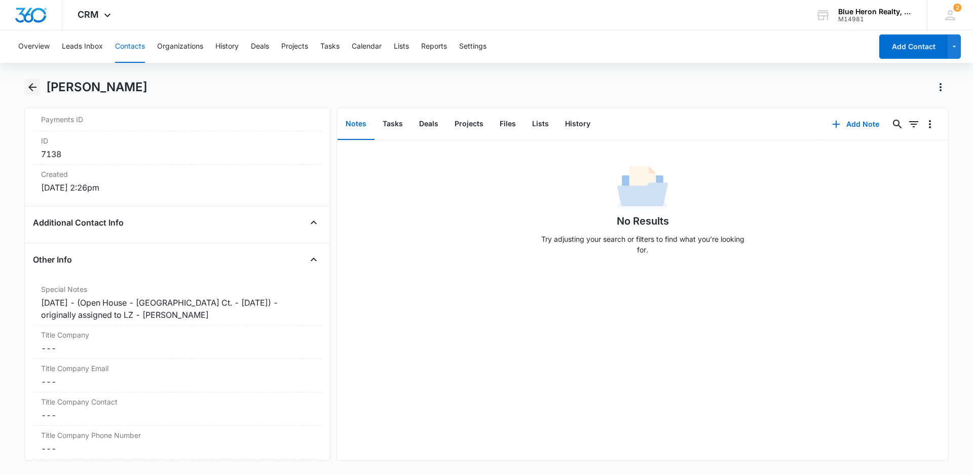
click at [33, 88] on icon "Back" at bounding box center [32, 87] width 8 height 8
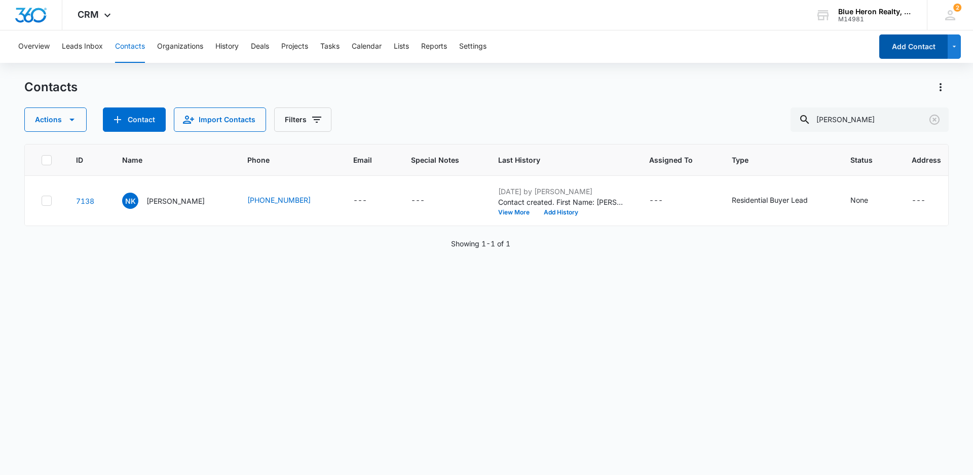
click at [908, 48] on button "Add Contact" at bounding box center [913, 46] width 68 height 24
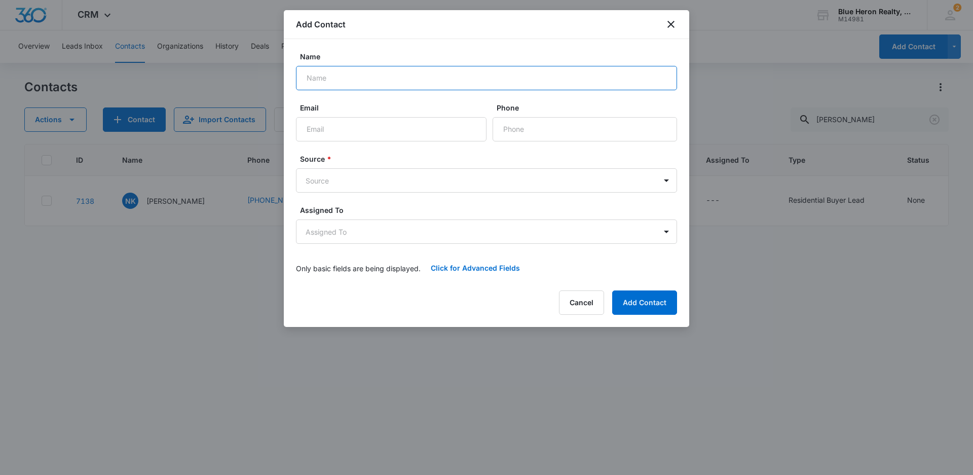
click at [348, 79] on input "Name" at bounding box center [486, 78] width 381 height 24
type input "[PERSON_NAME]"
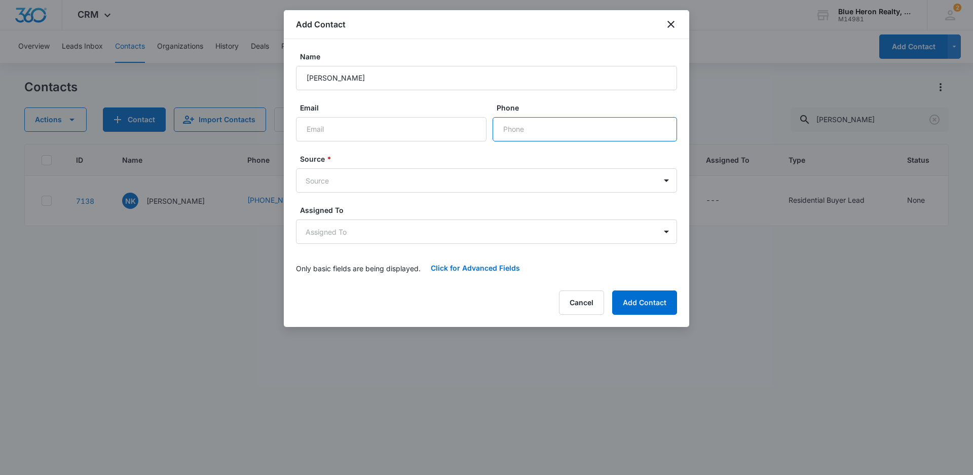
click at [542, 128] on input "Phone" at bounding box center [585, 129] width 185 height 24
type input "[PHONE_NUMBER]"
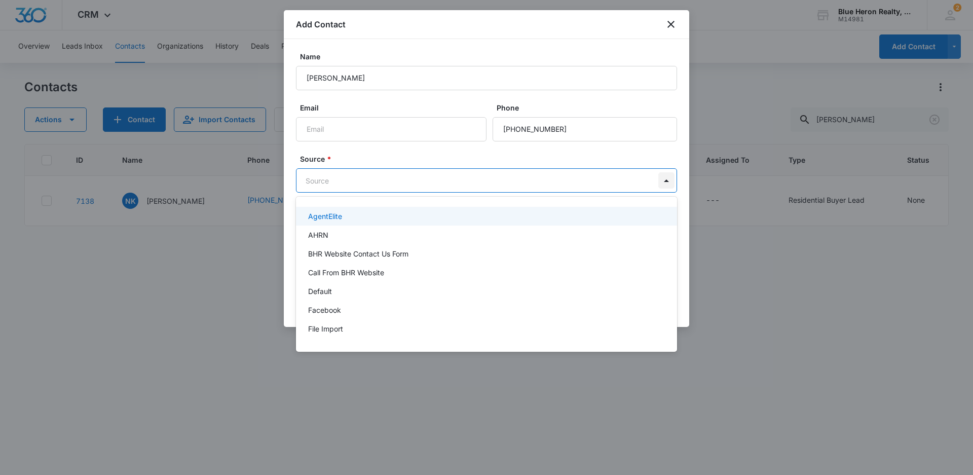
click at [668, 181] on body "CRM Apps Reputation Websites Forms CRM Email Social Shop Payments POS Content A…" at bounding box center [486, 237] width 973 height 475
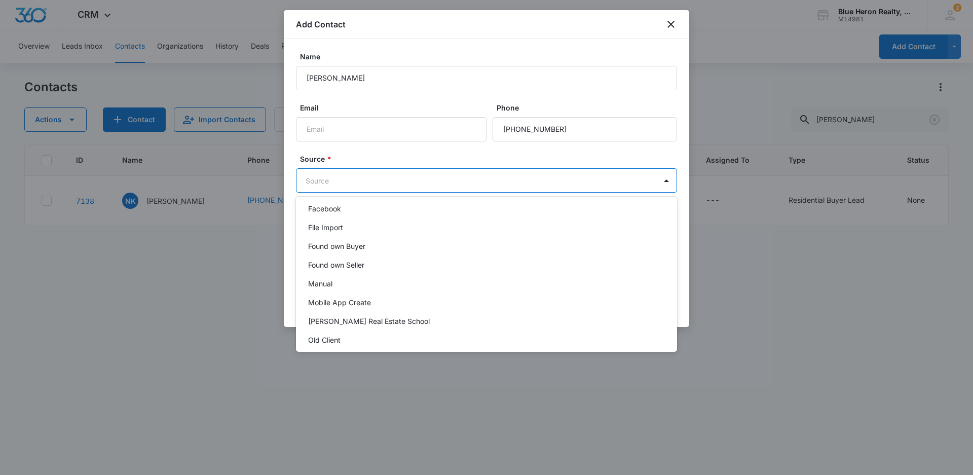
scroll to position [203, 0]
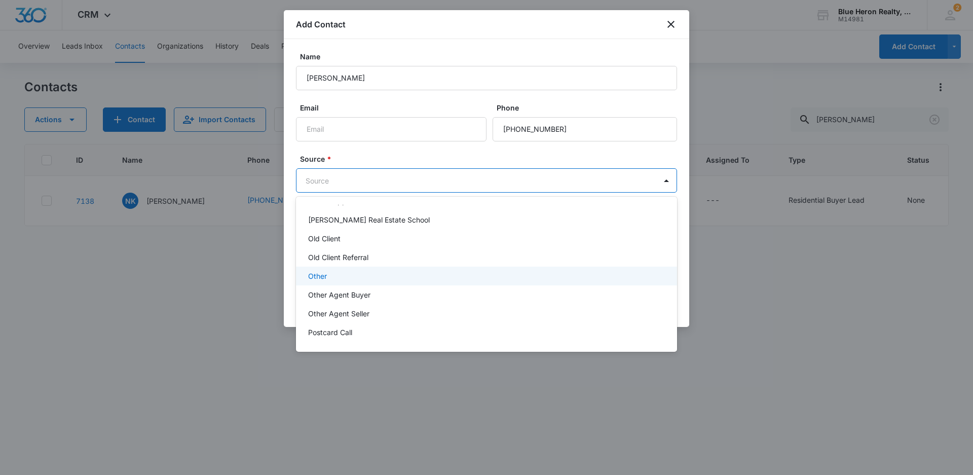
click at [323, 275] on p "Other" at bounding box center [317, 276] width 19 height 11
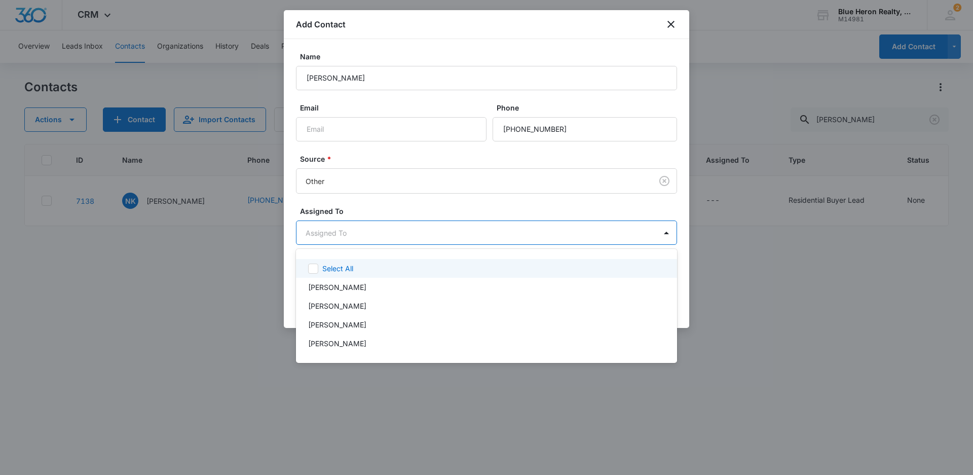
click at [385, 238] on body "CRM Apps Reputation Websites Forms CRM Email Social Shop Payments POS Content A…" at bounding box center [486, 237] width 973 height 475
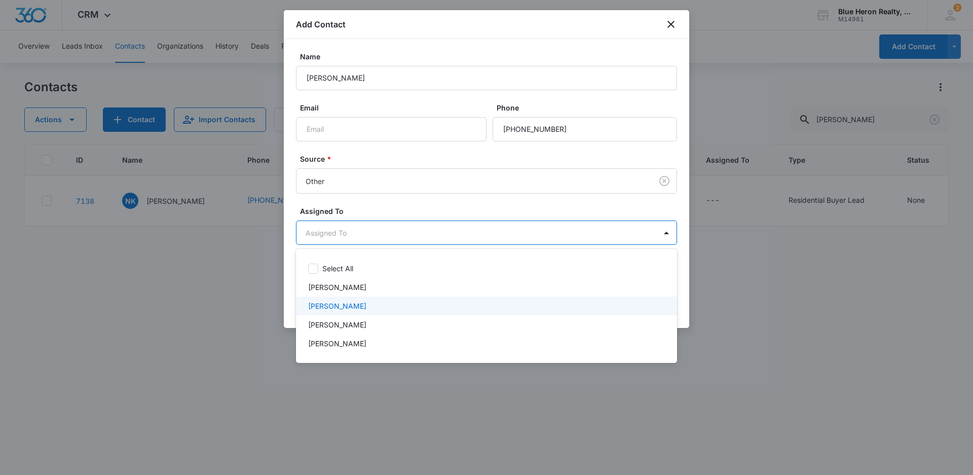
click at [816, 376] on div at bounding box center [486, 237] width 973 height 475
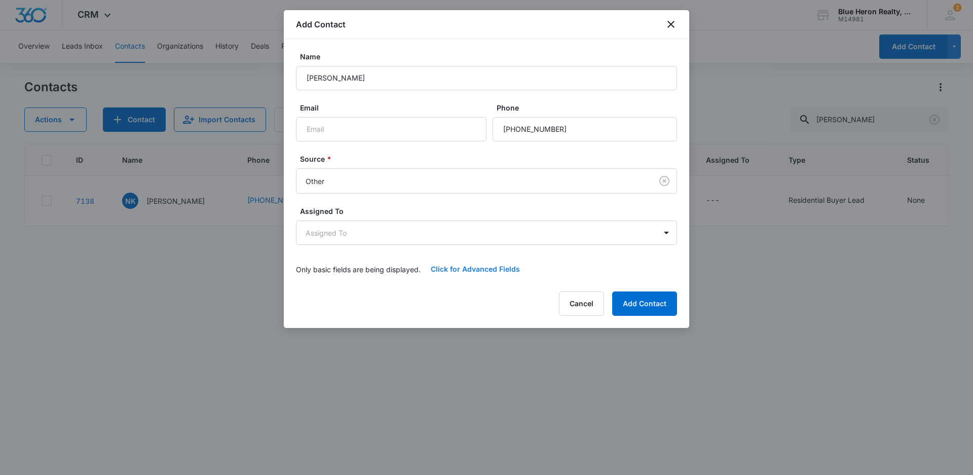
click at [480, 269] on button "Click for Advanced Fields" at bounding box center [475, 269] width 109 height 24
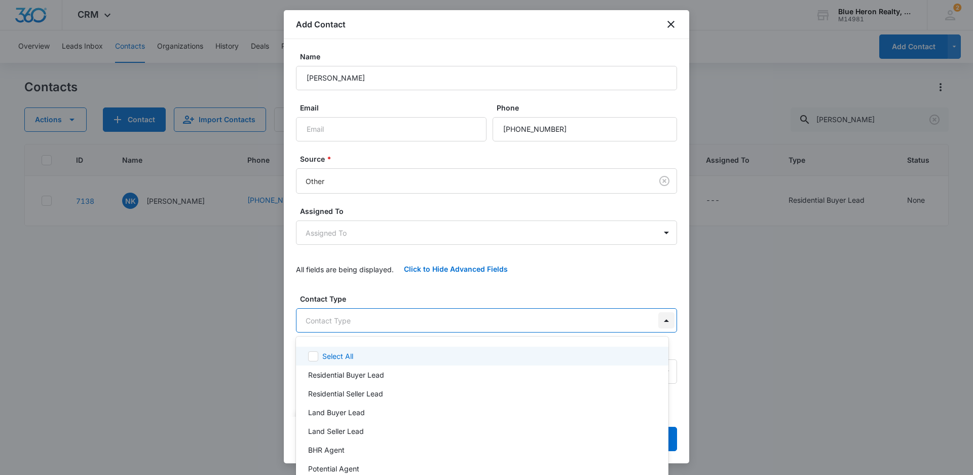
click at [658, 318] on body "CRM Apps Reputation Websites Forms CRM Email Social Shop Payments POS Content A…" at bounding box center [486, 237] width 973 height 475
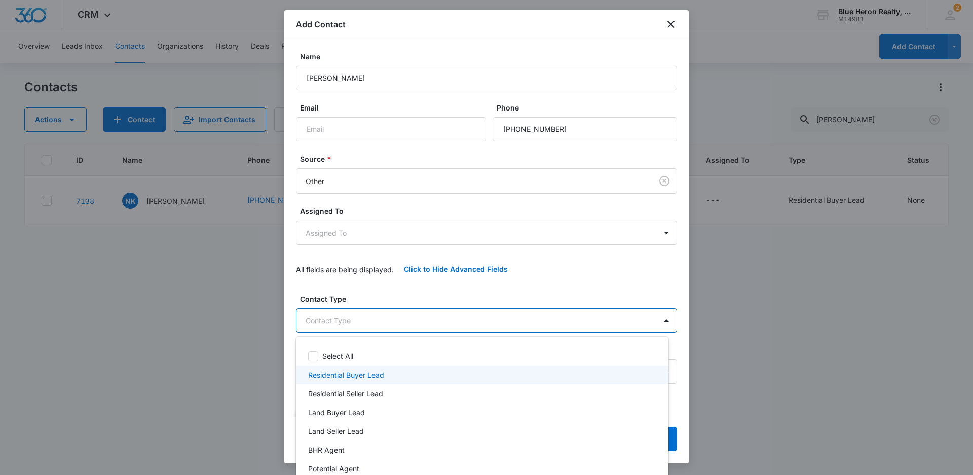
click at [379, 375] on p "Residential Buyer Lead" at bounding box center [346, 375] width 76 height 11
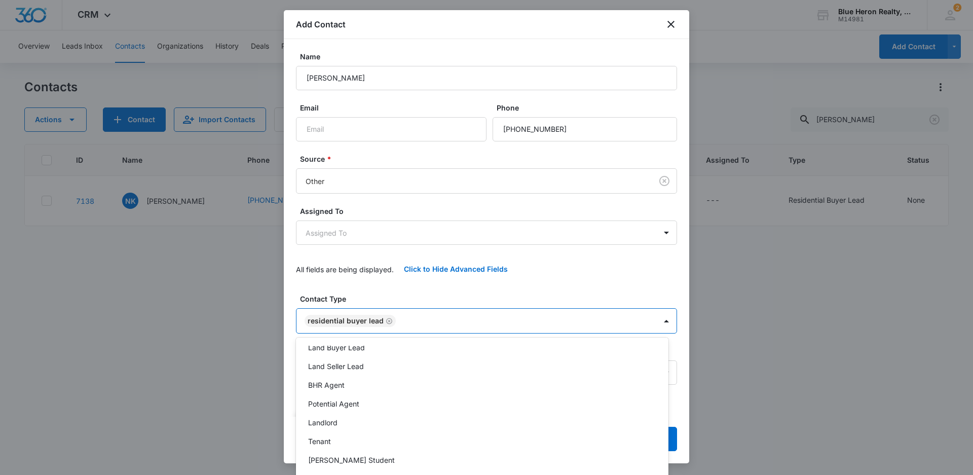
scroll to position [65, 0]
drag, startPoint x: 685, startPoint y: 170, endPoint x: 693, endPoint y: 228, distance: 58.4
click at [691, 226] on div at bounding box center [486, 237] width 973 height 475
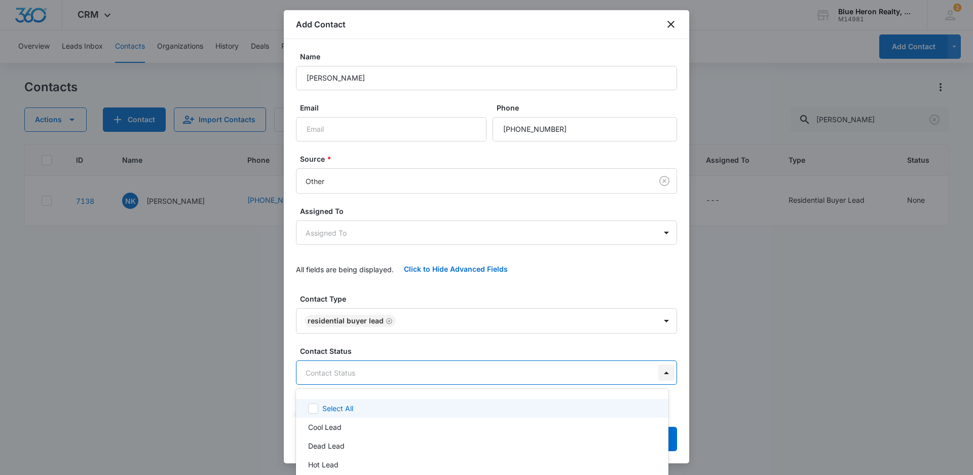
click at [659, 373] on body "CRM Apps Reputation Websites Forms CRM Email Social Shop Payments POS Content A…" at bounding box center [486, 237] width 973 height 475
click at [813, 372] on div at bounding box center [486, 237] width 973 height 475
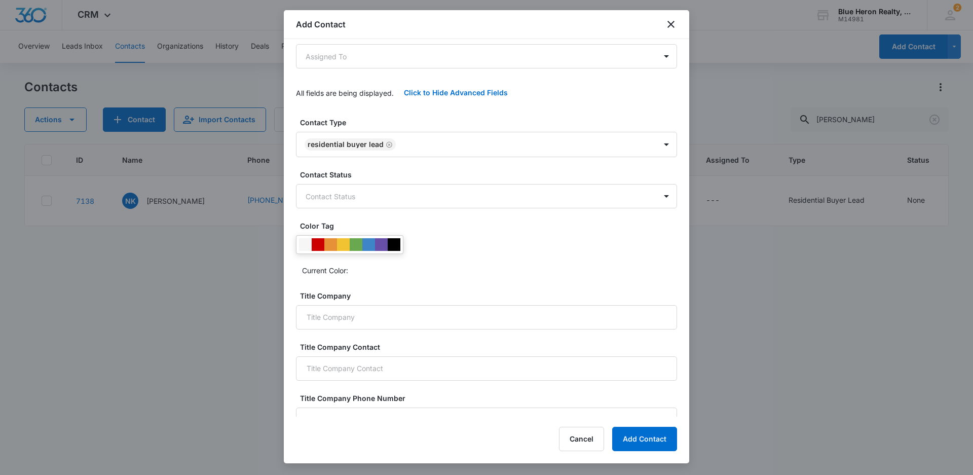
scroll to position [181, 0]
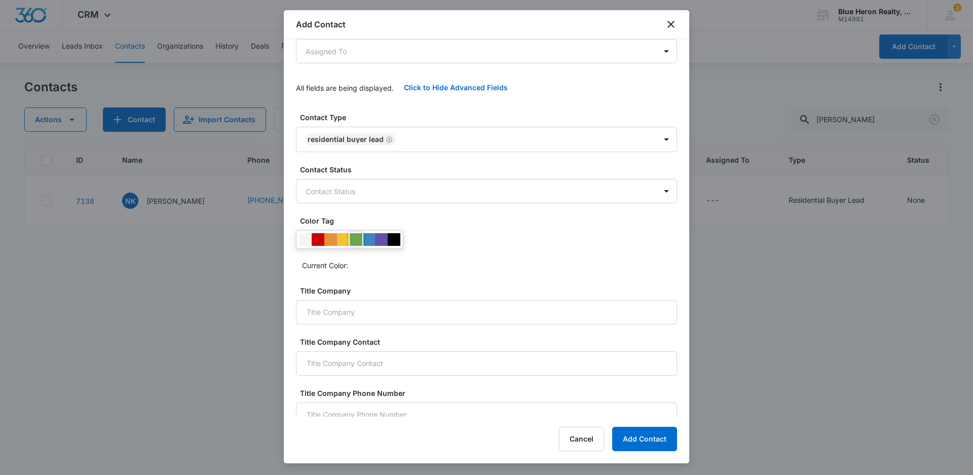
click at [357, 240] on div at bounding box center [356, 239] width 13 height 13
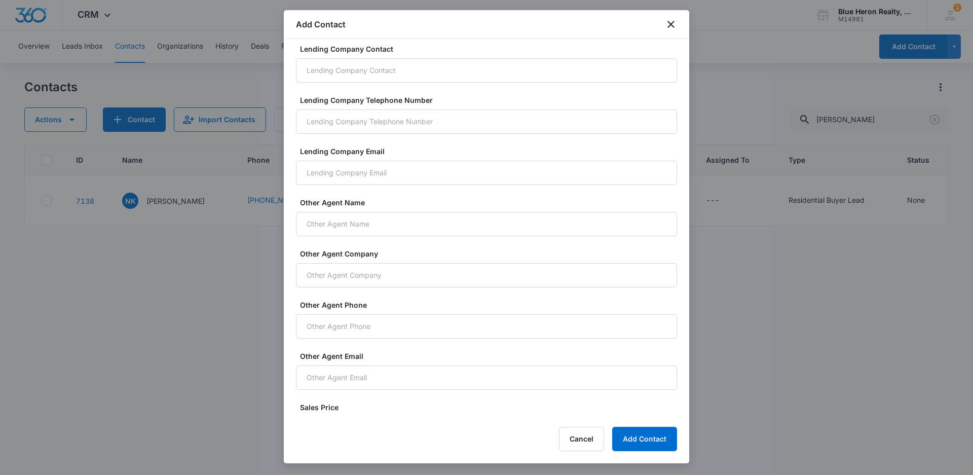
scroll to position [665, 0]
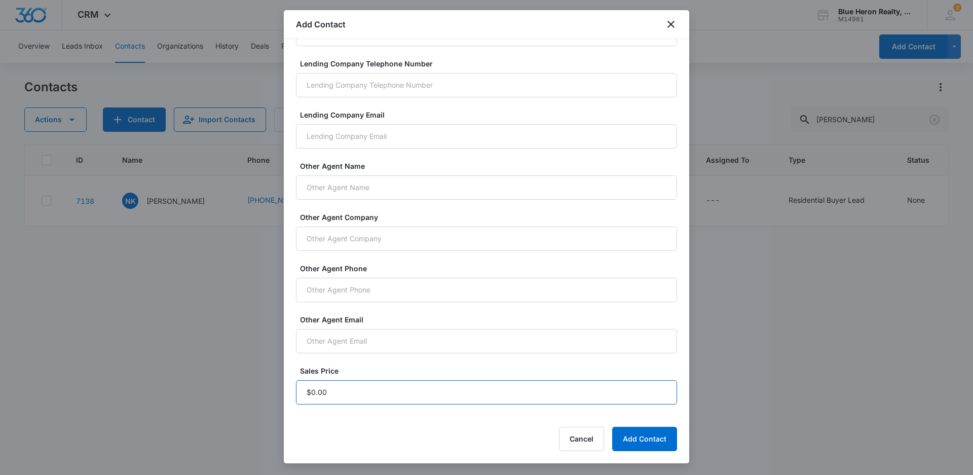
click at [351, 401] on input "Sales Price" at bounding box center [486, 392] width 381 height 24
type input "$1.00"
drag, startPoint x: 662, startPoint y: 439, endPoint x: 755, endPoint y: 419, distance: 94.8
click at [662, 439] on button "Add Contact" at bounding box center [644, 439] width 65 height 24
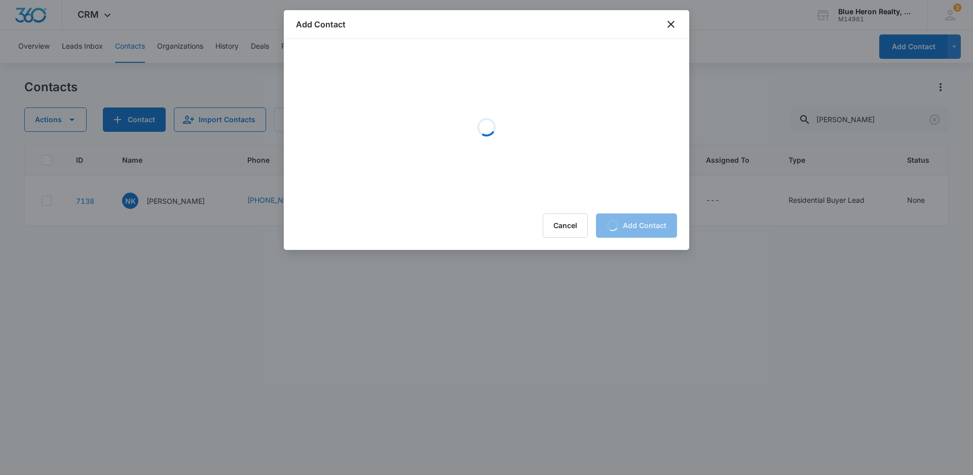
scroll to position [0, 0]
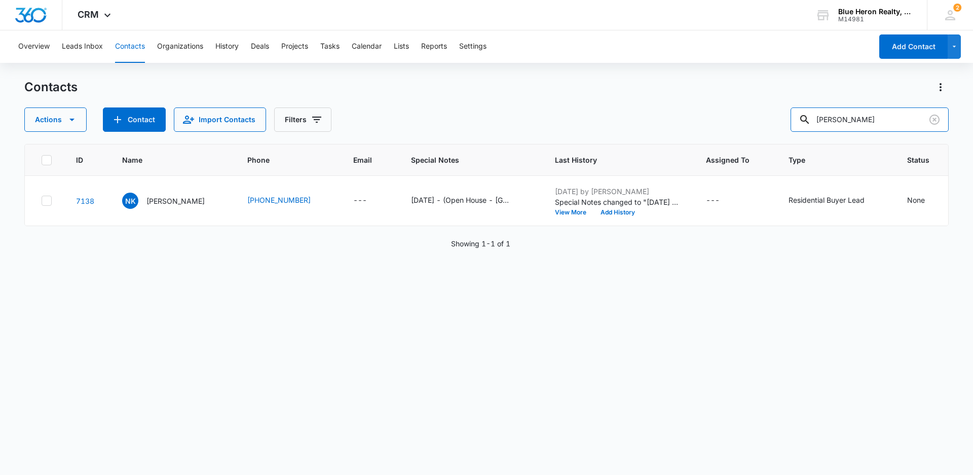
drag, startPoint x: 888, startPoint y: 119, endPoint x: 784, endPoint y: 119, distance: 103.9
click at [784, 119] on div "Actions Contact Import Contacts Filters [PERSON_NAME]" at bounding box center [486, 119] width 925 height 24
type input "[PERSON_NAME]"
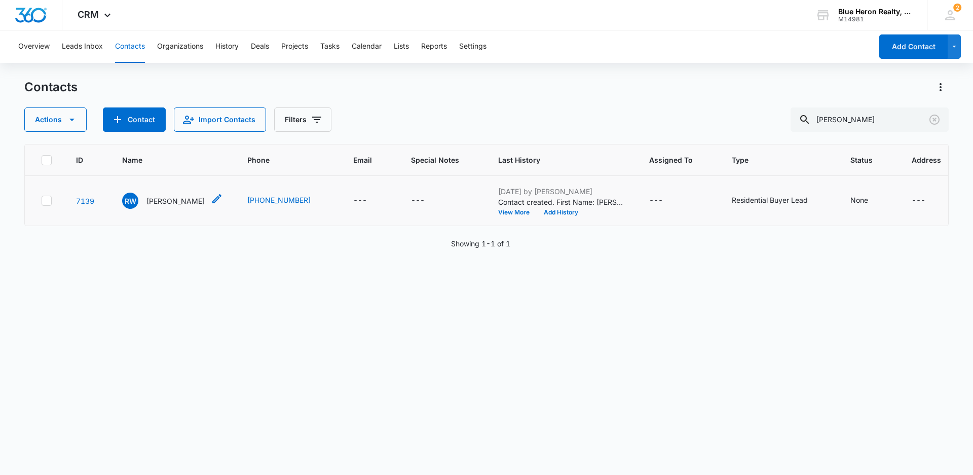
click at [164, 205] on p "[PERSON_NAME]" at bounding box center [175, 201] width 58 height 11
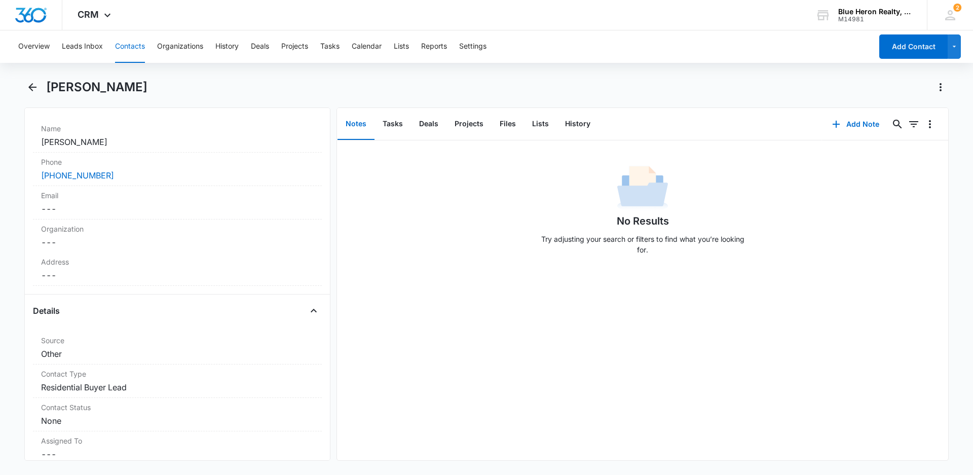
scroll to position [201, 0]
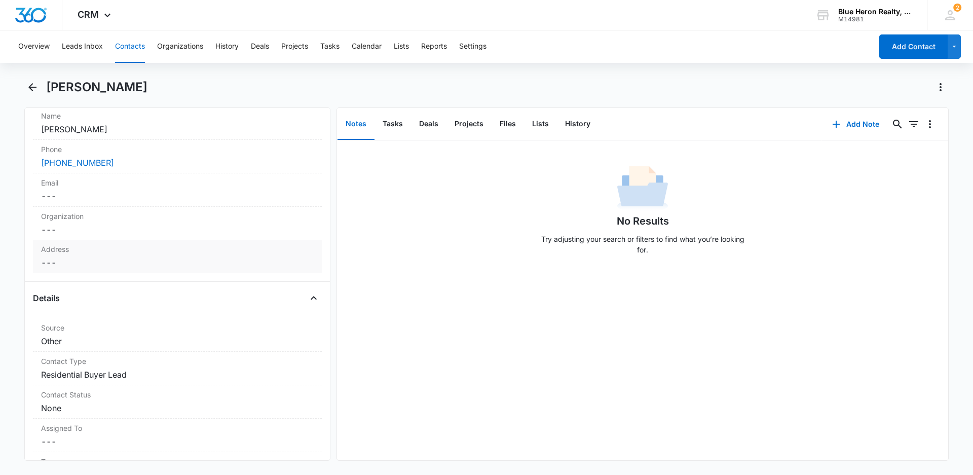
click at [52, 263] on dd "Cancel Save Changes ---" at bounding box center [177, 262] width 273 height 12
click at [54, 268] on div at bounding box center [177, 330] width 277 height 143
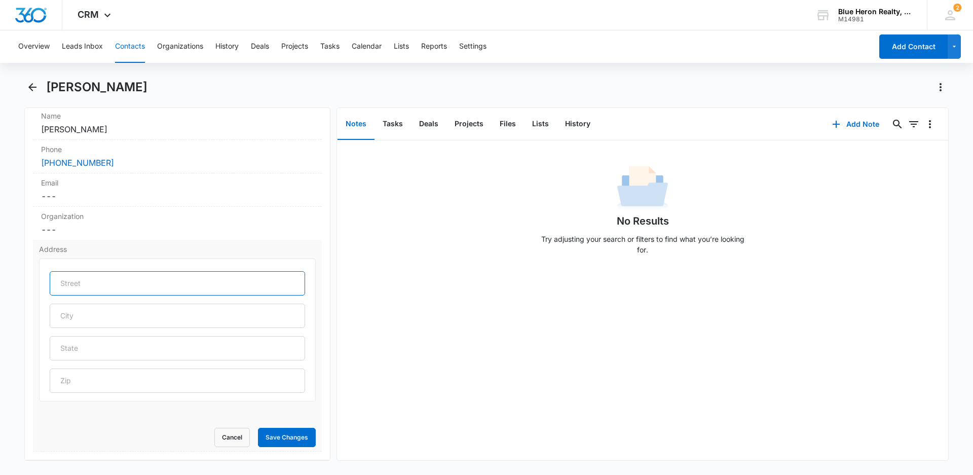
click at [62, 282] on input "text" at bounding box center [177, 283] width 255 height 24
drag, startPoint x: 224, startPoint y: 436, endPoint x: 310, endPoint y: 359, distance: 115.6
click at [233, 430] on button "Cancel" at bounding box center [231, 437] width 35 height 19
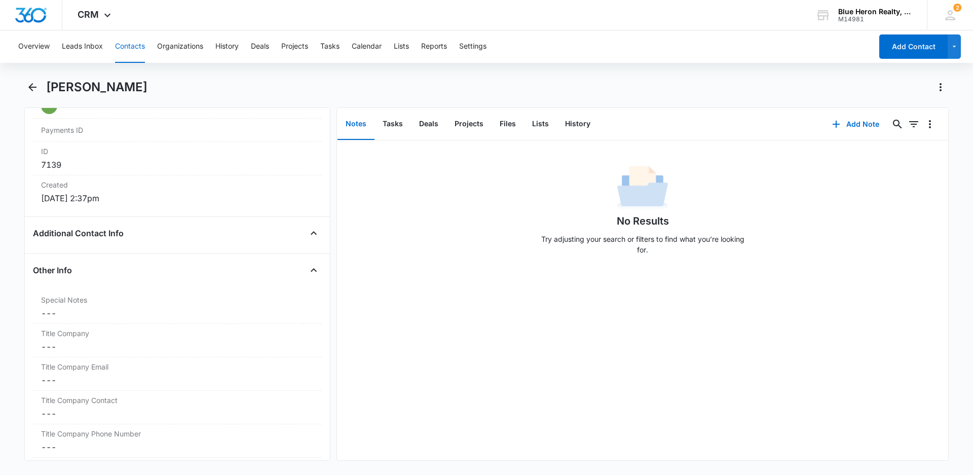
scroll to position [661, 0]
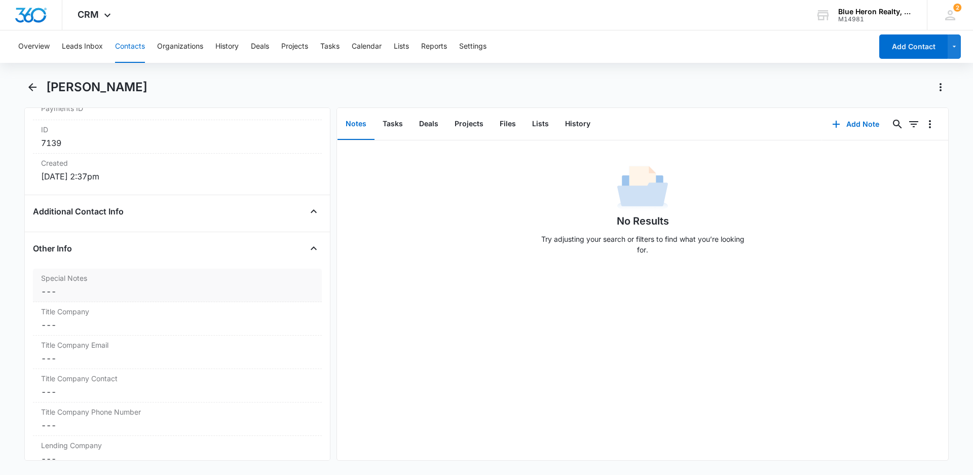
click at [58, 289] on dd "Cancel Save Changes ---" at bounding box center [177, 291] width 273 height 12
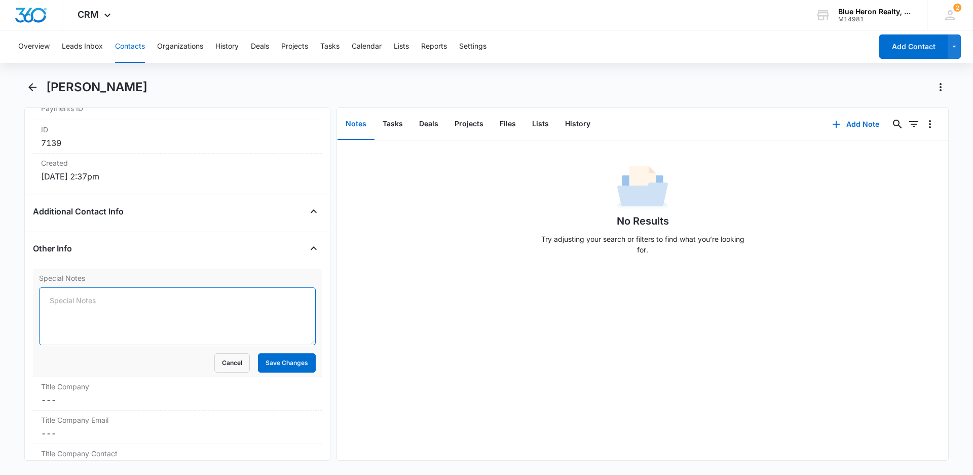
click at [52, 301] on textarea "Special Notes" at bounding box center [177, 316] width 277 height 58
paste textarea "[DATE] - (Open House - [GEOGRAPHIC_DATA] Ct. - [DATE]) - originally assigned to…"
click at [54, 300] on textarea "[DATE] - (Open House - [GEOGRAPHIC_DATA] Ct. - [DATE]) - originally assigned to…" at bounding box center [177, 316] width 277 height 58
type textarea "[DATE] - (Open House - [GEOGRAPHIC_DATA] Ct. - [DATE]) - originally assigned to…"
click at [263, 361] on button "Save Changes" at bounding box center [287, 362] width 58 height 19
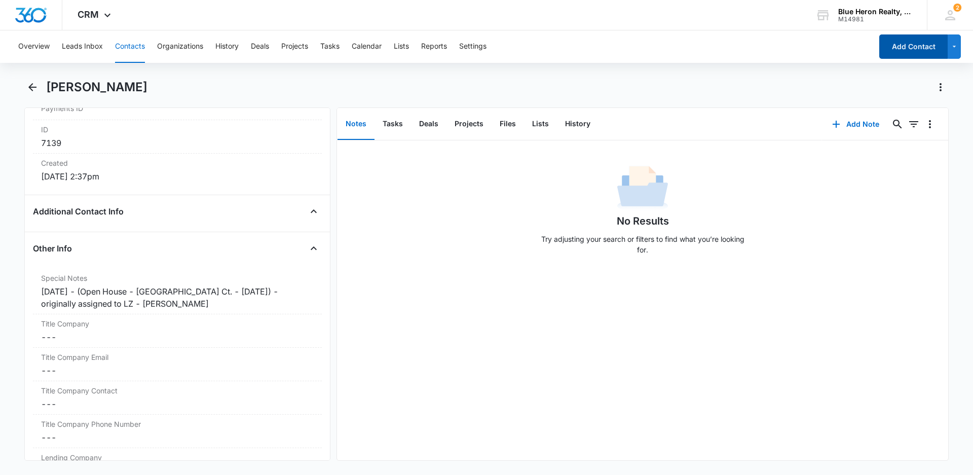
click at [908, 50] on button "Add Contact" at bounding box center [913, 46] width 68 height 24
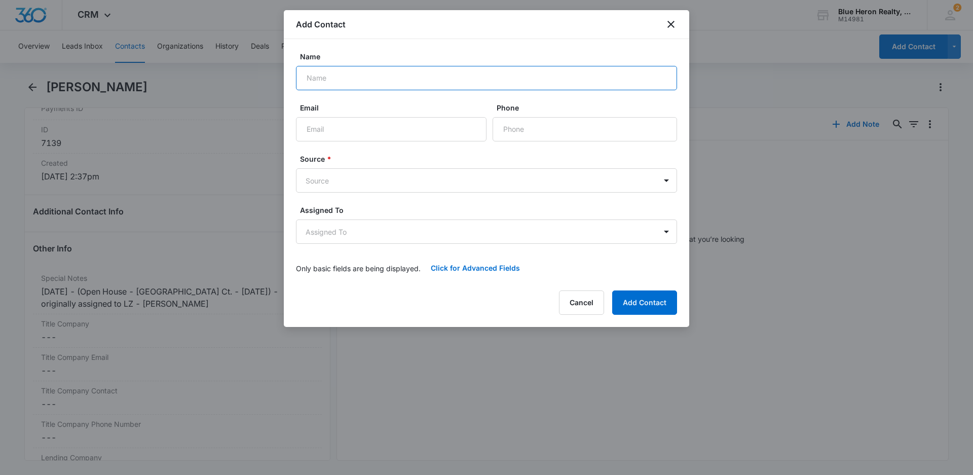
click at [386, 76] on input "Name" at bounding box center [486, 78] width 381 height 24
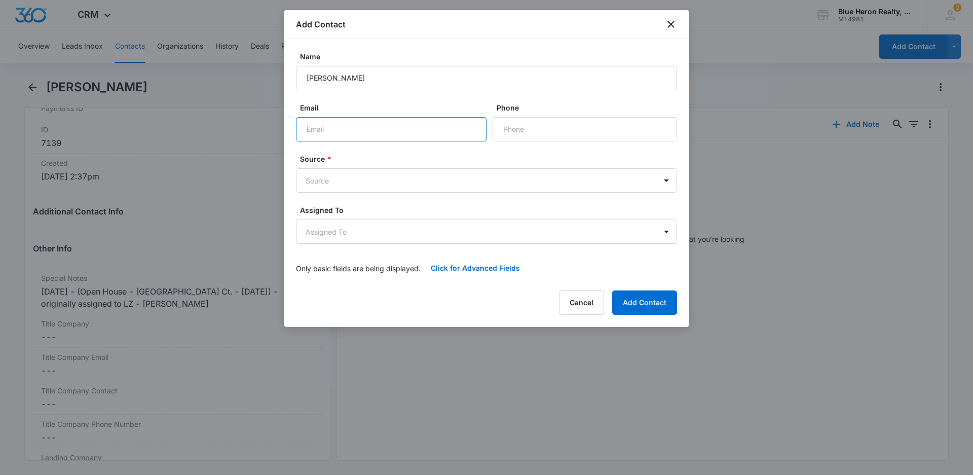
click at [340, 122] on input "Email" at bounding box center [391, 129] width 191 height 24
click at [329, 80] on input "[PERSON_NAME]" at bounding box center [486, 78] width 381 height 24
type input "[PERSON_NAME]"
click at [350, 130] on input "Email" at bounding box center [391, 129] width 191 height 24
type input "[EMAIL_ADDRESS][DOMAIN_NAME]"
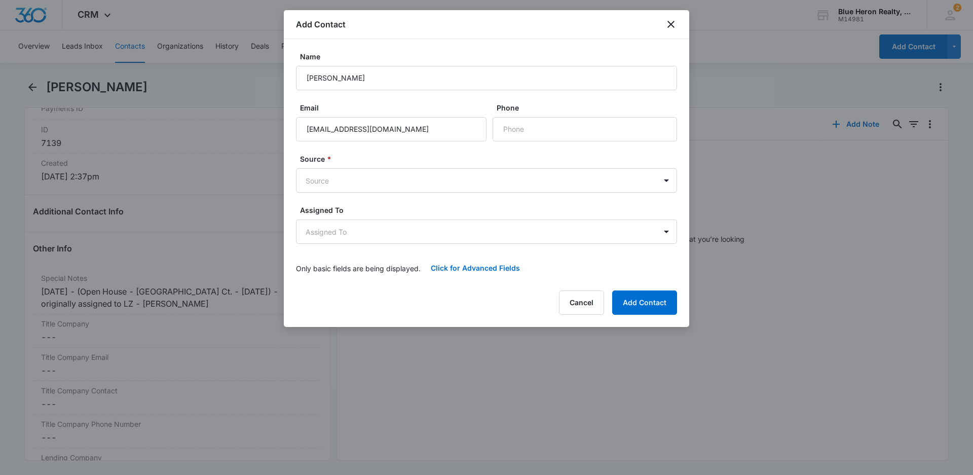
click at [560, 153] on form "Name [PERSON_NAME] Email [PERSON_NAME][EMAIL_ADDRESS][DOMAIN_NAME] Phone Source…" at bounding box center [486, 165] width 381 height 229
click at [555, 124] on input "Phone" at bounding box center [585, 129] width 185 height 24
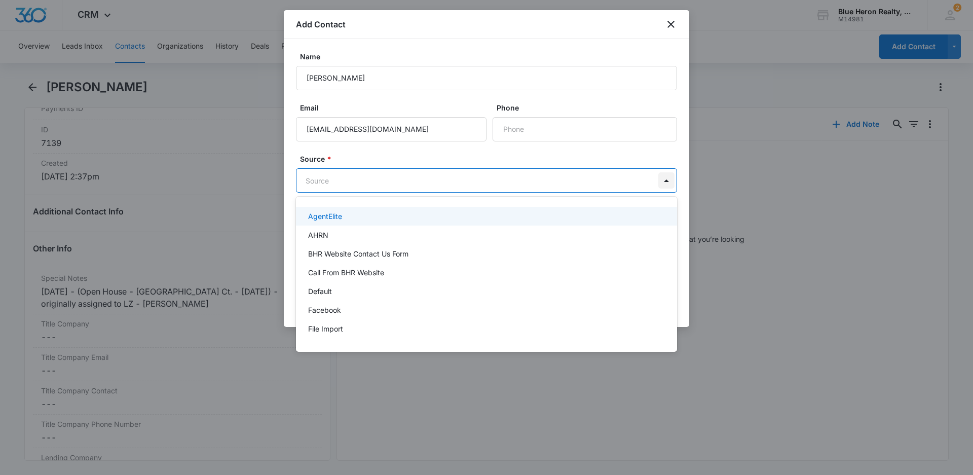
click at [668, 181] on body "CRM Apps Reputation Websites Forms CRM Email Social Shop Payments POS Content A…" at bounding box center [486, 237] width 973 height 475
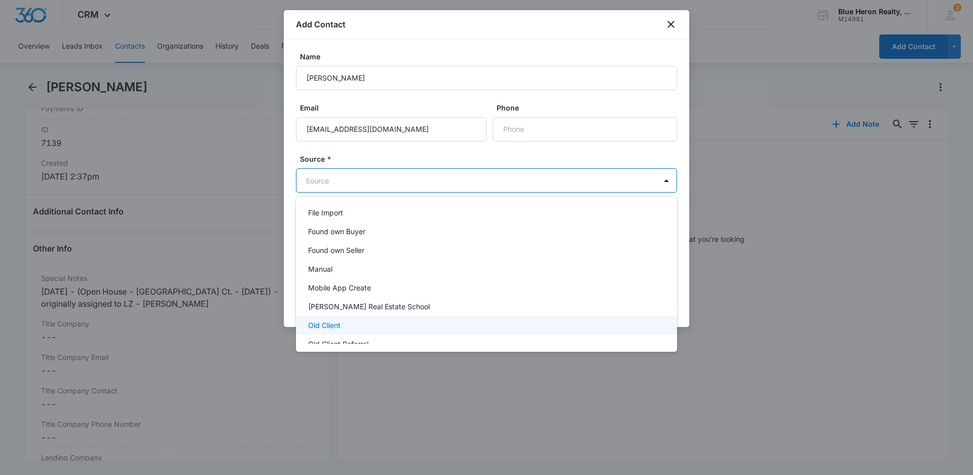
scroll to position [152, 0]
click at [325, 324] on p "Other" at bounding box center [317, 326] width 19 height 11
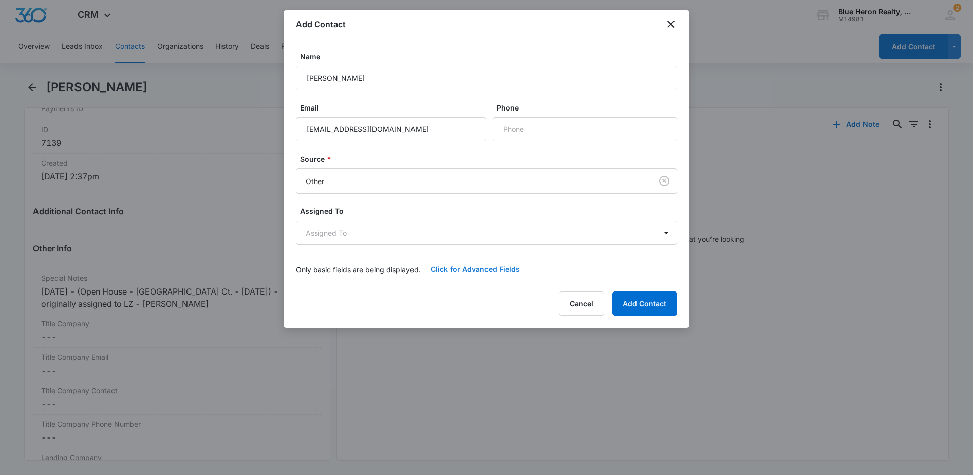
click at [469, 268] on button "Click for Advanced Fields" at bounding box center [475, 269] width 109 height 24
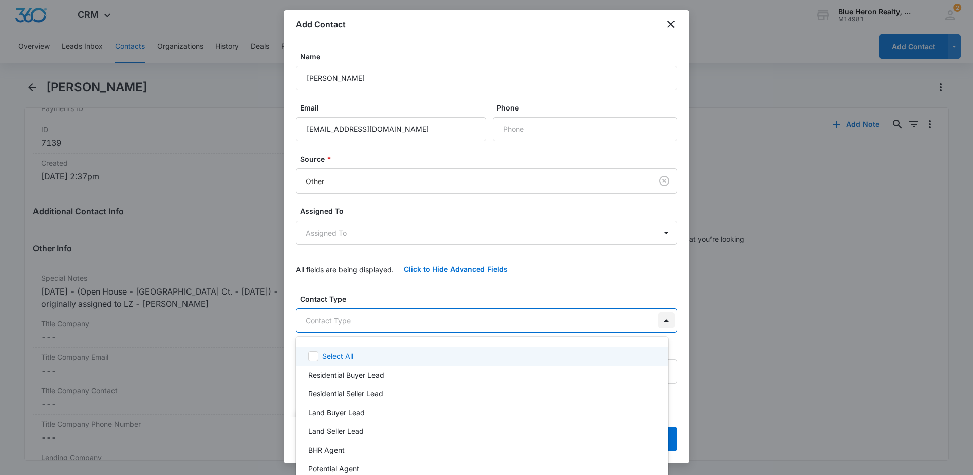
click at [657, 320] on body "CRM Apps Reputation Websites Forms CRM Email Social Shop Payments POS Content A…" at bounding box center [486, 237] width 973 height 475
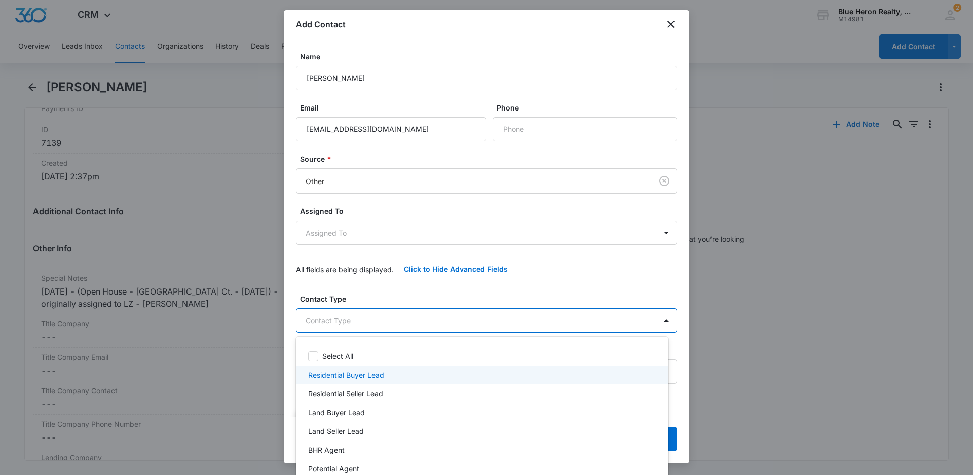
drag, startPoint x: 349, startPoint y: 374, endPoint x: 556, endPoint y: 364, distance: 207.1
click at [348, 374] on p "Residential Buyer Lead" at bounding box center [346, 375] width 76 height 11
click at [720, 334] on div at bounding box center [486, 237] width 973 height 475
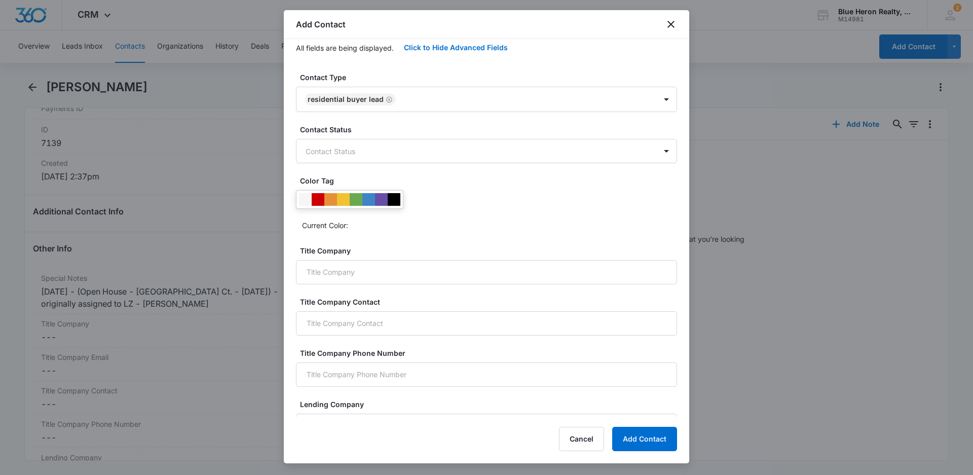
scroll to position [224, 0]
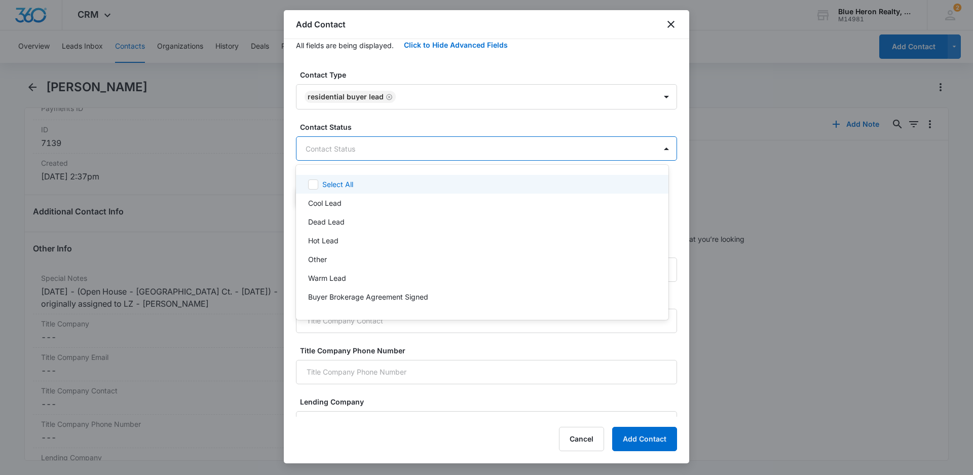
click at [337, 148] on body "CRM Apps Reputation Websites Forms CRM Email Social Shop Payments POS Content A…" at bounding box center [486, 237] width 973 height 475
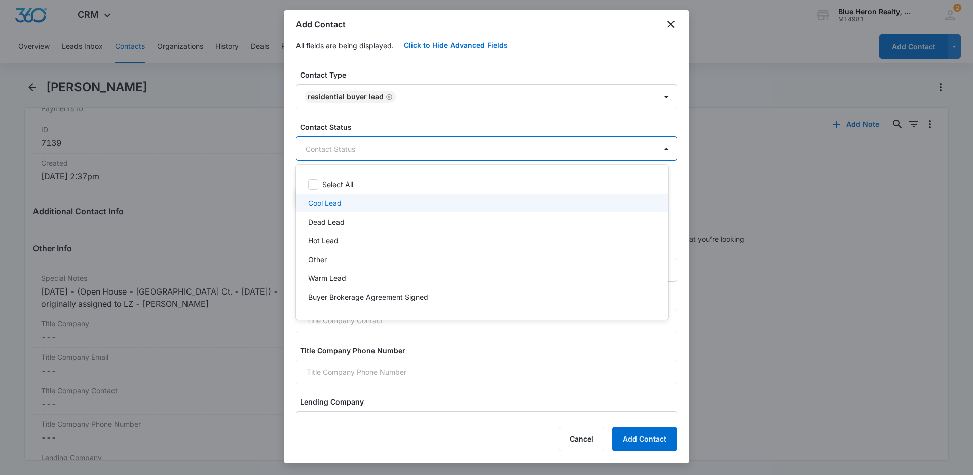
drag, startPoint x: 757, startPoint y: 275, endPoint x: 725, endPoint y: 270, distance: 31.8
click at [757, 275] on div at bounding box center [486, 237] width 973 height 475
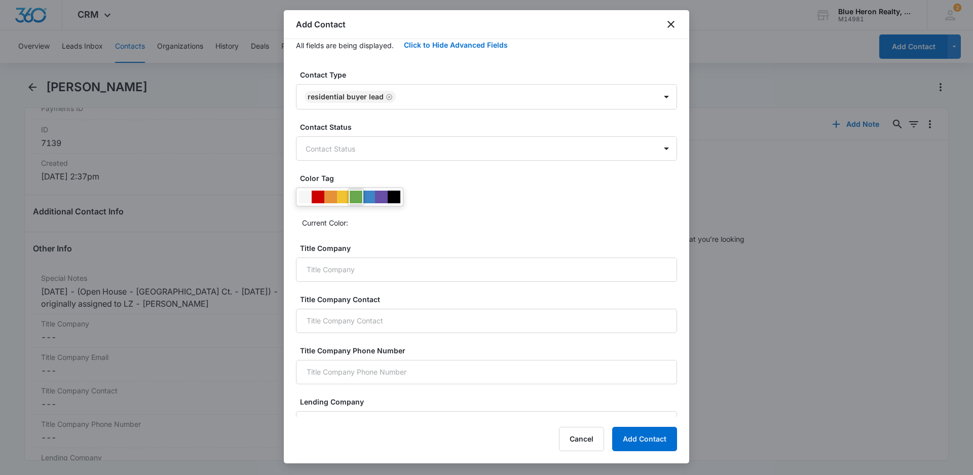
click at [357, 196] on div at bounding box center [356, 197] width 13 height 13
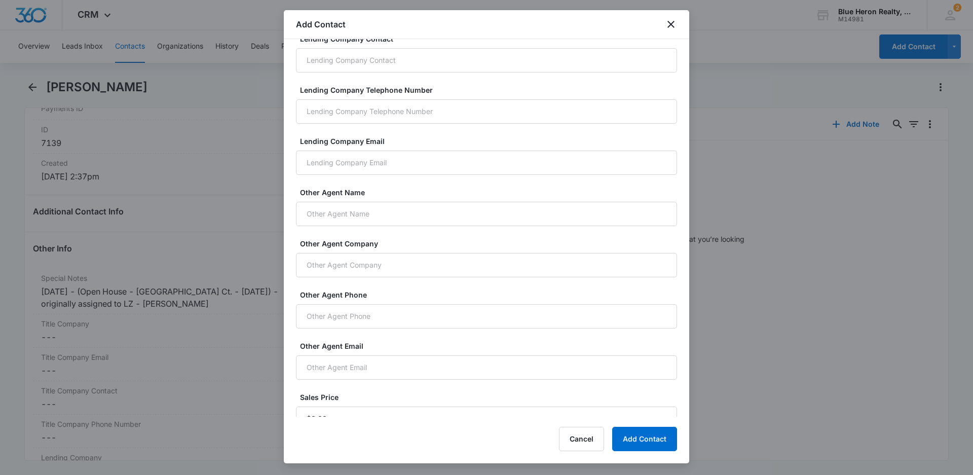
scroll to position [665, 0]
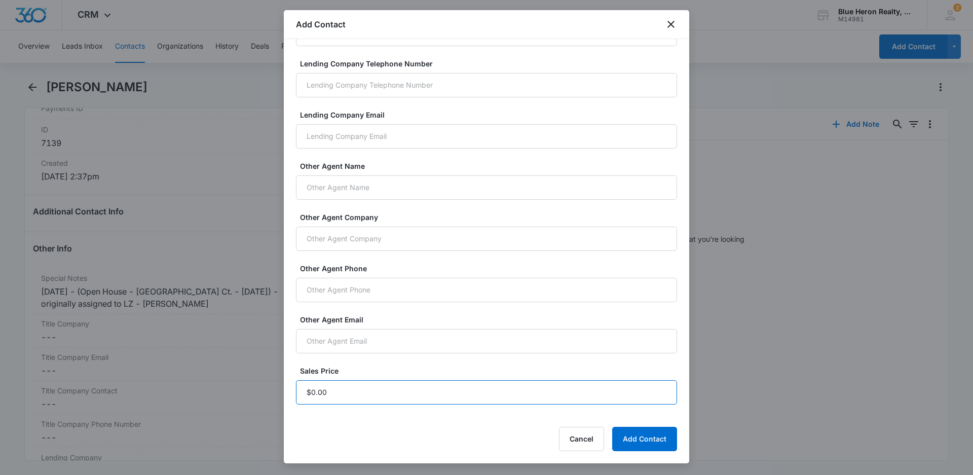
click at [336, 392] on input "Sales Price" at bounding box center [486, 392] width 381 height 24
type input "$1.00"
click at [626, 440] on button "Add Contact" at bounding box center [644, 439] width 65 height 24
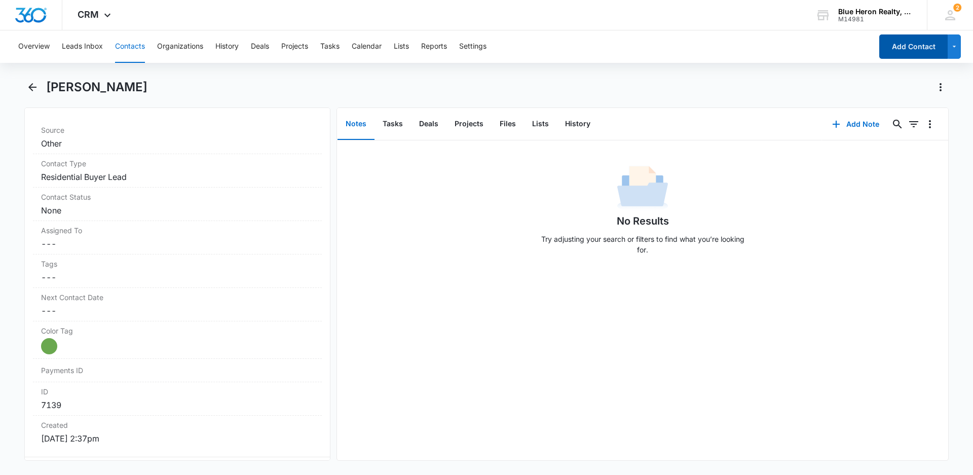
scroll to position [0, 0]
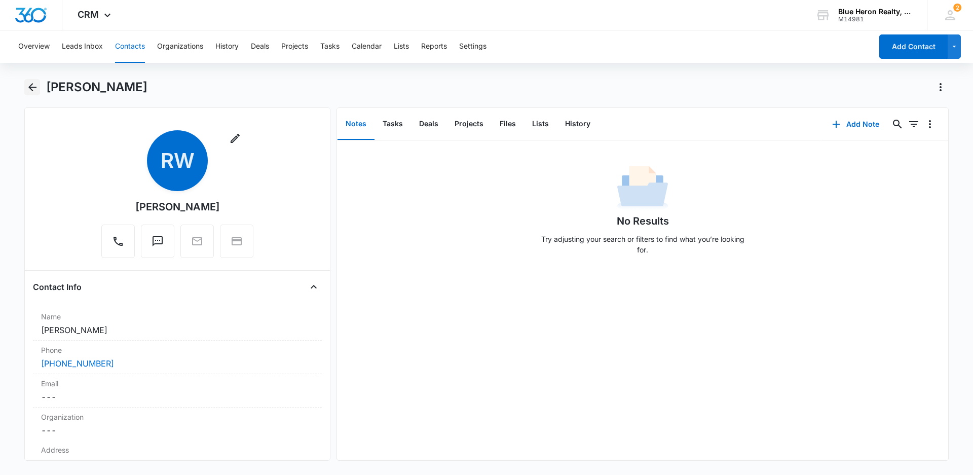
drag, startPoint x: 28, startPoint y: 87, endPoint x: 50, endPoint y: 86, distance: 21.3
click at [29, 87] on icon "Back" at bounding box center [32, 87] width 12 height 12
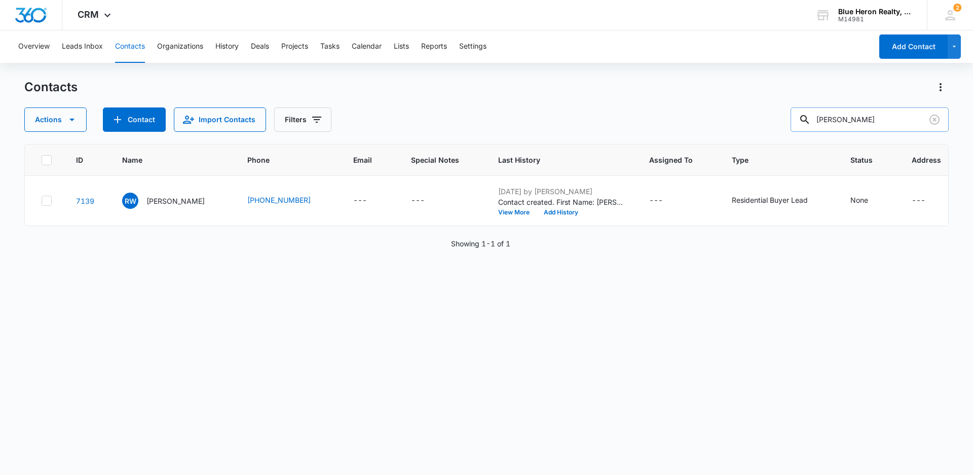
drag, startPoint x: 890, startPoint y: 118, endPoint x: 803, endPoint y: 126, distance: 87.5
click at [803, 126] on input "[PERSON_NAME]" at bounding box center [870, 119] width 158 height 24
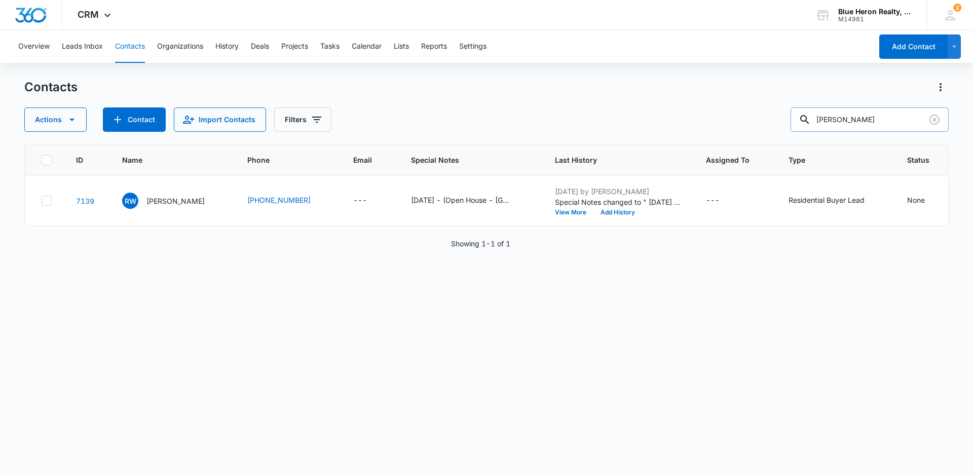
type input "[PERSON_NAME]"
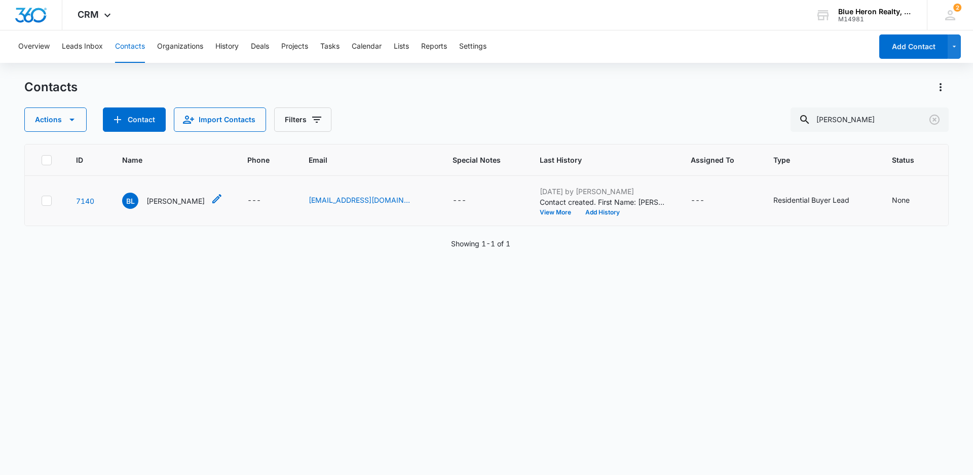
click at [174, 200] on p "[PERSON_NAME]" at bounding box center [175, 201] width 58 height 11
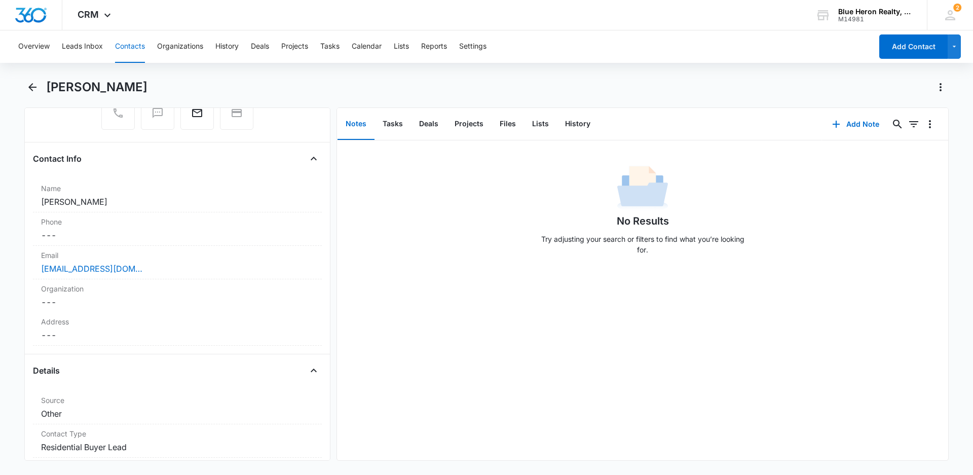
scroll to position [207, 0]
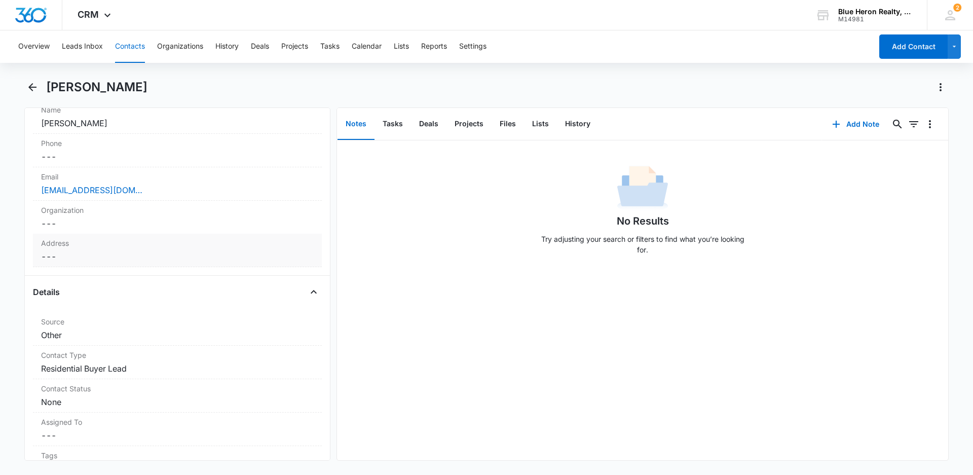
click at [62, 259] on dd "Cancel Save Changes ---" at bounding box center [177, 256] width 273 height 12
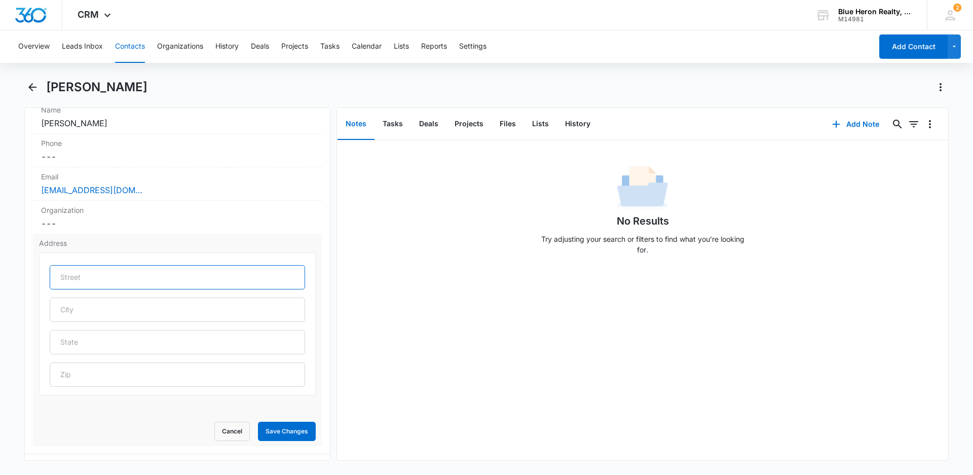
click at [85, 278] on input "text" at bounding box center [177, 277] width 255 height 24
type input "[GEOGRAPHIC_DATA]"
type input "Reston"
type input "VA"
type input "20190"
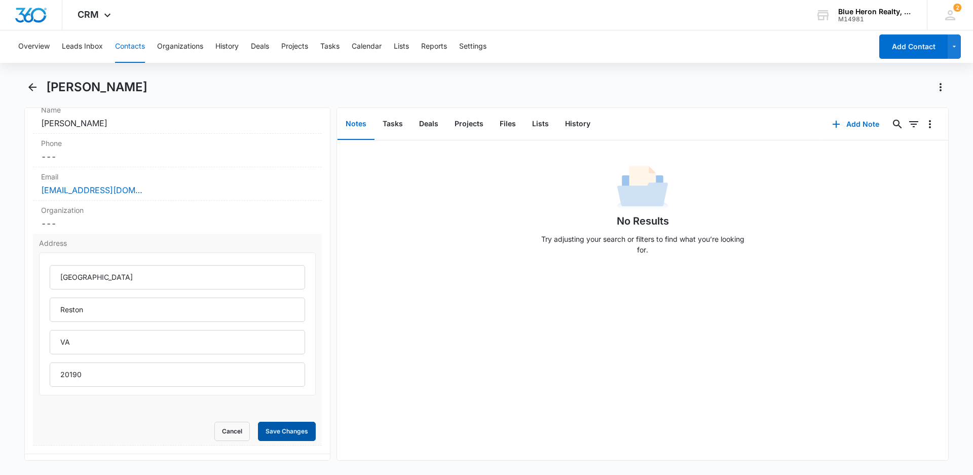
click at [279, 432] on button "Save Changes" at bounding box center [287, 431] width 58 height 19
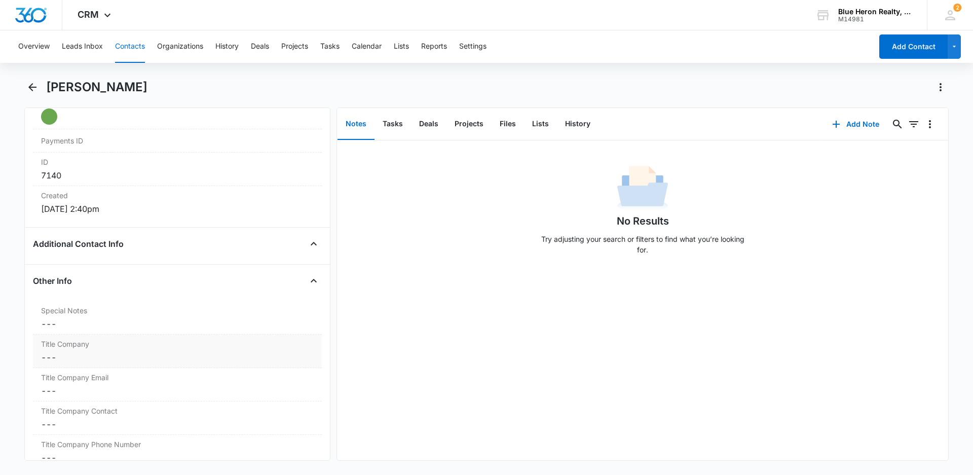
scroll to position [631, 0]
click at [72, 325] on dd "Cancel Save Changes ---" at bounding box center [177, 321] width 273 height 12
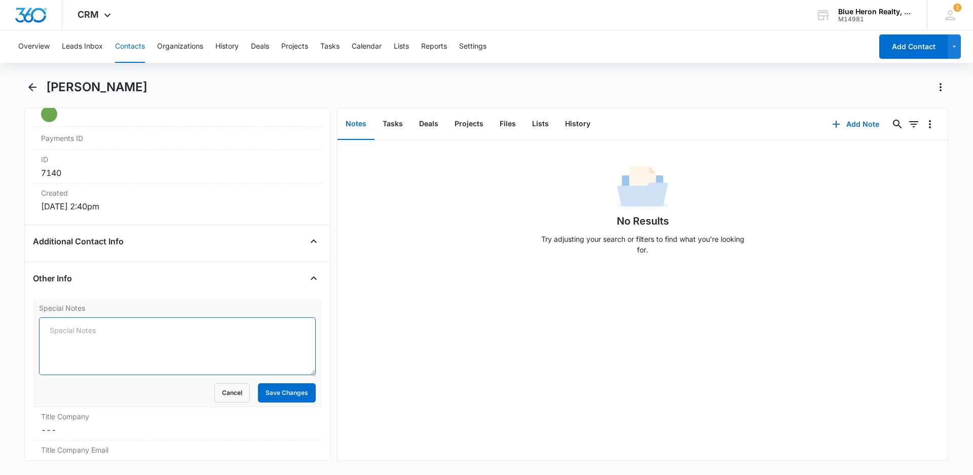
click at [56, 334] on textarea "Special Notes" at bounding box center [177, 346] width 277 height 58
paste textarea "[DATE] - (Open House - [GEOGRAPHIC_DATA] Ct. - [DATE]) - originally assigned to…"
click at [49, 333] on textarea "[DATE] - (Open House - [GEOGRAPHIC_DATA] Ct. - [DATE]) - originally assigned to…" at bounding box center [177, 346] width 277 height 58
type textarea "[DATE] - (Open House - [GEOGRAPHIC_DATA] Ct. - [DATE]) - originally assigned to…"
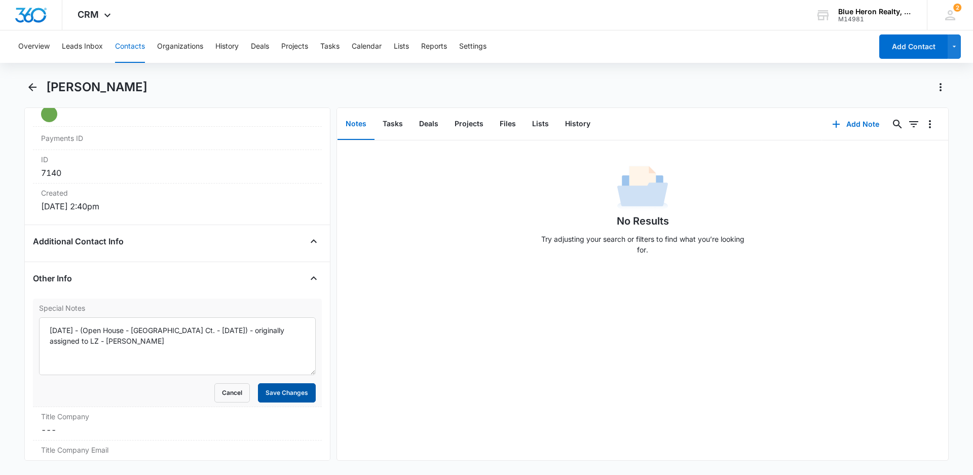
click at [284, 398] on button "Save Changes" at bounding box center [287, 392] width 58 height 19
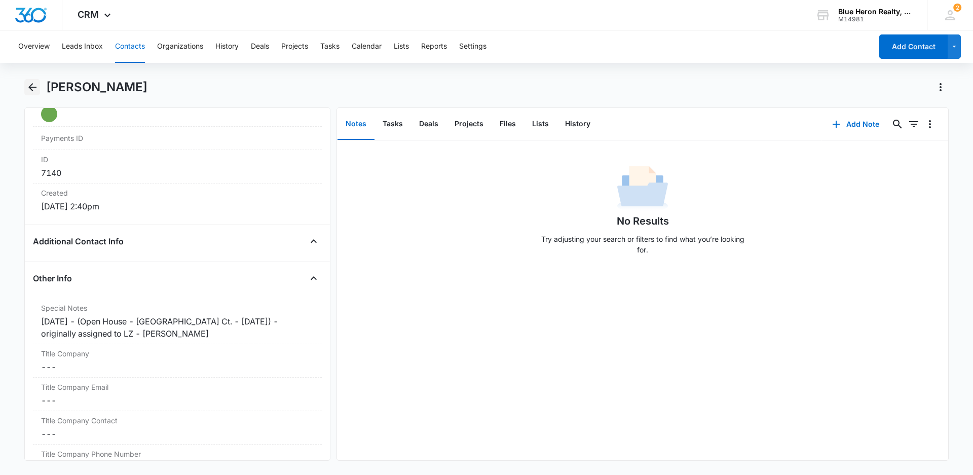
click at [28, 85] on icon "Back" at bounding box center [32, 87] width 12 height 12
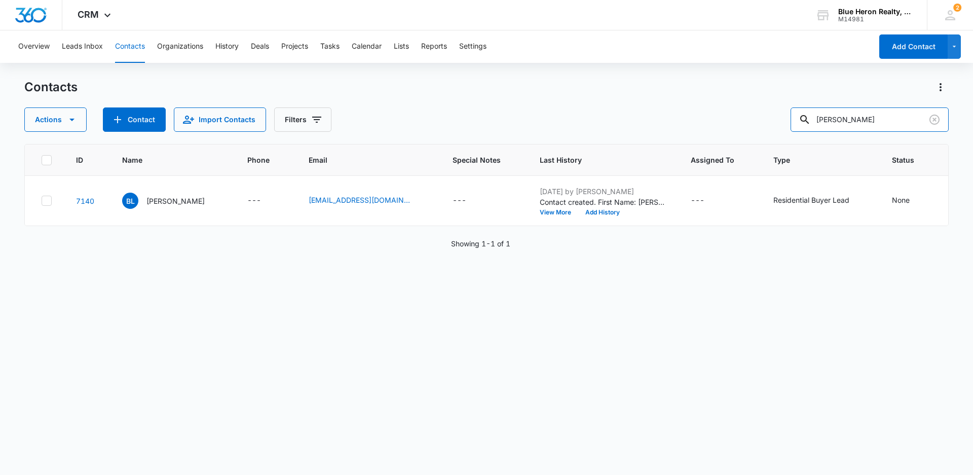
drag, startPoint x: 900, startPoint y: 120, endPoint x: 702, endPoint y: 108, distance: 199.1
click at [702, 108] on div "Actions Contact Import Contacts Filters [PERSON_NAME]" at bounding box center [486, 119] width 925 height 24
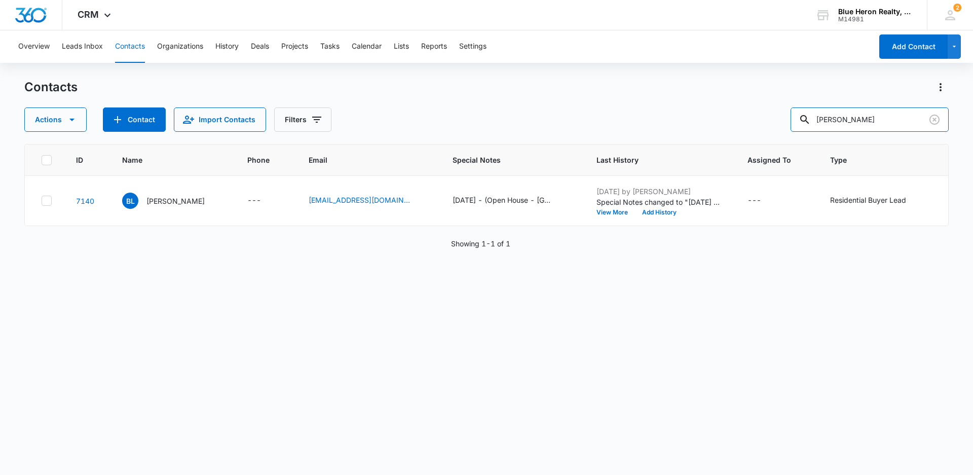
type input "[PERSON_NAME]"
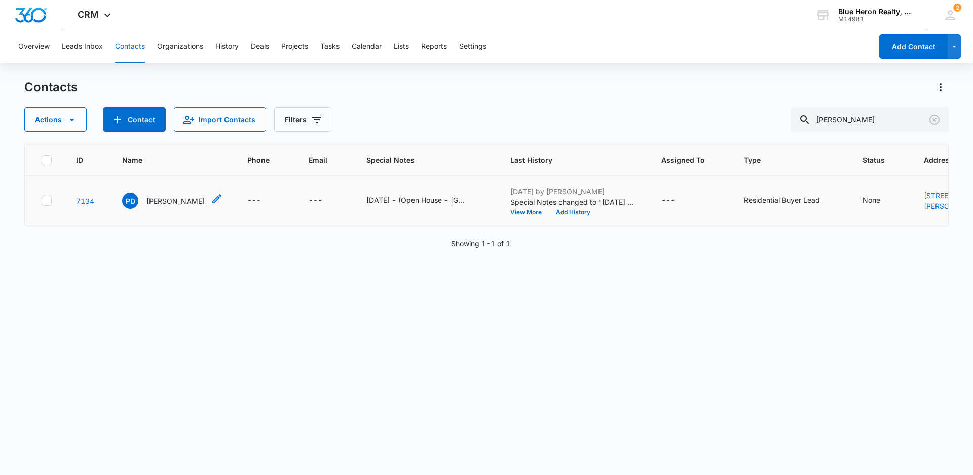
click at [162, 206] on p "[PERSON_NAME]" at bounding box center [175, 201] width 58 height 11
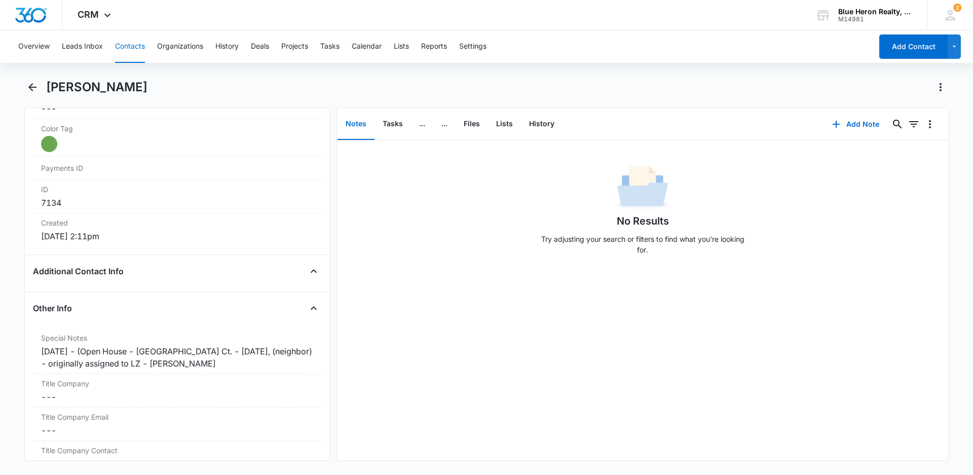
scroll to position [652, 0]
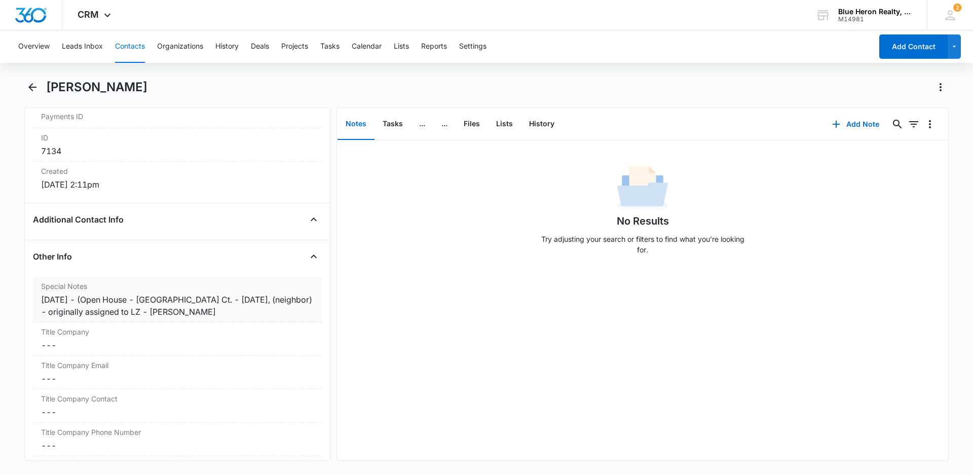
click at [293, 300] on div "[DATE] - (Open House - [GEOGRAPHIC_DATA] Ct. - [DATE], (neighbor) - originally …" at bounding box center [177, 306] width 273 height 24
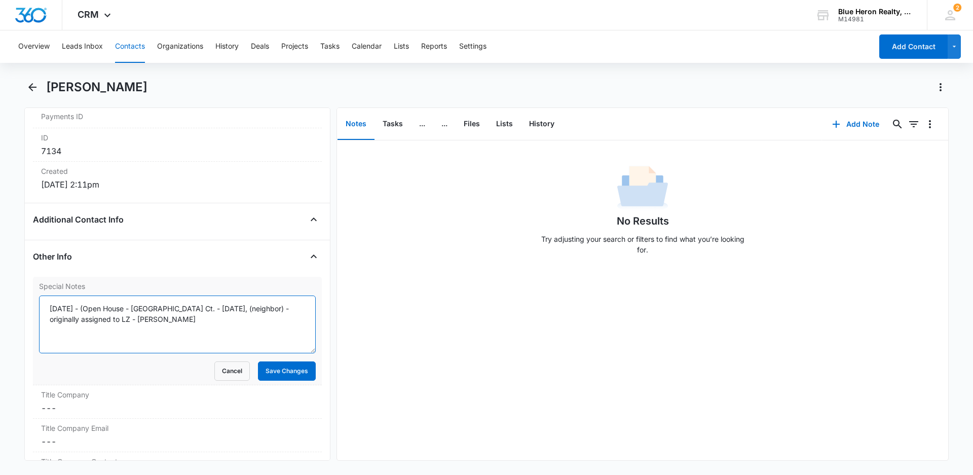
click at [269, 309] on textarea "[DATE] - (Open House - [GEOGRAPHIC_DATA] Ct. - [DATE], (neighbor) - originally …" at bounding box center [177, 325] width 277 height 58
type textarea "[DATE] - (Open House - [GEOGRAPHIC_DATA] Ct. - [DATE], (neighbor)) - originally…"
click at [285, 373] on button "Save Changes" at bounding box center [287, 370] width 58 height 19
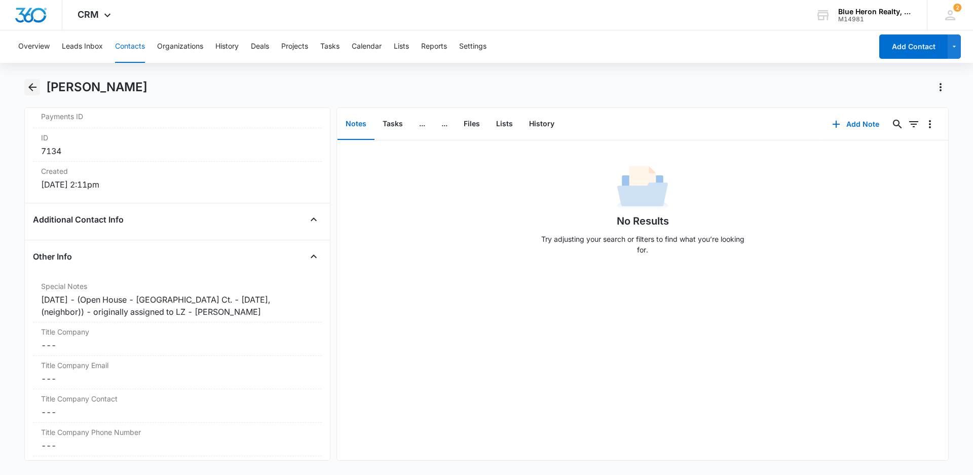
click at [31, 88] on icon "Back" at bounding box center [32, 87] width 12 height 12
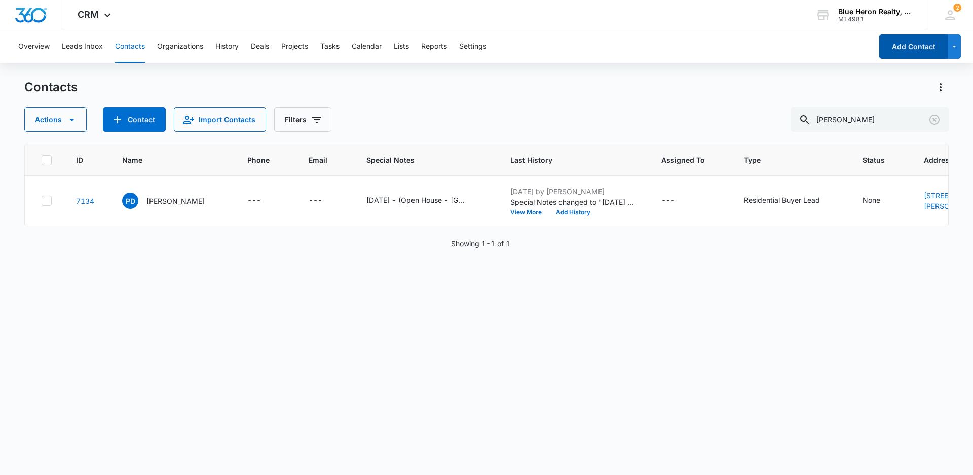
click at [906, 44] on button "Add Contact" at bounding box center [913, 46] width 68 height 24
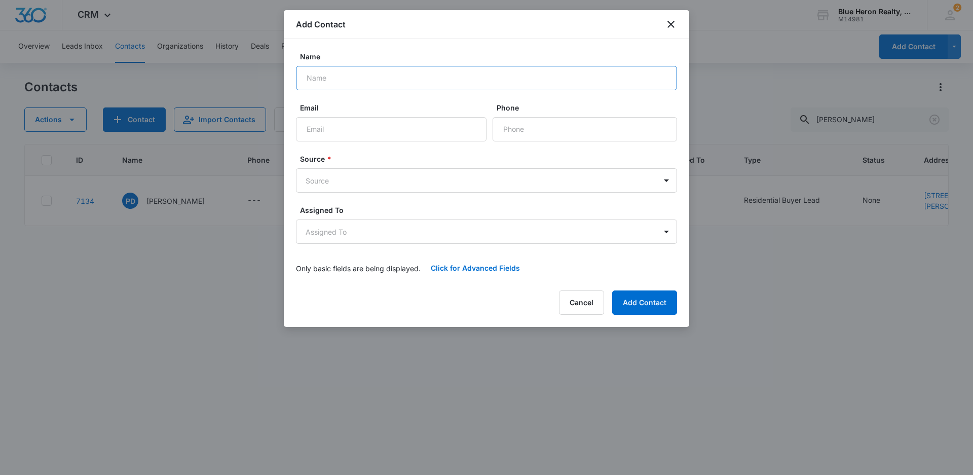
click at [351, 80] on input "Name" at bounding box center [486, 78] width 381 height 24
type input "[PERSON_NAME] / [PERSON_NAME]"
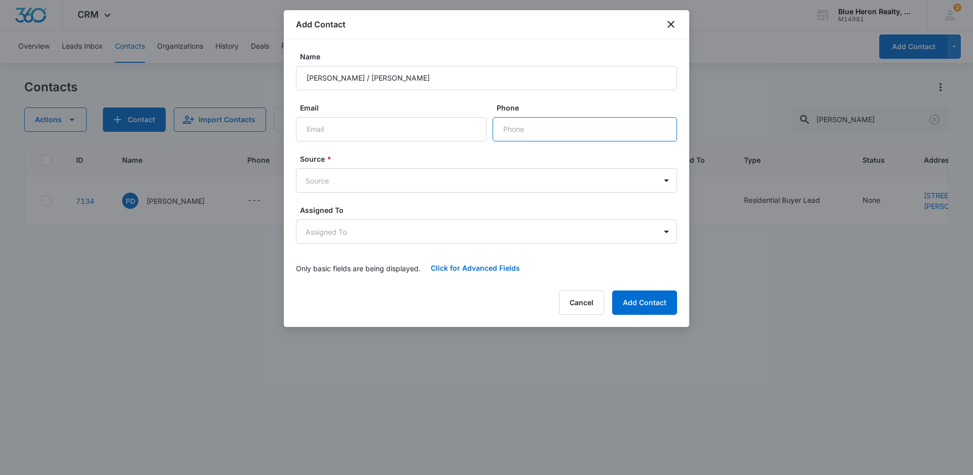
click at [563, 129] on input "Phone" at bounding box center [585, 129] width 185 height 24
type input "[PHONE_NUMBER]"
click at [389, 182] on body "CRM Apps Reputation Websites Forms CRM Email Social Shop Payments POS Content A…" at bounding box center [486, 237] width 973 height 475
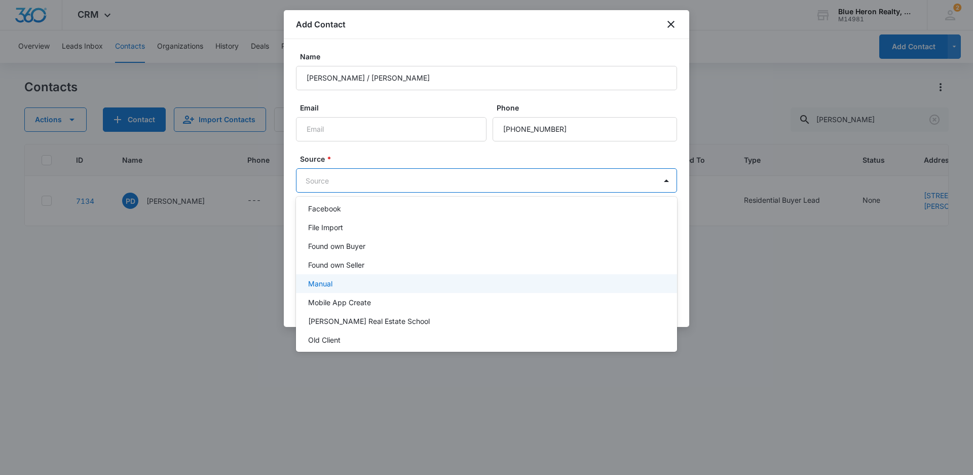
scroll to position [203, 0]
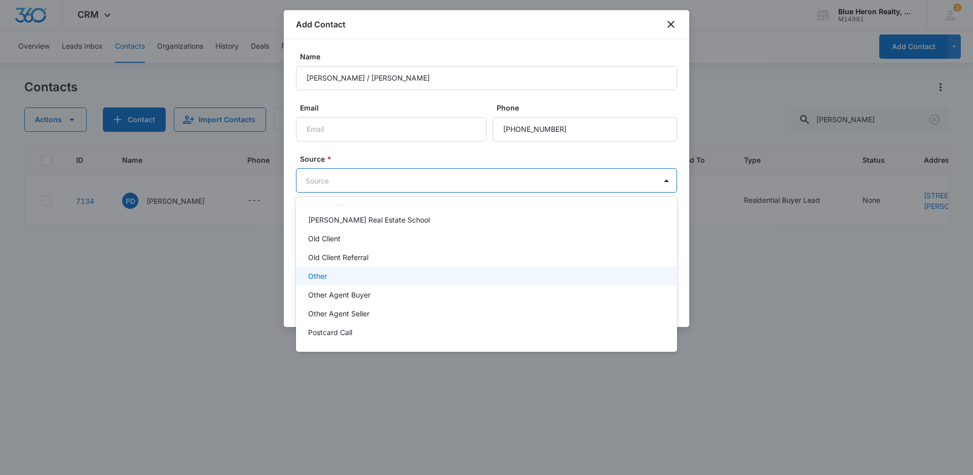
click at [322, 273] on p "Other" at bounding box center [317, 276] width 19 height 11
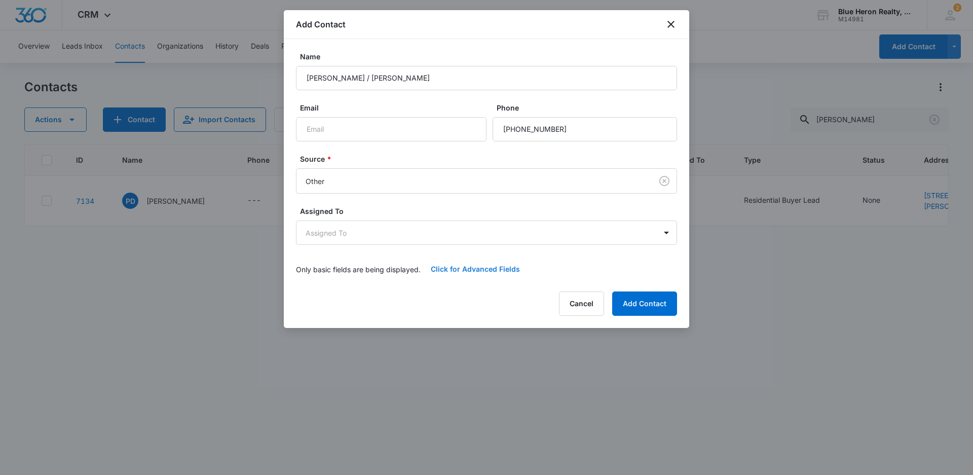
click at [469, 266] on button "Click for Advanced Fields" at bounding box center [475, 269] width 109 height 24
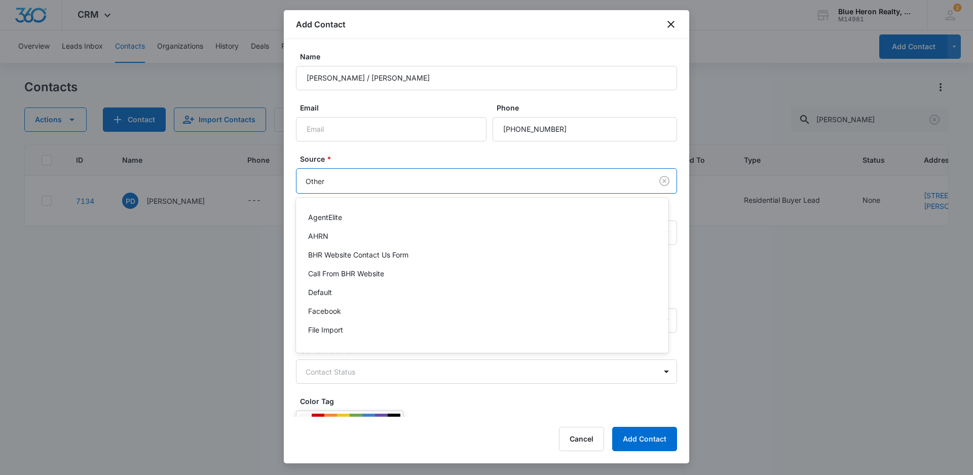
click at [559, 186] on body "CRM Apps Reputation Websites Forms CRM Email Social Shop Payments POS Content A…" at bounding box center [486, 237] width 973 height 475
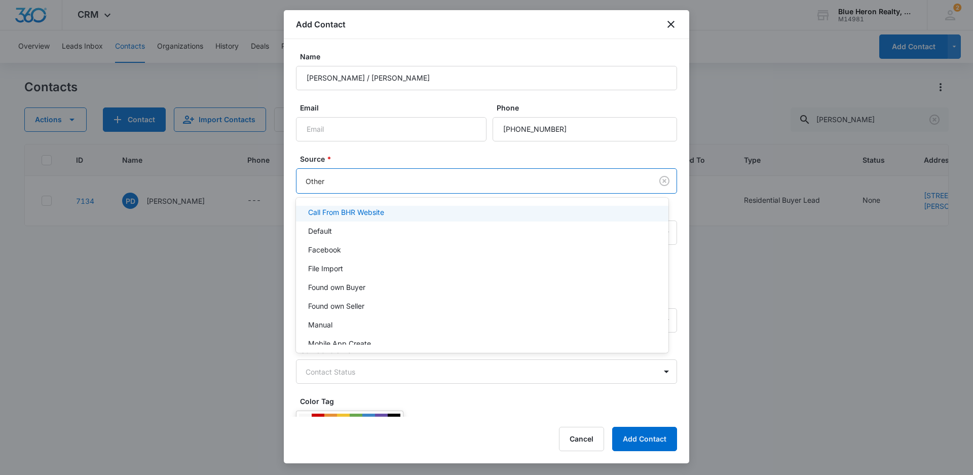
scroll to position [152, 0]
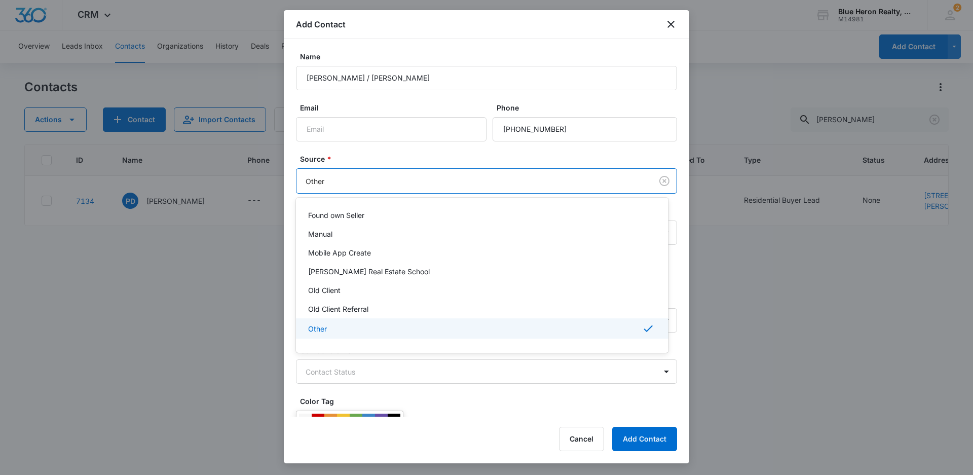
click at [330, 325] on div "Other" at bounding box center [481, 328] width 346 height 12
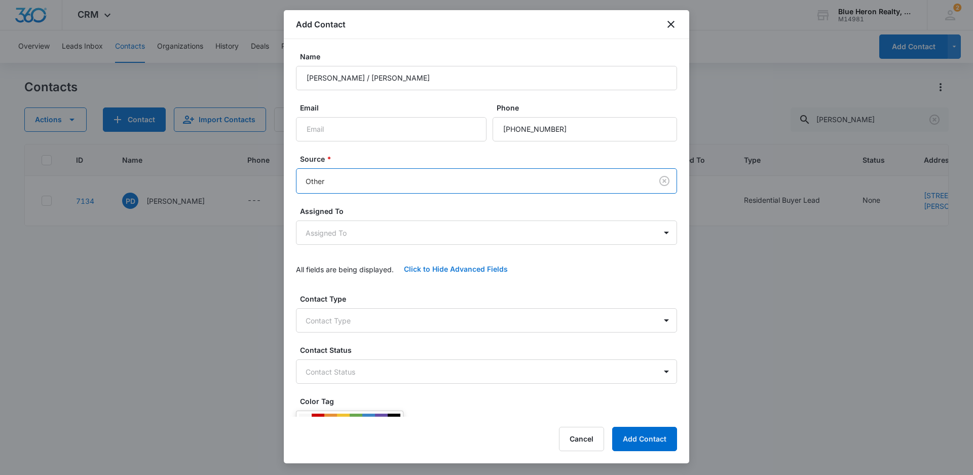
click at [430, 267] on button "Click to Hide Advanced Fields" at bounding box center [456, 269] width 124 height 24
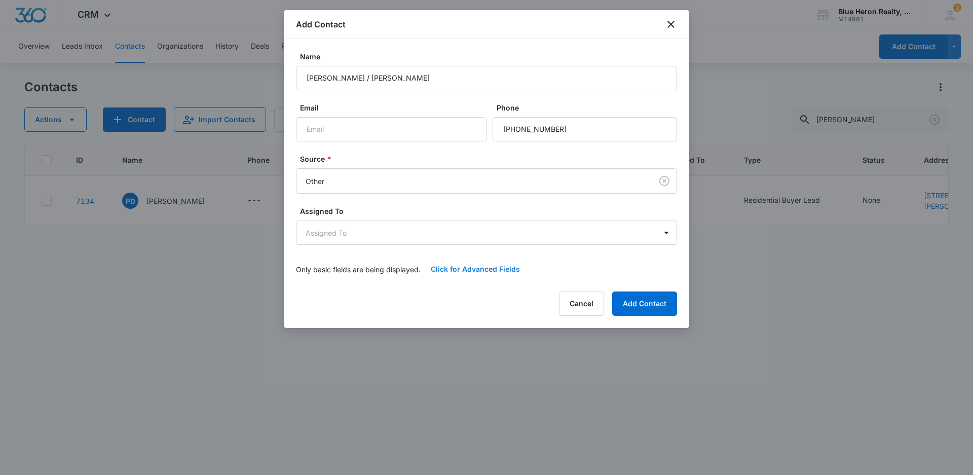
click at [460, 267] on button "Click for Advanced Fields" at bounding box center [475, 269] width 109 height 24
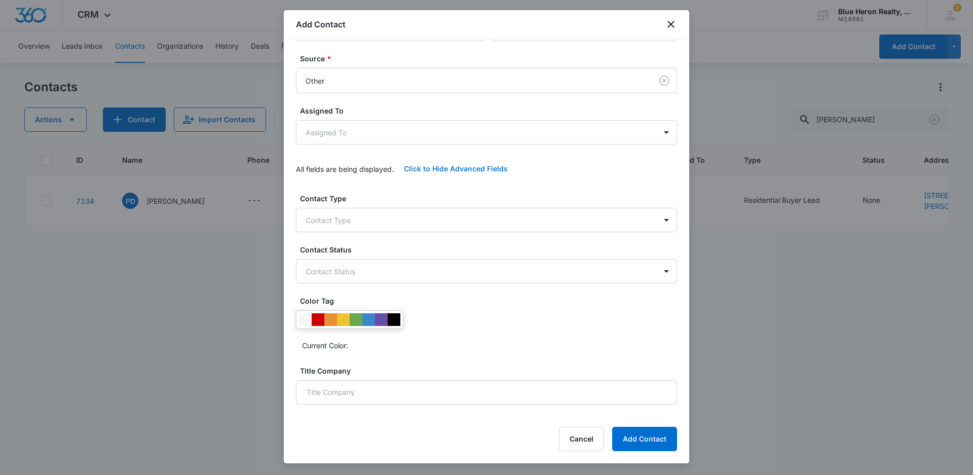
scroll to position [101, 0]
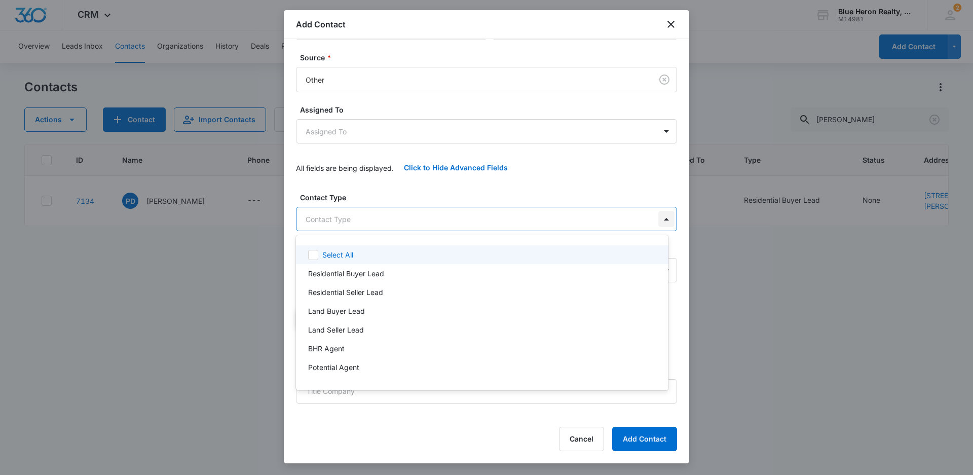
click at [658, 219] on body "CRM Apps Reputation Websites Forms CRM Email Social Shop Payments POS Content A…" at bounding box center [486, 237] width 973 height 475
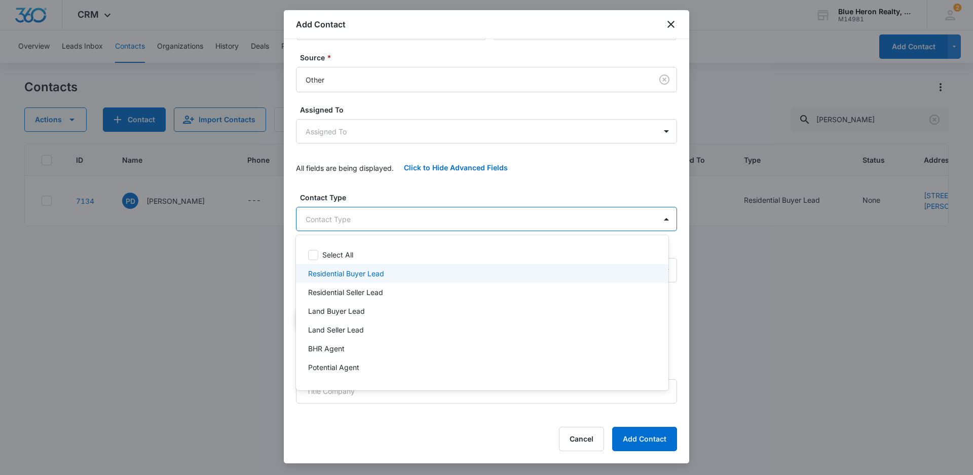
click at [345, 270] on p "Residential Buyer Lead" at bounding box center [346, 273] width 76 height 11
drag, startPoint x: 685, startPoint y: 198, endPoint x: 684, endPoint y: 290, distance: 92.3
click at [684, 290] on div at bounding box center [486, 237] width 973 height 475
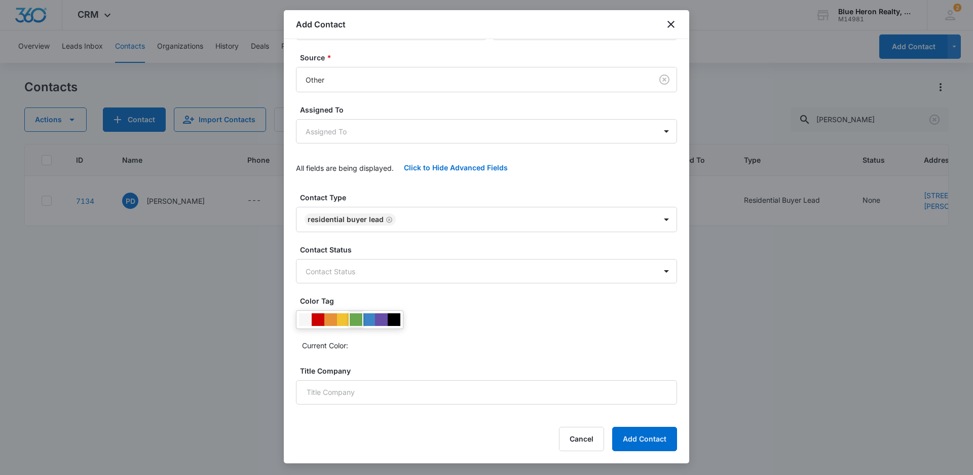
click at [357, 323] on div at bounding box center [356, 319] width 13 height 13
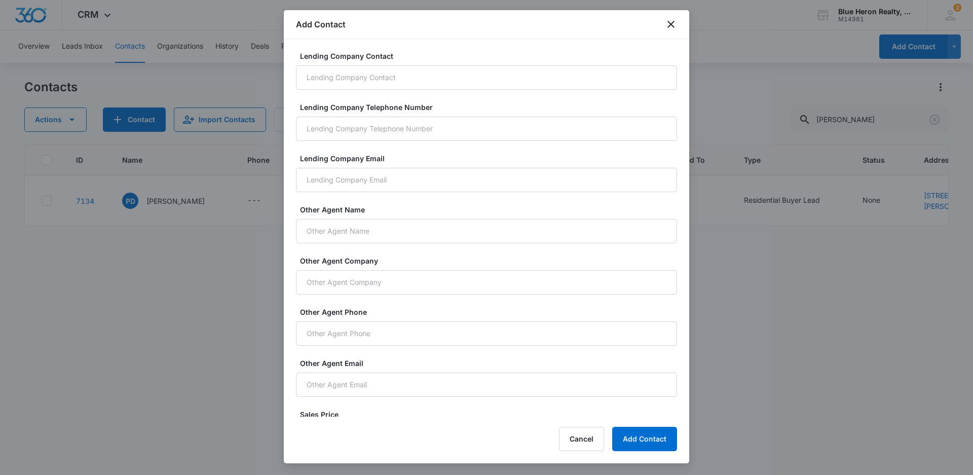
scroll to position [665, 0]
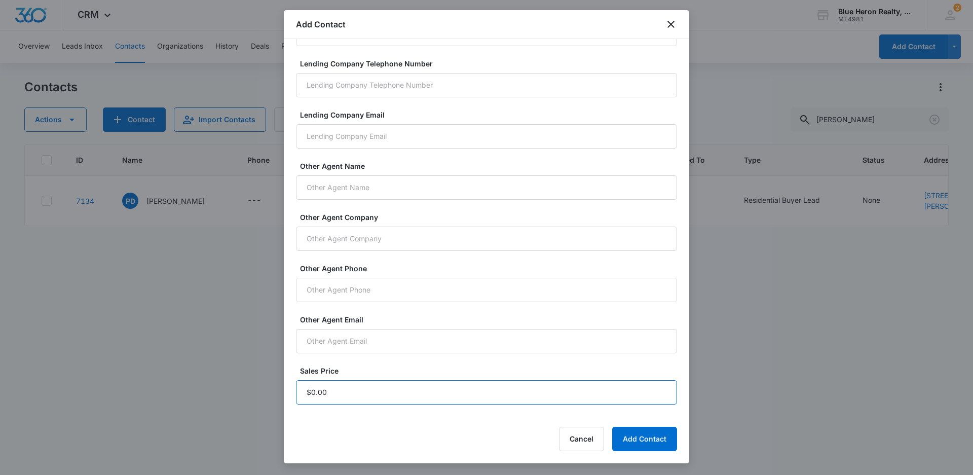
click at [331, 395] on input "Sales Price" at bounding box center [486, 392] width 381 height 24
type input "$1.00"
click at [651, 440] on button "Add Contact" at bounding box center [644, 439] width 65 height 24
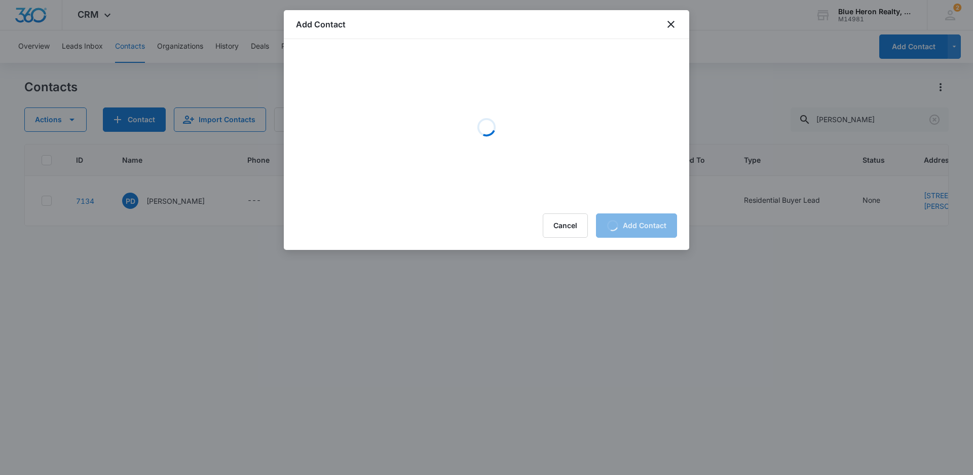
scroll to position [0, 0]
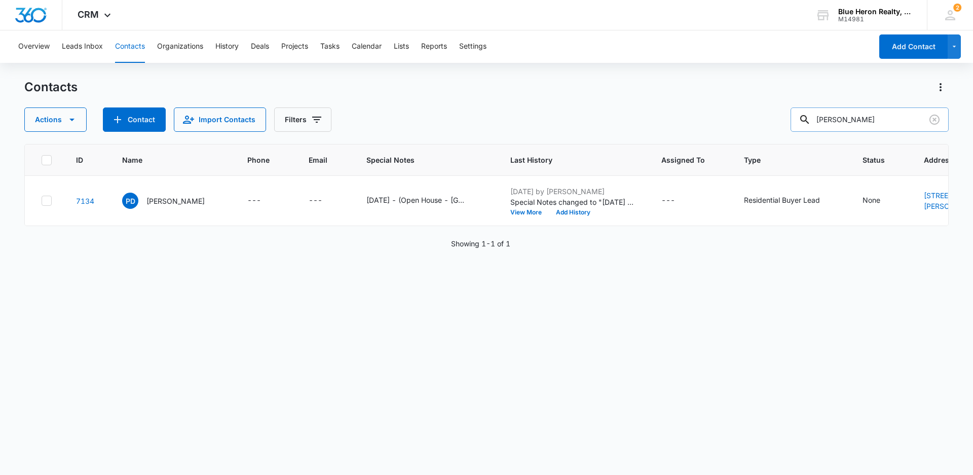
drag, startPoint x: 883, startPoint y: 118, endPoint x: 818, endPoint y: 116, distance: 64.9
click at [818, 116] on div "[PERSON_NAME]" at bounding box center [870, 119] width 158 height 24
type input "[PERSON_NAME]"
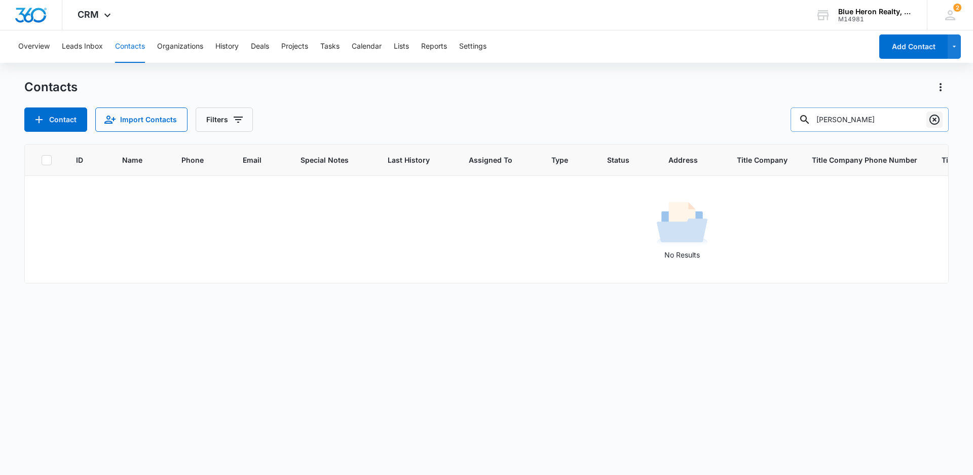
click at [937, 118] on icon "Clear" at bounding box center [935, 120] width 12 height 12
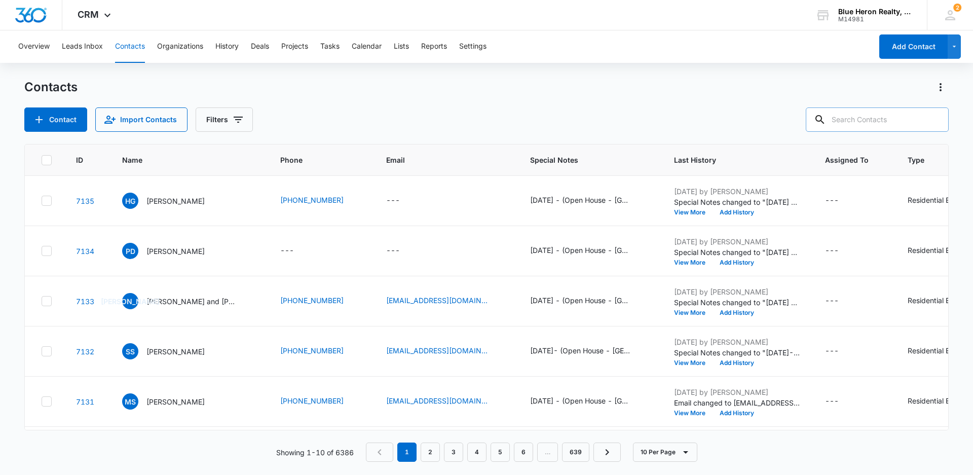
click at [881, 121] on input "text" at bounding box center [877, 119] width 143 height 24
type input "[PERSON_NAME]"
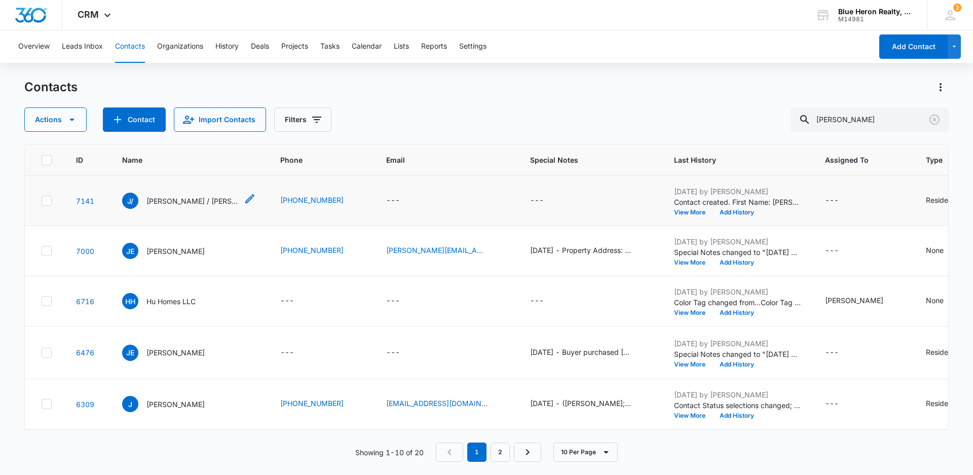
click at [160, 202] on p "[PERSON_NAME] / [PERSON_NAME]" at bounding box center [191, 201] width 91 height 11
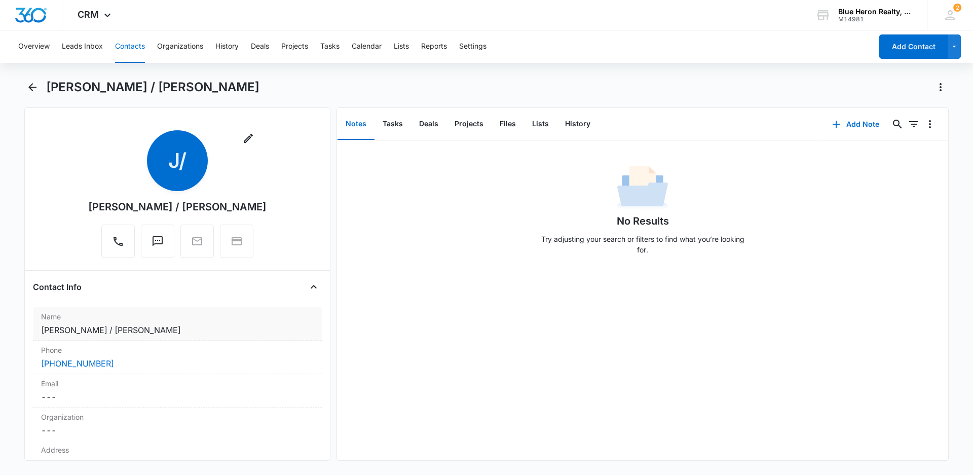
click at [175, 326] on dd "Cancel Save Changes [PERSON_NAME] / [PERSON_NAME]" at bounding box center [177, 330] width 273 height 12
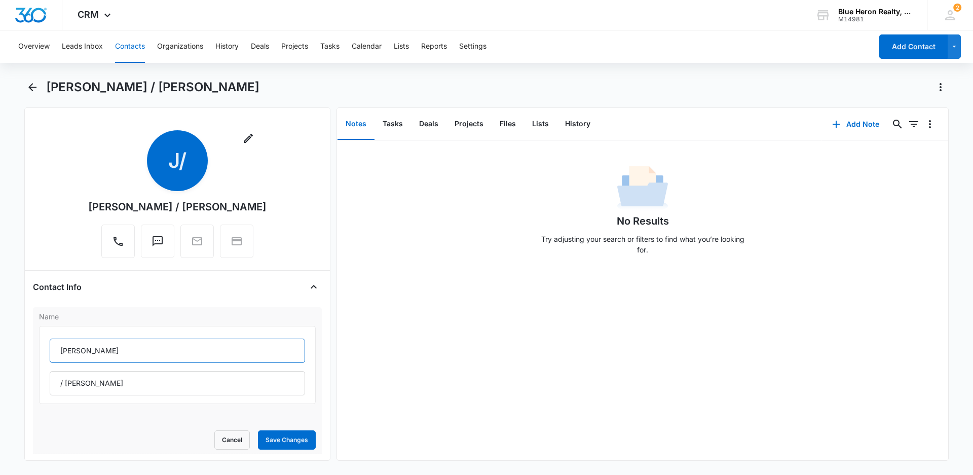
click at [90, 349] on input "[PERSON_NAME]" at bounding box center [177, 351] width 255 height 24
type input "[PERSON_NAME]"
click at [292, 439] on button "Save Changes" at bounding box center [287, 439] width 58 height 19
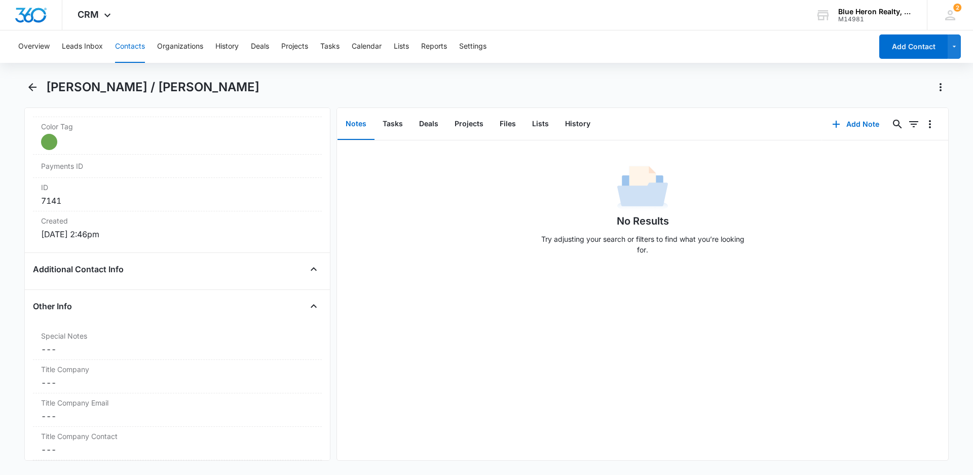
scroll to position [613, 0]
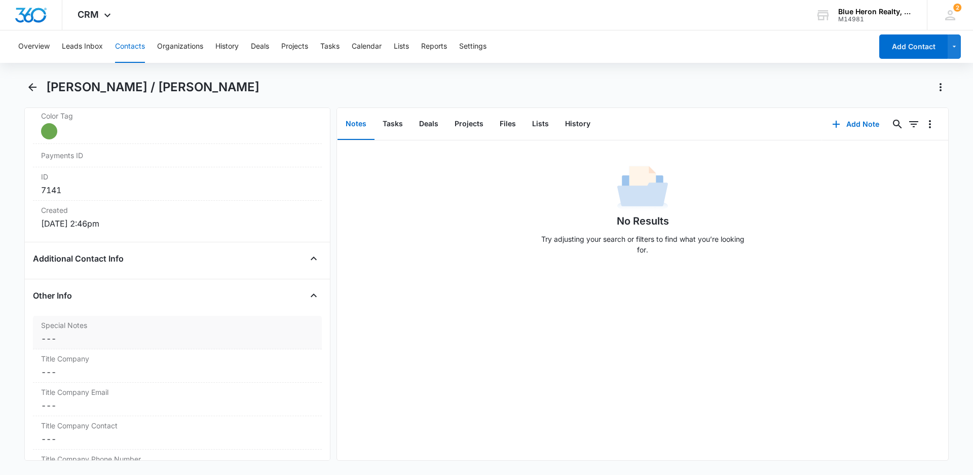
click at [47, 337] on dd "Cancel Save Changes ---" at bounding box center [177, 339] width 273 height 12
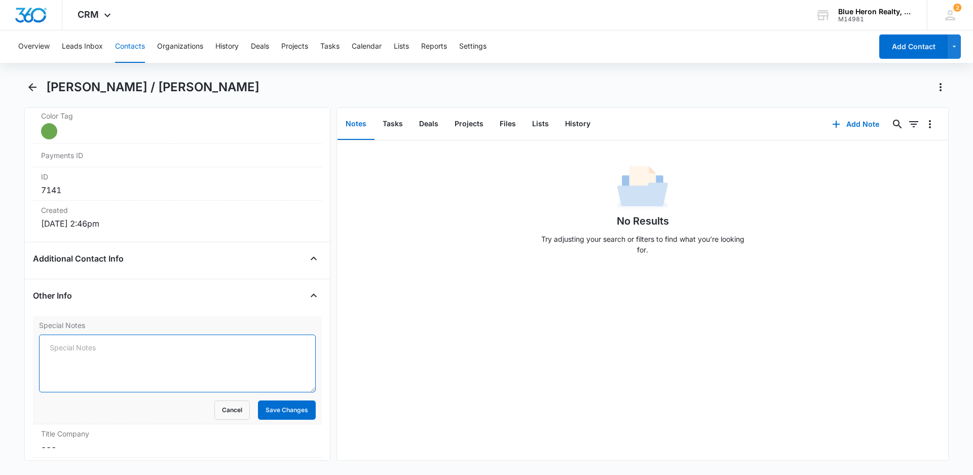
paste textarea "[DATE] - (Open House - [GEOGRAPHIC_DATA] Ct. - [DATE]) - originally assigned to…"
click at [213, 348] on textarea "[DATE] - (Open House - [GEOGRAPHIC_DATA] Ct. - [DATE]) - originally assigned to…" at bounding box center [177, 364] width 277 height 58
click at [96, 347] on textarea "[DATE] - (Open House - [GEOGRAPHIC_DATA] Ct. - [DATE]) - originally assigned to…" at bounding box center [177, 364] width 277 height 58
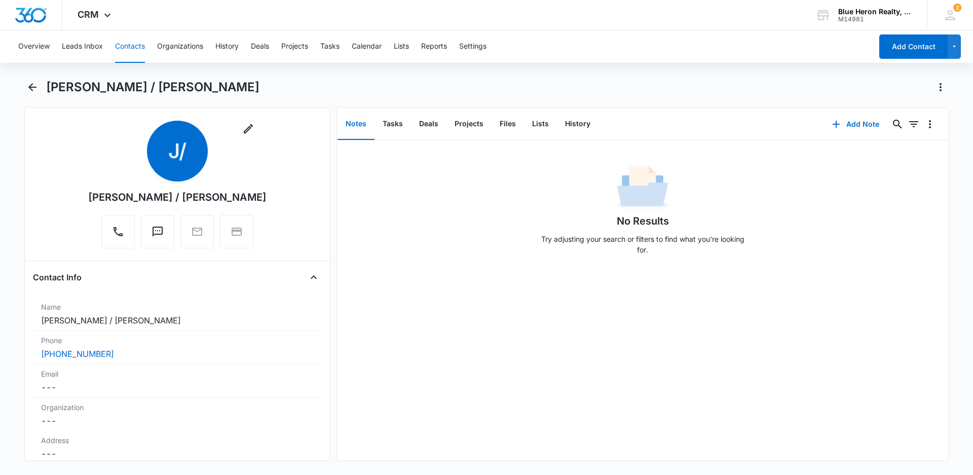
scroll to position [5, 0]
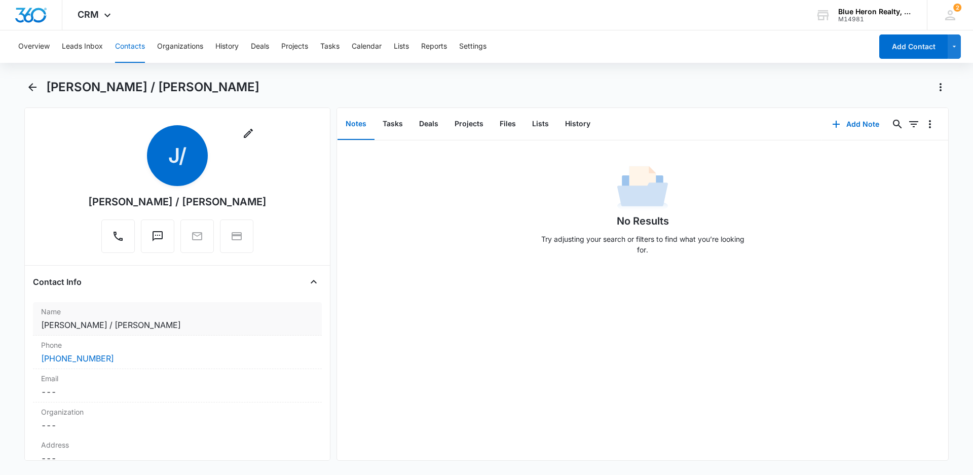
type textarea "[DATE] - (Open House - [GEOGRAPHIC_DATA] Ct. - [DATE]) - originally assigned to…"
click at [146, 325] on dd "Cancel Save Changes [PERSON_NAME] / [PERSON_NAME]" at bounding box center [177, 325] width 273 height 12
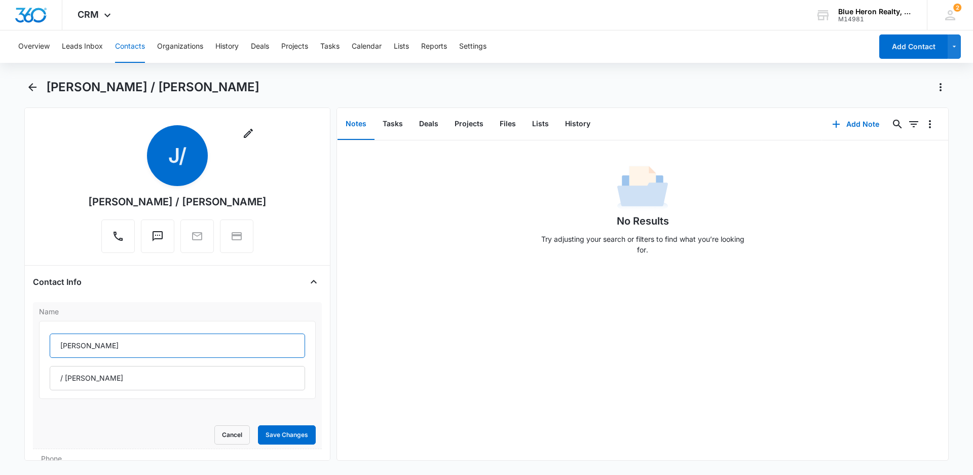
click at [114, 344] on input "[PERSON_NAME]" at bounding box center [177, 346] width 255 height 24
click at [104, 379] on input "/ [PERSON_NAME]" at bounding box center [177, 378] width 255 height 24
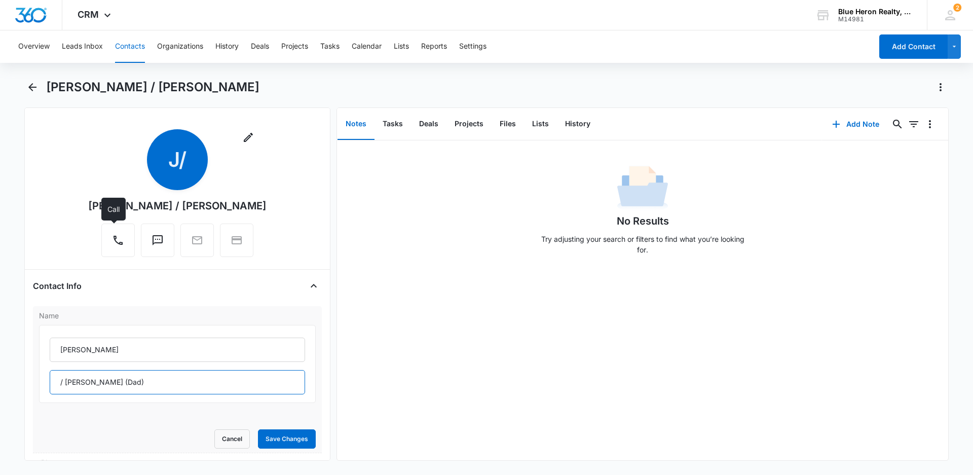
scroll to position [0, 0]
type input "/ [PERSON_NAME] (Dad)"
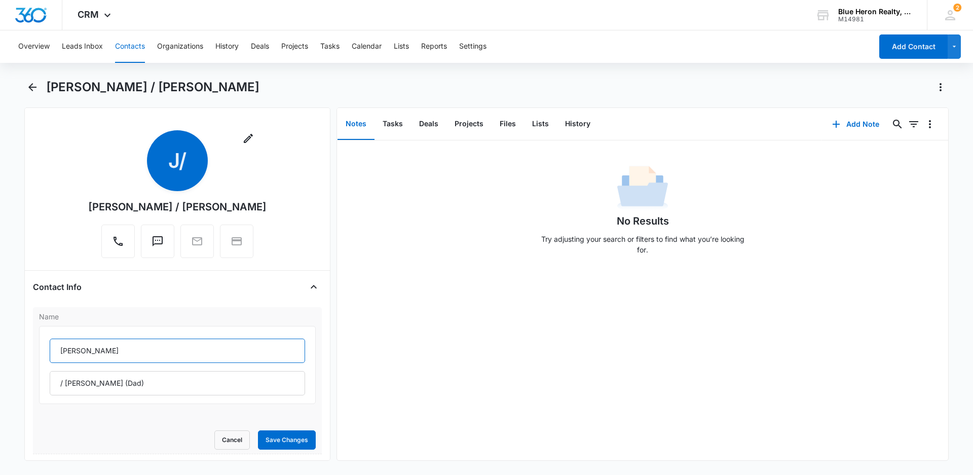
click at [139, 355] on input "[PERSON_NAME]" at bounding box center [177, 351] width 255 height 24
type input "[PERSON_NAME] (parents - [GEOGRAPHIC_DATA])"
click at [280, 443] on button "Save Changes" at bounding box center [287, 439] width 58 height 19
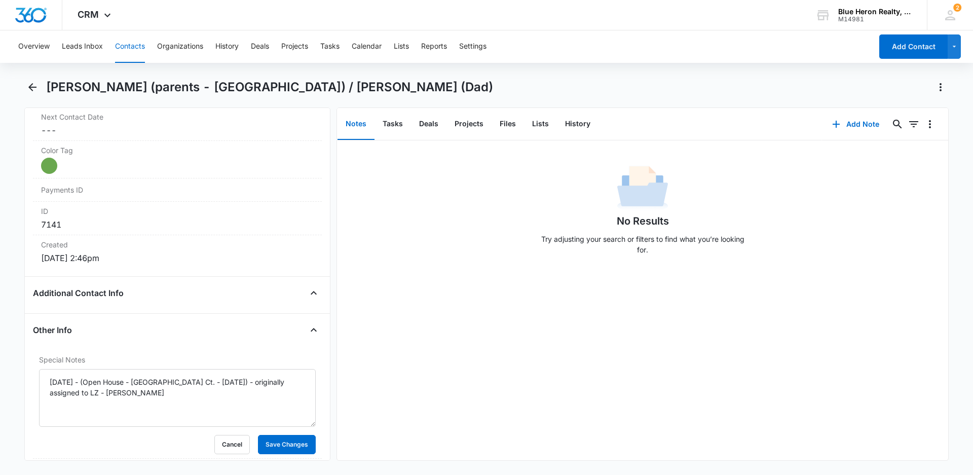
scroll to position [710, 0]
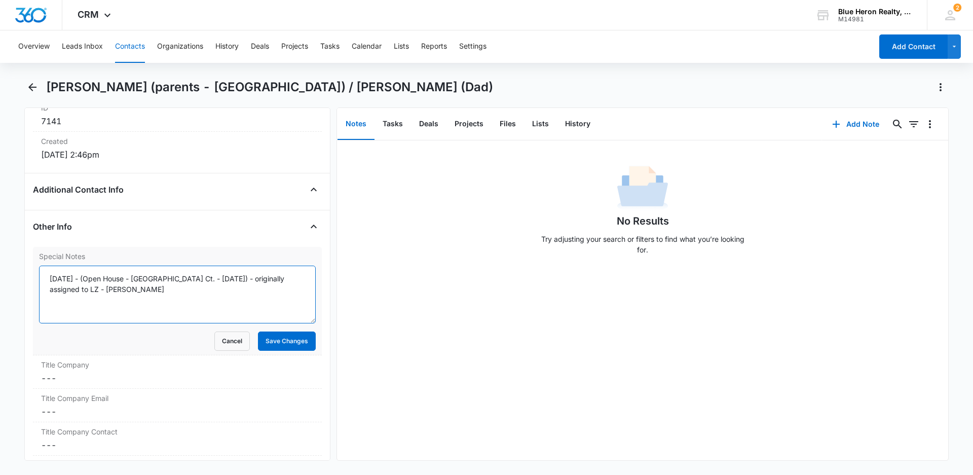
click at [156, 267] on textarea "[DATE] - (Open House - [GEOGRAPHIC_DATA] Ct. - [DATE]) - originally assigned to…" at bounding box center [177, 295] width 277 height 58
drag, startPoint x: 66, startPoint y: 279, endPoint x: 125, endPoint y: 284, distance: 58.5
click at [68, 279] on textarea "[DATE] - (Open House - [GEOGRAPHIC_DATA] Ct. - [DATE]) - originally assigned to…" at bounding box center [177, 295] width 277 height 58
click at [107, 266] on textarea "[DATE] - (Open House - [GEOGRAPHIC_DATA] Ct. - [DATE]) - originally assigned to…" at bounding box center [177, 295] width 277 height 58
type textarea "[DATE] - (Open House - [GEOGRAPHIC_DATA] Ct. - [DATE]) - (not pre-approved) - o…"
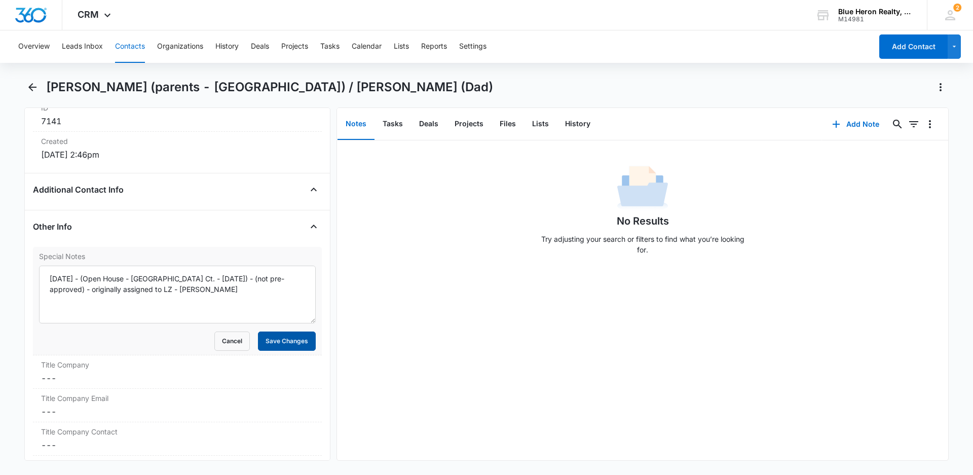
click at [271, 332] on button "Save Changes" at bounding box center [287, 341] width 58 height 19
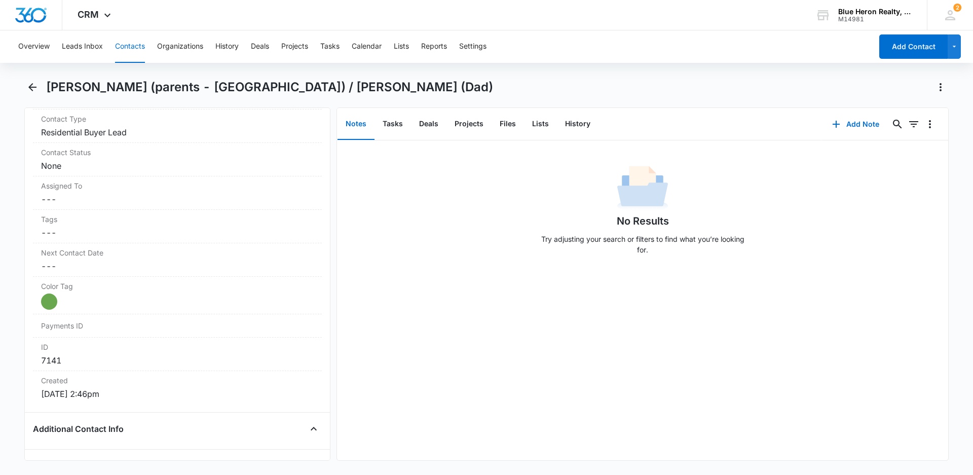
scroll to position [355, 0]
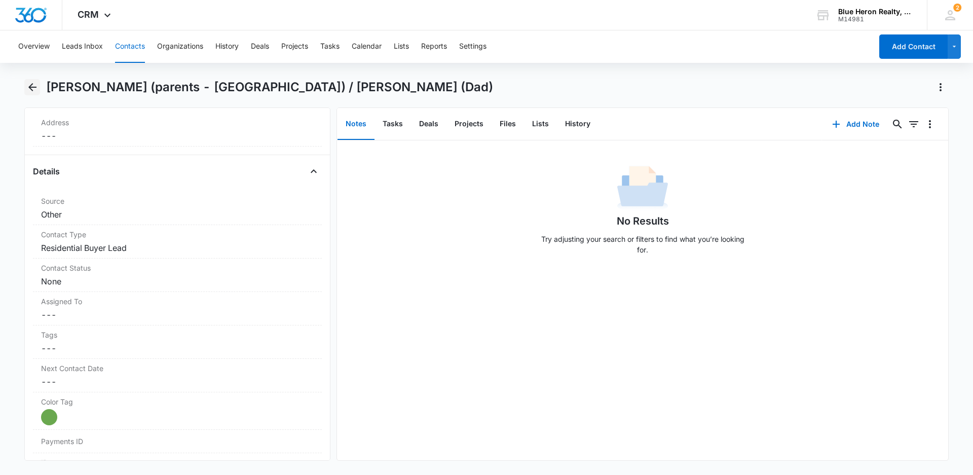
click at [38, 85] on icon "Back" at bounding box center [32, 87] width 12 height 12
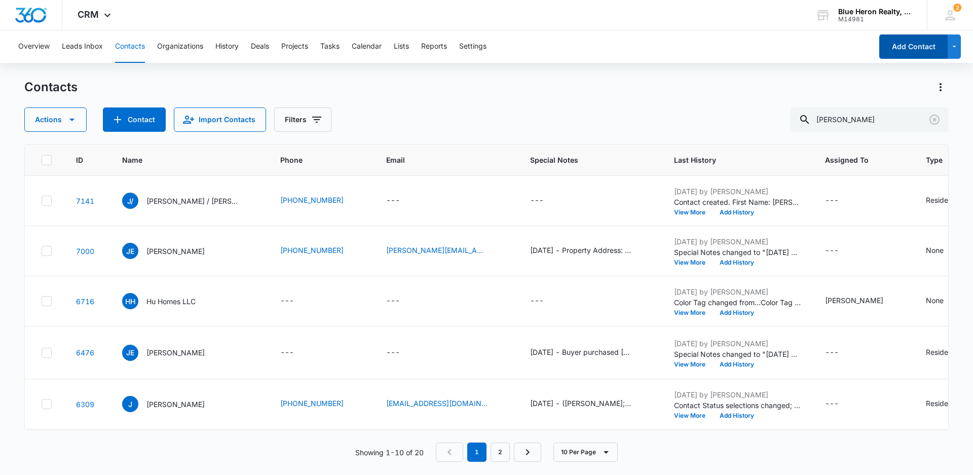
click at [893, 51] on button "Add Contact" at bounding box center [913, 46] width 68 height 24
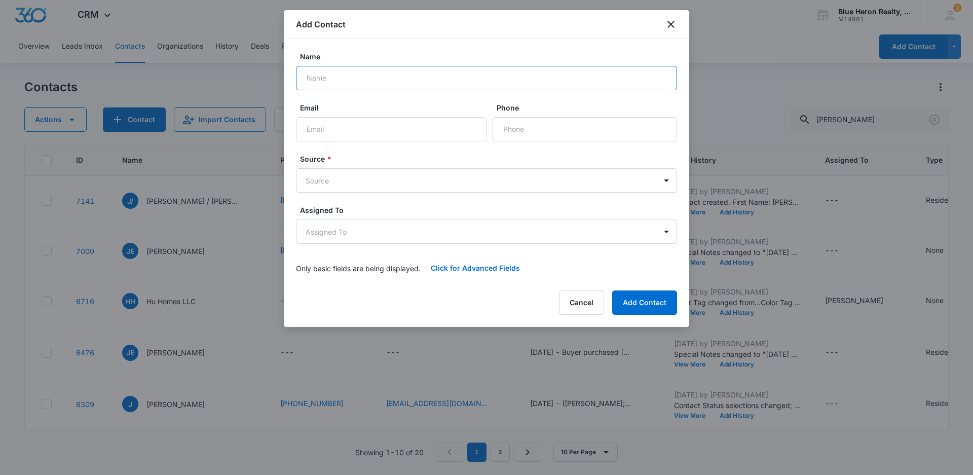
click at [339, 83] on input "Name" at bounding box center [486, 78] width 381 height 24
type input "Herve Alsiab"
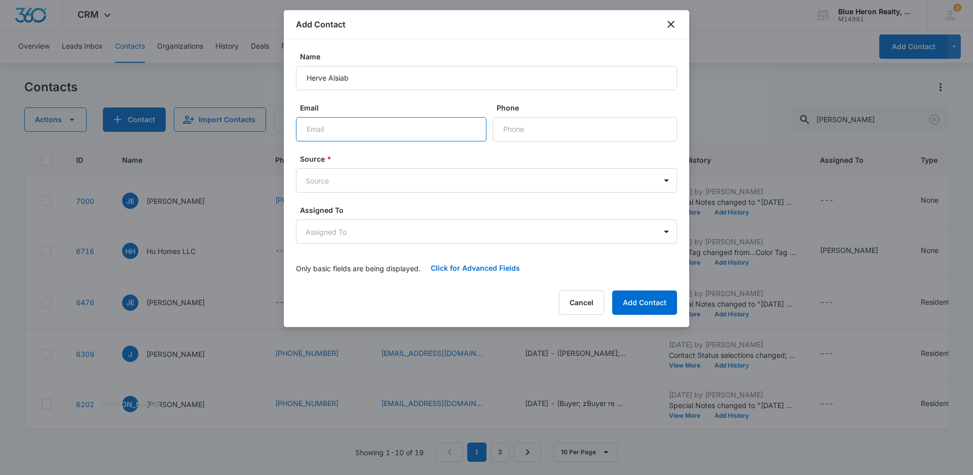
click at [346, 128] on input "Email" at bounding box center [391, 129] width 191 height 24
type input "[EMAIL_ADDRESS][DOMAIN_NAME]"
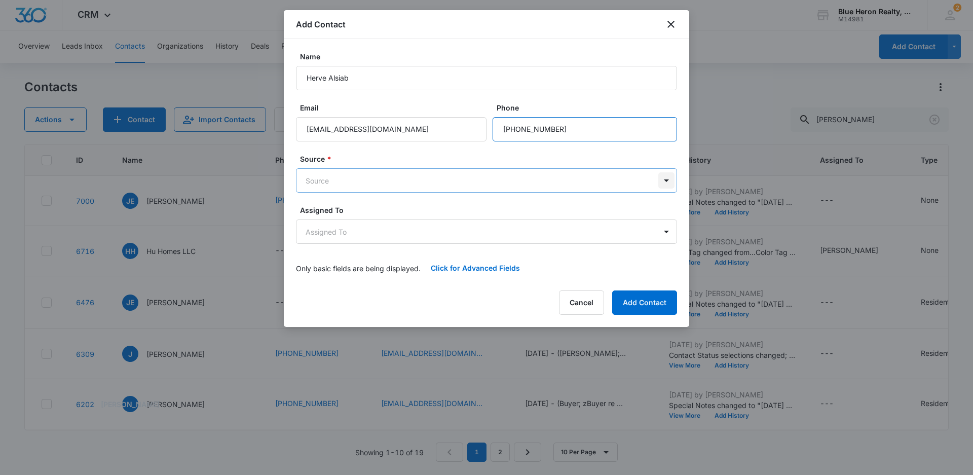
type input "[PHONE_NUMBER]"
click at [667, 177] on body "CRM Apps Reputation Websites Forms CRM Email Social Shop Payments POS Content A…" at bounding box center [486, 237] width 973 height 475
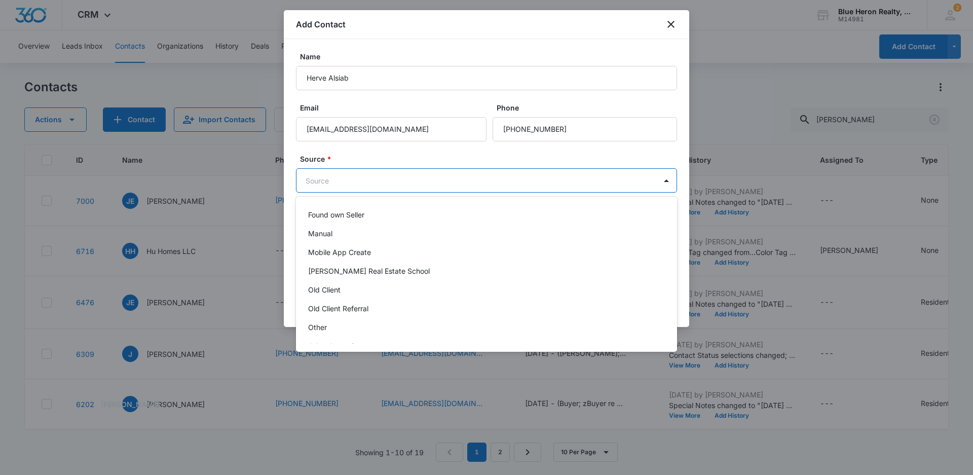
scroll to position [203, 0]
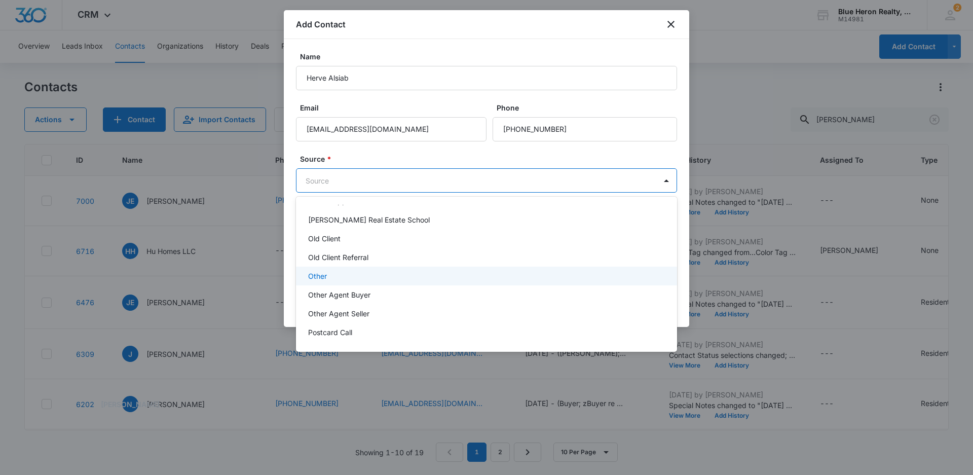
click at [317, 272] on p "Other" at bounding box center [317, 276] width 19 height 11
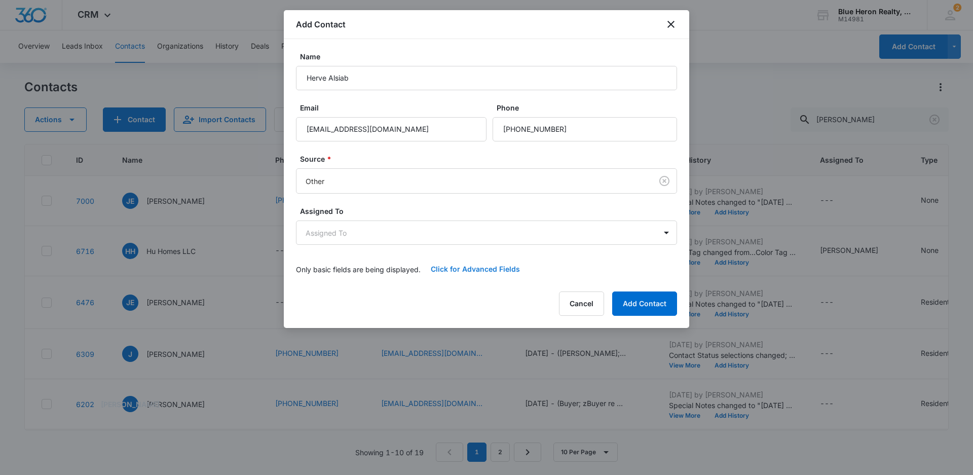
click at [468, 269] on button "Click for Advanced Fields" at bounding box center [475, 269] width 109 height 24
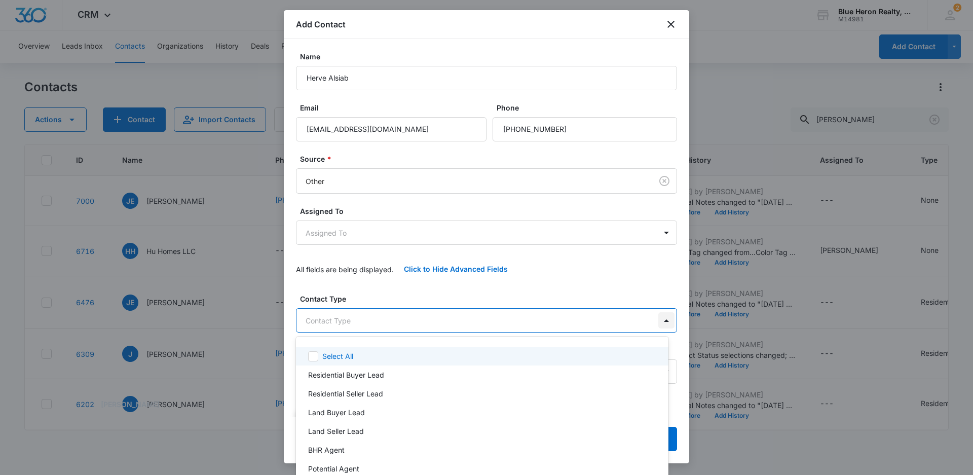
click at [660, 320] on body "CRM Apps Reputation Websites Forms CRM Email Social Shop Payments POS Content A…" at bounding box center [486, 237] width 973 height 475
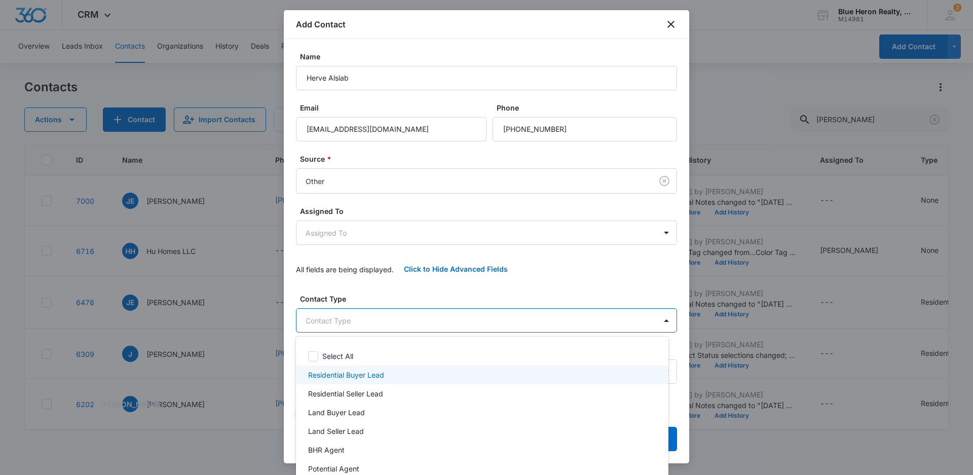
click at [357, 372] on p "Residential Buyer Lead" at bounding box center [346, 375] width 76 height 11
drag, startPoint x: 685, startPoint y: 155, endPoint x: 688, endPoint y: 225, distance: 70.5
click at [688, 225] on div at bounding box center [486, 237] width 973 height 475
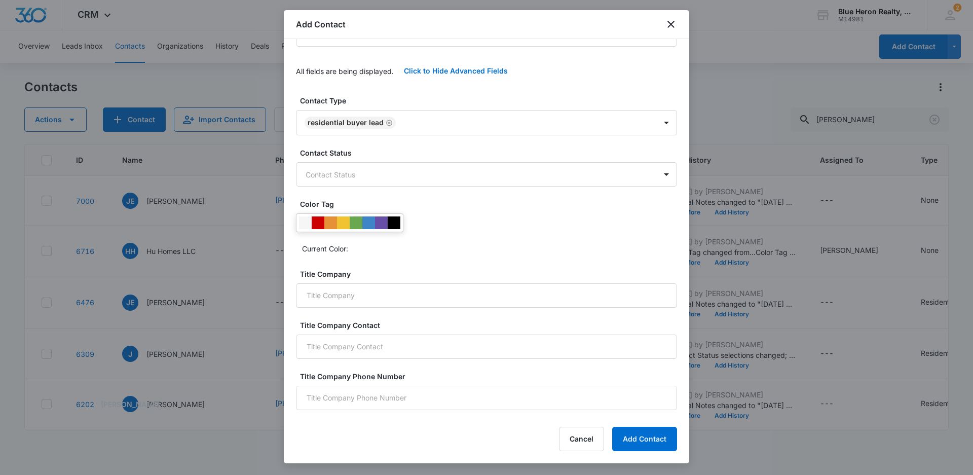
scroll to position [207, 0]
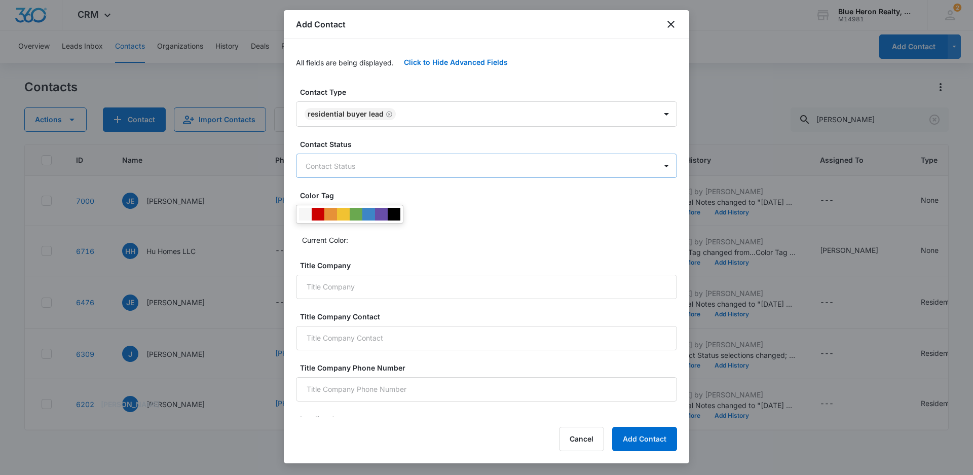
click at [326, 162] on body "CRM Apps Reputation Websites Forms CRM Email Social Shop Payments POS Content A…" at bounding box center [486, 237] width 973 height 475
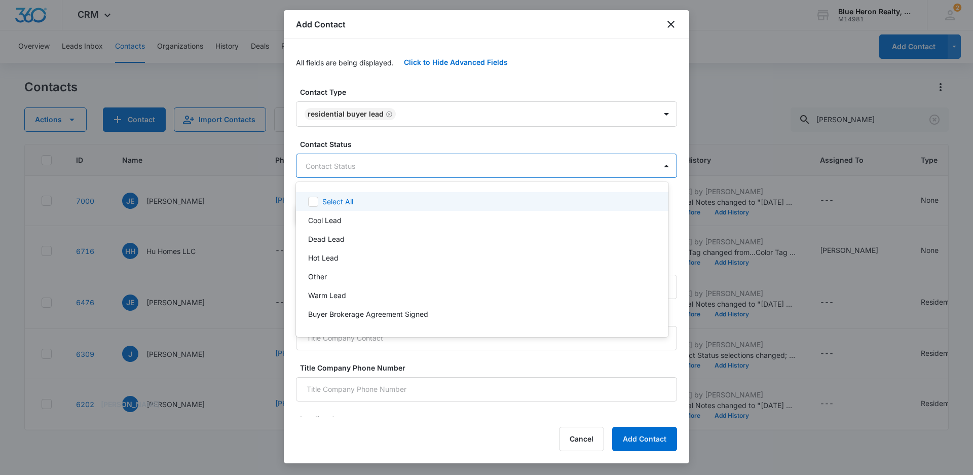
click at [765, 87] on div at bounding box center [486, 237] width 973 height 475
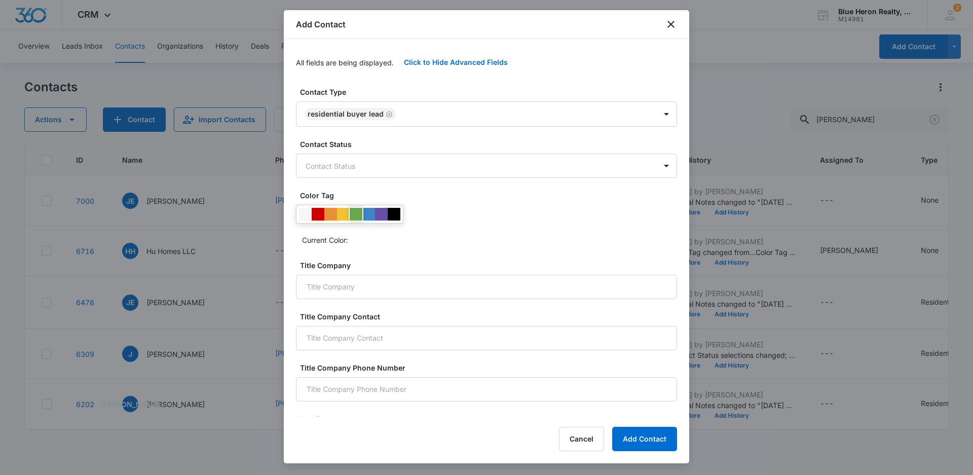
click at [354, 215] on div at bounding box center [356, 214] width 13 height 13
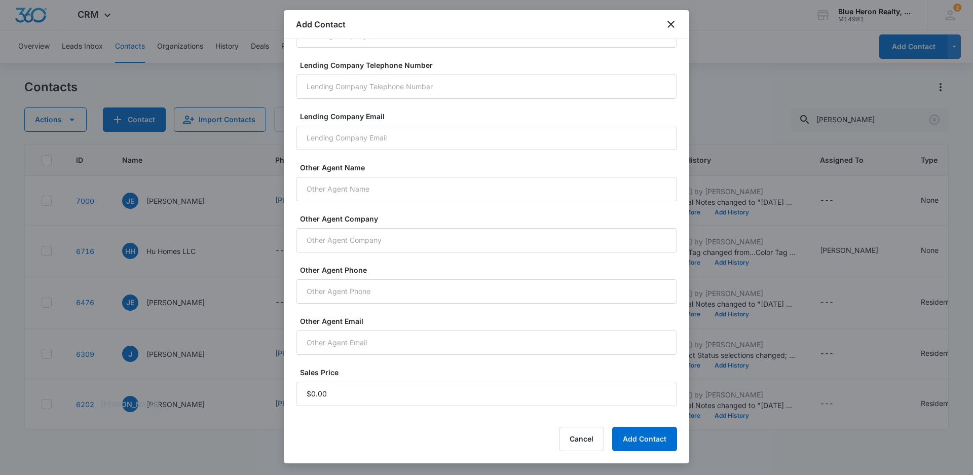
scroll to position [665, 0]
click at [337, 396] on input "Sales Price" at bounding box center [486, 392] width 381 height 24
type input "$1.00"
click at [641, 438] on button "Add Contact" at bounding box center [644, 439] width 65 height 24
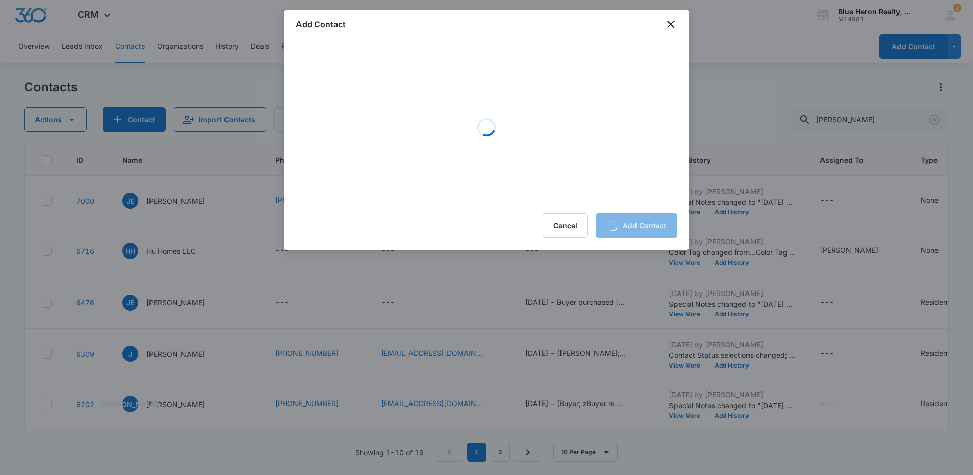
scroll to position [0, 0]
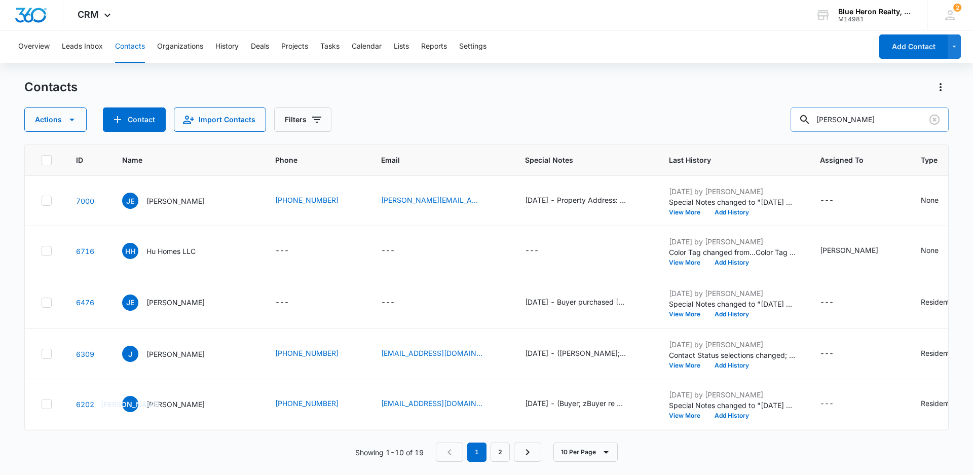
drag, startPoint x: 872, startPoint y: 119, endPoint x: 804, endPoint y: 123, distance: 67.6
click at [804, 123] on input "[PERSON_NAME]" at bounding box center [870, 119] width 158 height 24
type input "Herve Alsiab"
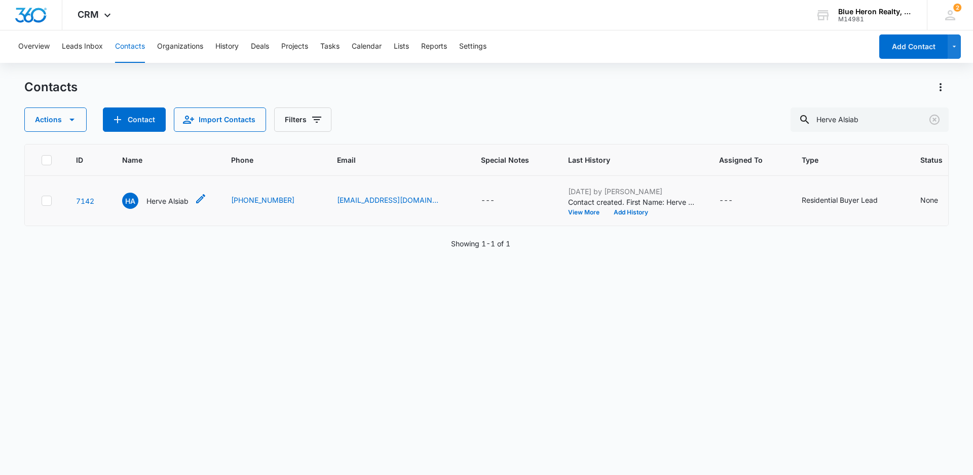
click at [166, 202] on p "Herve Alsiab" at bounding box center [167, 201] width 42 height 11
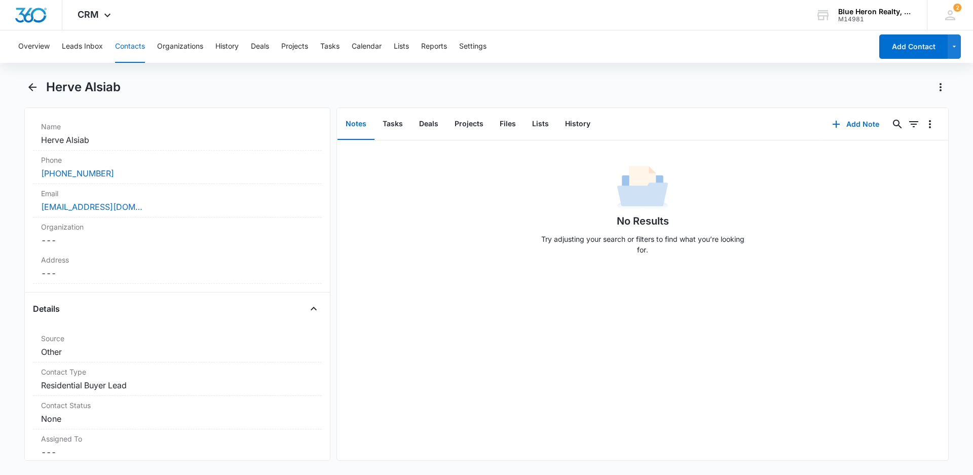
scroll to position [209, 0]
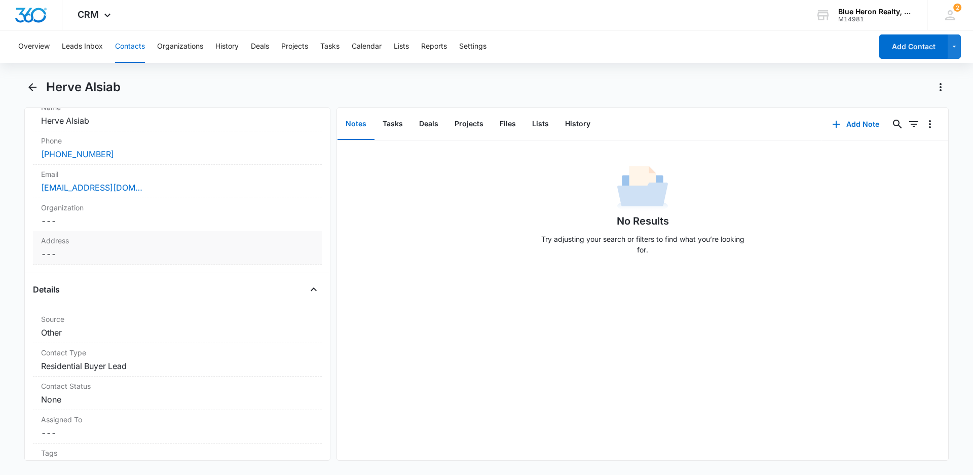
click at [66, 254] on dd "Cancel Save Changes ---" at bounding box center [177, 254] width 273 height 12
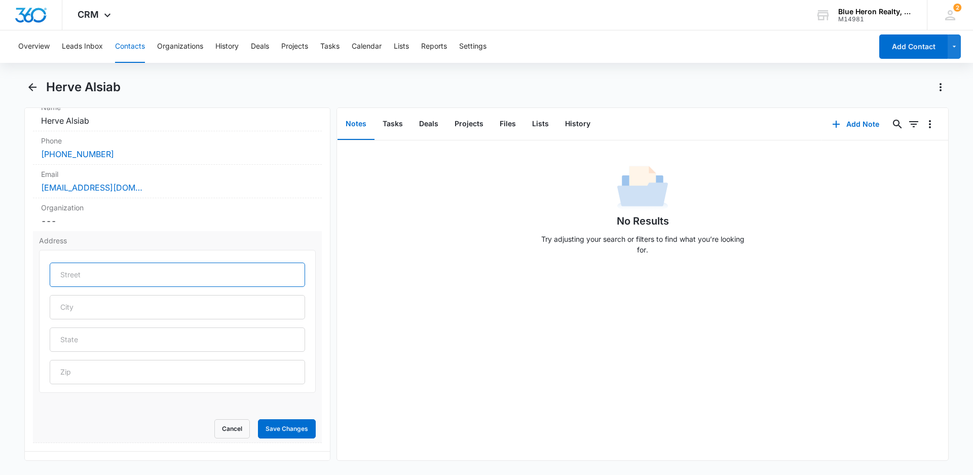
click at [90, 278] on input "text" at bounding box center [177, 275] width 255 height 24
type input "22028 Boxcar Sq"
type input "Sterling"
type input "VA"
type input "20166"
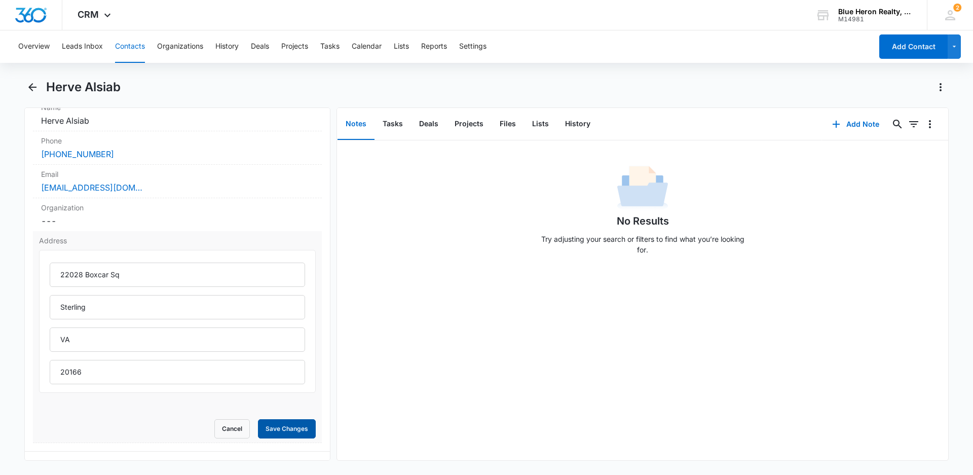
click at [275, 420] on button "Save Changes" at bounding box center [287, 428] width 58 height 19
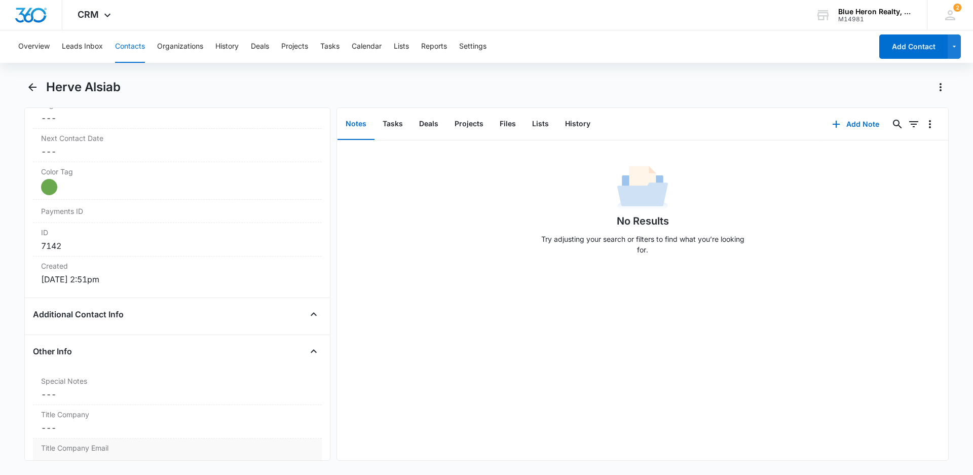
scroll to position [666, 0]
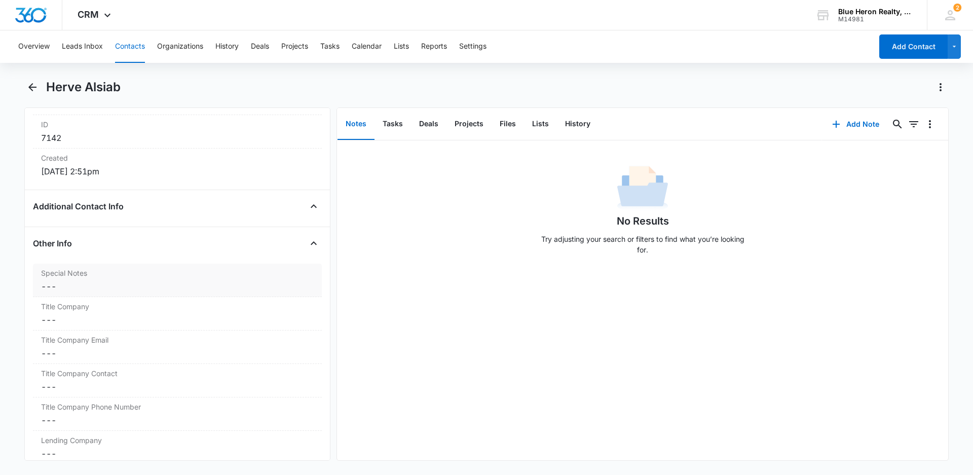
click at [41, 288] on div "Special Notes Cancel Save Changes ---" at bounding box center [177, 280] width 289 height 33
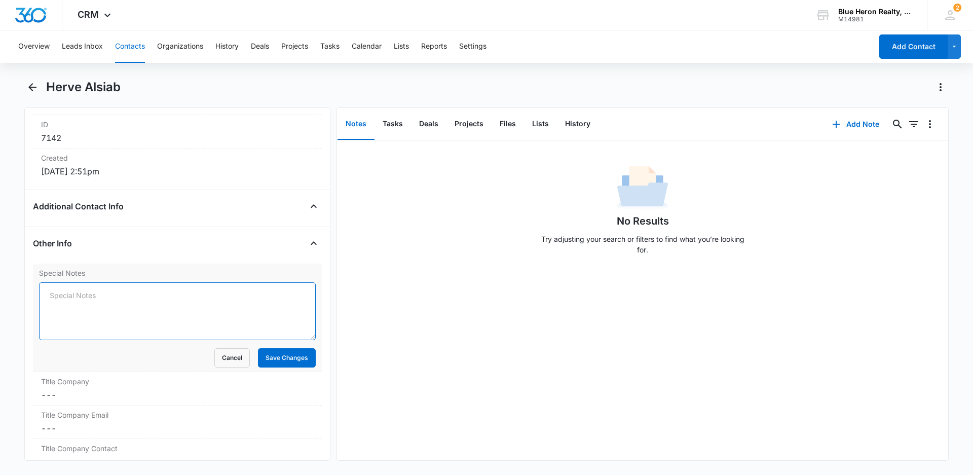
paste textarea "[DATE] - (Open House - [GEOGRAPHIC_DATA] Ct. - [DATE]) - originally assigned to…"
click at [52, 295] on textarea "[DATE] - (Open House - [GEOGRAPHIC_DATA] Ct. - [DATE]) - originally assigned to…" at bounding box center [177, 311] width 277 height 58
click at [211, 296] on textarea "[DATE] - (Open House - [GEOGRAPHIC_DATA] Ct. - [DATE]) - originally assigned to…" at bounding box center [177, 311] width 277 height 58
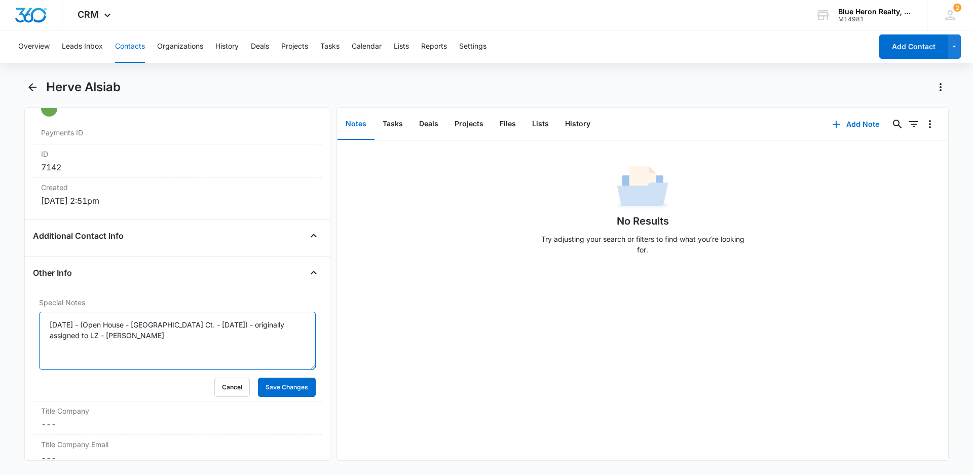
scroll to position [744, 0]
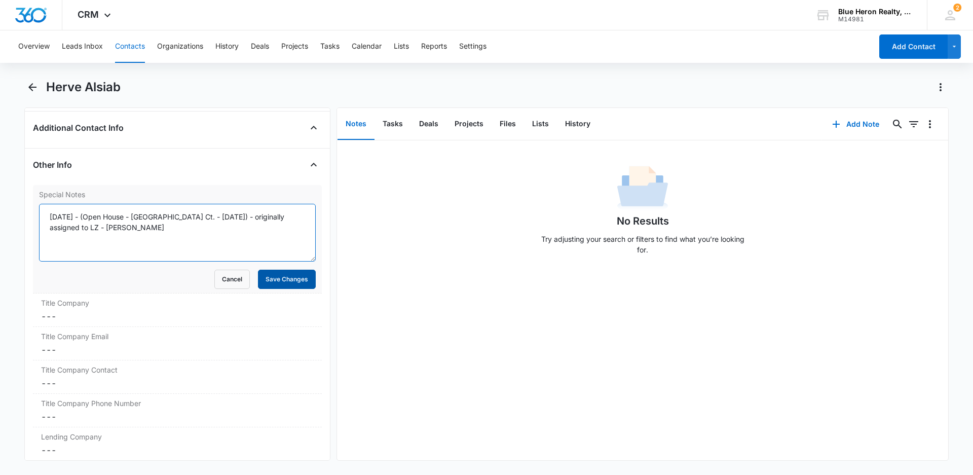
type textarea "[DATE] - (Open House - [GEOGRAPHIC_DATA] Ct. - [DATE]) - originally assigned to…"
click at [272, 282] on button "Save Changes" at bounding box center [287, 279] width 58 height 19
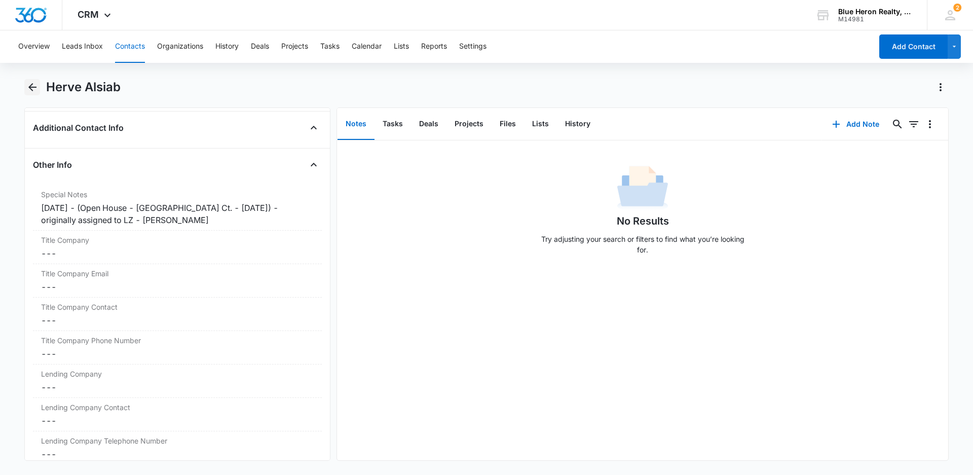
click at [34, 87] on icon "Back" at bounding box center [32, 87] width 8 height 8
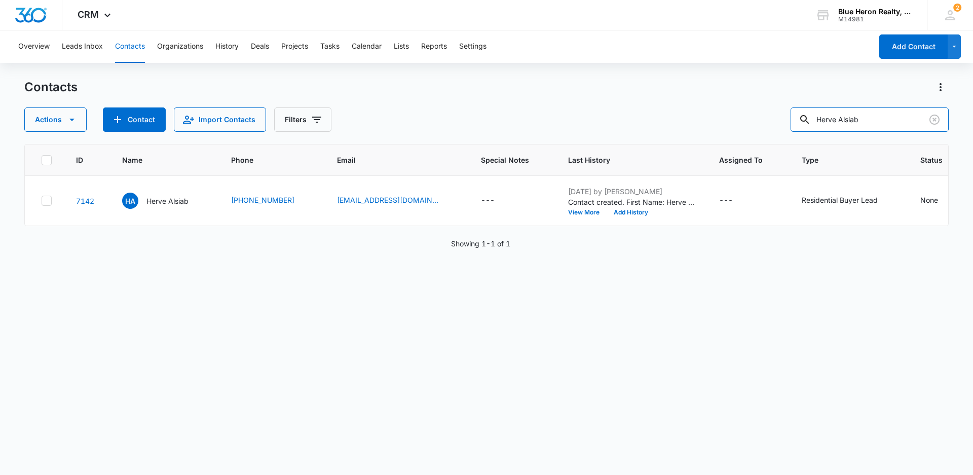
drag, startPoint x: 884, startPoint y: 117, endPoint x: 737, endPoint y: 117, distance: 147.0
click at [745, 120] on div "Actions Contact Import Contacts Filters Herve Alsiab" at bounding box center [486, 119] width 925 height 24
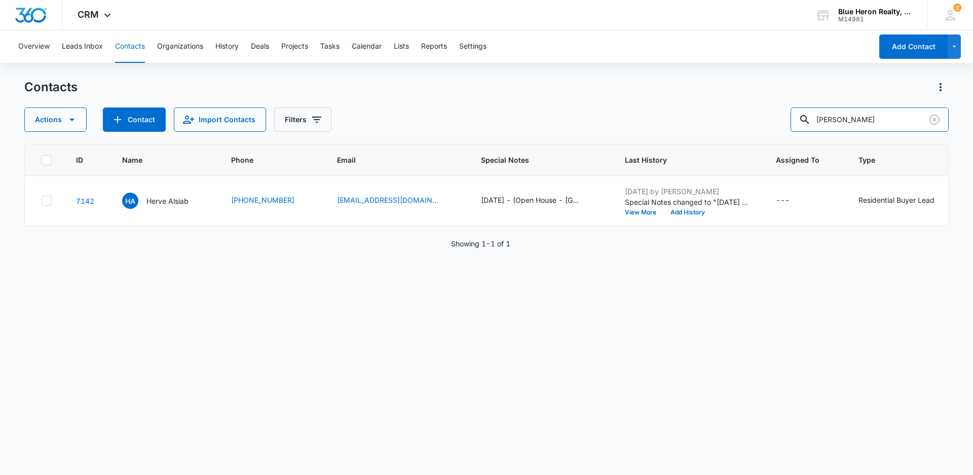
type input "[PERSON_NAME]"
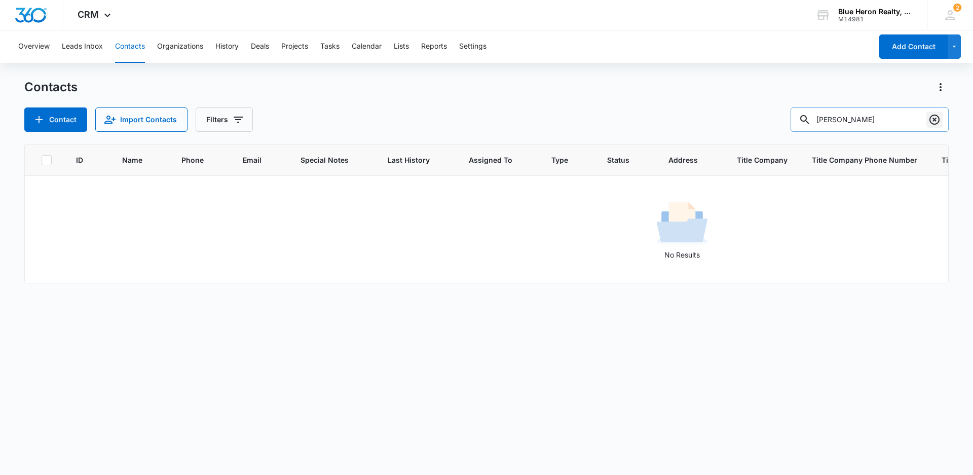
click at [934, 120] on icon "Clear" at bounding box center [935, 120] width 10 height 10
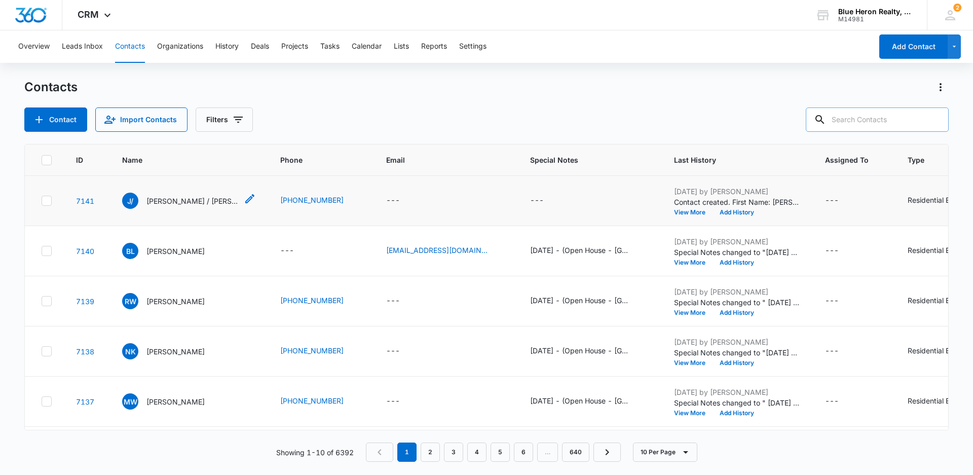
click at [154, 208] on div "J/ [PERSON_NAME] / [PERSON_NAME]" at bounding box center [180, 201] width 116 height 16
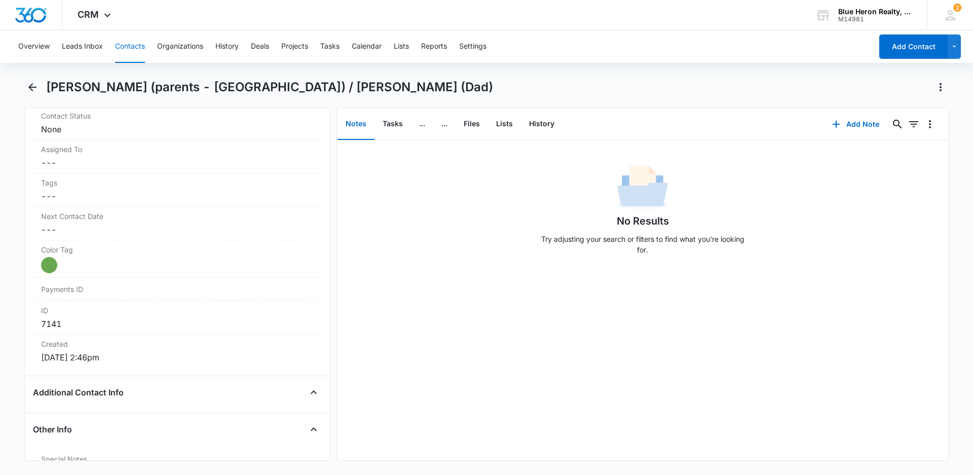
scroll to position [659, 0]
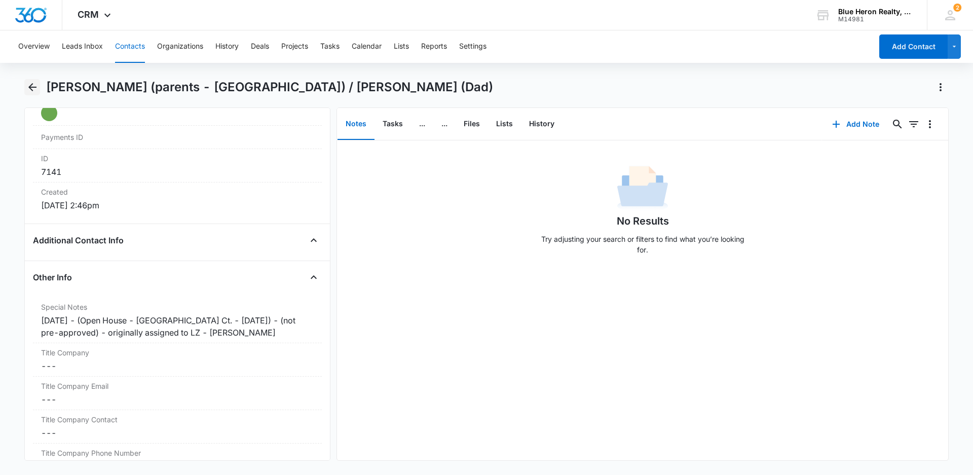
click at [32, 86] on icon "Back" at bounding box center [32, 87] width 12 height 12
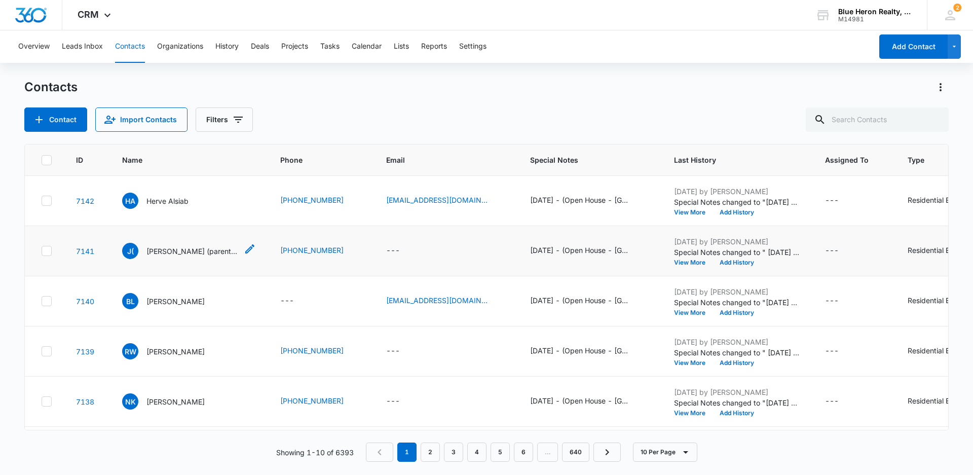
click at [206, 256] on p "[PERSON_NAME] (parents - [GEOGRAPHIC_DATA]) / [PERSON_NAME] (Dad)" at bounding box center [191, 251] width 91 height 11
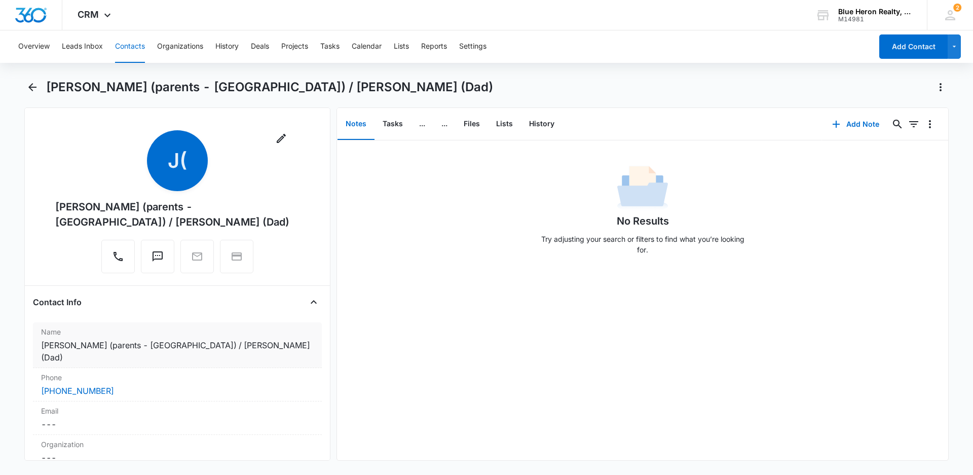
click at [253, 323] on div "Name Cancel Save Changes [PERSON_NAME] (parents - [GEOGRAPHIC_DATA]) / [PERSON_…" at bounding box center [177, 345] width 289 height 46
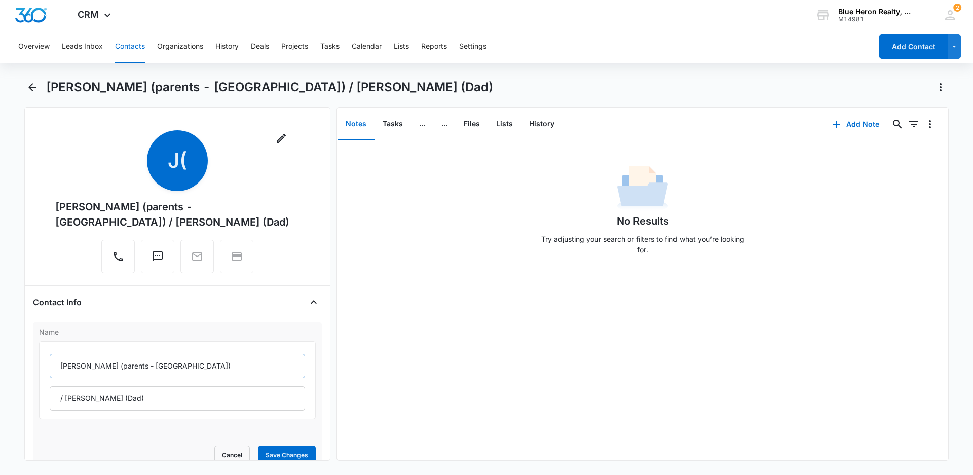
drag, startPoint x: 89, startPoint y: 352, endPoint x: 160, endPoint y: 353, distance: 71.0
click at [160, 354] on input "[PERSON_NAME] (parents - [GEOGRAPHIC_DATA])" at bounding box center [177, 366] width 255 height 24
type input "[PERSON_NAME]"
drag, startPoint x: 96, startPoint y: 382, endPoint x: 139, endPoint y: 383, distance: 42.6
click at [138, 386] on input "/ [PERSON_NAME] (Dad)" at bounding box center [177, 398] width 255 height 24
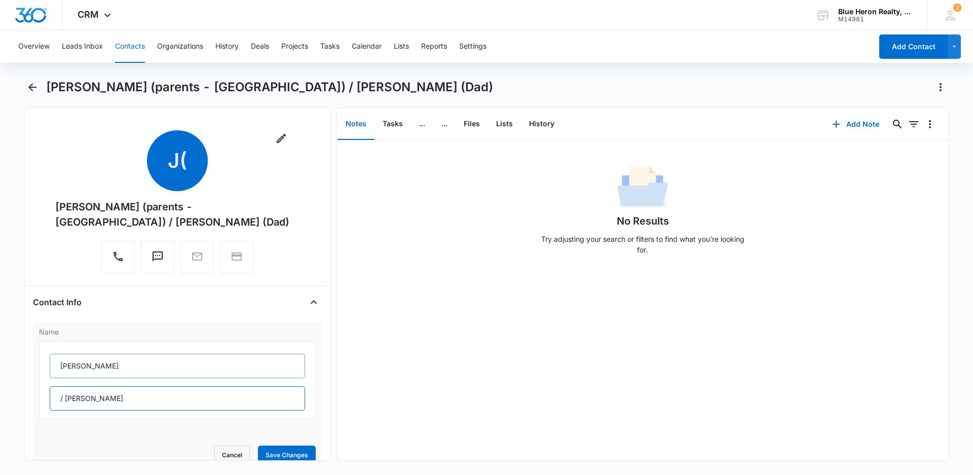
type input "/ [PERSON_NAME]"
drag, startPoint x: 109, startPoint y: 352, endPoint x: 195, endPoint y: 349, distance: 85.7
click at [112, 354] on input "[PERSON_NAME]" at bounding box center [177, 366] width 255 height 24
type input "[PERSON_NAME] and"
click at [62, 386] on input "/ [PERSON_NAME]" at bounding box center [177, 398] width 255 height 24
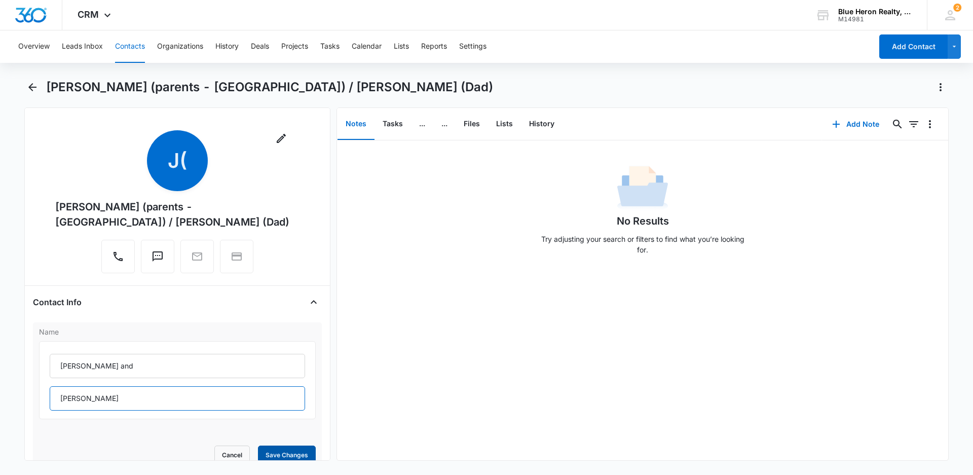
type input "[PERSON_NAME]"
click at [268, 446] on button "Save Changes" at bounding box center [287, 455] width 58 height 19
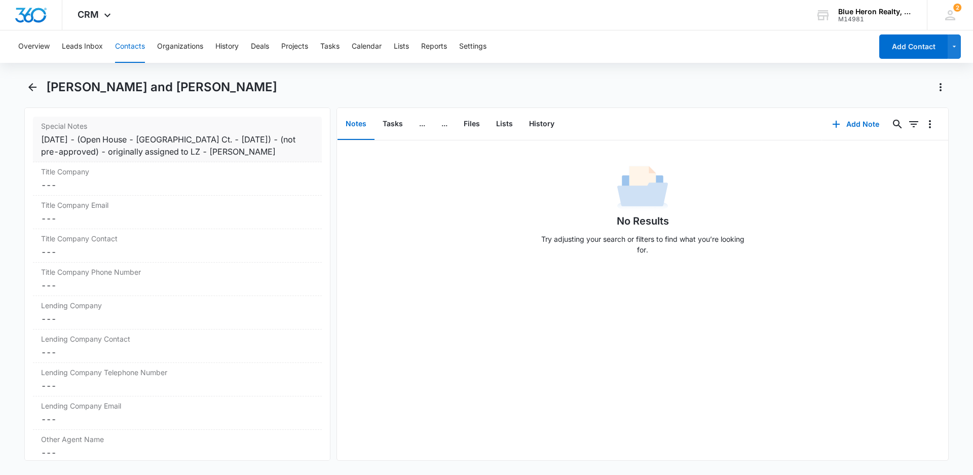
scroll to position [710, 0]
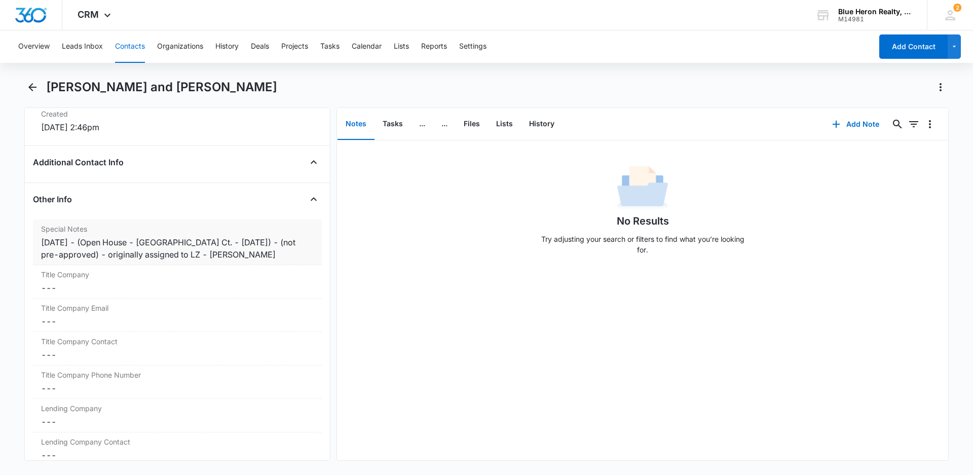
click at [266, 243] on div "[DATE] - (Open House - [GEOGRAPHIC_DATA] Ct. - [DATE]) - (not pre-approved) - o…" at bounding box center [177, 248] width 273 height 24
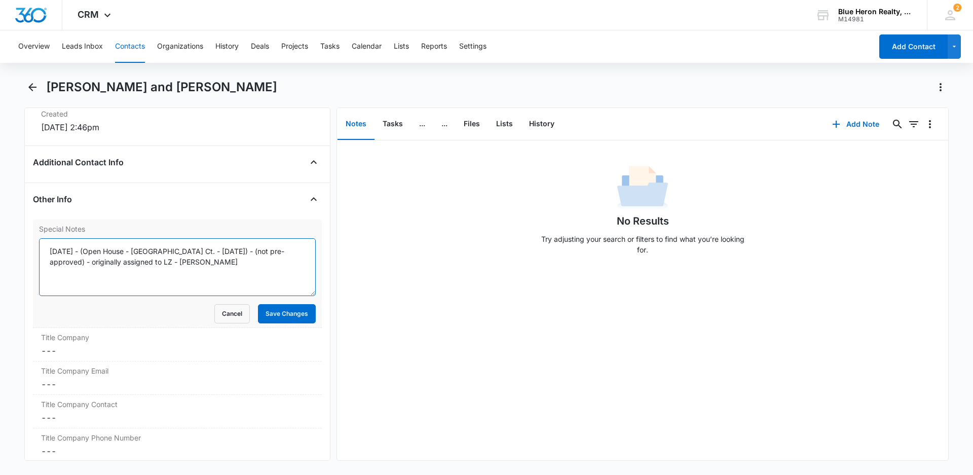
drag, startPoint x: 245, startPoint y: 249, endPoint x: 257, endPoint y: 250, distance: 11.7
click at [246, 249] on textarea "[DATE] - (Open House - [GEOGRAPHIC_DATA] Ct. - [DATE]) - (not pre-approved) - o…" at bounding box center [177, 267] width 277 height 58
click at [295, 250] on textarea "[DATE] - (Open House - [GEOGRAPHIC_DATA] Ct. - [DATE]) - parents/Dad; (not pre-…" at bounding box center [177, 267] width 277 height 58
type textarea "[DATE] - (Open House - [GEOGRAPHIC_DATA] Ct. - [DATE]) - parents/Dad -(not pre-…"
click at [271, 316] on button "Save Changes" at bounding box center [287, 313] width 58 height 19
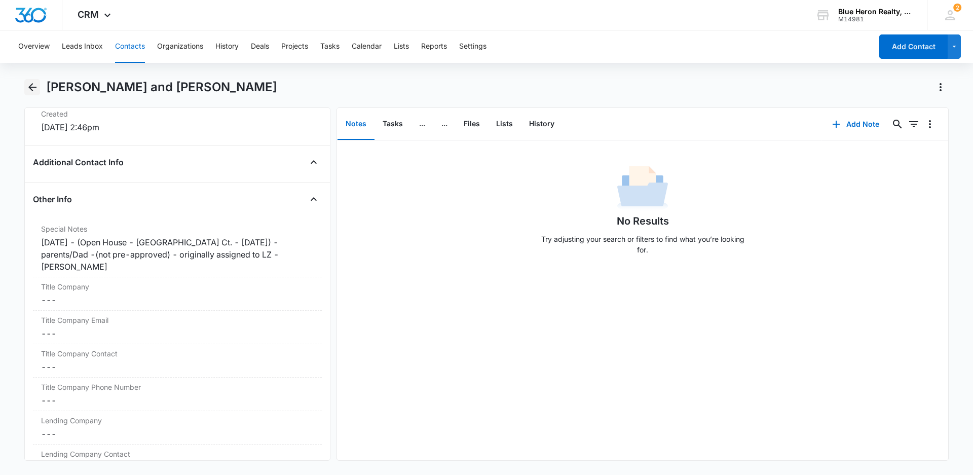
click at [31, 84] on icon "Back" at bounding box center [32, 87] width 12 height 12
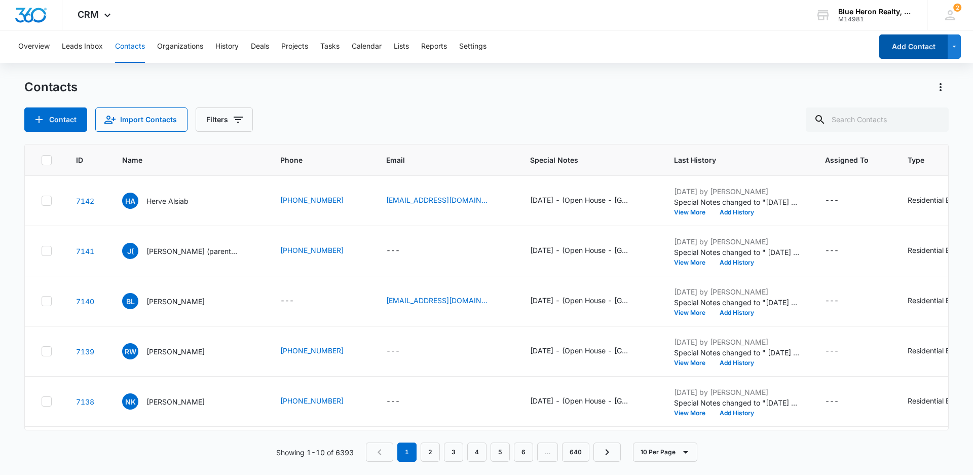
click at [899, 52] on button "Add Contact" at bounding box center [913, 46] width 68 height 24
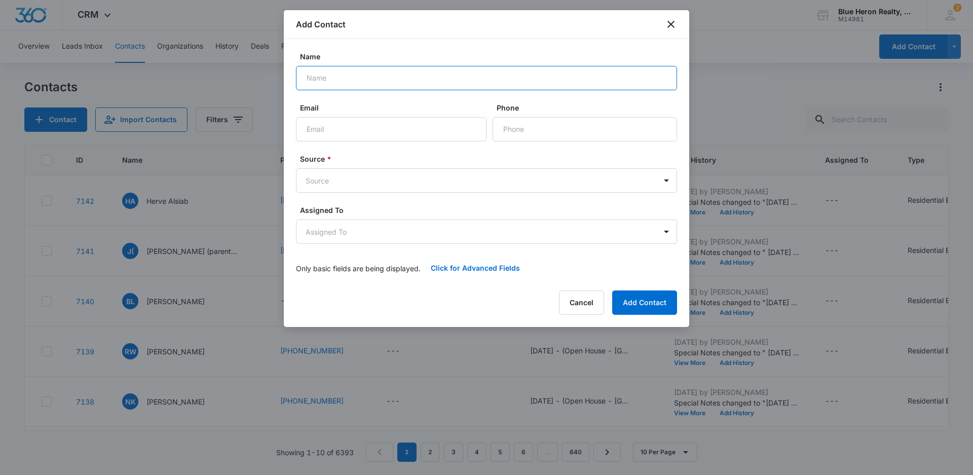
click at [340, 78] on input "Name" at bounding box center [486, 78] width 381 height 24
type input "[PERSON_NAME]"
type input "[PERSON_NAME][EMAIL_ADDRESS][PERSON_NAME][DOMAIN_NAME]"
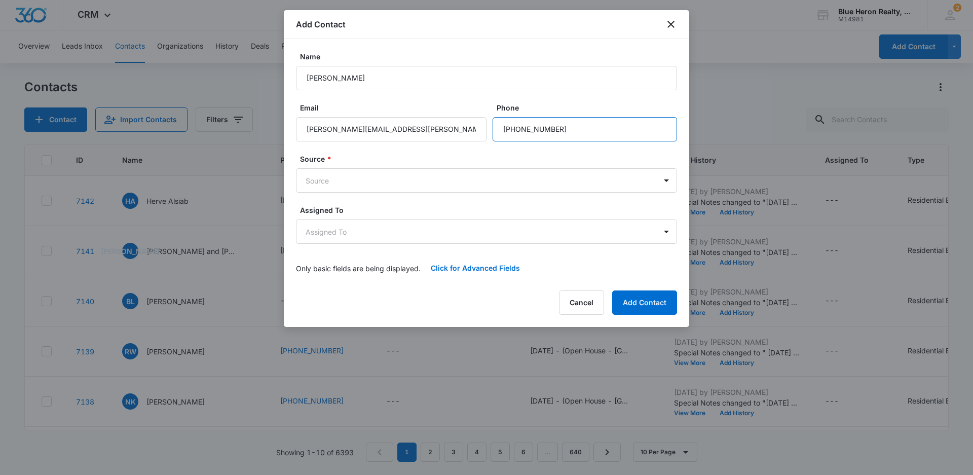
click at [546, 129] on input "Phone" at bounding box center [585, 129] width 185 height 24
click at [664, 179] on body "CRM Apps Reputation Websites Forms CRM Email Social Shop Payments POS Content A…" at bounding box center [486, 237] width 973 height 475
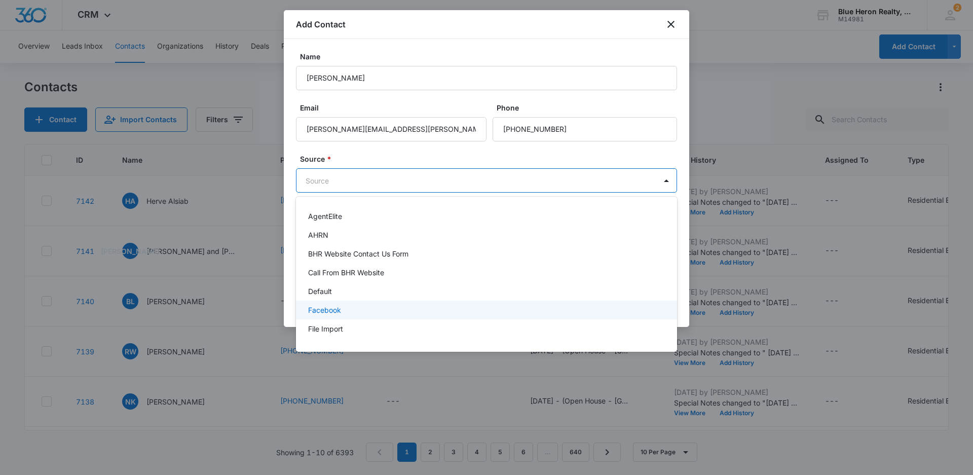
scroll to position [152, 0]
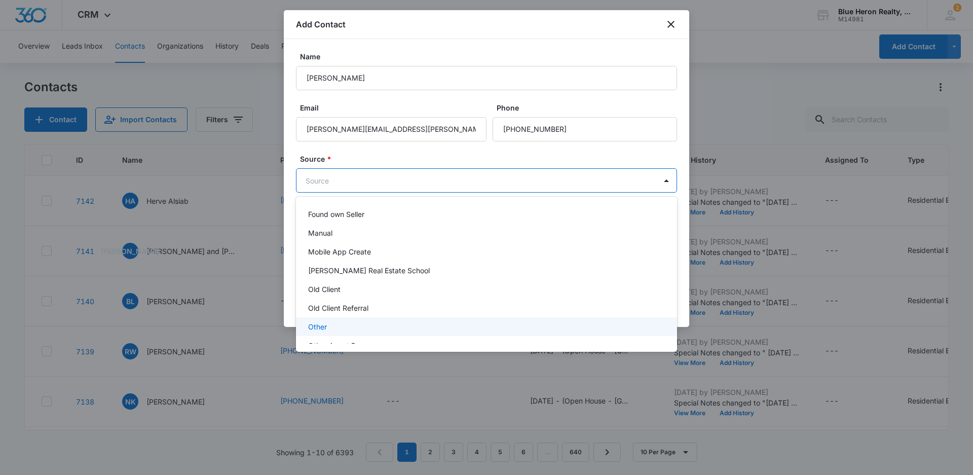
click at [323, 326] on p "Other" at bounding box center [317, 326] width 19 height 11
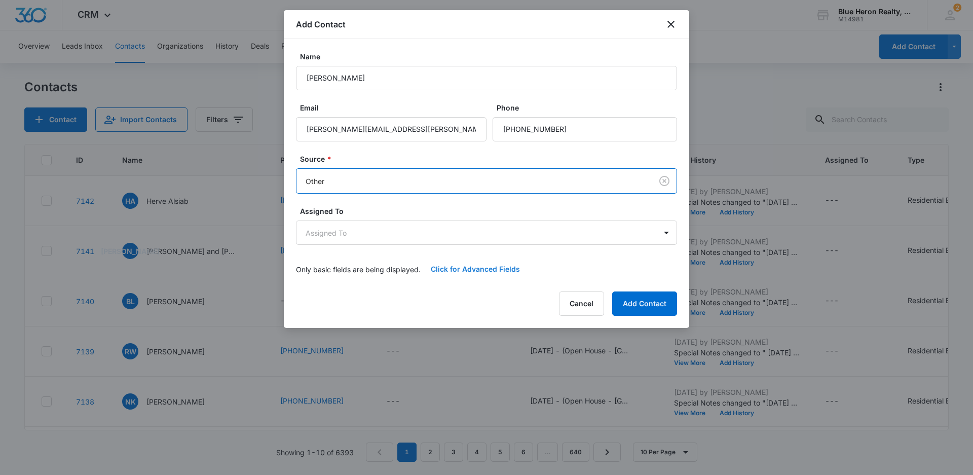
click at [479, 266] on button "Click for Advanced Fields" at bounding box center [475, 269] width 109 height 24
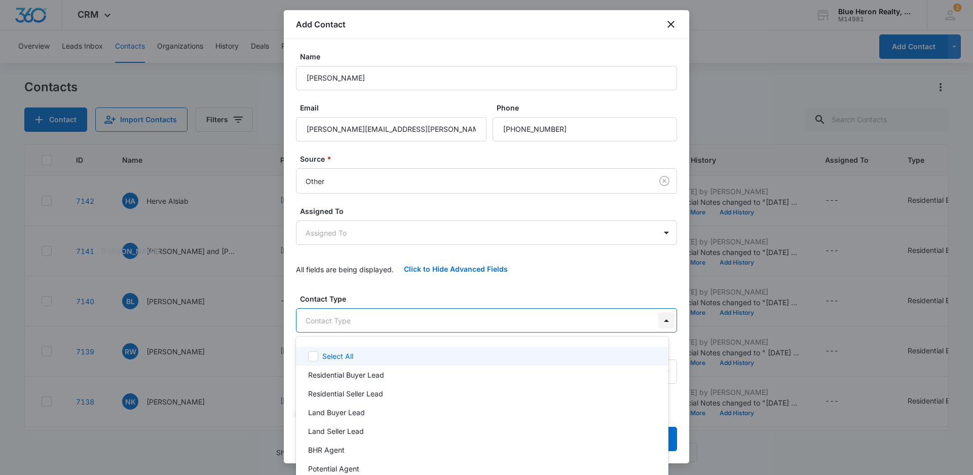
click at [659, 320] on body "CRM Apps Reputation Websites Forms CRM Email Social Shop Payments POS Content A…" at bounding box center [486, 237] width 973 height 475
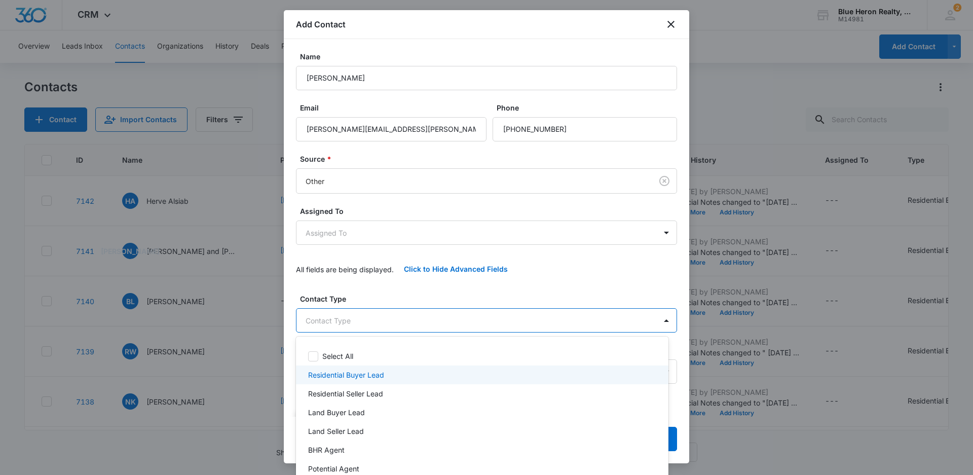
click at [351, 376] on p "Residential Buyer Lead" at bounding box center [346, 375] width 76 height 11
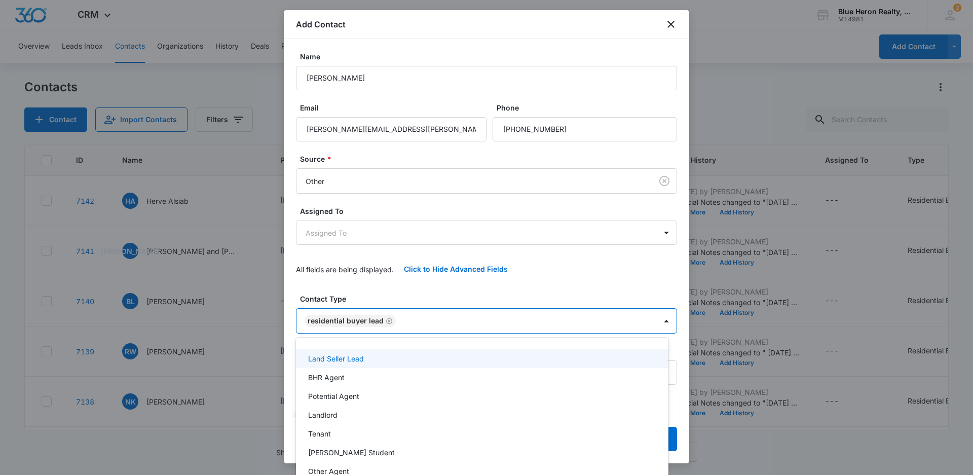
scroll to position [78, 0]
drag, startPoint x: 685, startPoint y: 145, endPoint x: 676, endPoint y: 267, distance: 121.5
click at [686, 254] on div at bounding box center [486, 237] width 973 height 475
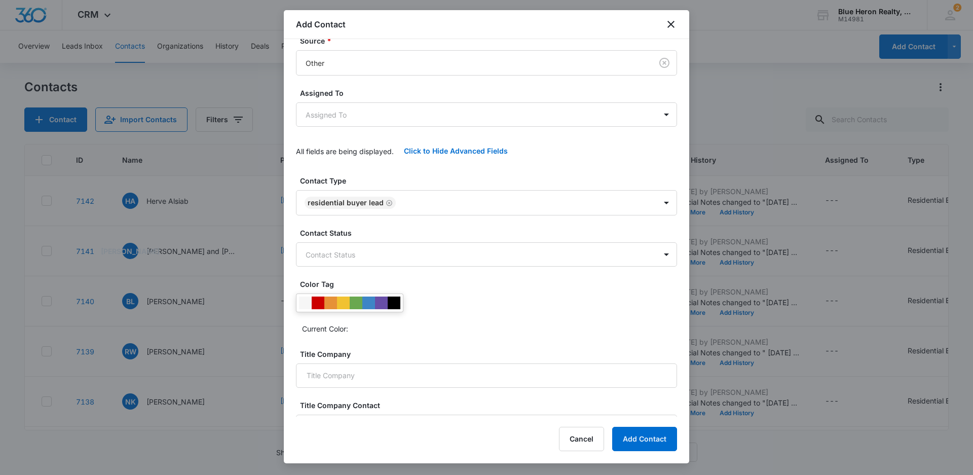
scroll to position [142, 0]
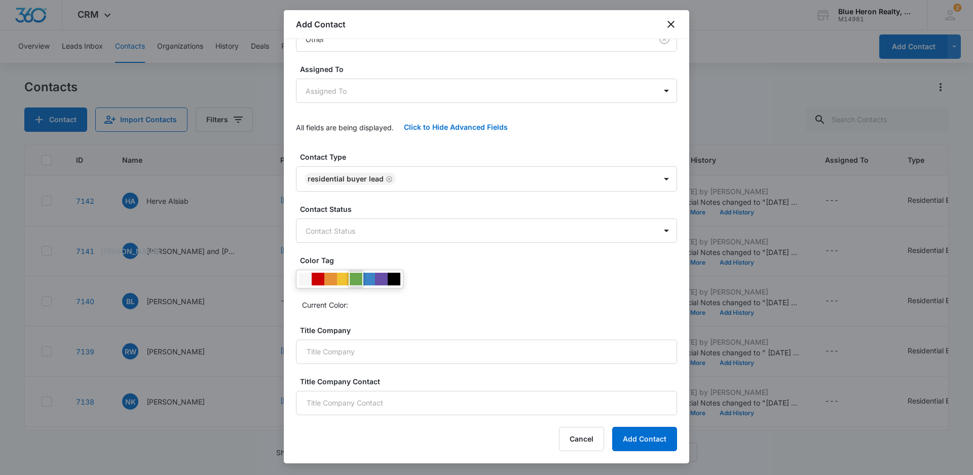
click at [353, 281] on div at bounding box center [356, 279] width 13 height 13
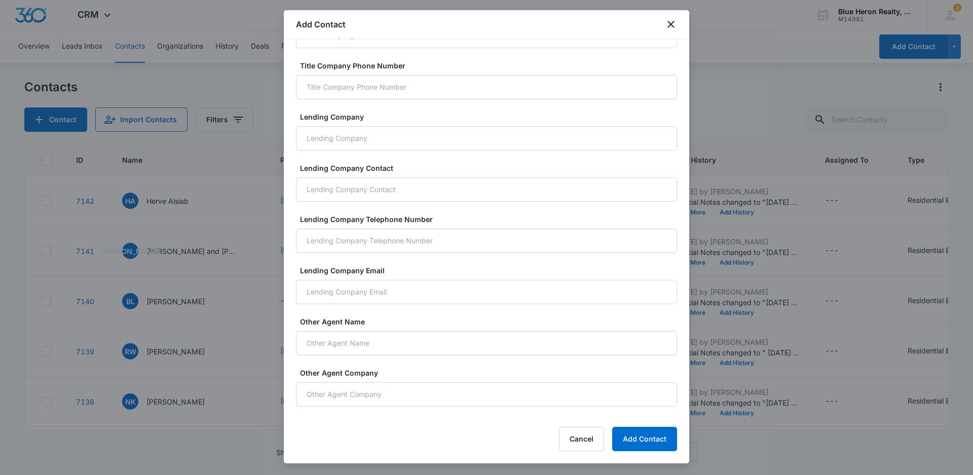
scroll to position [665, 0]
click at [333, 393] on input "Sales Price" at bounding box center [486, 392] width 381 height 24
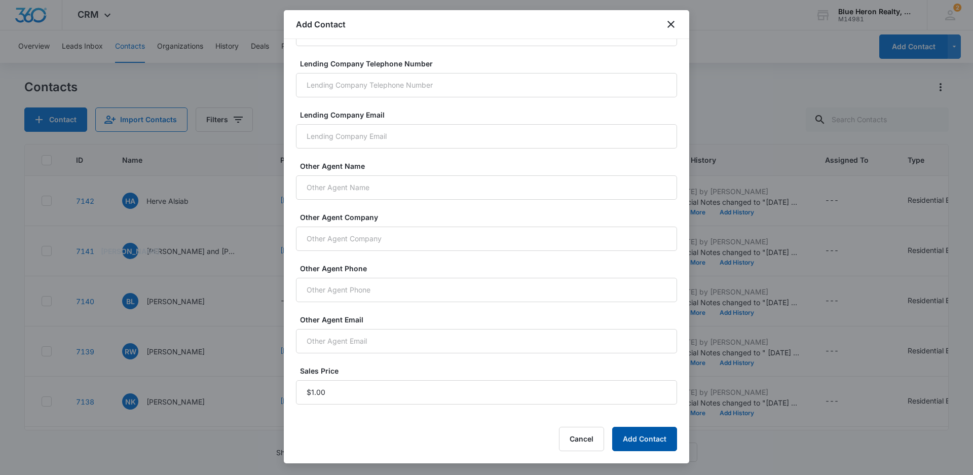
click at [634, 444] on button "Add Contact" at bounding box center [644, 439] width 65 height 24
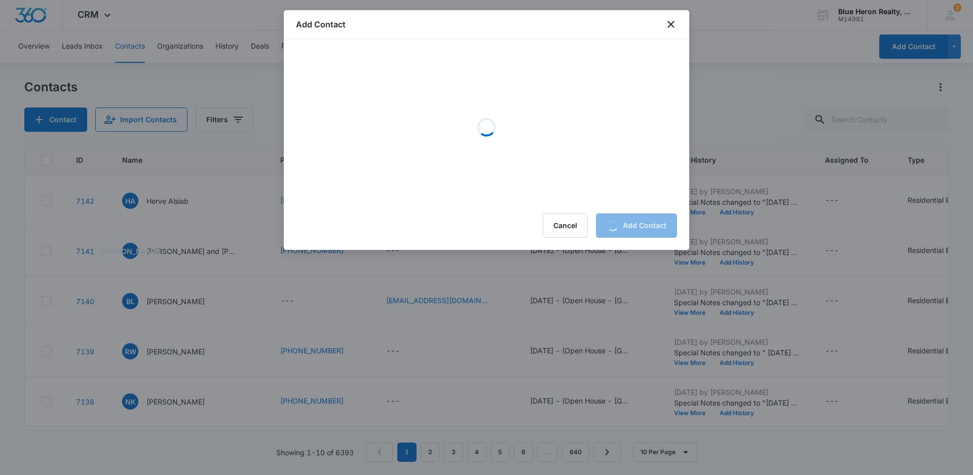
scroll to position [0, 0]
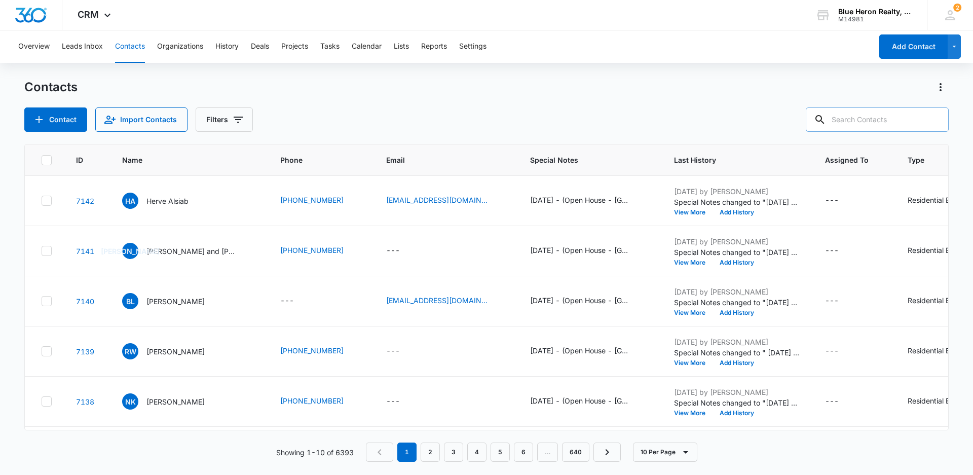
click at [878, 119] on input "text" at bounding box center [877, 119] width 143 height 24
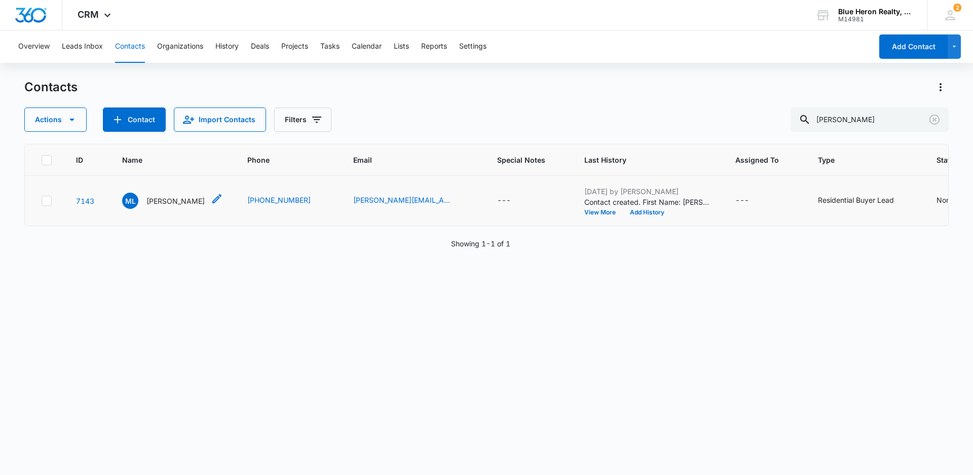
click at [165, 201] on p "[PERSON_NAME]" at bounding box center [175, 201] width 58 height 11
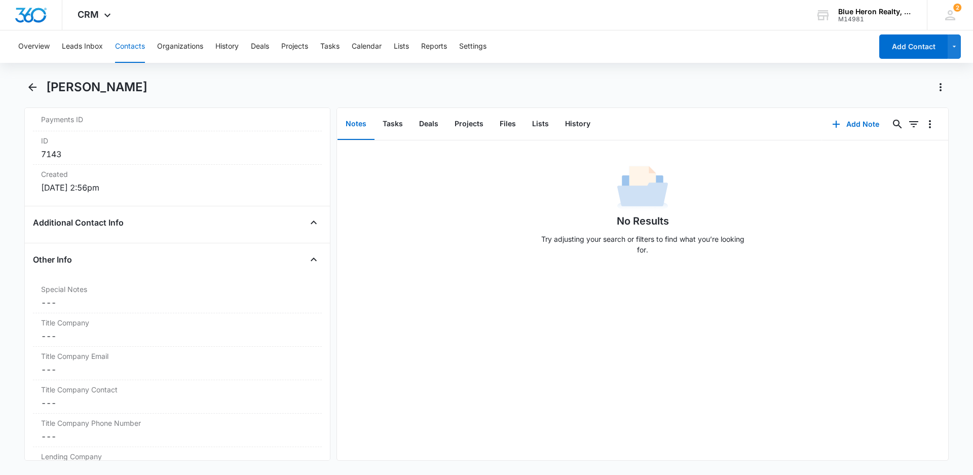
scroll to position [652, 0]
click at [65, 300] on dd "Cancel Save Changes ---" at bounding box center [177, 300] width 273 height 12
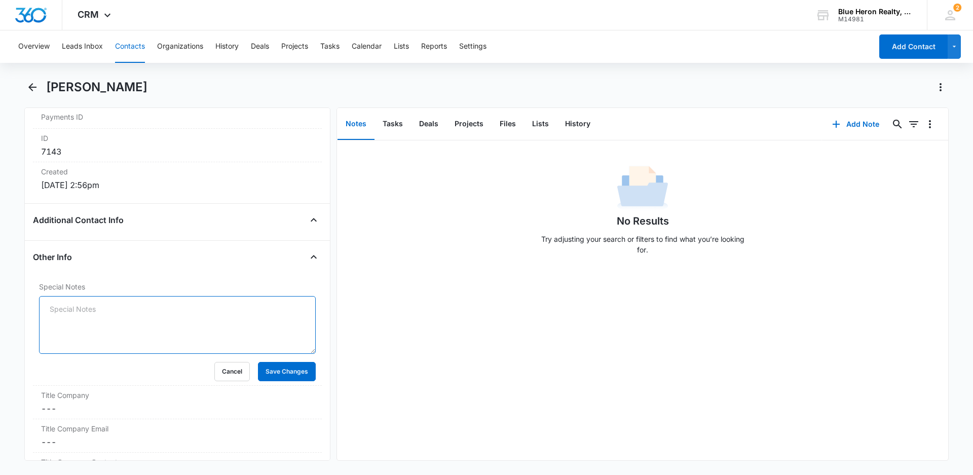
paste textarea "[DATE] - (Open House - [GEOGRAPHIC_DATA] Ct. - [DATE]) - originally assigned to…"
click at [52, 309] on textarea "[DATE] - (Open House - [GEOGRAPHIC_DATA] Ct. - [DATE]) - originally assigned to…" at bounding box center [177, 325] width 277 height 58
click at [207, 309] on textarea "[DATE] - (Open House - [GEOGRAPHIC_DATA] Ct. - [DATE]) - originally assigned to…" at bounding box center [177, 325] width 277 height 58
click at [234, 309] on textarea "[DATE] - (Open House - [GEOGRAPHIC_DATA] Ct. - [DATE]) - originally assigned to…" at bounding box center [177, 325] width 277 height 58
click at [267, 371] on button "Save Changes" at bounding box center [287, 371] width 58 height 19
